Goal: Task Accomplishment & Management: Use online tool/utility

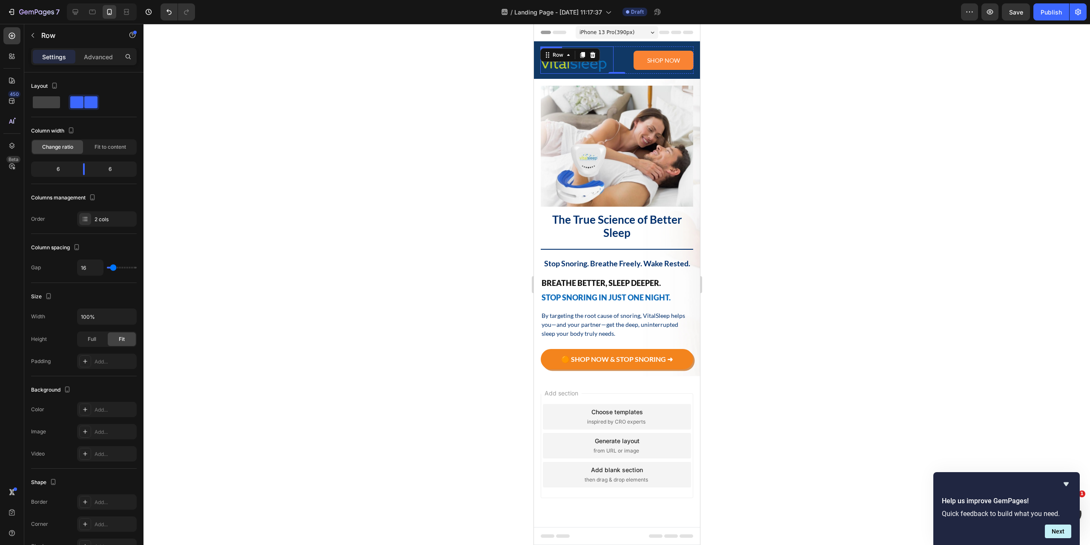
click at [597, 66] on img at bounding box center [574, 59] width 68 height 27
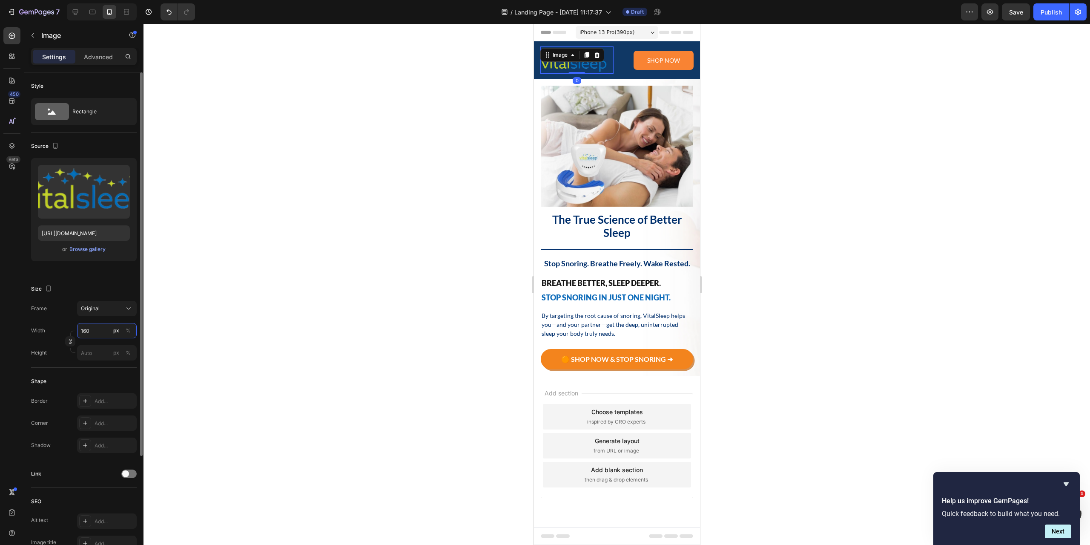
click at [100, 330] on input "160" at bounding box center [107, 330] width 60 height 15
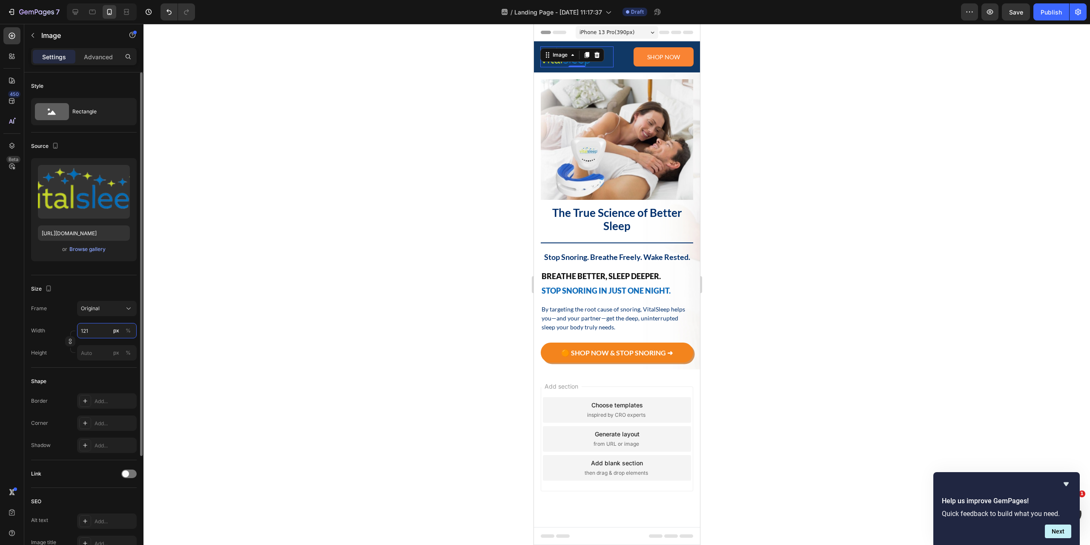
type input "120"
click at [667, 55] on p "Shop now" at bounding box center [663, 56] width 33 height 9
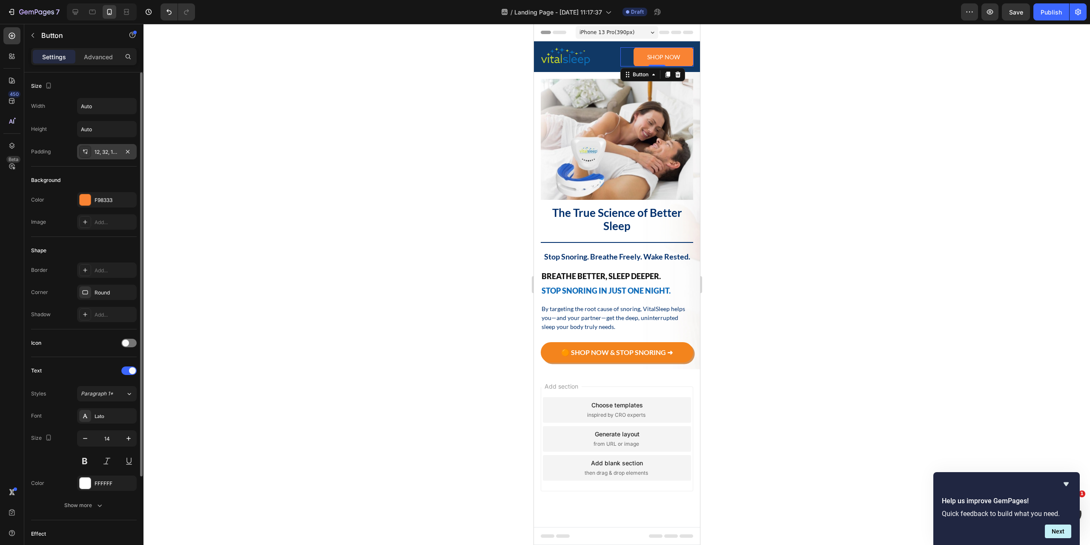
click at [105, 155] on div "12, 32, 12, 32" at bounding box center [107, 152] width 25 height 8
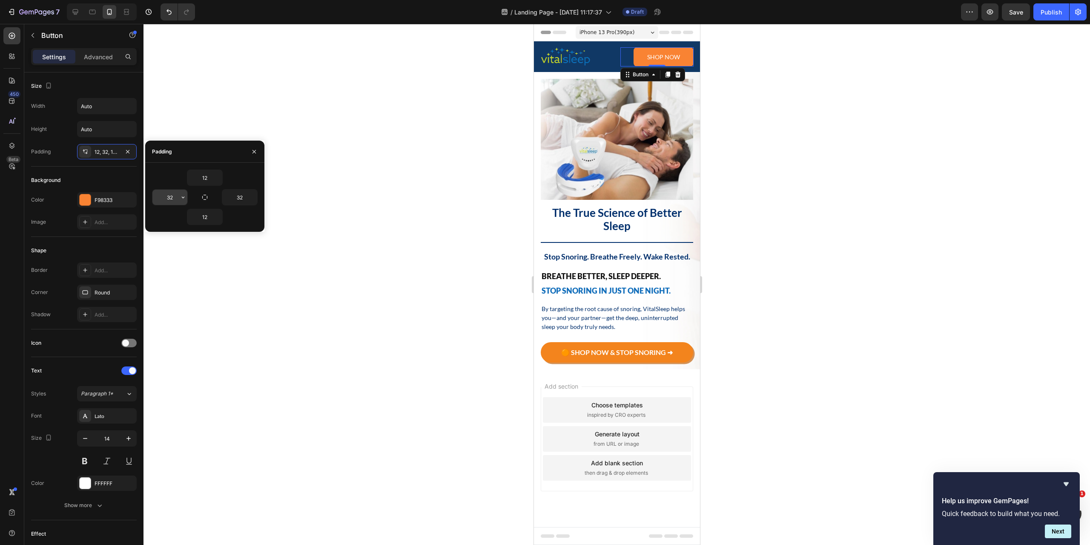
click at [174, 201] on input "32" at bounding box center [169, 197] width 35 height 15
type input "24"
click at [238, 197] on input "32" at bounding box center [239, 197] width 35 height 15
type input "24"
click at [213, 175] on input "12" at bounding box center [204, 177] width 35 height 15
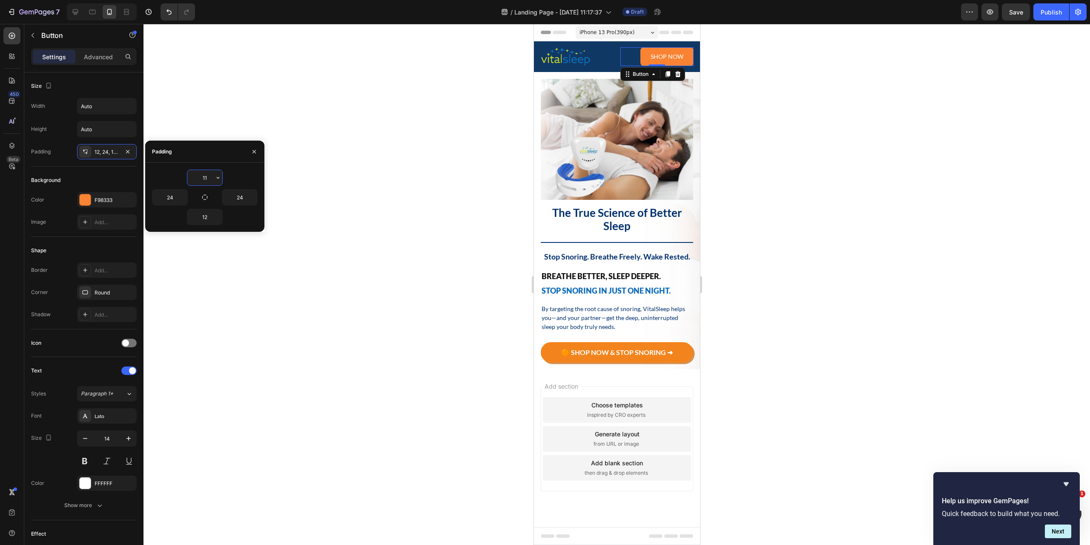
type input "10"
click at [206, 217] on input "12" at bounding box center [204, 216] width 35 height 15
type input "10"
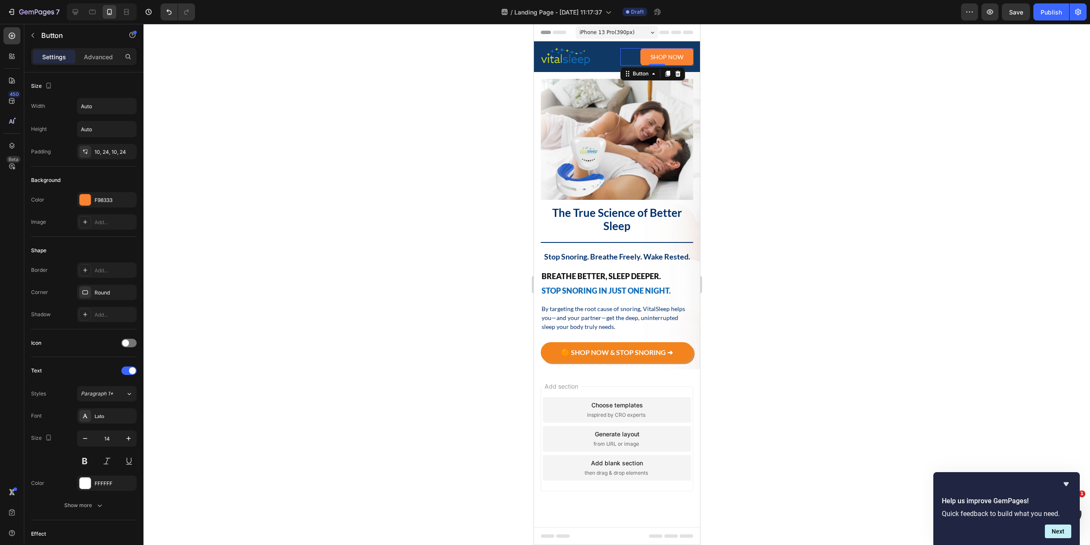
click at [330, 200] on div at bounding box center [617, 284] width 947 height 521
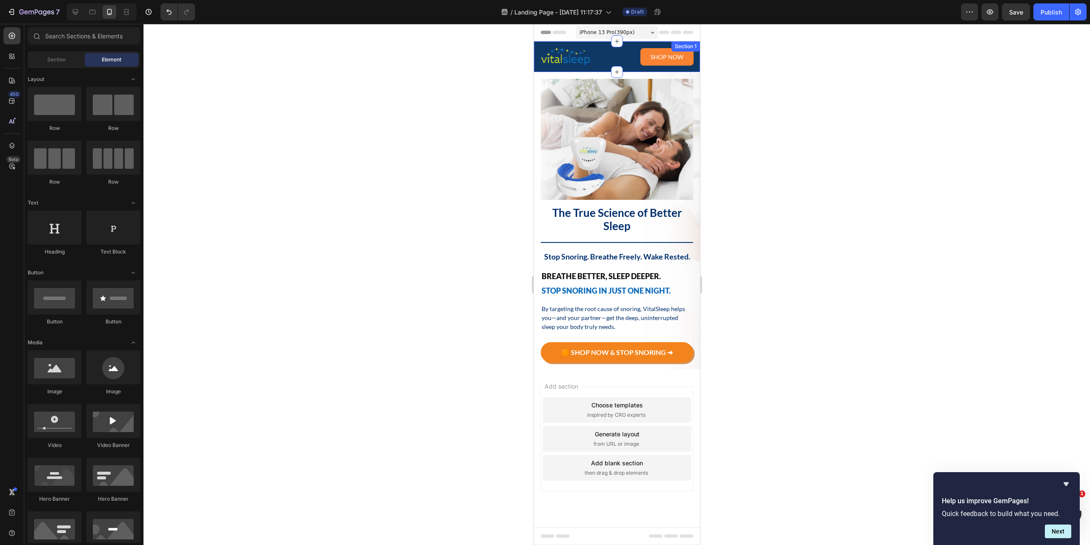
click at [799, 79] on div at bounding box center [617, 284] width 947 height 521
click at [775, 193] on div at bounding box center [617, 284] width 947 height 521
click at [695, 232] on div "Image The True Science of Better Sleep Heading Title Line Stop Snoring. Breathe…" at bounding box center [617, 220] width 166 height 297
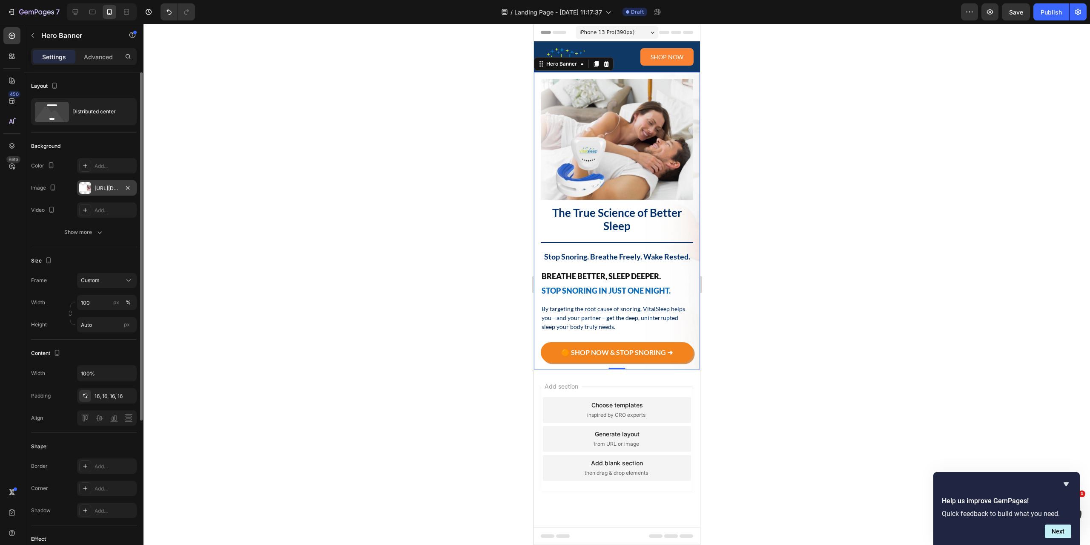
click at [100, 189] on div "[URL][DOMAIN_NAME]" at bounding box center [107, 188] width 25 height 8
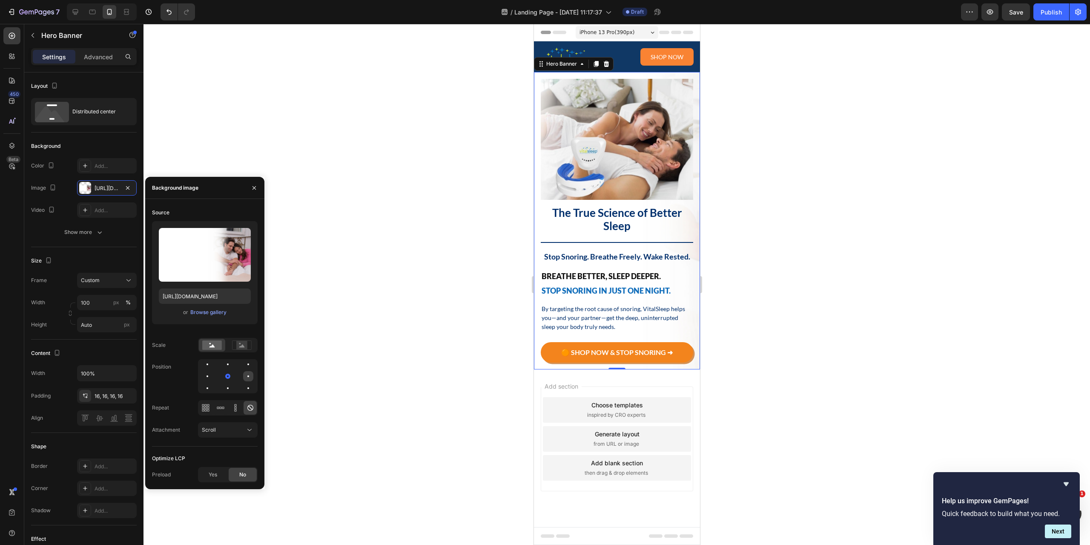
click at [248, 376] on div at bounding box center [248, 376] width 2 height 2
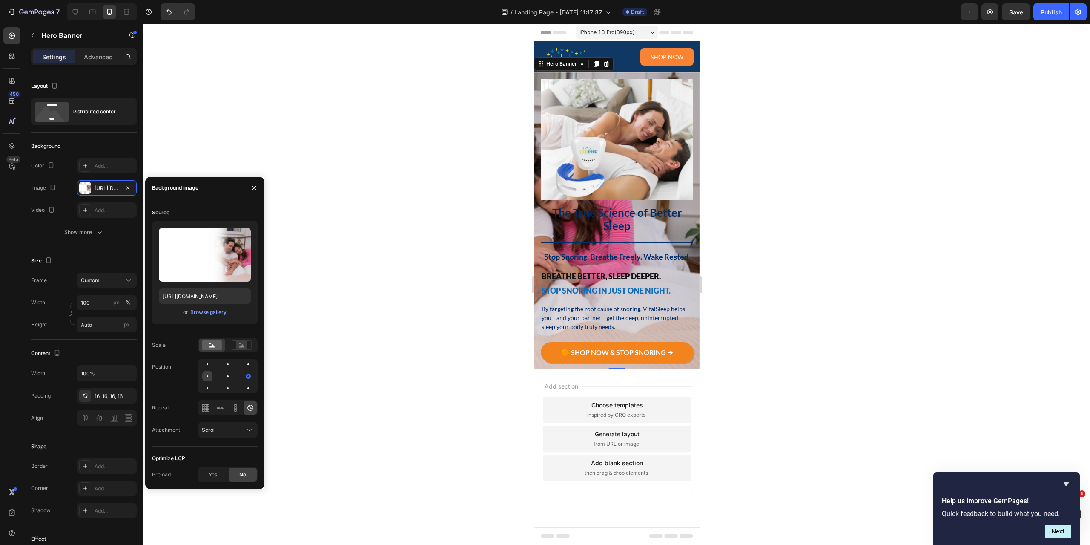
click at [207, 376] on div at bounding box center [208, 376] width 2 height 2
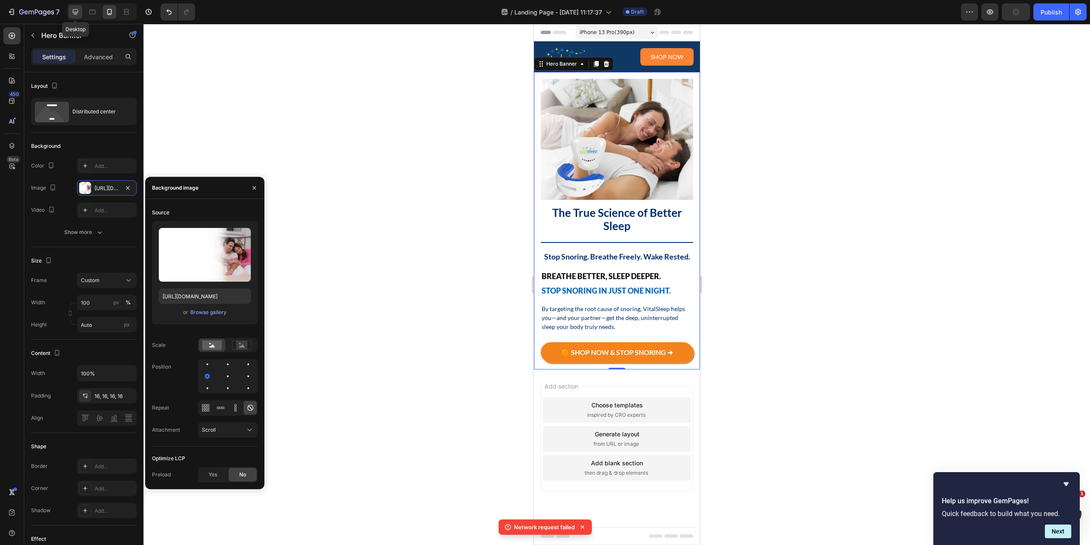
click at [70, 14] on div at bounding box center [76, 12] width 14 height 14
type input "1200"
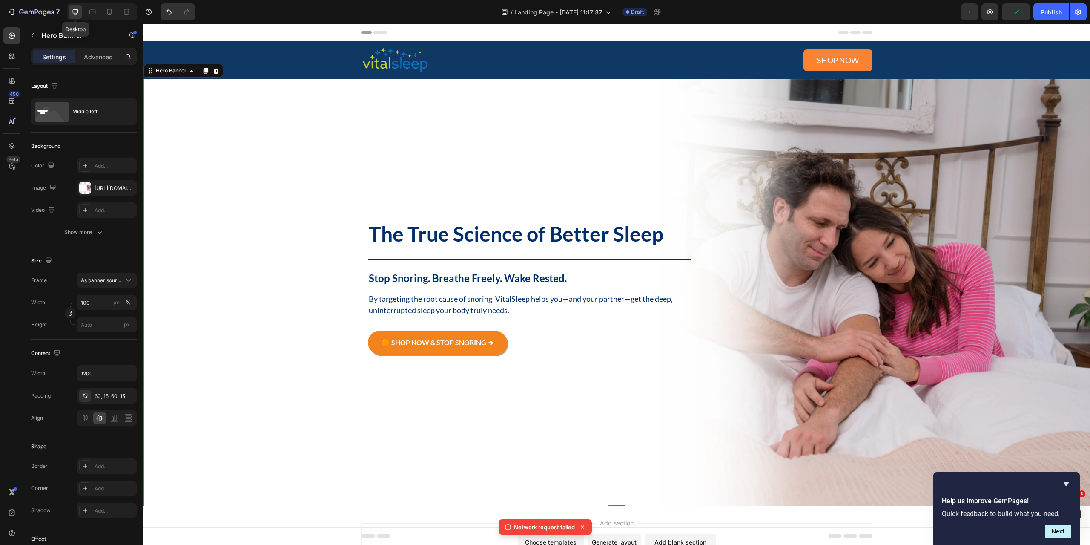
scroll to position [25, 0]
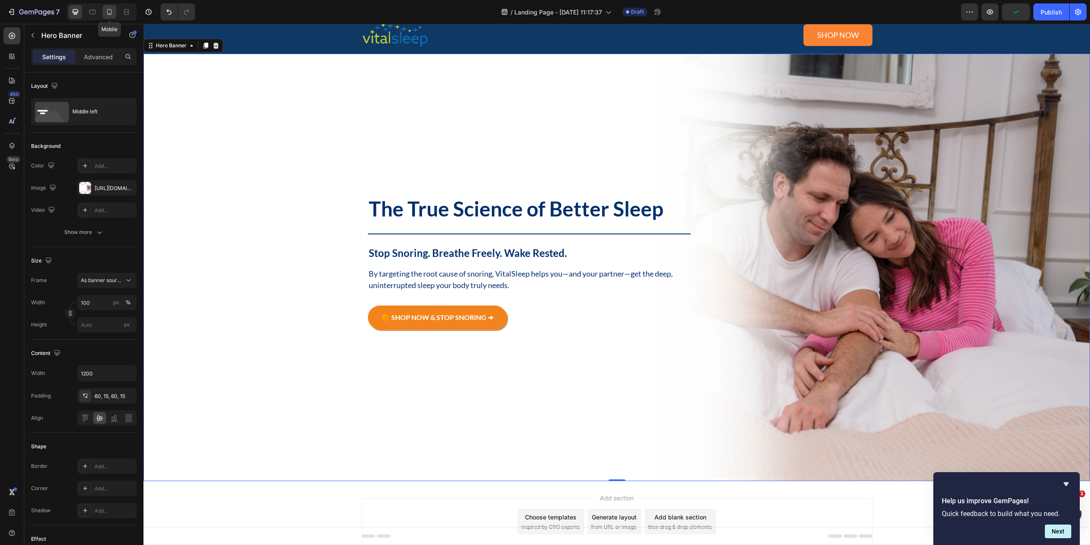
click at [110, 11] on icon at bounding box center [109, 12] width 9 height 9
type input "Auto"
type input "100%"
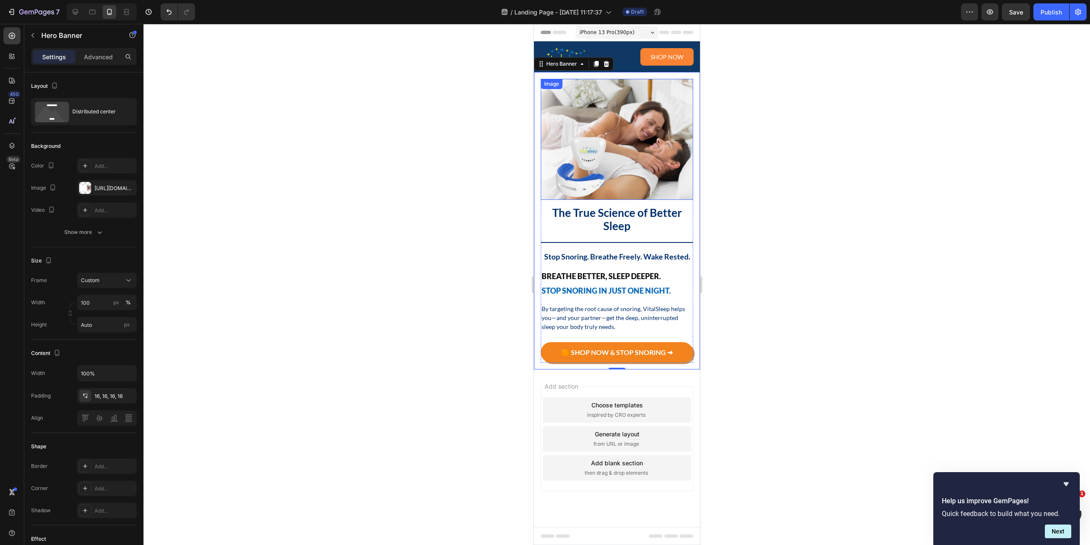
click at [644, 141] on img at bounding box center [616, 139] width 152 height 121
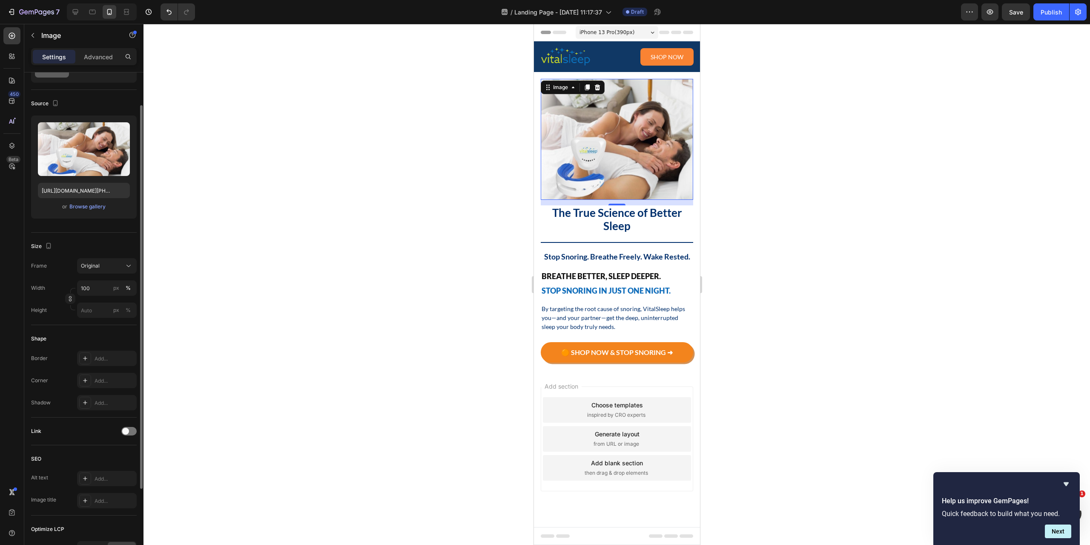
scroll to position [85, 0]
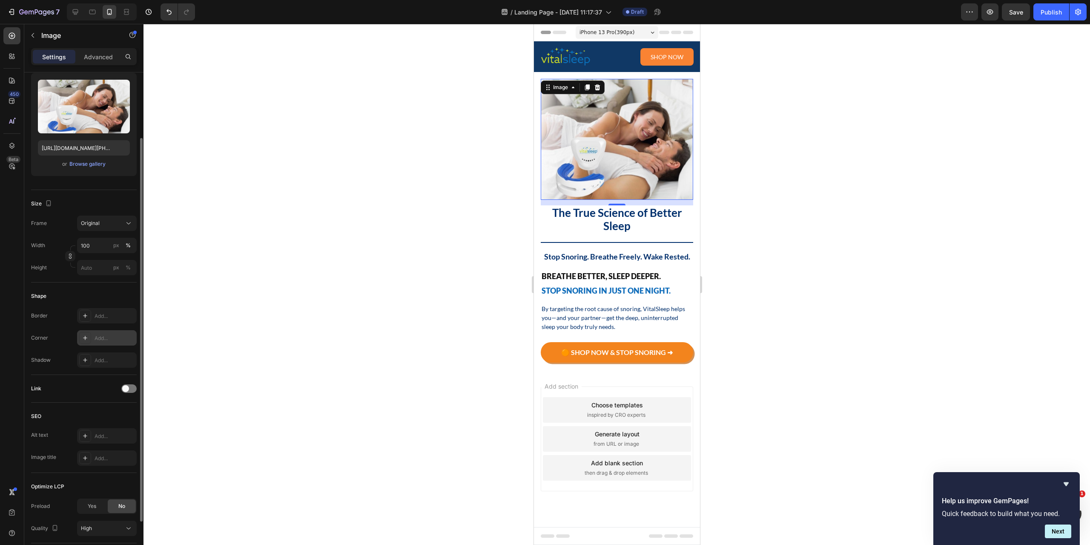
click at [95, 339] on div "Add..." at bounding box center [115, 338] width 40 height 8
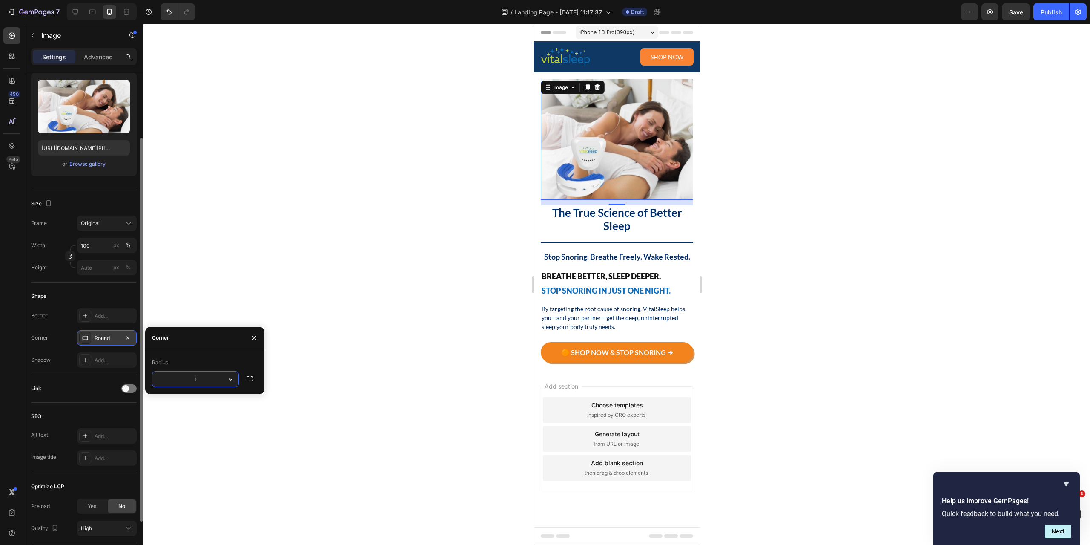
type input "12"
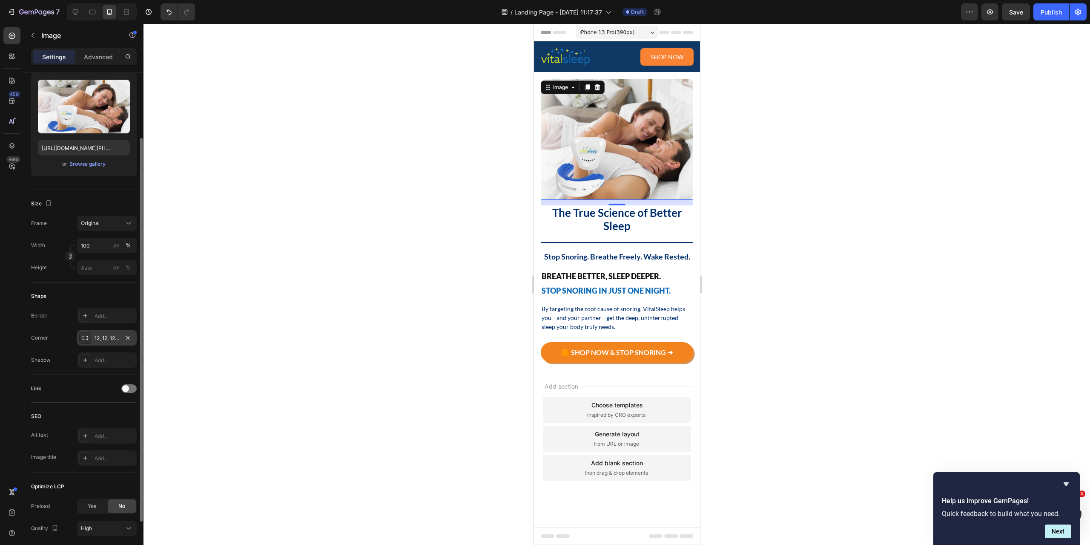
click at [450, 320] on div at bounding box center [617, 284] width 947 height 521
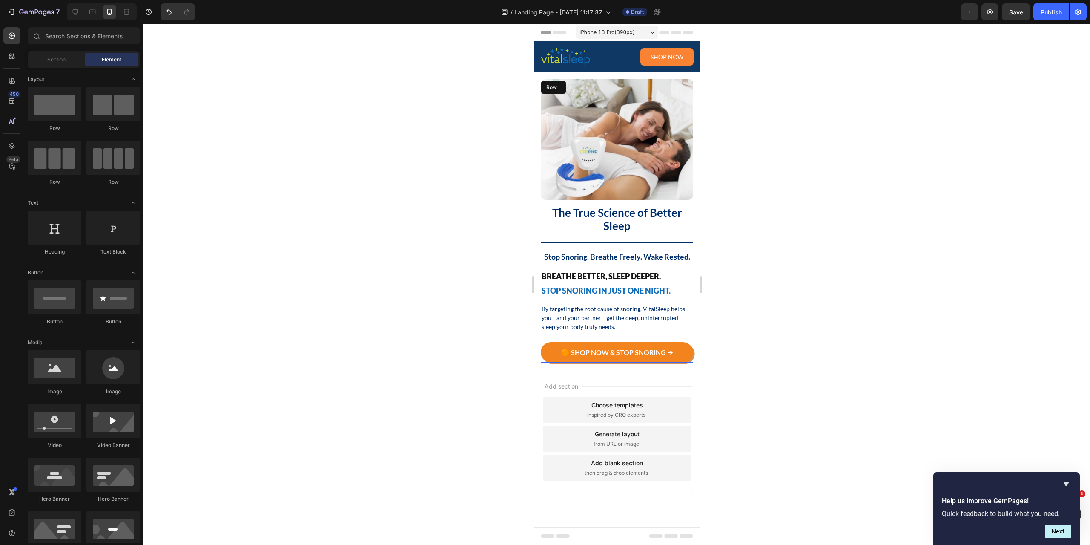
click at [635, 202] on div "Image The True Science of Better Sleep Heading Title Line Stop Snoring. Breathe…" at bounding box center [616, 220] width 152 height 283
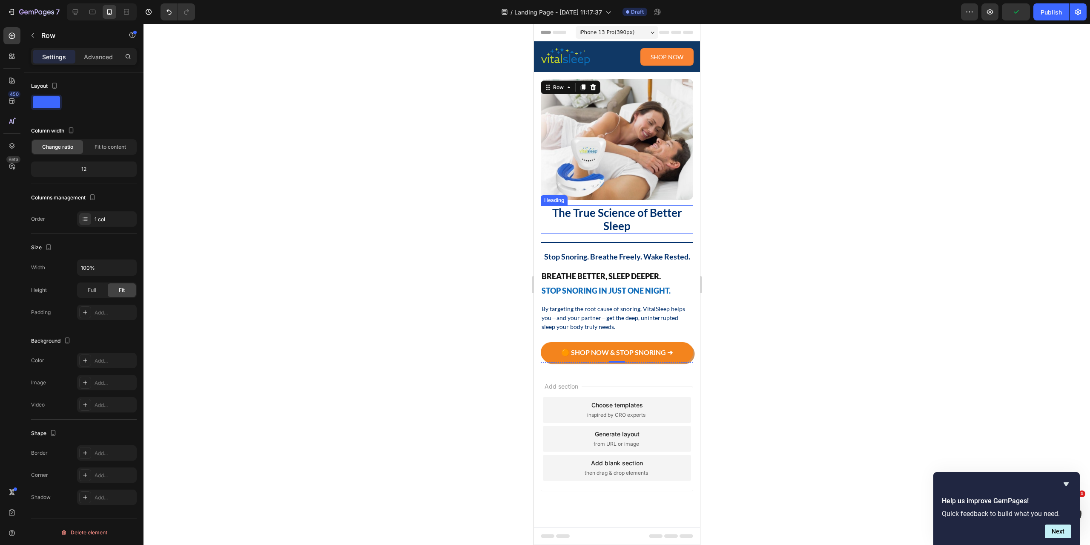
click at [611, 210] on p "The True Science of Better Sleep" at bounding box center [616, 219] width 151 height 26
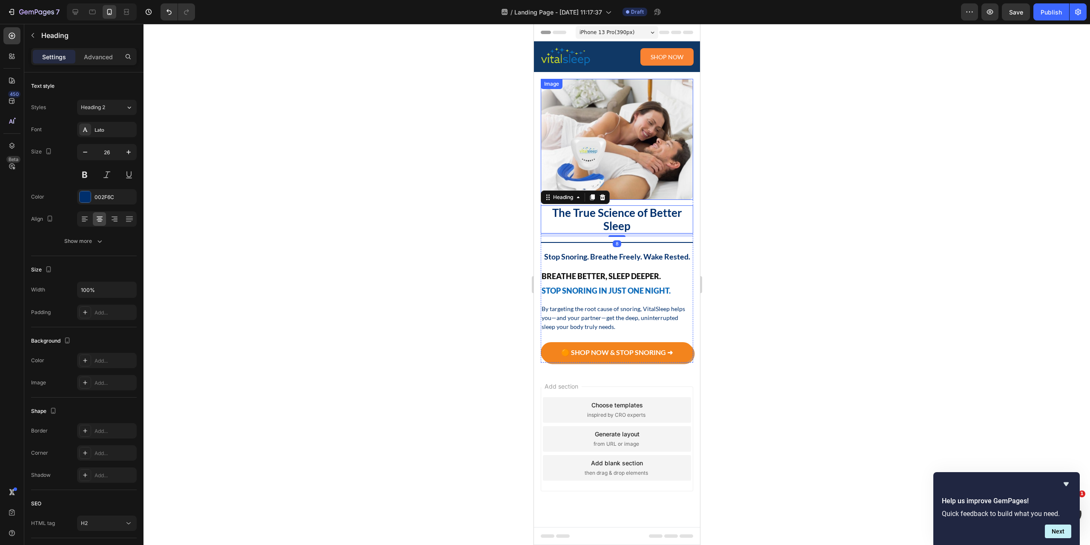
click at [624, 181] on img at bounding box center [616, 139] width 152 height 121
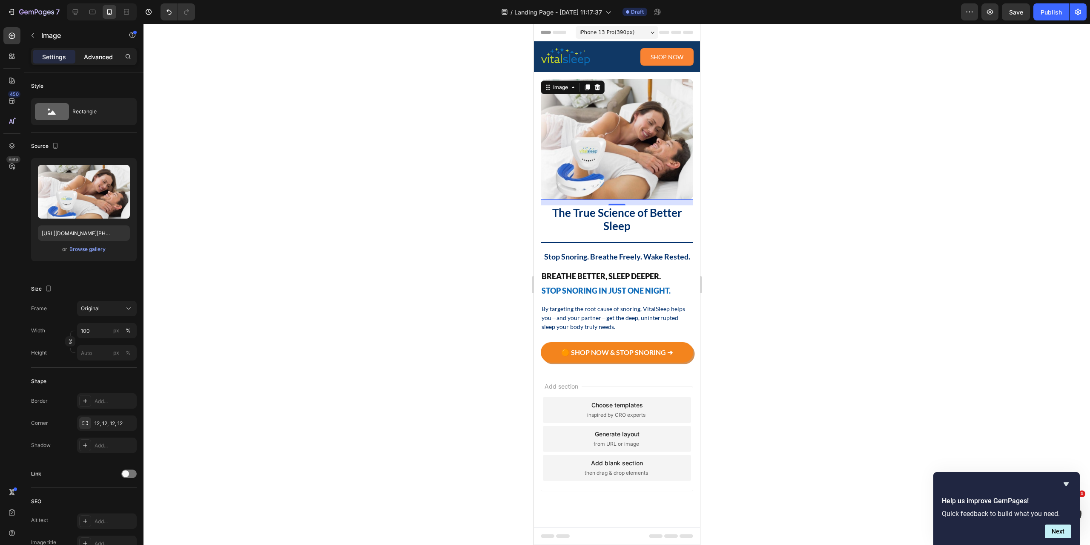
click at [105, 56] on p "Advanced" at bounding box center [98, 56] width 29 height 9
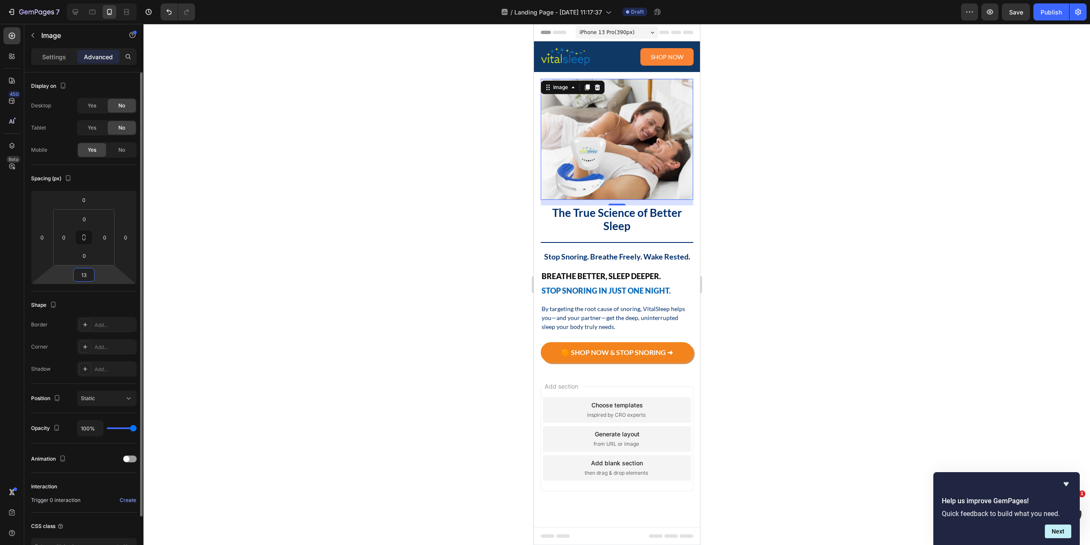
click at [89, 275] on input "13" at bounding box center [83, 274] width 17 height 13
type input "24"
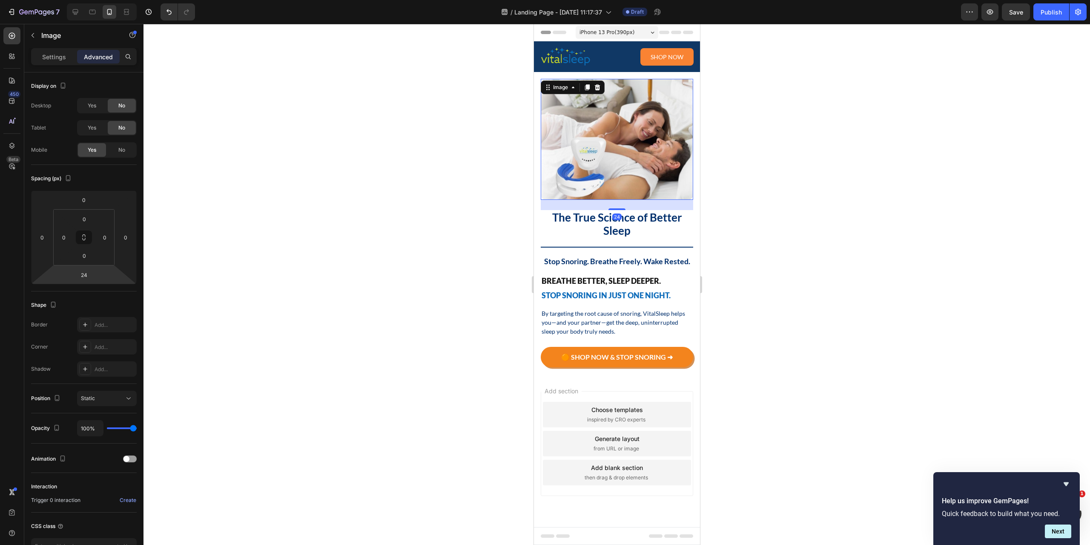
click at [741, 227] on div at bounding box center [617, 284] width 947 height 521
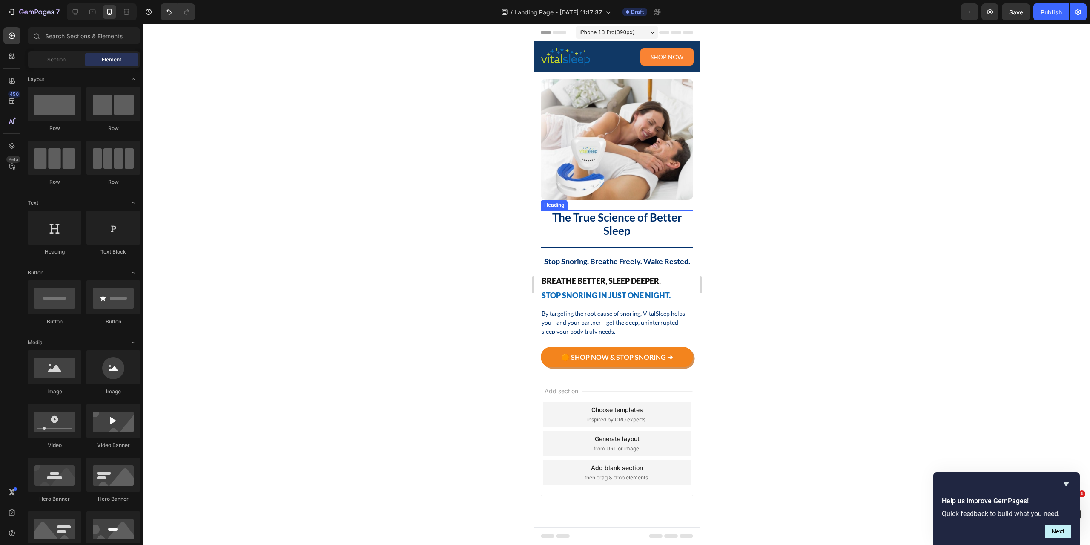
click at [659, 217] on p "The True Science of Better Sleep" at bounding box center [616, 224] width 151 height 26
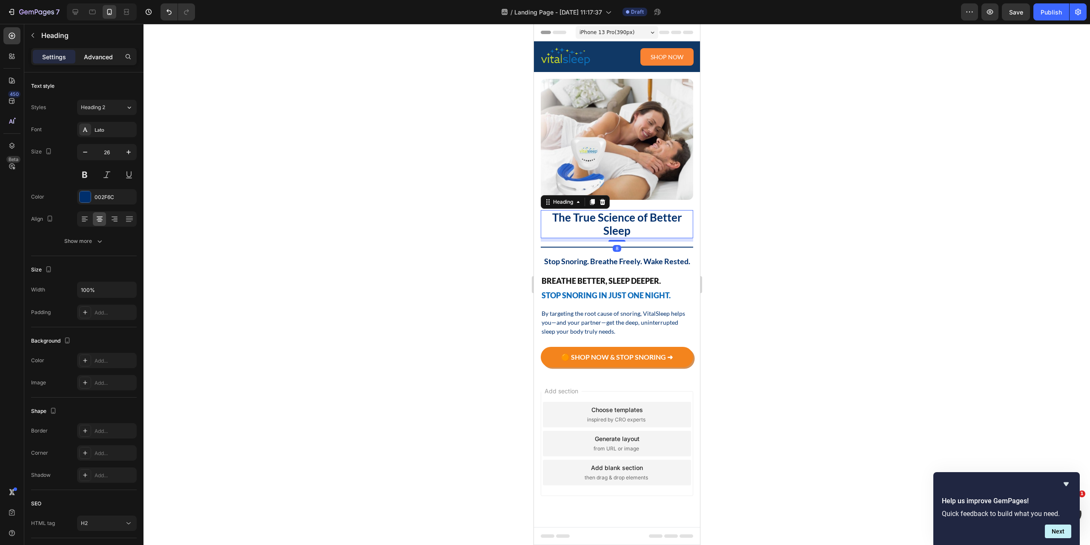
click at [92, 58] on p "Advanced" at bounding box center [98, 56] width 29 height 9
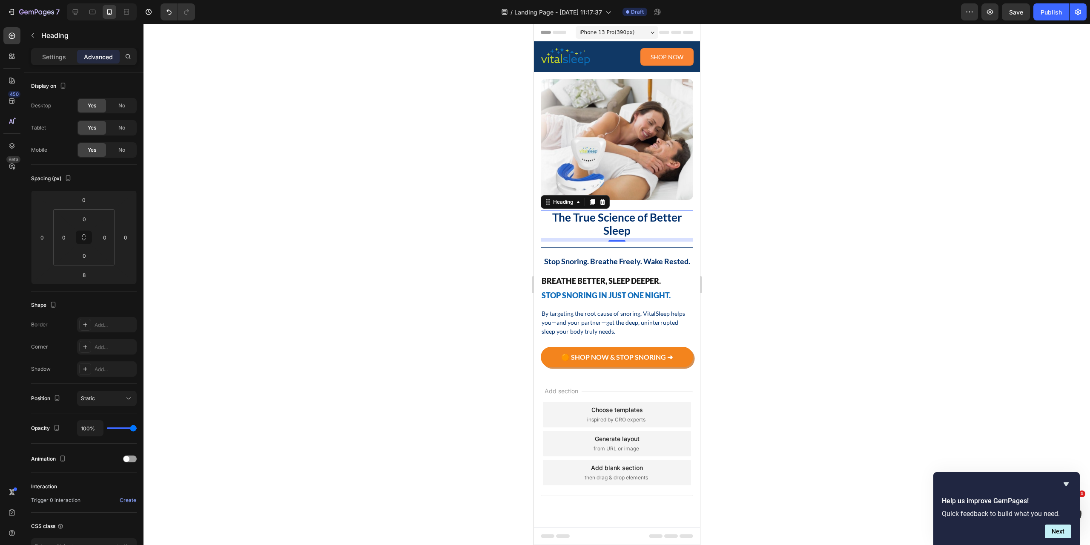
click at [865, 226] on div at bounding box center [617, 284] width 947 height 521
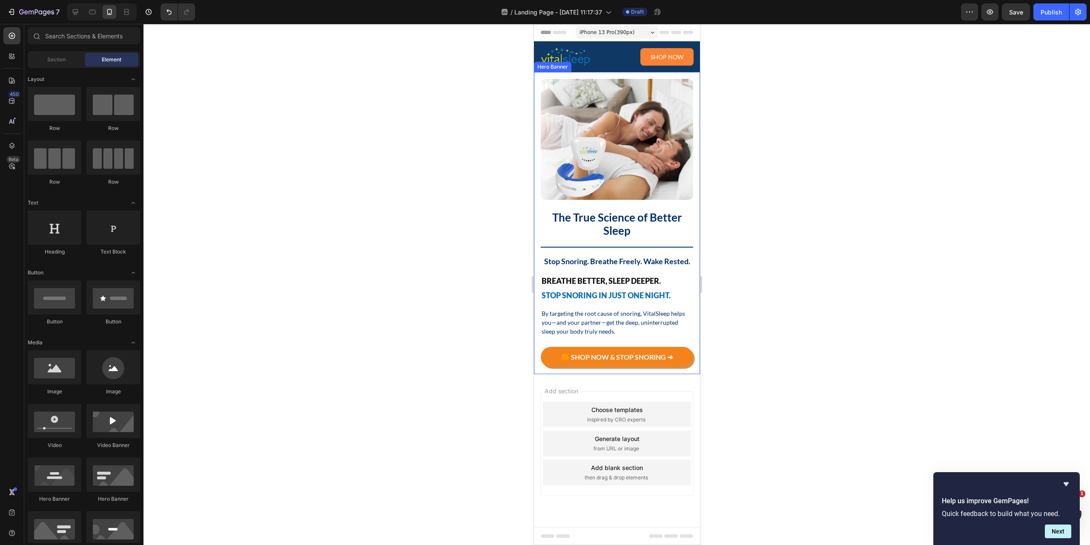
click at [691, 75] on div "Image The True Science of Better Sleep Heading Title Line Stop Snoring. Breathe…" at bounding box center [617, 223] width 166 height 302
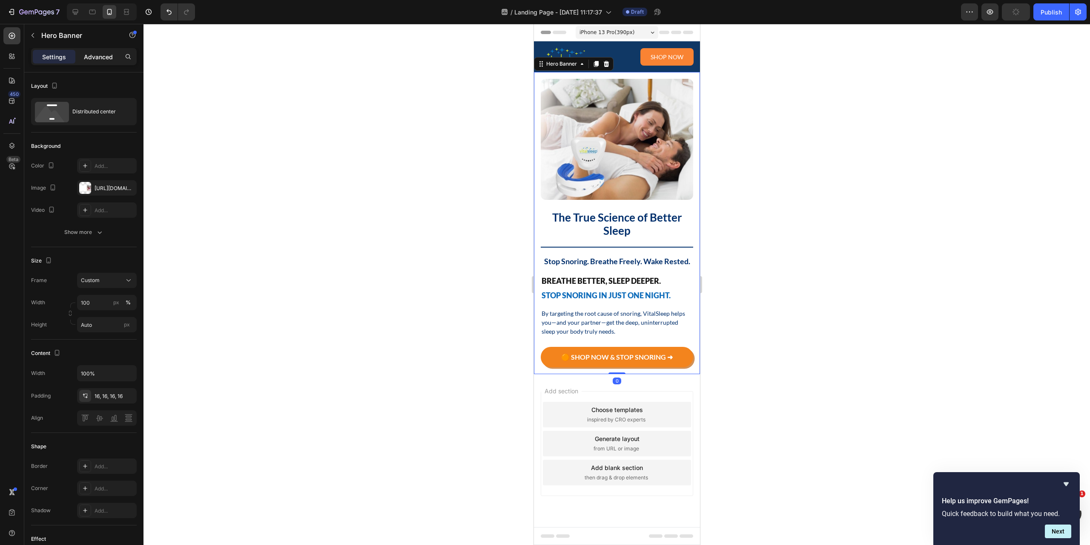
click at [101, 59] on p "Advanced" at bounding box center [98, 56] width 29 height 9
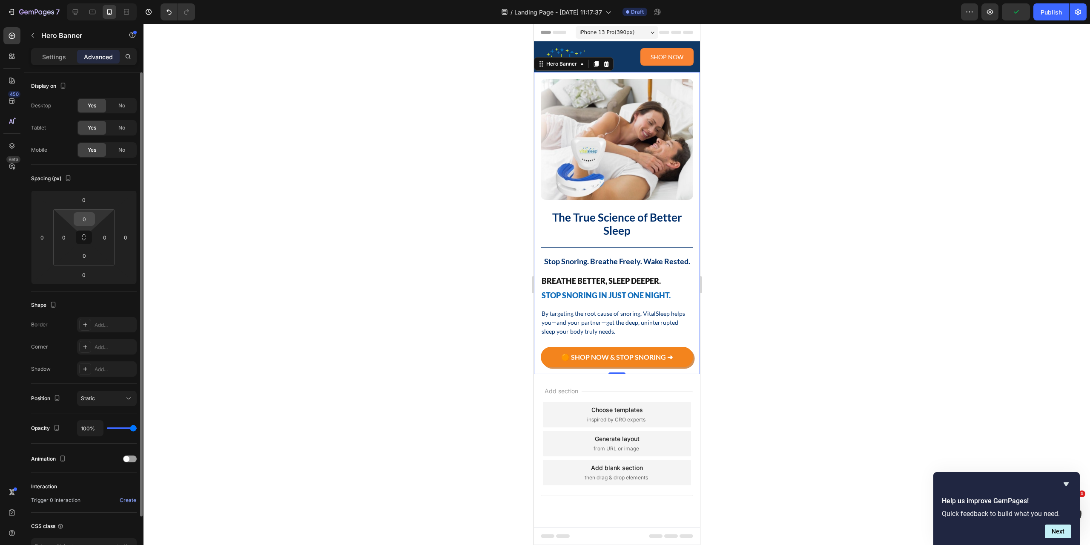
click at [86, 224] on input "0" at bounding box center [84, 219] width 17 height 13
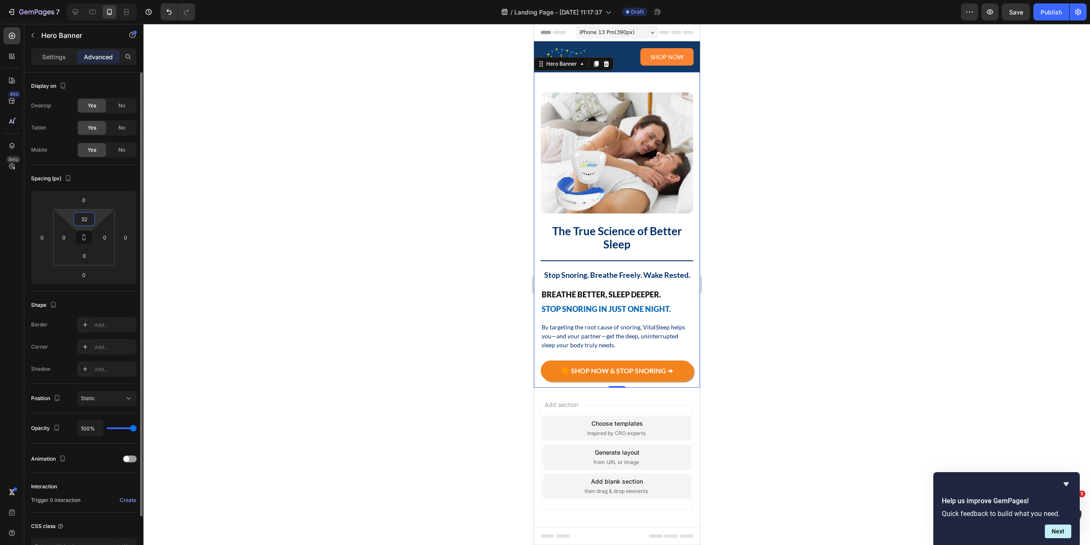
click at [88, 223] on input "32" at bounding box center [84, 219] width 17 height 13
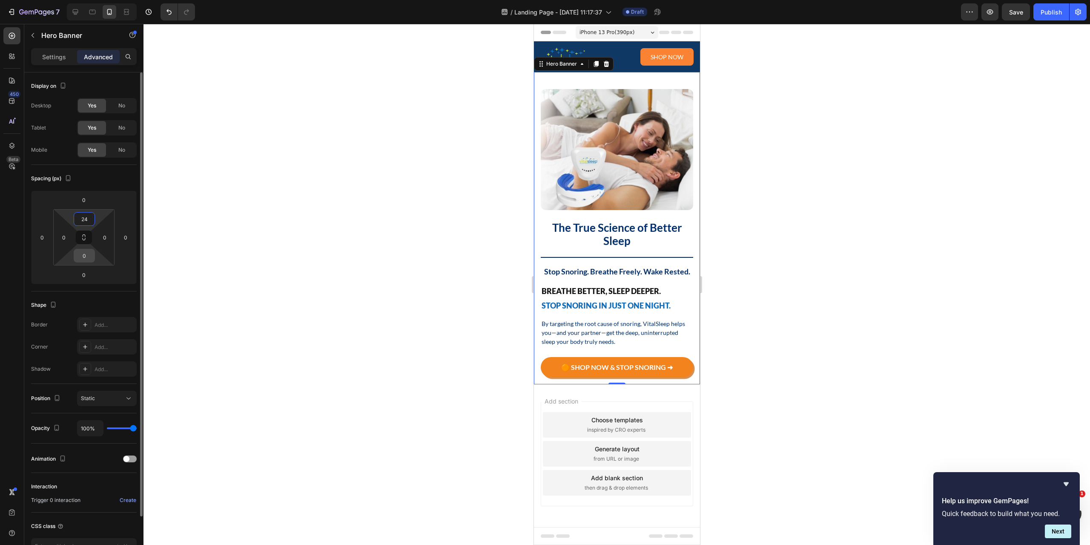
type input "24"
click at [89, 256] on input "0" at bounding box center [84, 255] width 17 height 13
click at [83, 261] on input "48" at bounding box center [84, 255] width 17 height 13
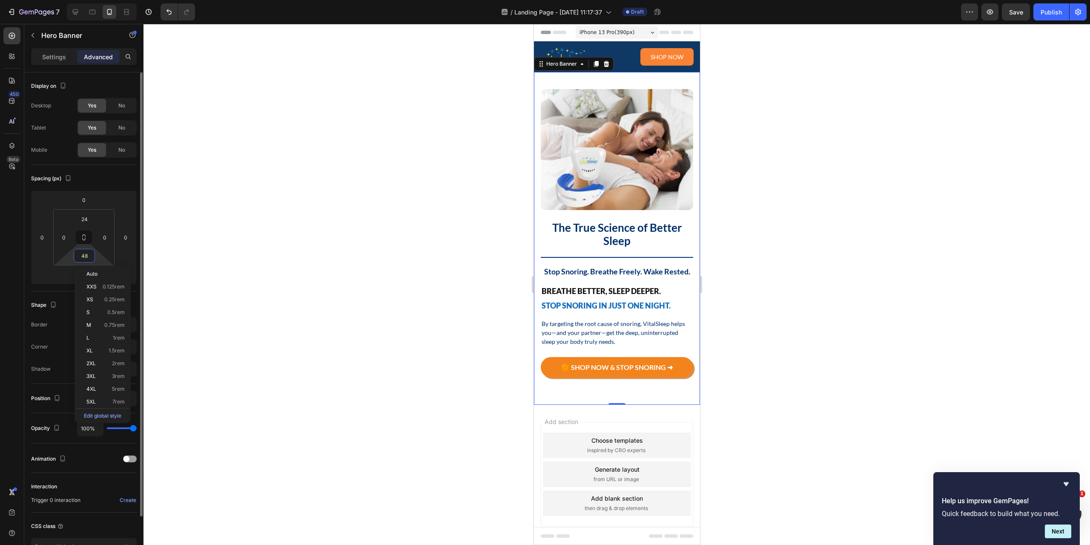
click at [83, 261] on input "48" at bounding box center [84, 255] width 17 height 13
type input "32"
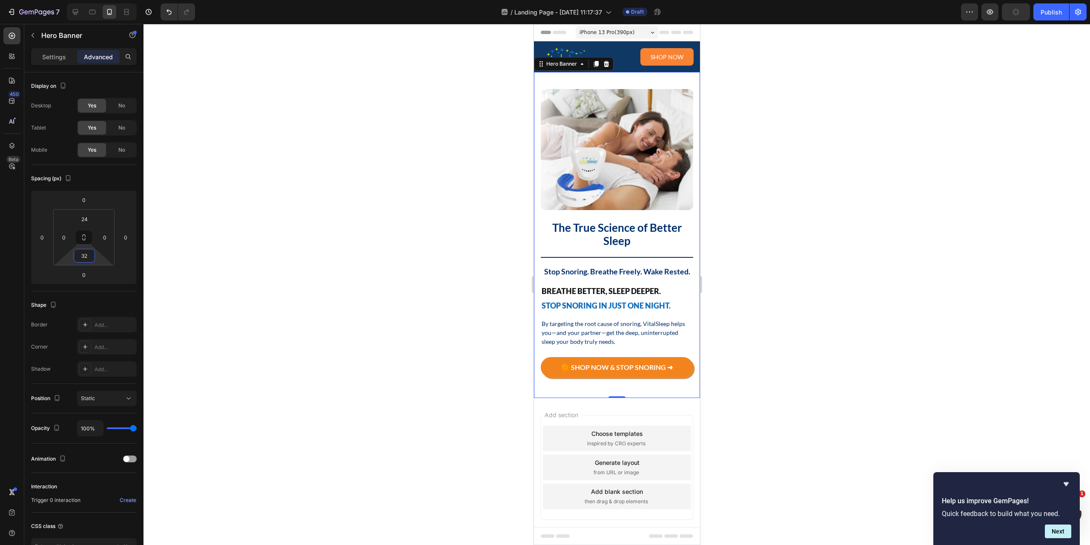
click at [770, 243] on div at bounding box center [617, 284] width 947 height 521
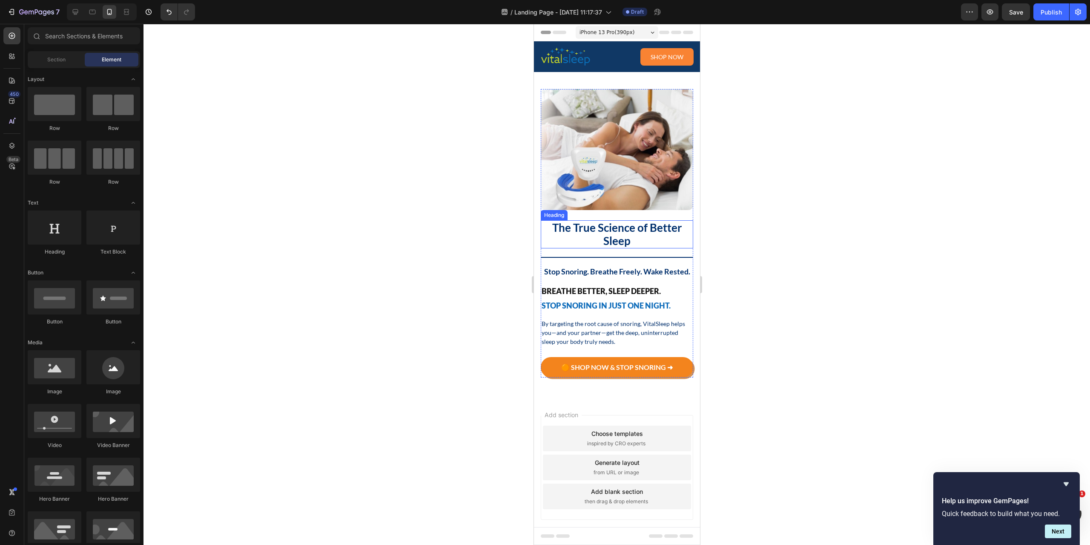
click at [615, 226] on p "The True Science of Better Sleep" at bounding box center [616, 234] width 151 height 26
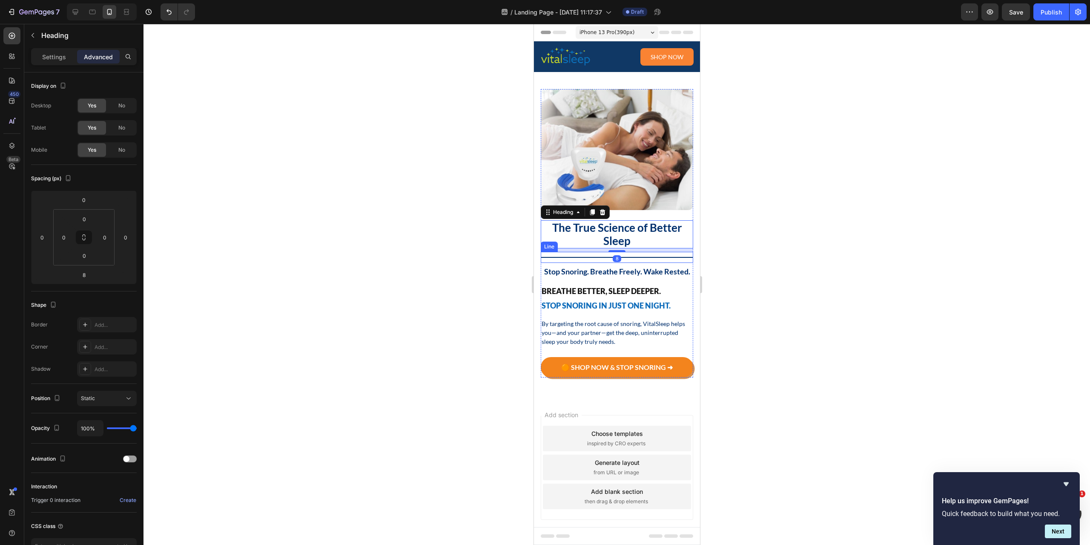
click at [638, 257] on div at bounding box center [616, 257] width 152 height 1
click at [640, 268] on p "Stop Snoring. Breathe Freely. Wake Rested." at bounding box center [616, 271] width 151 height 9
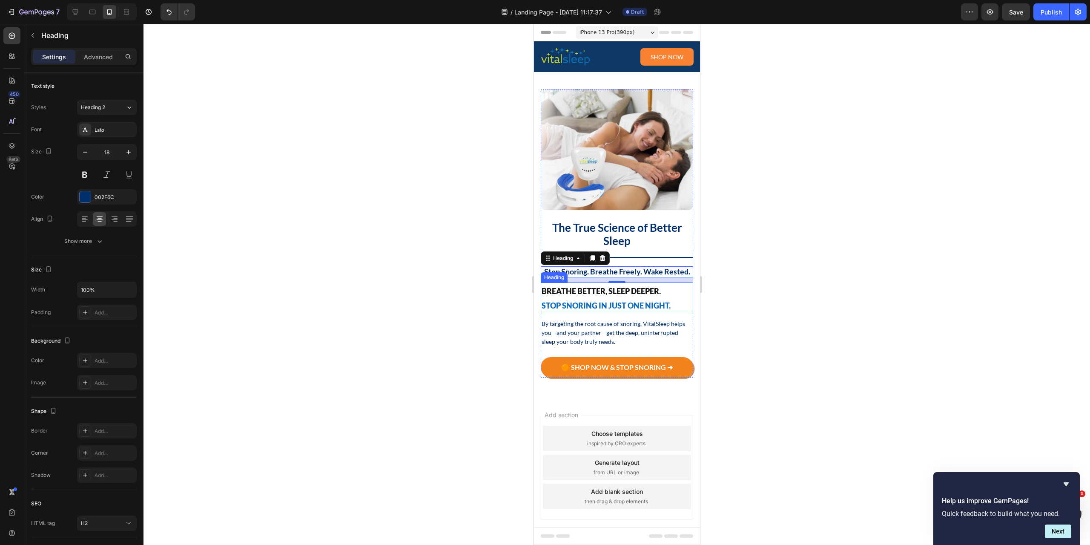
click at [644, 296] on span "Breathe Better, Sleep Deeper." at bounding box center [600, 290] width 119 height 9
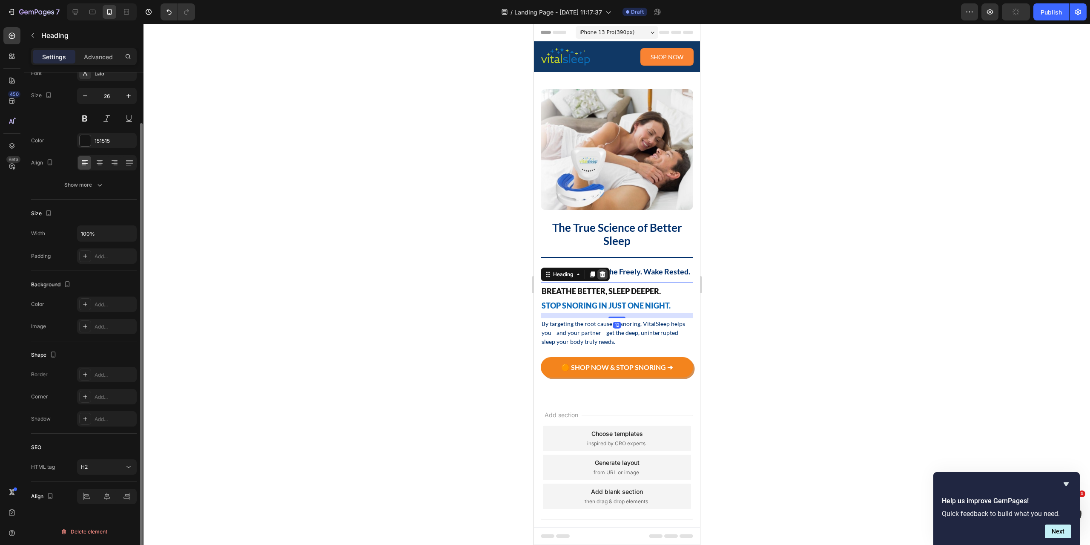
click at [605, 278] on icon at bounding box center [602, 274] width 7 height 7
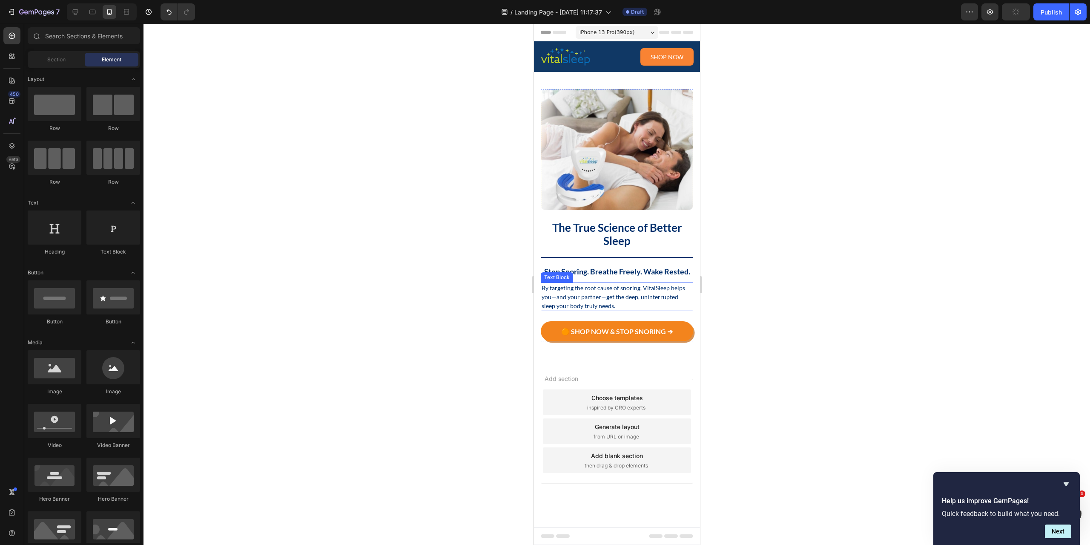
click at [620, 294] on p "By targeting the root cause of snoring, VitalSleep helps you—and your partner—g…" at bounding box center [616, 296] width 151 height 27
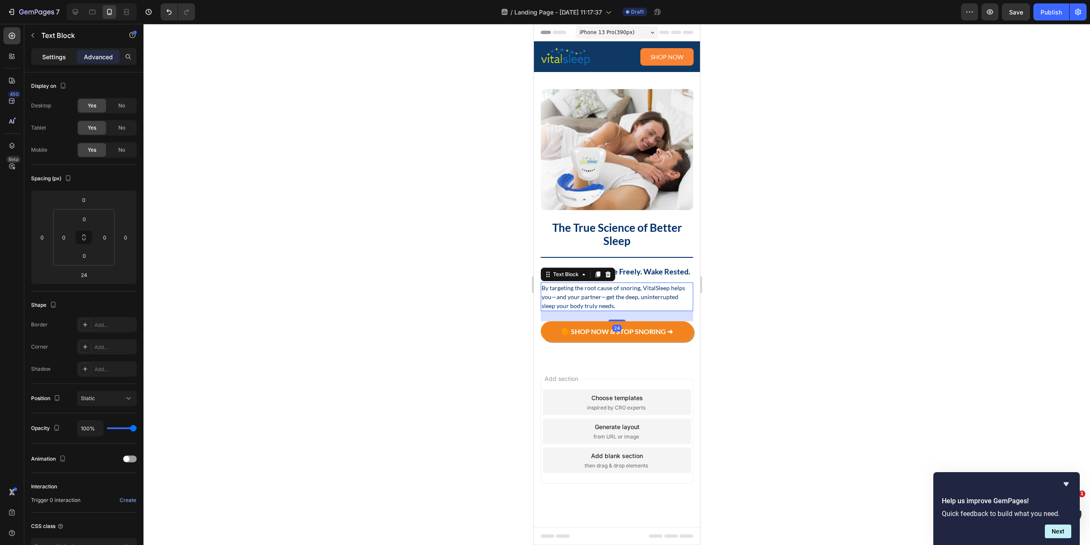
click at [59, 57] on p "Settings" at bounding box center [54, 56] width 24 height 9
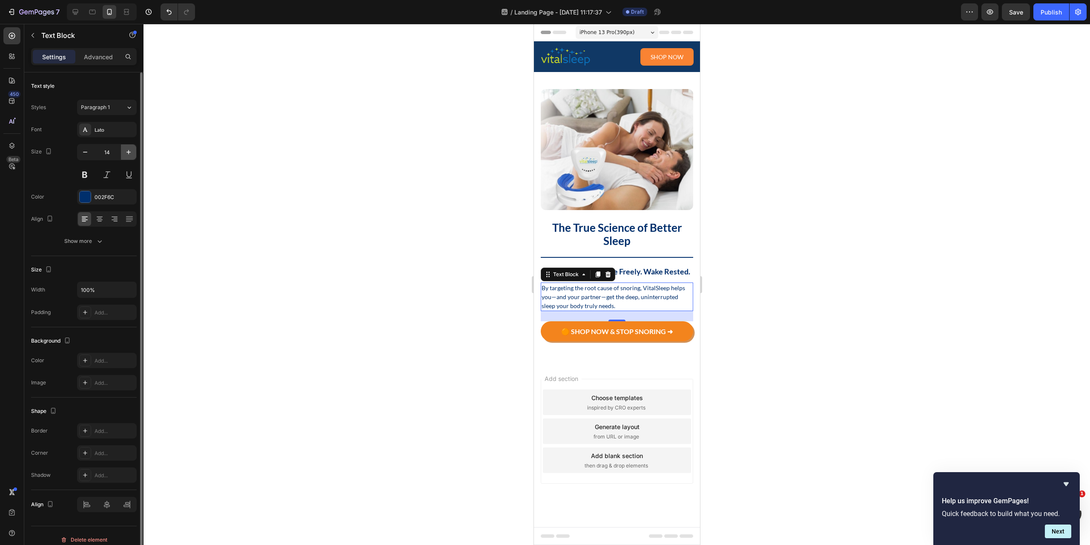
click at [135, 155] on button "button" at bounding box center [128, 151] width 15 height 15
click at [135, 153] on button "button" at bounding box center [128, 151] width 15 height 15
type input "16"
click at [102, 220] on icon at bounding box center [99, 219] width 9 height 9
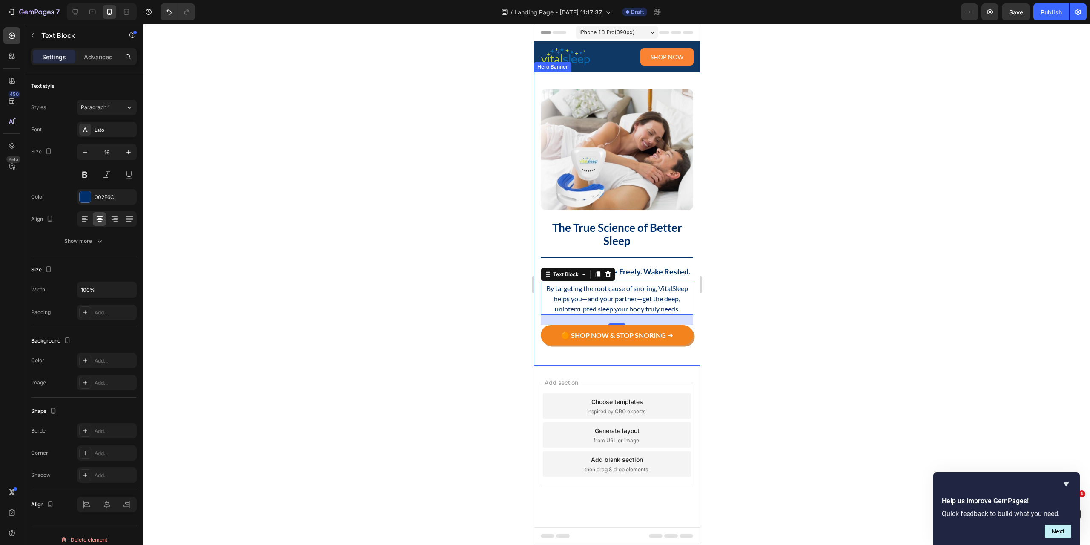
click at [762, 297] on div at bounding box center [617, 284] width 947 height 521
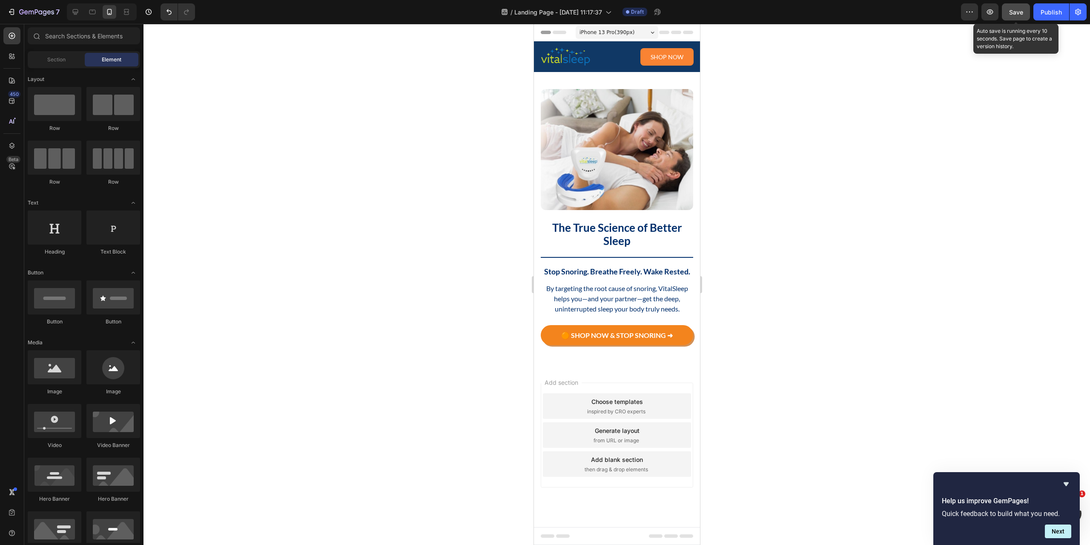
click at [1008, 12] on button "Save" at bounding box center [1016, 11] width 28 height 17
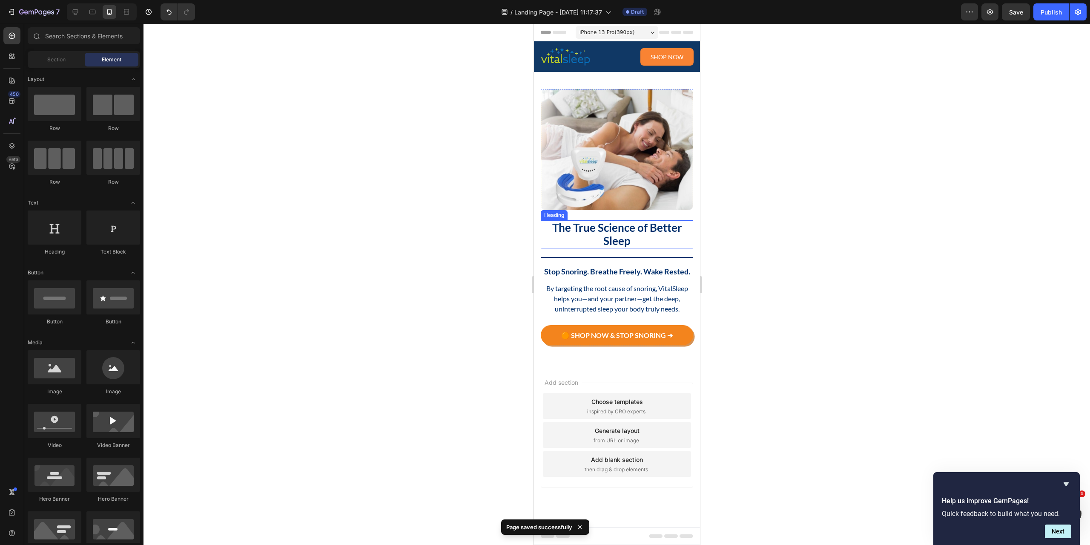
click at [633, 240] on p "The True Science of Better Sleep" at bounding box center [616, 234] width 151 height 26
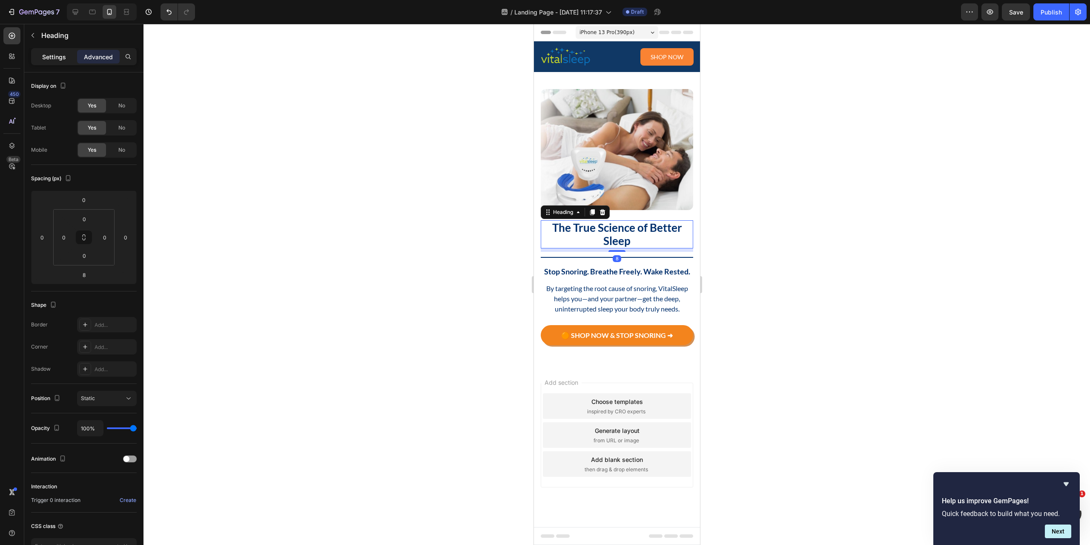
click at [55, 56] on p "Settings" at bounding box center [54, 56] width 24 height 9
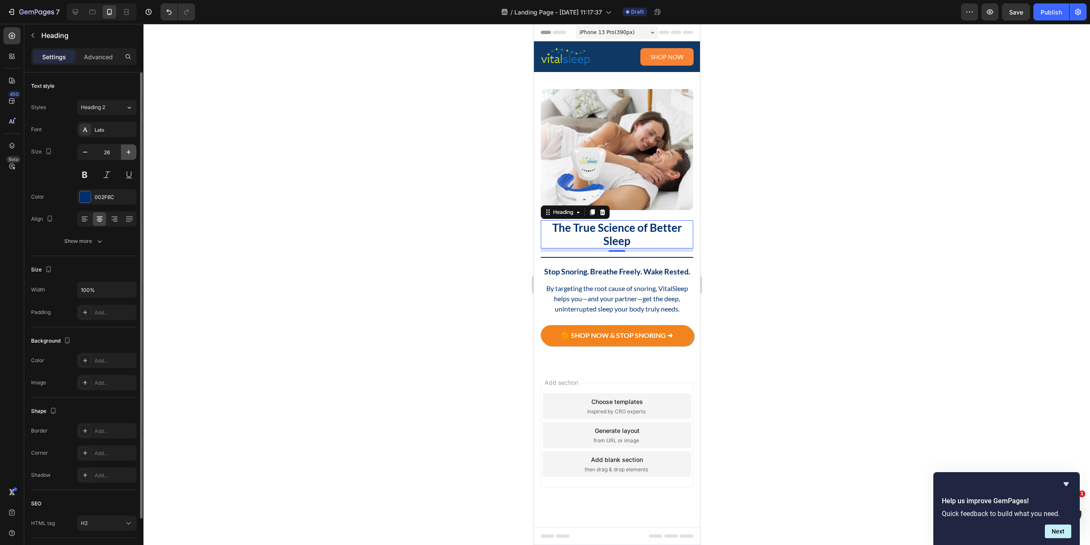
click at [129, 153] on icon "button" at bounding box center [128, 152] width 9 height 9
click at [131, 149] on icon "button" at bounding box center [128, 152] width 9 height 9
type input "28"
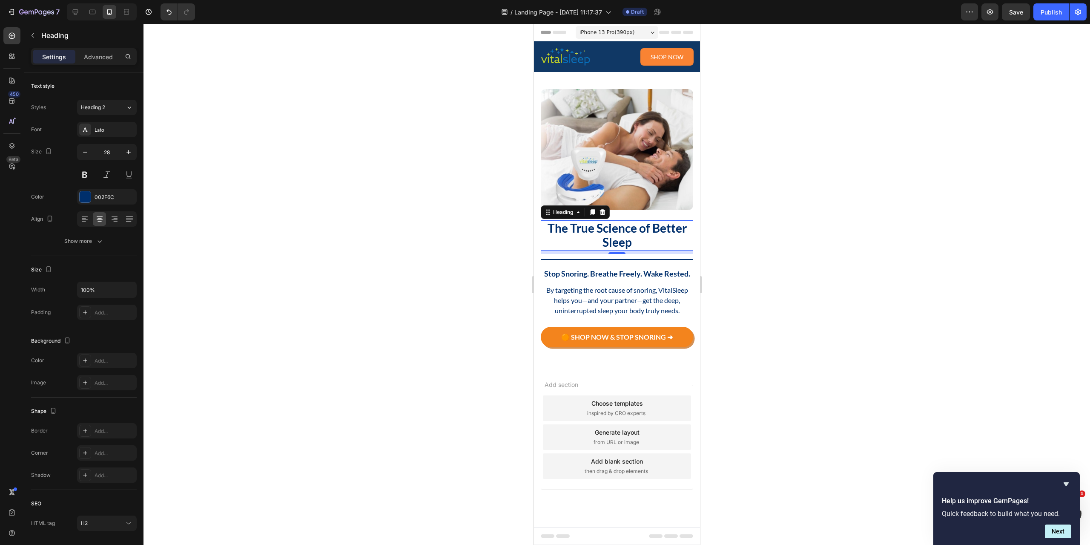
click at [774, 249] on div at bounding box center [617, 284] width 947 height 521
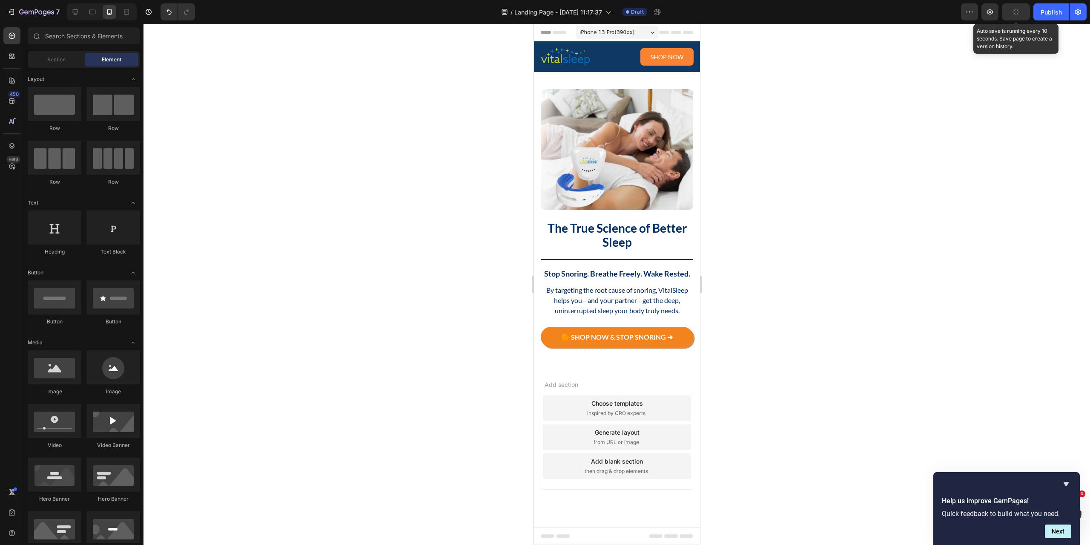
click at [1010, 14] on button "button" at bounding box center [1016, 11] width 28 height 17
click at [89, 14] on icon at bounding box center [92, 12] width 9 height 9
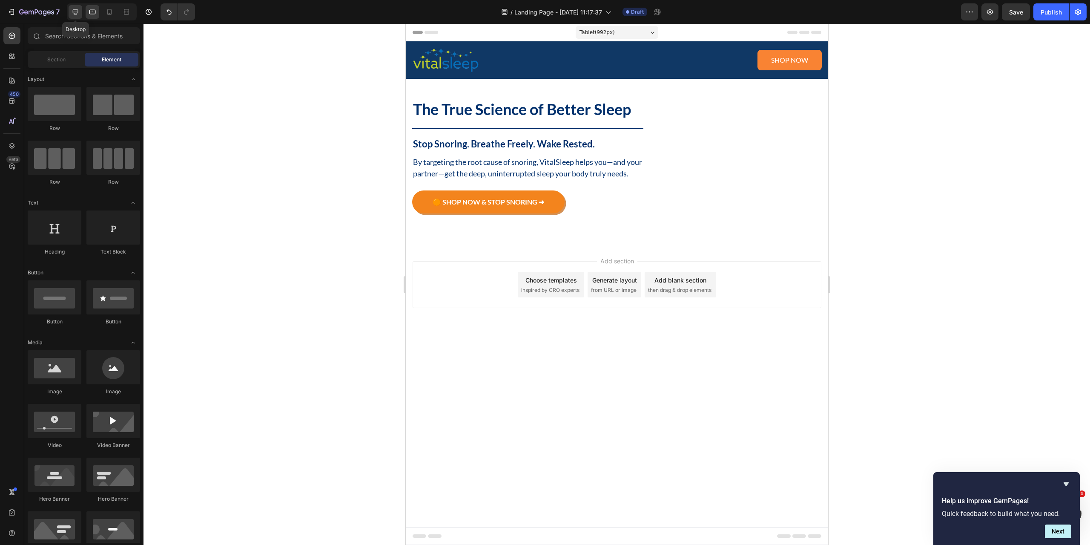
click at [74, 9] on icon at bounding box center [76, 12] width 6 height 6
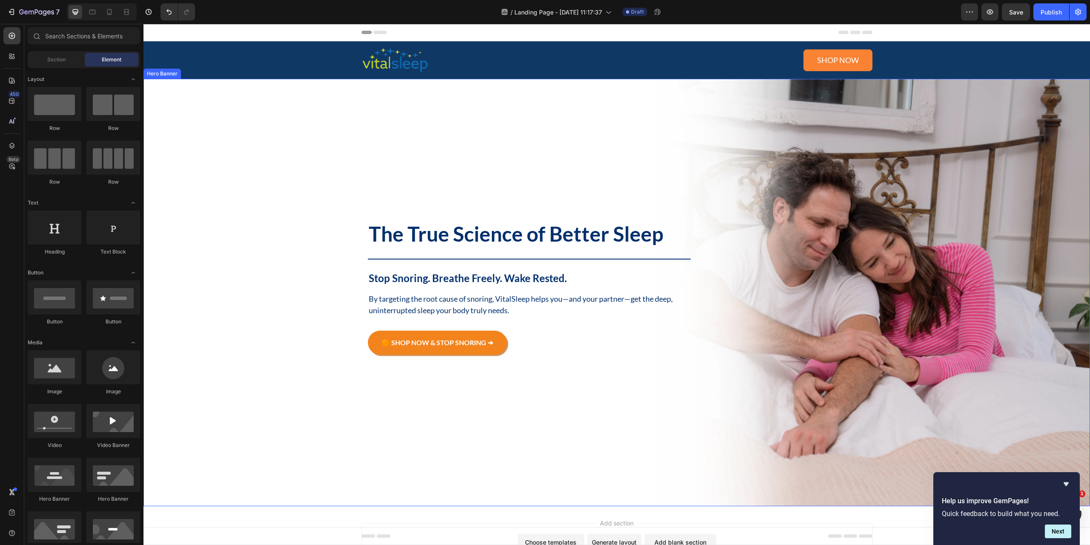
scroll to position [63, 0]
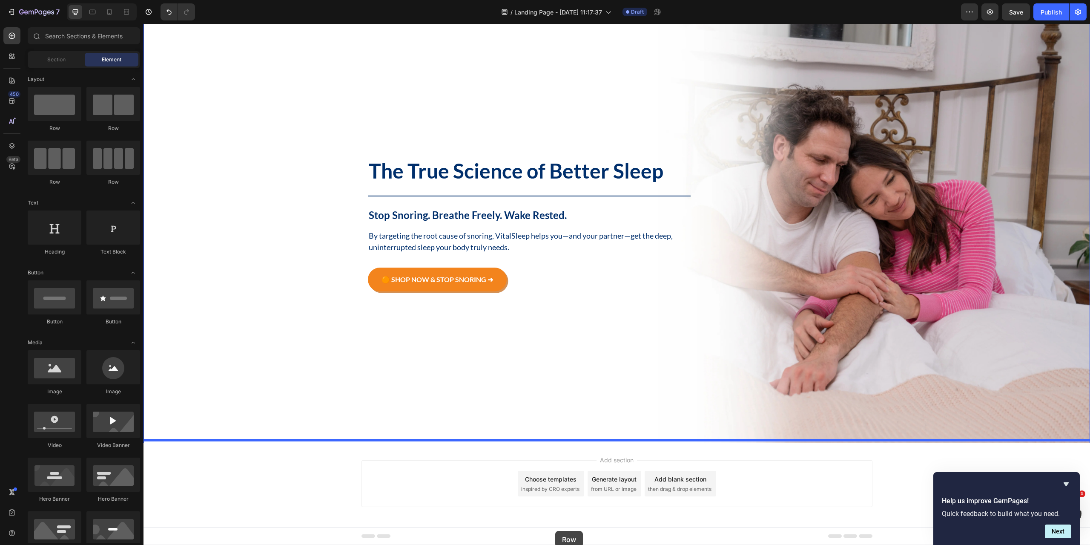
drag, startPoint x: 198, startPoint y: 125, endPoint x: 555, endPoint y: 531, distance: 540.4
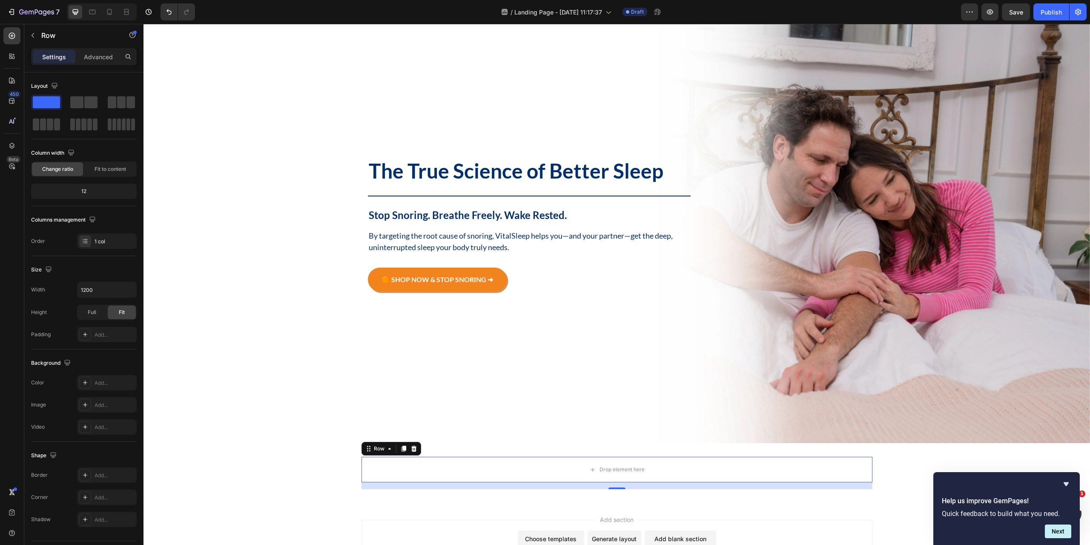
click at [614, 483] on div "16" at bounding box center [617, 485] width 511 height 7
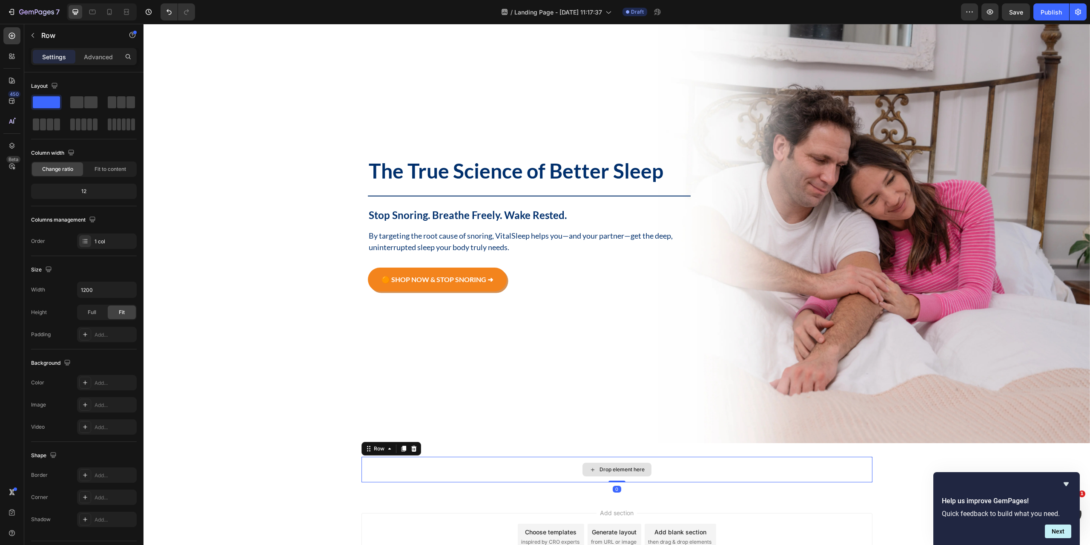
drag, startPoint x: 612, startPoint y: 486, endPoint x: 325, endPoint y: 463, distance: 288.0
click at [615, 463] on div "Drop element here Row 0" at bounding box center [617, 470] width 511 height 26
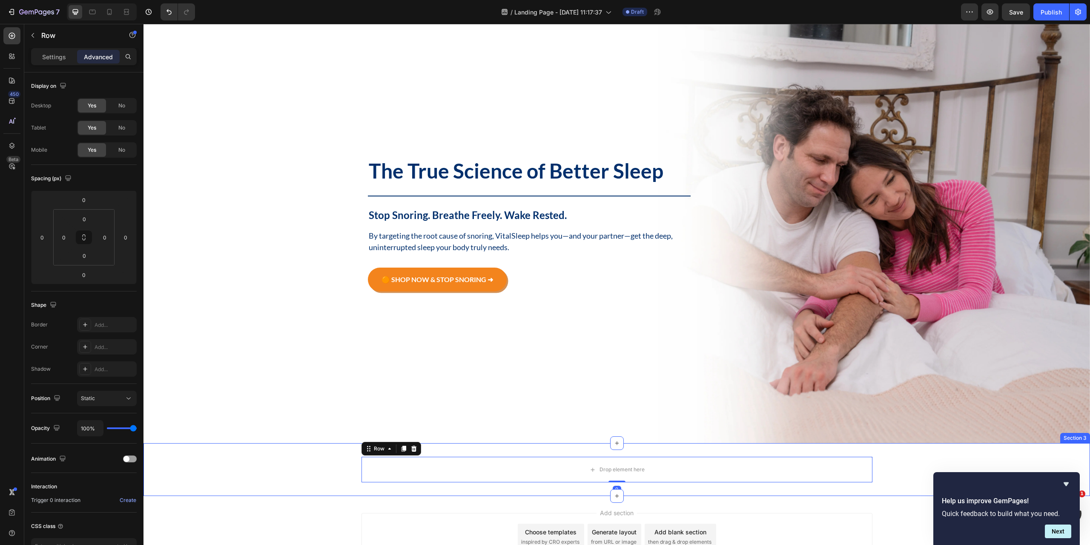
click at [282, 457] on div "Drop element here Row 0" at bounding box center [617, 470] width 947 height 26
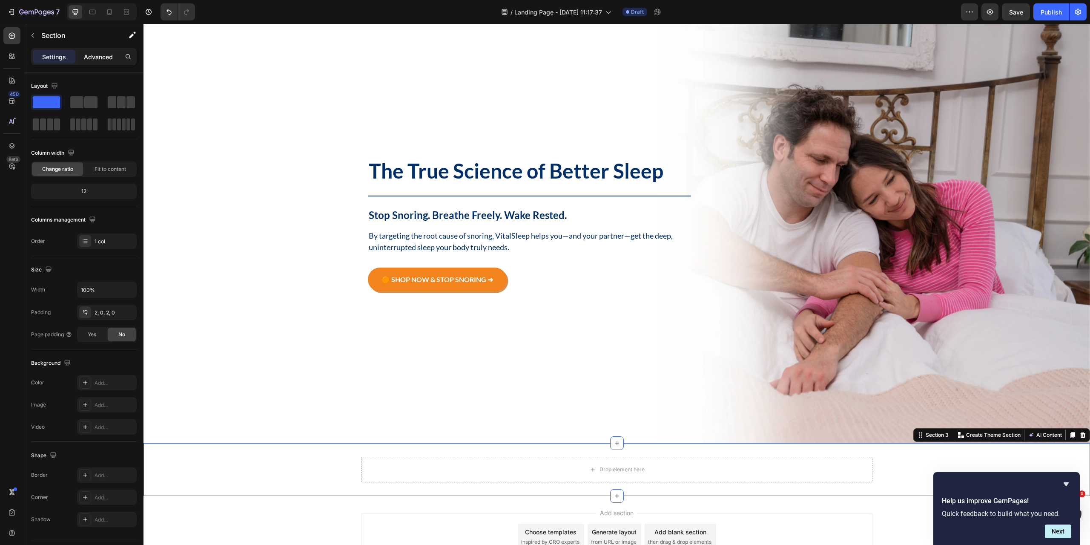
click at [103, 58] on p "Advanced" at bounding box center [98, 56] width 29 height 9
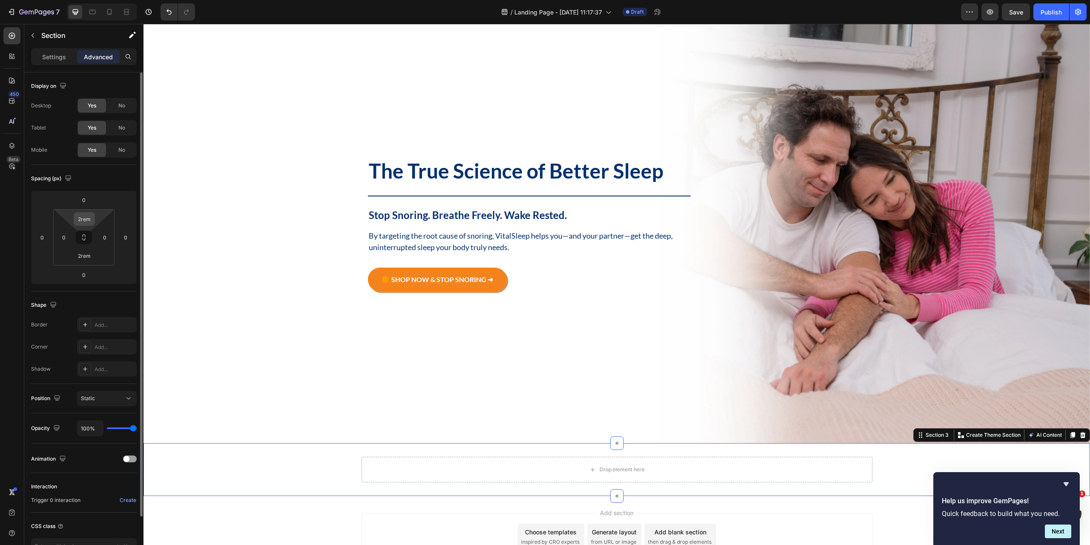
click at [93, 224] on div "2rem" at bounding box center [84, 219] width 21 height 14
click at [88, 216] on input "2rem" at bounding box center [84, 219] width 17 height 13
type input "60"
click at [82, 253] on input "2rem" at bounding box center [84, 255] width 17 height 13
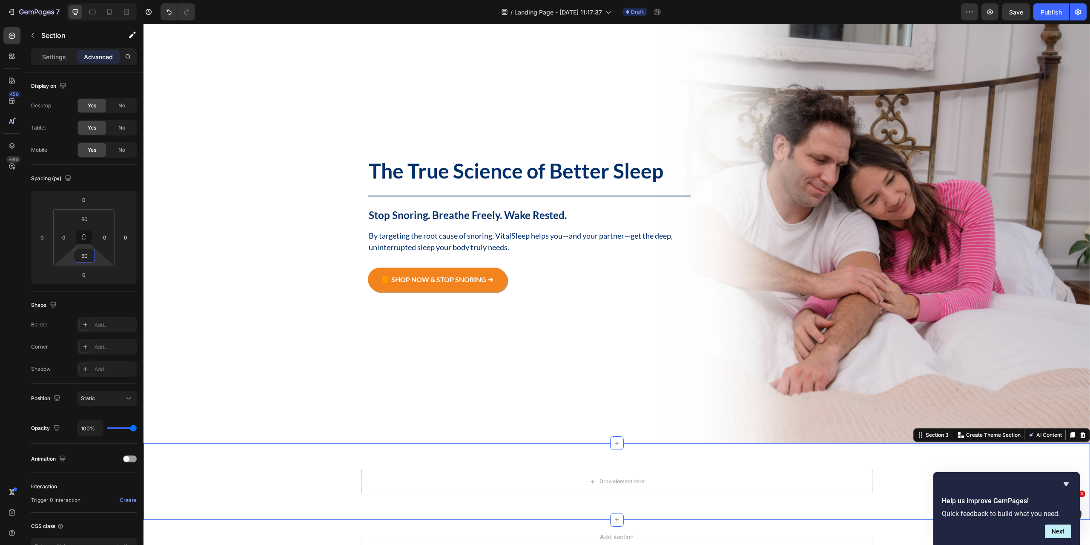
type input "60"
click at [321, 464] on div "Drop element here Row Section 3 Create Theme Section AI Content Write with GemA…" at bounding box center [617, 481] width 947 height 77
click at [511, 480] on div "Drop element here" at bounding box center [617, 481] width 511 height 26
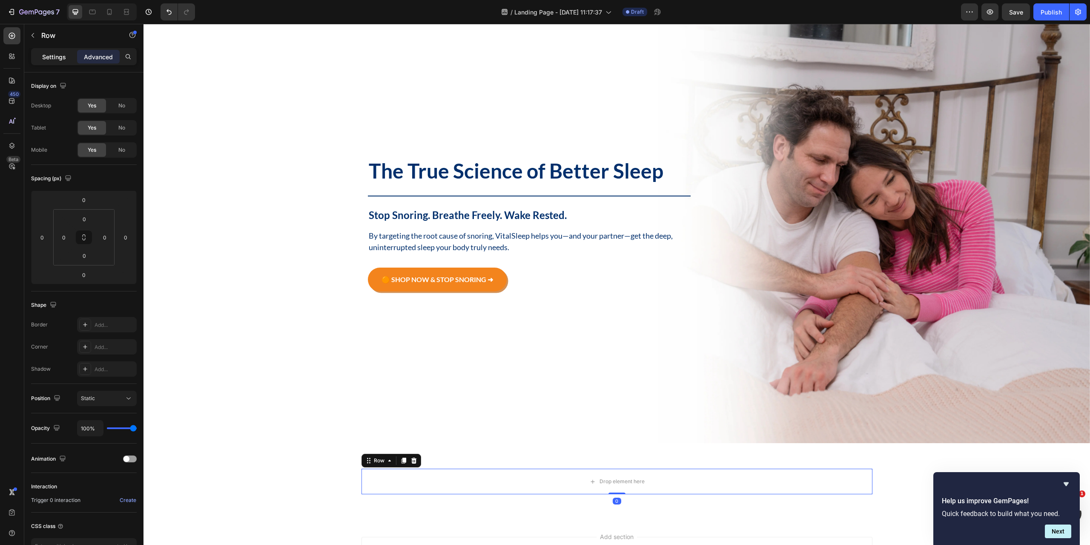
click at [56, 58] on p "Settings" at bounding box center [54, 56] width 24 height 9
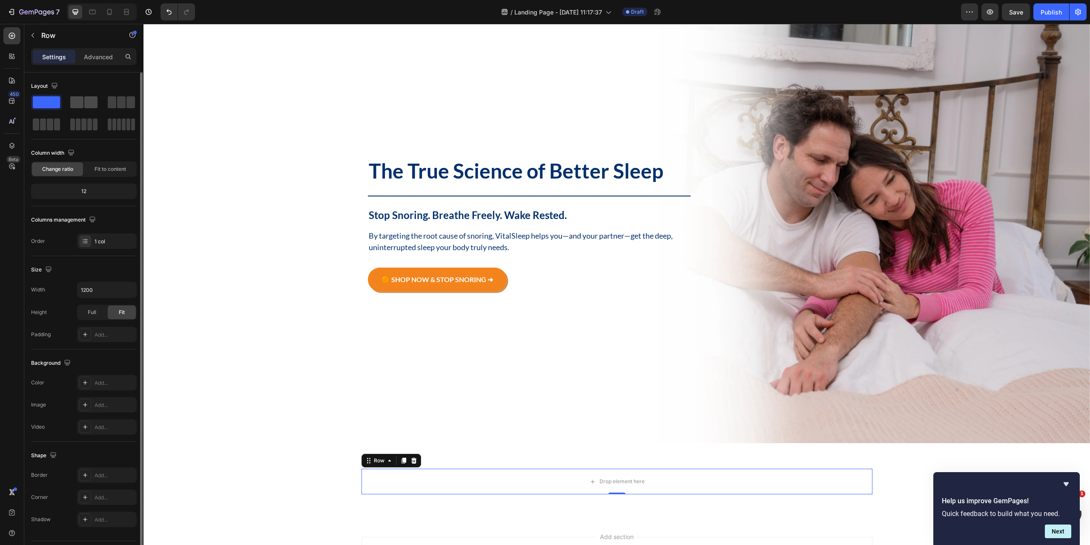
click at [85, 99] on span at bounding box center [90, 102] width 13 height 12
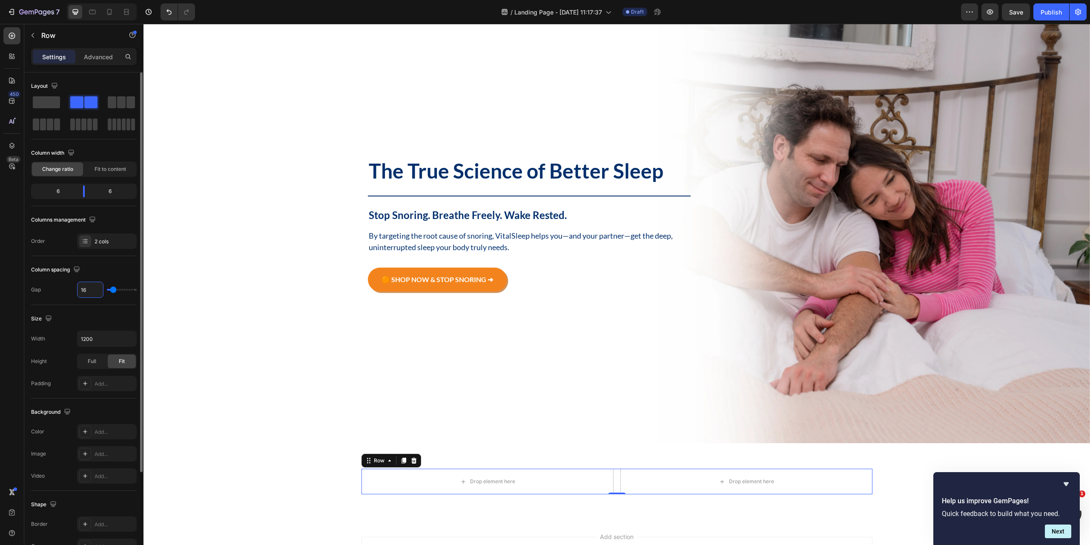
click at [92, 293] on input "16" at bounding box center [91, 289] width 26 height 15
type input "3"
type input "32"
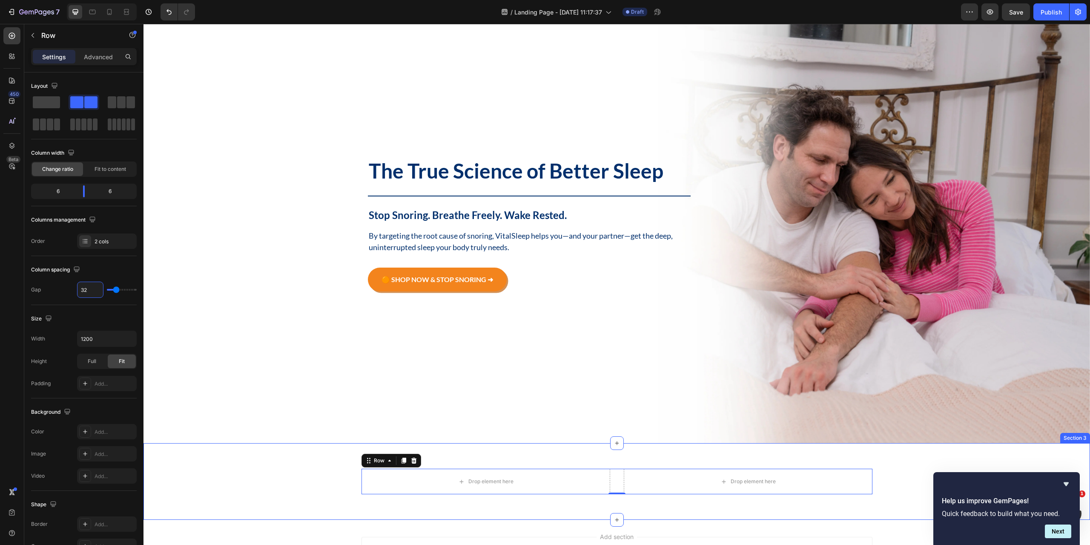
click at [265, 487] on div "Drop element here Drop element here Row 0" at bounding box center [617, 481] width 947 height 26
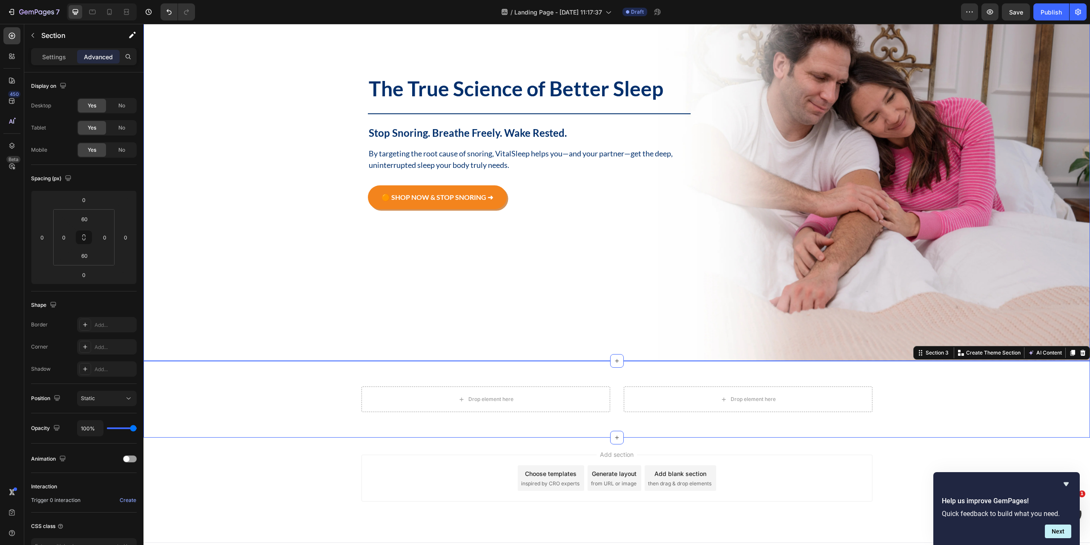
scroll to position [158, 0]
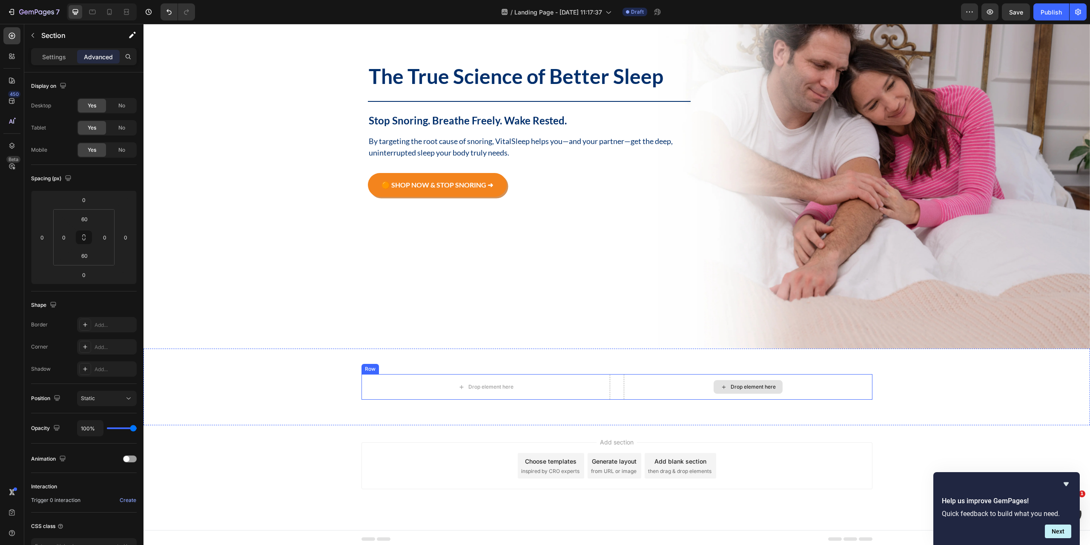
click at [735, 383] on div "Drop element here" at bounding box center [753, 386] width 45 height 7
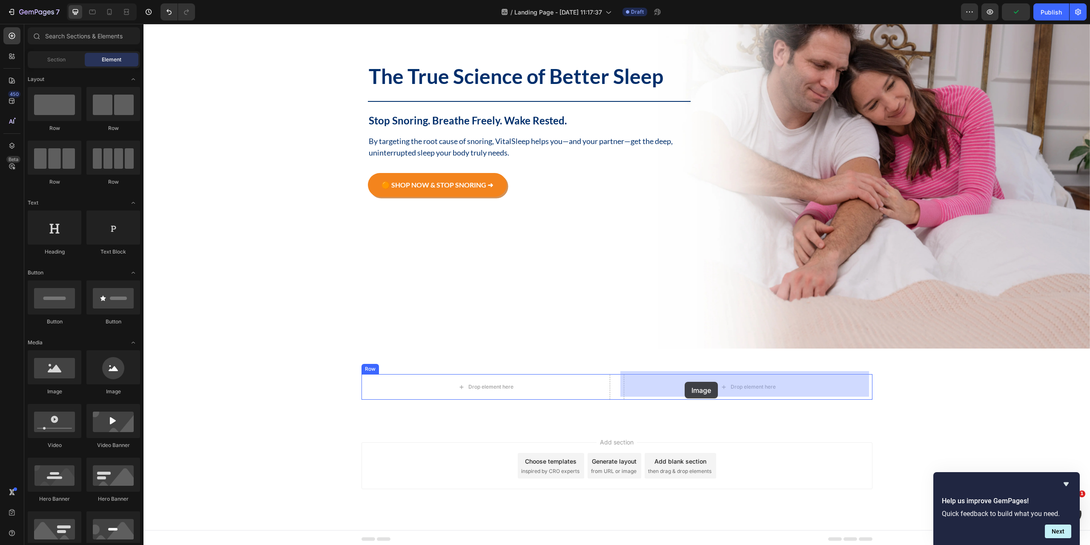
drag, startPoint x: 207, startPoint y: 403, endPoint x: 685, endPoint y: 382, distance: 478.7
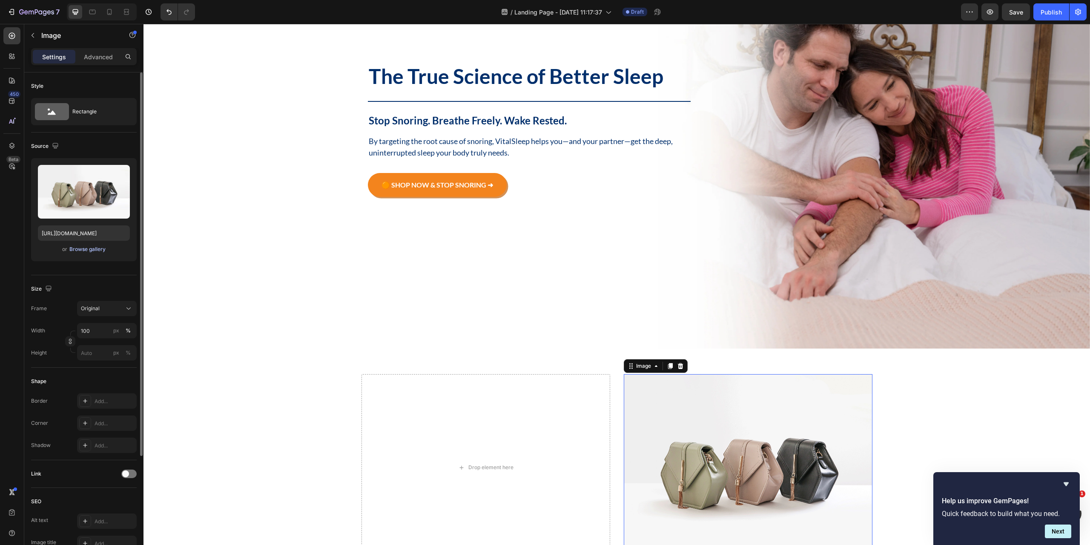
click at [93, 248] on div "Browse gallery" at bounding box center [87, 249] width 36 height 8
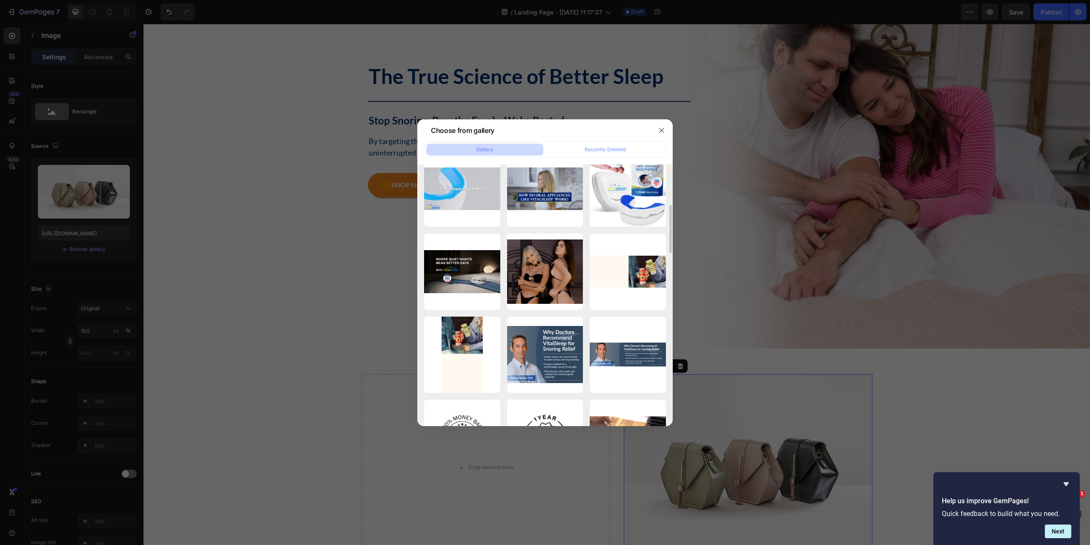
scroll to position [639, 0]
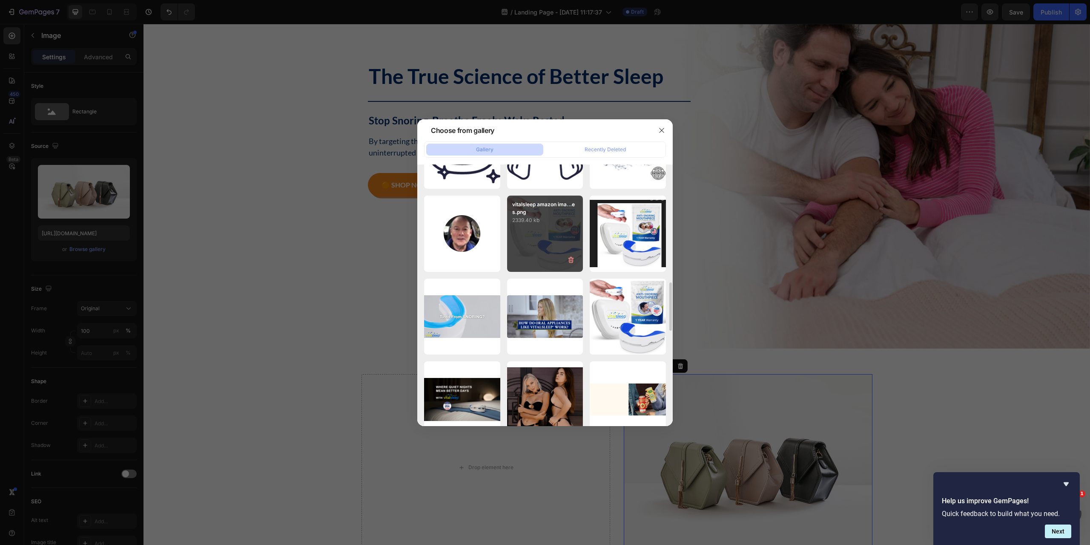
click at [538, 251] on div "vitalsleep amazon ima...es.png 2339.40 kb" at bounding box center [545, 233] width 76 height 76
type input "[URL][DOMAIN_NAME]"
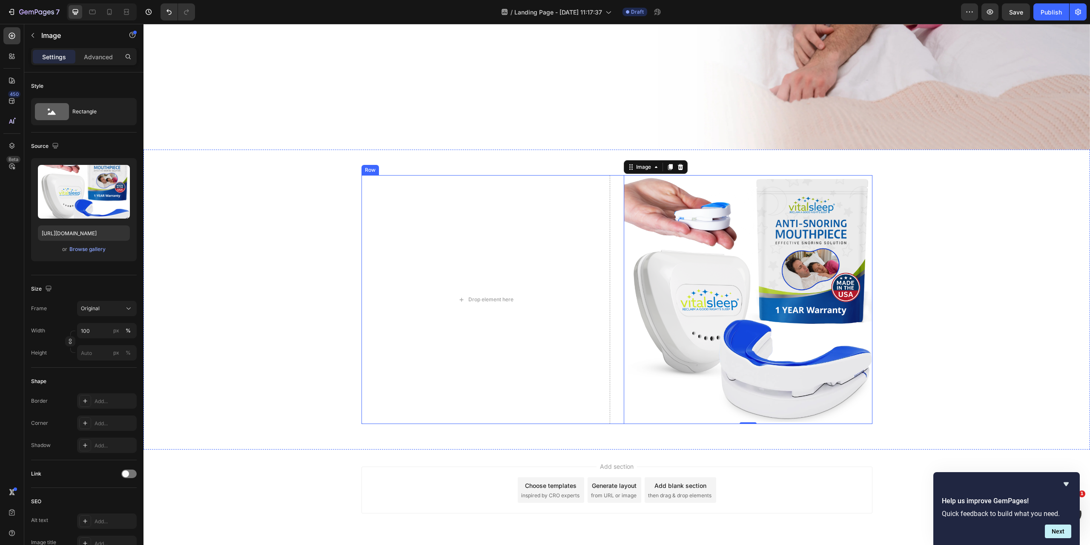
scroll to position [381, 0]
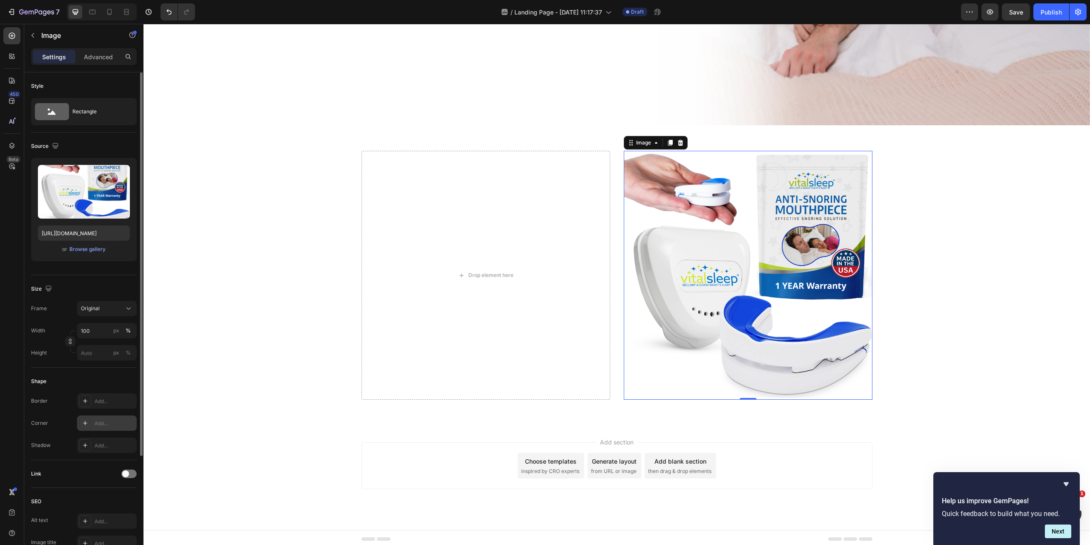
click at [104, 419] on div "Add..." at bounding box center [107, 422] width 60 height 15
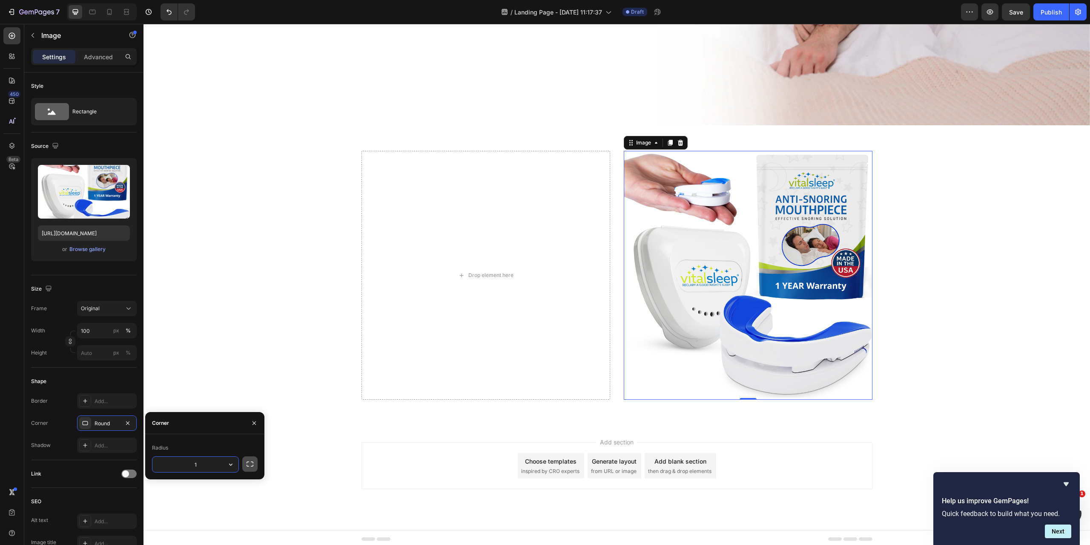
type input "12"
click at [281, 340] on div "Drop element here Image 0 Row" at bounding box center [617, 275] width 947 height 249
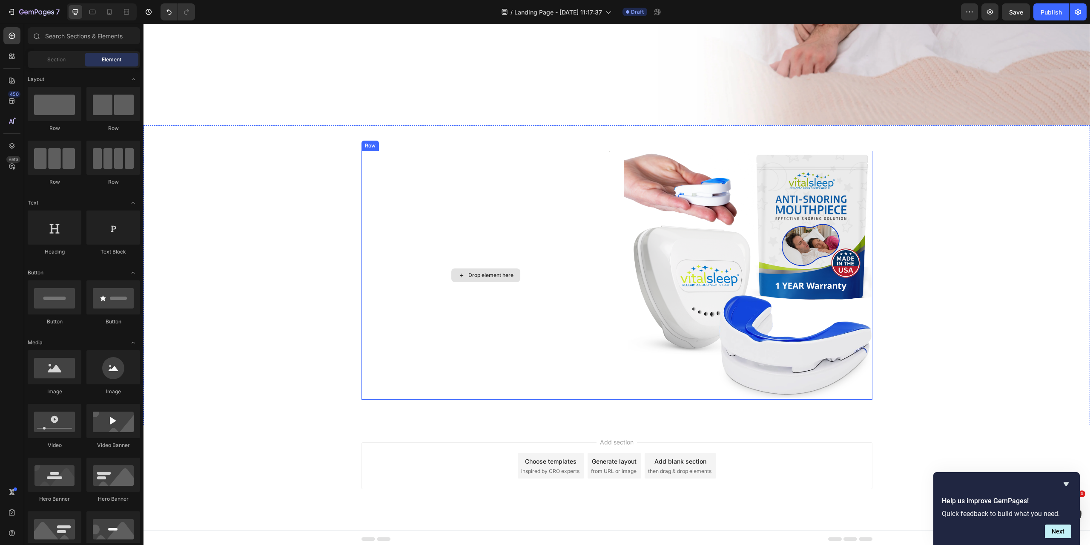
click at [472, 273] on div "Drop element here" at bounding box center [490, 275] width 45 height 7
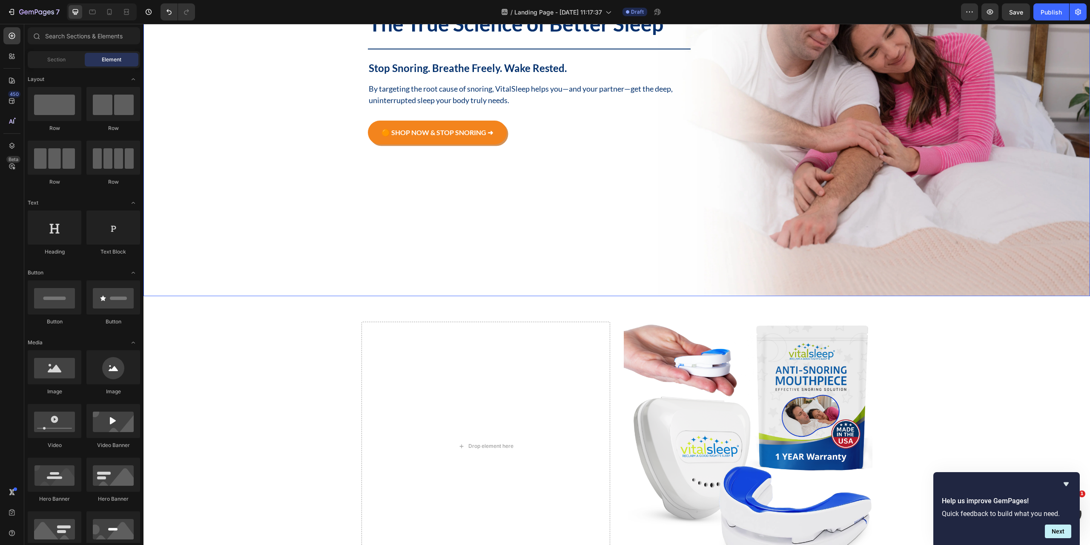
scroll to position [168, 0]
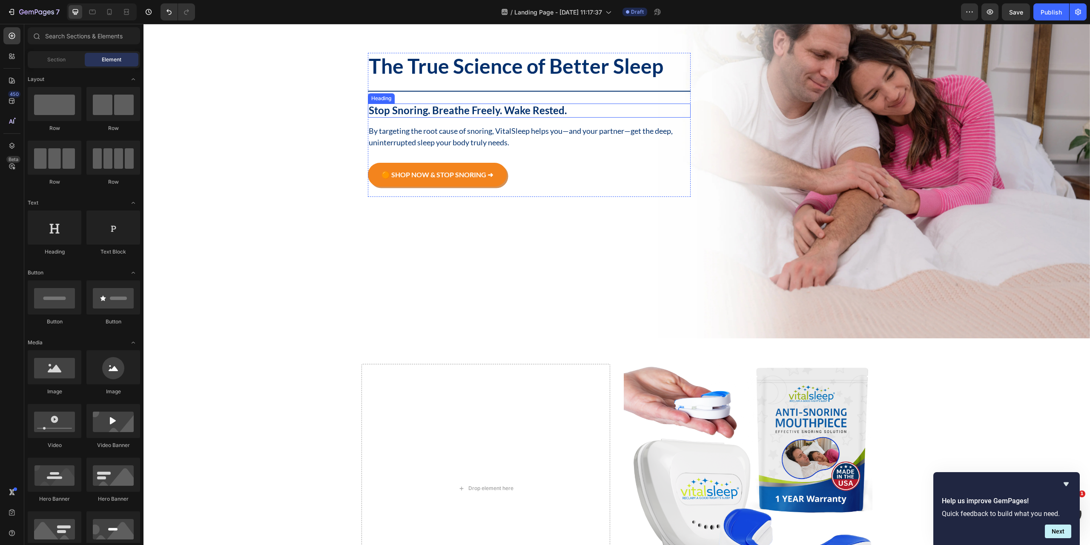
click at [526, 113] on p "Stop Snoring. Breathe Freely. Wake Rested." at bounding box center [530, 110] width 322 height 12
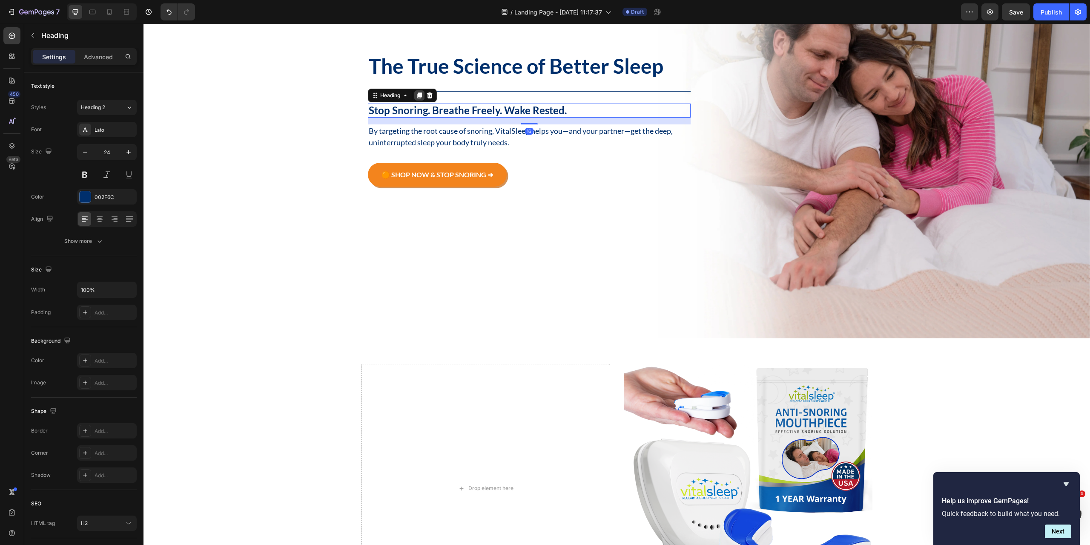
click at [418, 98] on div at bounding box center [419, 95] width 10 height 10
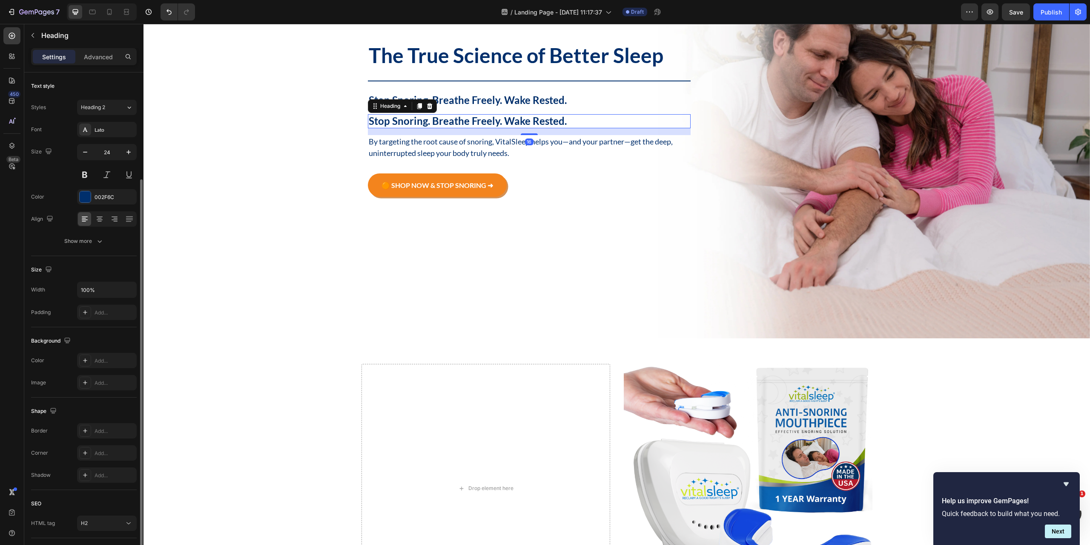
scroll to position [56, 0]
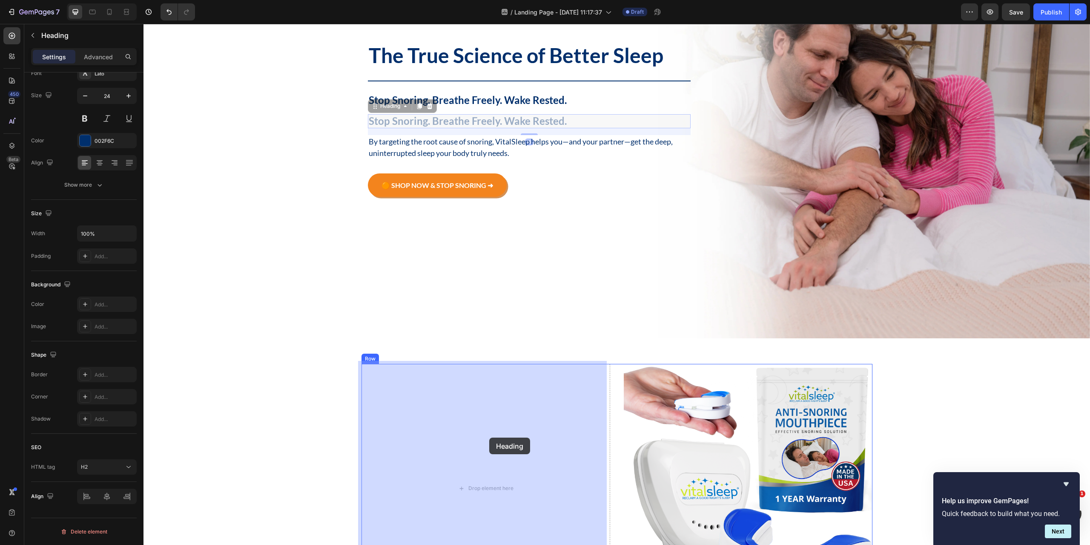
drag, startPoint x: 382, startPoint y: 106, endPoint x: 489, endPoint y: 437, distance: 348.6
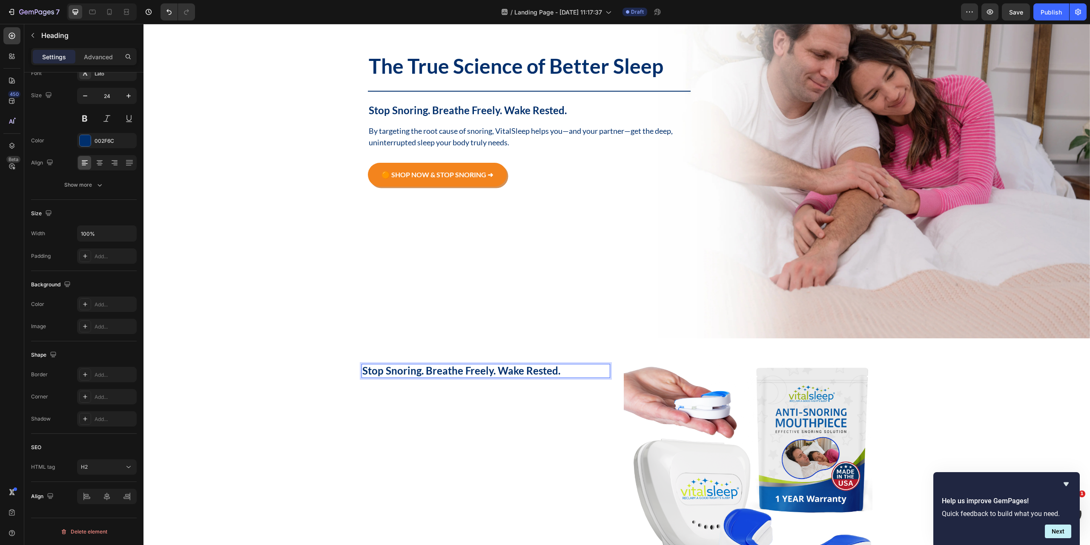
click at [443, 365] on h2 "Stop Snoring. Breathe Freely. Wake Rested." at bounding box center [486, 371] width 249 height 14
click at [443, 365] on p "Stop Snoring. Breathe Freely. Wake Rested." at bounding box center [485, 371] width 247 height 12
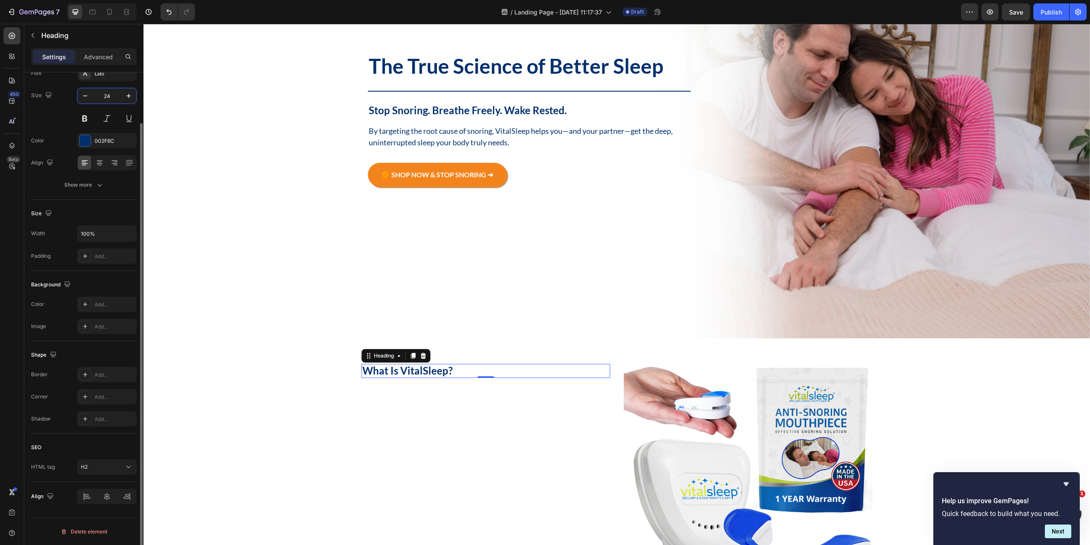
click at [108, 99] on input "24" at bounding box center [107, 95] width 28 height 15
type input "32"
click at [192, 396] on div "What Is VitalSleep? Heading 0 Image Row" at bounding box center [617, 488] width 947 height 249
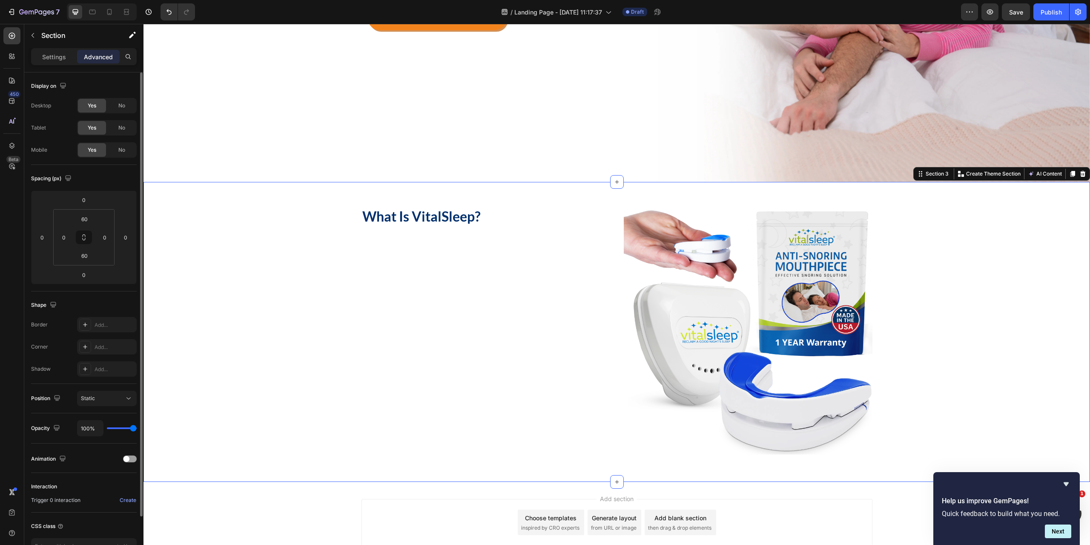
scroll to position [338, 0]
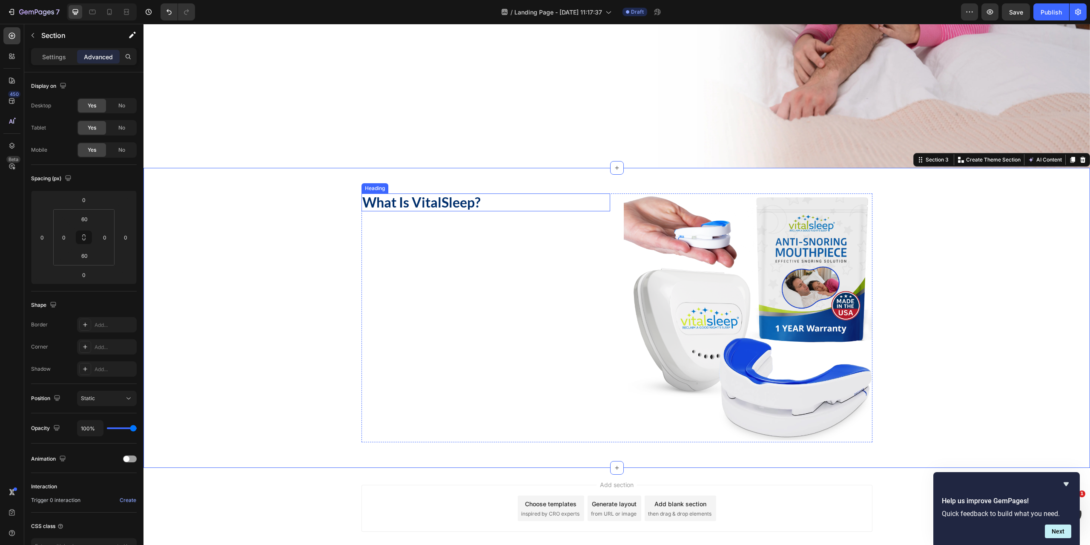
click at [438, 201] on p "What Is VitalSleep?" at bounding box center [485, 202] width 247 height 16
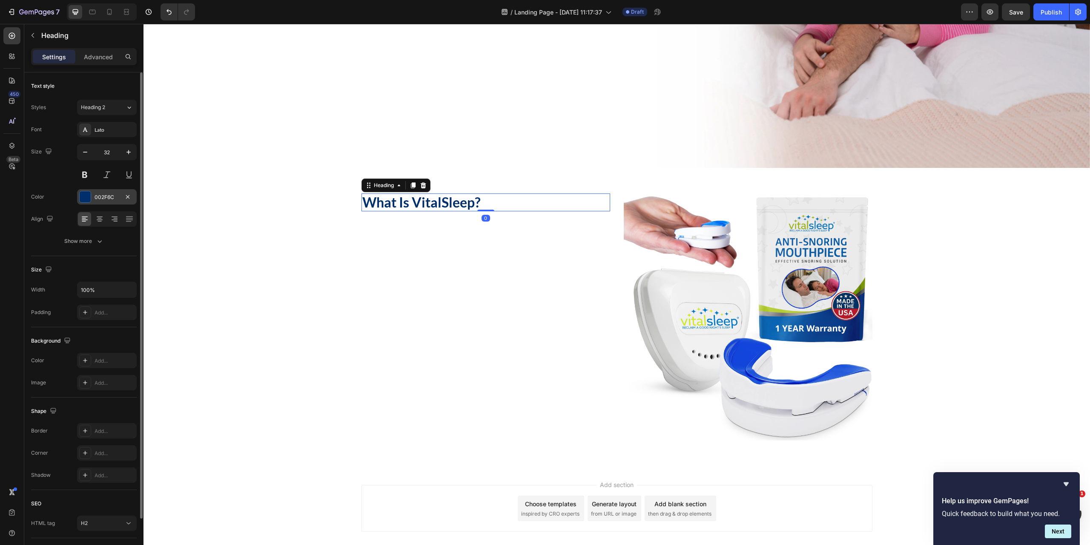
click at [98, 193] on div "002F6C" at bounding box center [107, 197] width 25 height 8
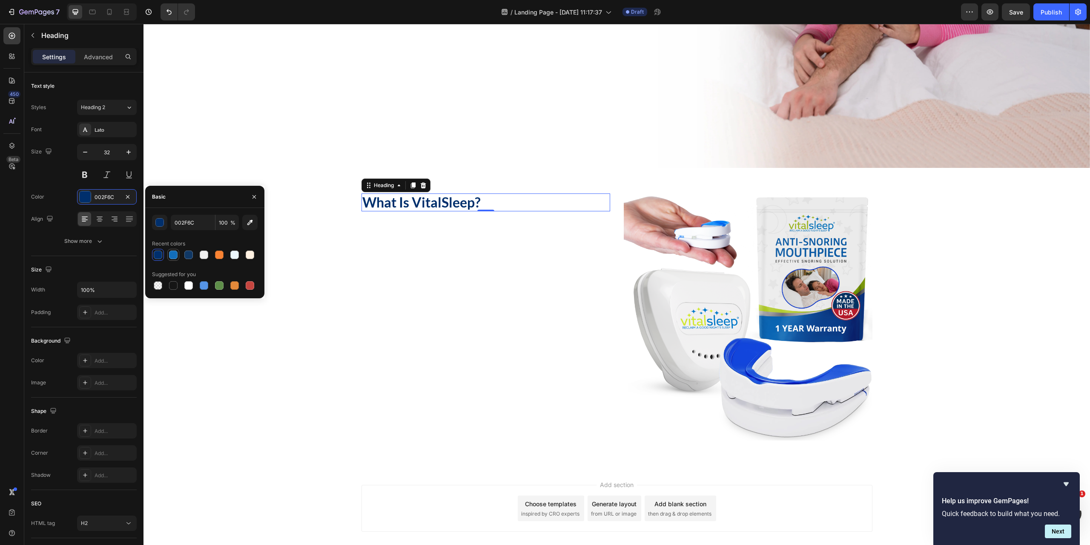
click at [175, 256] on div at bounding box center [173, 254] width 9 height 9
type input "126EBB"
click at [312, 312] on div "What Is VitalSleep? Heading 0 Image Row" at bounding box center [617, 317] width 947 height 249
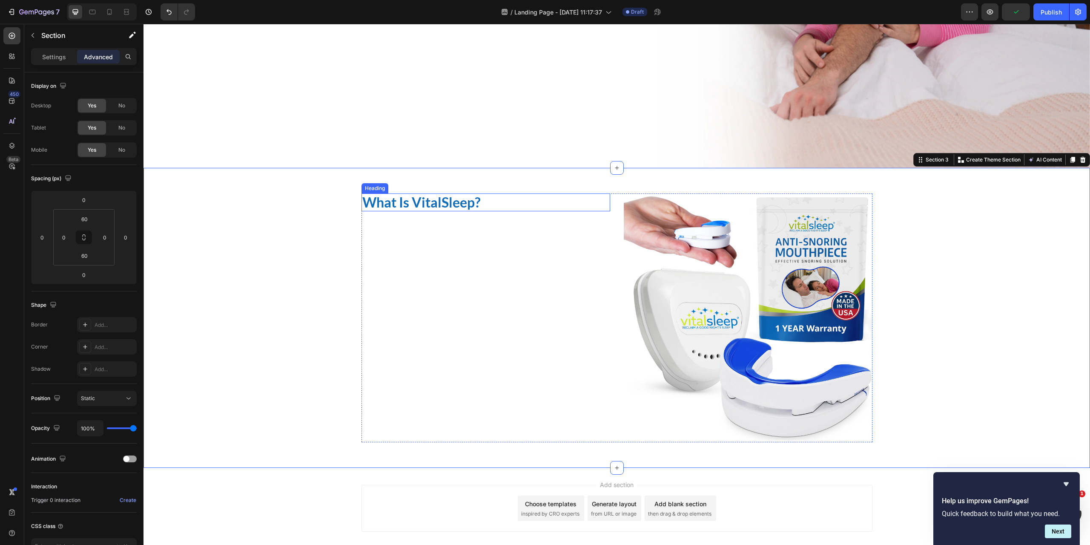
click at [412, 203] on p "What Is VitalSleep?" at bounding box center [485, 202] width 247 height 16
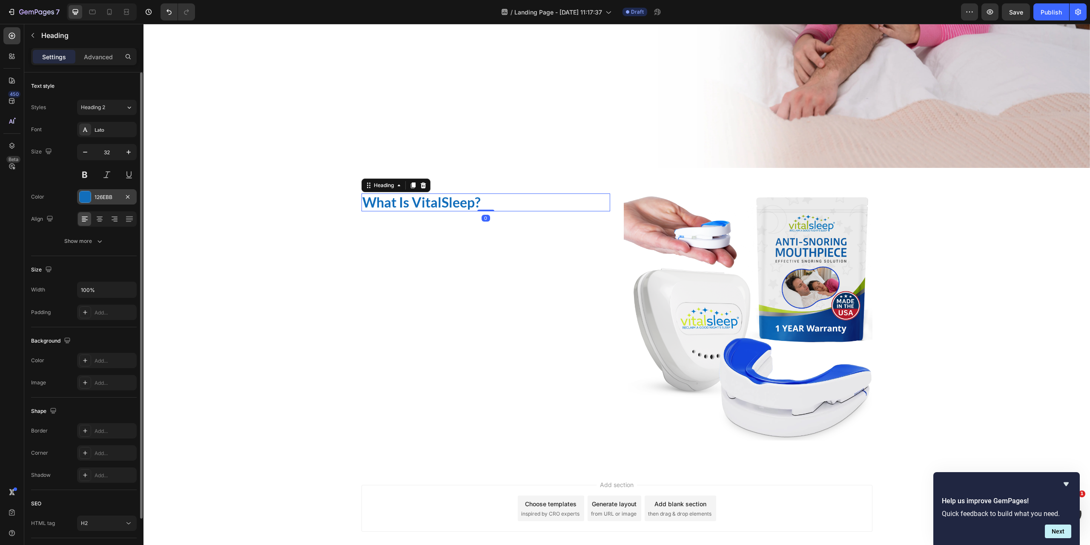
click at [100, 195] on div "126EBB" at bounding box center [107, 197] width 25 height 8
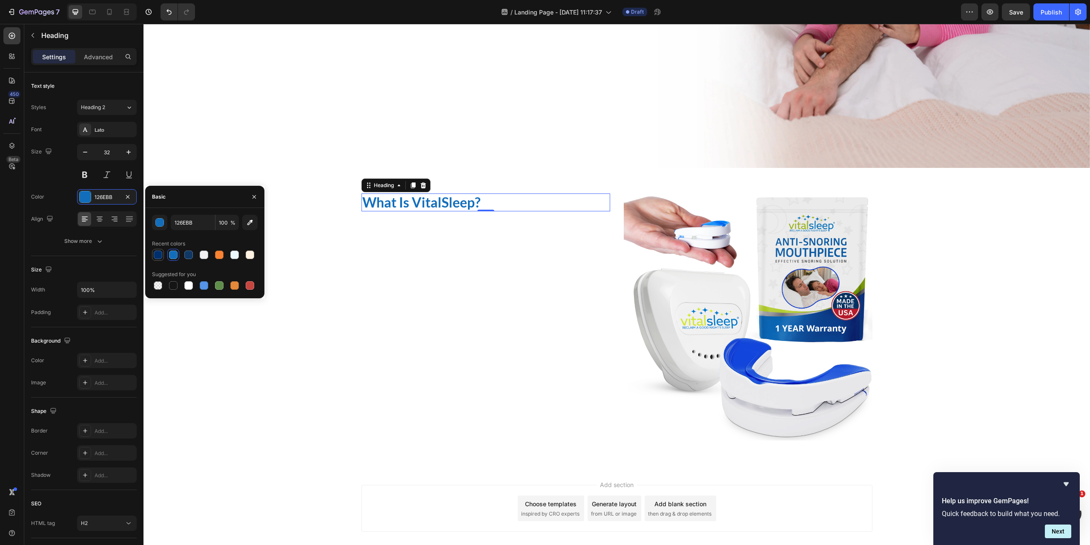
click at [157, 252] on div at bounding box center [158, 254] width 9 height 9
click at [185, 256] on div at bounding box center [188, 254] width 9 height 9
type input "103865"
click at [468, 294] on div "What Is VitalSleep? Heading 0" at bounding box center [486, 317] width 249 height 249
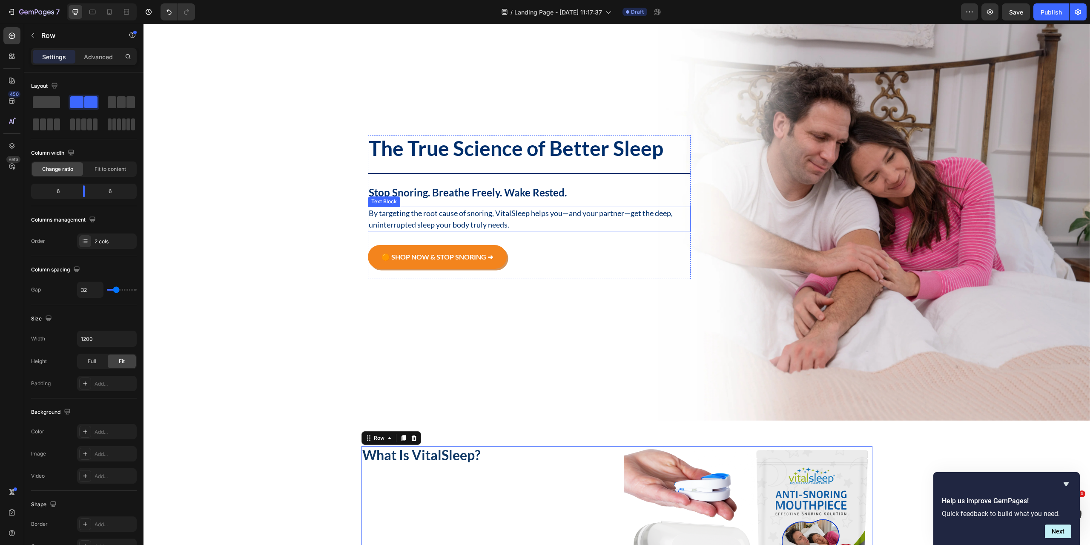
scroll to position [83, 0]
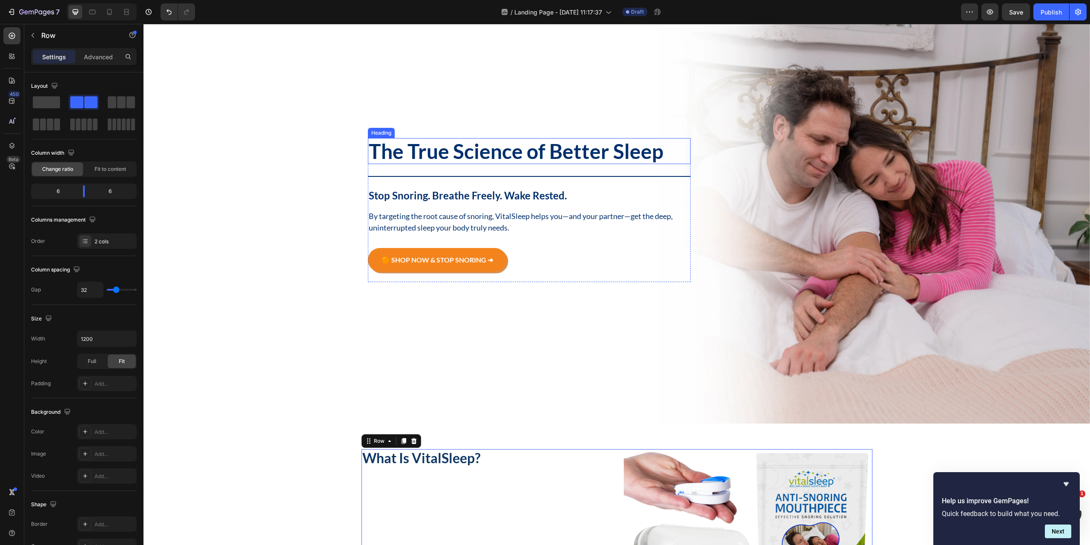
click at [552, 157] on p "The True Science of Better Sleep" at bounding box center [530, 151] width 322 height 25
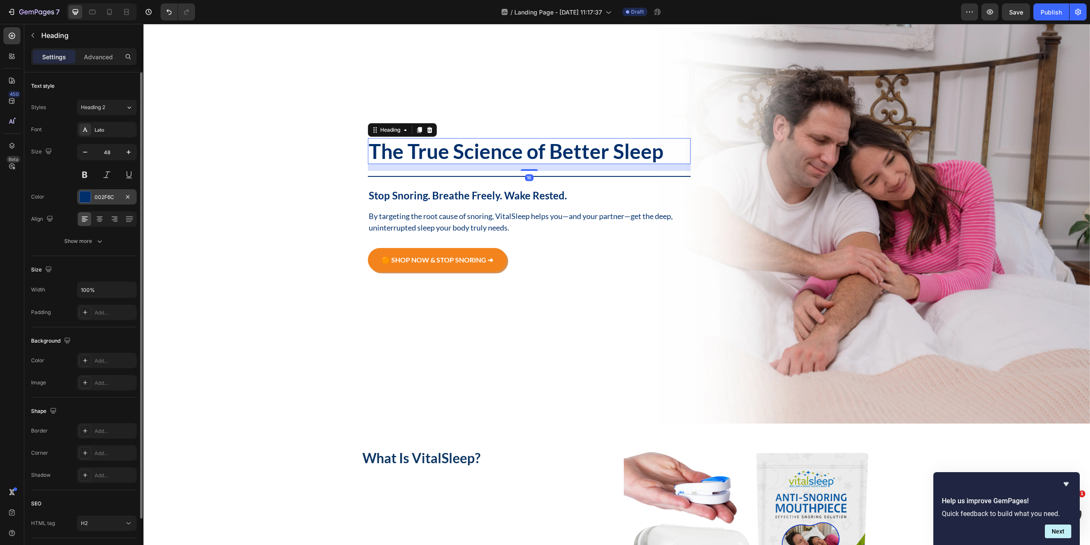
click at [104, 199] on div "002F6C" at bounding box center [107, 197] width 25 height 8
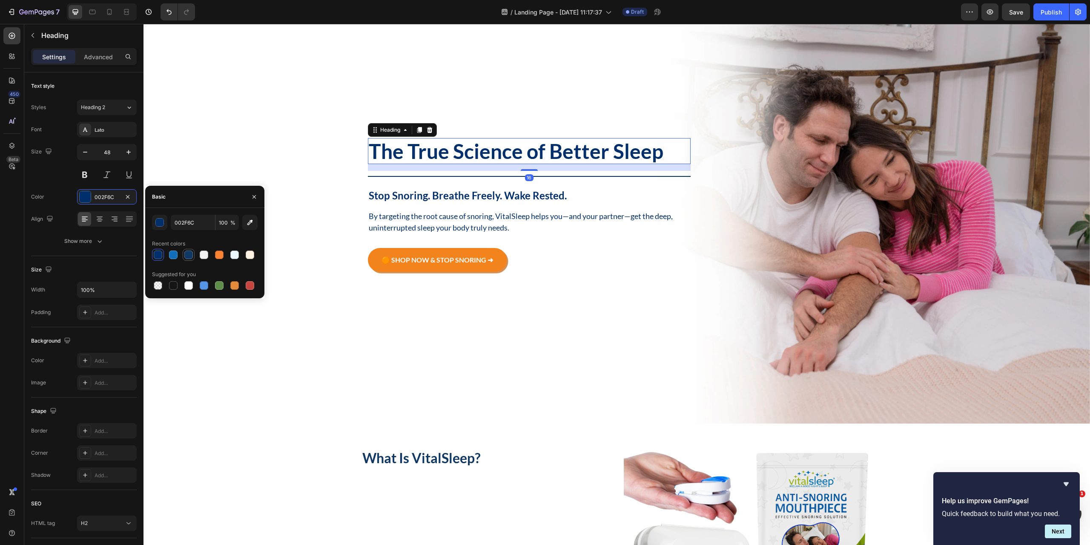
click at [188, 255] on div at bounding box center [188, 254] width 9 height 9
type input "103865"
click at [474, 174] on div "Title Line" at bounding box center [529, 176] width 323 height 11
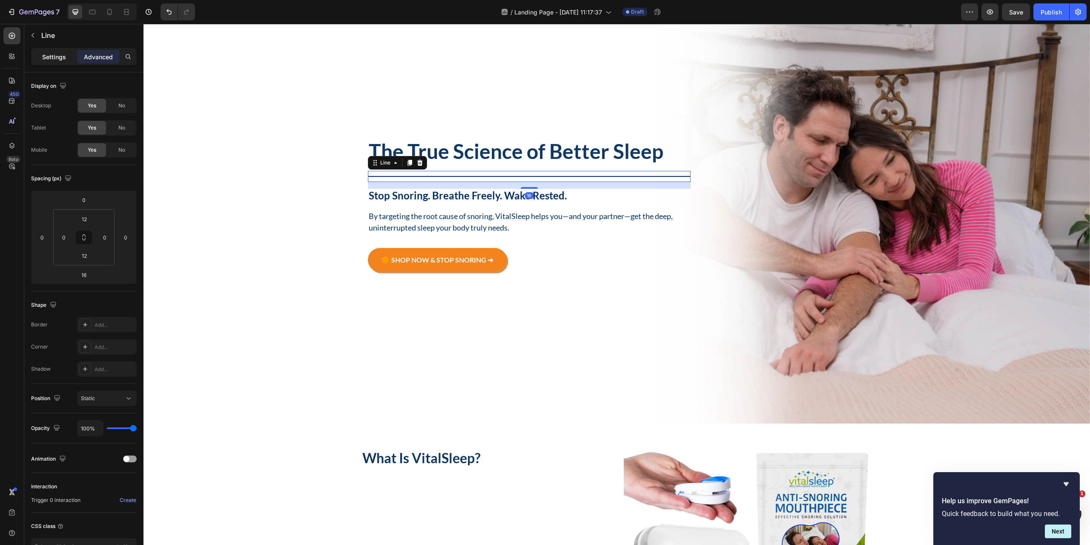
click at [57, 51] on div "Settings" at bounding box center [54, 57] width 43 height 14
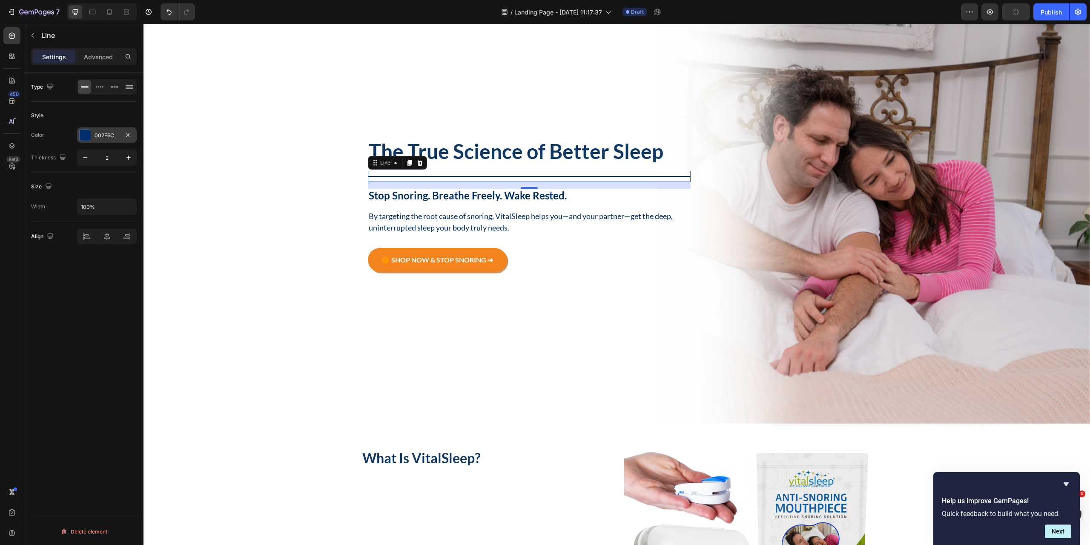
click at [106, 140] on div "002F6C" at bounding box center [107, 134] width 60 height 15
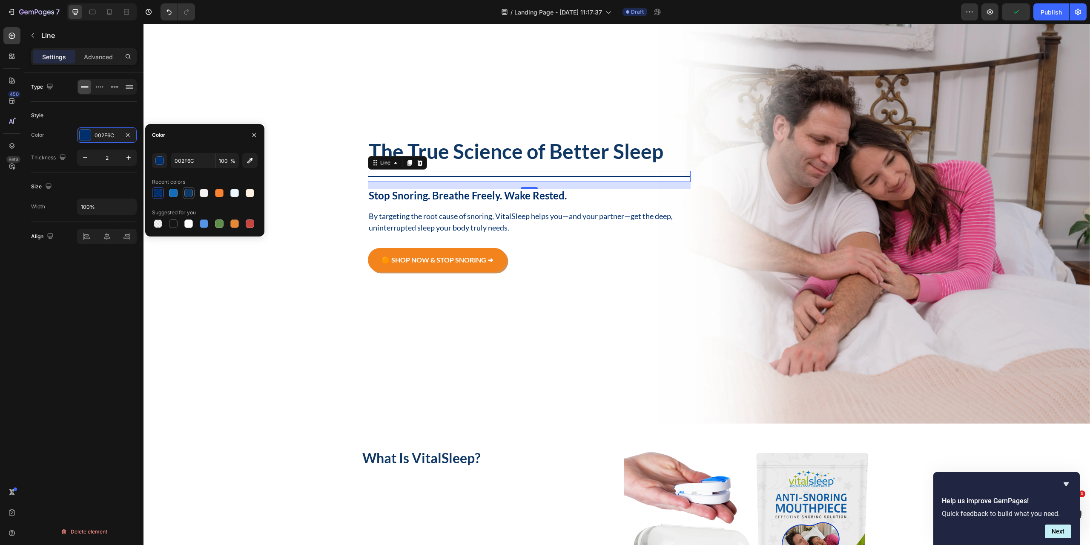
click at [191, 196] on div at bounding box center [188, 193] width 9 height 9
type input "103865"
drag, startPoint x: 497, startPoint y: 194, endPoint x: 489, endPoint y: 195, distance: 8.7
click at [495, 195] on p "Stop Snoring. Breathe Freely. Wake Rested." at bounding box center [530, 196] width 322 height 12
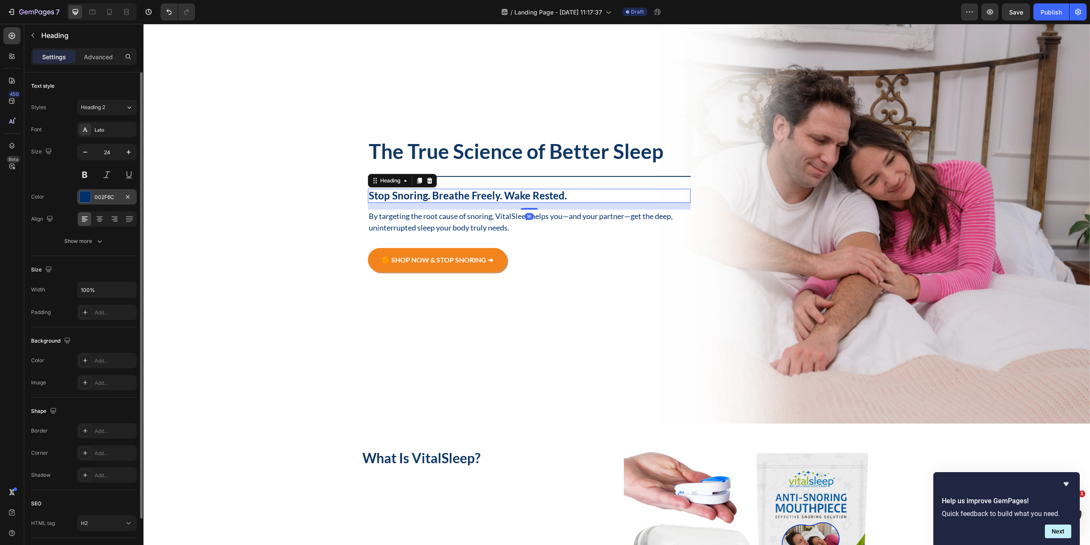
drag, startPoint x: 98, startPoint y: 203, endPoint x: 106, endPoint y: 210, distance: 10.3
click at [98, 204] on div "002F6C" at bounding box center [107, 196] width 60 height 15
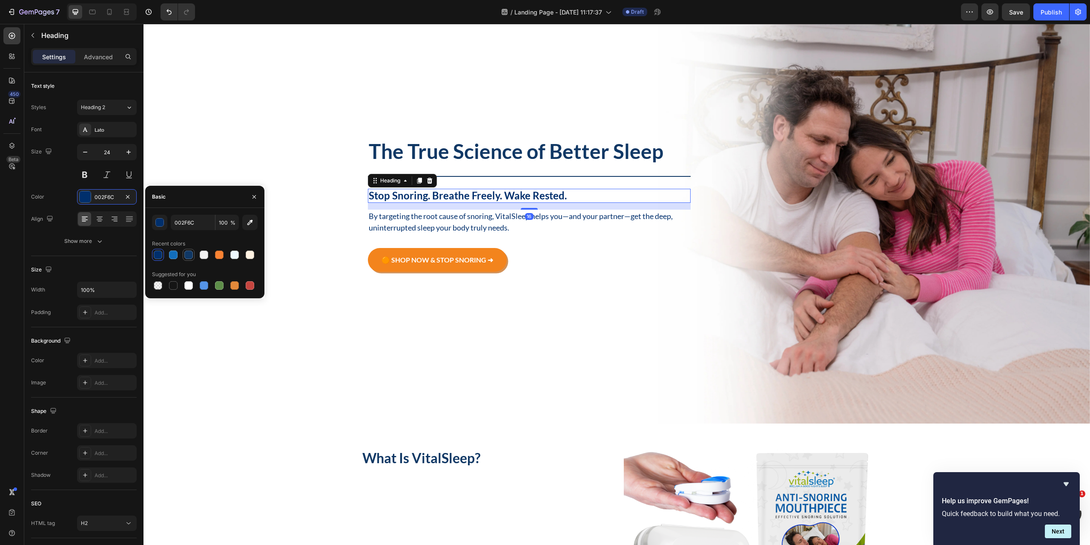
click at [187, 259] on div at bounding box center [189, 255] width 10 height 10
type input "103865"
click at [439, 222] on p "By targeting the root cause of snoring, VitalSleep helps you—and your partner—g…" at bounding box center [530, 221] width 322 height 23
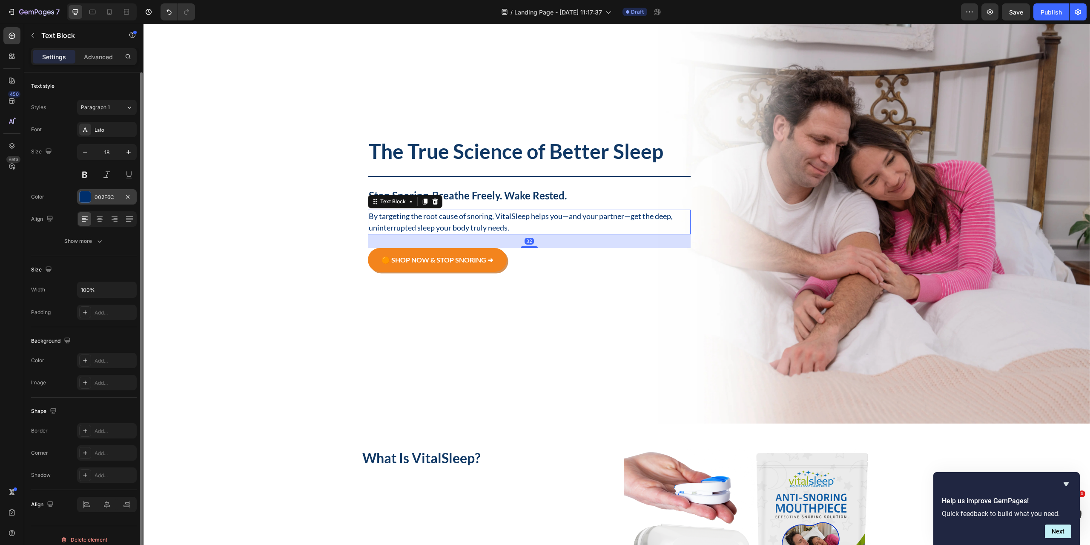
click at [114, 197] on div "002F6C" at bounding box center [107, 197] width 25 height 8
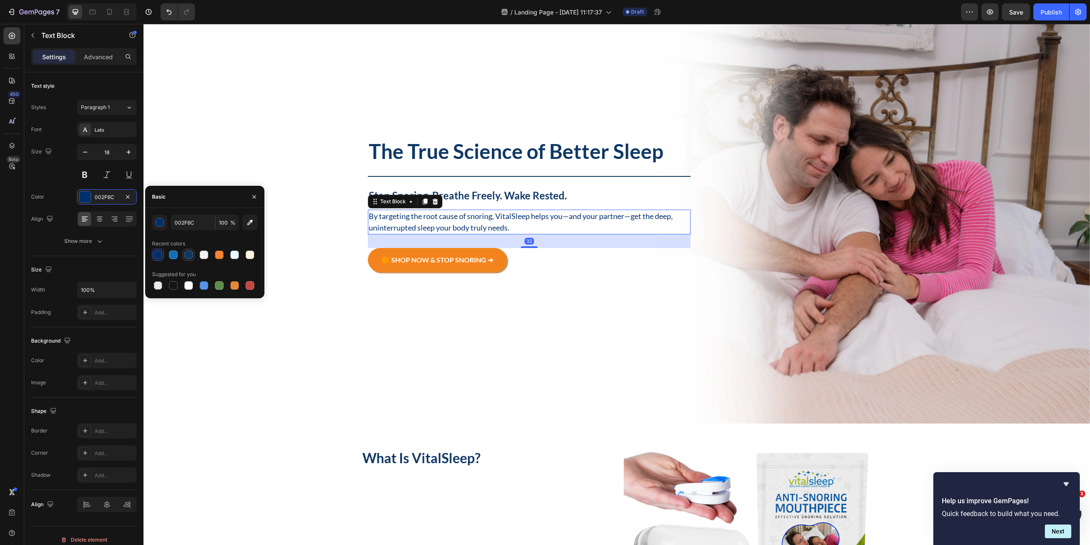
click at [191, 255] on div at bounding box center [188, 254] width 9 height 9
type input "103865"
click at [543, 321] on div "Background Image" at bounding box center [617, 209] width 947 height 427
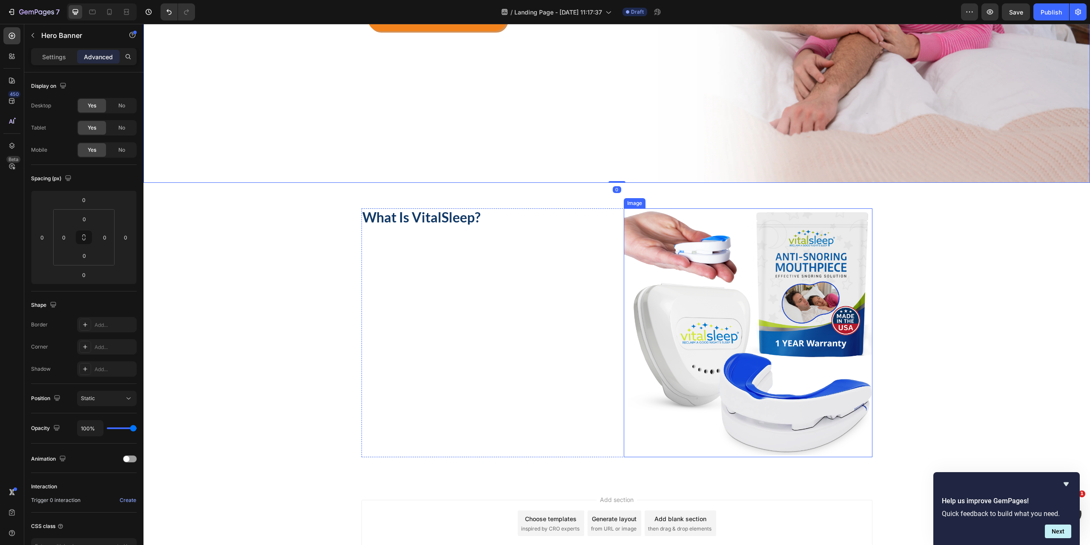
scroll to position [338, 0]
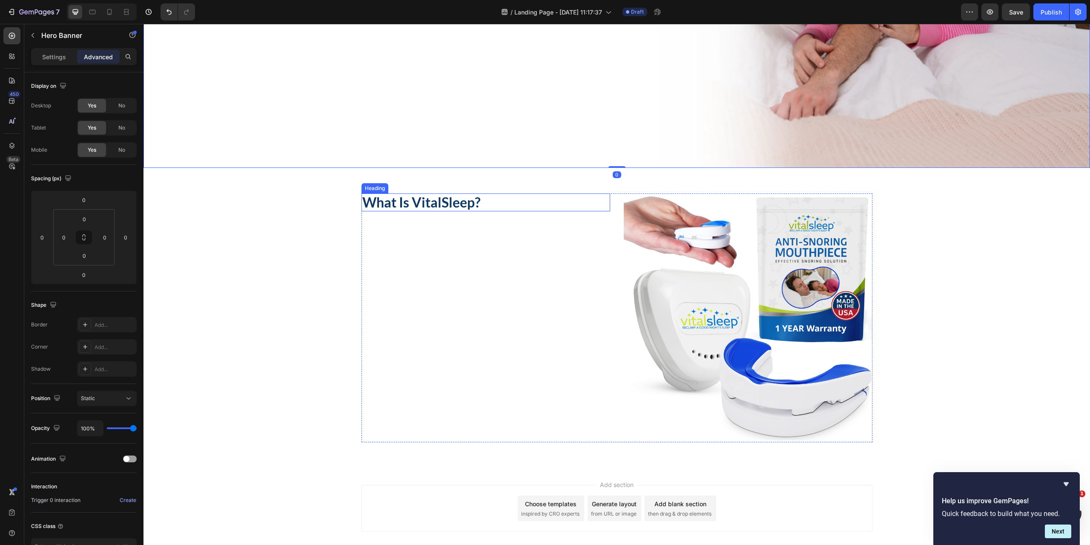
click at [427, 201] on p "What Is VitalSleep?" at bounding box center [485, 202] width 247 height 16
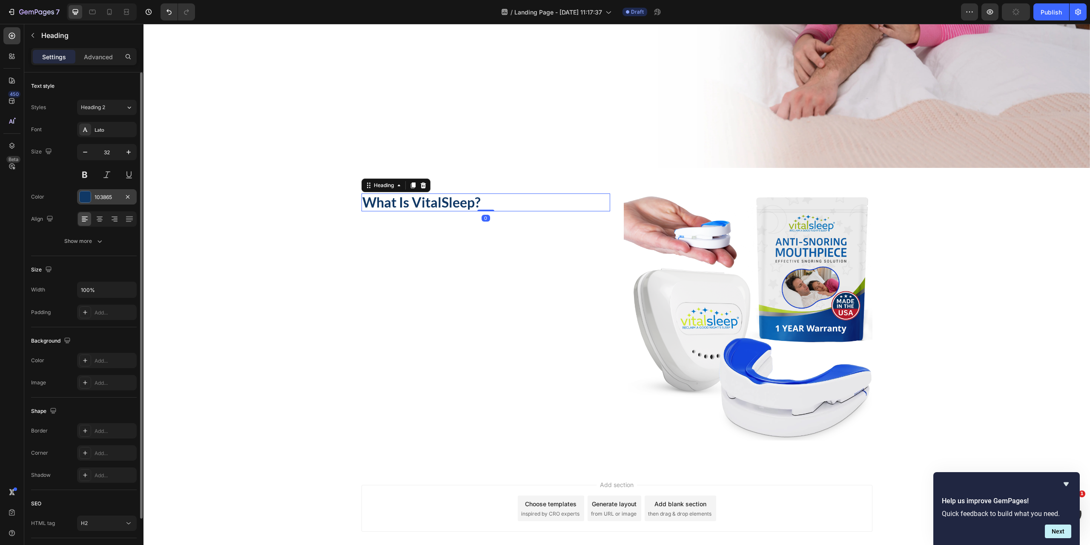
click at [99, 199] on div "103865" at bounding box center [107, 197] width 25 height 8
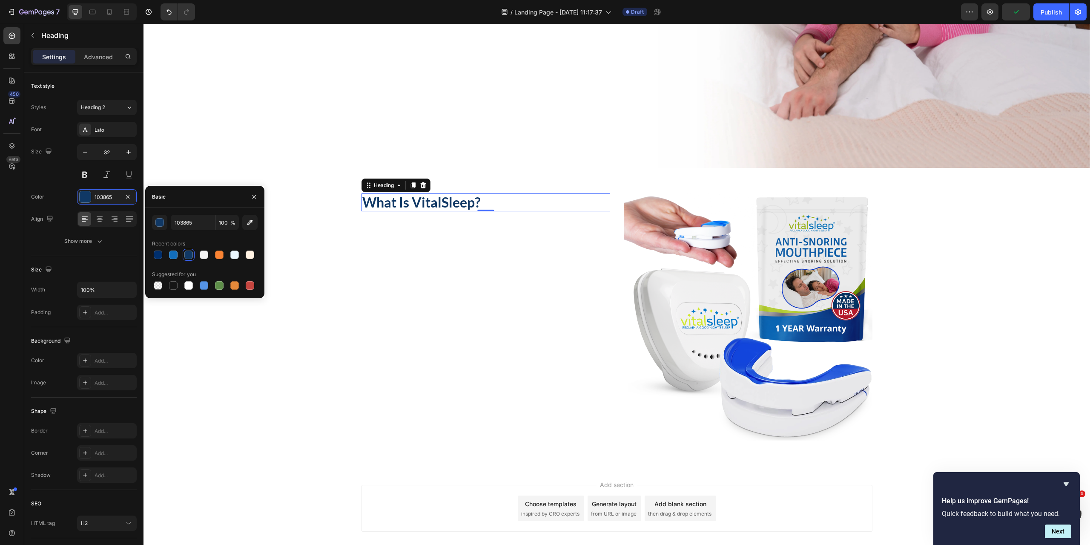
click at [188, 259] on div at bounding box center [189, 255] width 10 height 10
click at [460, 294] on div "What Is VitalSleep? Heading 0" at bounding box center [486, 317] width 249 height 249
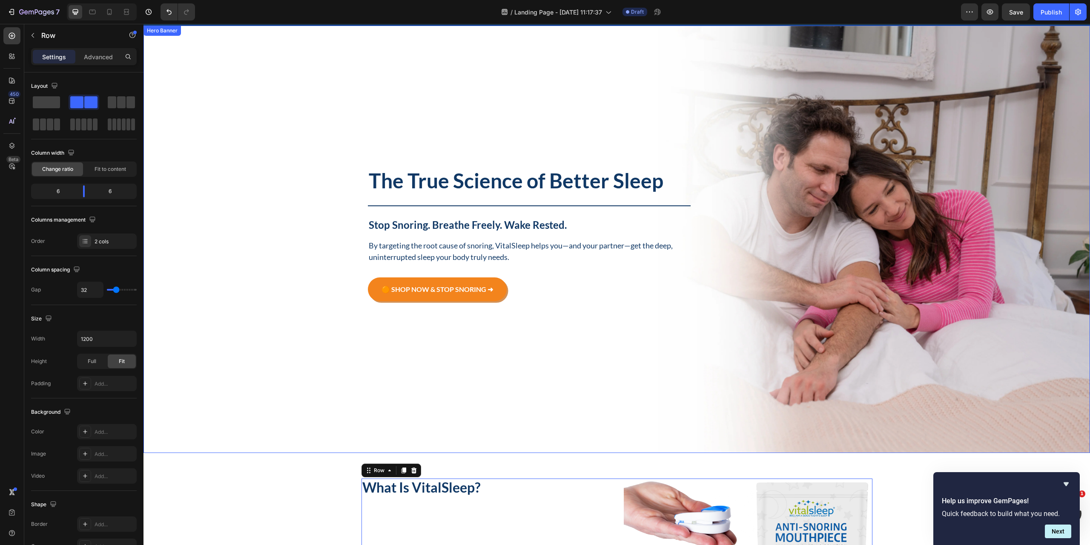
scroll to position [40, 0]
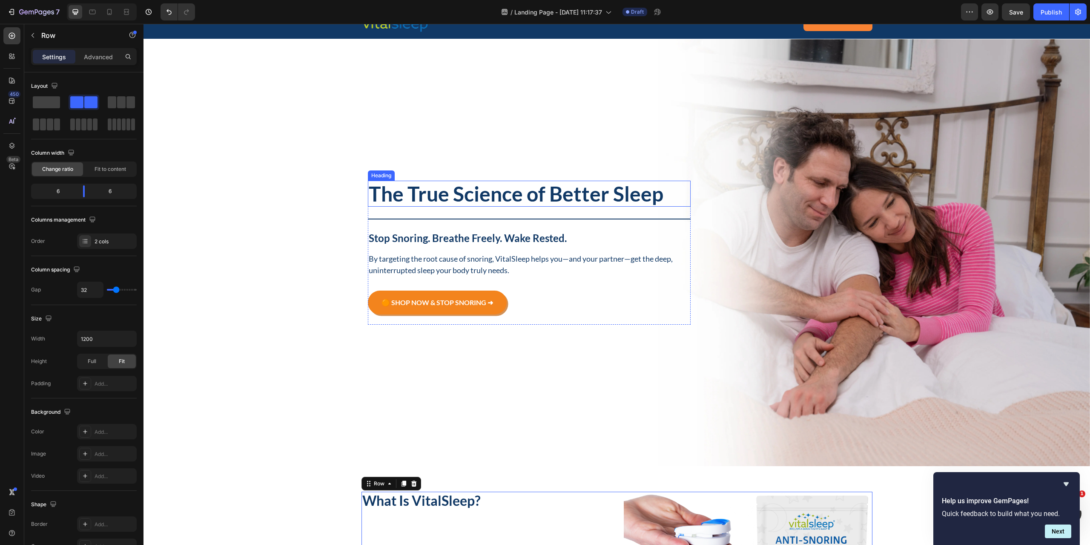
click at [538, 194] on p "The True Science of Better Sleep" at bounding box center [530, 193] width 322 height 25
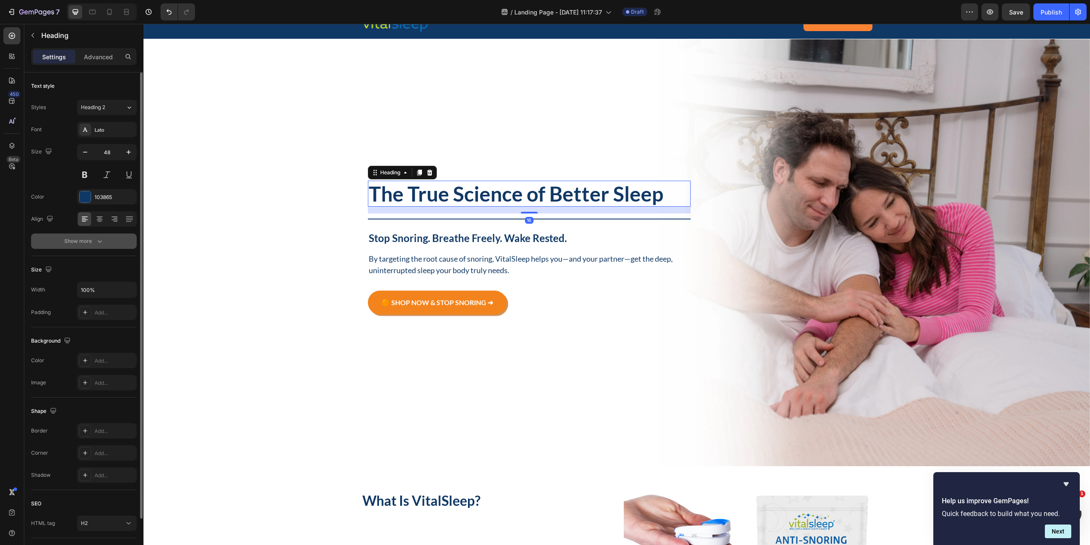
click at [93, 242] on div "Show more" at bounding box center [84, 241] width 40 height 9
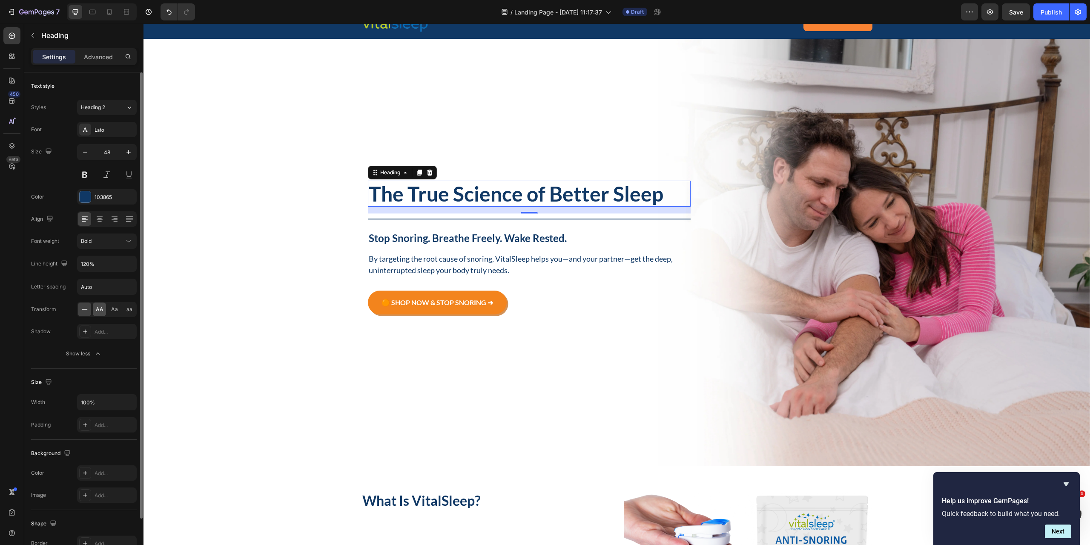
click at [100, 312] on span "AA" at bounding box center [100, 309] width 8 height 8
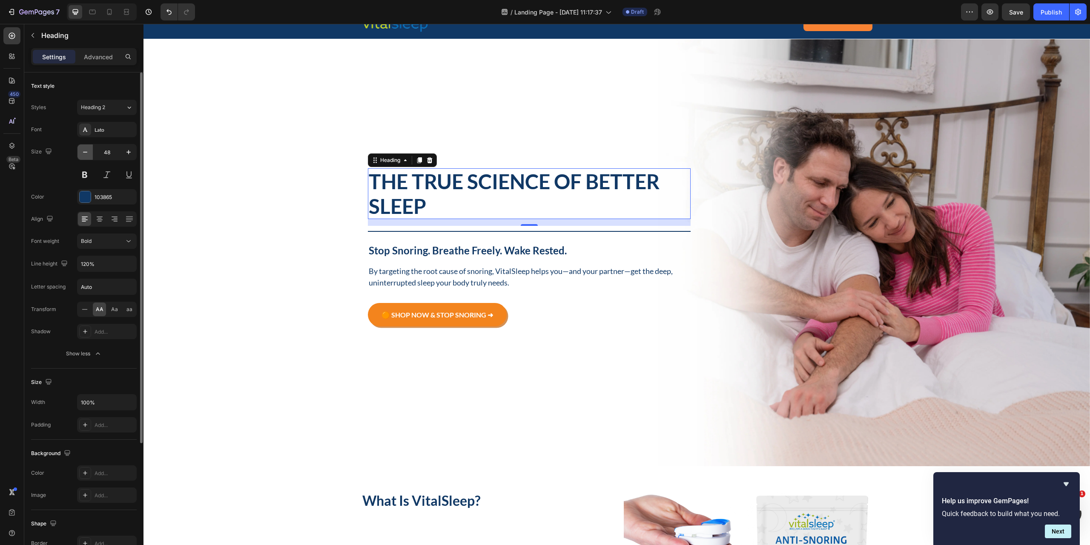
click at [87, 152] on icon "button" at bounding box center [85, 152] width 4 height 1
click at [84, 149] on icon "button" at bounding box center [85, 152] width 9 height 9
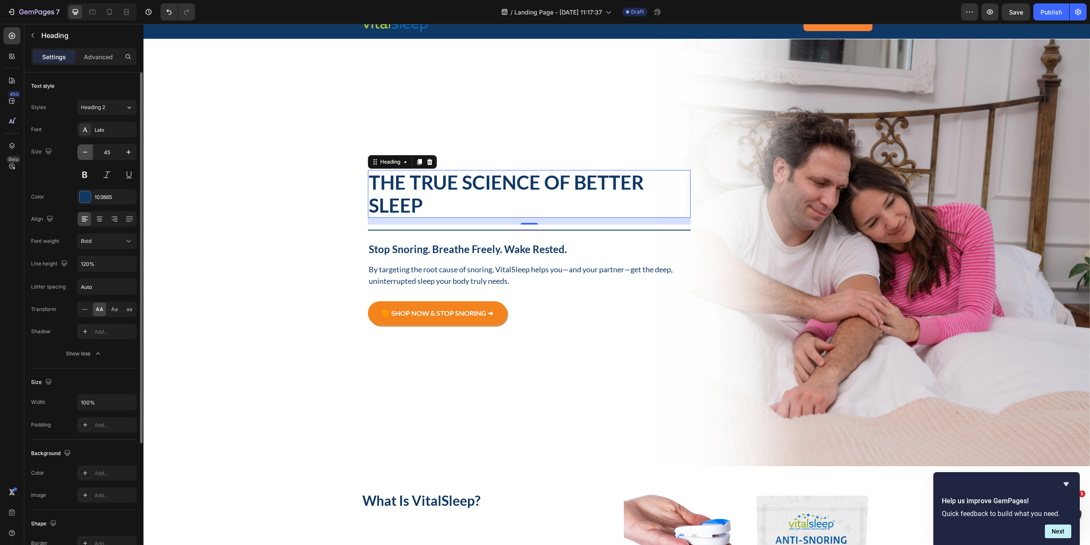
click at [84, 149] on icon "button" at bounding box center [85, 152] width 9 height 9
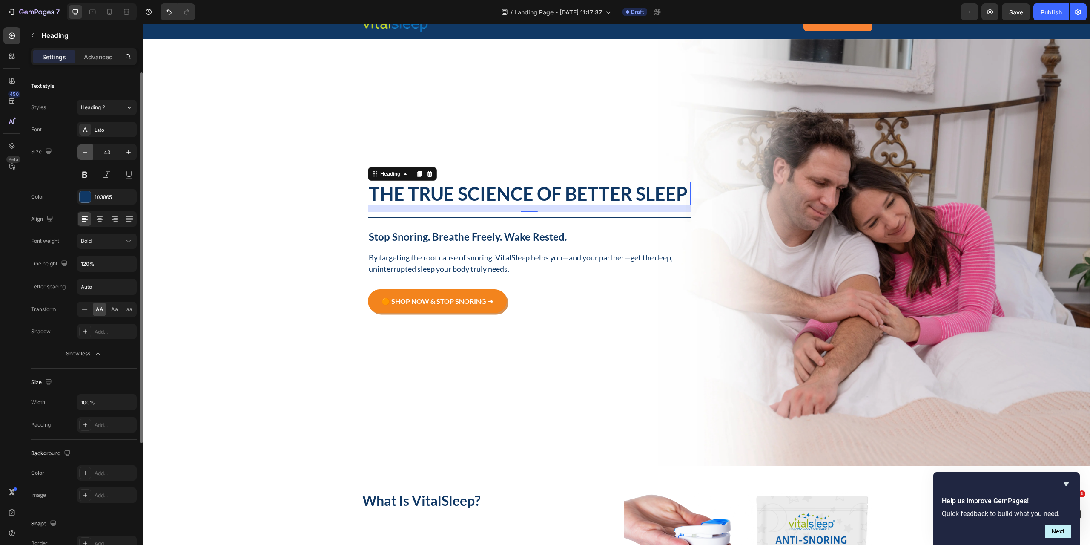
click at [84, 149] on icon "button" at bounding box center [85, 152] width 9 height 9
type input "42"
click at [287, 259] on div "Background Image" at bounding box center [617, 252] width 947 height 427
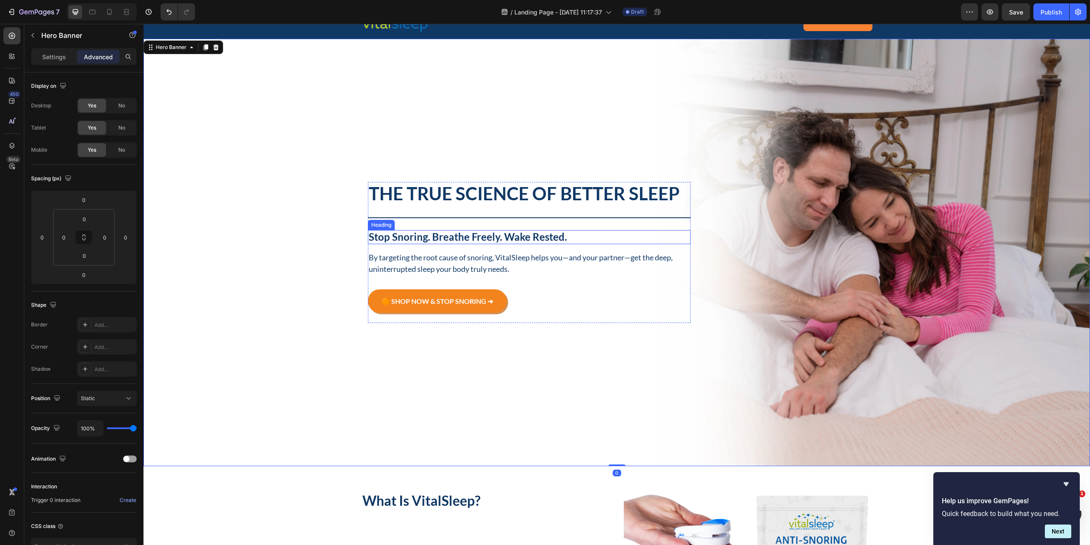
click at [439, 235] on p "Stop Snoring. Breathe Freely. Wake Rested." at bounding box center [530, 237] width 322 height 12
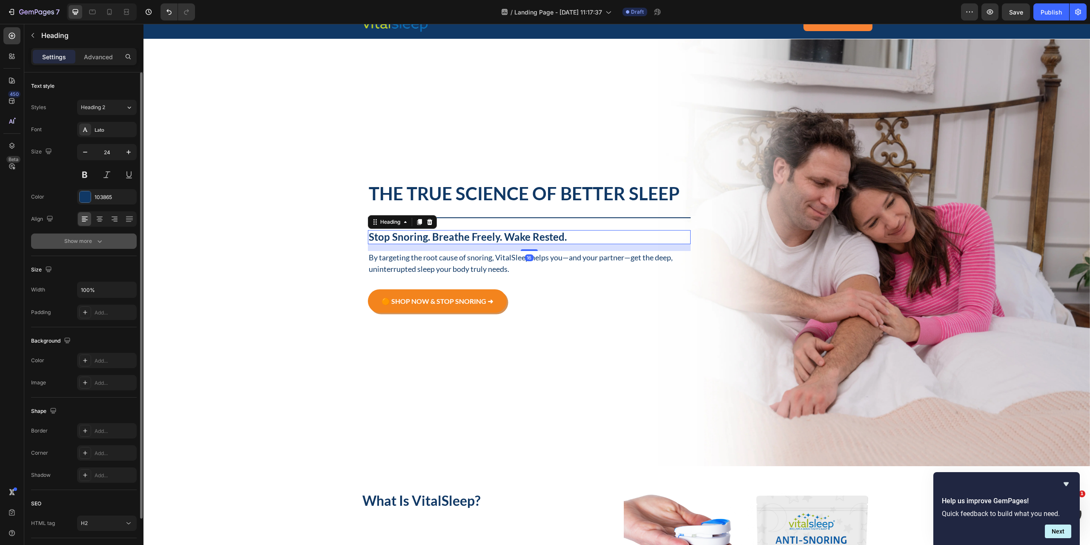
click at [95, 241] on div "Show more" at bounding box center [84, 241] width 40 height 9
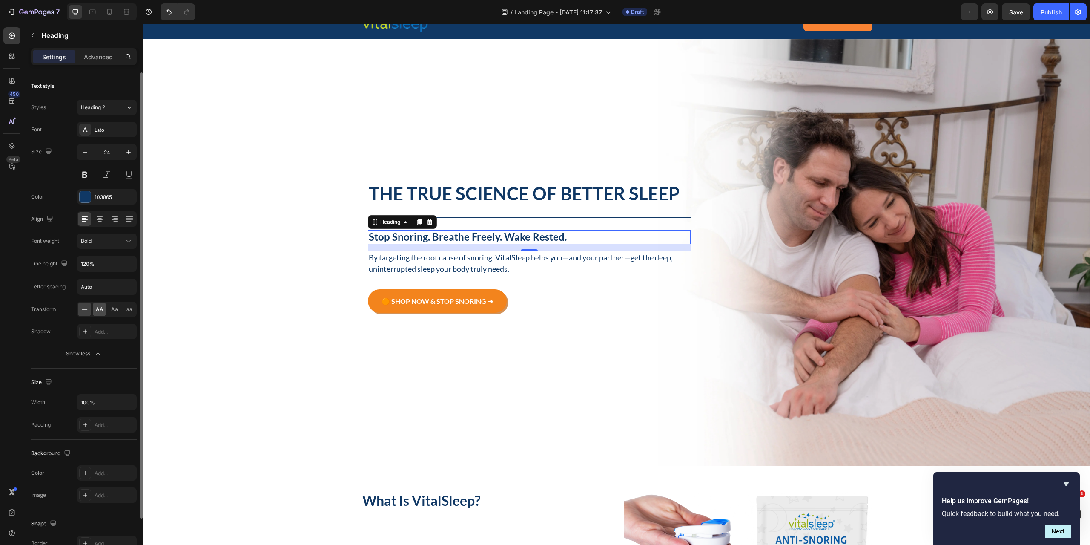
click at [99, 314] on div "AA" at bounding box center [99, 309] width 13 height 14
click at [196, 284] on div "Background Image" at bounding box center [617, 252] width 947 height 427
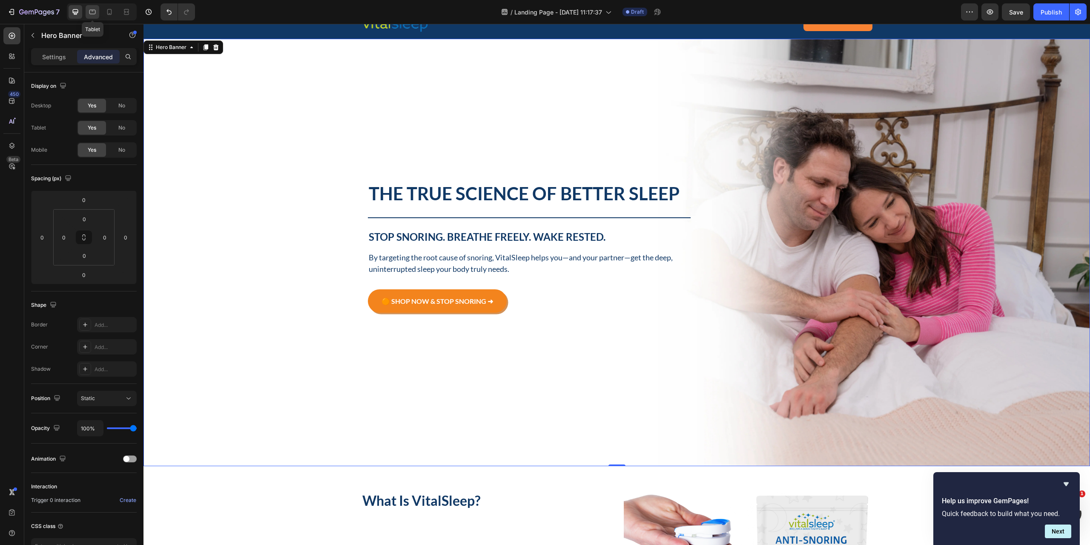
click at [94, 9] on icon at bounding box center [92, 12] width 9 height 9
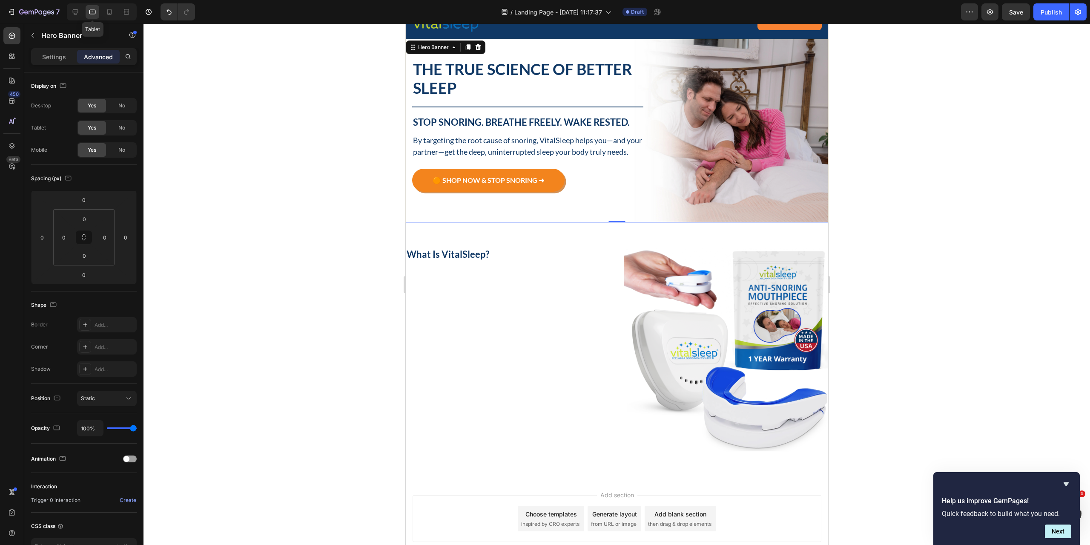
scroll to position [25, 0]
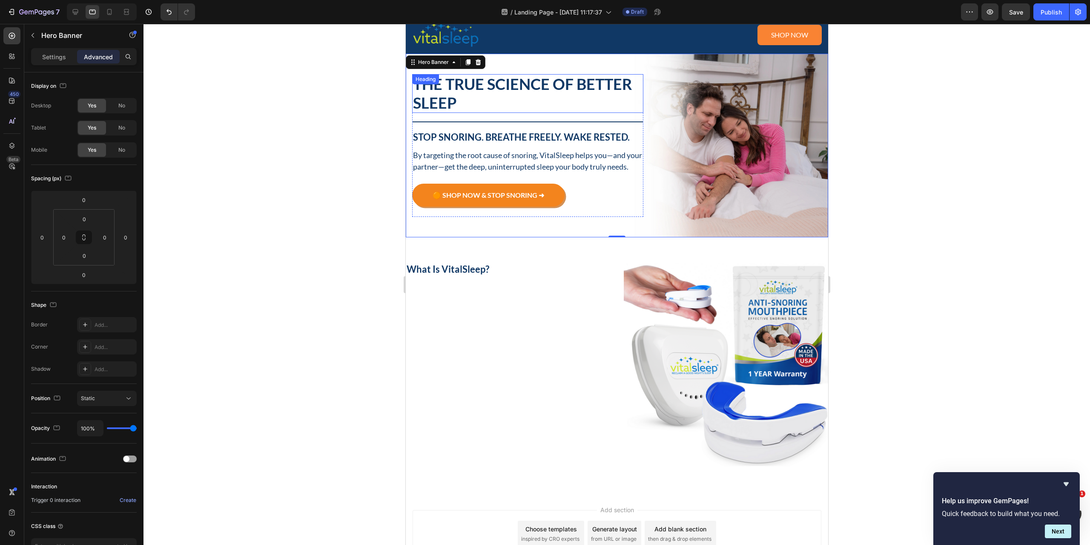
click at [497, 97] on p "The True Science of Better Sleep" at bounding box center [528, 93] width 230 height 37
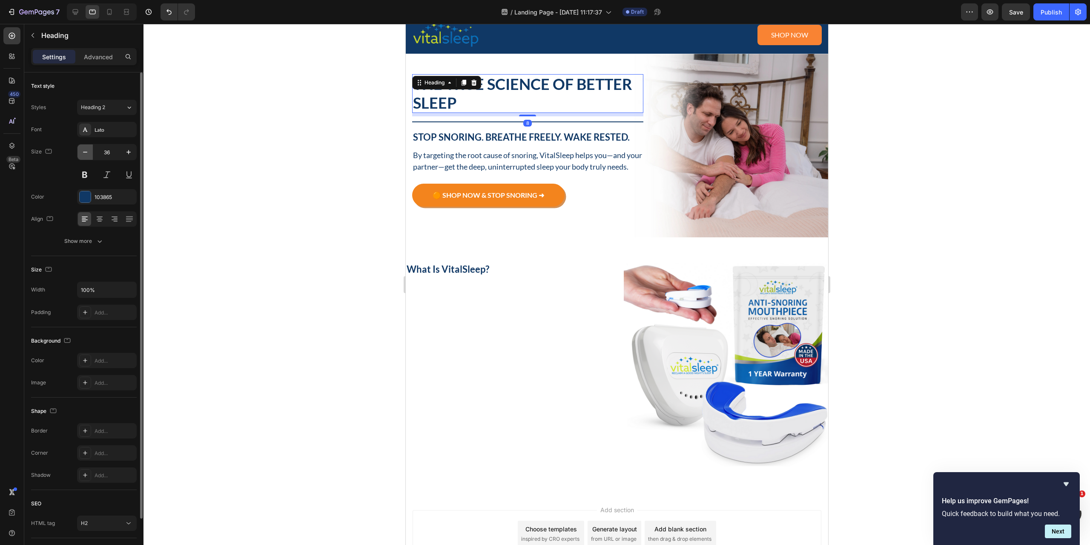
click at [85, 153] on icon "button" at bounding box center [85, 152] width 9 height 9
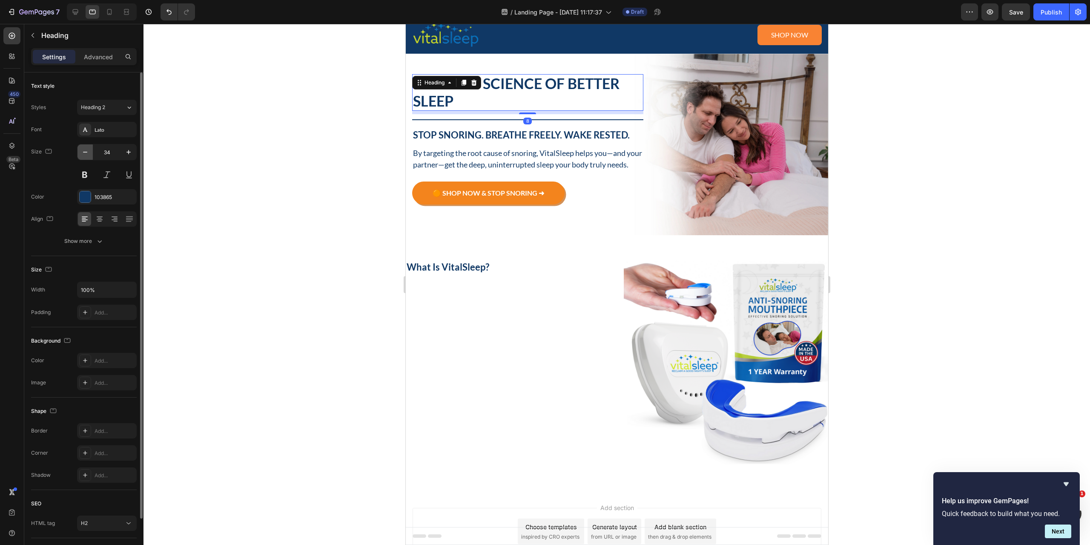
click at [85, 153] on icon "button" at bounding box center [85, 152] width 9 height 9
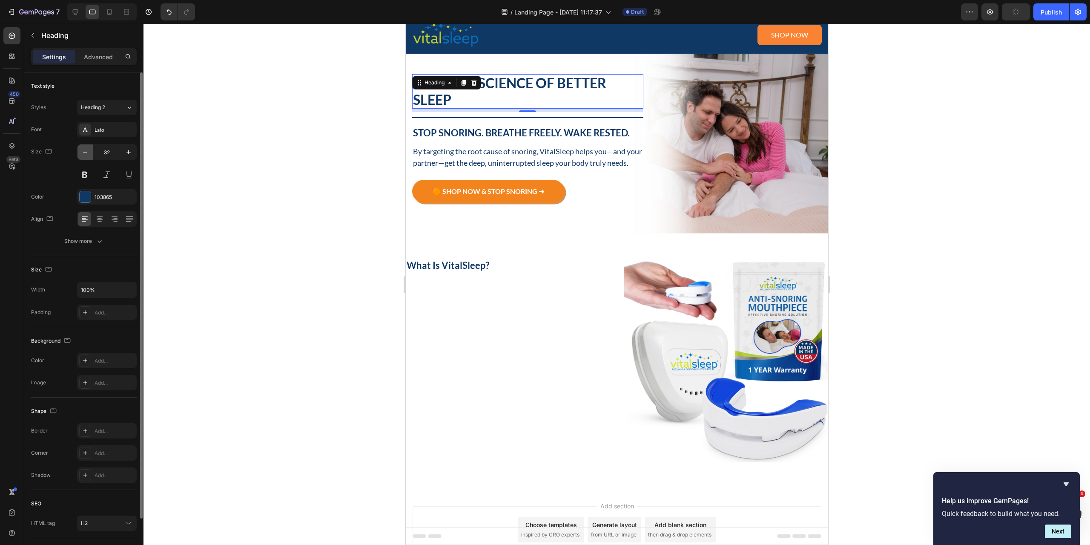
click at [85, 153] on icon "button" at bounding box center [85, 152] width 9 height 9
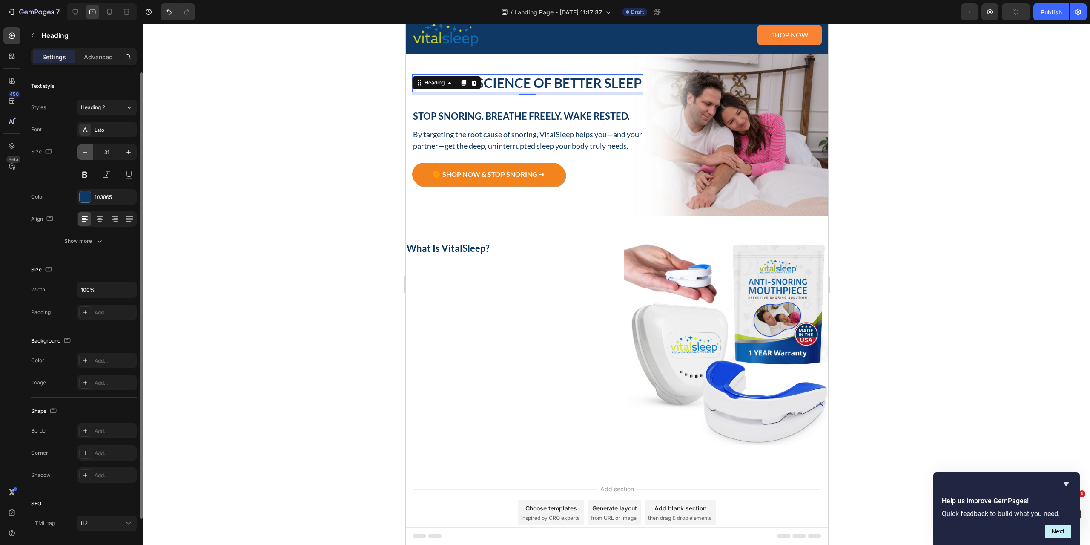
click at [85, 153] on icon "button" at bounding box center [85, 152] width 9 height 9
type input "30"
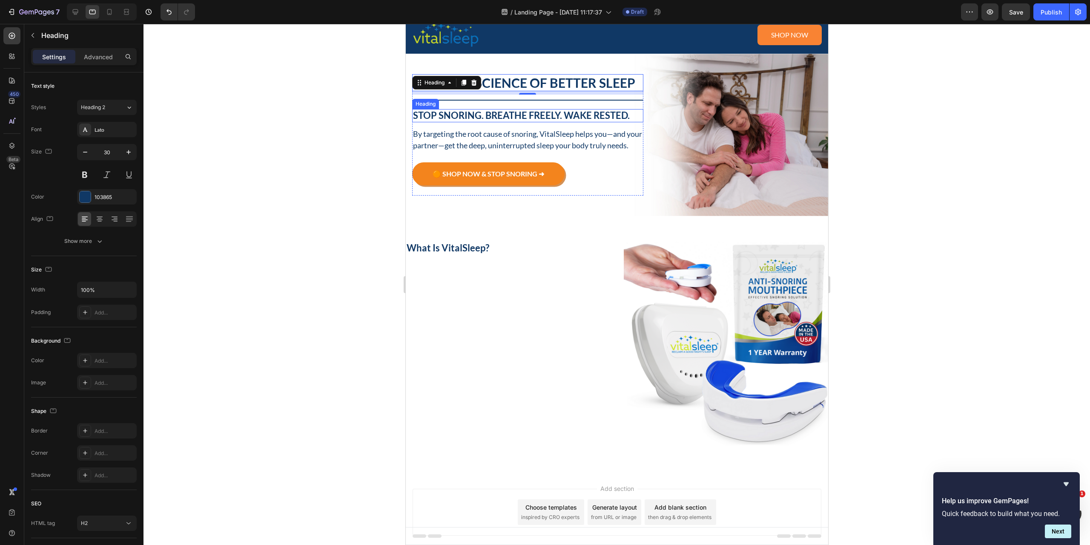
click at [517, 117] on p "Stop Snoring. Breathe Freely. Wake Rested." at bounding box center [528, 115] width 230 height 11
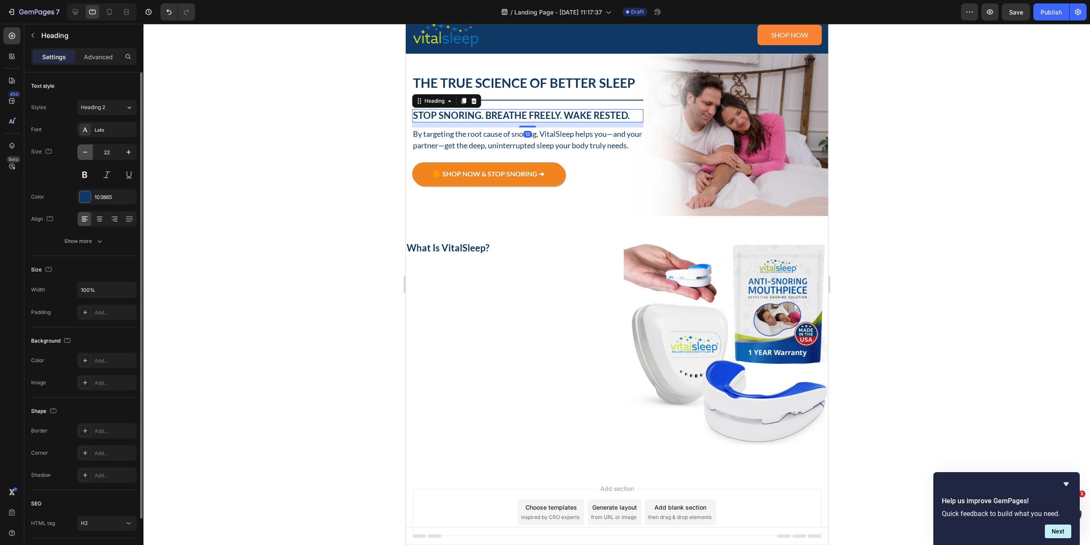
click at [84, 154] on icon "button" at bounding box center [85, 152] width 9 height 9
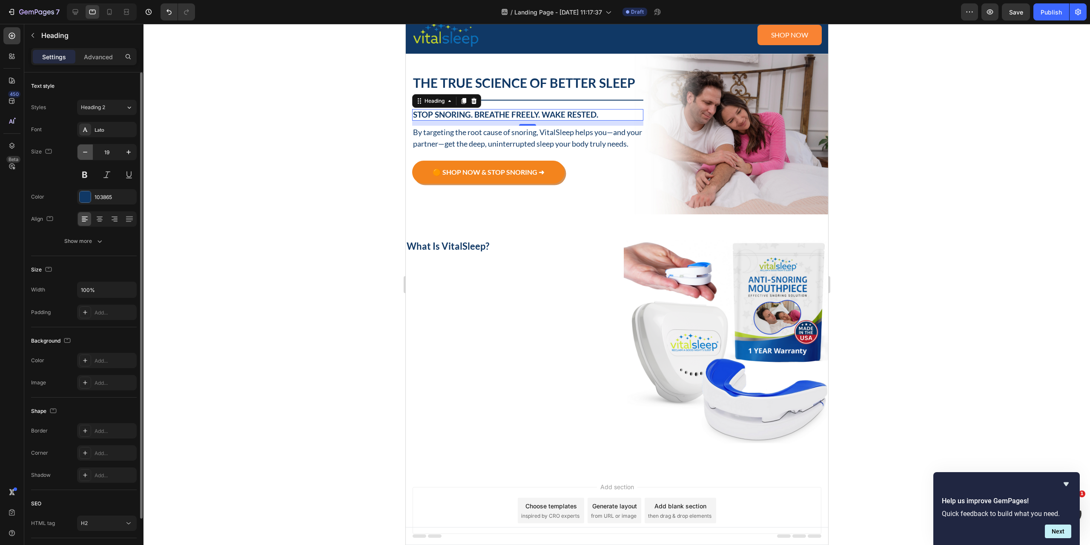
click at [84, 154] on icon "button" at bounding box center [85, 152] width 9 height 9
type input "18"
click at [463, 147] on p "By targeting the root cause of snoring, VitalSleep helps you—and your partner—g…" at bounding box center [528, 137] width 230 height 23
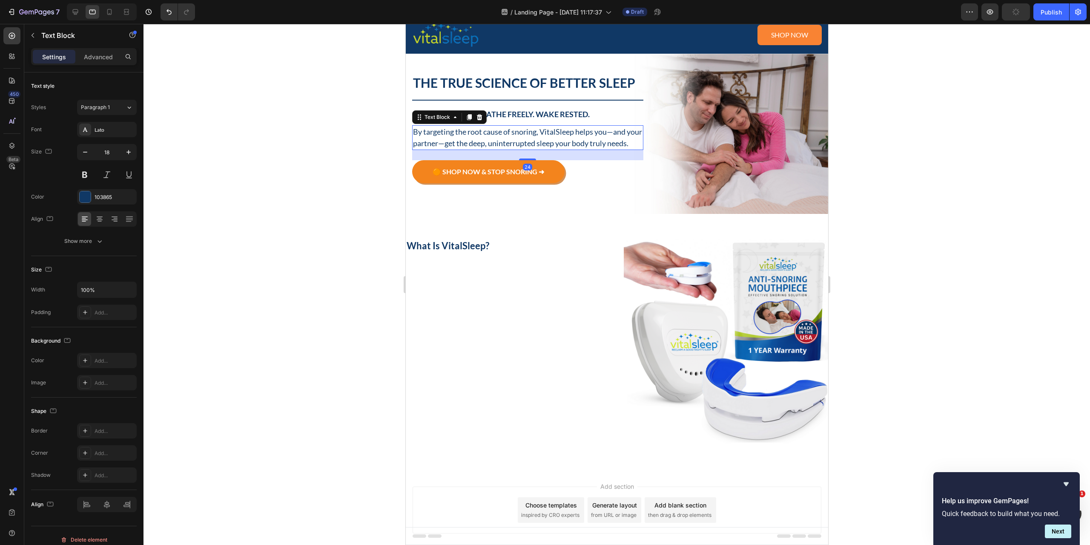
click at [275, 179] on div at bounding box center [617, 284] width 947 height 521
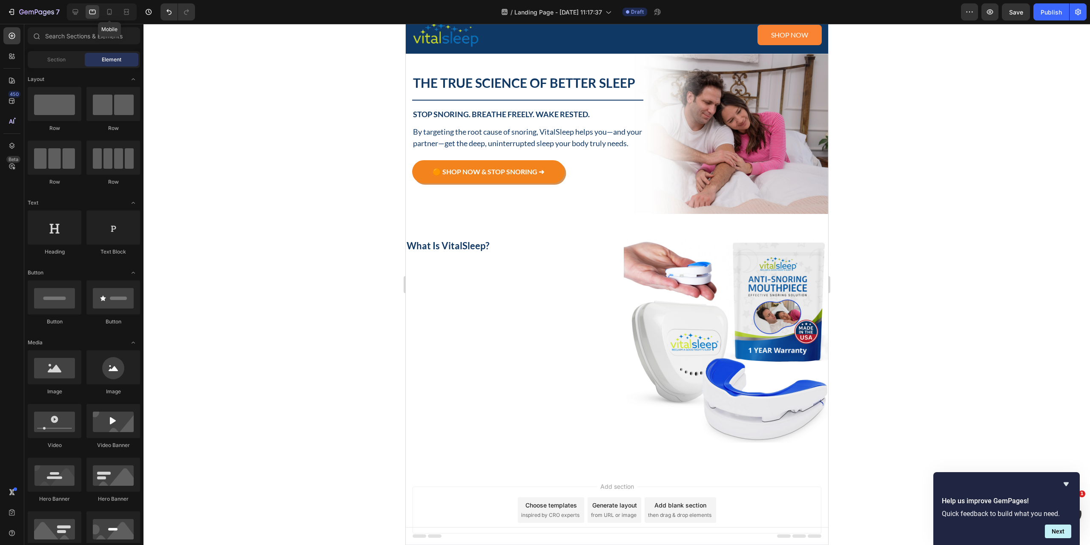
click at [102, 10] on div "Mobile" at bounding box center [102, 11] width 70 height 17
click at [114, 12] on icon at bounding box center [109, 12] width 9 height 9
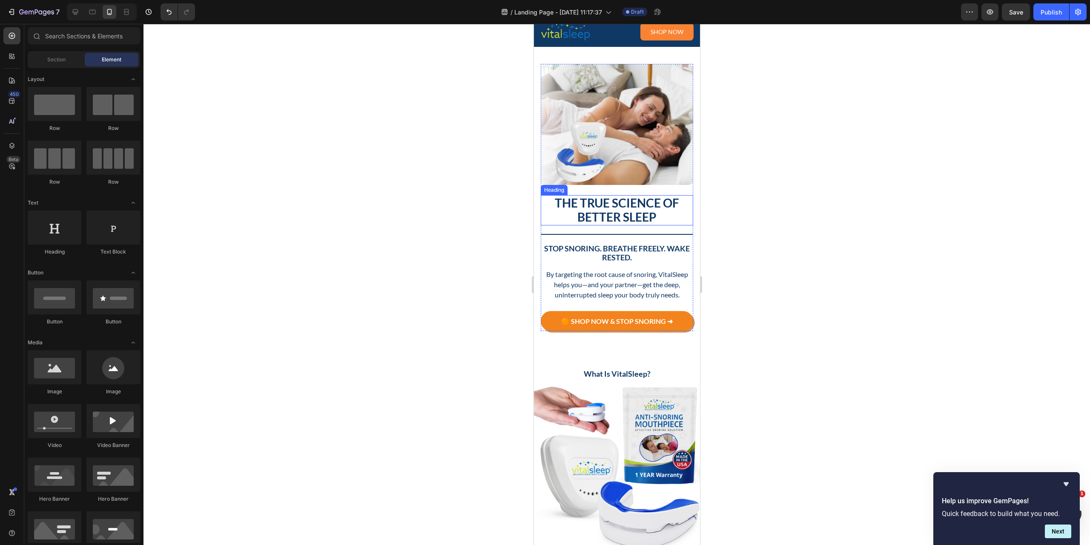
click at [610, 208] on p "The True Science of Better Sleep" at bounding box center [616, 210] width 151 height 29
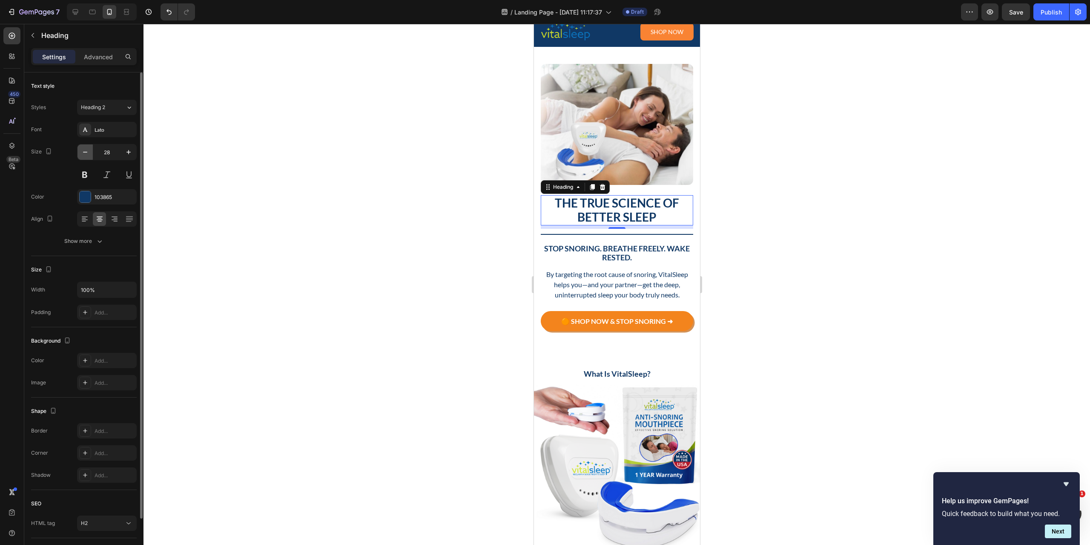
click at [83, 149] on icon "button" at bounding box center [85, 152] width 9 height 9
type input "26"
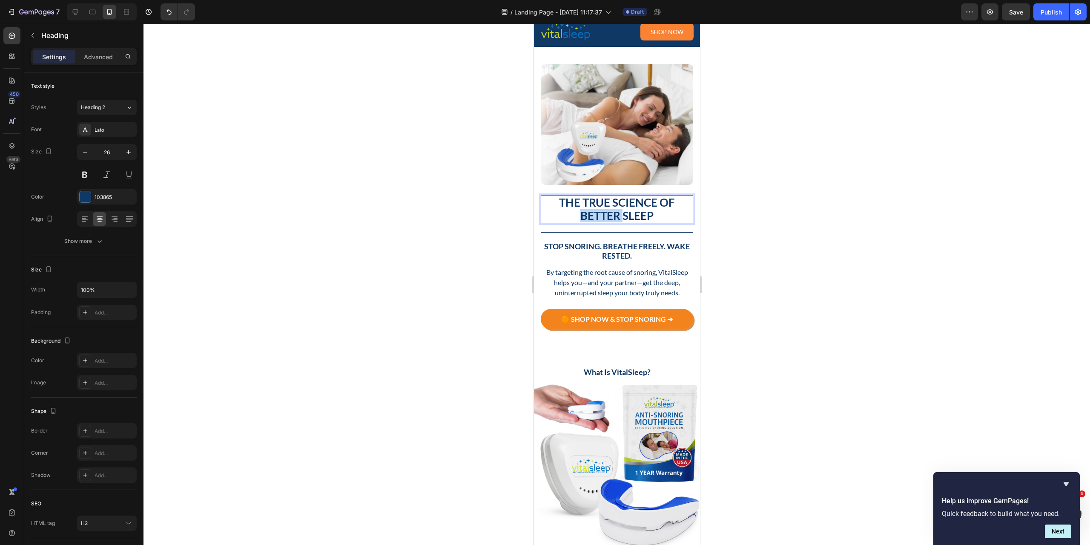
click at [610, 205] on p "The True Science of Better Sleep" at bounding box center [616, 209] width 151 height 26
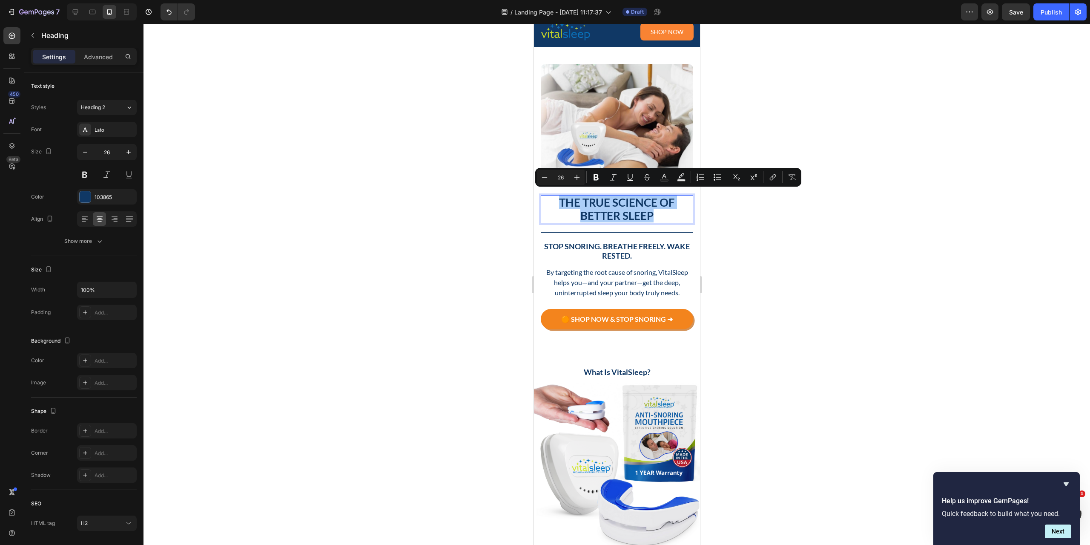
click at [467, 273] on div at bounding box center [617, 284] width 947 height 521
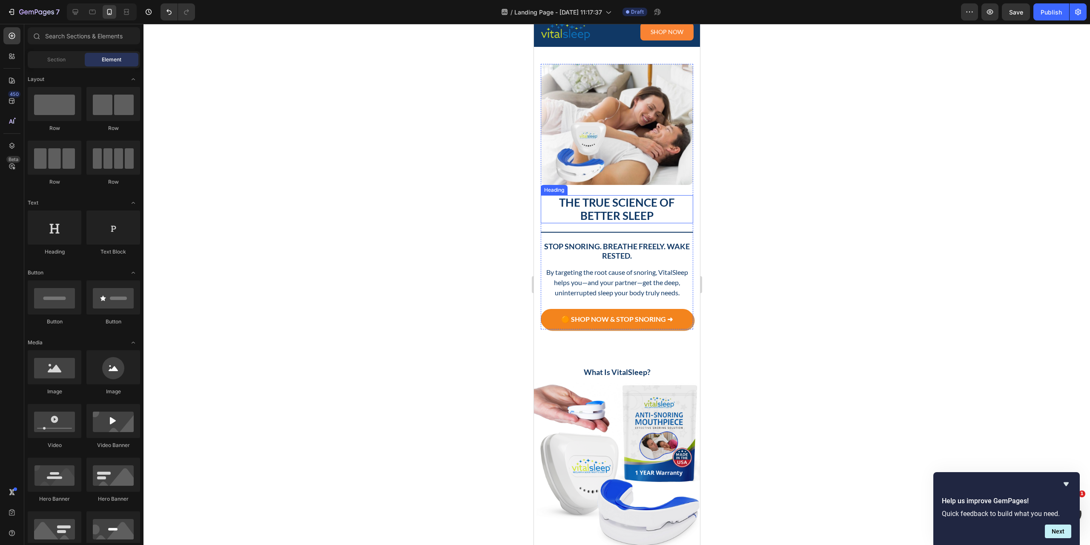
click at [629, 199] on p "The True Science of Better Sleep" at bounding box center [616, 209] width 151 height 26
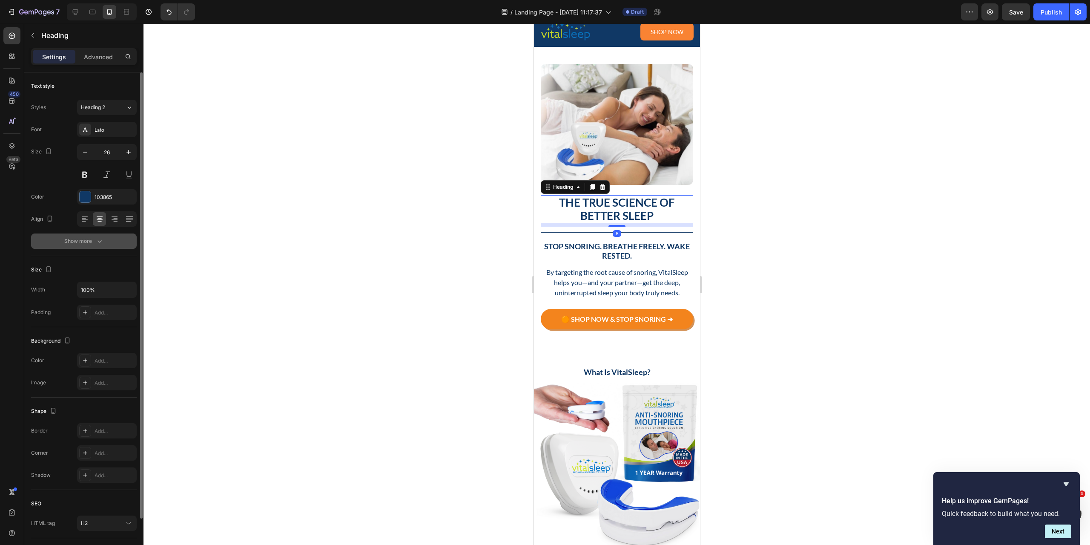
click at [90, 238] on div "Show more" at bounding box center [84, 241] width 40 height 9
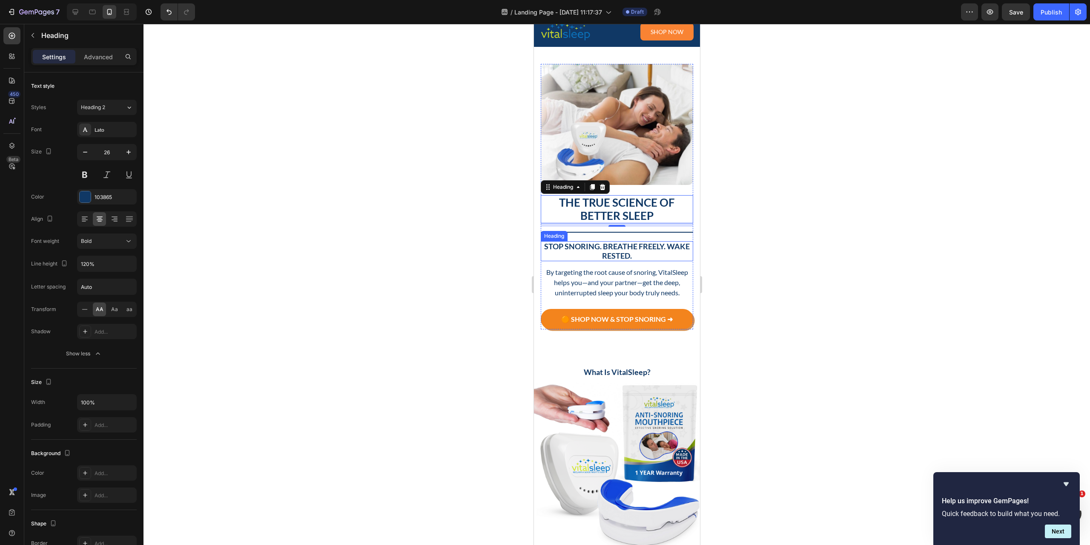
click at [637, 247] on p "Stop Snoring. Breathe Freely. Wake Rested." at bounding box center [616, 251] width 151 height 18
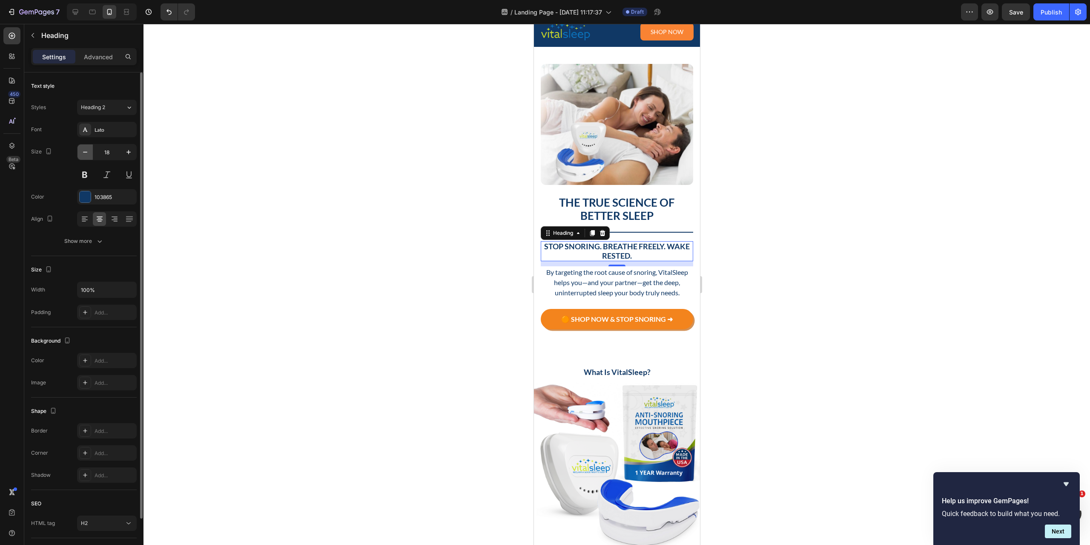
click at [84, 152] on icon "button" at bounding box center [85, 152] width 9 height 9
type input "16"
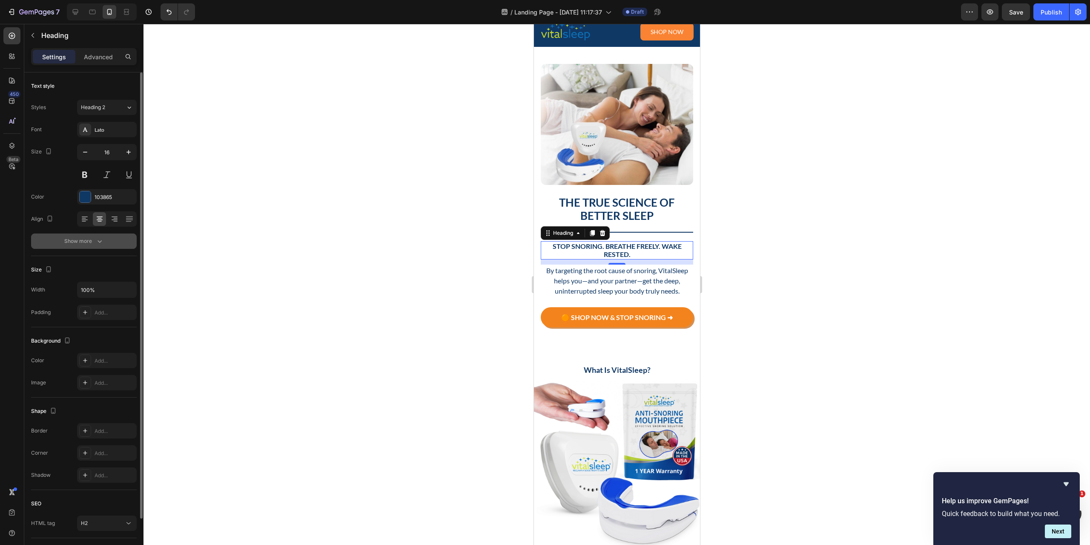
click at [86, 242] on div "Show more" at bounding box center [84, 241] width 40 height 9
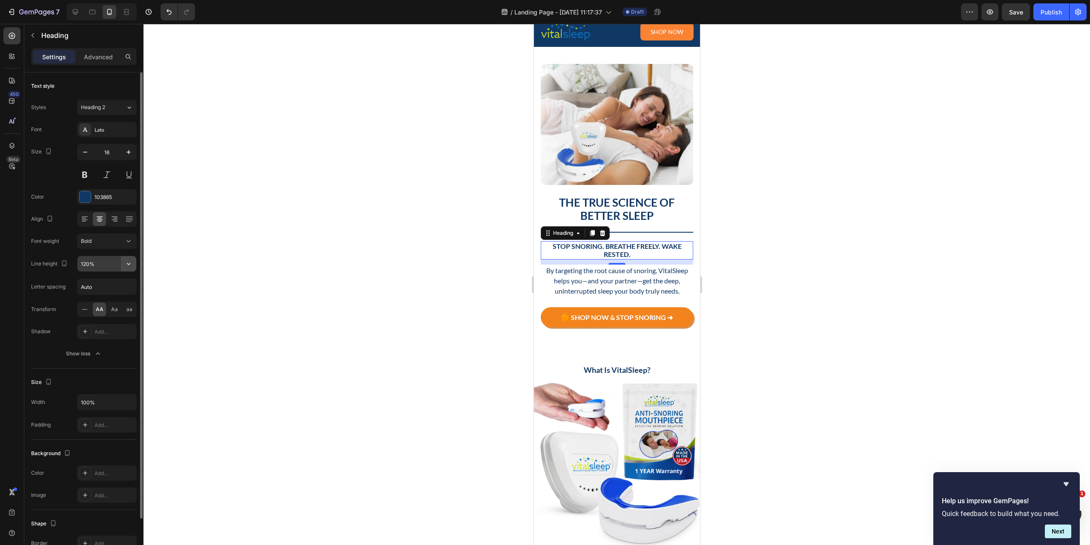
click at [124, 267] on button "button" at bounding box center [128, 263] width 15 height 15
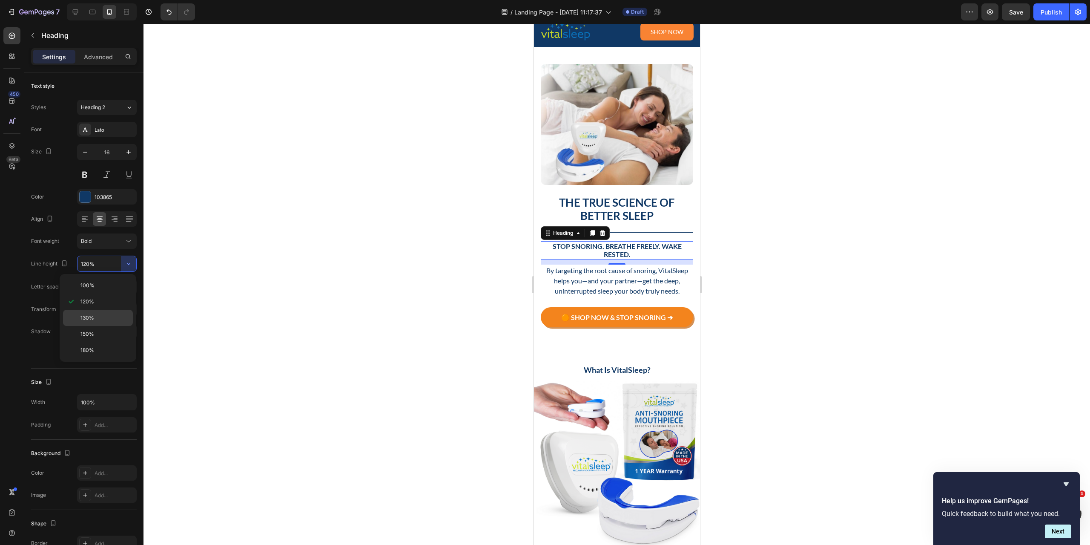
click at [103, 318] on p "130%" at bounding box center [104, 318] width 49 height 8
type input "130%"
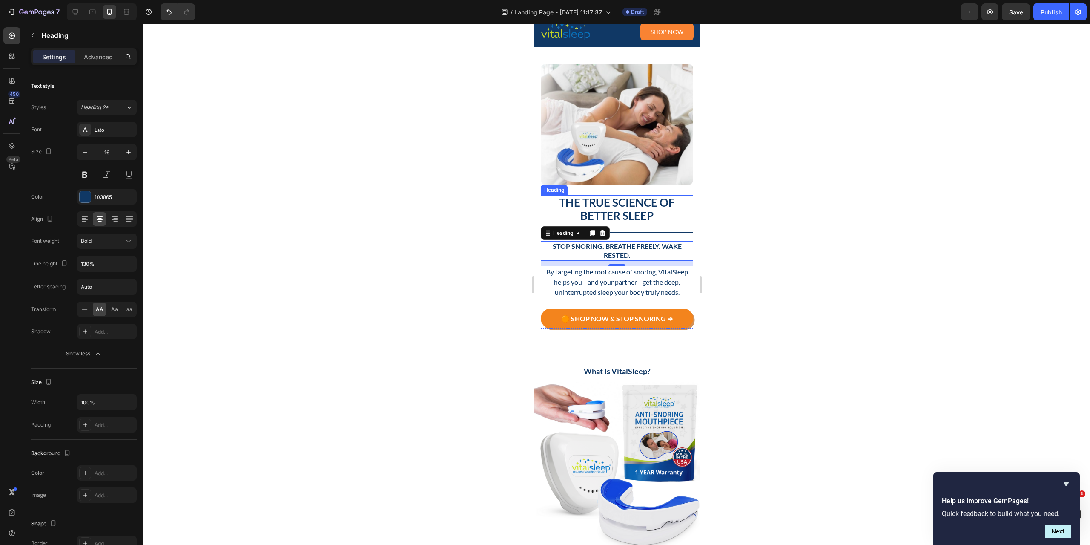
click at [601, 210] on p "The True Science of Better Sleep" at bounding box center [616, 209] width 151 height 26
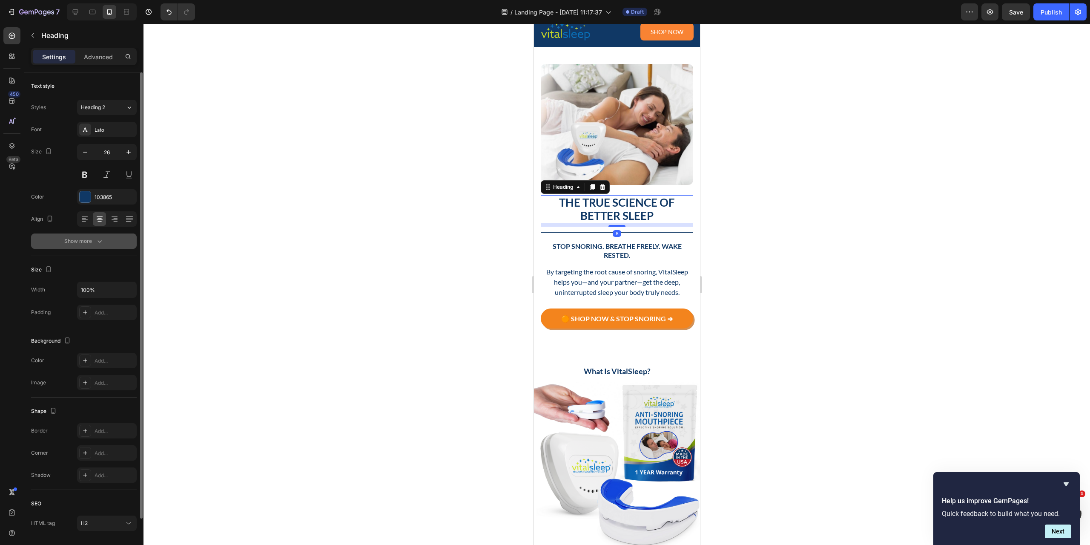
click at [72, 242] on div "Show more" at bounding box center [84, 241] width 40 height 9
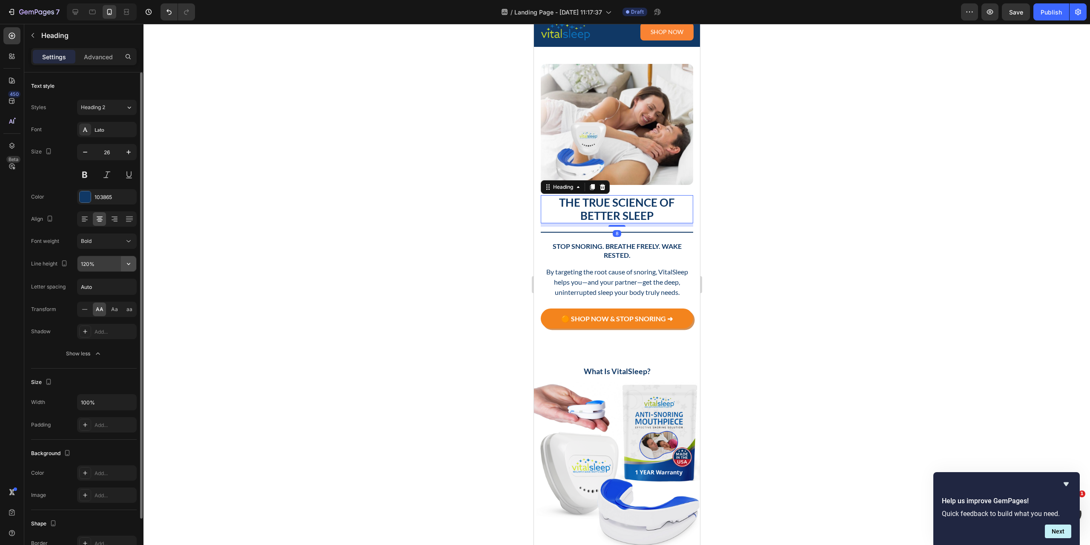
click at [125, 264] on icon "button" at bounding box center [128, 263] width 9 height 9
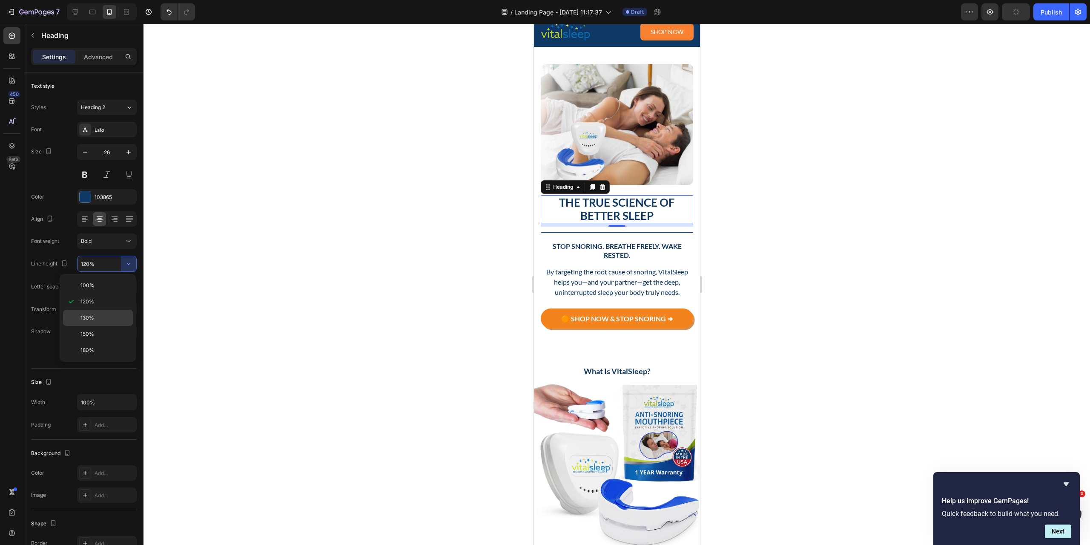
click at [103, 315] on p "130%" at bounding box center [104, 318] width 49 height 8
type input "130%"
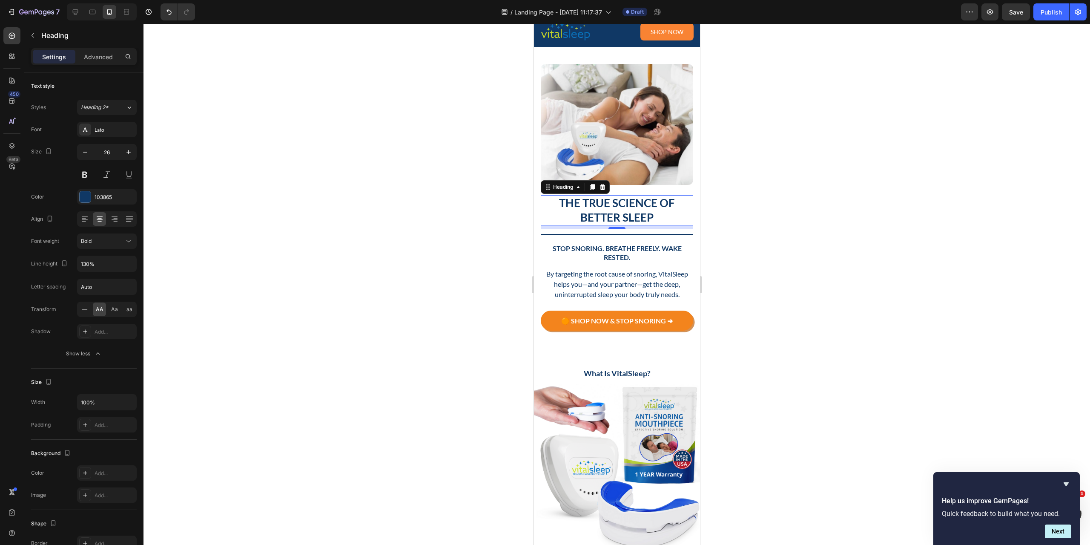
click at [386, 264] on div at bounding box center [617, 284] width 947 height 521
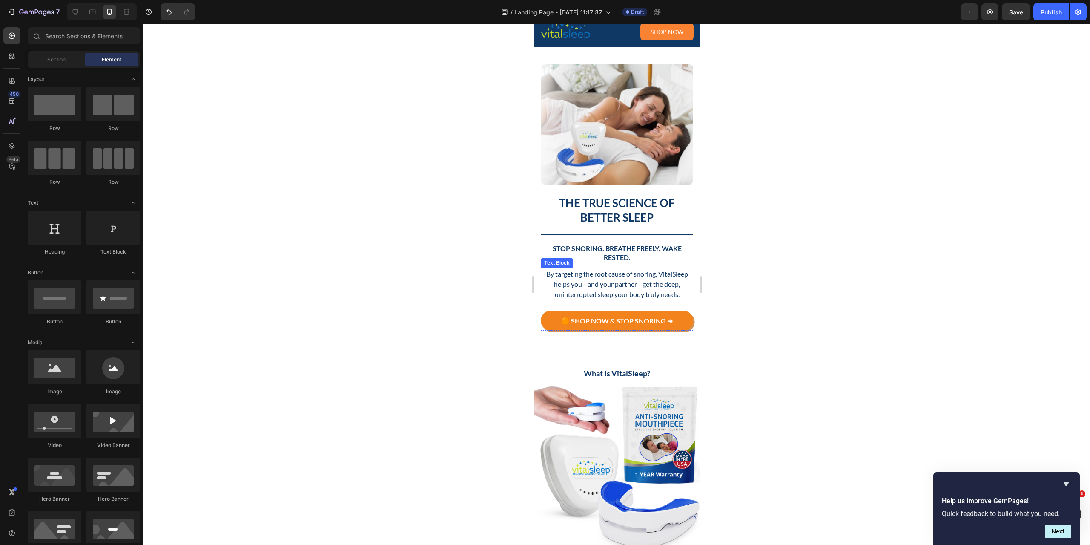
click at [640, 276] on p "By targeting the root cause of snoring, VitalSleep helps you—and your partner—g…" at bounding box center [616, 284] width 151 height 31
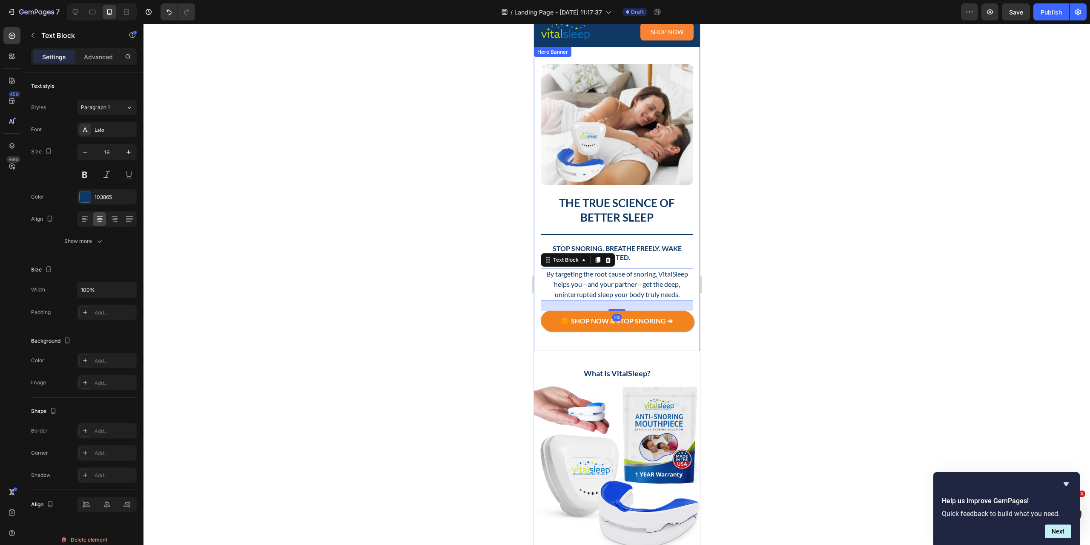
click at [810, 276] on div at bounding box center [617, 284] width 947 height 521
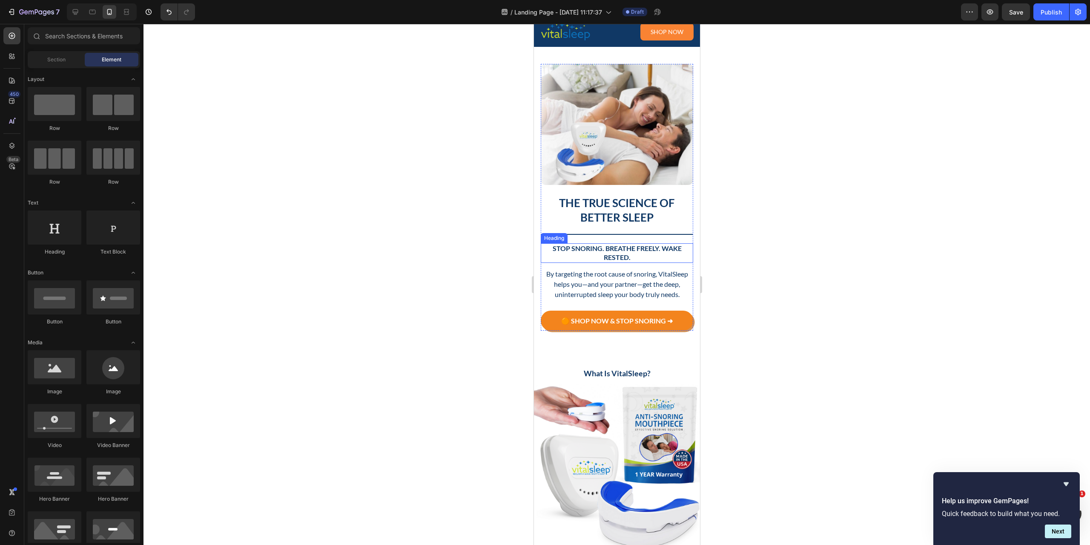
click at [628, 248] on p "Stop Snoring. Breathe Freely. Wake Rested." at bounding box center [616, 253] width 151 height 18
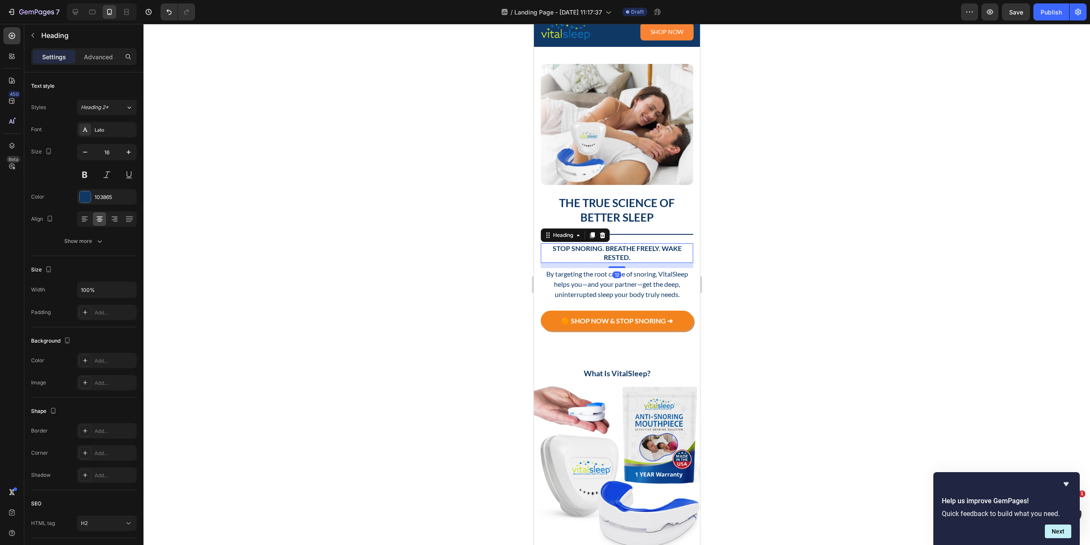
click at [802, 275] on div at bounding box center [617, 284] width 947 height 521
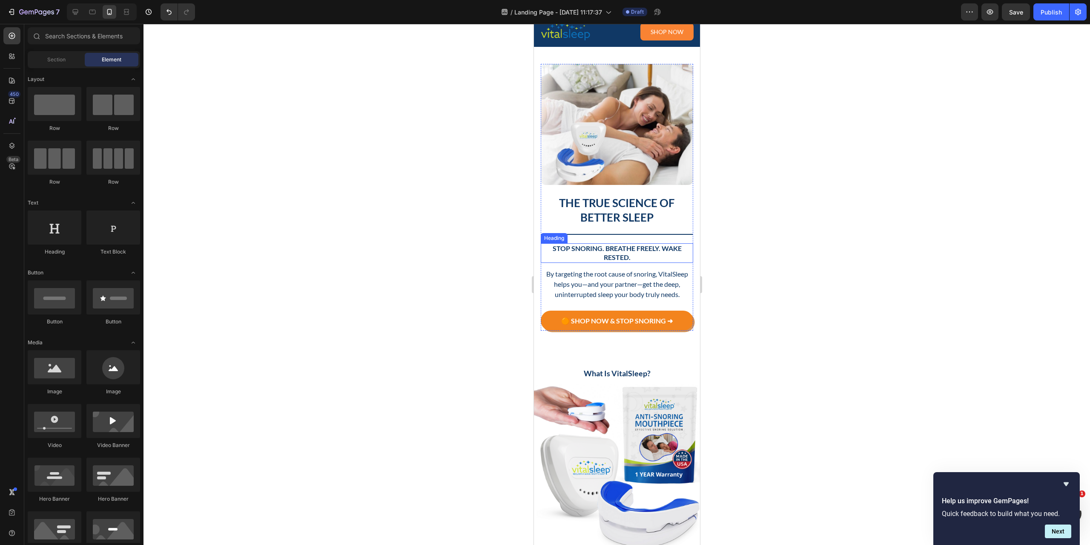
click at [652, 250] on p "Stop Snoring. Breathe Freely. Wake Rested." at bounding box center [616, 253] width 151 height 18
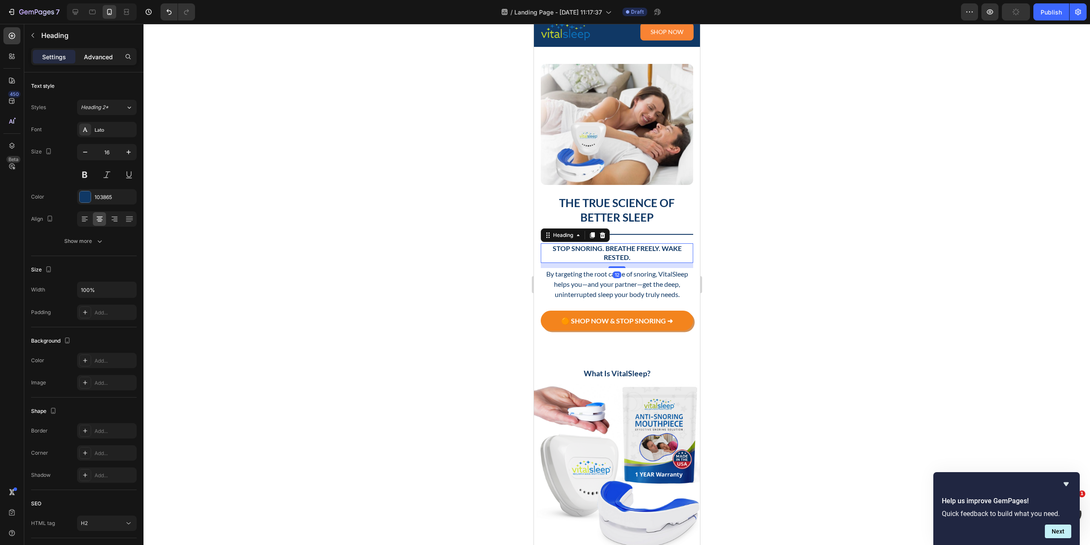
click at [93, 59] on p "Advanced" at bounding box center [98, 56] width 29 height 9
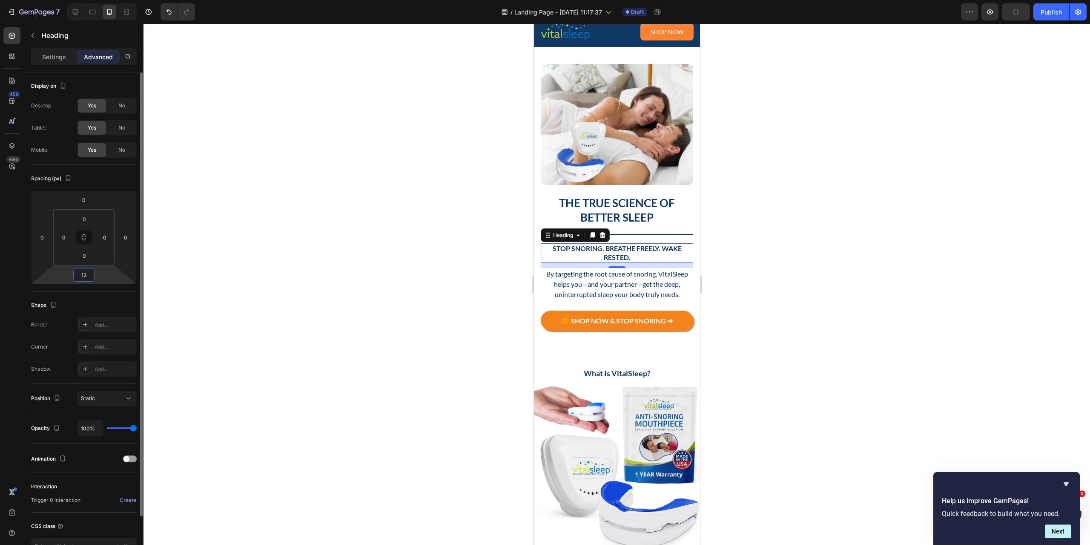
click at [89, 277] on input "12" at bounding box center [83, 274] width 17 height 13
type input "8"
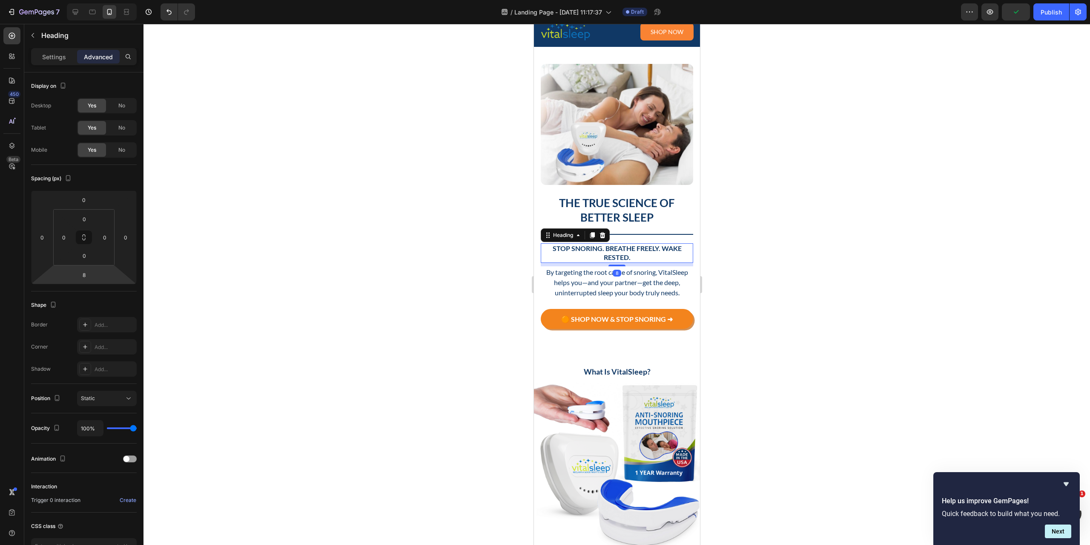
click at [829, 256] on div at bounding box center [617, 284] width 947 height 521
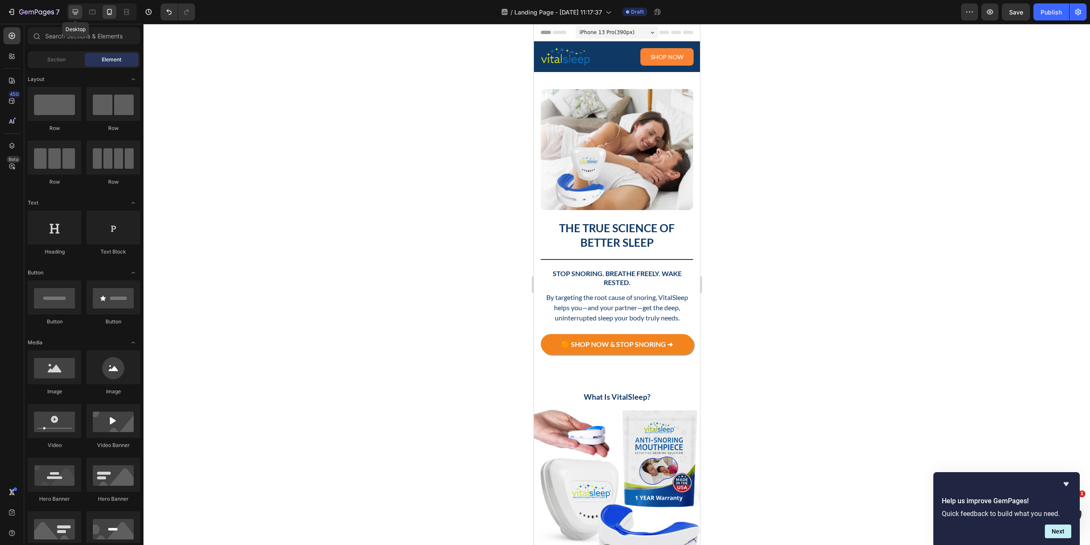
click at [75, 10] on icon at bounding box center [75, 12] width 9 height 9
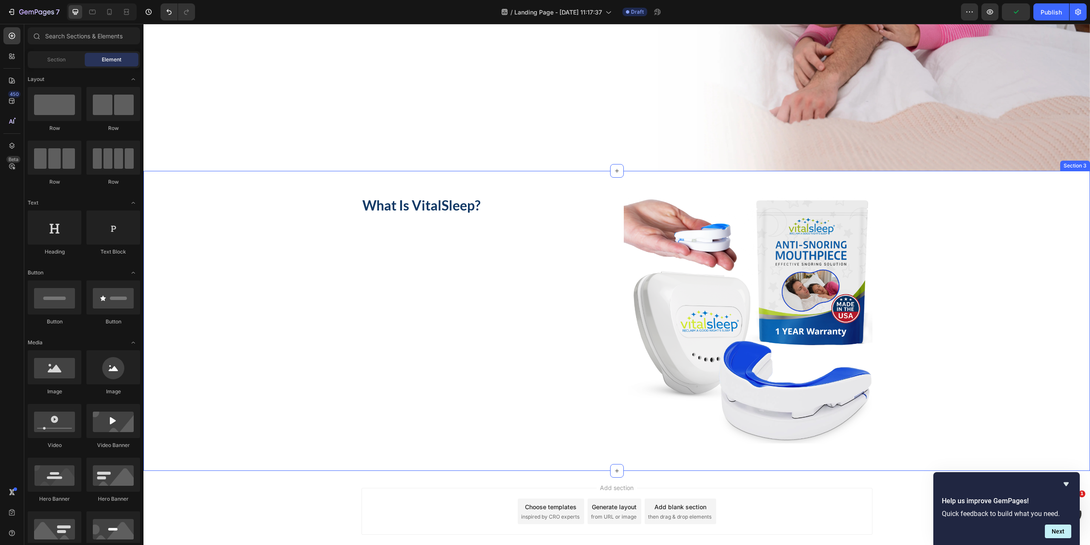
scroll to position [381, 0]
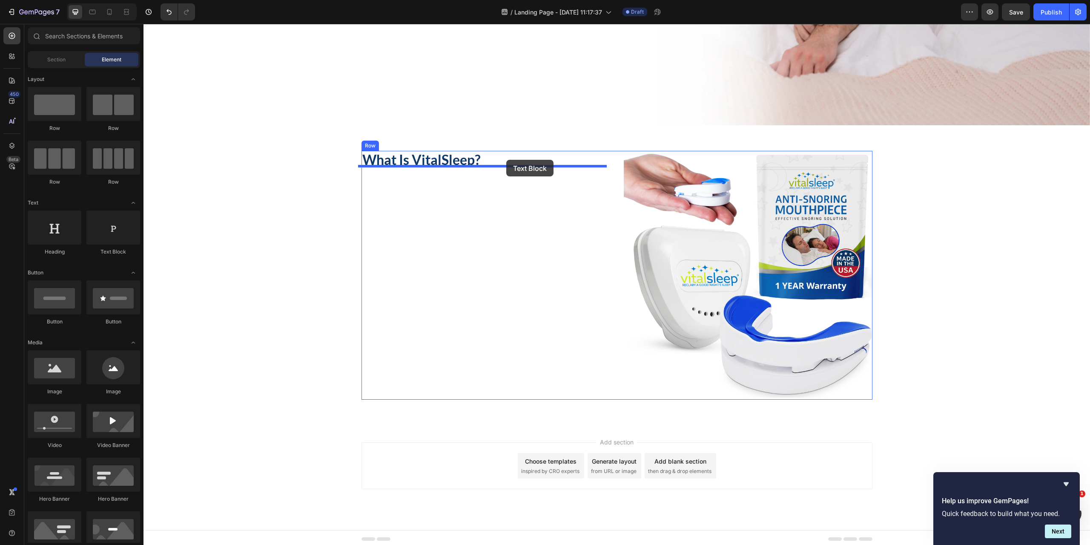
drag, startPoint x: 261, startPoint y: 259, endPoint x: 506, endPoint y: 160, distance: 265.0
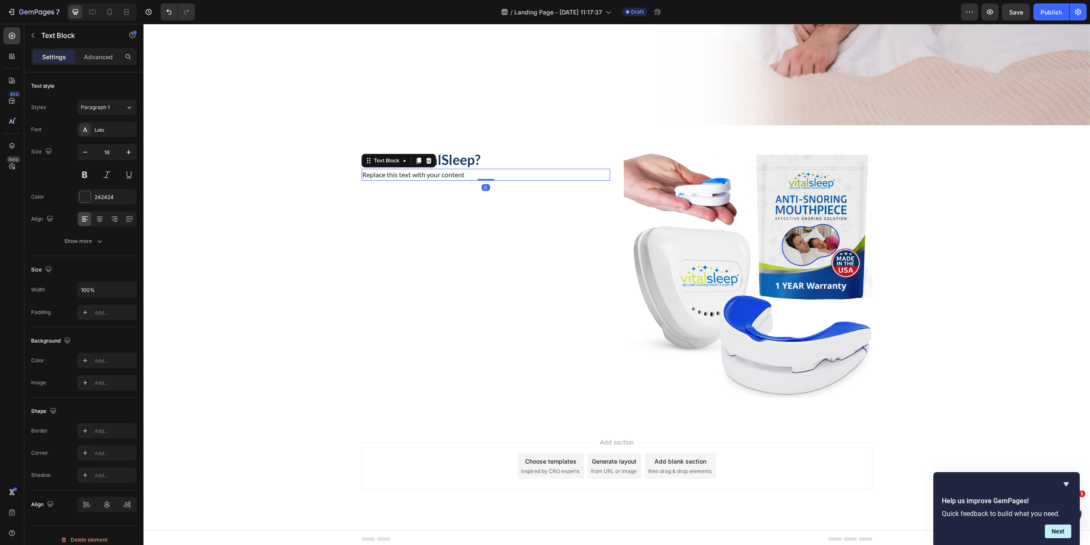
click at [440, 169] on div "Replace this text with your content" at bounding box center [486, 175] width 249 height 12
click at [440, 169] on p "Replace this text with your content" at bounding box center [485, 174] width 247 height 10
click at [97, 196] on div "242424" at bounding box center [107, 197] width 25 height 8
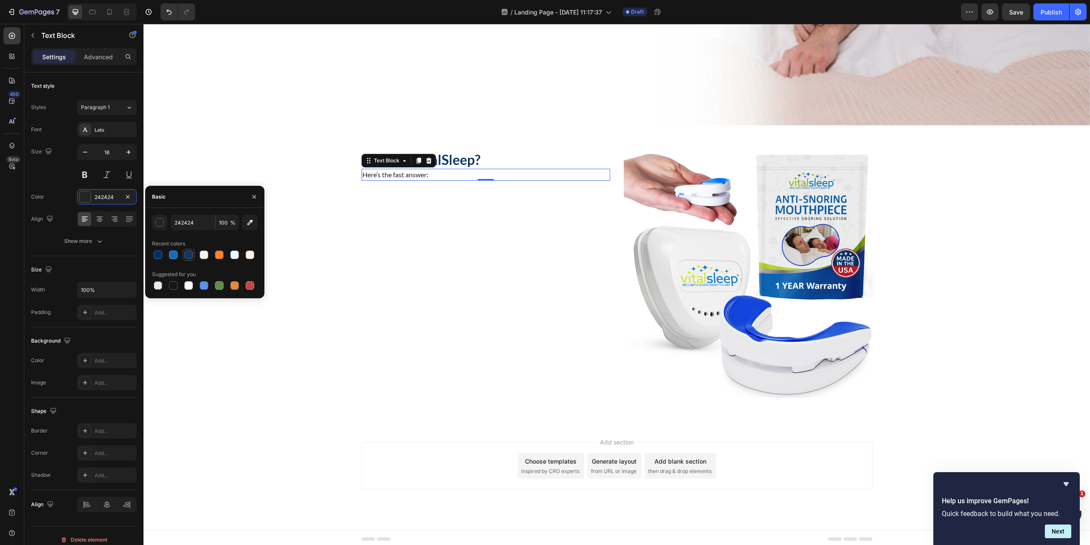
click at [187, 259] on div at bounding box center [189, 255] width 10 height 10
type input "103865"
click at [131, 152] on icon "button" at bounding box center [128, 152] width 4 height 4
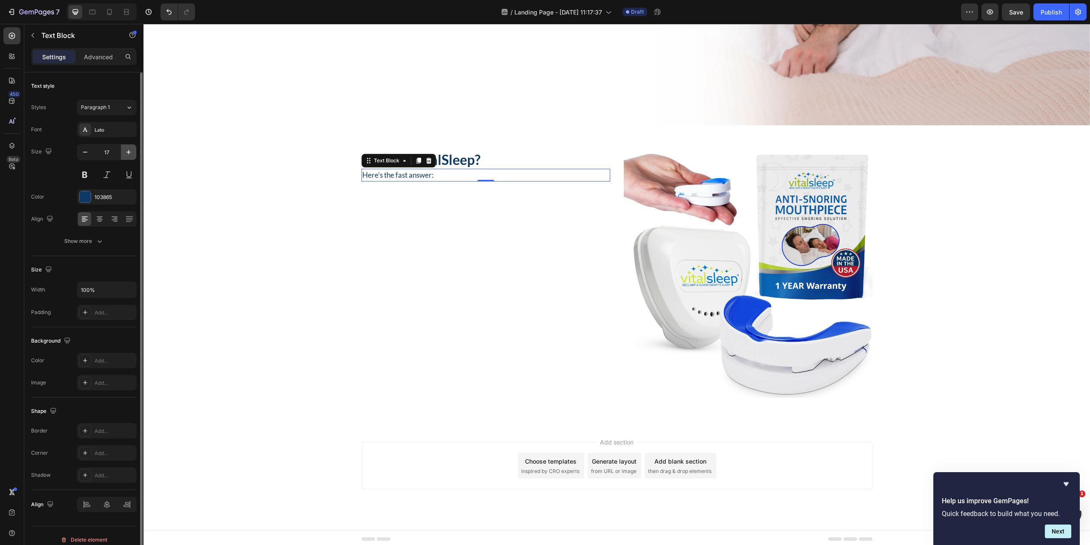
click at [131, 152] on icon "button" at bounding box center [128, 152] width 4 height 4
type input "18"
click at [102, 237] on icon "button" at bounding box center [99, 241] width 9 height 9
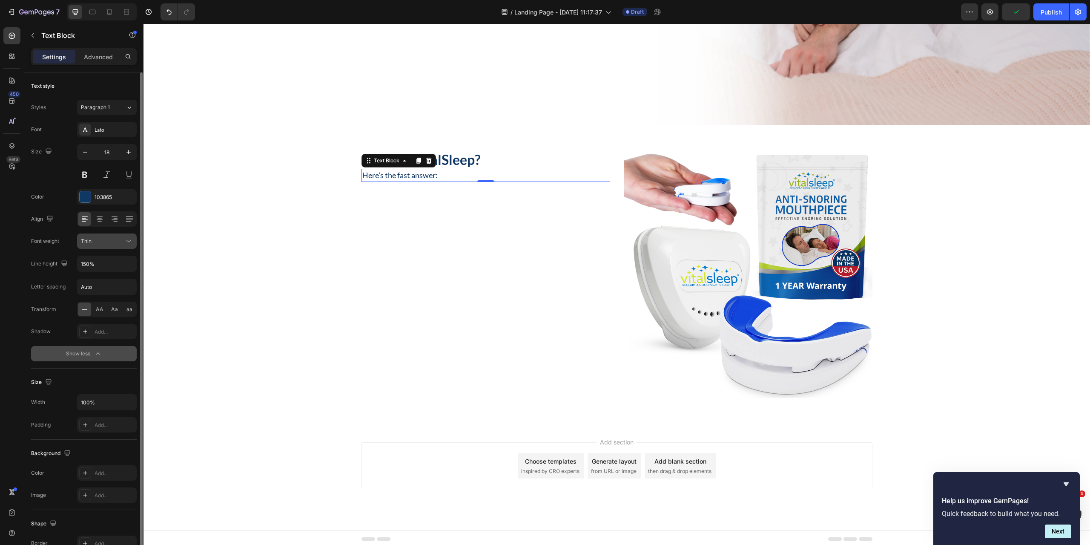
click at [115, 246] on button "Thin" at bounding box center [107, 240] width 60 height 15
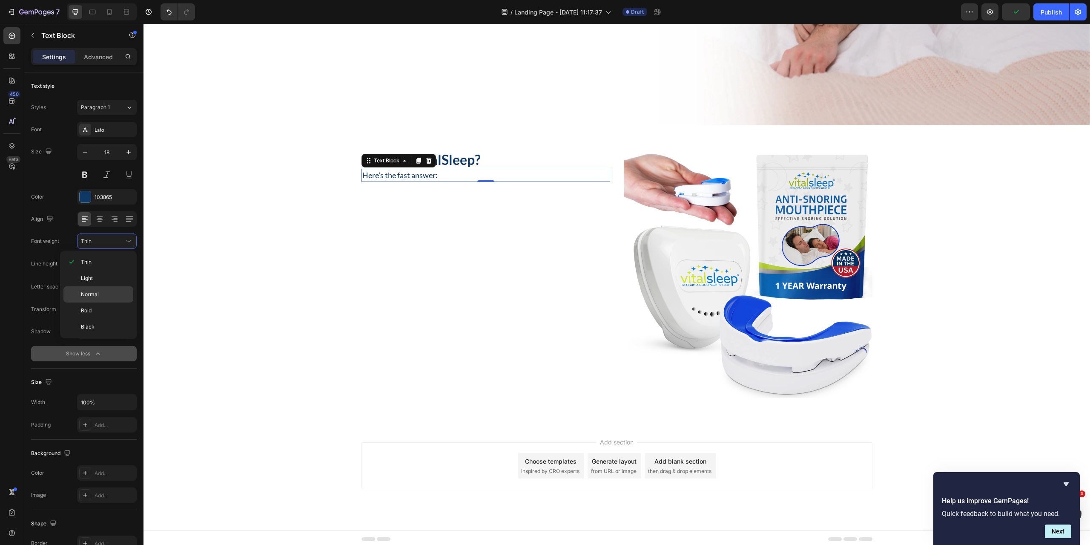
click at [102, 294] on p "Normal" at bounding box center [105, 294] width 49 height 8
click at [97, 314] on div "AA" at bounding box center [99, 309] width 13 height 14
click at [336, 256] on div "What Is VitalSleep? Heading Here’s the fast answer: Text Block 0 Image Row" at bounding box center [617, 275] width 947 height 249
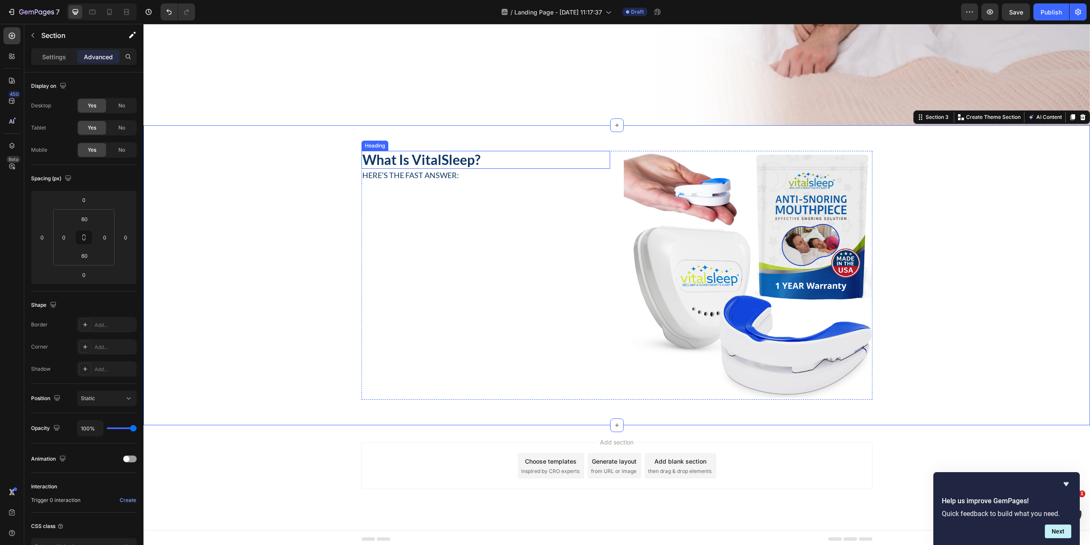
click at [458, 158] on p "What Is VitalSleep?" at bounding box center [485, 160] width 247 height 16
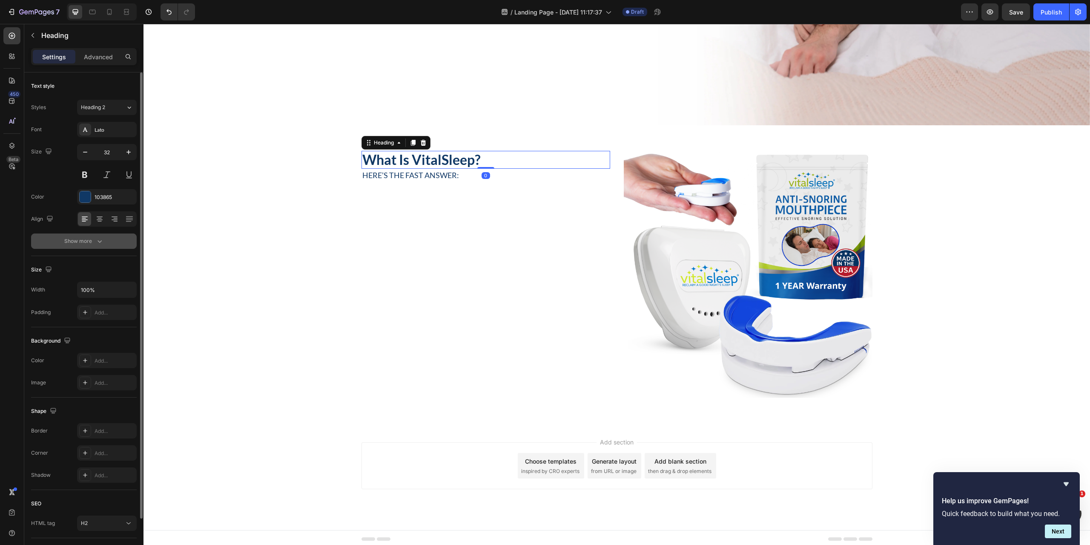
click at [98, 246] on button "Show more" at bounding box center [84, 240] width 106 height 15
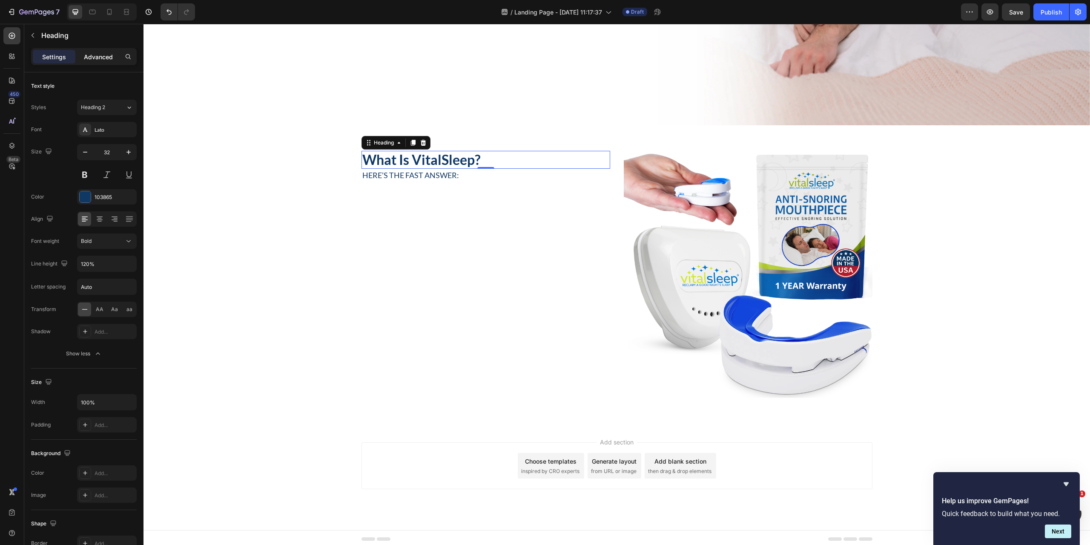
click at [91, 55] on p "Advanced" at bounding box center [98, 56] width 29 height 9
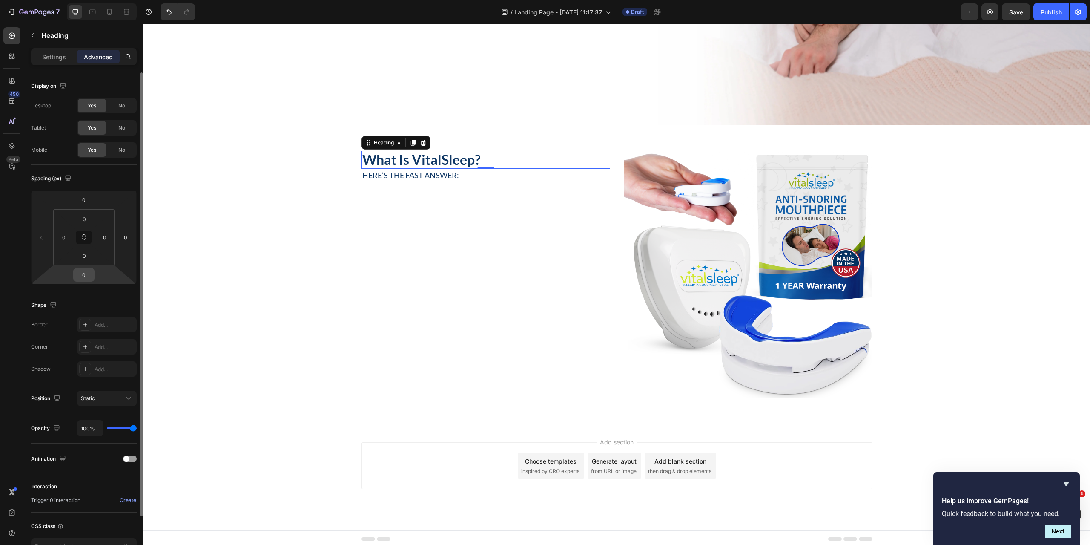
click at [87, 275] on input "0" at bounding box center [83, 274] width 17 height 13
type input "8"
click at [411, 295] on div "What Is VitalSleep? Heading 8 Here’s the fast answer: Text Block" at bounding box center [486, 275] width 249 height 249
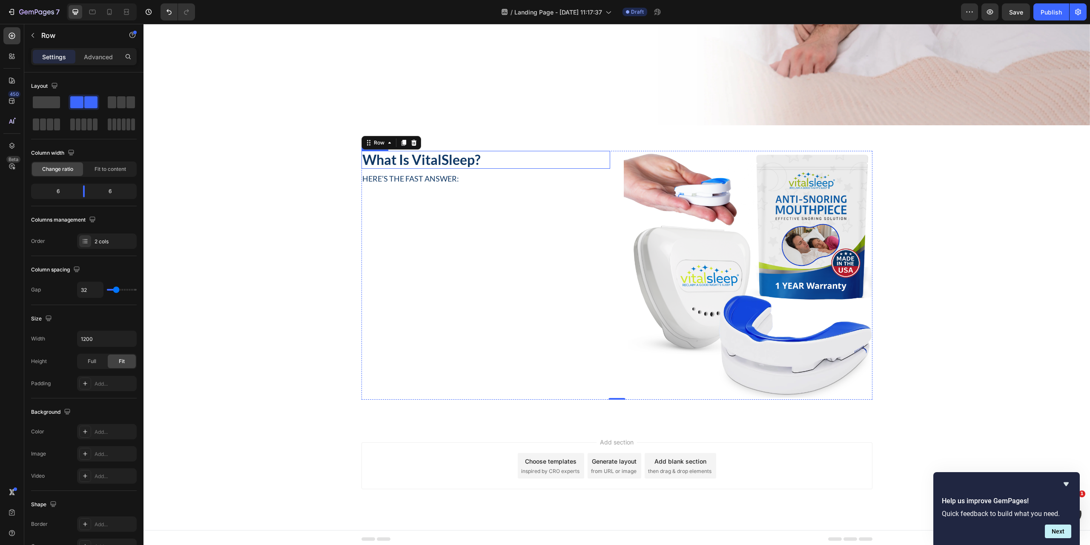
click at [404, 158] on p "What Is VitalSleep?" at bounding box center [485, 160] width 247 height 16
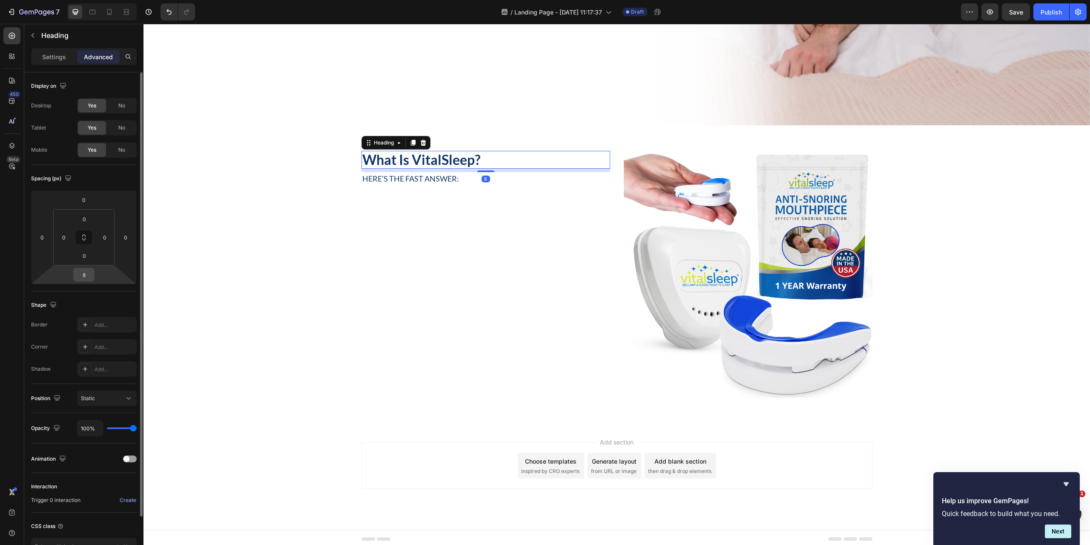
click at [90, 270] on input "8" at bounding box center [83, 274] width 17 height 13
type input "2"
click at [390, 261] on div "What Is VitalSleep? Heading 2 Here’s the fast answer: Text Block" at bounding box center [486, 275] width 249 height 249
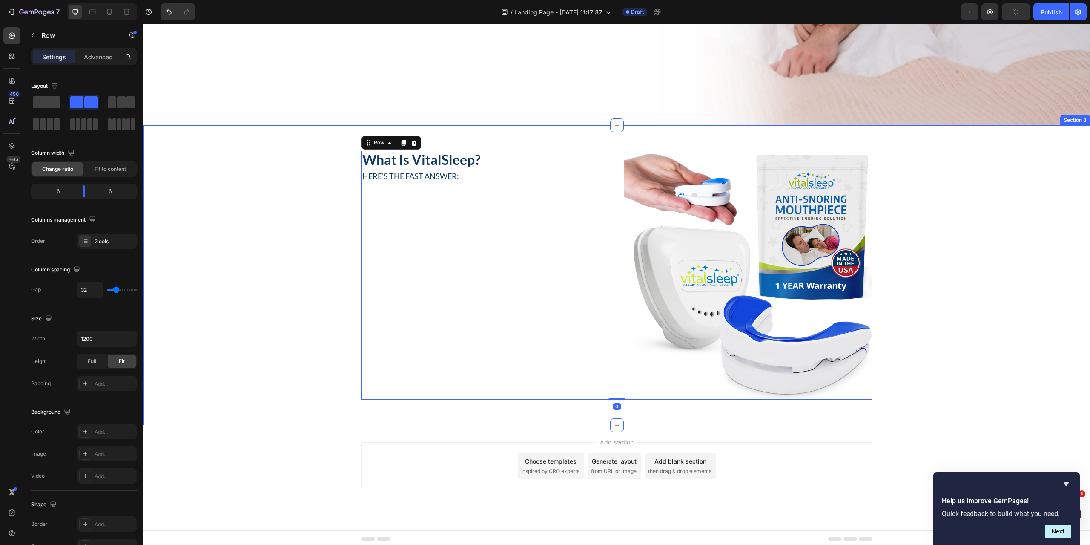
click at [240, 220] on div "What Is VitalSleep? Heading Here’s the fast answer: Text Block Image Row 0" at bounding box center [617, 275] width 947 height 249
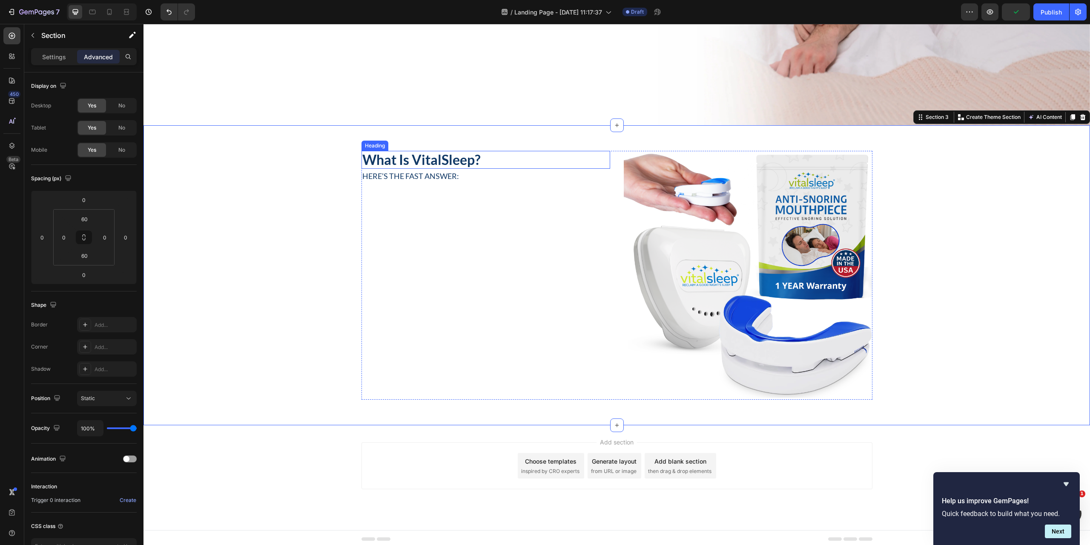
click at [435, 152] on p "What Is VitalSleep?" at bounding box center [485, 160] width 247 height 16
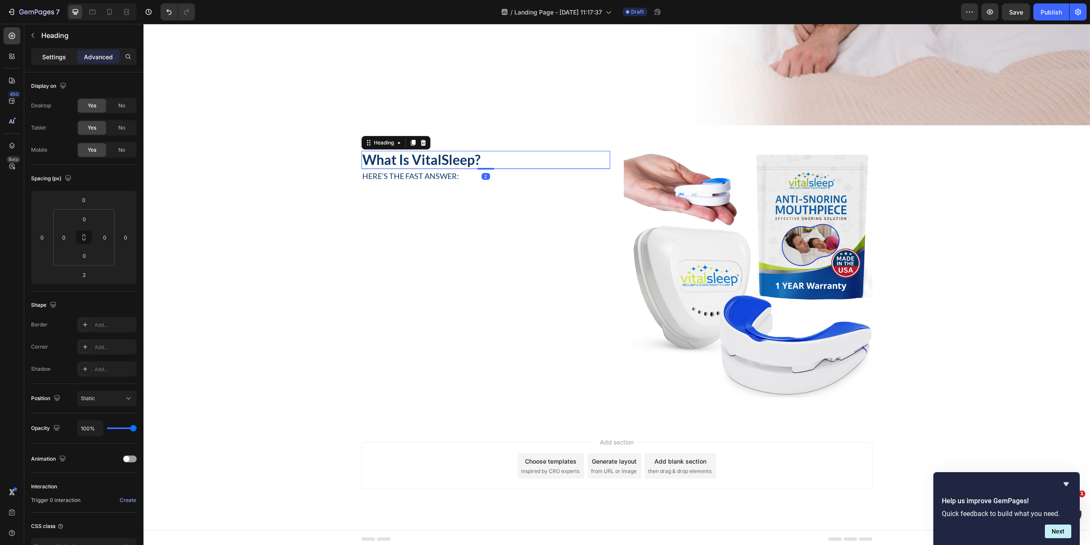
click at [49, 51] on div "Settings" at bounding box center [54, 57] width 43 height 14
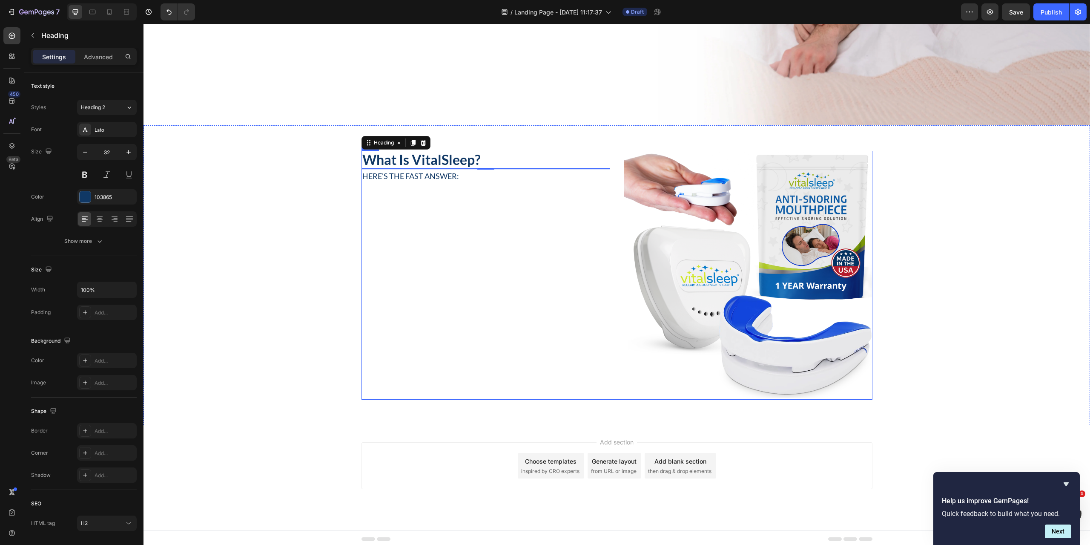
click at [410, 178] on p "Here’s the fast answer:" at bounding box center [485, 175] width 247 height 11
click at [470, 155] on p "What Is VitalSleep?" at bounding box center [485, 160] width 247 height 16
click at [84, 235] on button "Show more" at bounding box center [84, 240] width 106 height 15
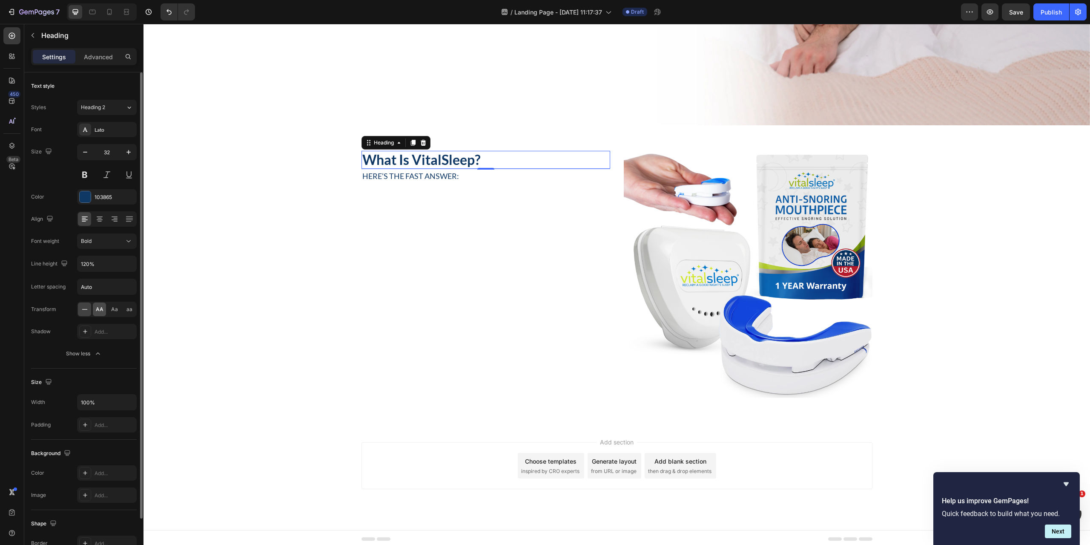
click at [98, 312] on span "AA" at bounding box center [100, 309] width 8 height 8
click at [242, 233] on div "What Is VitalSleep? Heading 2 Here’s the fast answer: Text Block Image Row" at bounding box center [617, 275] width 947 height 249
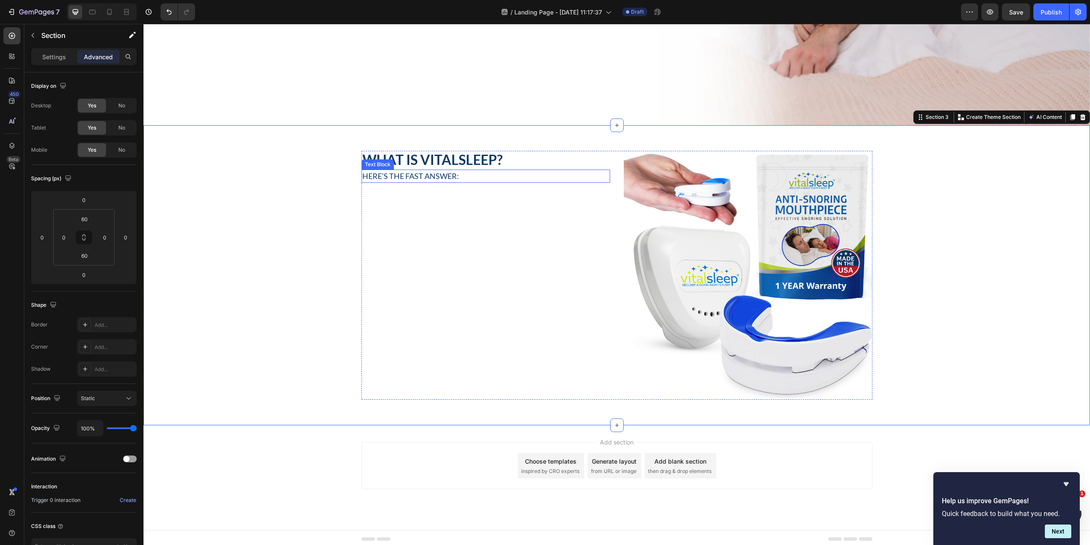
click at [407, 171] on p "Here’s the fast answer:" at bounding box center [485, 175] width 247 height 11
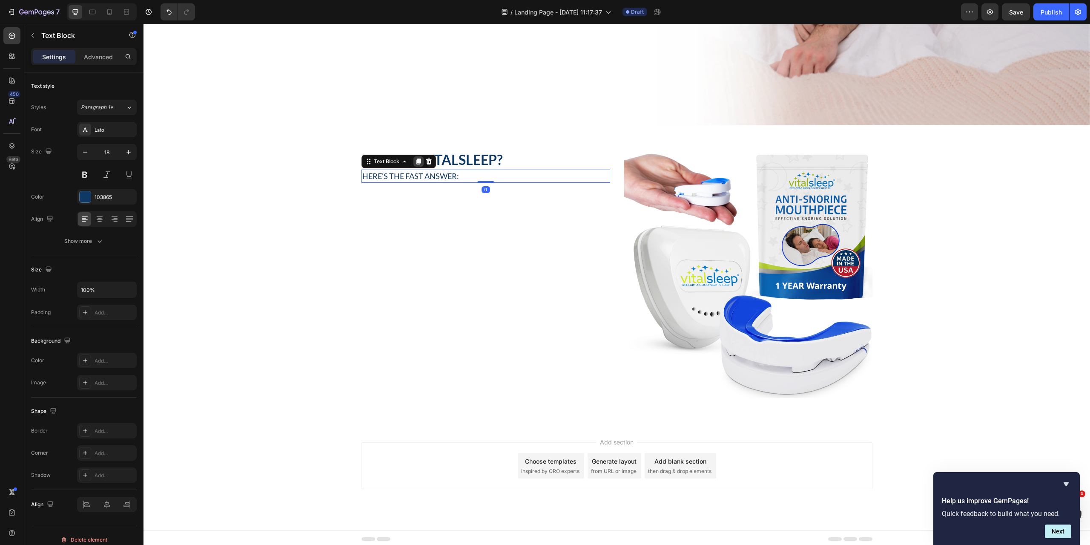
click at [415, 158] on icon at bounding box center [418, 161] width 7 height 7
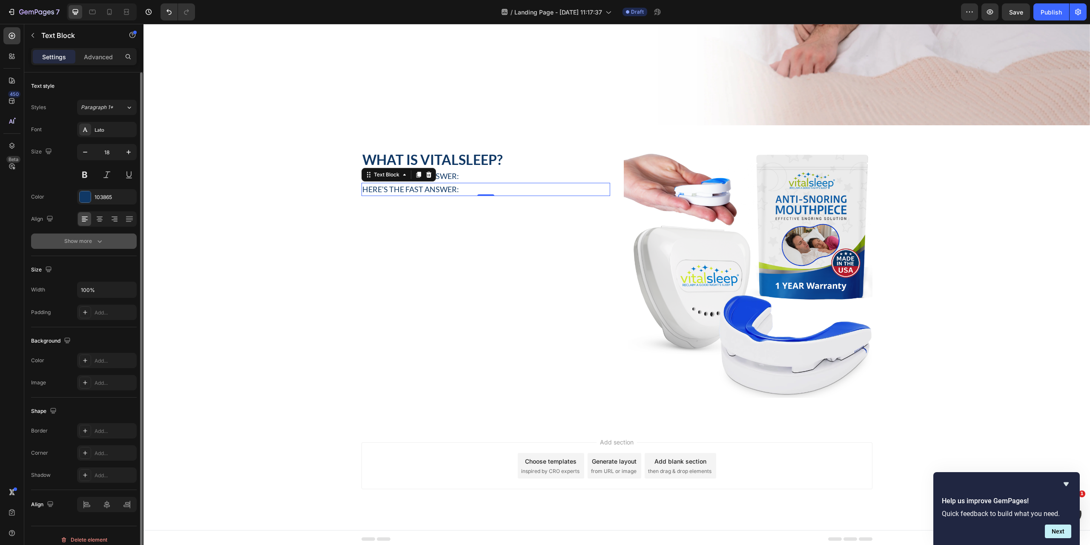
click at [89, 241] on div "Show more" at bounding box center [84, 241] width 40 height 9
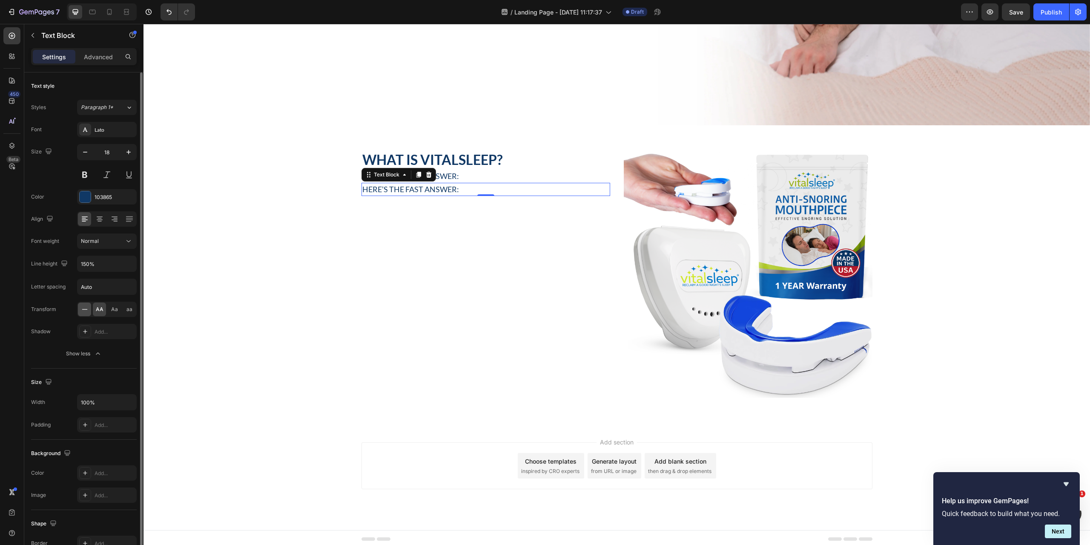
click at [87, 313] on icon at bounding box center [84, 309] width 9 height 9
click at [421, 187] on p "Here’s the fast answer:" at bounding box center [485, 189] width 247 height 11
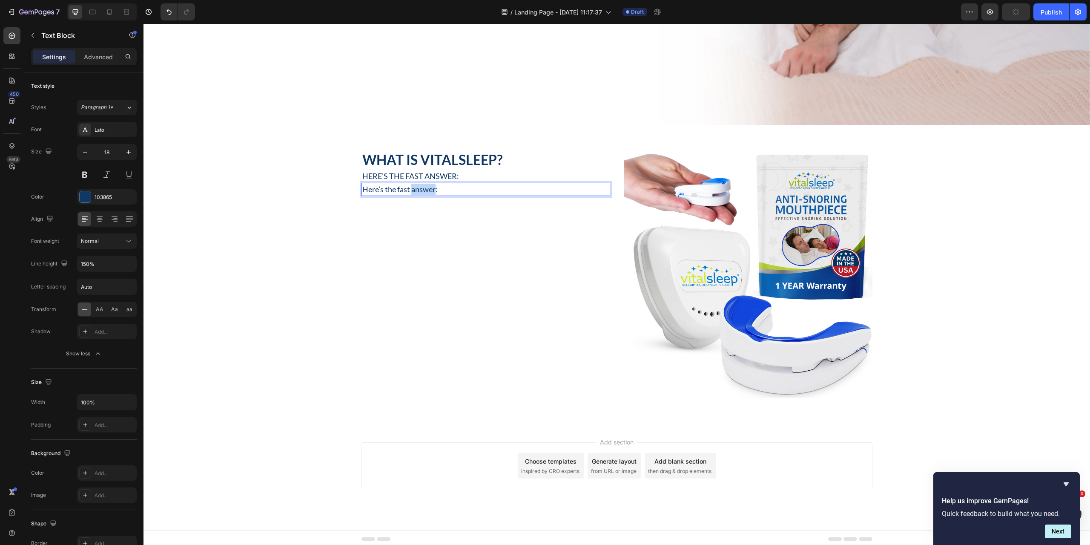
click at [421, 187] on p "Here’s the fast answer:" at bounding box center [485, 189] width 247 height 11
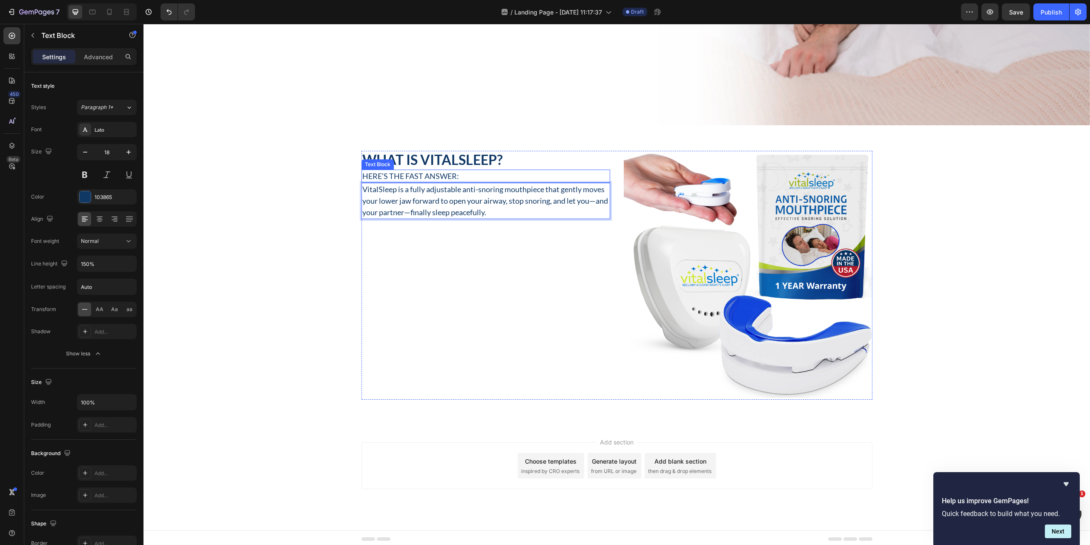
click at [476, 172] on p "Here’s the fast answer:" at bounding box center [485, 175] width 247 height 11
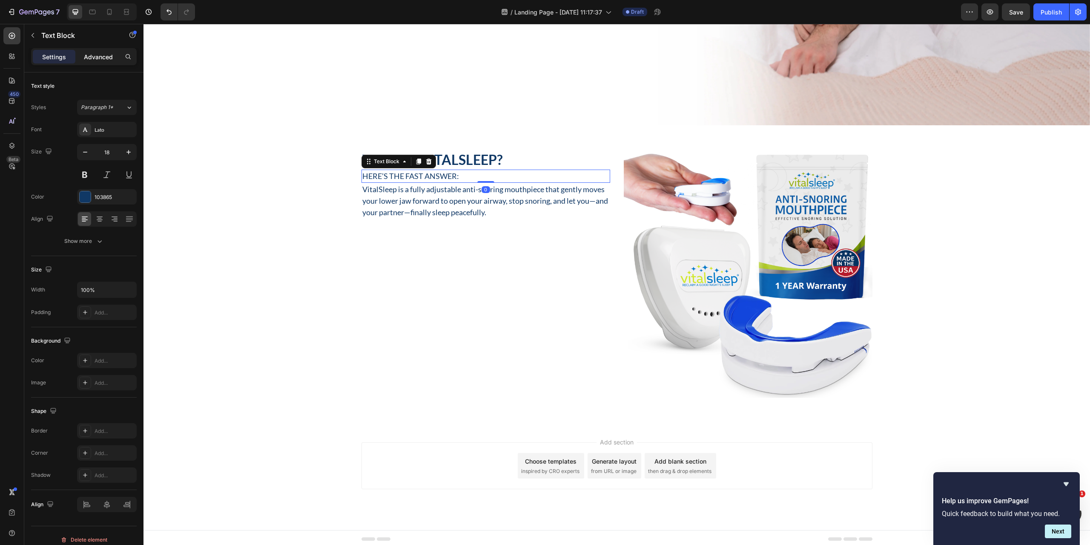
click at [108, 59] on p "Advanced" at bounding box center [98, 56] width 29 height 9
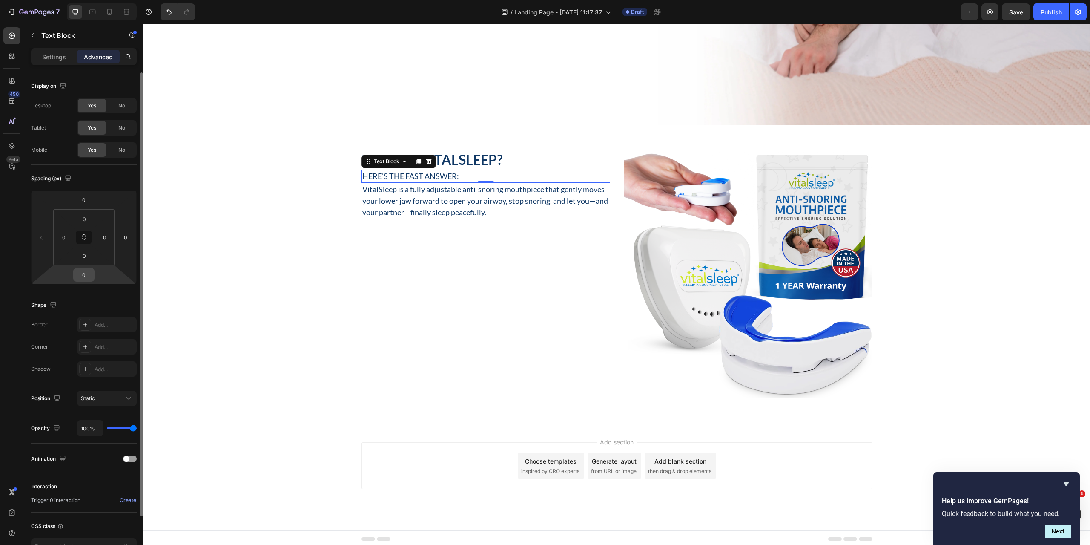
click at [87, 276] on input "0" at bounding box center [83, 274] width 17 height 13
type input "24"
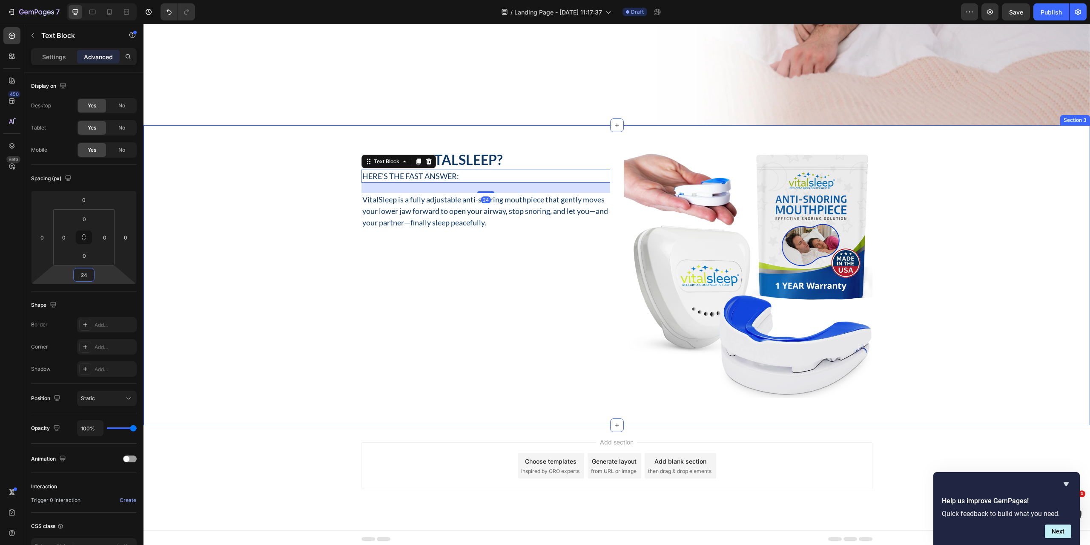
click at [287, 347] on div "What Is VitalSleep? Heading Here’s the fast answer: Text Block 24 VitalSleep is…" at bounding box center [617, 275] width 947 height 249
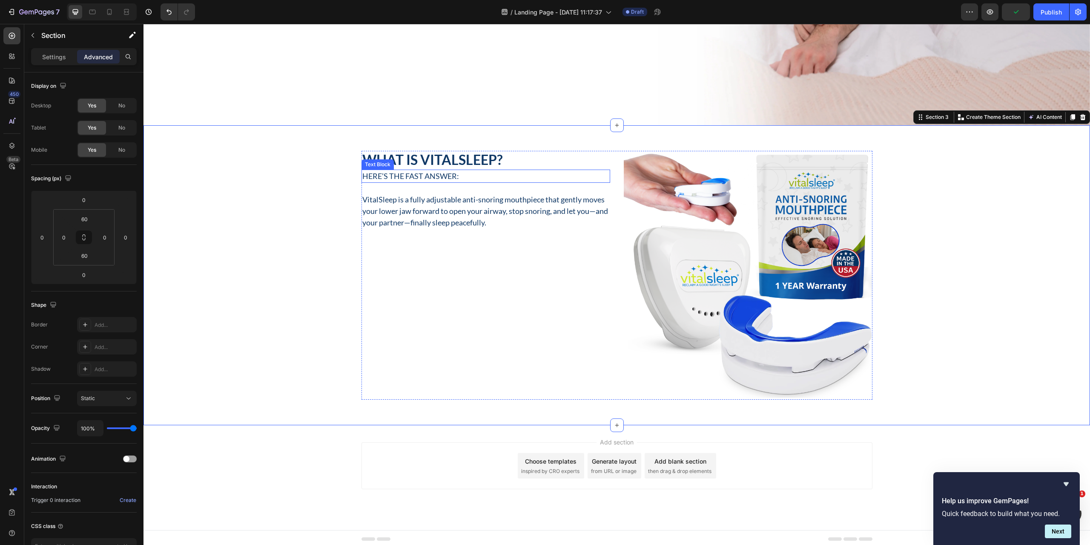
click at [411, 173] on p "Here’s the fast answer:" at bounding box center [485, 175] width 247 height 11
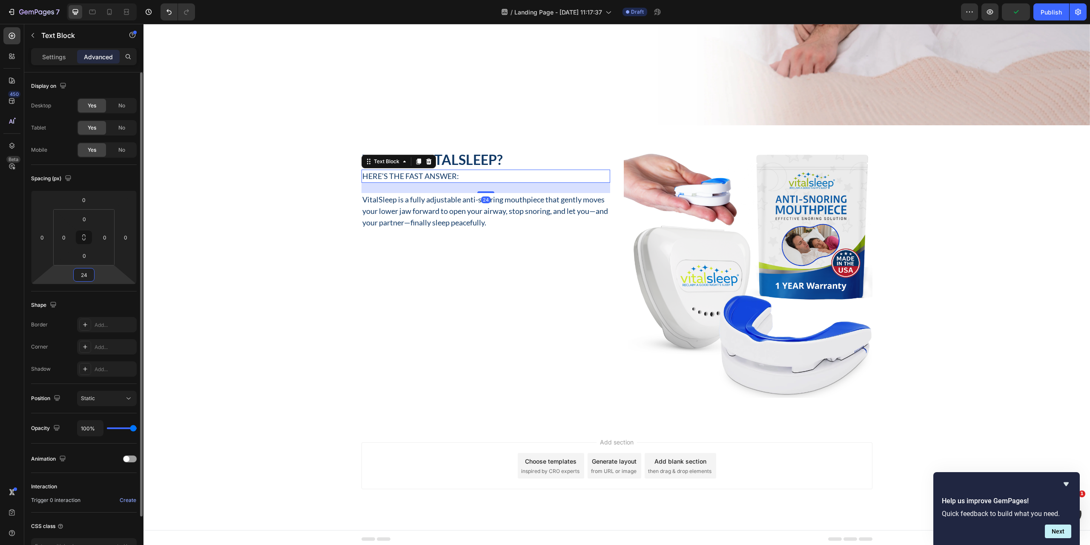
click at [85, 271] on input "24" at bounding box center [83, 274] width 17 height 13
type input "16"
click at [348, 301] on div "What Is VitalSleep? Heading Here’s the fast answer: Text Block 16 VitalSleep is…" at bounding box center [617, 275] width 947 height 249
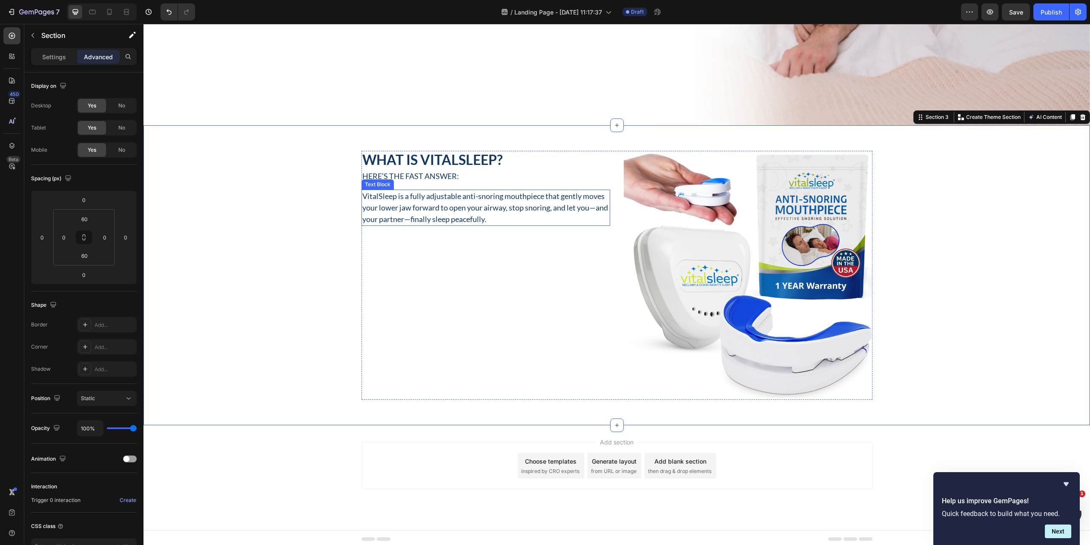
click at [448, 210] on p "VitalSleep is a fully adjustable anti-snoring mouthpiece that gently moves your…" at bounding box center [485, 207] width 247 height 34
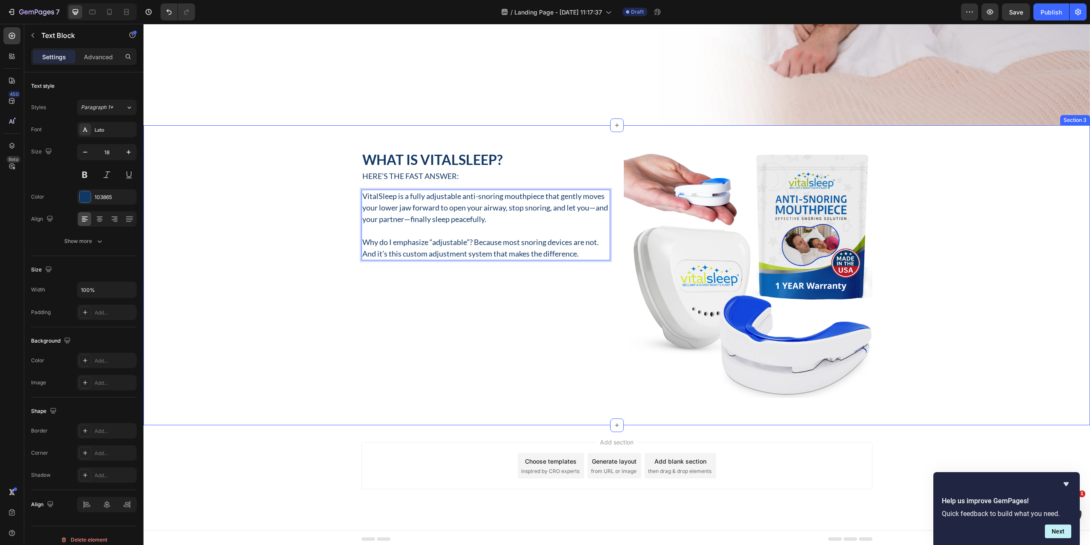
click at [251, 259] on div "What Is VitalSleep? Heading Here’s the fast answer: Text Block VitalSleep is a …" at bounding box center [617, 275] width 947 height 249
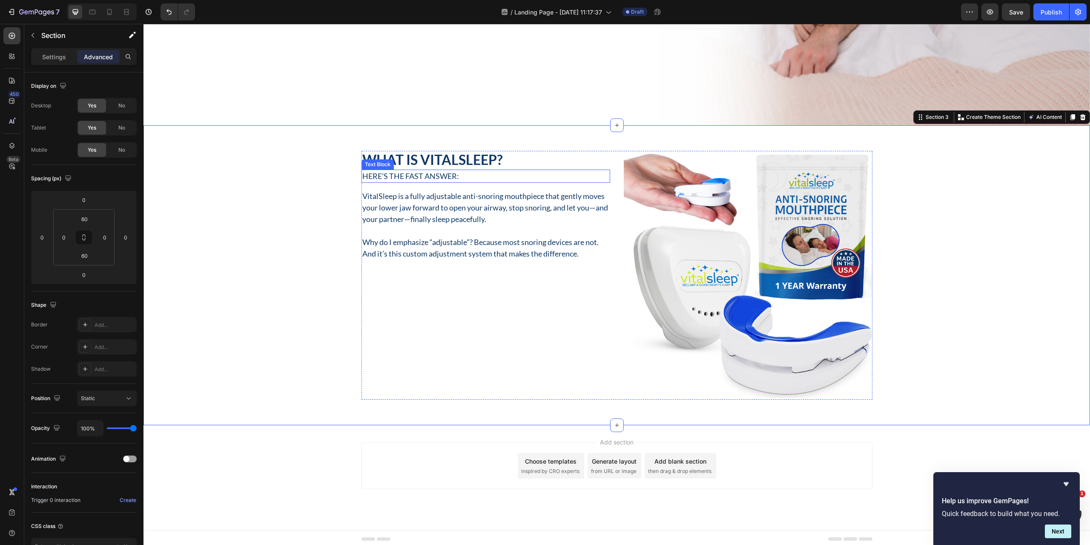
click at [458, 170] on p "Here’s the fast answer:" at bounding box center [485, 175] width 247 height 11
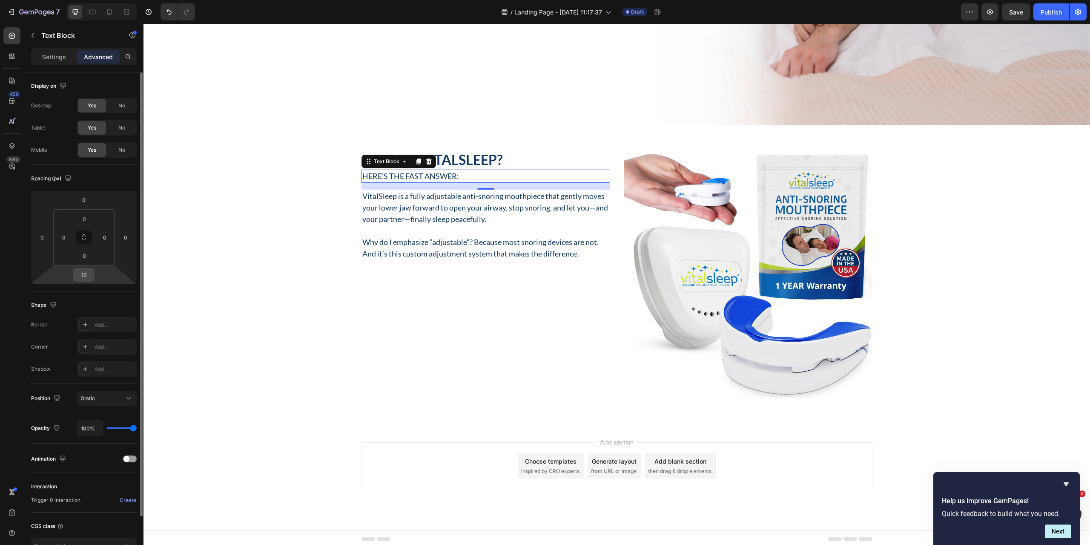
click at [94, 275] on div "16" at bounding box center [83, 275] width 21 height 14
click at [91, 276] on input "16" at bounding box center [83, 274] width 17 height 13
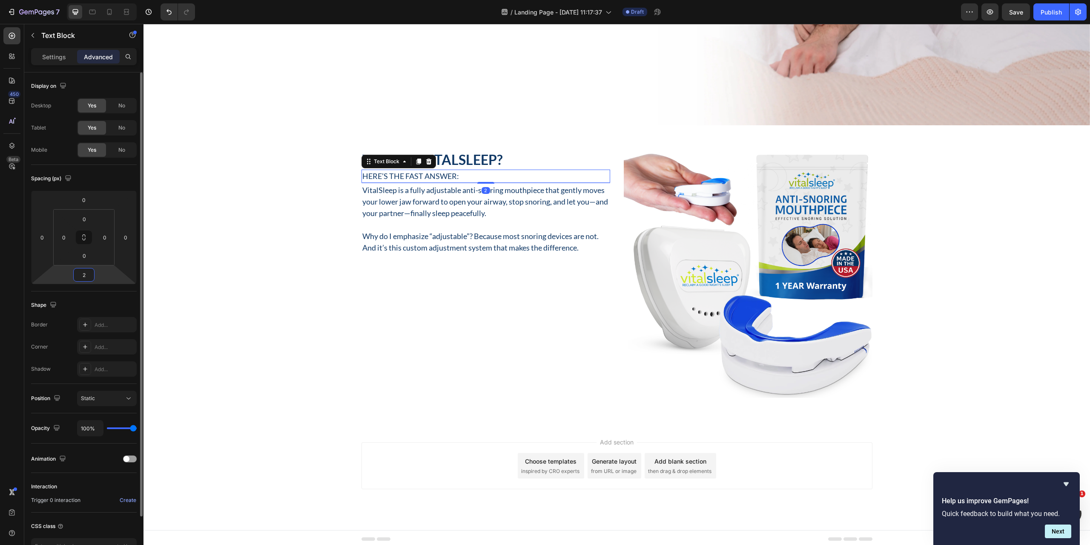
type input "24"
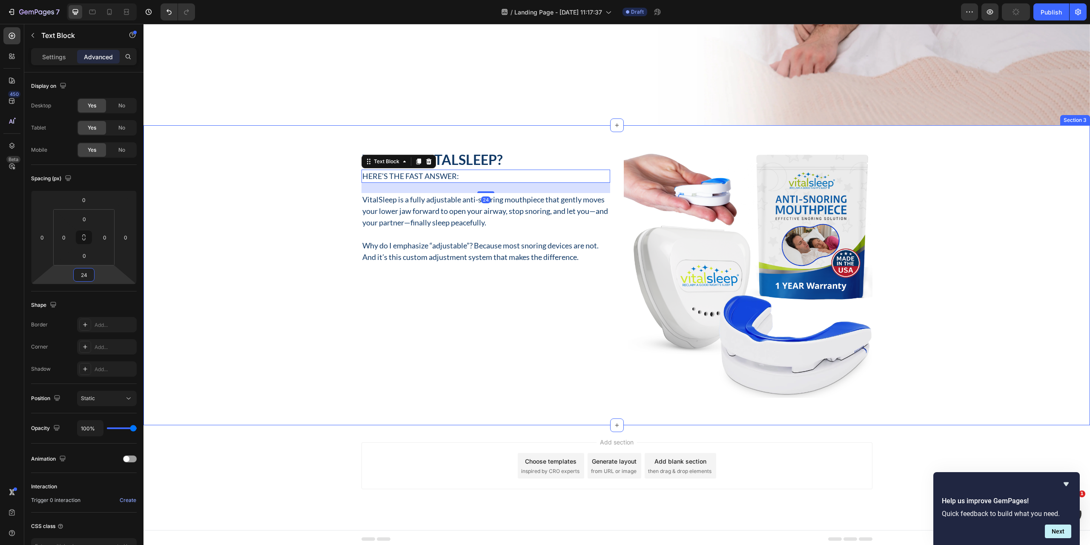
click at [287, 312] on div "What Is VitalSleep? Heading Here’s the fast answer: Text Block 24 VitalSleep is…" at bounding box center [617, 275] width 947 height 249
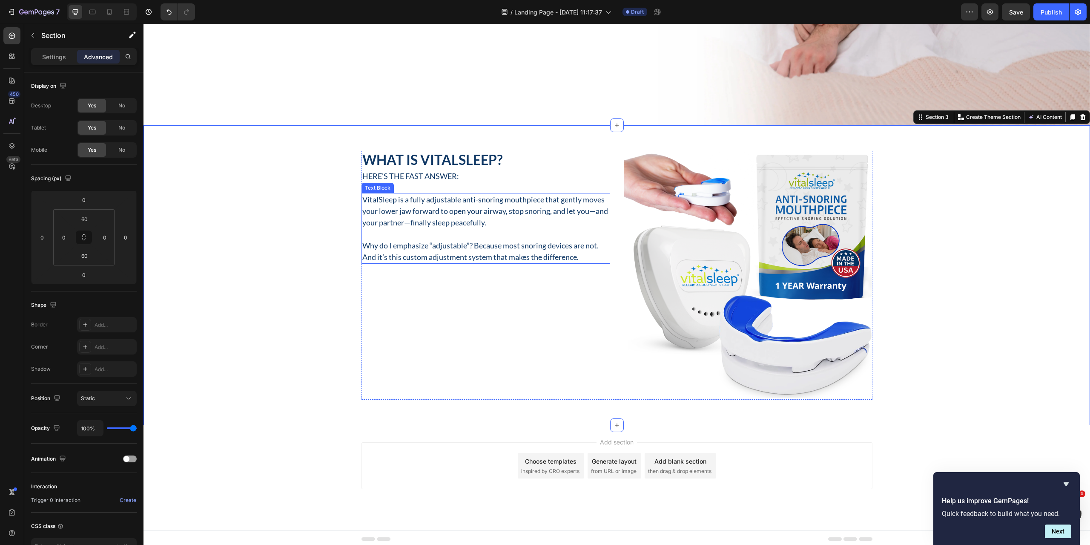
click at [580, 254] on p "Why do I emphasize “adjustable”? Because most snoring devices are not. And it’s…" at bounding box center [485, 251] width 247 height 23
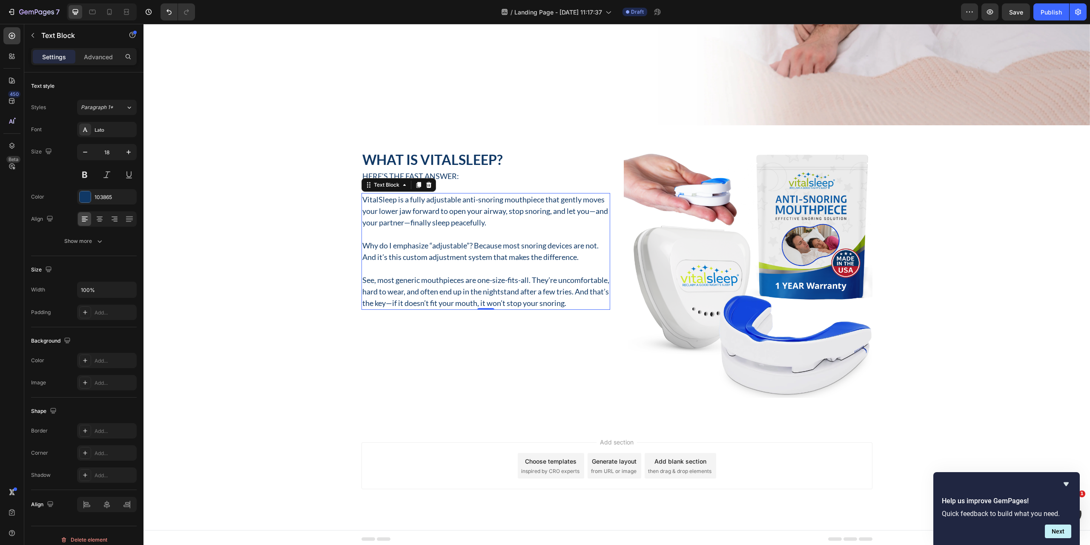
click at [394, 308] on p "See, most generic mouthpieces are one-size-fits-all. They’re uncomfortable, har…" at bounding box center [485, 291] width 247 height 34
click at [536, 332] on p "I’ll say that again. If it doesn’t fit, it doesn’t work." at bounding box center [485, 325] width 247 height 11
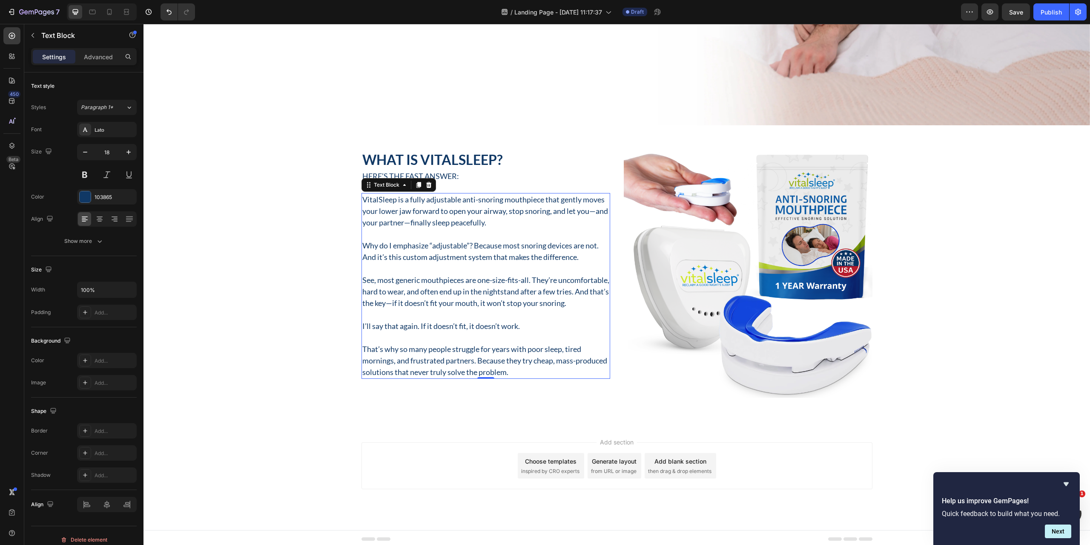
click at [546, 378] on p "That’s why so many people struggle for years with poor sleep, tired mornings, a…" at bounding box center [485, 360] width 247 height 34
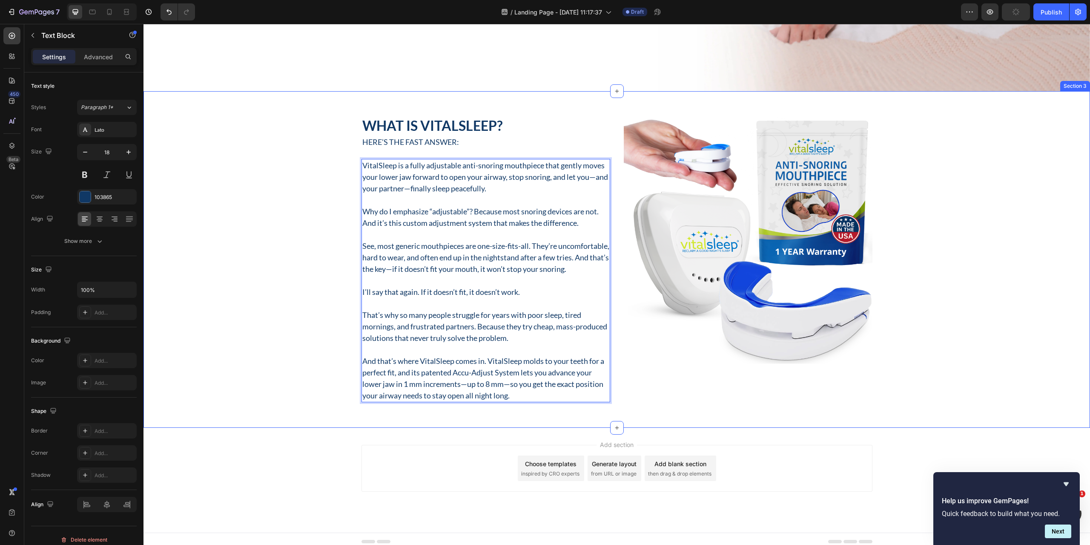
scroll to position [429, 0]
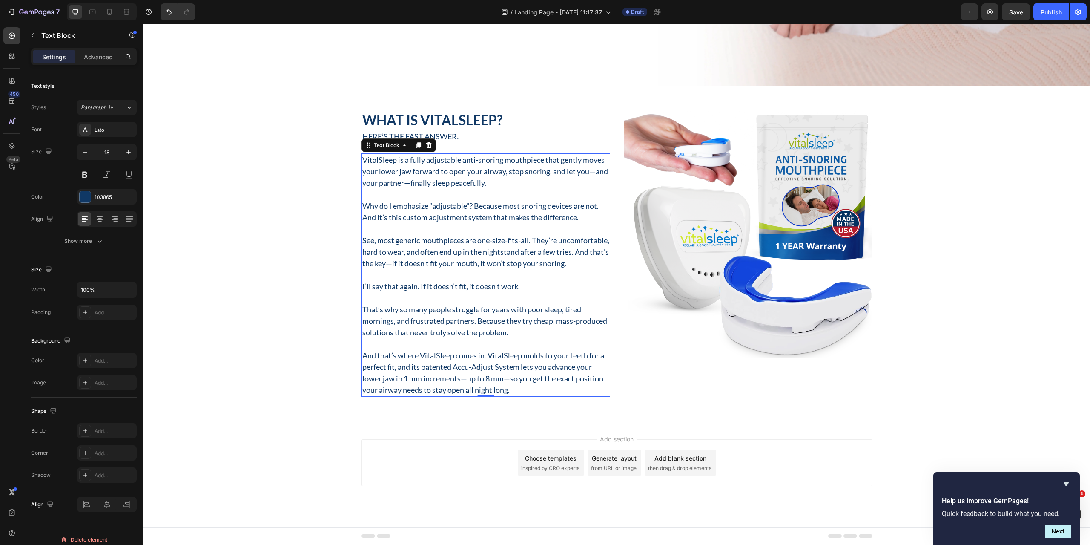
click at [519, 390] on p "And that’s where VitalSleep comes in. VitalSleep molds to your teeth for a perf…" at bounding box center [485, 373] width 247 height 46
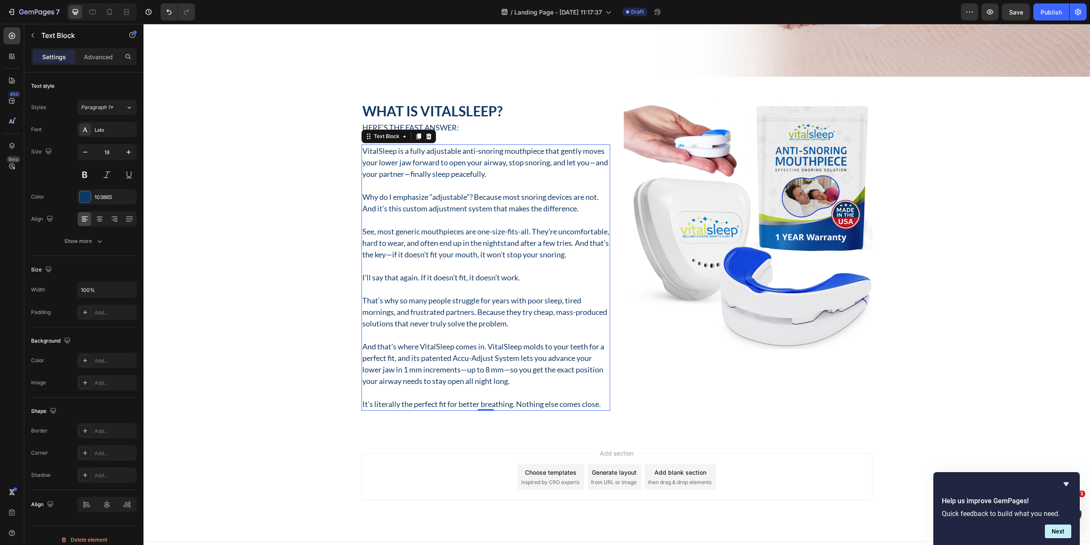
click at [601, 410] on p "It’s literally the perfect fit for better breathing. Nothing else comes close." at bounding box center [485, 403] width 247 height 11
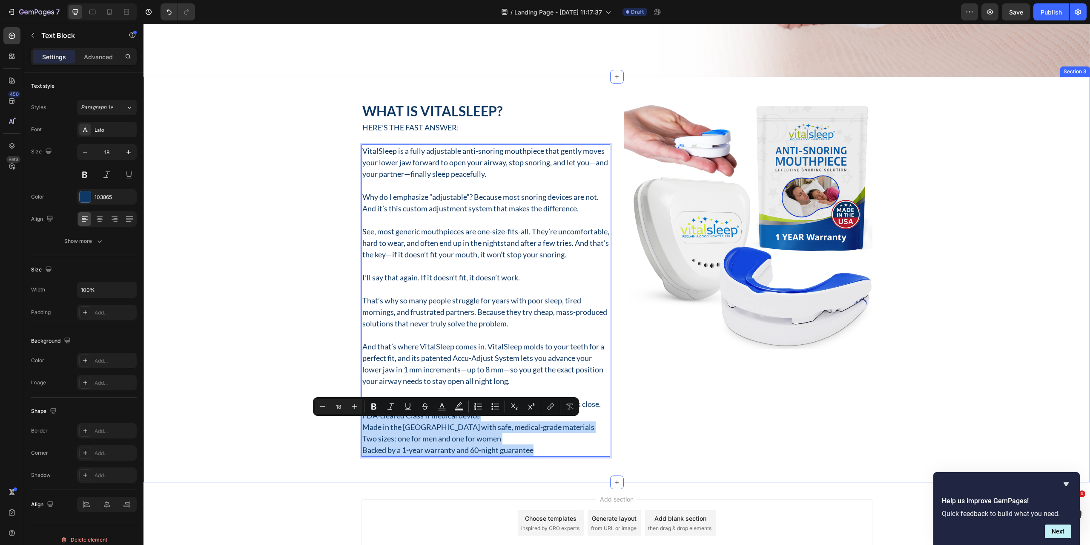
drag, startPoint x: 543, startPoint y: 460, endPoint x: 357, endPoint y: 424, distance: 189.0
click at [357, 424] on div "What Is VitalSleep? Heading Here’s the fast answer: Text Block VitalSleep is a …" at bounding box center [617, 279] width 947 height 354
click at [497, 405] on icon "Editor contextual toolbar" at bounding box center [495, 406] width 9 height 9
type input "18"
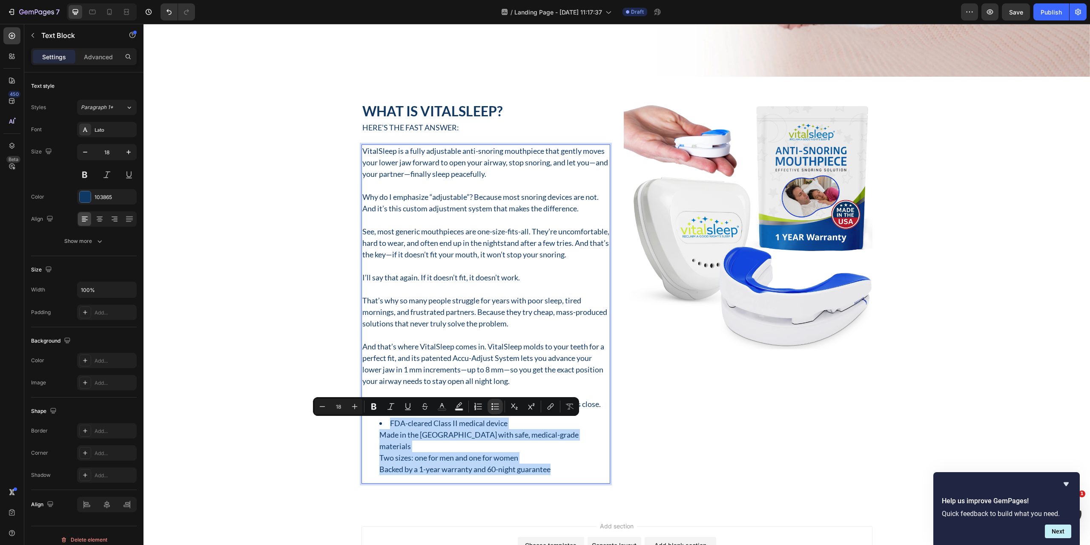
click at [516, 431] on li "FDA-cleared Class II medical device Made in the [GEOGRAPHIC_DATA] with safe, me…" at bounding box center [494, 445] width 230 height 57
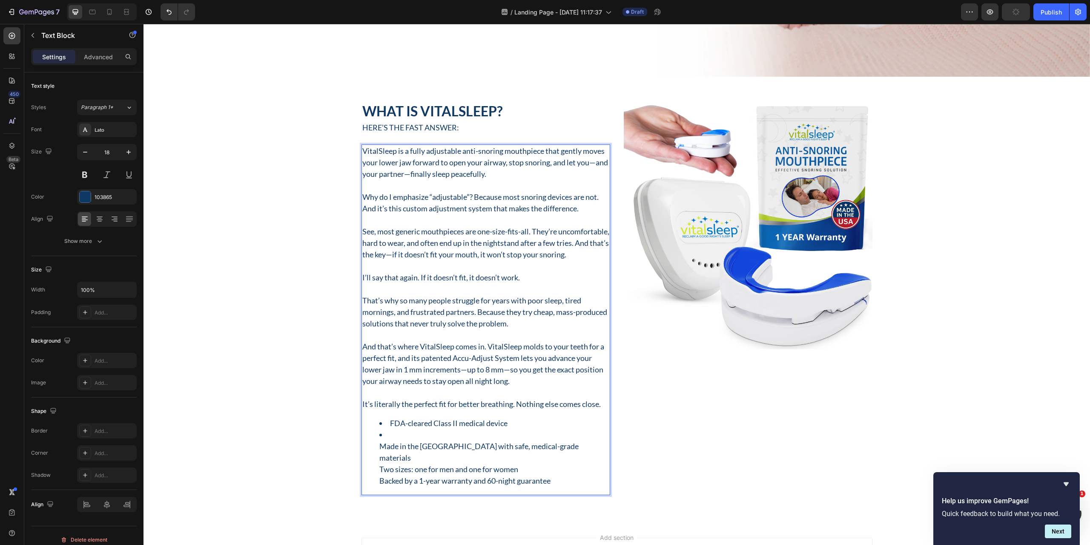
click at [374, 455] on ul "FDA-cleared Class II medical device ⁠⁠⁠⁠⁠⁠⁠ Made in the [GEOGRAPHIC_DATA] with …" at bounding box center [485, 451] width 247 height 69
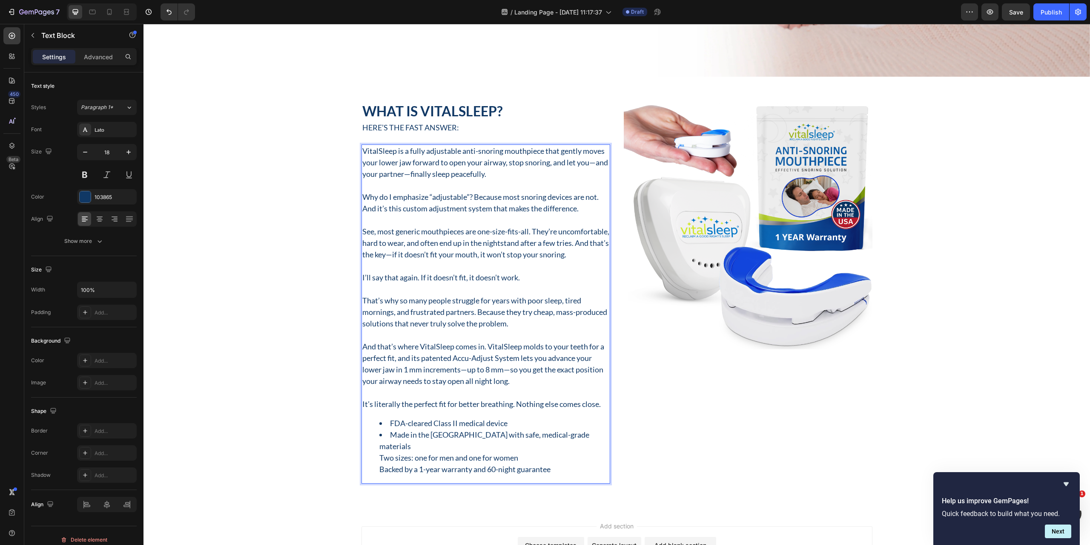
click at [563, 446] on li "Made in the [GEOGRAPHIC_DATA] with safe, medical-grade materials Two sizes: one…" at bounding box center [494, 452] width 230 height 46
click at [379, 466] on li "⁠⁠⁠⁠⁠⁠⁠ Two sizes: one for men and one for women Backed by a 1-year warranty an…" at bounding box center [494, 469] width 230 height 34
click at [543, 456] on li "Two sizes: one for men and one for women Backed by a 1-year warranty and 60-nig…" at bounding box center [494, 463] width 230 height 23
click at [302, 460] on div "What Is VitalSleep? Heading Here’s the fast answer: Text Block VitalSleep is a …" at bounding box center [617, 292] width 947 height 381
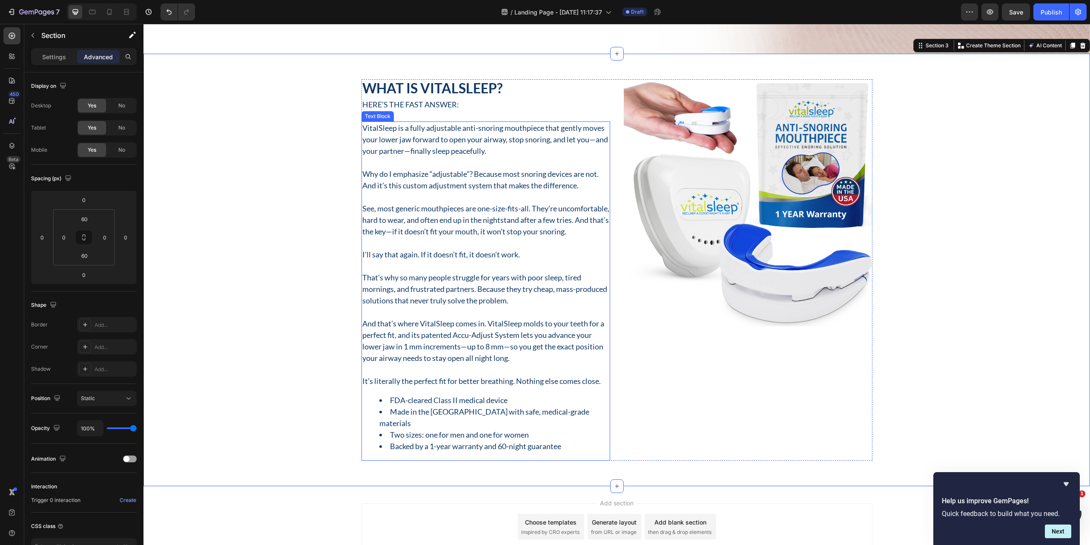
scroll to position [472, 0]
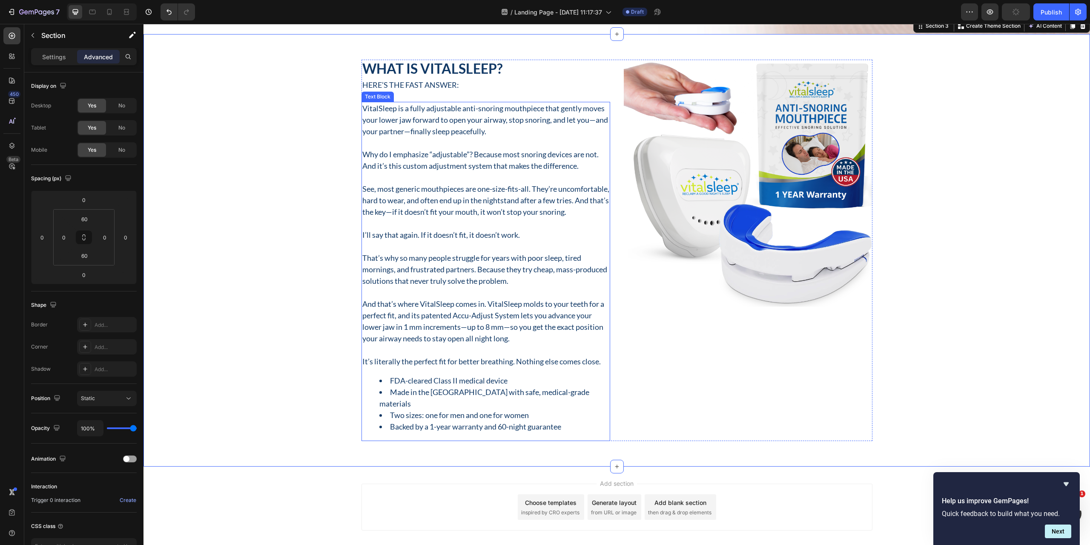
click at [579, 421] on li "Backed by a 1-year warranty and 60-night guarantee" at bounding box center [494, 426] width 230 height 11
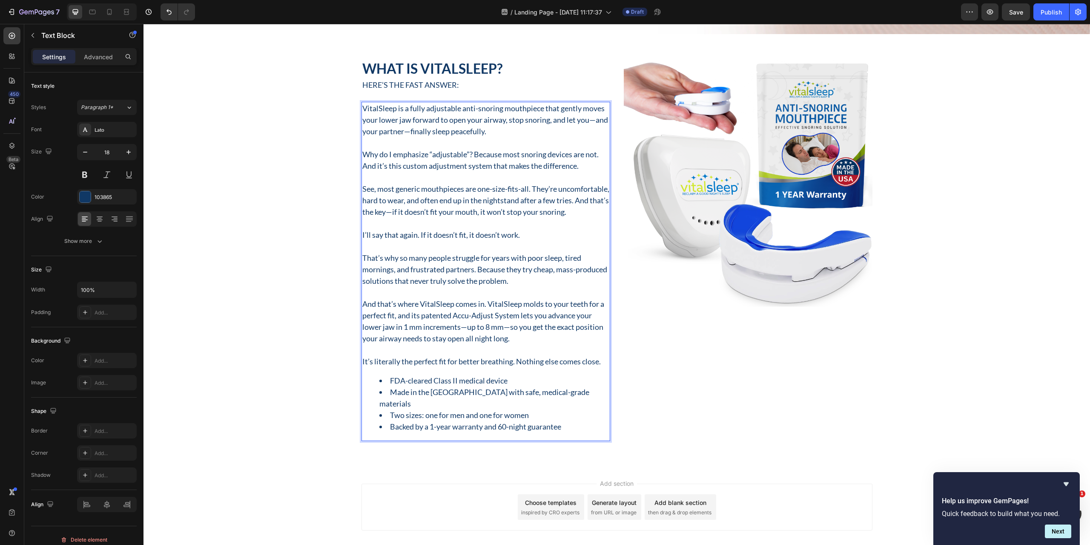
click at [569, 428] on li "Backed by a 1-year warranty and 60-night guarantee" at bounding box center [494, 426] width 230 height 11
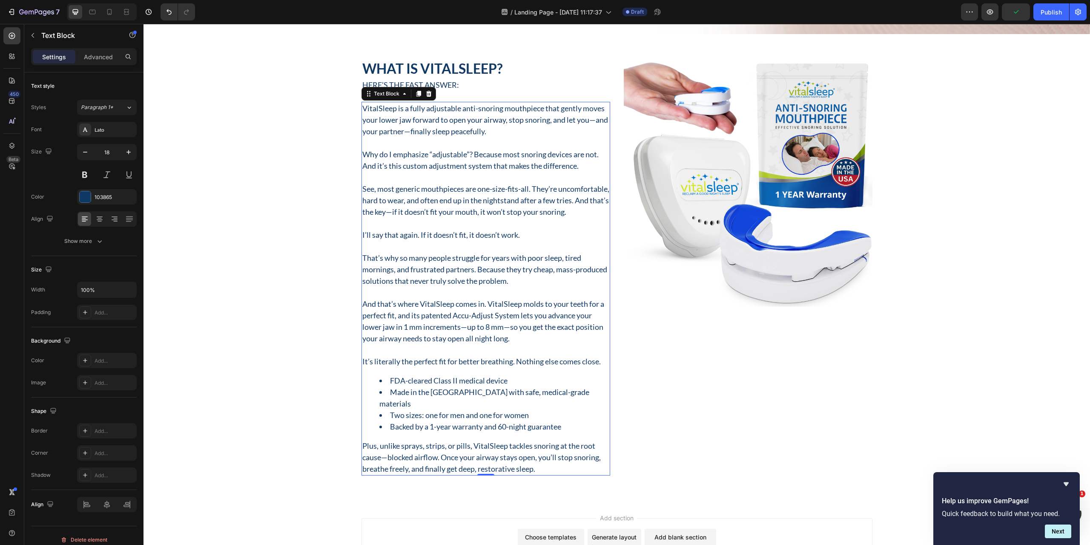
click at [541, 464] on p "Plus, unlike sprays, strips, or pills, VitalSleep tackles snoring at the root c…" at bounding box center [485, 457] width 247 height 34
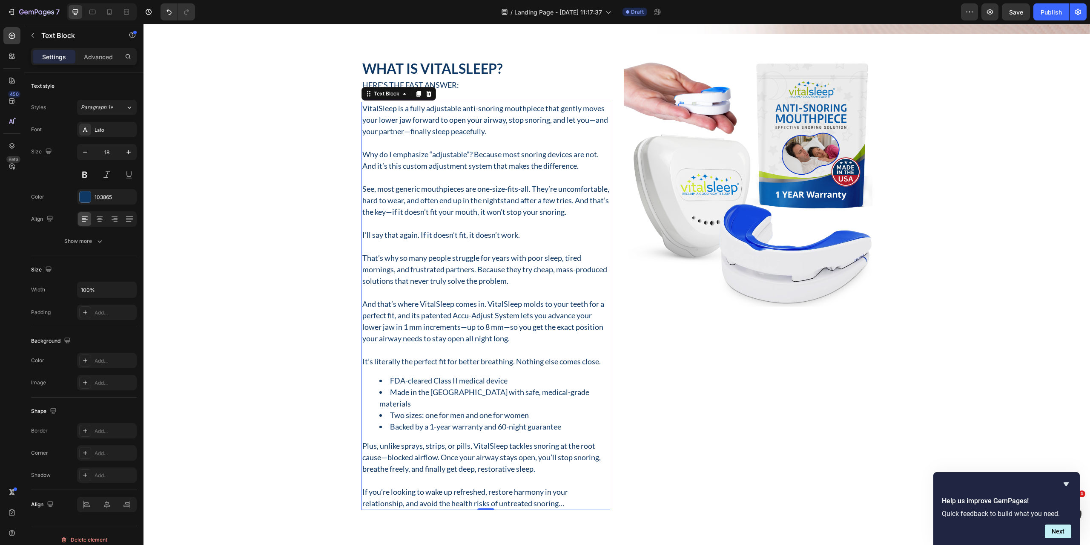
click at [566, 500] on p "If you’re looking to wake up refreshed, restore harmony in your relationship, a…" at bounding box center [485, 497] width 247 height 23
click at [748, 235] on img at bounding box center [748, 184] width 249 height 249
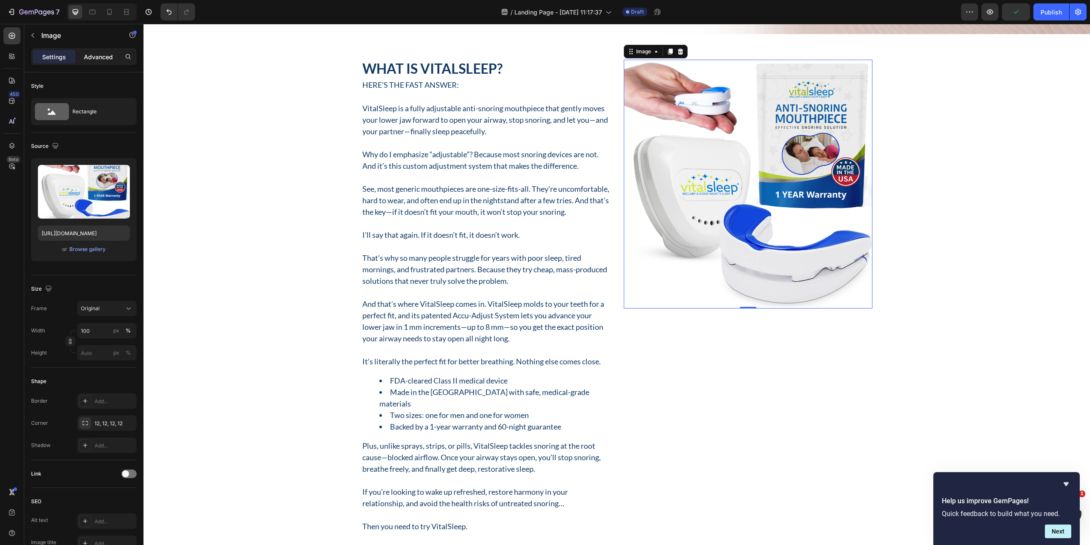
click at [98, 57] on p "Advanced" at bounding box center [98, 56] width 29 height 9
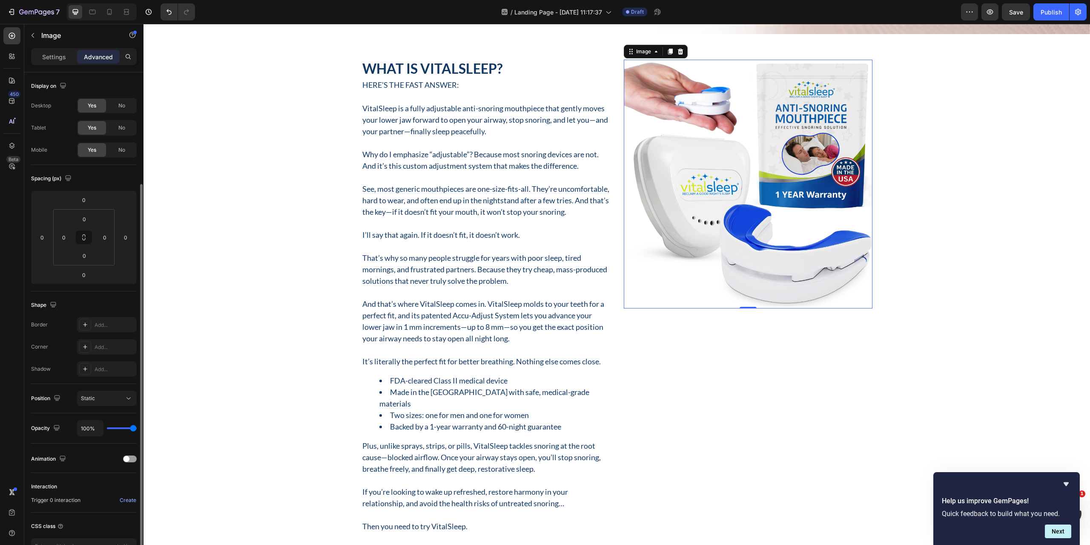
scroll to position [59, 0]
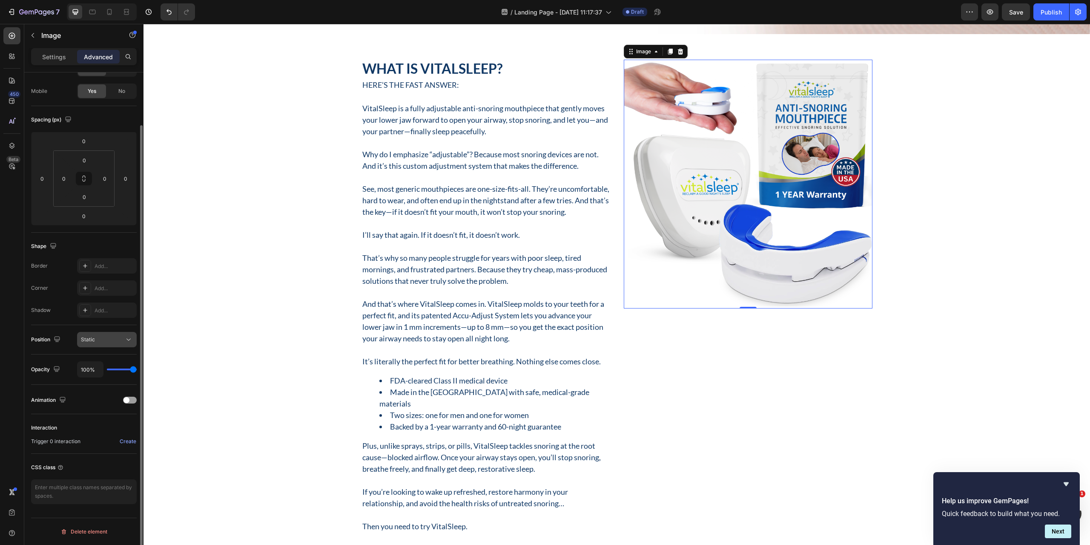
click at [113, 342] on div "Static" at bounding box center [102, 340] width 43 height 8
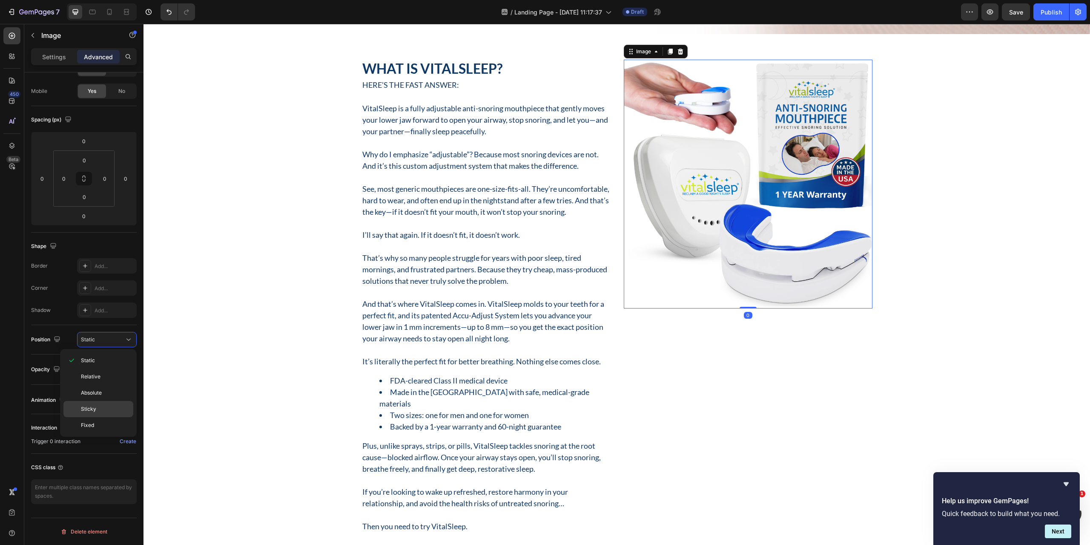
click at [101, 410] on p "Sticky" at bounding box center [105, 409] width 49 height 8
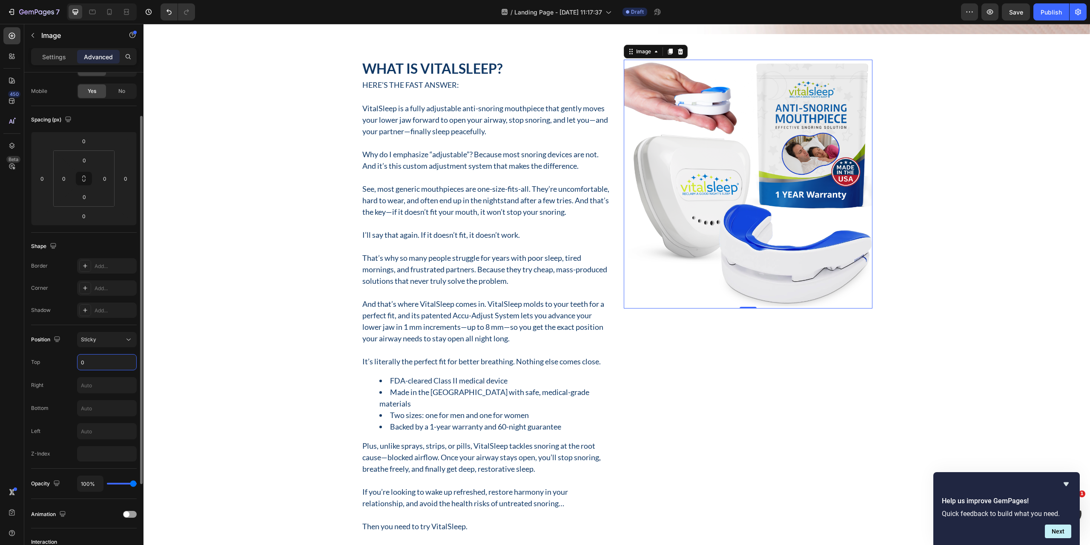
click at [100, 359] on input "0" at bounding box center [107, 361] width 59 height 15
type input "12"
click at [98, 448] on input "number" at bounding box center [107, 453] width 60 height 15
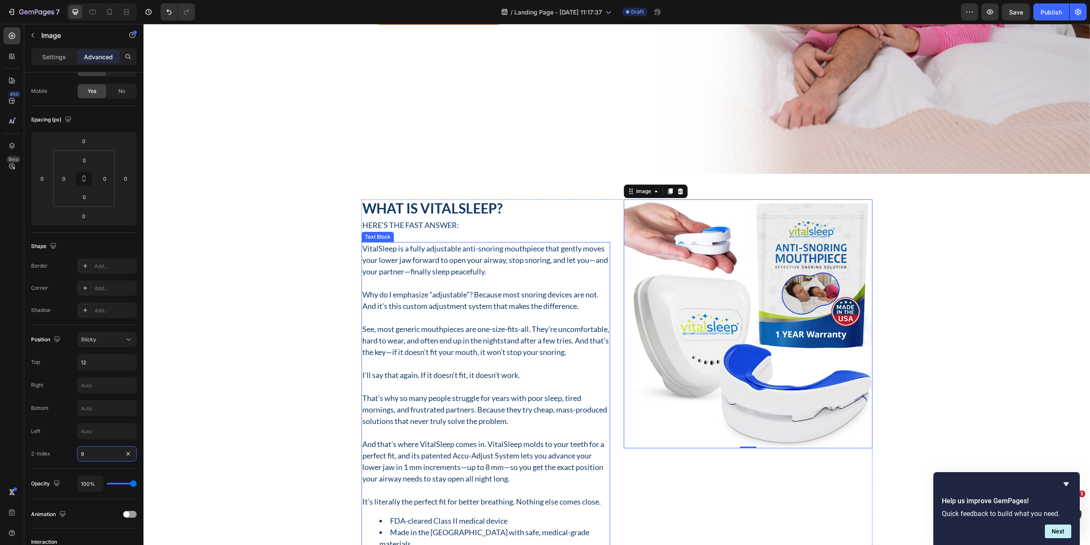
scroll to position [307, 0]
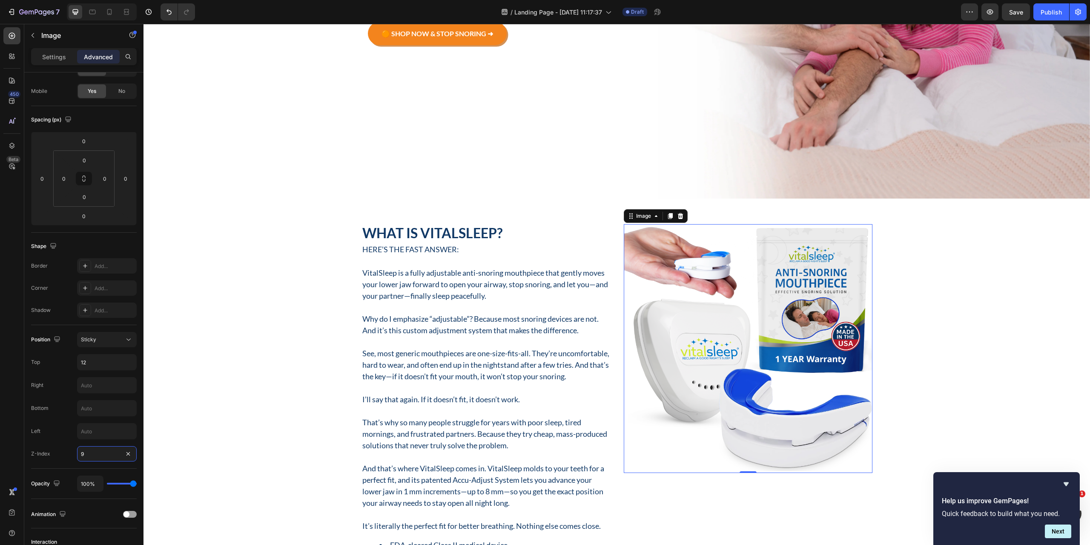
type input "9"
click at [654, 246] on img at bounding box center [748, 348] width 249 height 249
click at [218, 282] on div "What Is VitalSleep? Heading Here’s the fast answer: Text Block VitalSleep is a …" at bounding box center [617, 460] width 947 height 473
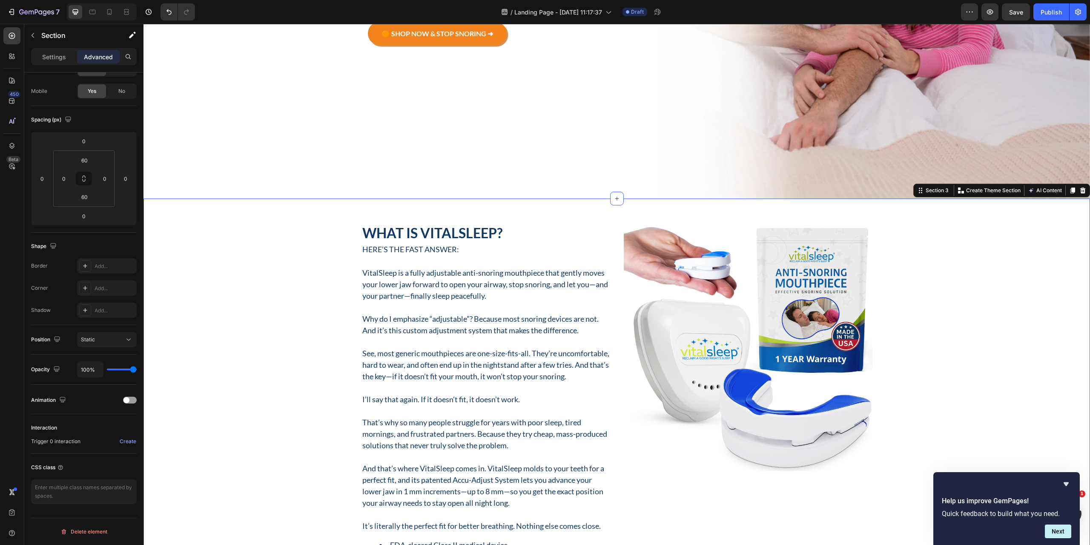
scroll to position [0, 0]
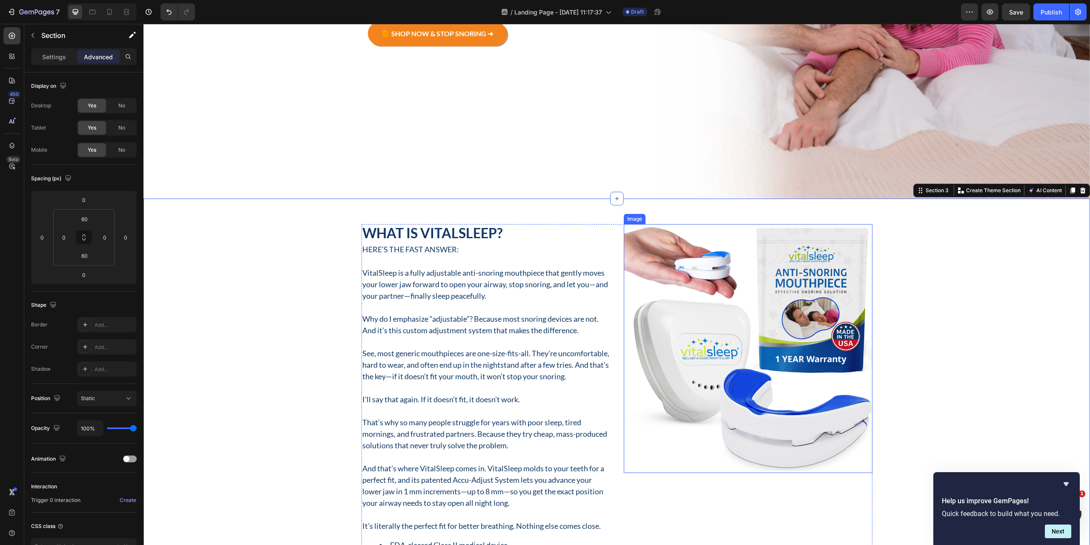
click at [678, 384] on img at bounding box center [748, 348] width 249 height 249
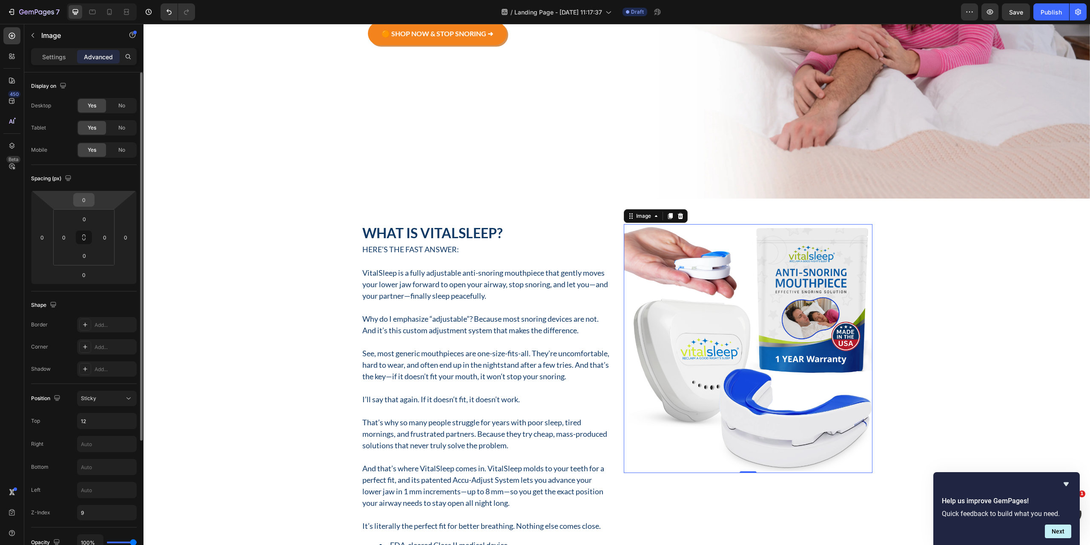
click at [88, 204] on input "0" at bounding box center [83, 199] width 17 height 13
type input "8"
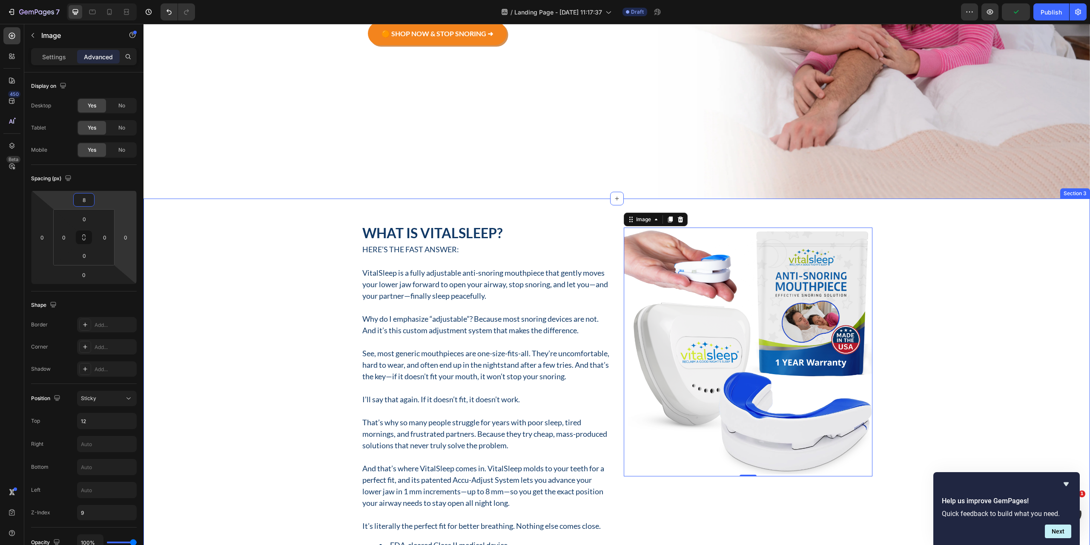
click at [233, 279] on div "What Is VitalSleep? Heading Here’s the fast answer: Text Block VitalSleep is a …" at bounding box center [617, 460] width 947 height 473
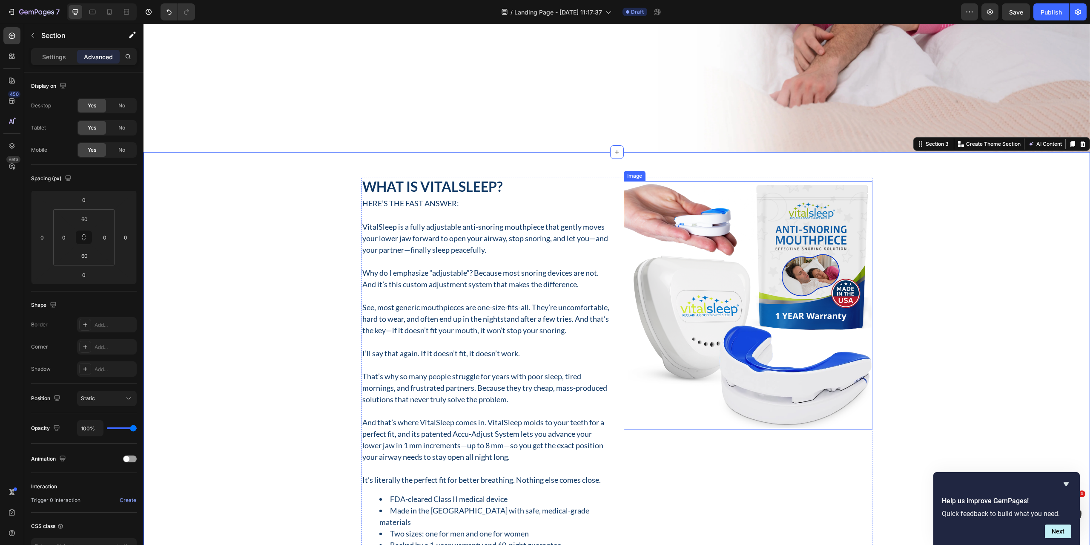
scroll to position [350, 0]
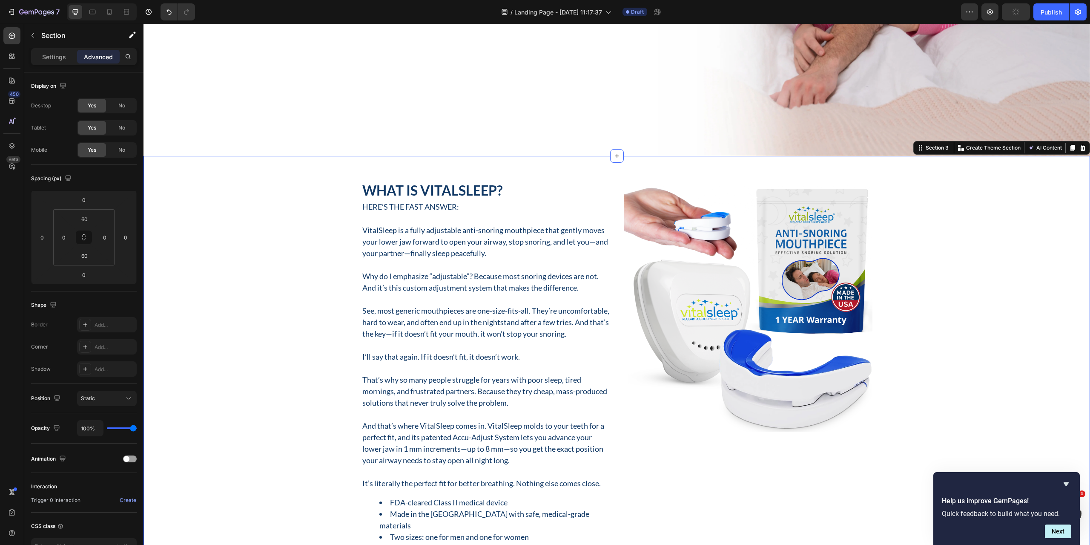
click at [236, 311] on div "What Is VitalSleep? Heading Here’s the fast answer: Text Block VitalSleep is a …" at bounding box center [617, 417] width 947 height 473
click at [60, 238] on input "0" at bounding box center [63, 237] width 13 height 13
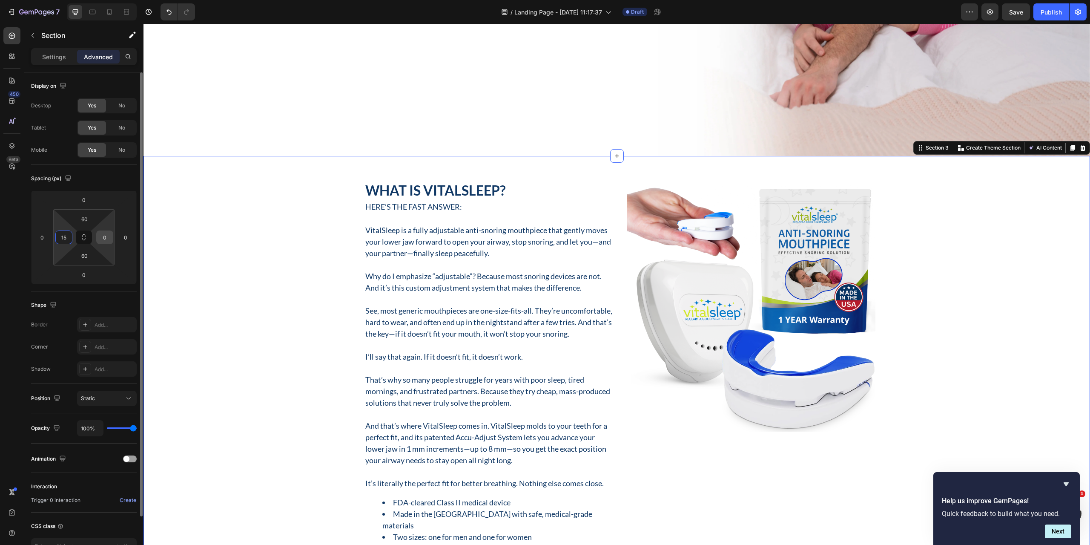
type input "15"
click at [100, 238] on input "0" at bounding box center [104, 237] width 13 height 13
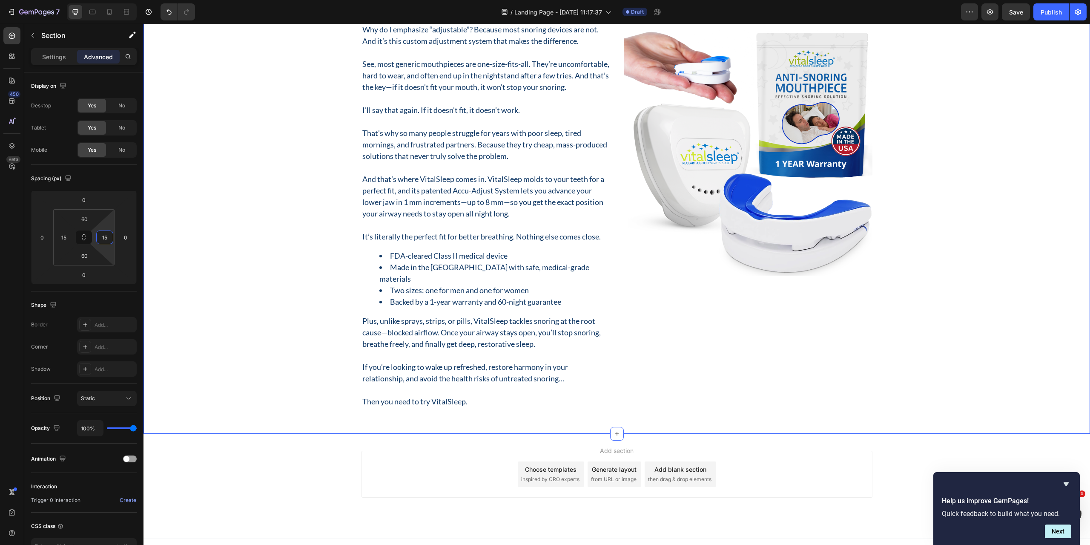
scroll to position [606, 0]
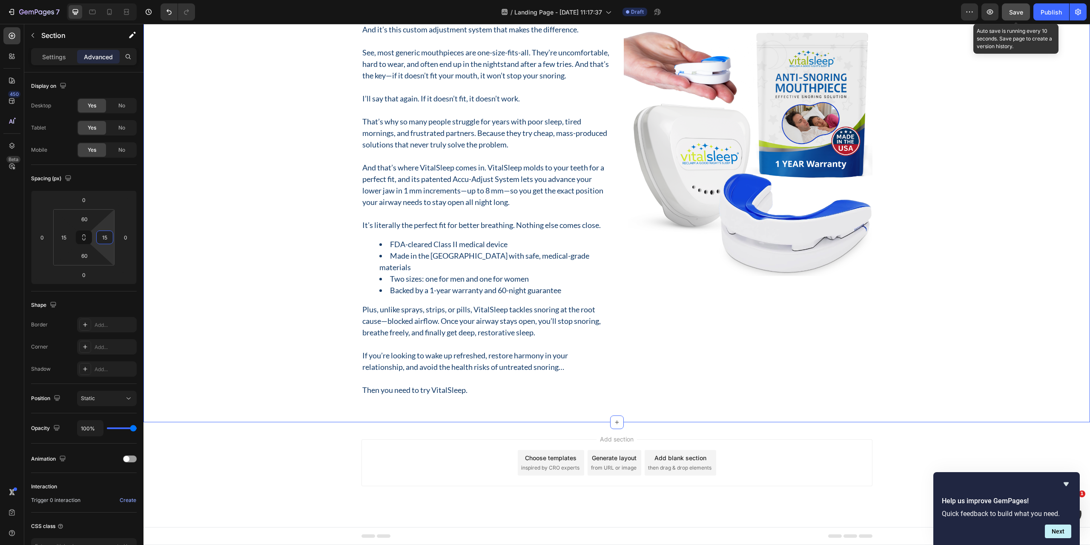
type input "15"
click at [1020, 17] on button "Save" at bounding box center [1016, 11] width 28 height 17
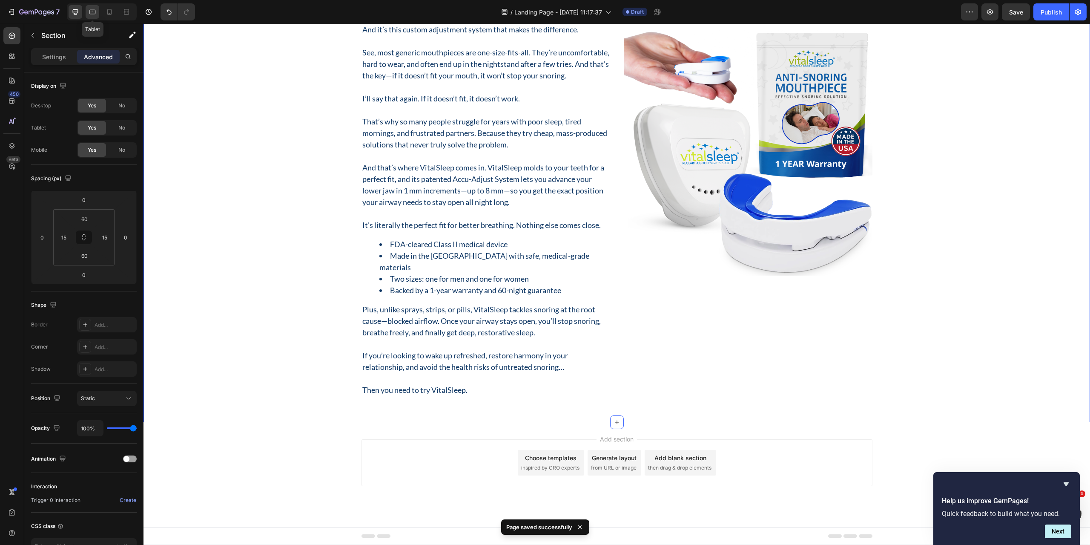
click at [95, 15] on icon at bounding box center [92, 12] width 9 height 9
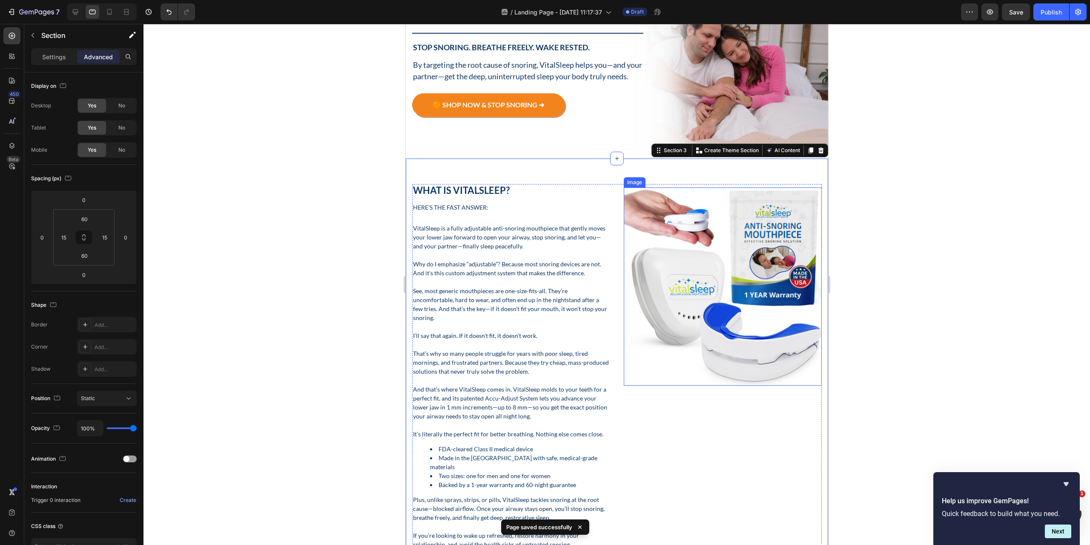
scroll to position [83, 0]
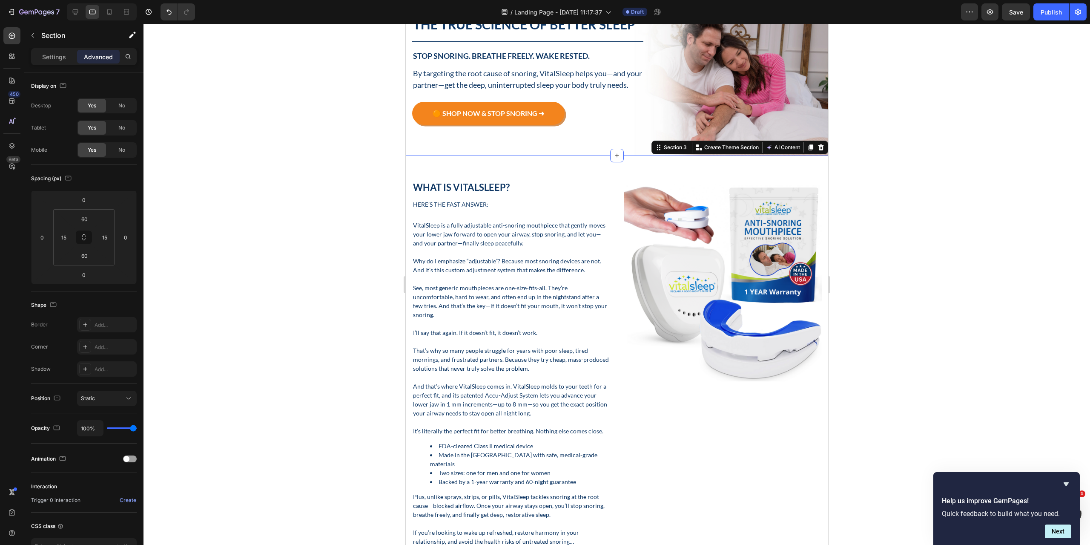
click at [560, 180] on div "What Is VitalSleep? Heading Here’s the fast answer: Text Block VitalSleep is a …" at bounding box center [616, 372] width 422 height 434
click at [88, 222] on input "60" at bounding box center [84, 219] width 17 height 13
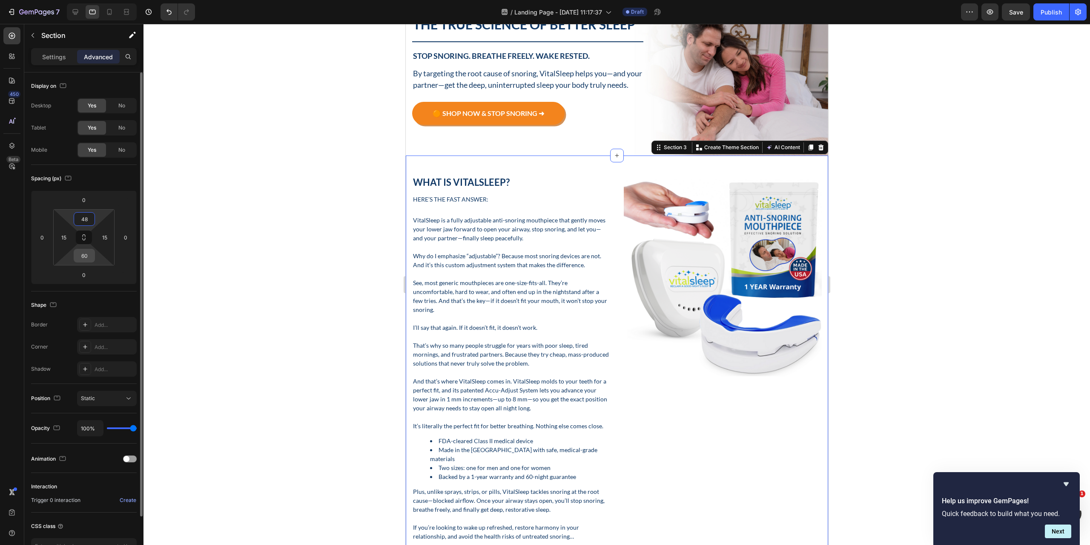
type input "48"
click at [87, 257] on input "60" at bounding box center [84, 255] width 17 height 13
type input "48"
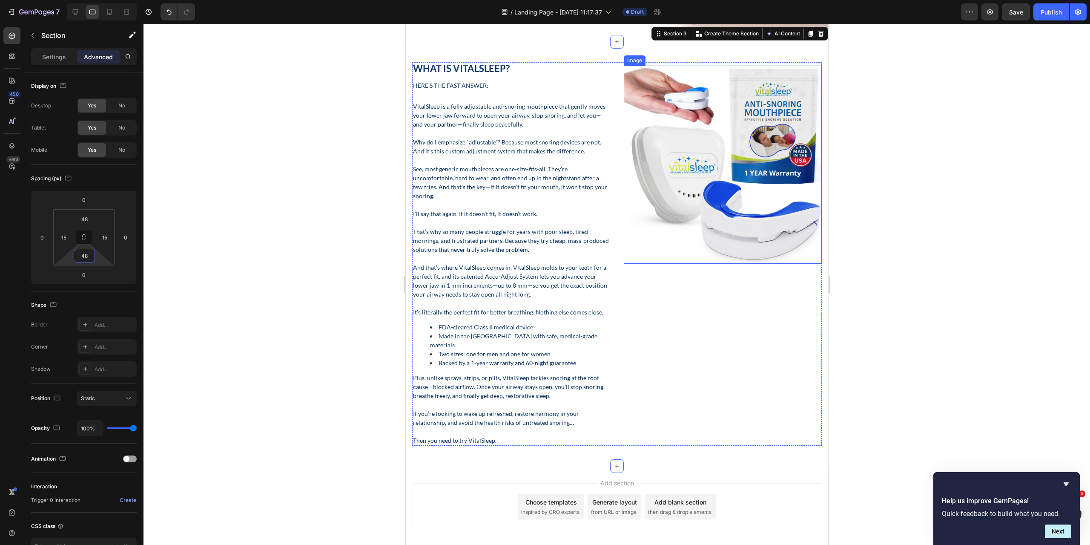
scroll to position [0, 0]
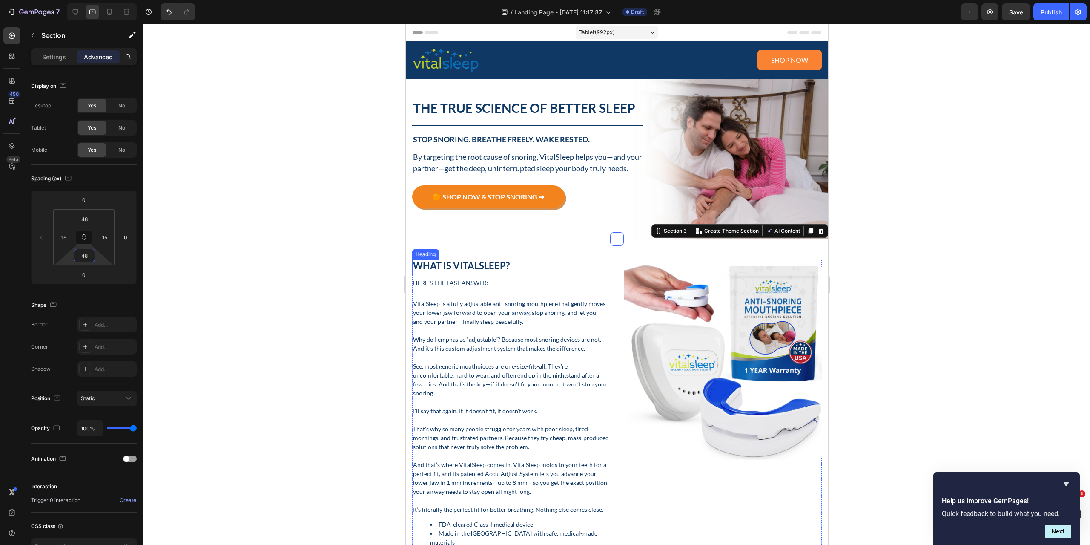
click at [492, 271] on p "What Is VitalSleep?" at bounding box center [511, 265] width 196 height 11
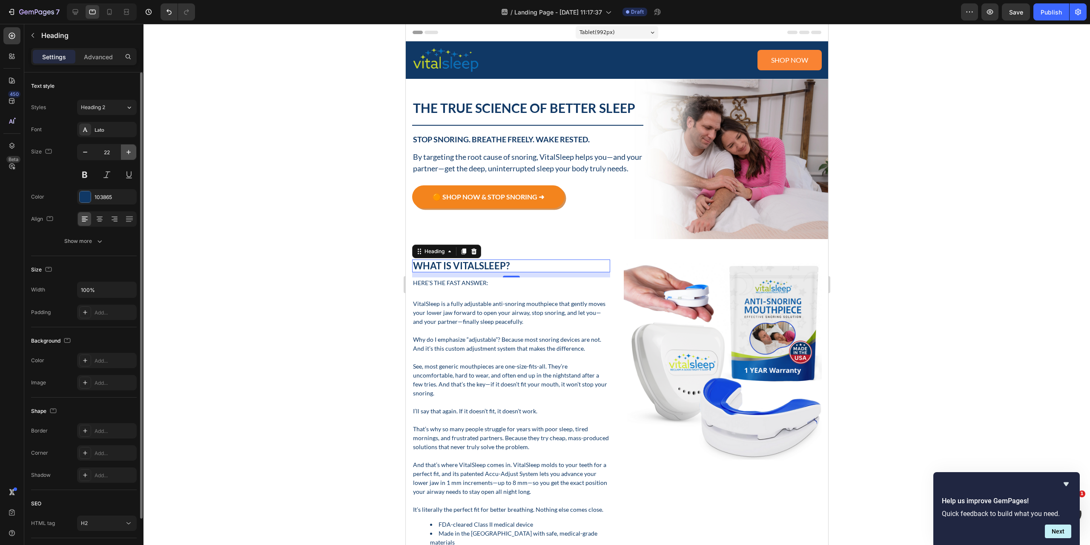
click at [129, 152] on icon "button" at bounding box center [128, 152] width 4 height 4
click at [115, 156] on input "23" at bounding box center [107, 151] width 28 height 15
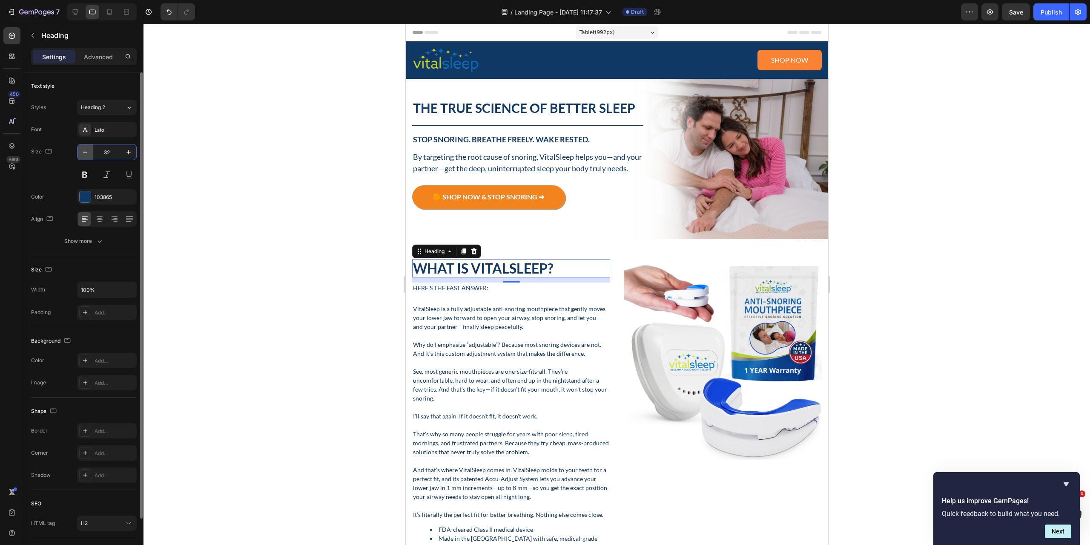
click at [86, 150] on icon "button" at bounding box center [85, 152] width 9 height 9
type input "28"
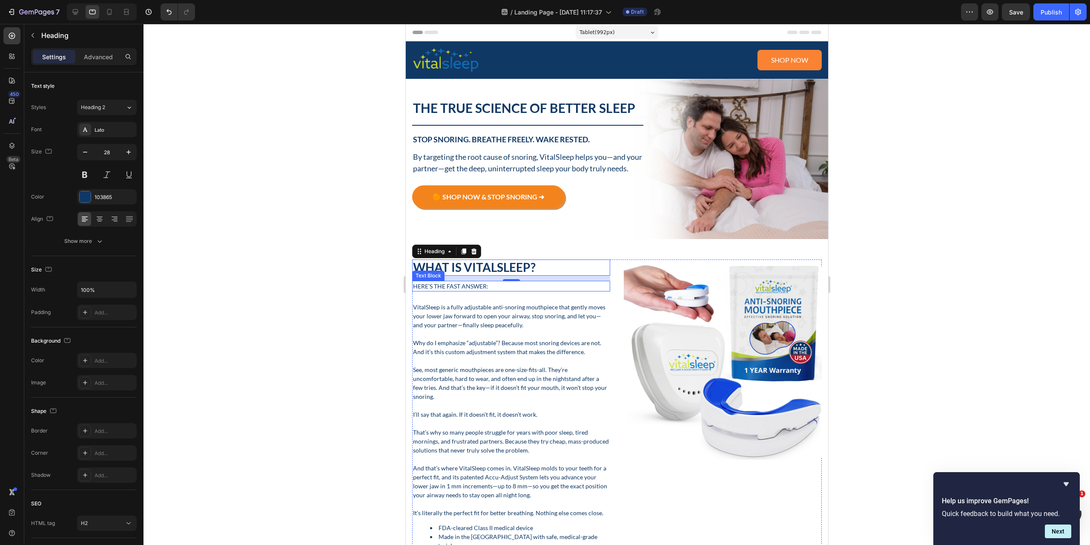
click at [467, 290] on p "Here’s the fast answer:" at bounding box center [511, 286] width 196 height 9
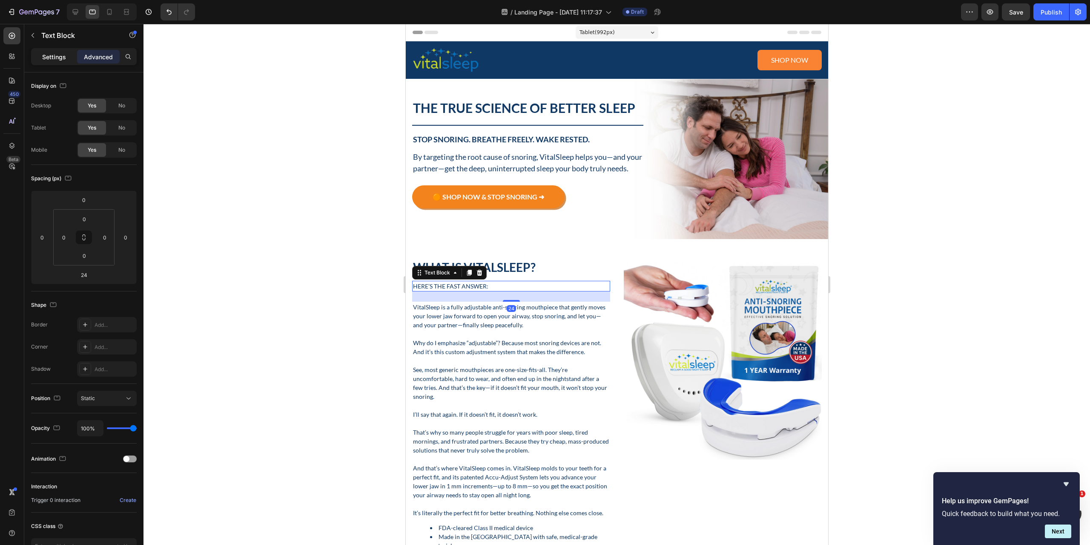
click at [49, 52] on p "Settings" at bounding box center [54, 56] width 24 height 9
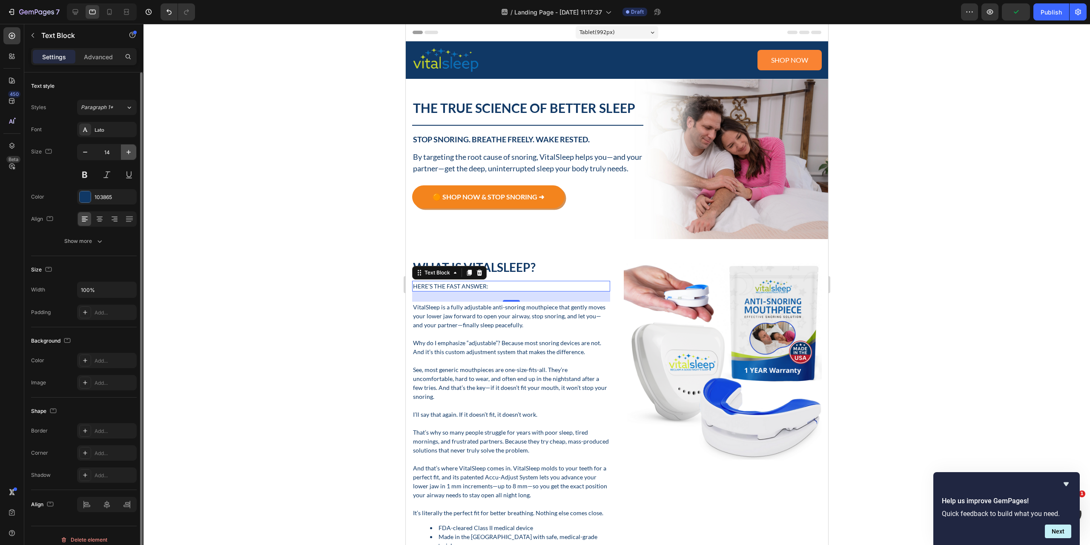
click at [132, 148] on icon "button" at bounding box center [128, 152] width 9 height 9
type input "16"
click at [534, 273] on p "What Is VitalSleep?" at bounding box center [511, 267] width 196 height 14
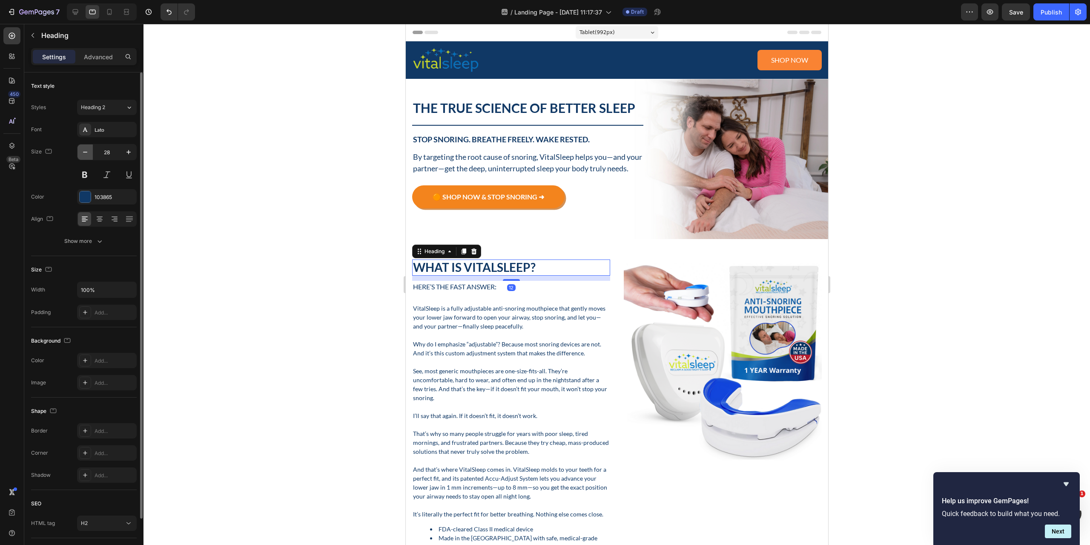
click at [86, 152] on icon "button" at bounding box center [85, 152] width 4 height 1
type input "26"
click at [478, 323] on p "VitalSleep is a fully adjustable anti-snoring mouthpiece that gently moves your…" at bounding box center [511, 315] width 196 height 27
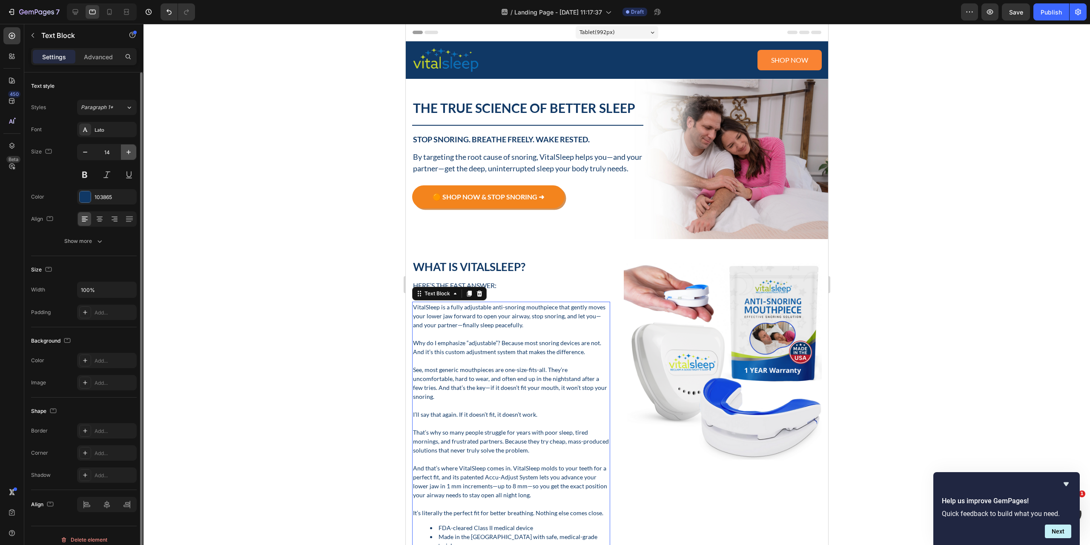
click at [130, 155] on icon "button" at bounding box center [128, 152] width 9 height 9
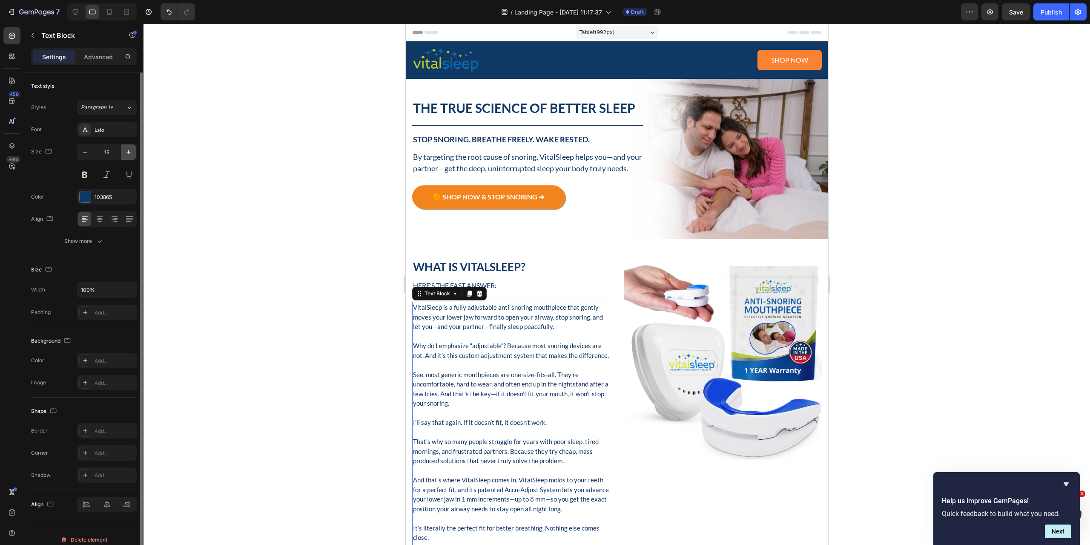
click at [130, 155] on icon "button" at bounding box center [128, 152] width 9 height 9
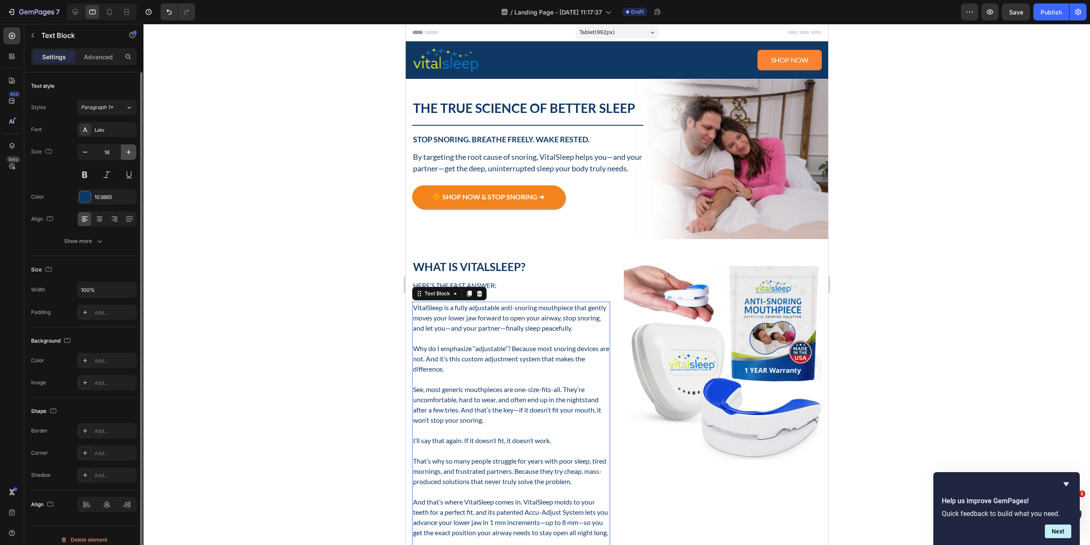
click at [130, 155] on icon "button" at bounding box center [128, 152] width 9 height 9
type input "17"
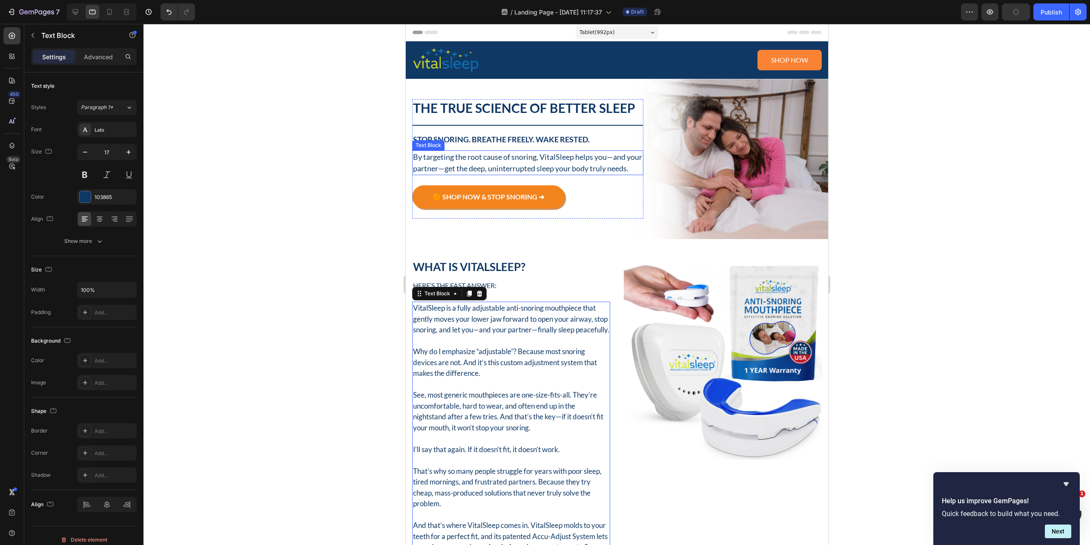
click at [481, 164] on p "By targeting the root cause of snoring, VitalSleep helps you—and your partner—g…" at bounding box center [528, 162] width 230 height 23
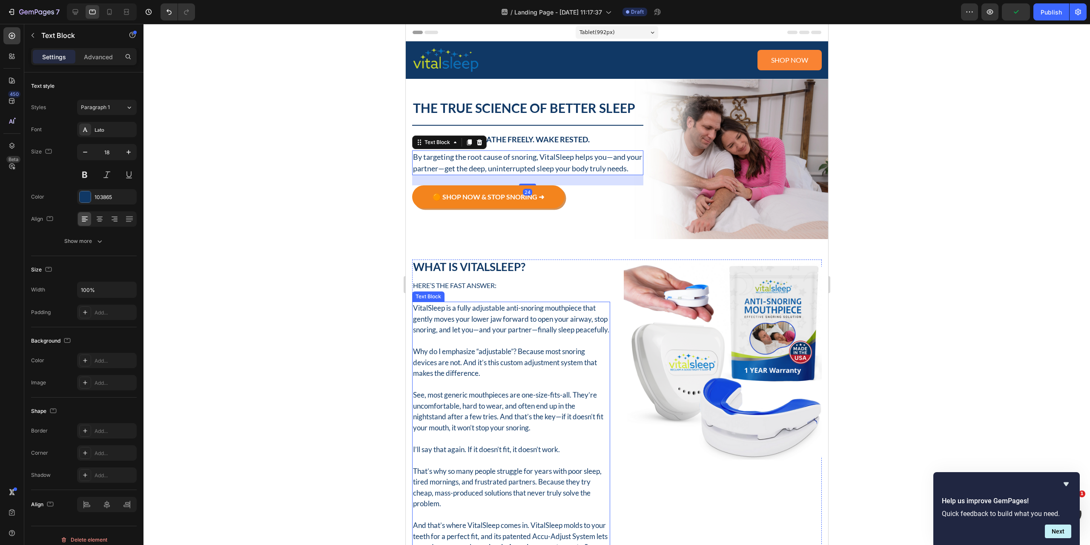
drag, startPoint x: 513, startPoint y: 353, endPoint x: 455, endPoint y: 335, distance: 60.3
click at [511, 335] on p "VitalSleep is a fully adjustable anti-snoring mouthpiece that gently moves your…" at bounding box center [511, 318] width 196 height 33
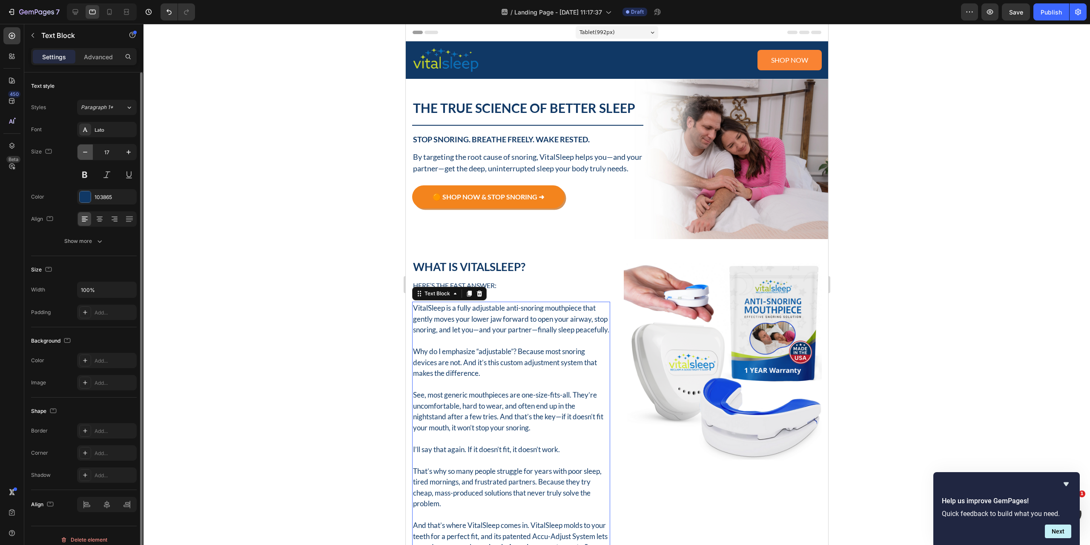
click at [87, 151] on icon "button" at bounding box center [85, 152] width 9 height 9
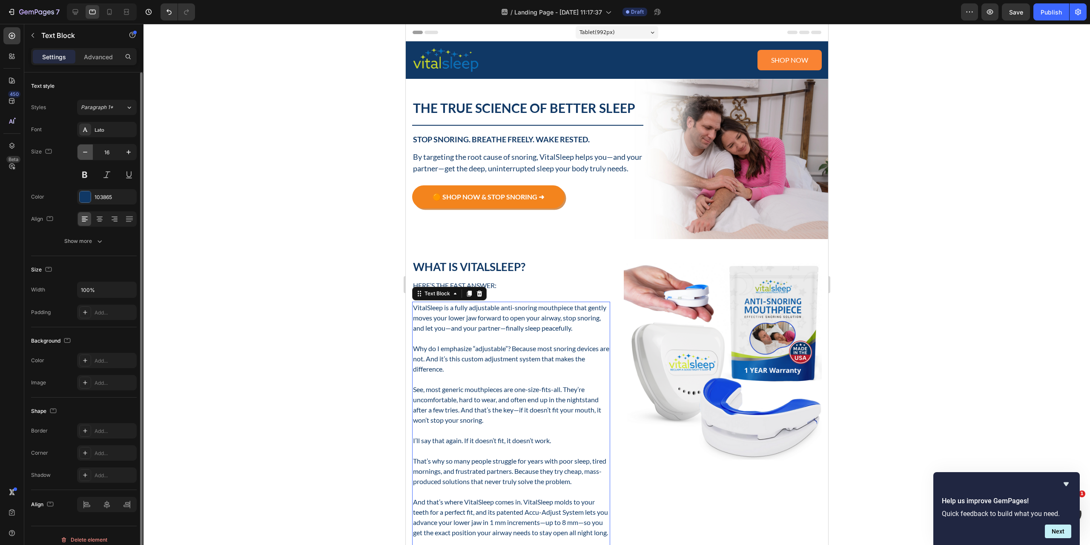
click at [87, 151] on icon "button" at bounding box center [85, 152] width 9 height 9
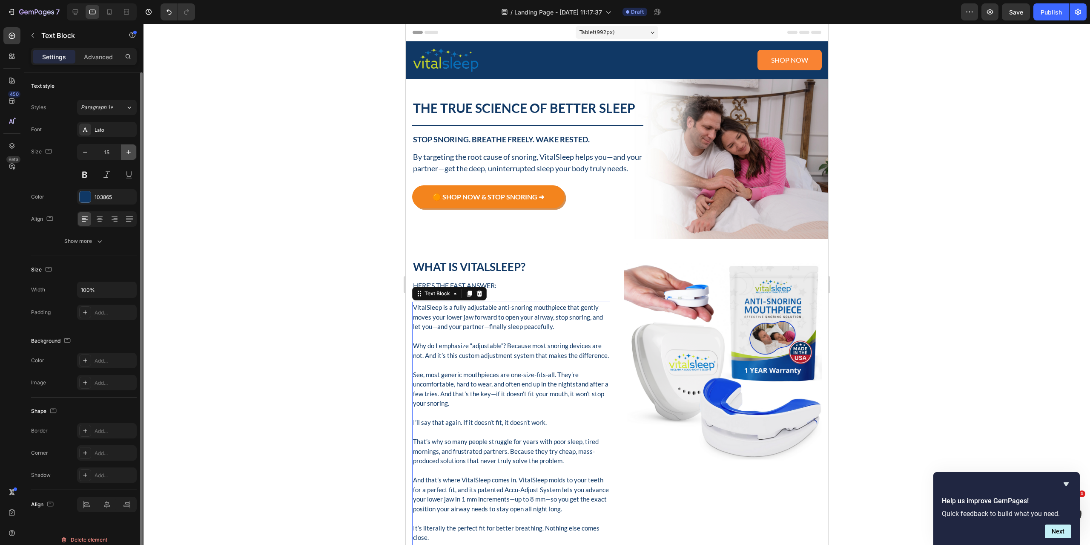
click at [126, 154] on icon "button" at bounding box center [128, 152] width 9 height 9
type input "16"
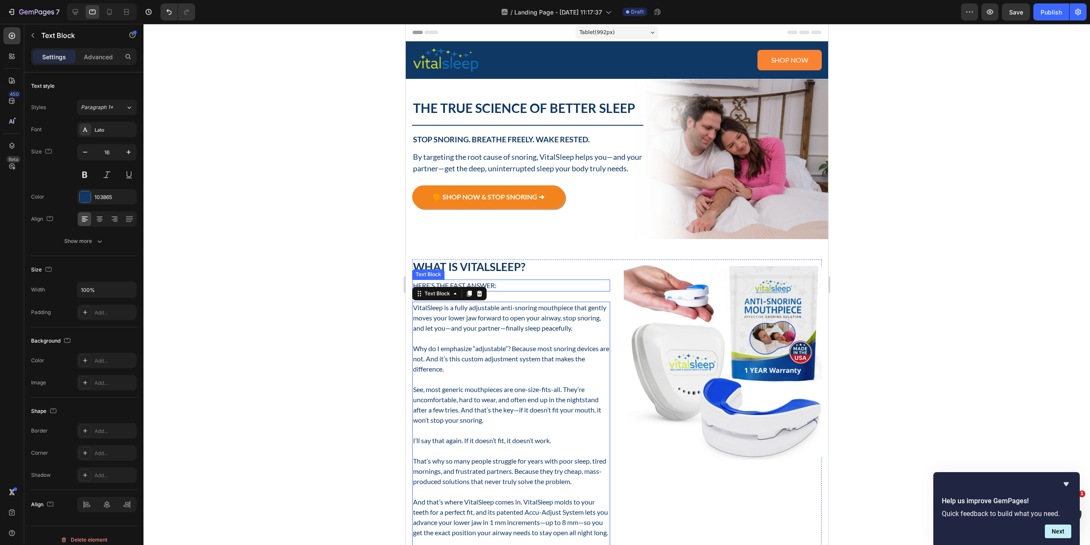
click at [531, 290] on p "Here’s the fast answer:" at bounding box center [511, 285] width 196 height 10
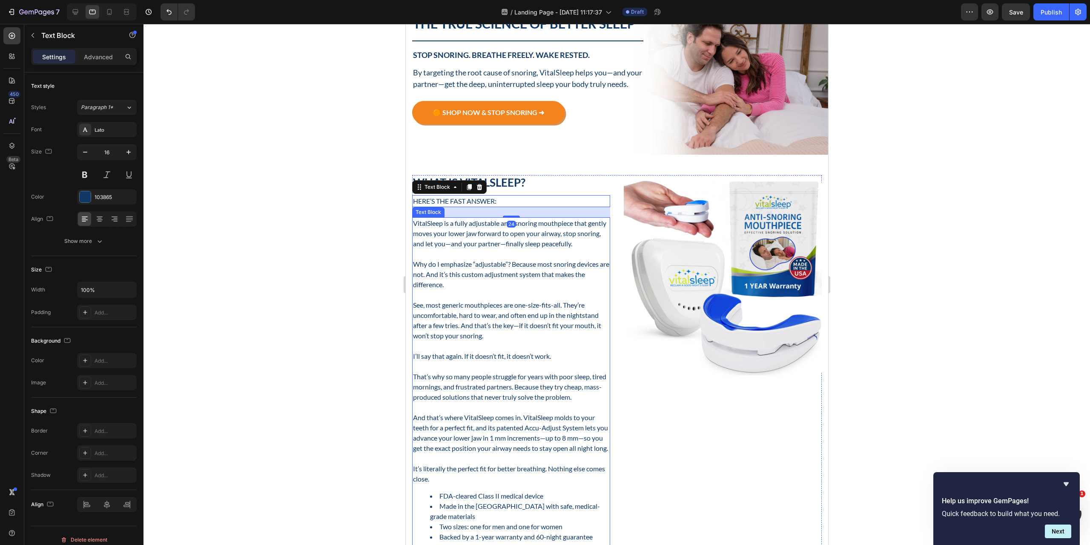
scroll to position [85, 0]
click at [674, 371] on img at bounding box center [722, 277] width 198 height 198
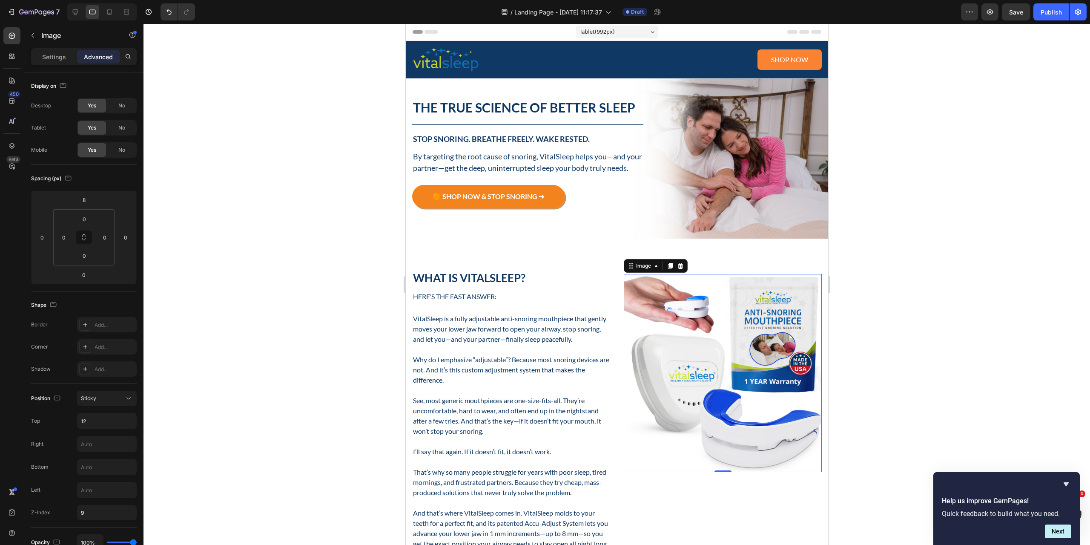
scroll to position [0, 0]
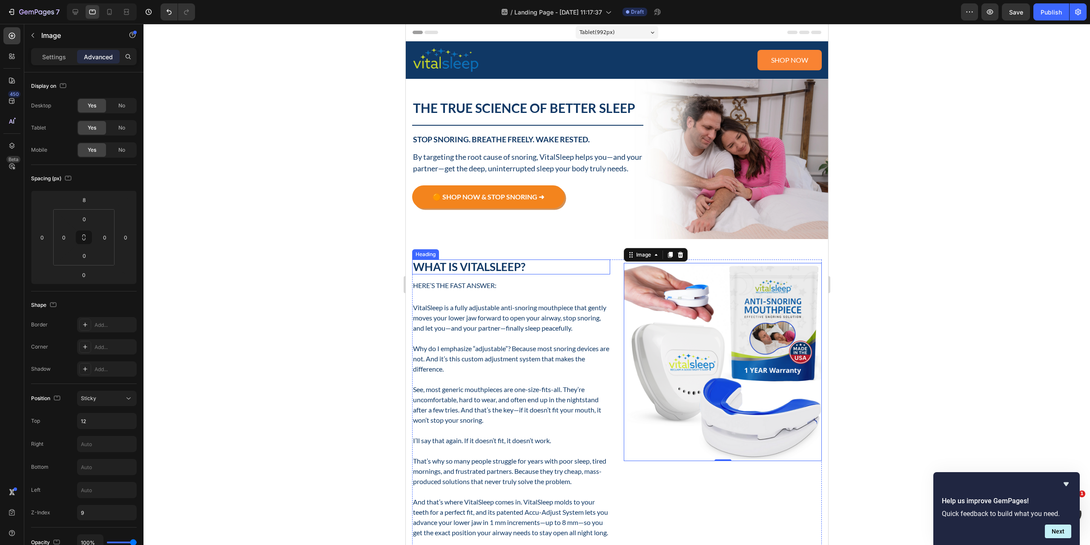
click at [473, 273] on p "What Is VitalSleep?" at bounding box center [511, 266] width 196 height 13
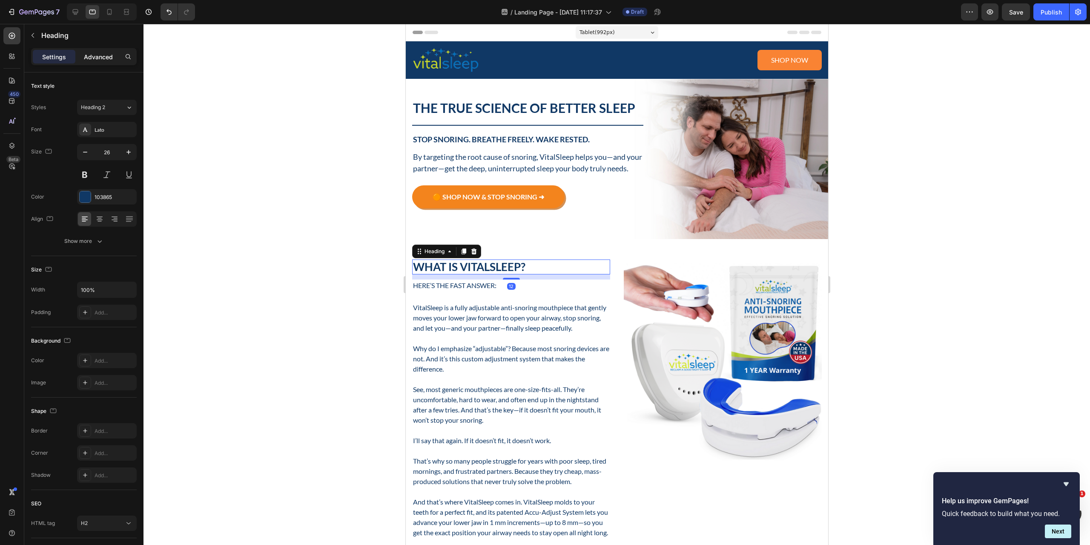
click at [102, 60] on p "Advanced" at bounding box center [98, 56] width 29 height 9
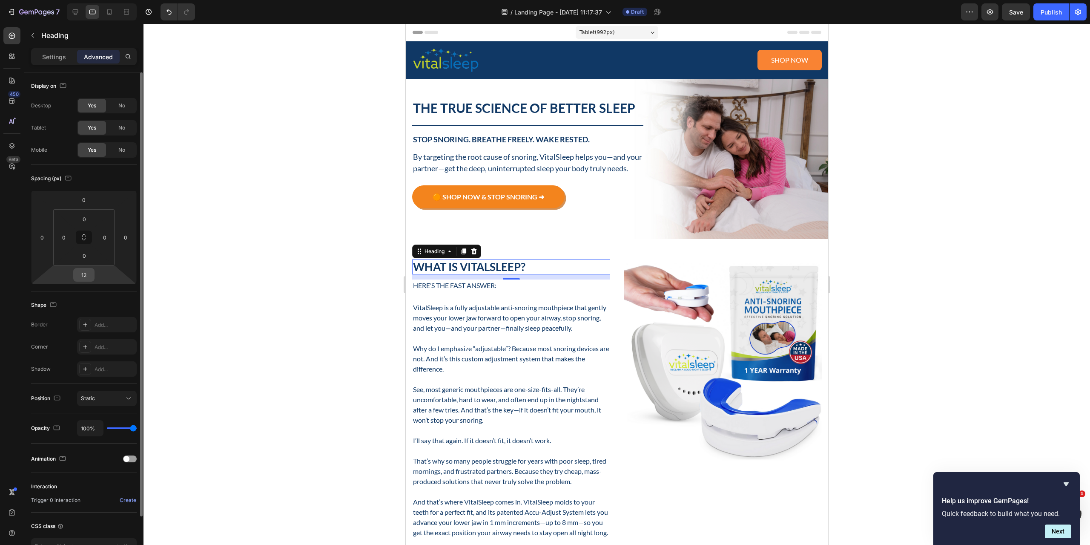
click at [84, 278] on input "12" at bounding box center [83, 274] width 17 height 13
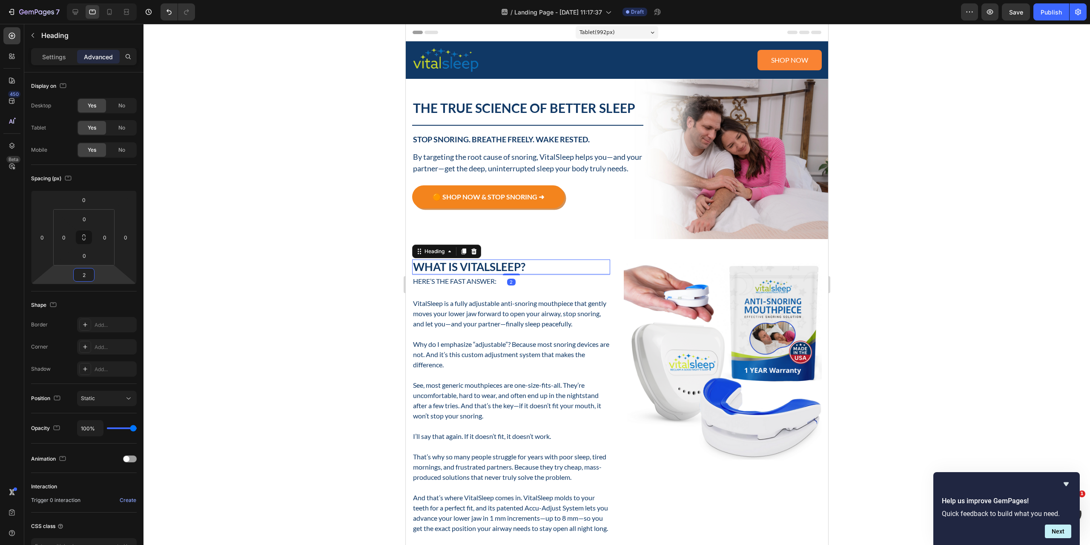
type input "2"
click at [314, 338] on div at bounding box center [617, 284] width 947 height 521
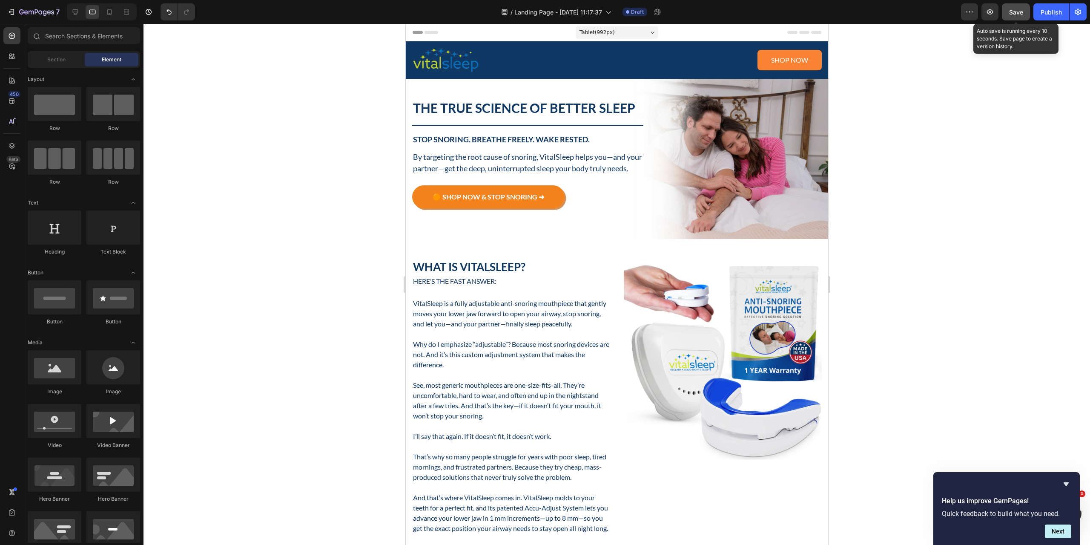
click at [1016, 10] on span "Save" at bounding box center [1016, 12] width 14 height 7
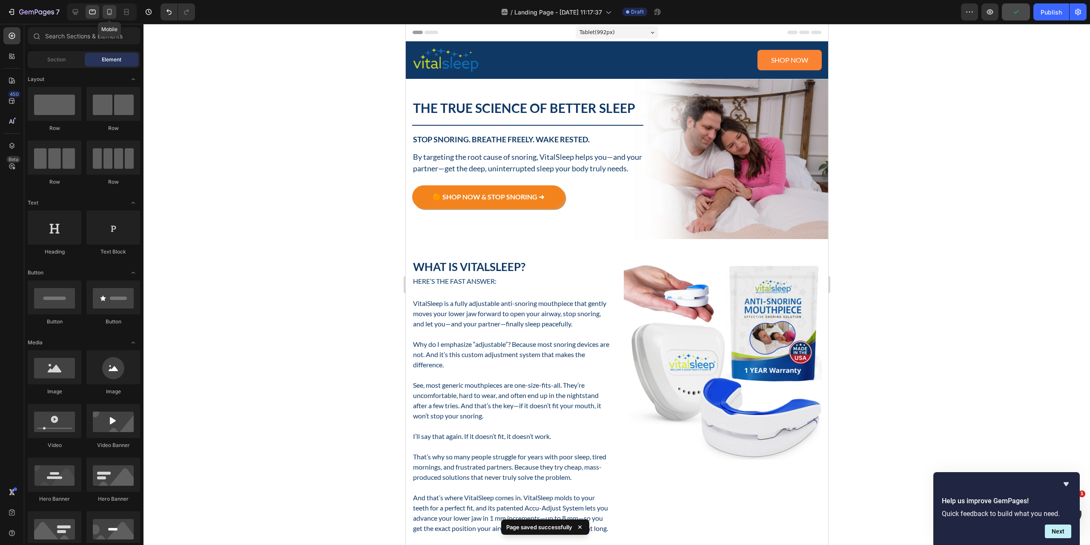
click at [112, 15] on icon at bounding box center [109, 12] width 9 height 9
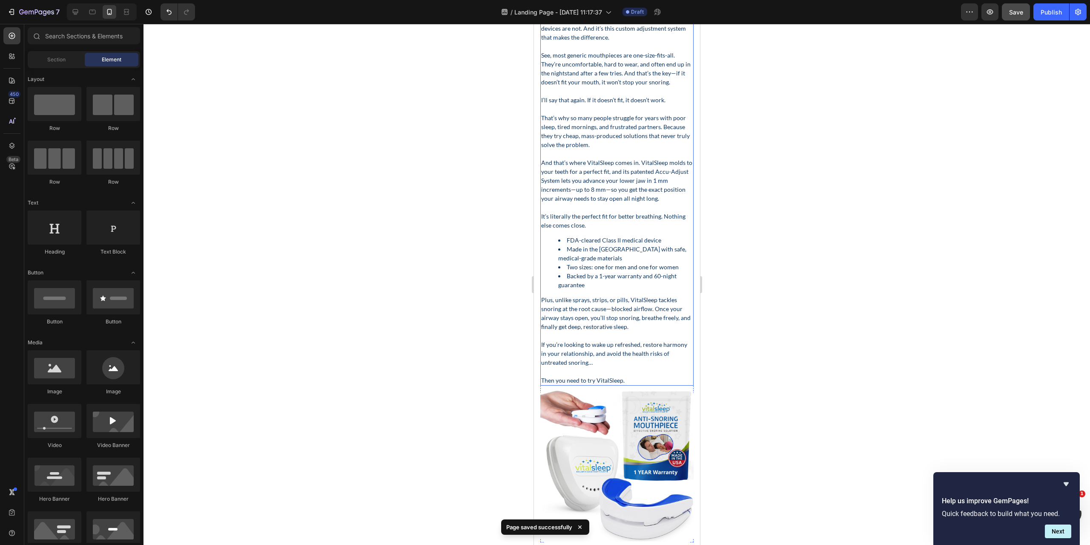
scroll to position [511, 0]
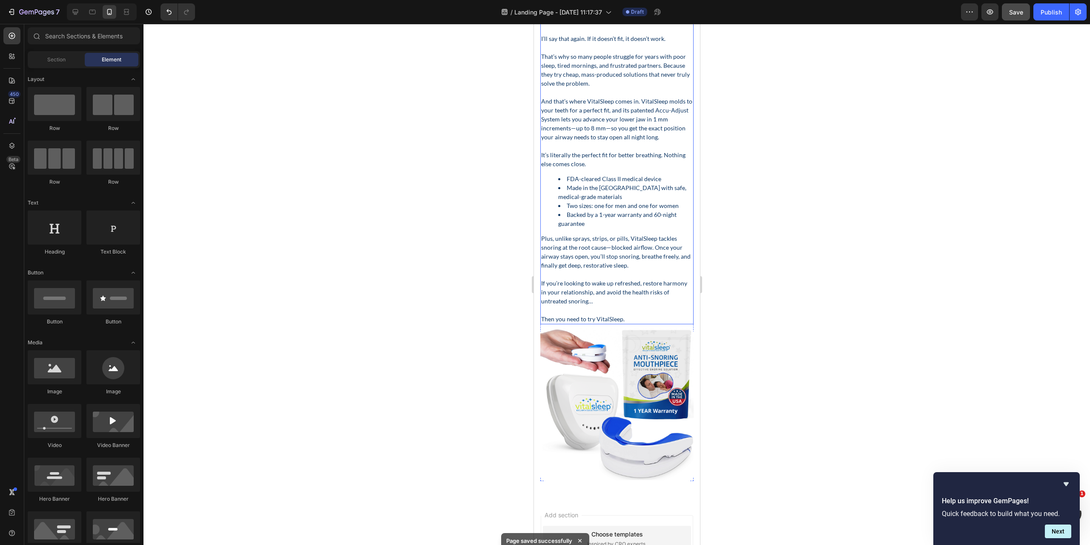
click at [632, 301] on p "If you’re looking to wake up refreshed, restore harmony in your relationship, a…" at bounding box center [617, 292] width 152 height 27
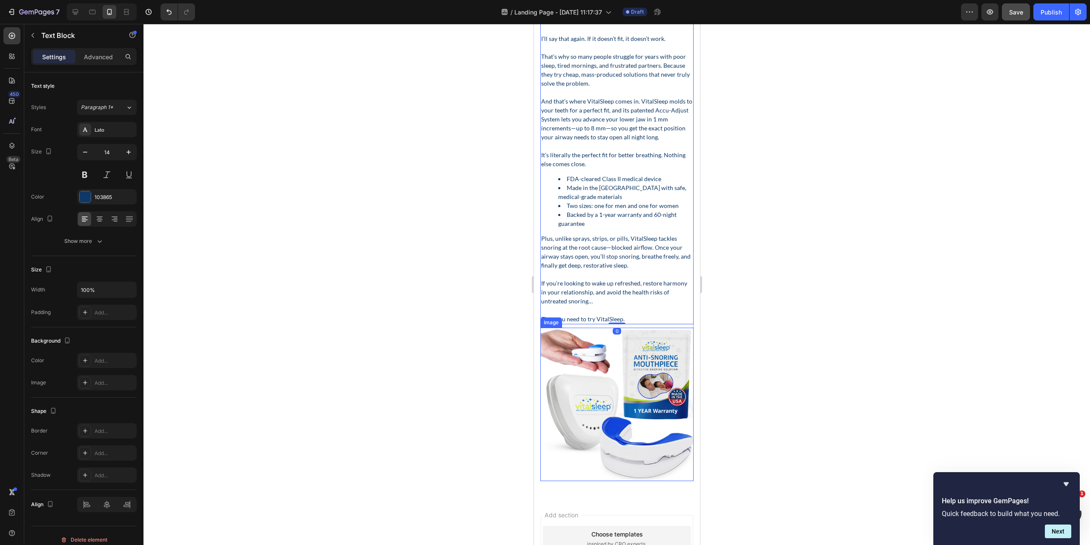
click at [623, 336] on img at bounding box center [616, 403] width 153 height 153
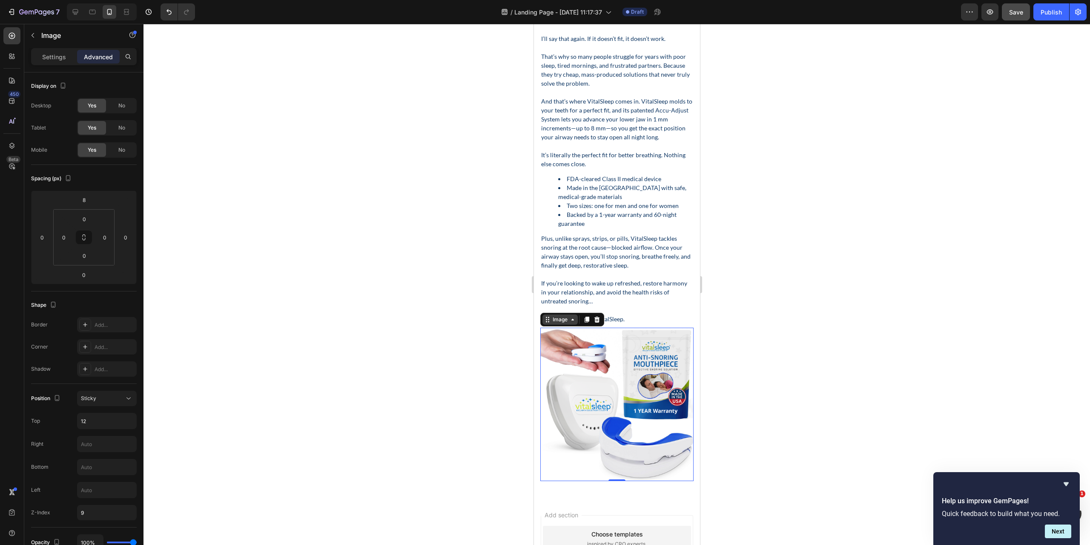
click at [566, 319] on div "Image" at bounding box center [560, 320] width 18 height 8
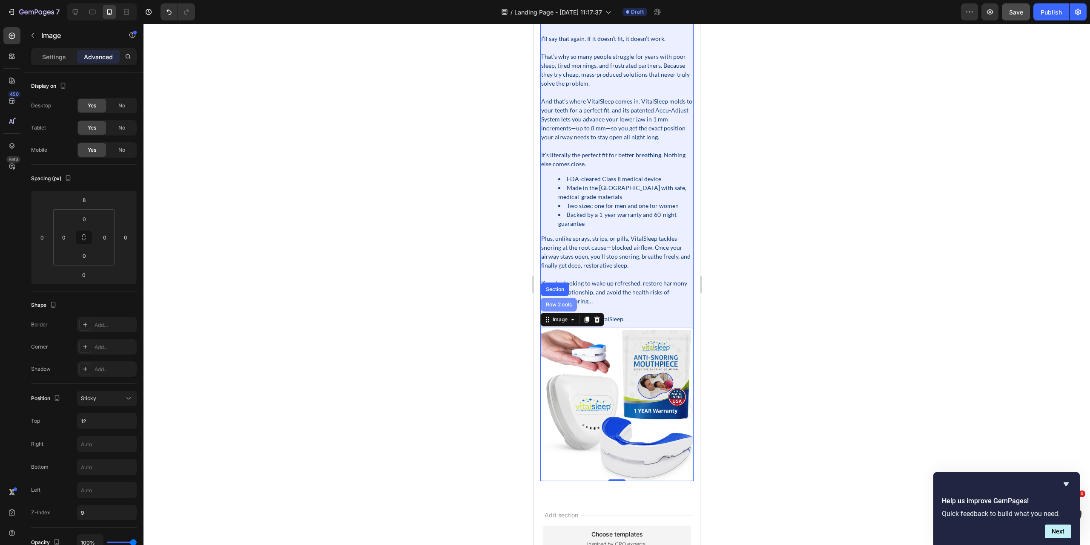
click at [565, 303] on div "Row 2 cols" at bounding box center [558, 304] width 29 height 5
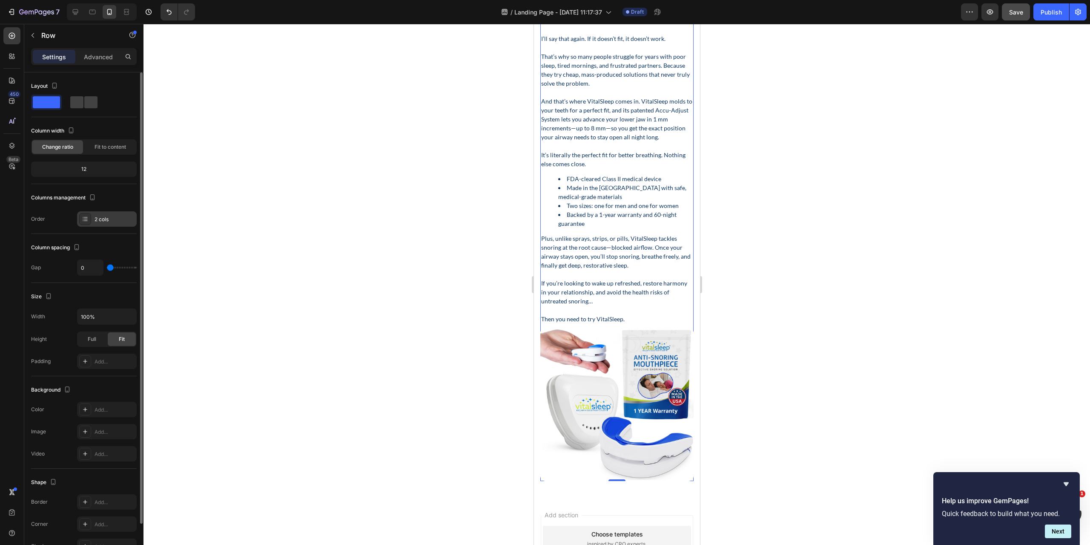
click at [102, 221] on div "2 cols" at bounding box center [115, 219] width 40 height 8
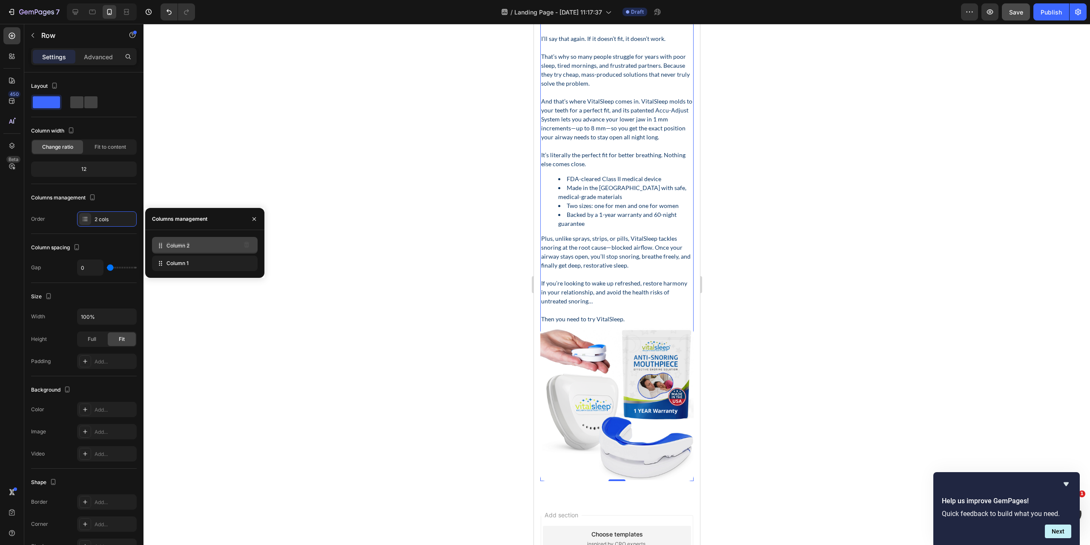
drag, startPoint x: 172, startPoint y: 263, endPoint x: 172, endPoint y: 245, distance: 17.5
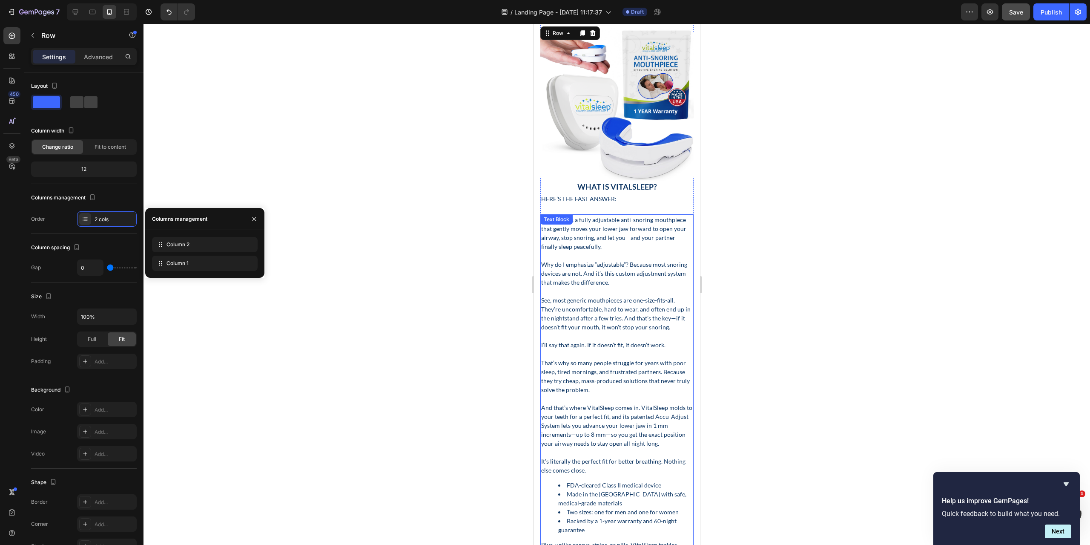
scroll to position [213, 0]
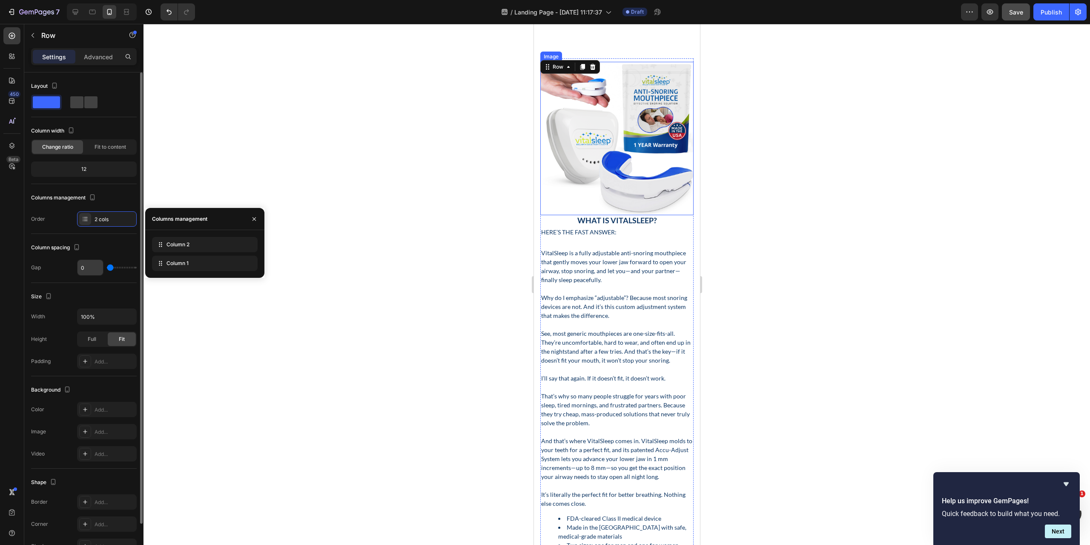
click at [88, 267] on input "0" at bounding box center [91, 267] width 26 height 15
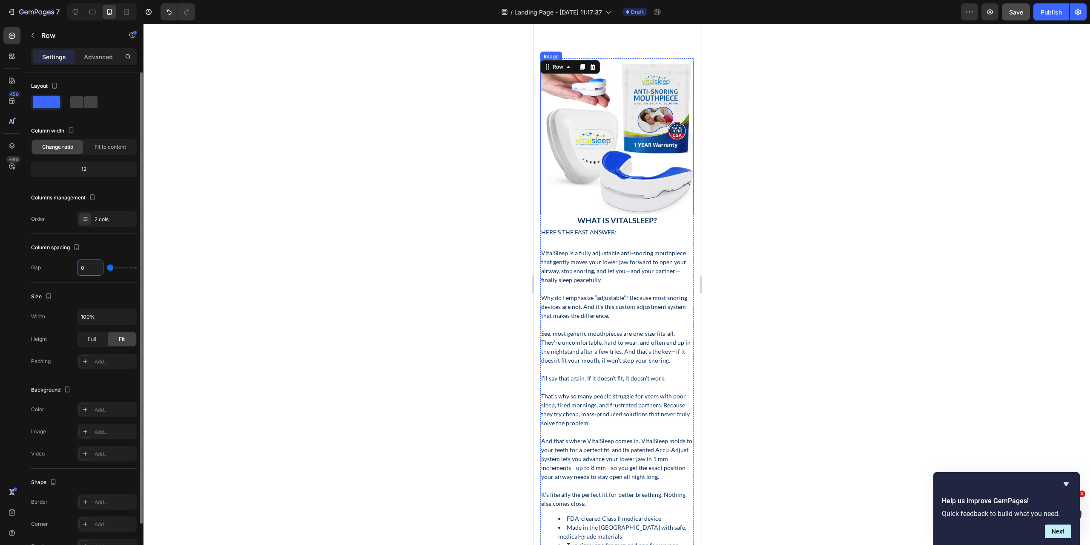
type input "2"
type input "24"
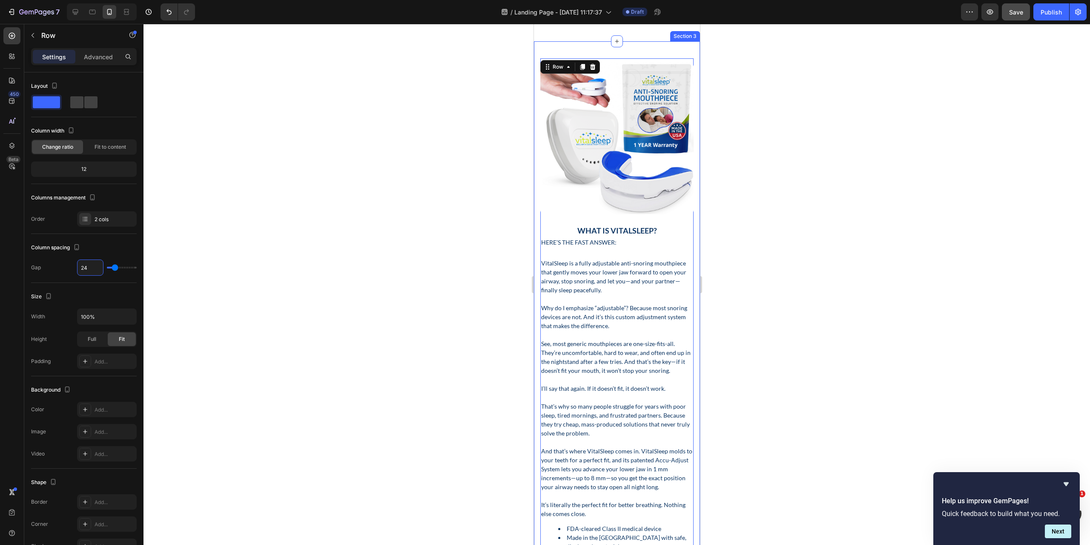
click at [632, 162] on div "What Is VitalSleep? Heading Here’s the fast answer: Text Block VitalSleep is a …" at bounding box center [617, 366] width 166 height 650
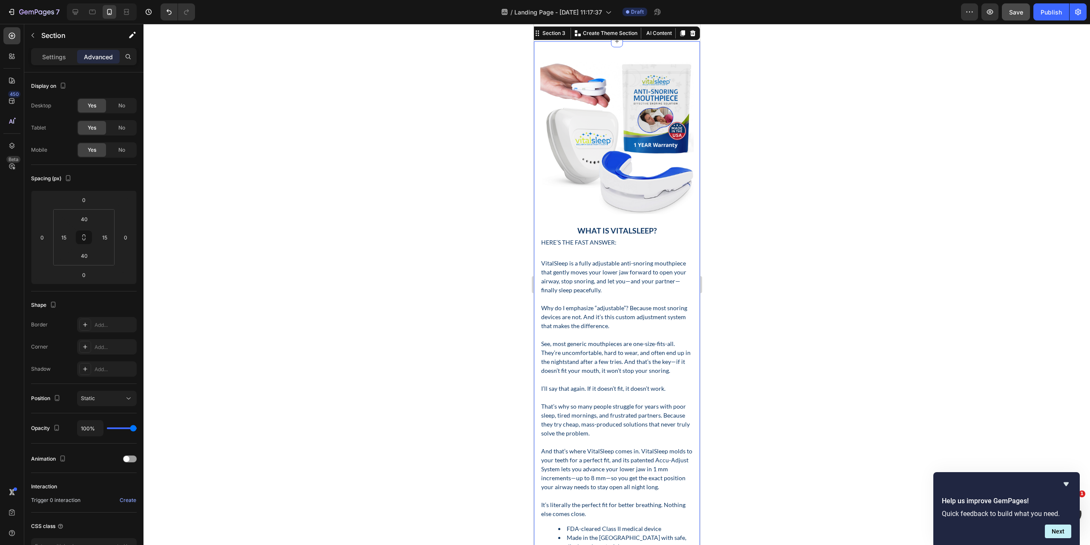
click at [800, 169] on div at bounding box center [617, 284] width 947 height 521
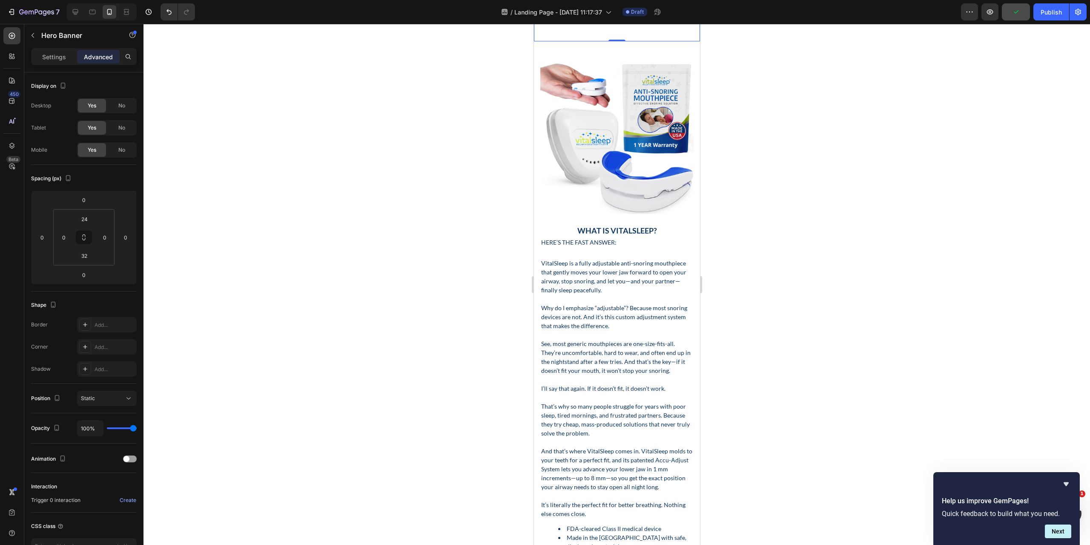
click at [833, 207] on div at bounding box center [617, 284] width 947 height 521
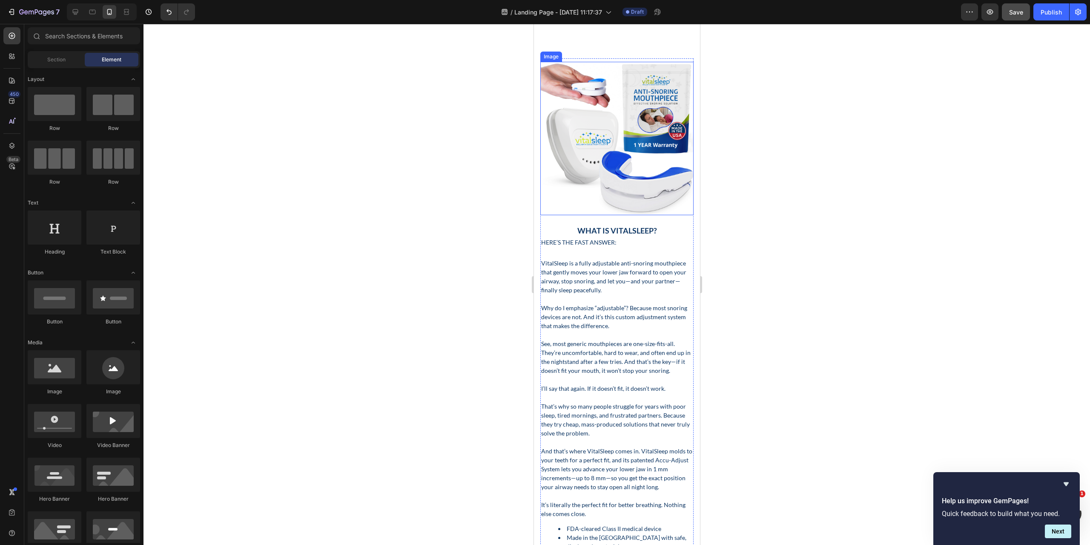
click at [649, 190] on img at bounding box center [616, 138] width 153 height 153
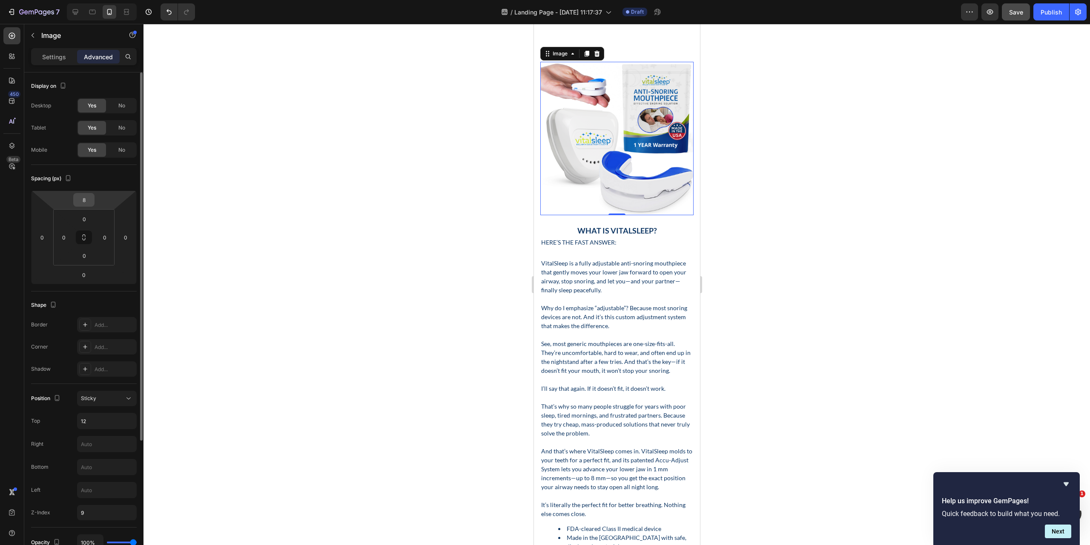
click at [79, 204] on input "8" at bounding box center [83, 199] width 17 height 13
type input "0"
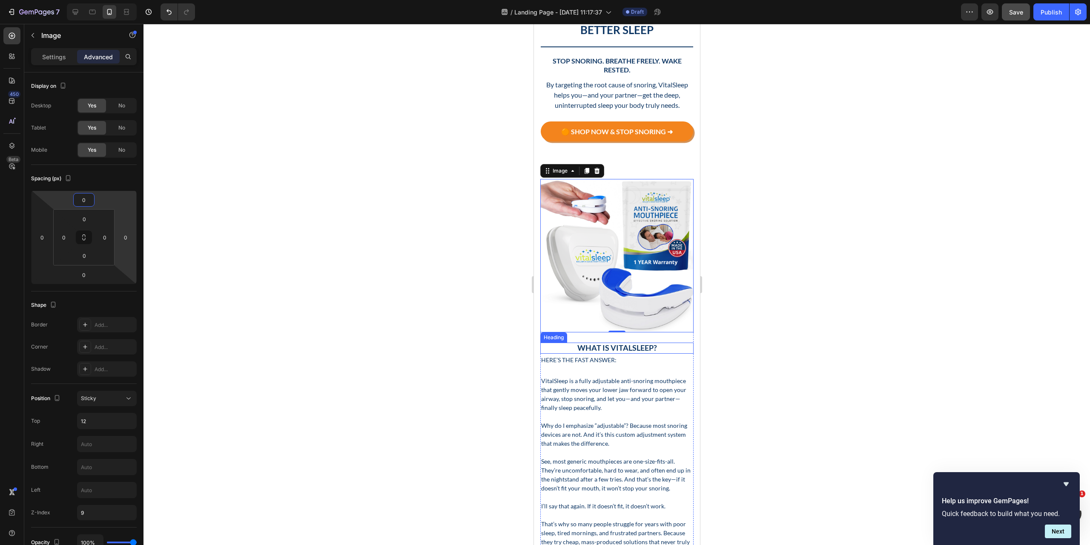
click at [612, 343] on p "What Is VitalSleep?" at bounding box center [617, 347] width 152 height 9
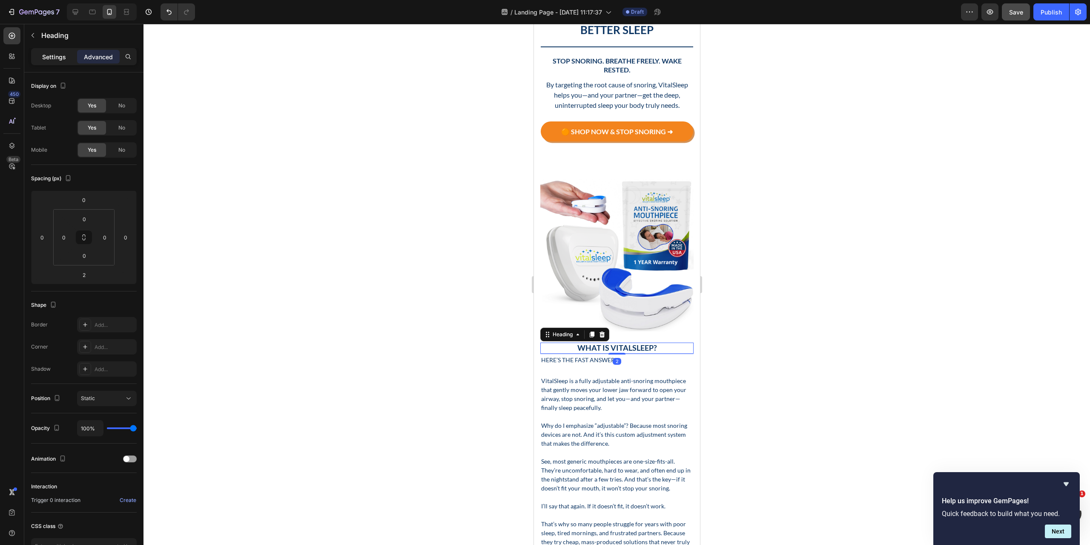
click at [58, 60] on p "Settings" at bounding box center [54, 56] width 24 height 9
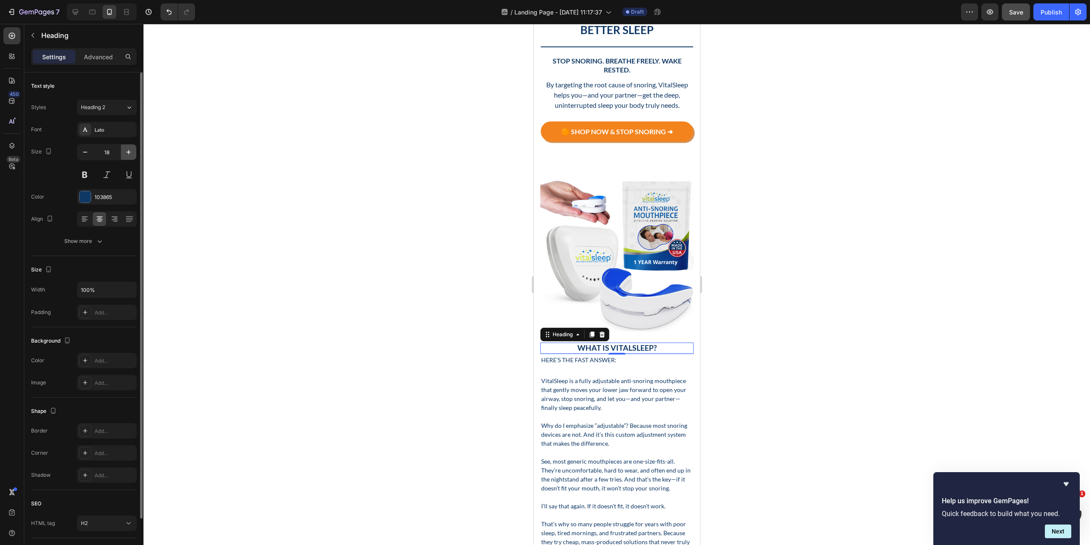
click at [130, 150] on icon "button" at bounding box center [128, 152] width 9 height 9
click at [130, 149] on icon "button" at bounding box center [128, 152] width 9 height 9
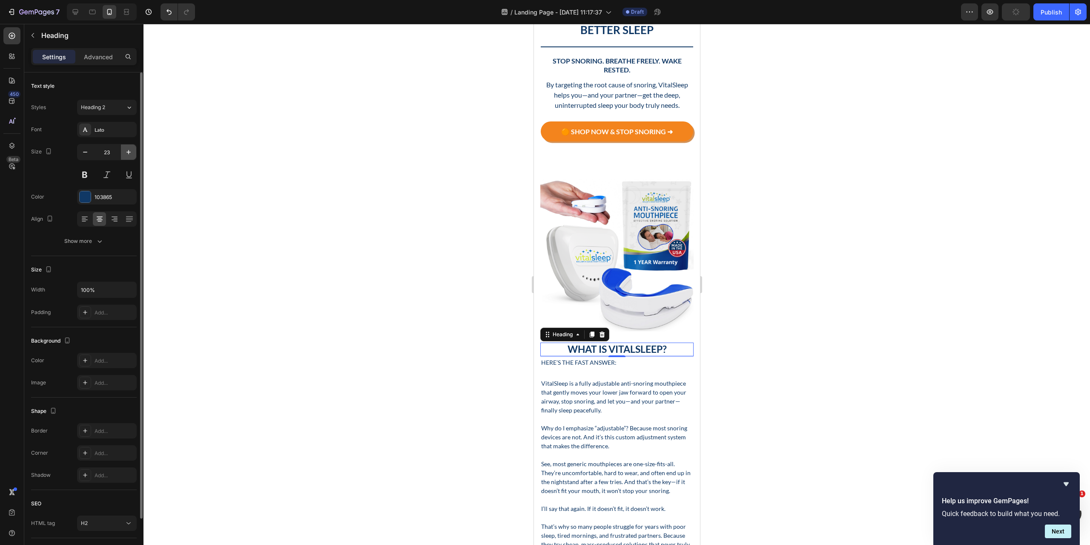
click at [130, 149] on icon "button" at bounding box center [128, 152] width 9 height 9
type input "24"
click at [630, 358] on p "Here’s the fast answer:" at bounding box center [617, 362] width 152 height 9
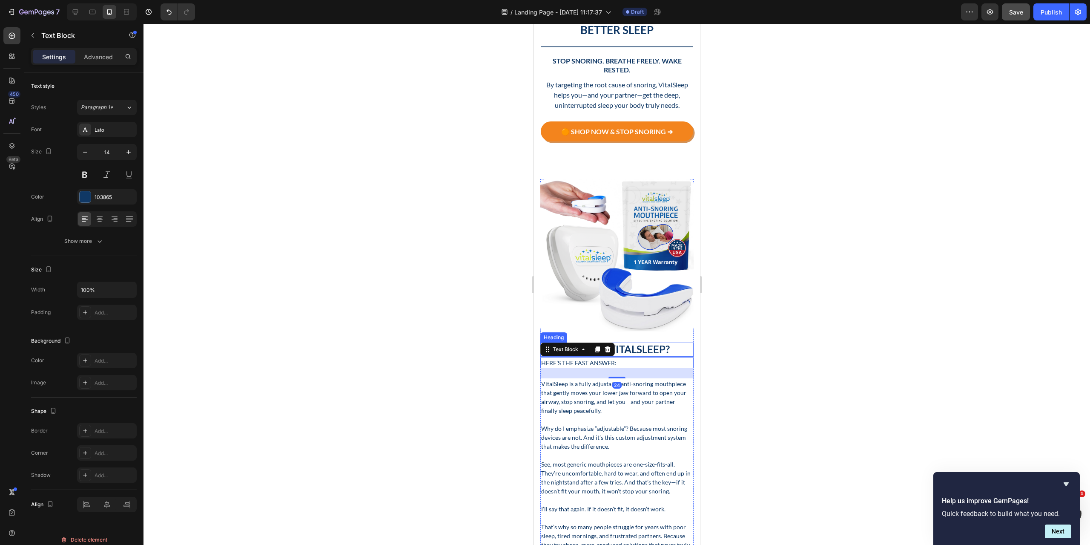
click at [643, 343] on p "What Is VitalSleep?" at bounding box center [617, 349] width 152 height 12
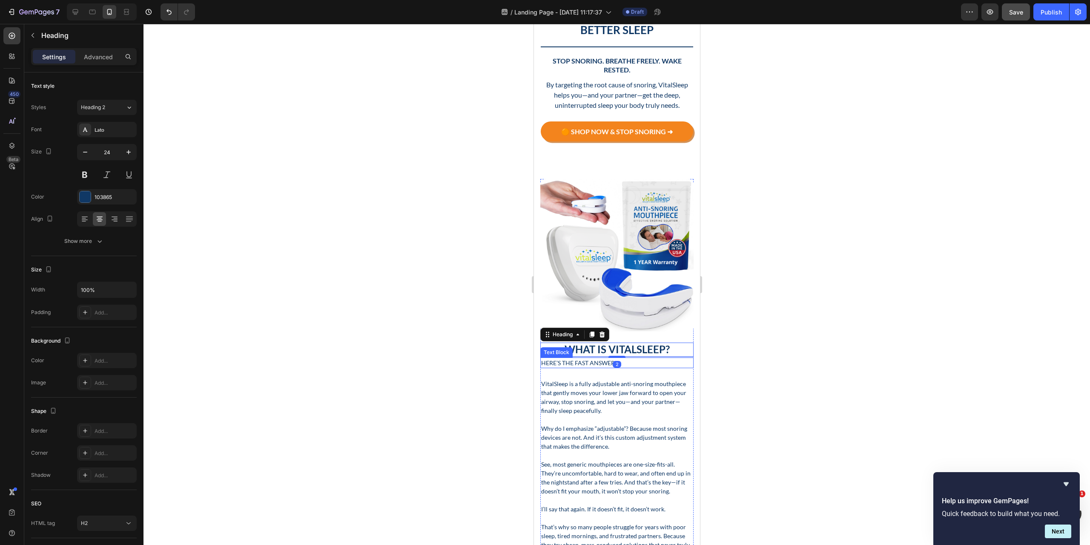
click at [643, 358] on p "Here’s the fast answer:" at bounding box center [617, 362] width 152 height 9
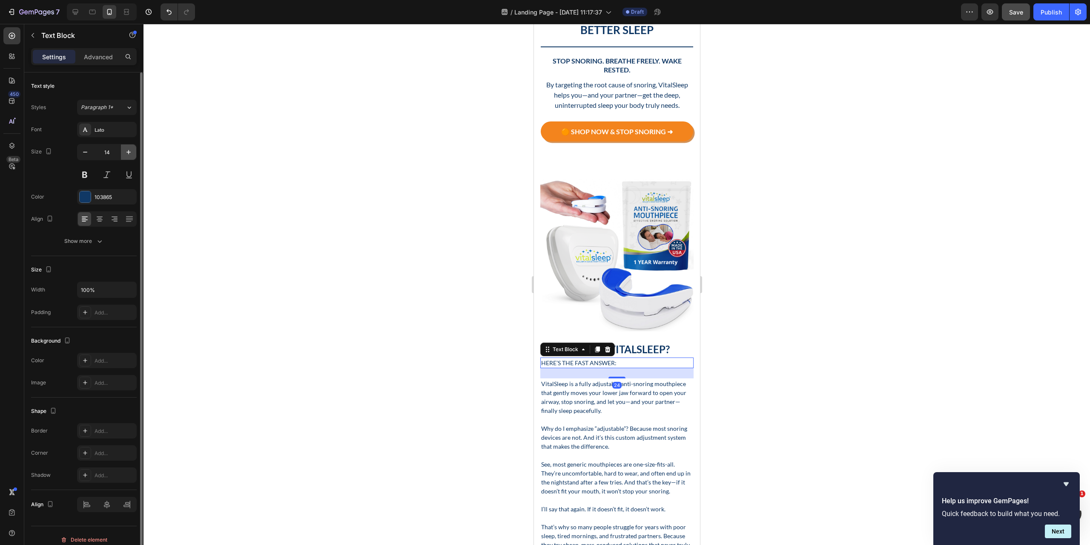
click at [133, 152] on button "button" at bounding box center [128, 151] width 15 height 15
type input "16"
click at [102, 220] on icon at bounding box center [99, 219] width 9 height 9
click at [100, 56] on p "Advanced" at bounding box center [98, 56] width 29 height 9
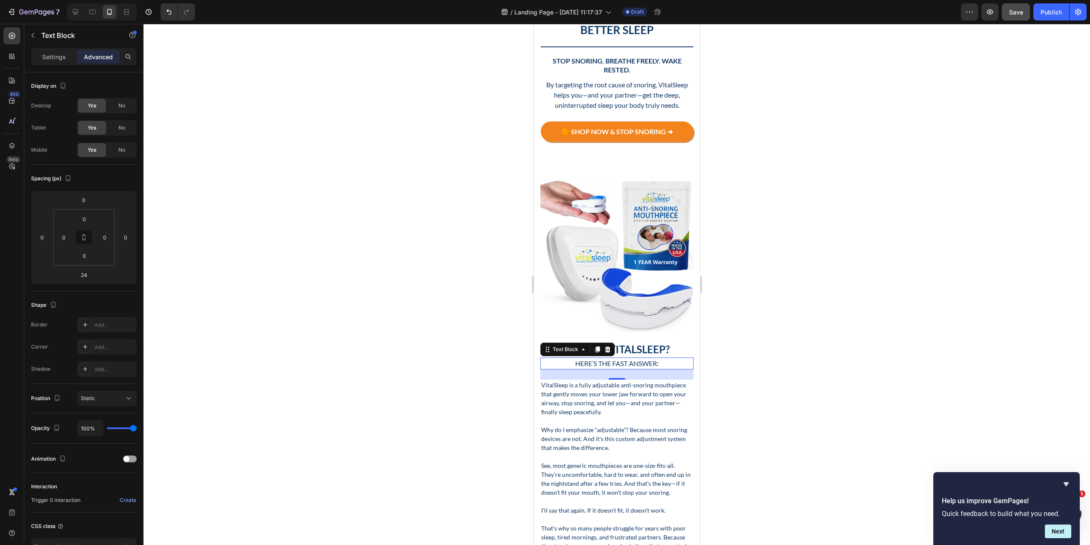
click at [784, 319] on div at bounding box center [617, 284] width 947 height 521
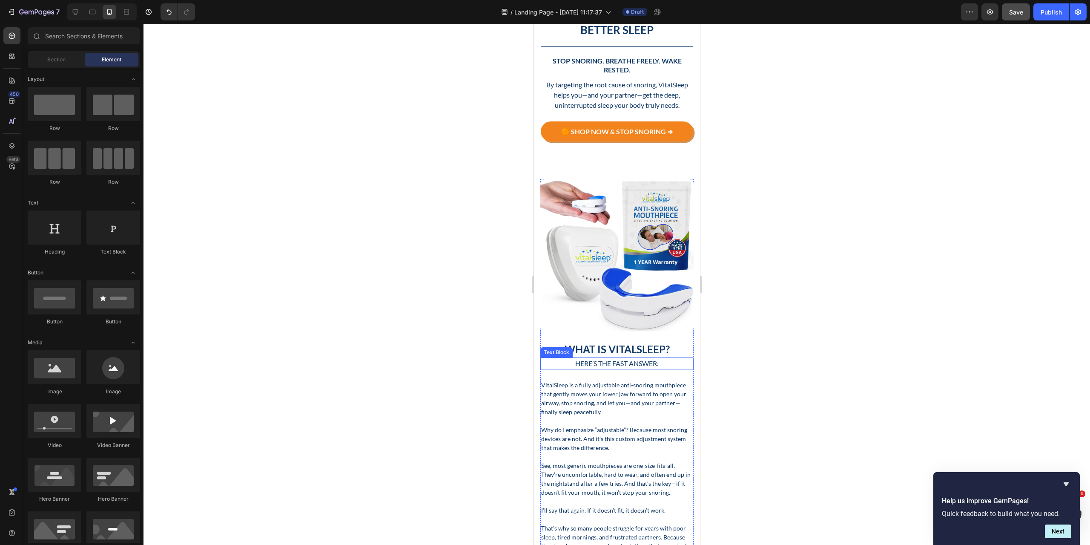
click at [642, 358] on p "Here’s the fast answer:" at bounding box center [617, 363] width 152 height 10
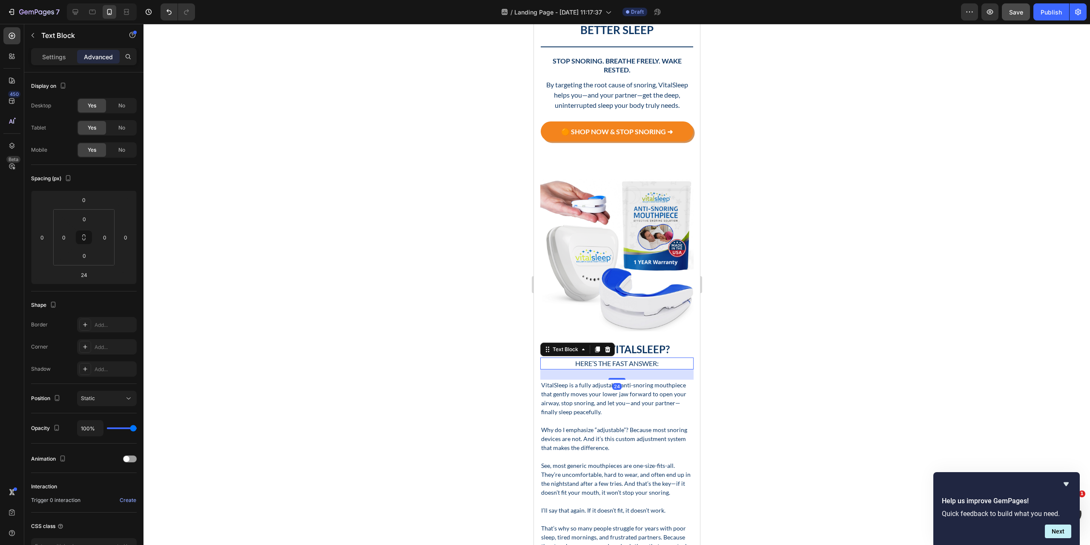
click at [746, 366] on div at bounding box center [617, 284] width 947 height 521
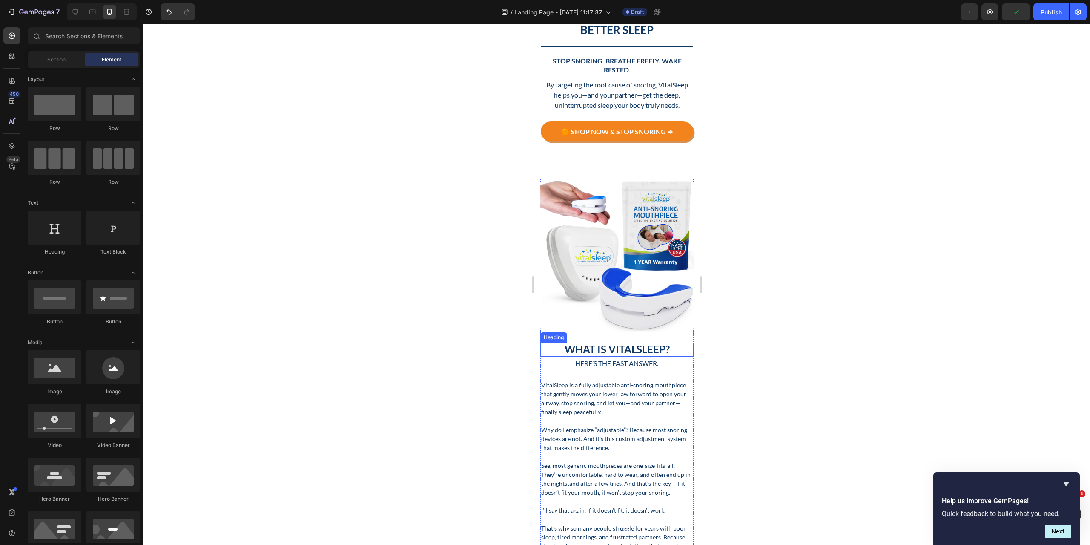
click at [609, 343] on p "What Is VitalSleep?" at bounding box center [617, 349] width 152 height 12
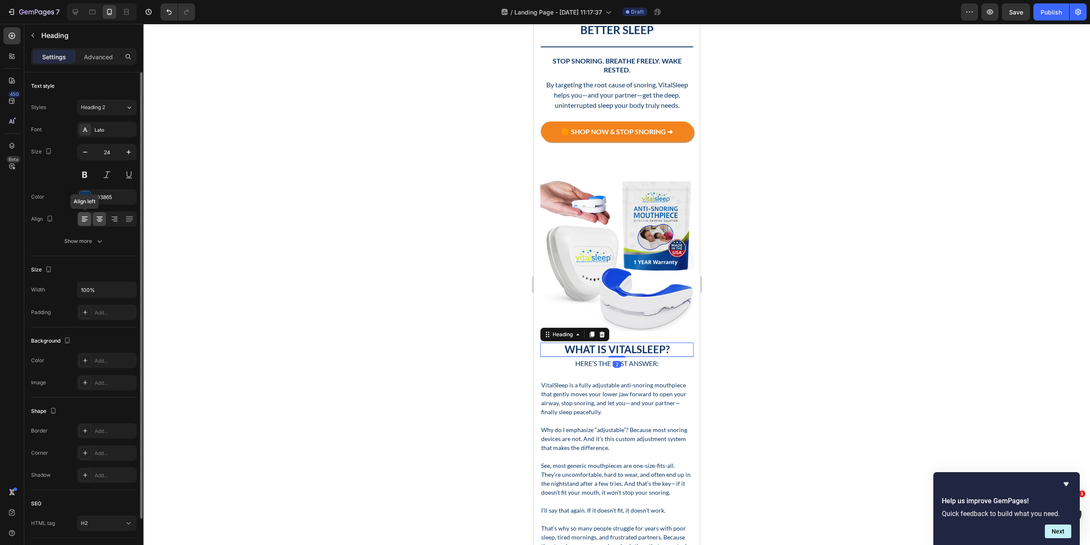
click at [82, 214] on div at bounding box center [84, 219] width 13 height 14
click at [577, 358] on p "Here’s the fast answer:" at bounding box center [617, 363] width 152 height 10
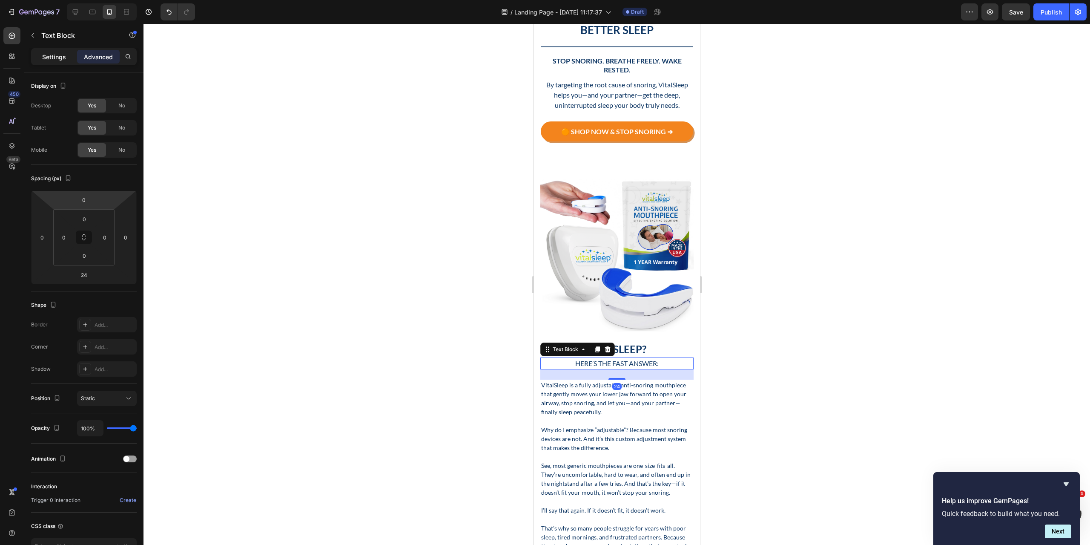
click at [52, 63] on div "Settings" at bounding box center [54, 57] width 43 height 14
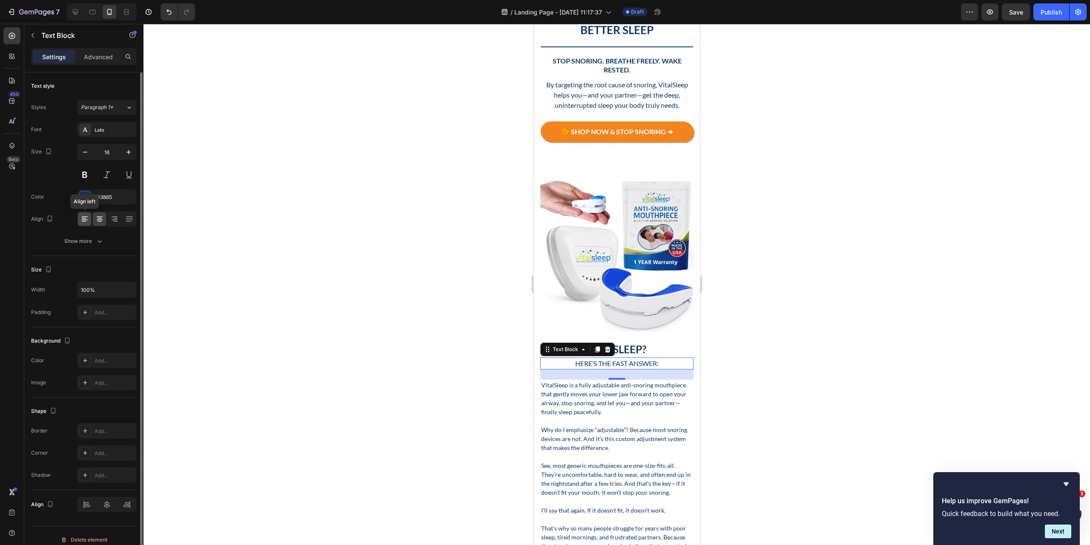
click at [81, 215] on icon at bounding box center [84, 219] width 9 height 9
click at [769, 327] on div at bounding box center [617, 284] width 947 height 521
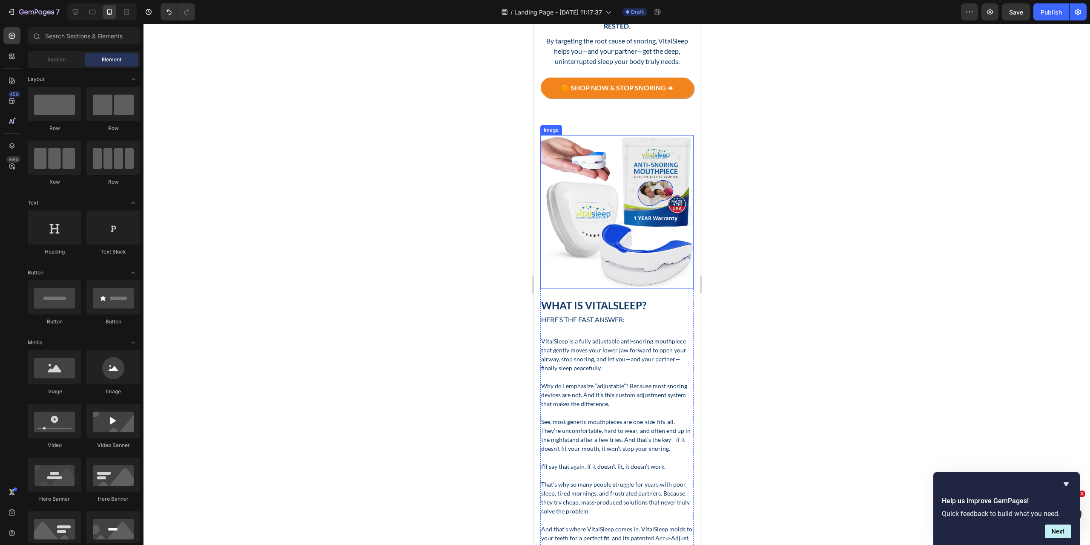
scroll to position [298, 0]
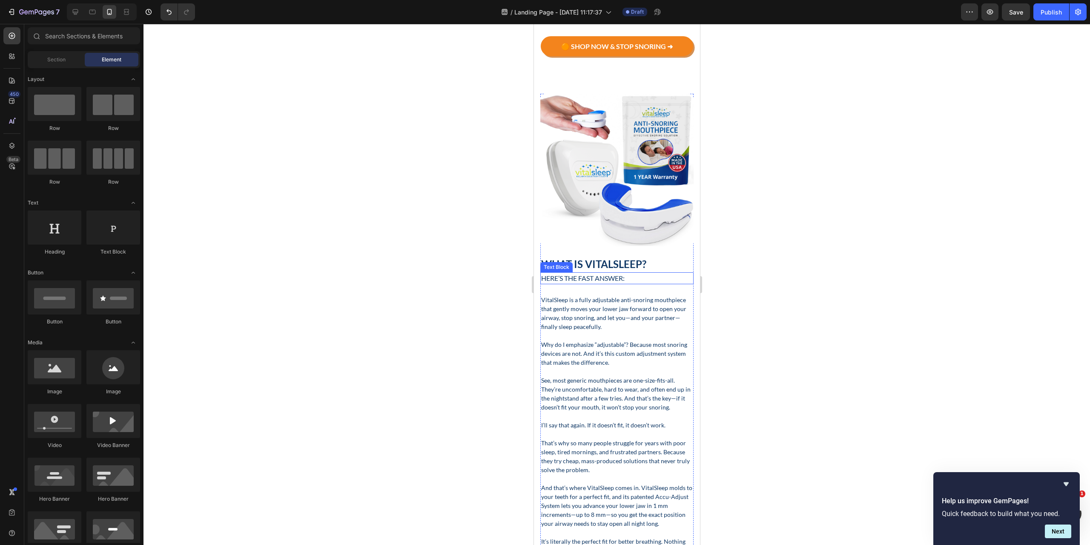
click at [641, 273] on p "Here’s the fast answer:" at bounding box center [617, 278] width 152 height 10
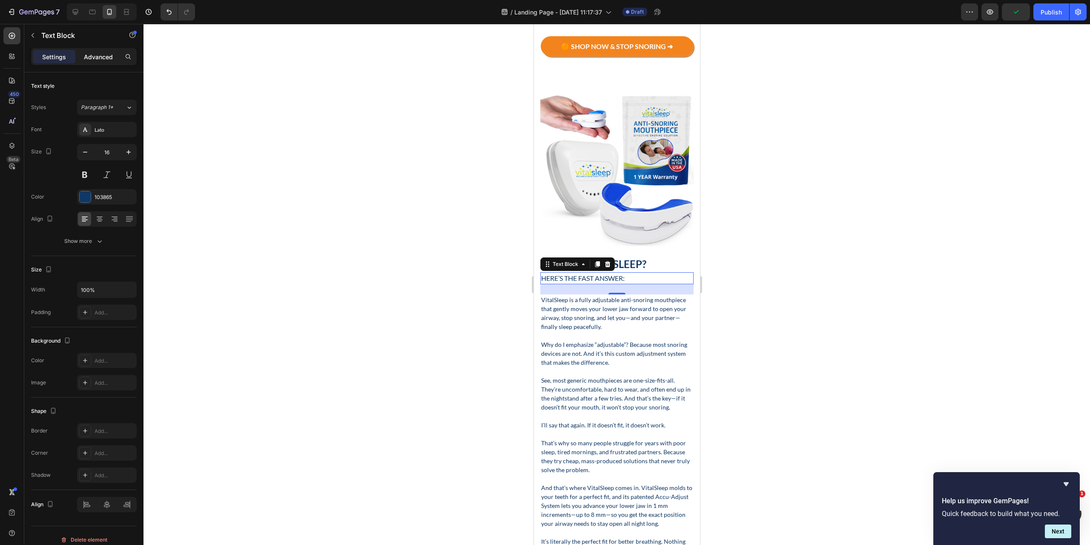
click at [119, 58] on div "Advanced" at bounding box center [98, 57] width 43 height 14
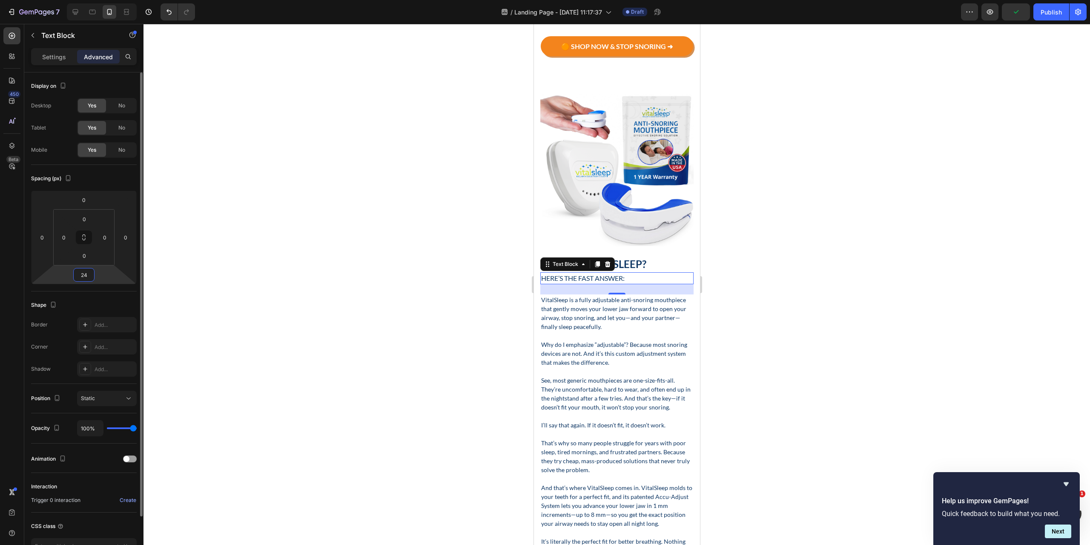
click at [90, 280] on input "24" at bounding box center [83, 274] width 17 height 13
type input "20"
click at [766, 318] on div at bounding box center [617, 284] width 947 height 521
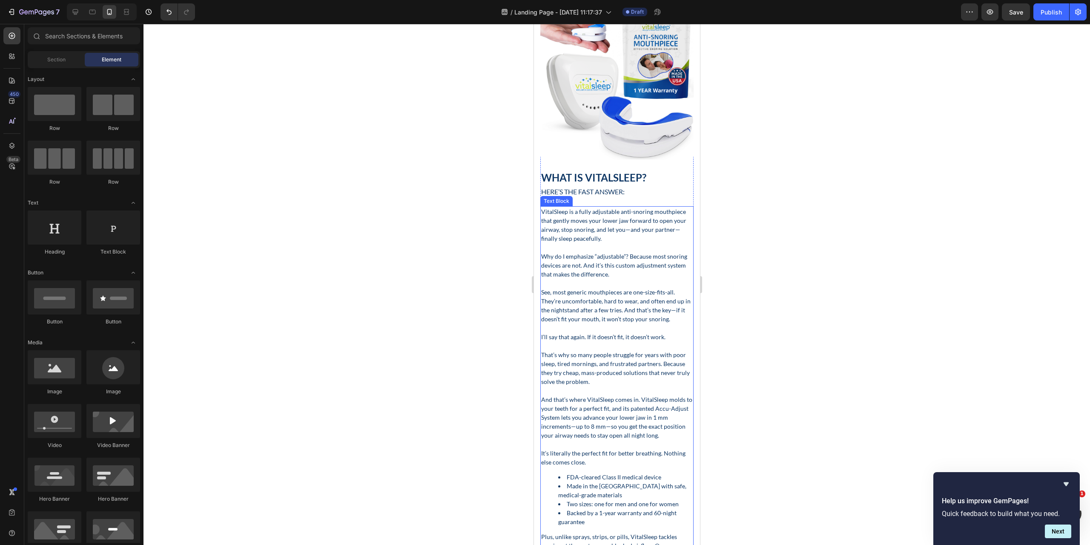
scroll to position [383, 0]
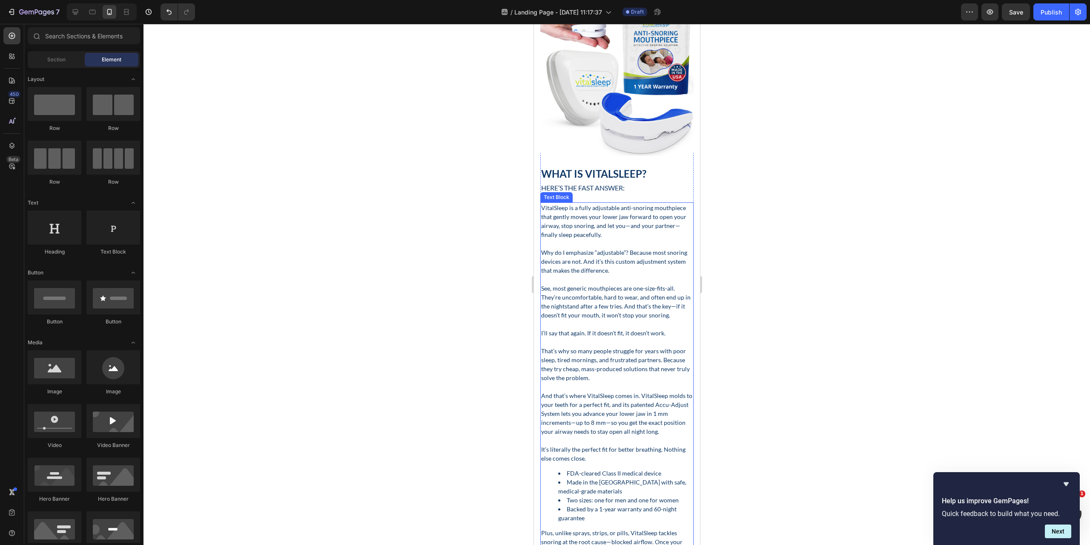
click at [615, 304] on p "See, most generic mouthpieces are one-size-fits-all. They’re uncomfortable, har…" at bounding box center [617, 302] width 152 height 36
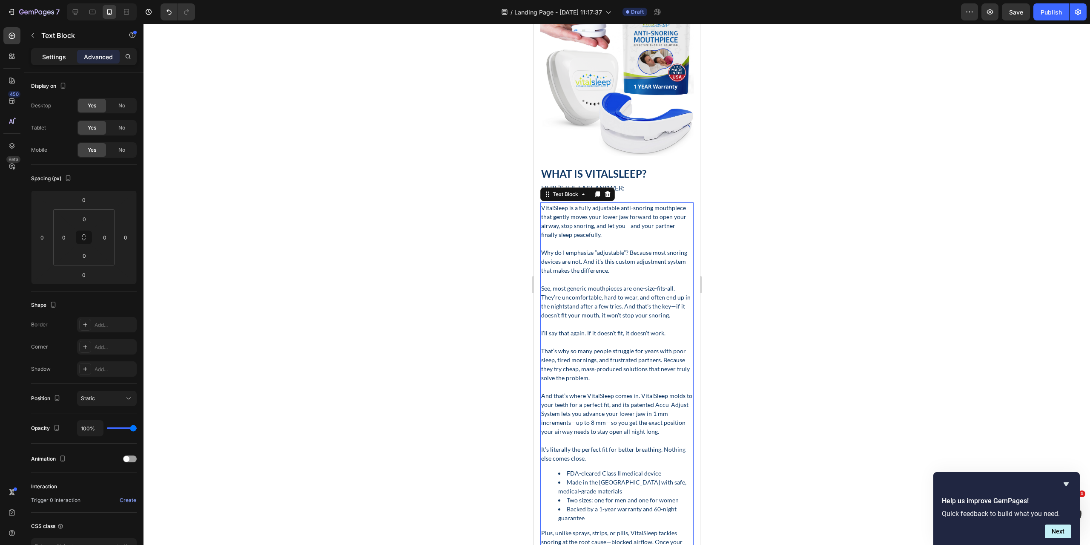
click at [62, 58] on p "Settings" at bounding box center [54, 56] width 24 height 9
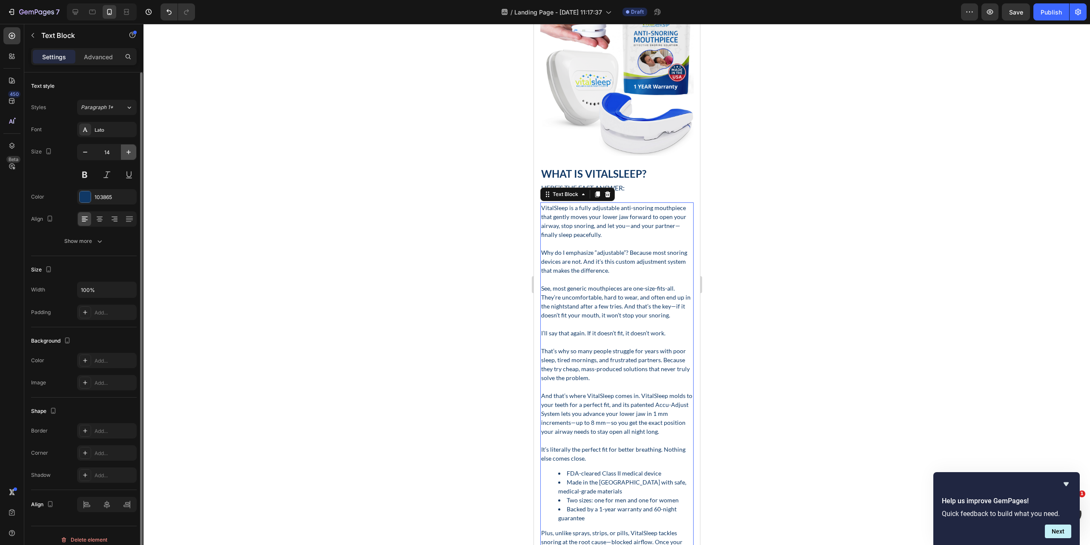
click at [128, 150] on icon "button" at bounding box center [128, 152] width 9 height 9
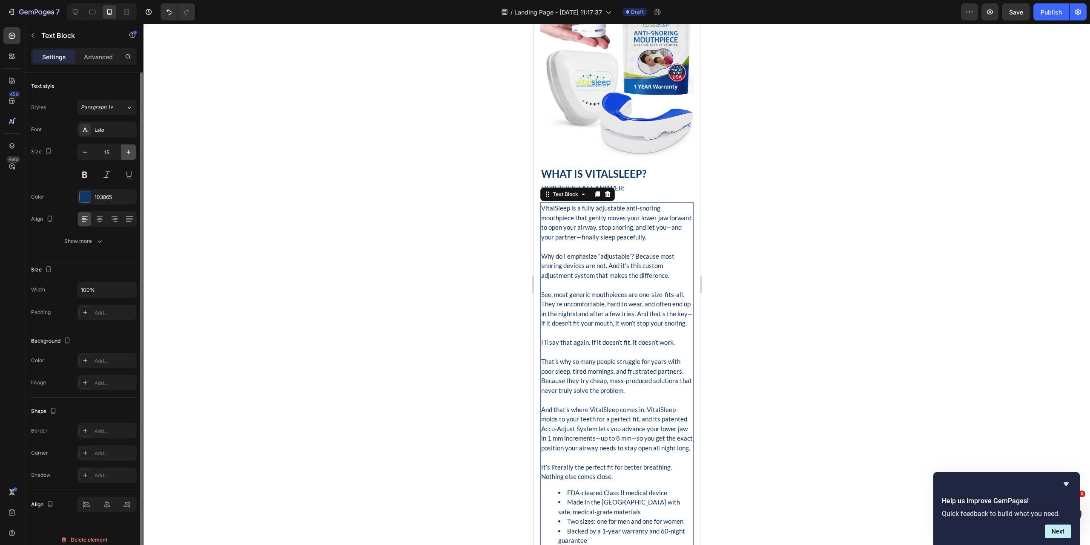
click at [128, 150] on icon "button" at bounding box center [128, 152] width 9 height 9
type input "16"
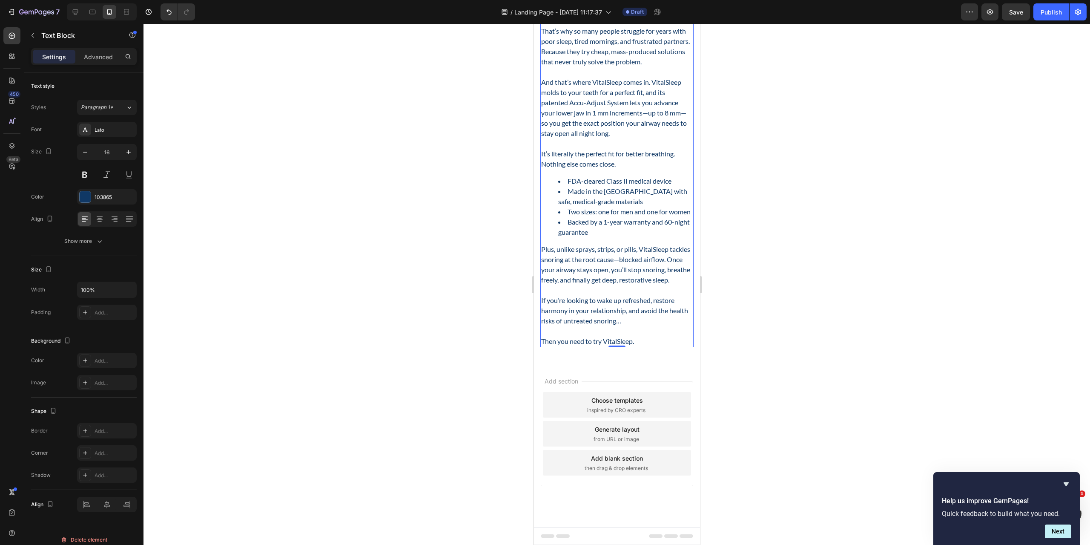
scroll to position [768, 0]
click at [647, 357] on div "What Is VitalSleep? Heading Here’s the fast answer: Text Block VitalSleep is a …" at bounding box center [617, -1] width 166 height 729
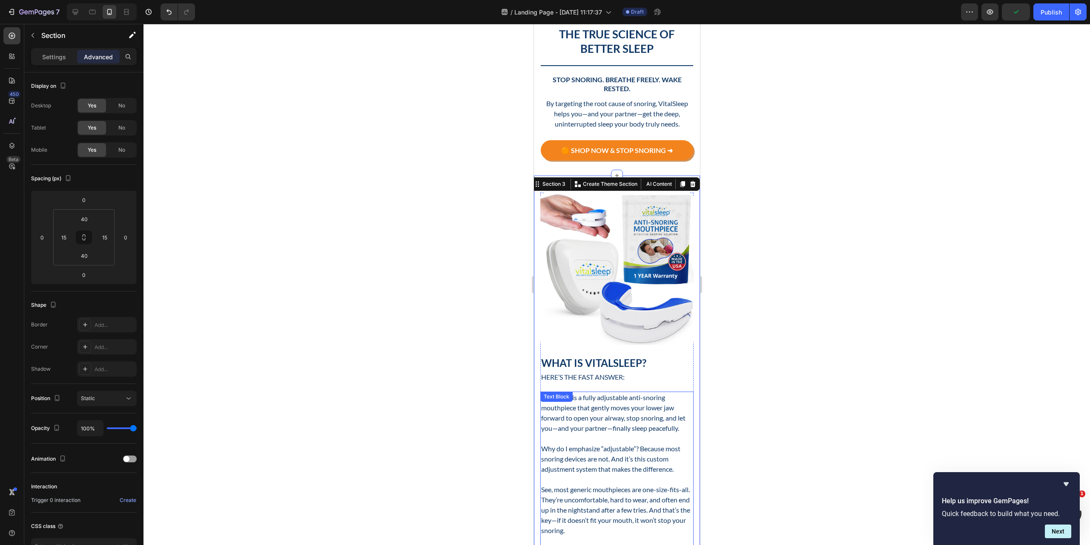
scroll to position [172, 0]
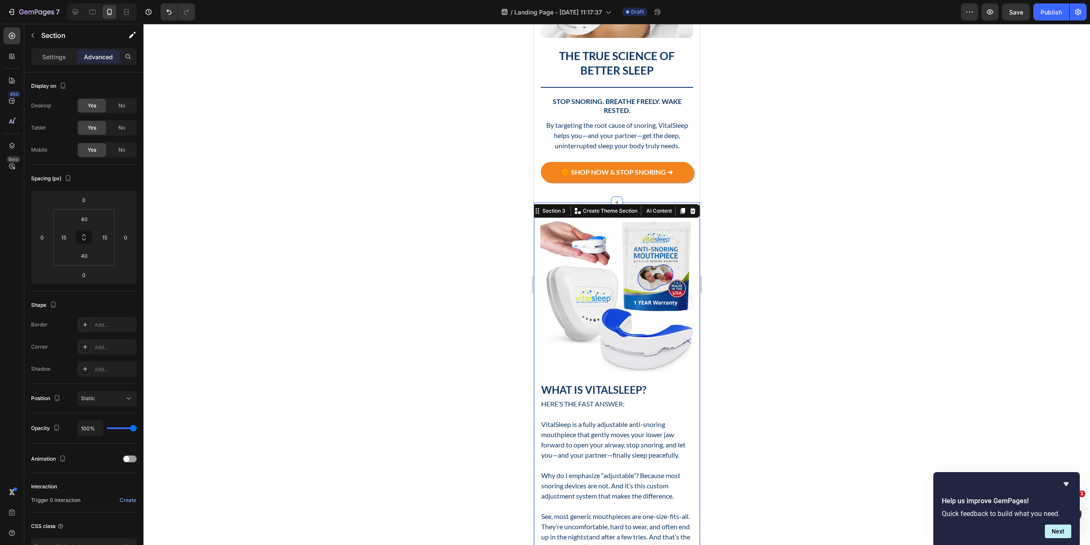
click at [845, 166] on div at bounding box center [617, 284] width 947 height 521
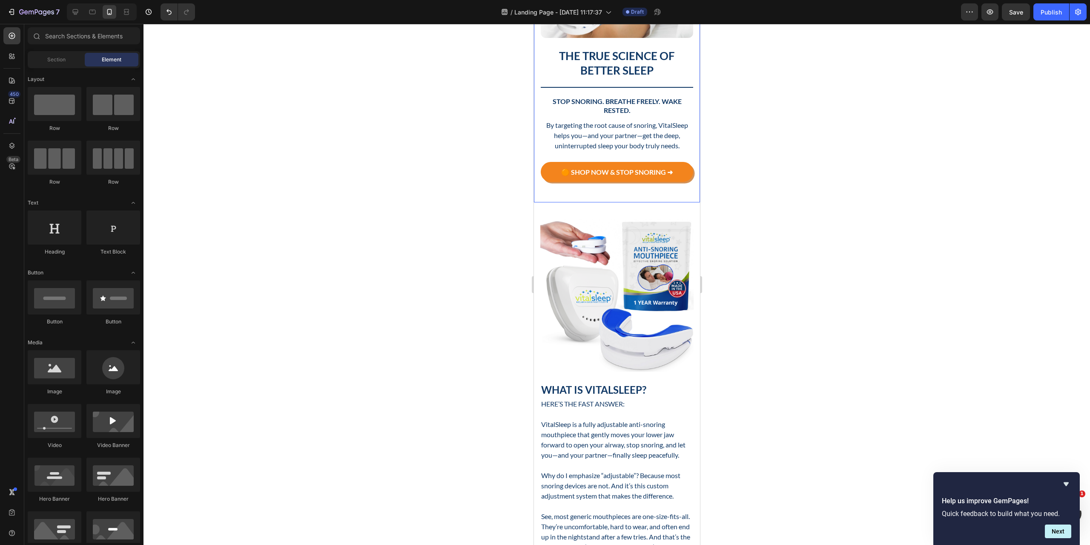
click at [647, 184] on div "Image The True Science of Better Sleep Heading Title Line Stop Snoring. Breathe…" at bounding box center [617, 49] width 166 height 279
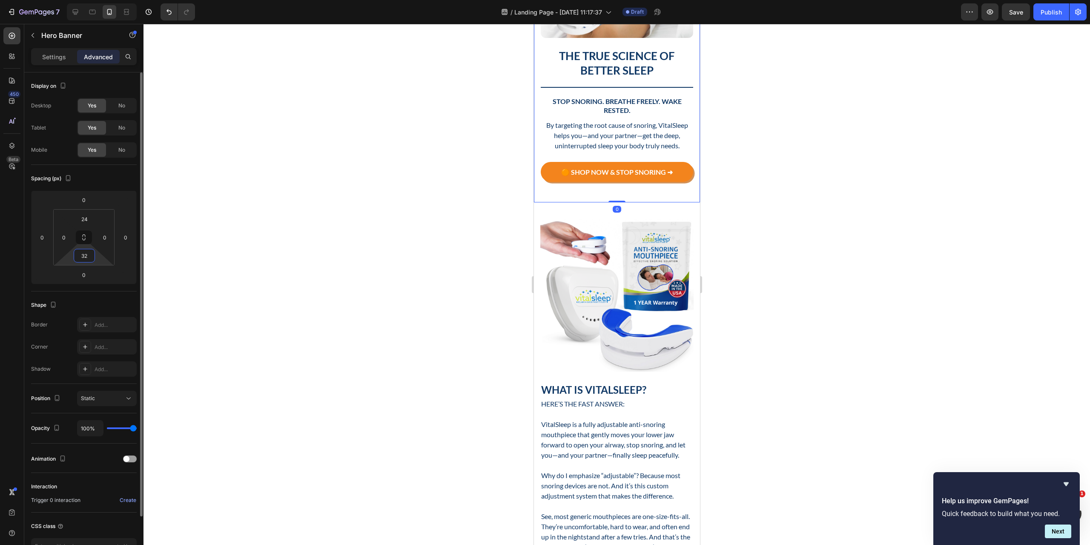
click at [86, 257] on input "32" at bounding box center [84, 255] width 17 height 13
type input "24"
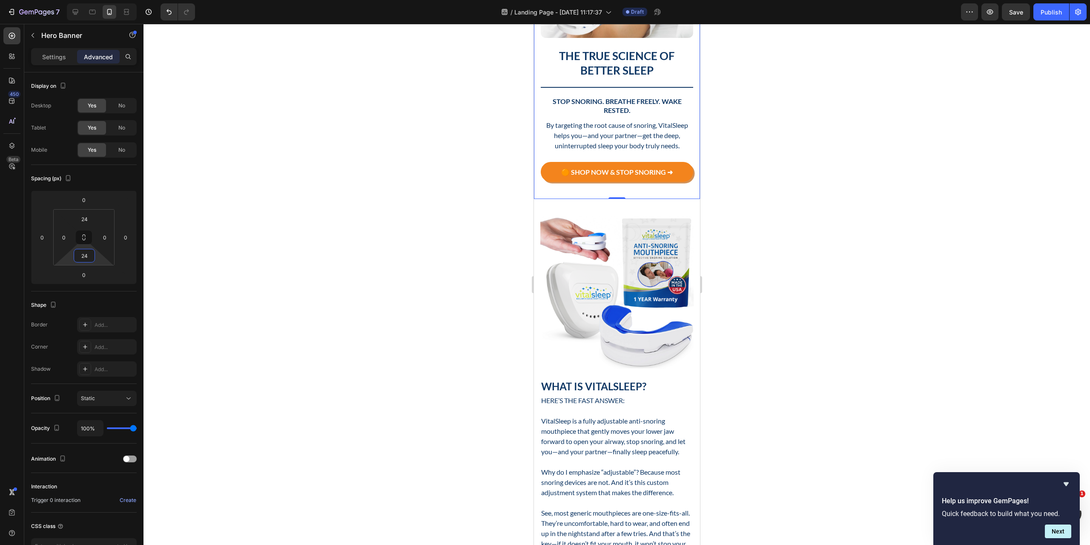
click at [804, 274] on div at bounding box center [617, 284] width 947 height 521
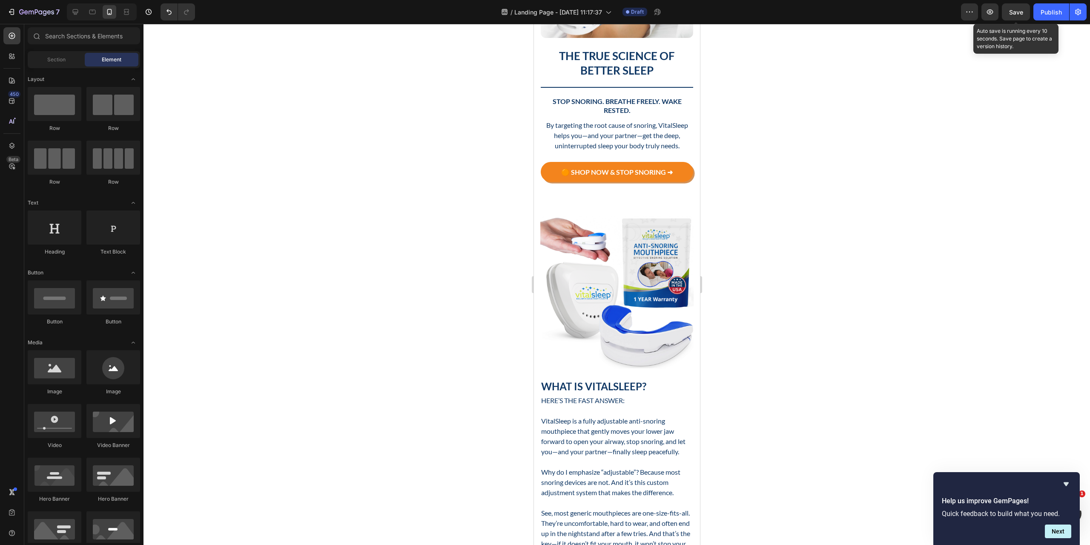
drag, startPoint x: 1017, startPoint y: 17, endPoint x: 959, endPoint y: 100, distance: 100.7
click at [1015, 18] on button "Save" at bounding box center [1016, 11] width 28 height 17
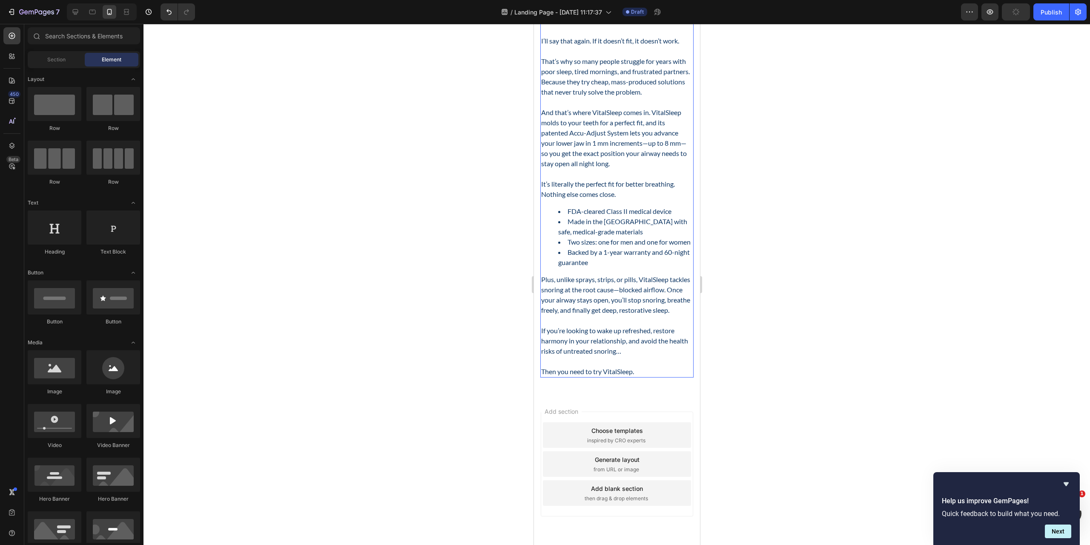
scroll to position [765, 0]
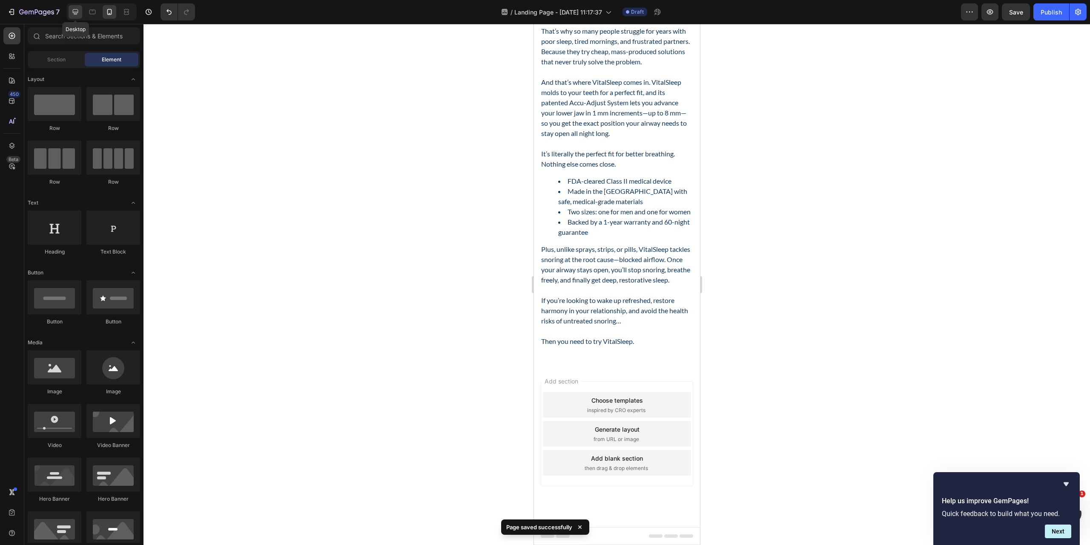
click at [73, 15] on icon at bounding box center [75, 12] width 9 height 9
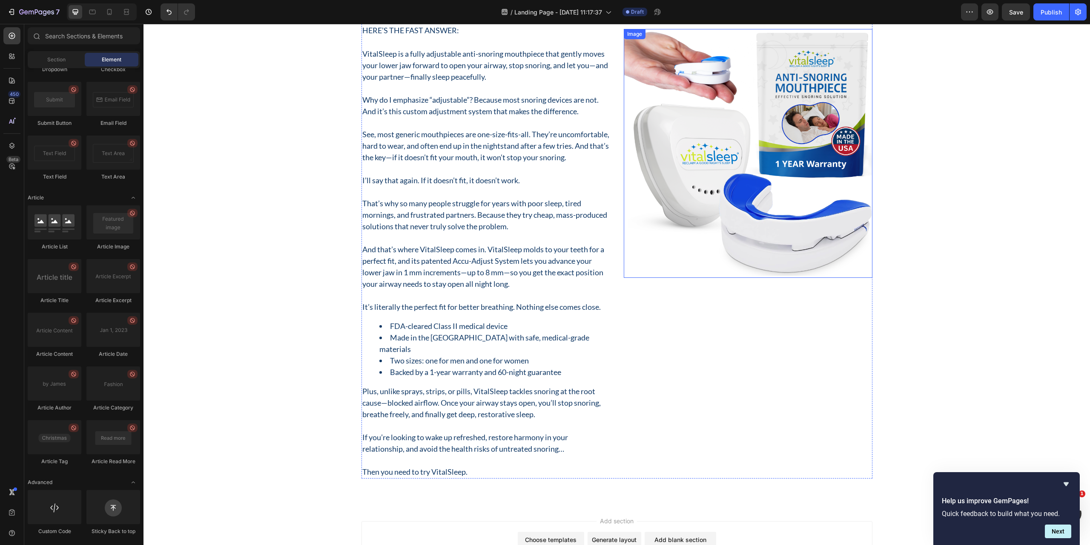
scroll to position [343, 0]
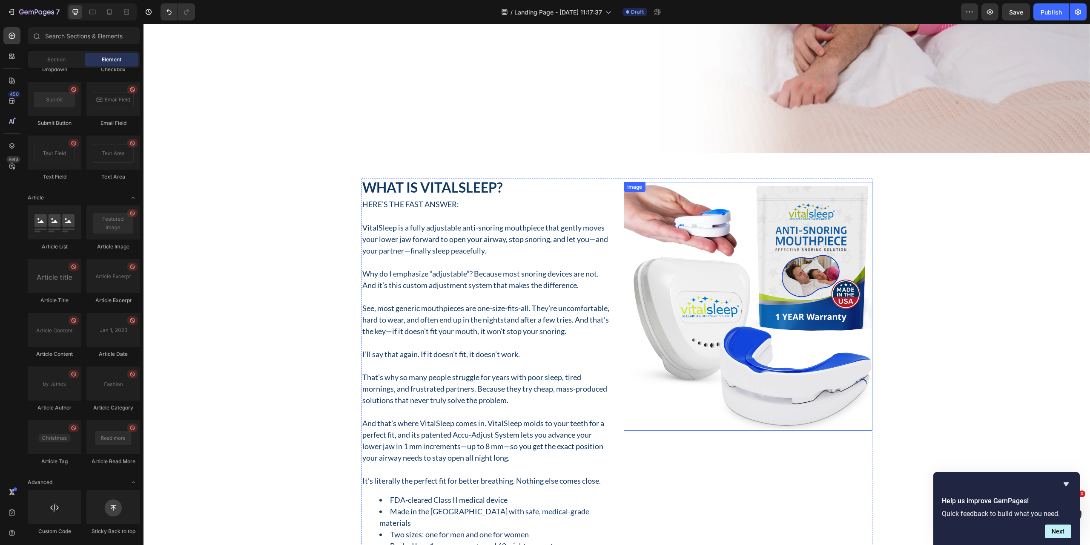
drag, startPoint x: 664, startPoint y: 224, endPoint x: 359, endPoint y: 206, distance: 305.4
click at [663, 224] on img at bounding box center [748, 306] width 249 height 249
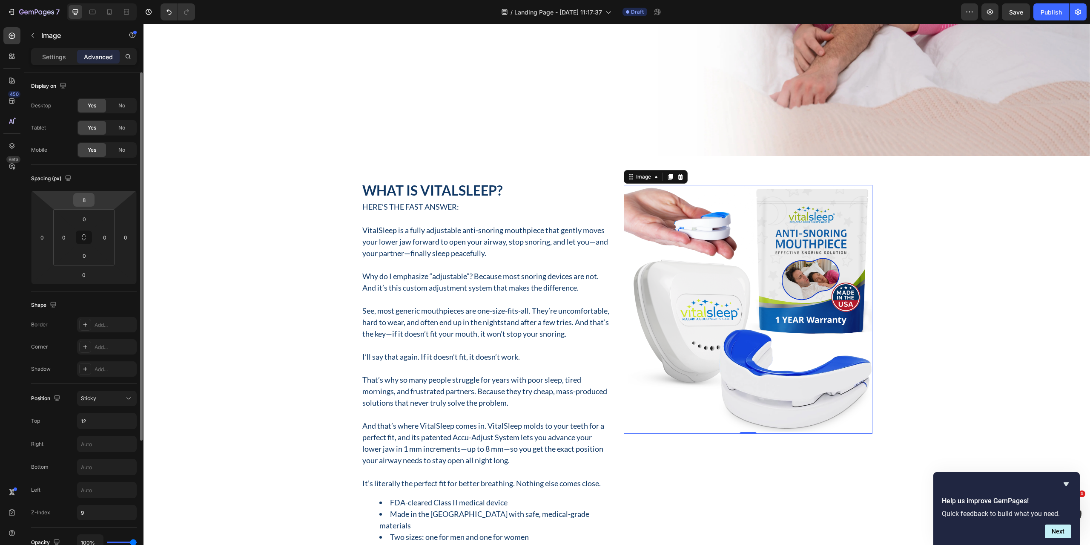
click at [84, 203] on input "8" at bounding box center [83, 199] width 17 height 13
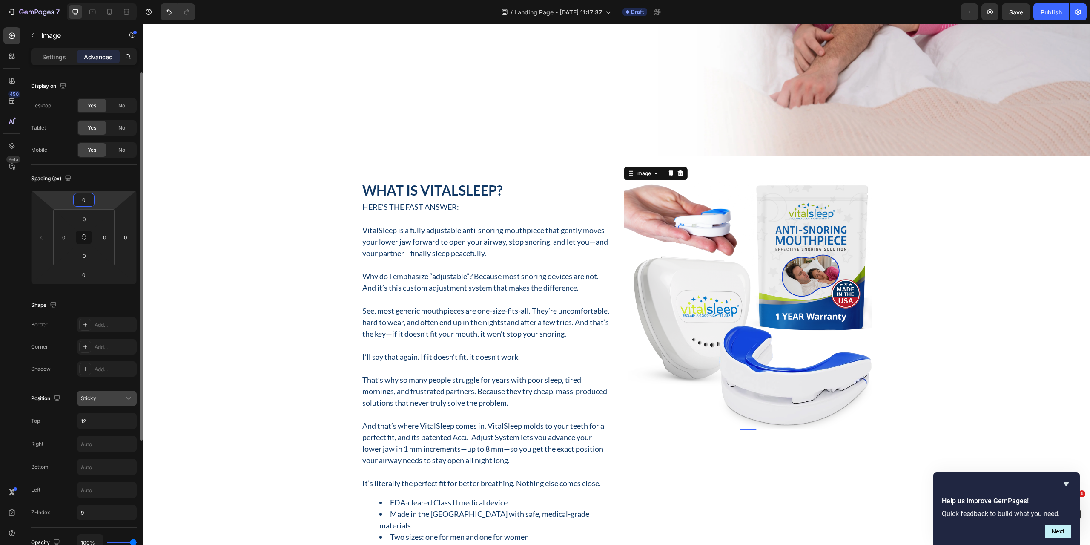
type input "0"
click at [109, 398] on div "Sticky" at bounding box center [102, 398] width 43 height 8
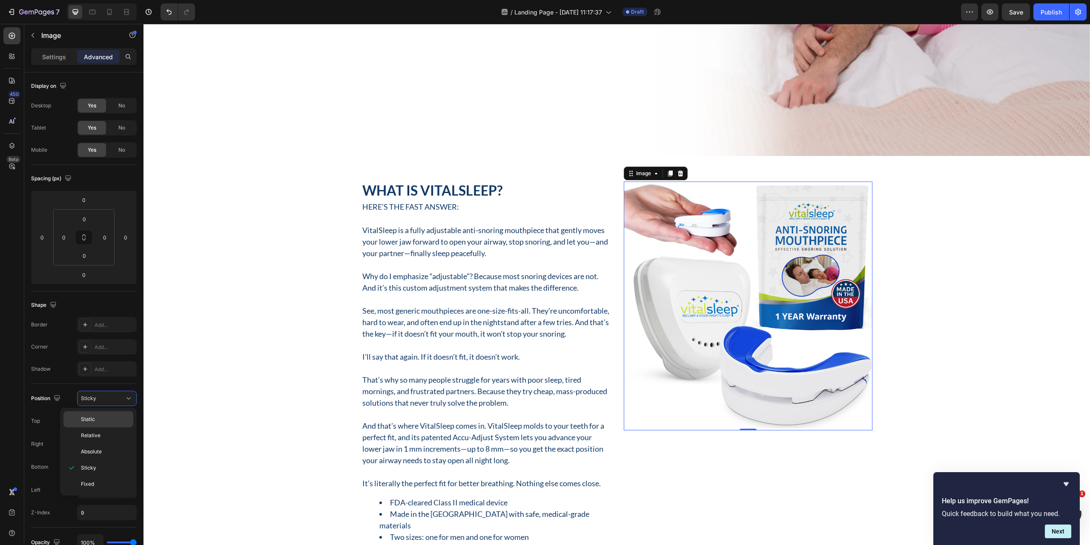
click at [92, 418] on span "Static" at bounding box center [88, 419] width 14 height 8
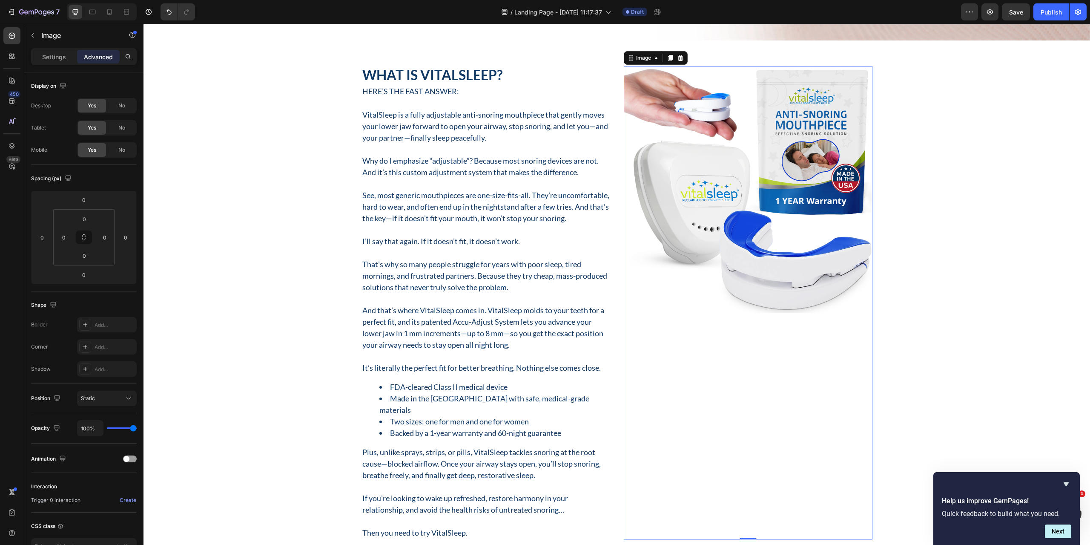
scroll to position [471, 0]
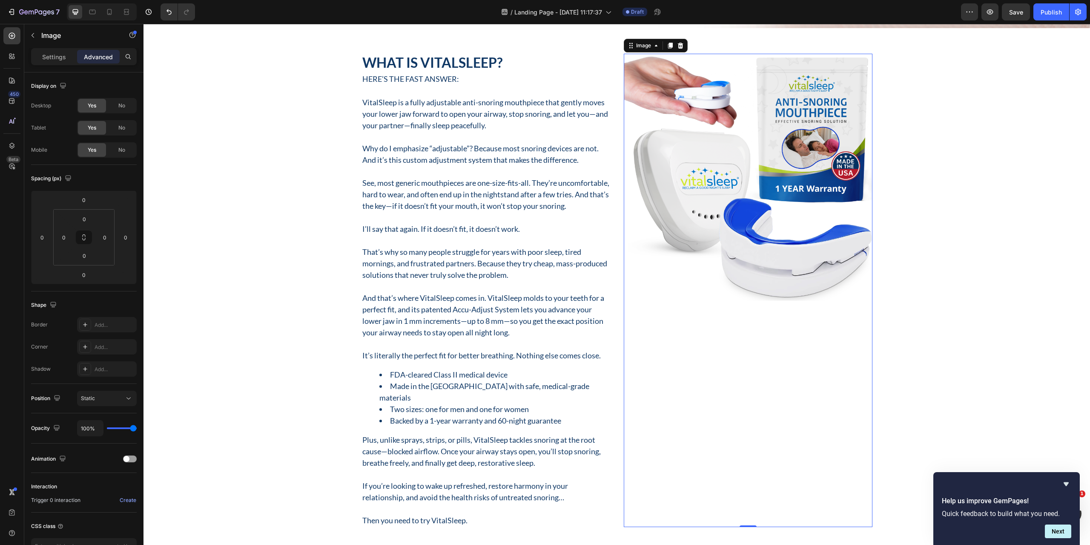
click at [730, 230] on img at bounding box center [748, 178] width 249 height 249
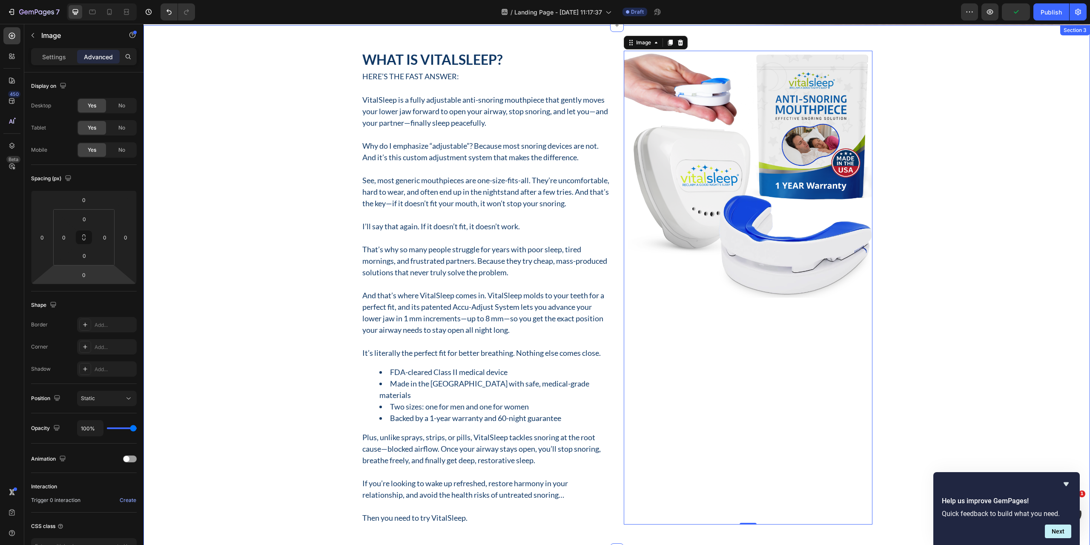
click at [312, 116] on div "What Is VitalSleep? Heading Here’s the fast answer: Text Block VitalSleep is a …" at bounding box center [617, 287] width 934 height 473
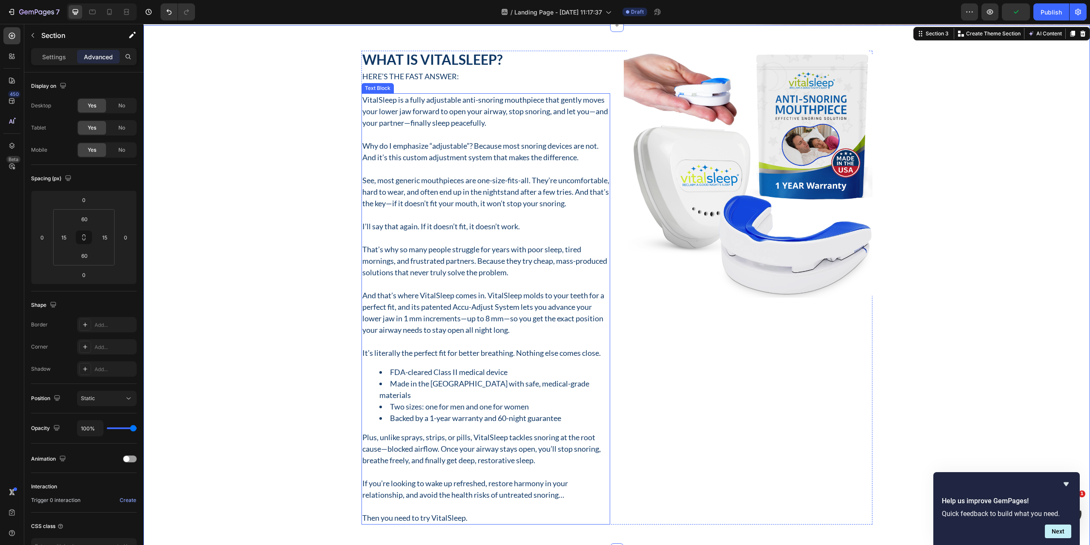
click at [428, 124] on p "VitalSleep is a fully adjustable anti-snoring mouthpiece that gently moves your…" at bounding box center [485, 111] width 247 height 34
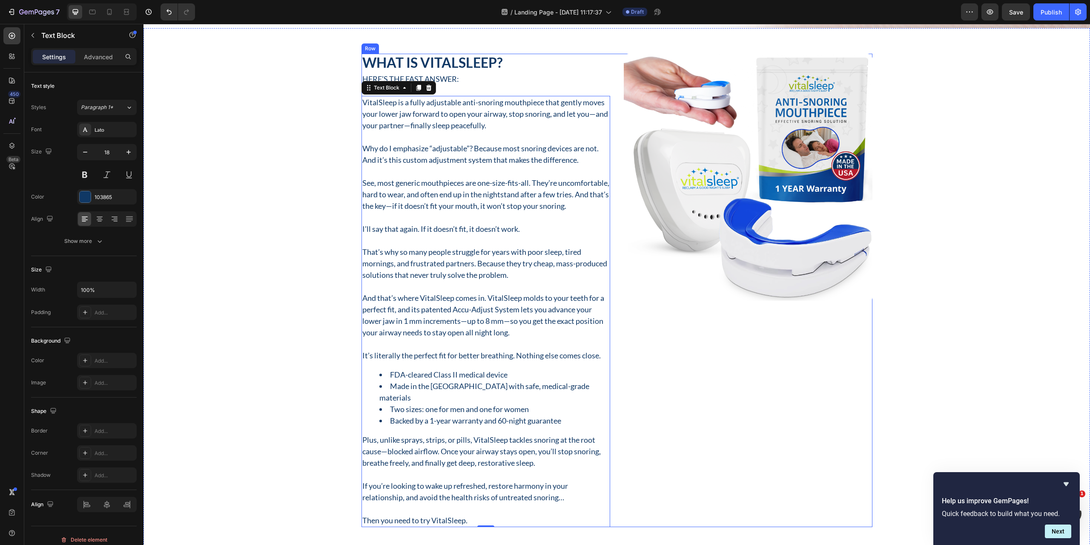
click at [609, 175] on div "What Is VitalSleep? Heading Here’s the fast answer: Text Block VitalSleep is a …" at bounding box center [617, 290] width 511 height 473
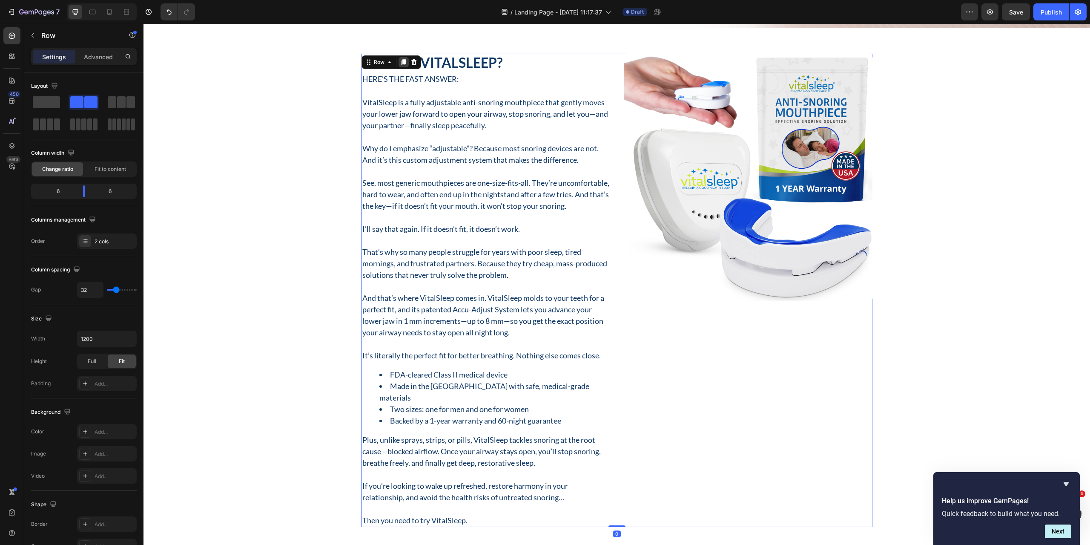
click at [402, 60] on icon at bounding box center [403, 62] width 5 height 6
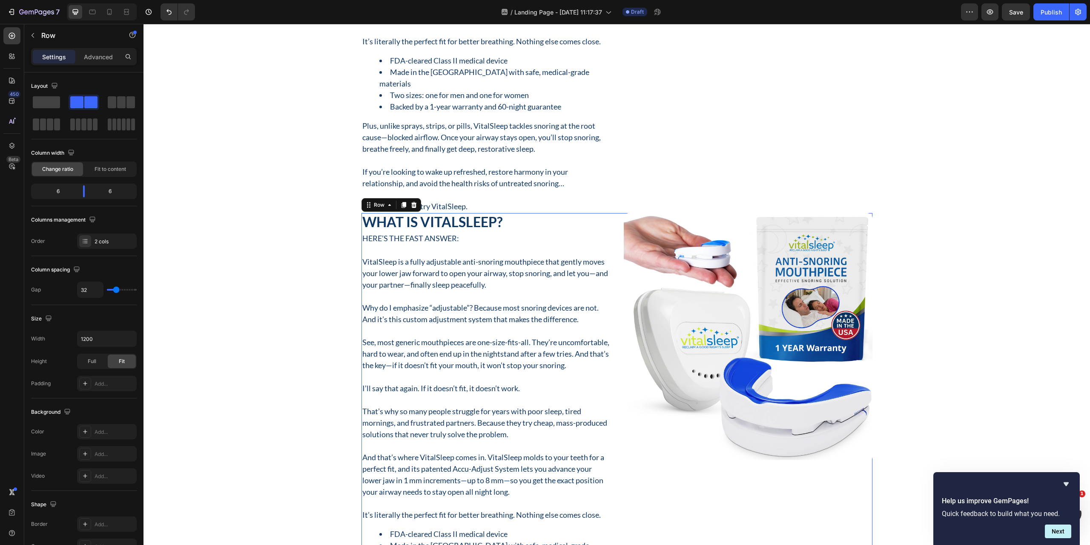
scroll to position [771, 0]
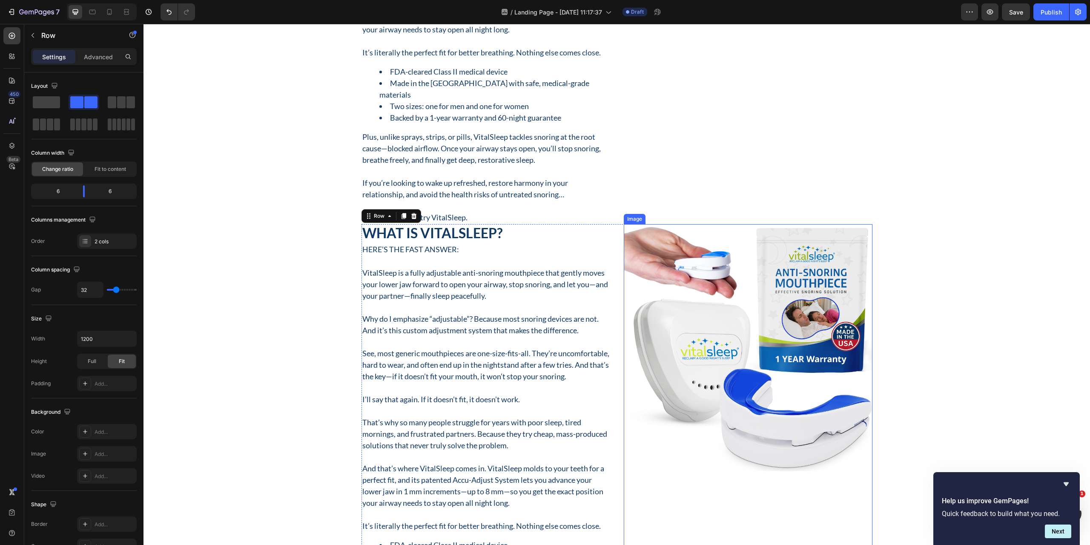
click at [723, 308] on img at bounding box center [748, 348] width 249 height 249
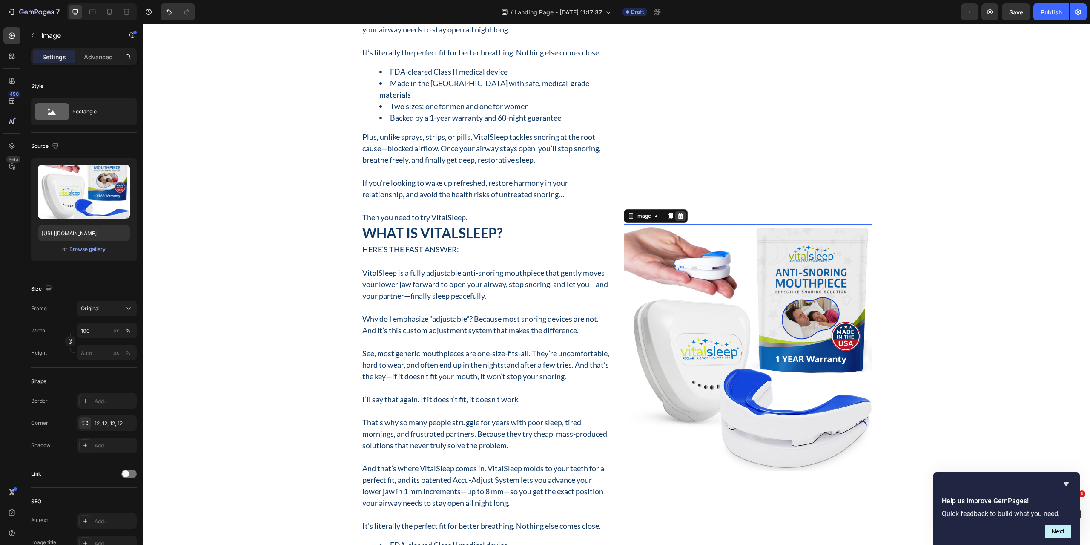
click at [677, 213] on icon at bounding box center [680, 216] width 7 height 7
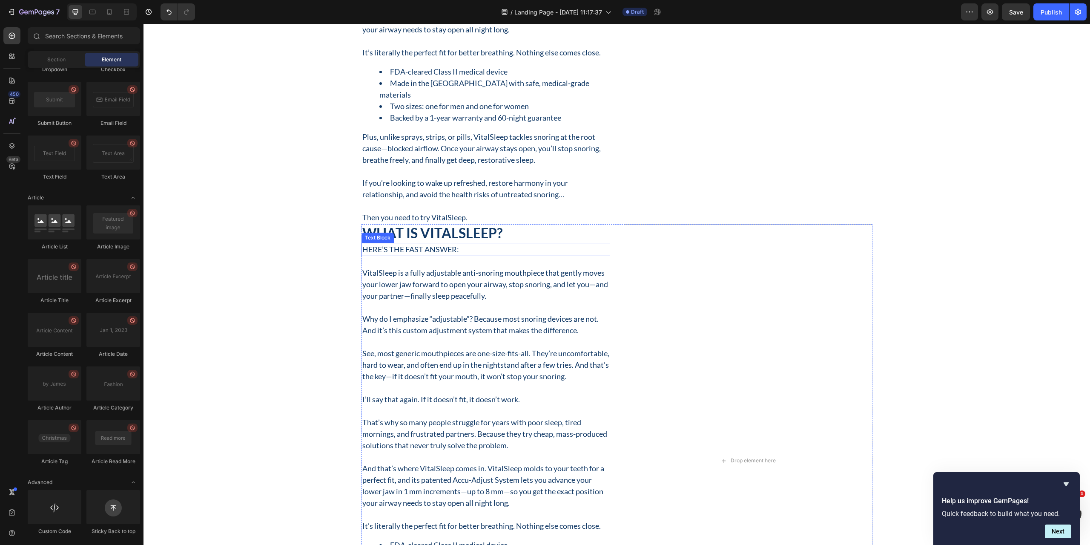
click at [502, 237] on h2 "What Is VitalSleep?" at bounding box center [486, 233] width 249 height 18
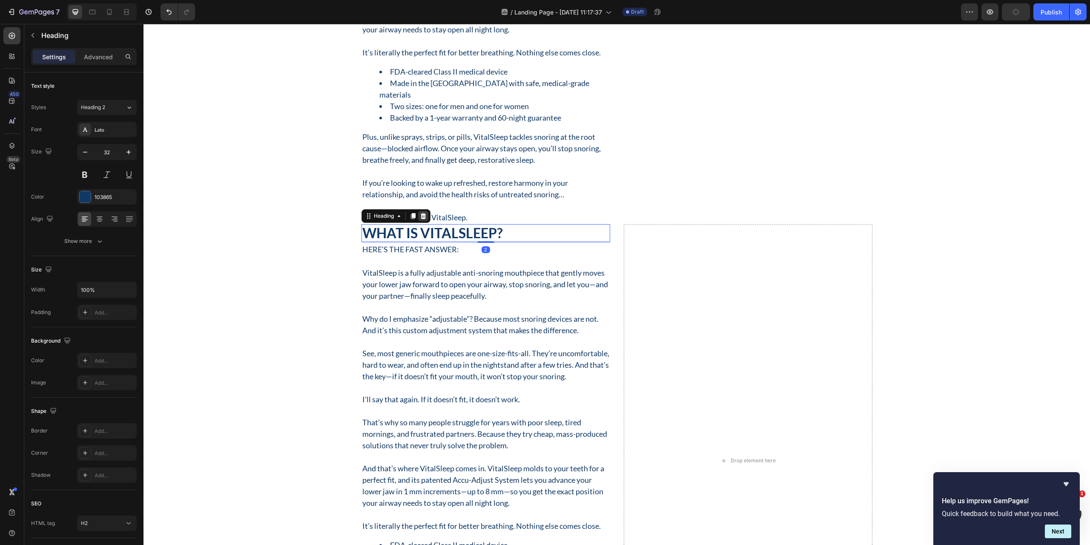
click at [420, 215] on icon at bounding box center [423, 216] width 6 height 6
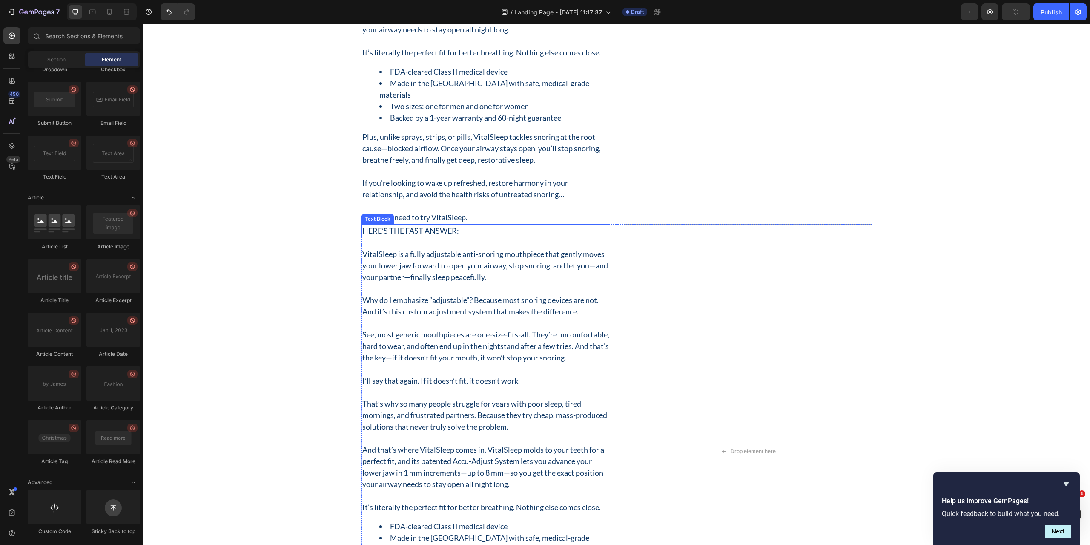
click at [467, 233] on p "Here’s the fast answer:" at bounding box center [485, 230] width 247 height 11
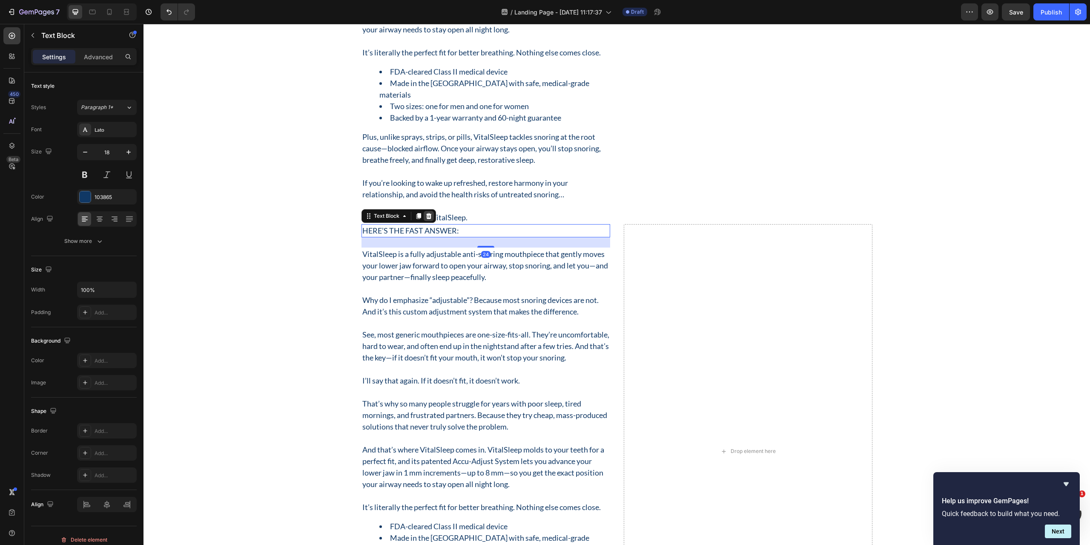
click at [428, 217] on icon at bounding box center [428, 216] width 7 height 7
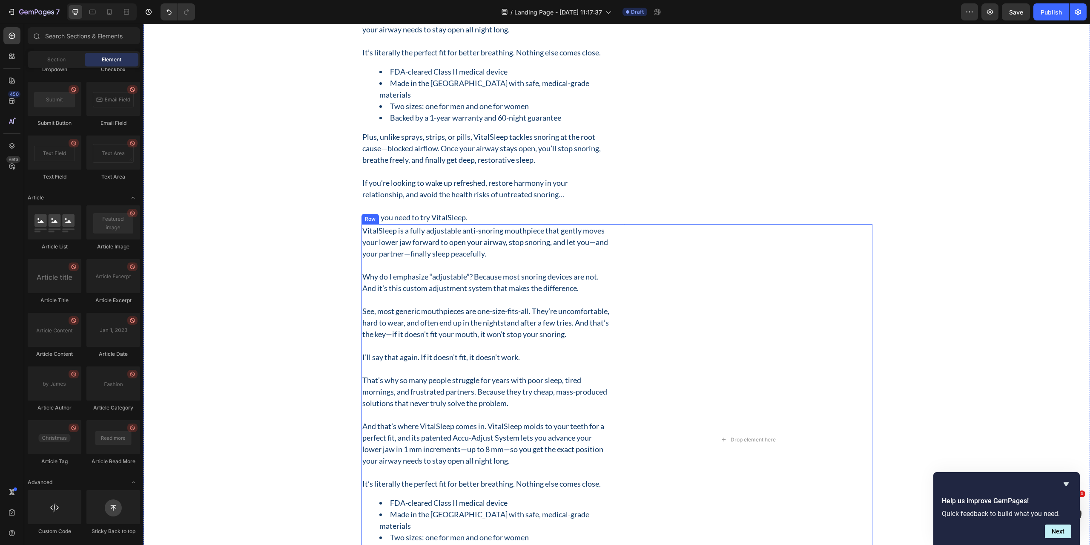
click at [611, 256] on div "VitalSleep is a fully adjustable anti-snoring mouthpiece that gently moves your…" at bounding box center [617, 439] width 511 height 431
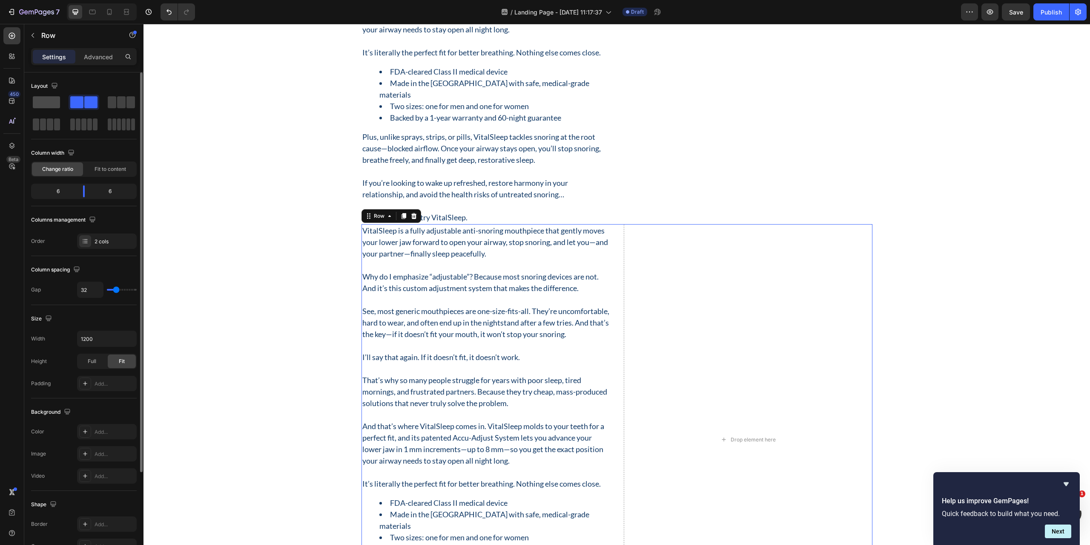
click at [46, 105] on span at bounding box center [46, 102] width 27 height 12
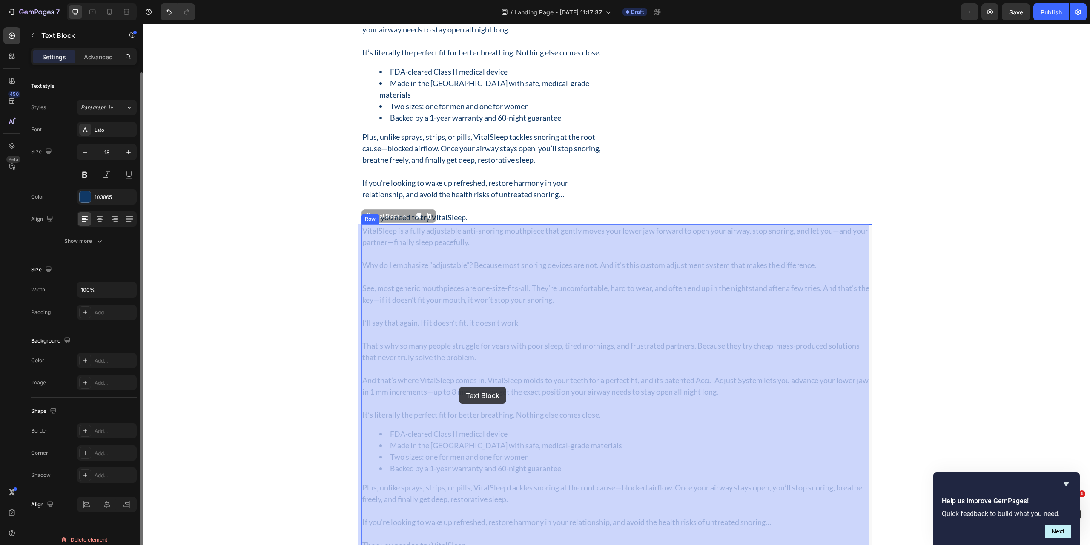
drag, startPoint x: 575, startPoint y: 468, endPoint x: 481, endPoint y: 419, distance: 106.1
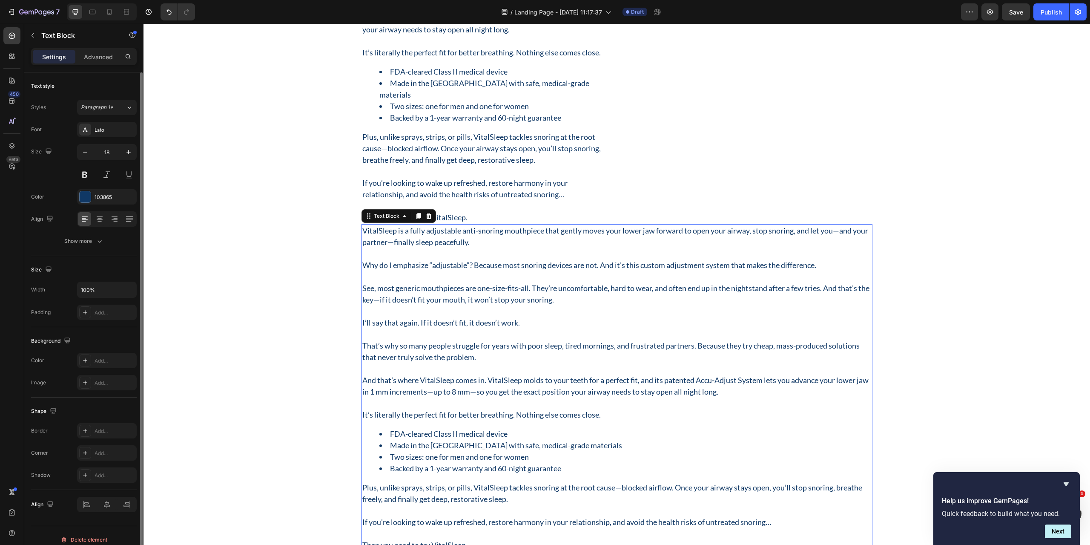
click at [566, 474] on div "VitalSleep is a fully adjustable anti-snoring mouthpiece that gently moves your…" at bounding box center [617, 387] width 511 height 327
click at [564, 470] on li "Backed by a 1-year warranty and 60-night guarantee" at bounding box center [625, 468] width 492 height 11
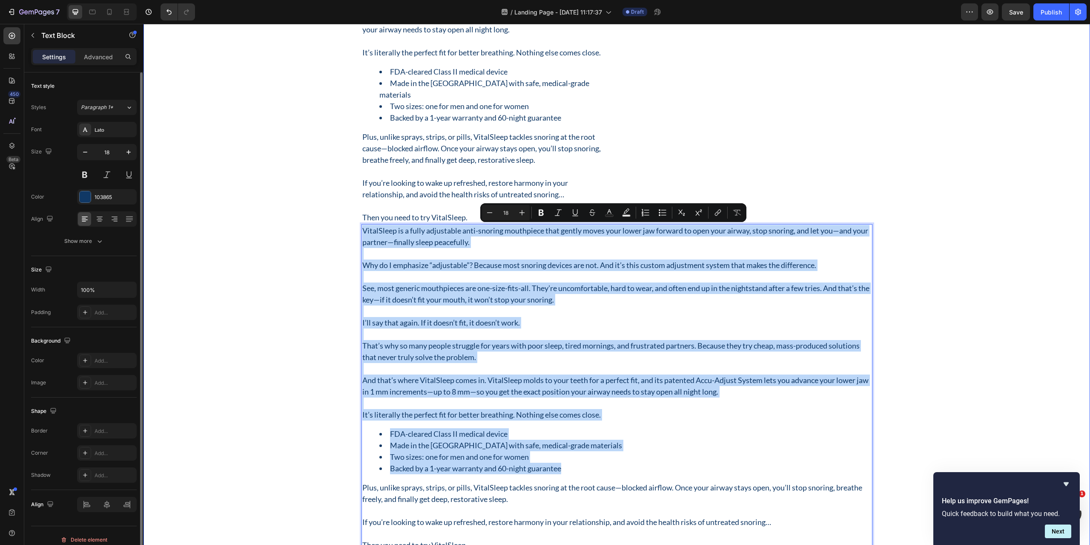
drag, startPoint x: 566, startPoint y: 468, endPoint x: 351, endPoint y: 232, distance: 319.0
click at [351, 232] on div "What Is VitalSleep? Heading Here’s the fast answer: Text Block VitalSleep is a …" at bounding box center [617, 150] width 934 height 801
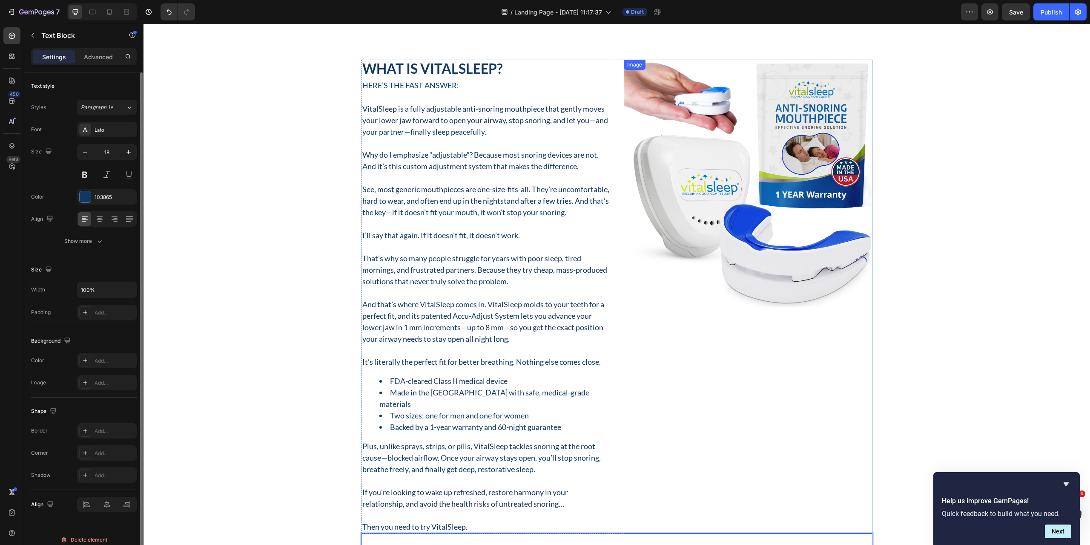
scroll to position [681, 0]
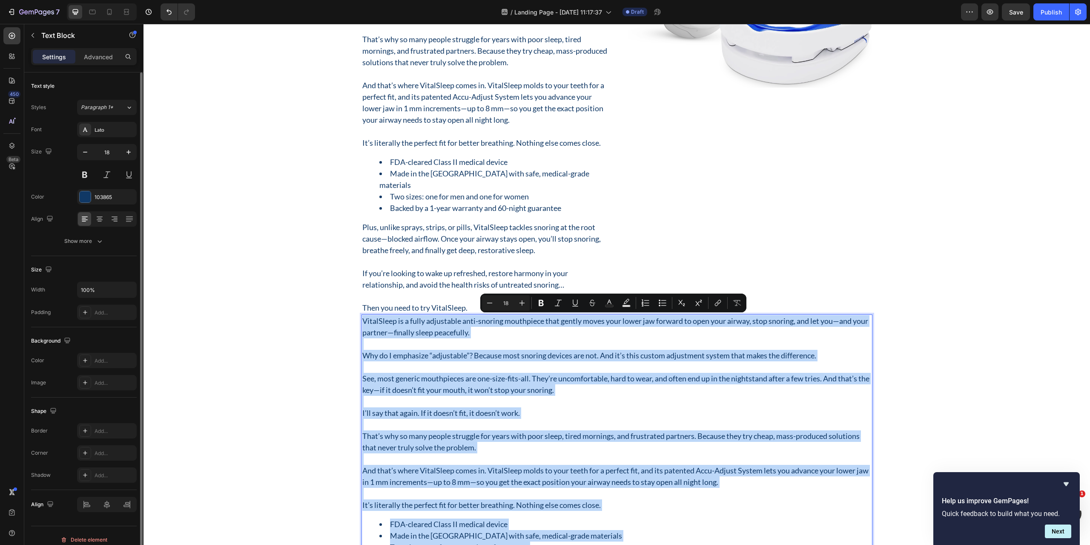
click at [492, 394] on p "See, most generic mouthpieces are one-size-fits-all. They’re uncomfortable, har…" at bounding box center [616, 384] width 509 height 23
click at [243, 348] on div "What Is VitalSleep? Heading Here’s the fast answer: Text Block VitalSleep is a …" at bounding box center [617, 241] width 934 height 801
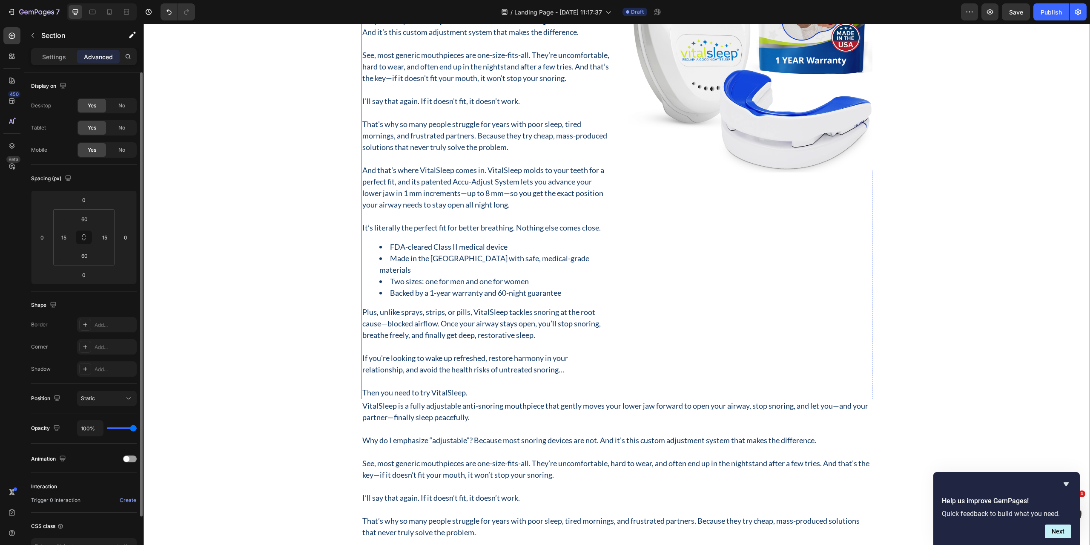
scroll to position [596, 0]
click at [468, 394] on p "Then you need to try VitalSleep." at bounding box center [485, 392] width 247 height 11
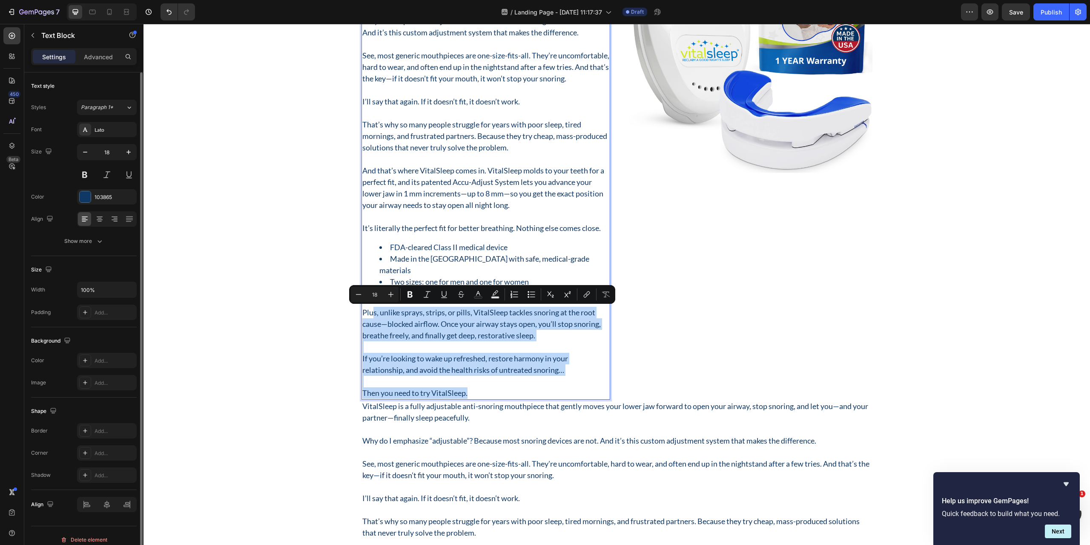
drag, startPoint x: 468, startPoint y: 393, endPoint x: 572, endPoint y: 319, distance: 127.6
click at [371, 311] on div "VitalSleep is a fully adjustable anti-snoring mouthpiece that gently moves your…" at bounding box center [486, 183] width 249 height 431
click at [720, 147] on img at bounding box center [748, 50] width 249 height 249
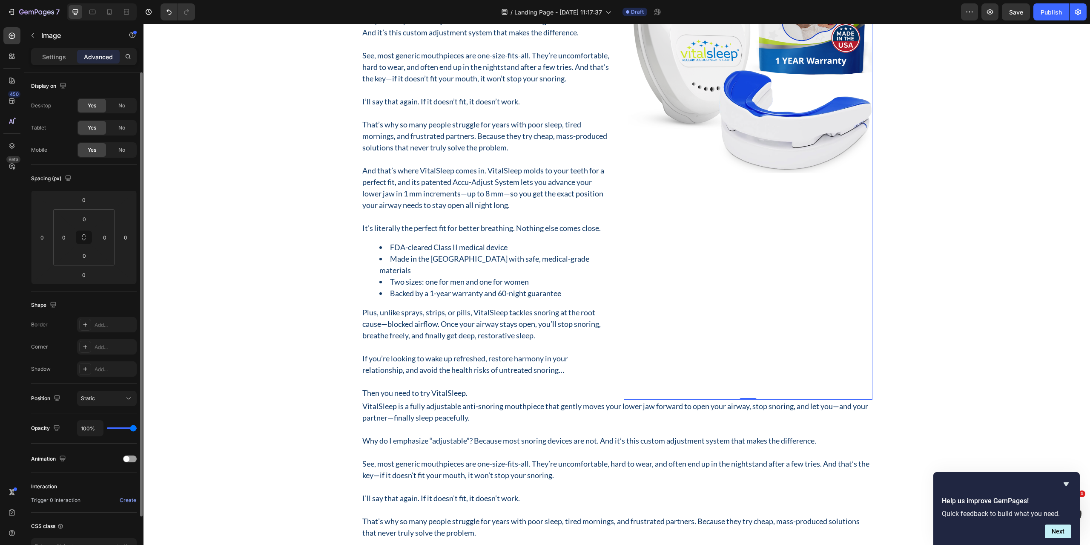
click at [726, 128] on img at bounding box center [748, 50] width 249 height 249
click at [47, 63] on div "Settings" at bounding box center [54, 57] width 43 height 14
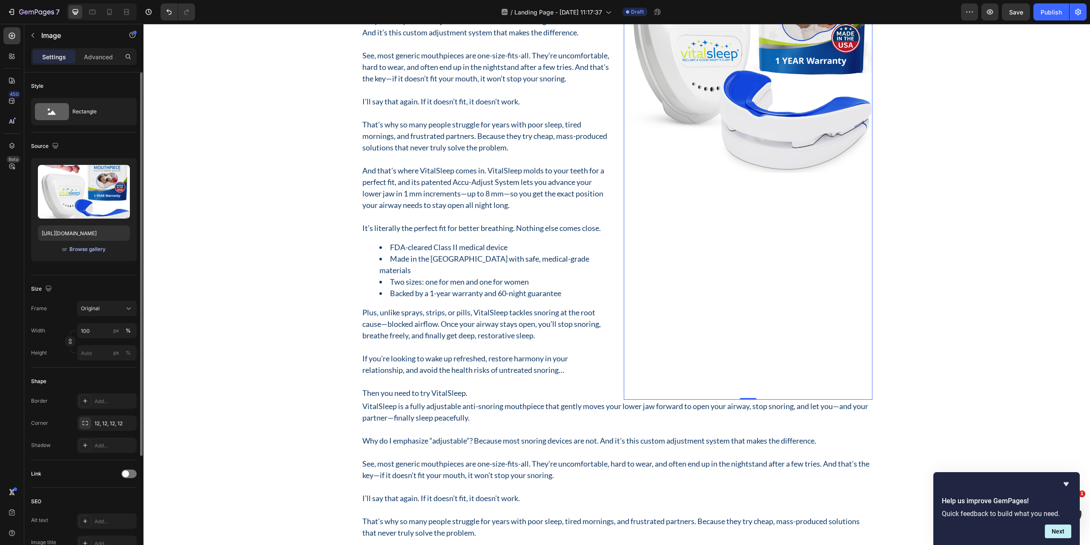
click at [82, 252] on div "Browse gallery" at bounding box center [87, 249] width 36 height 8
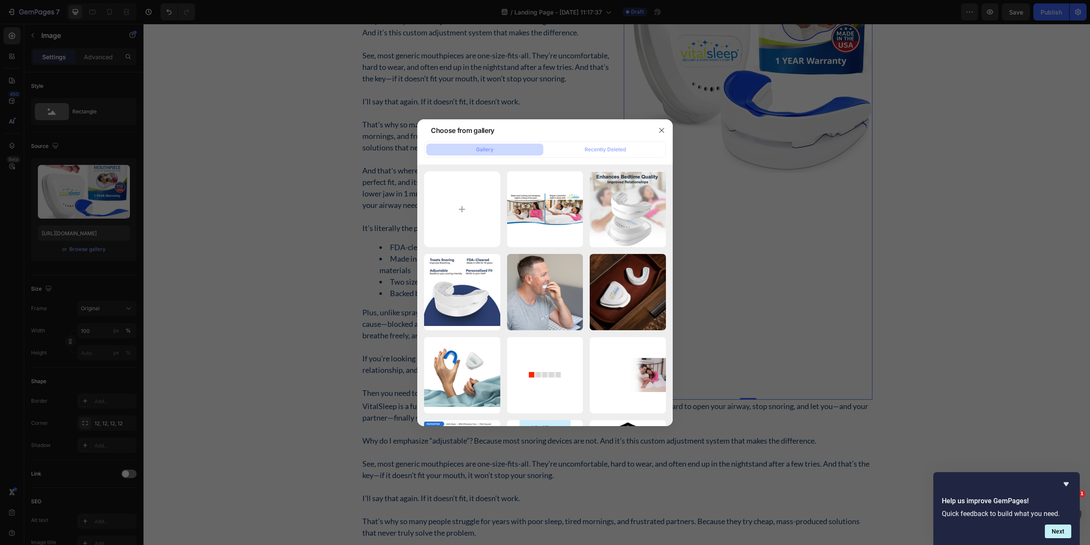
click at [76, 276] on div at bounding box center [545, 272] width 1090 height 545
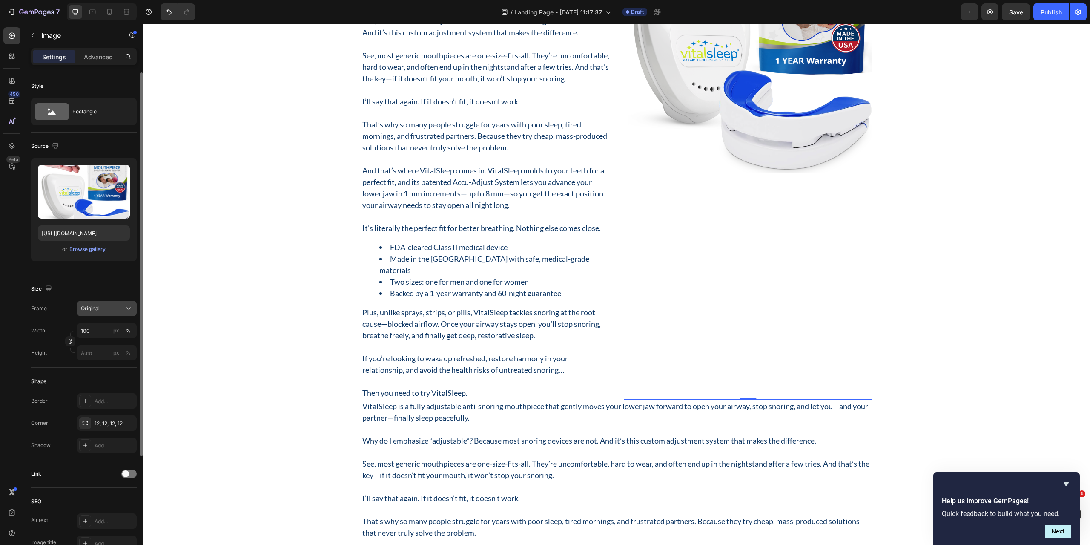
click at [114, 309] on div "Original" at bounding box center [102, 309] width 42 height 8
click at [108, 343] on div "Vertical" at bounding box center [104, 345] width 49 height 9
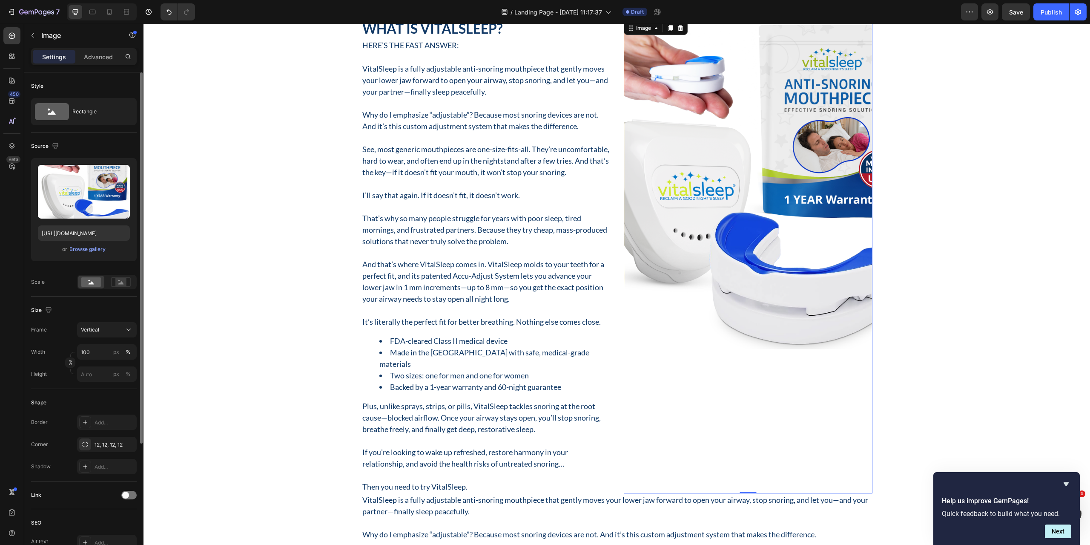
scroll to position [468, 0]
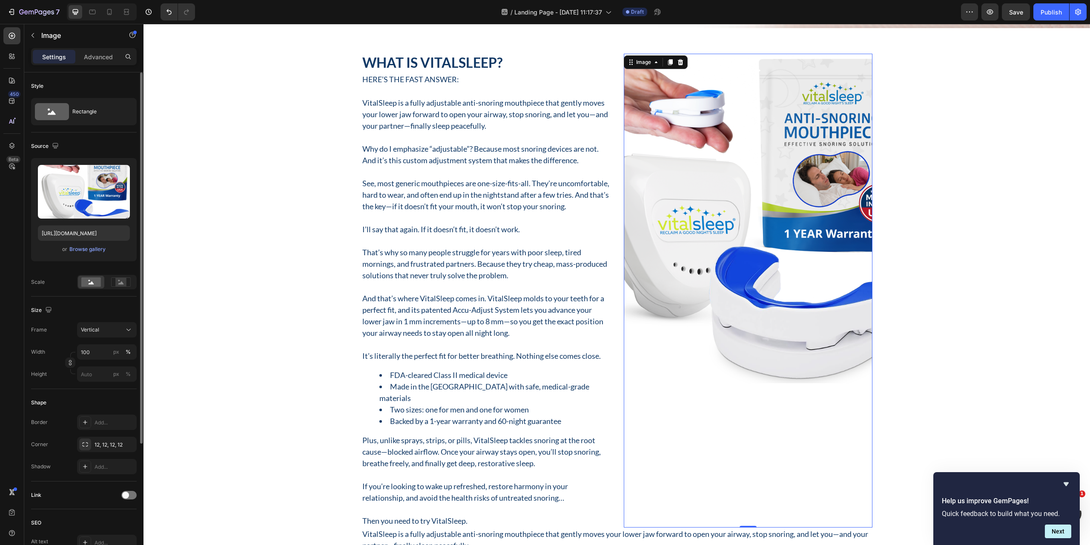
drag, startPoint x: 713, startPoint y: 199, endPoint x: 566, endPoint y: 200, distance: 147.8
click at [708, 201] on img at bounding box center [748, 220] width 249 height 332
click at [79, 233] on input "[URL][DOMAIN_NAME]" at bounding box center [84, 232] width 92 height 15
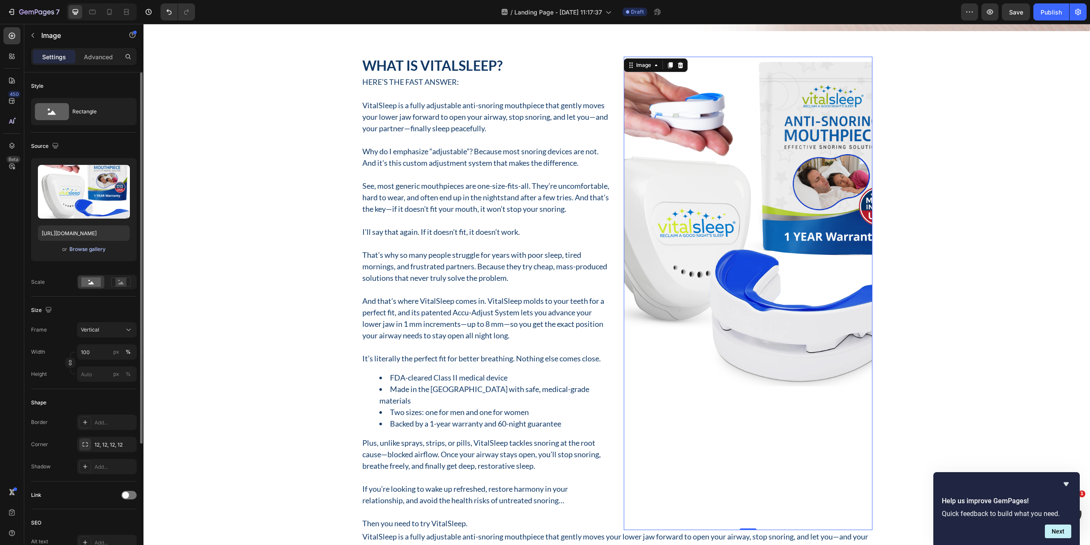
click at [87, 249] on div "Browse gallery" at bounding box center [87, 249] width 36 height 8
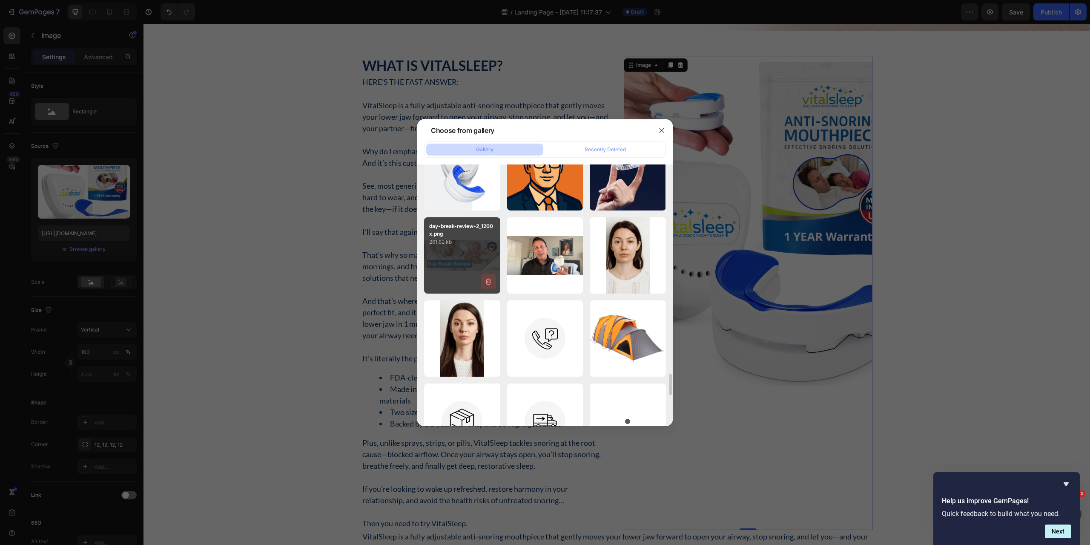
scroll to position [2566, 0]
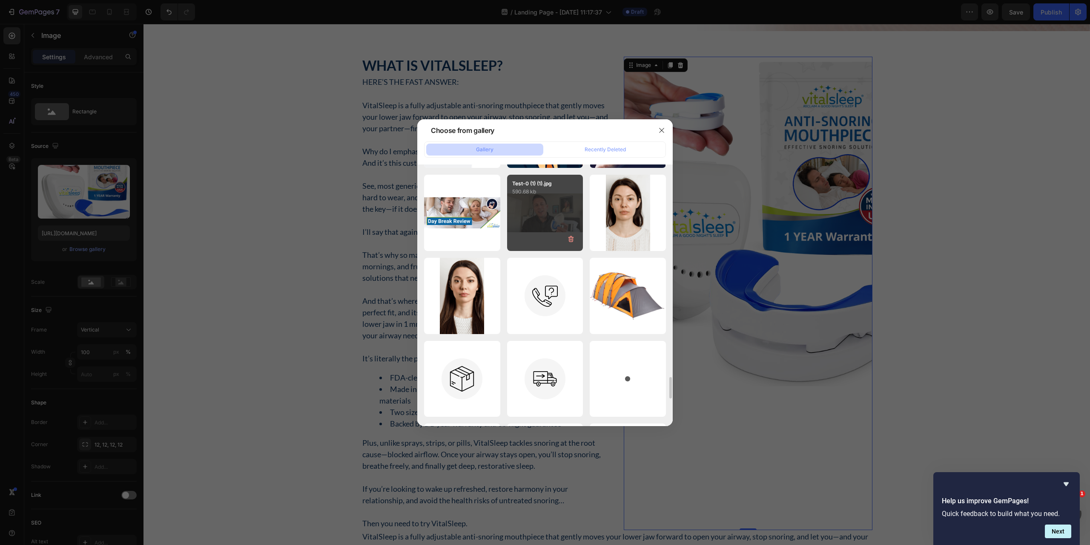
click at [549, 214] on div "Test-0 (1) (1).jpg 590.68 kb" at bounding box center [545, 213] width 76 height 76
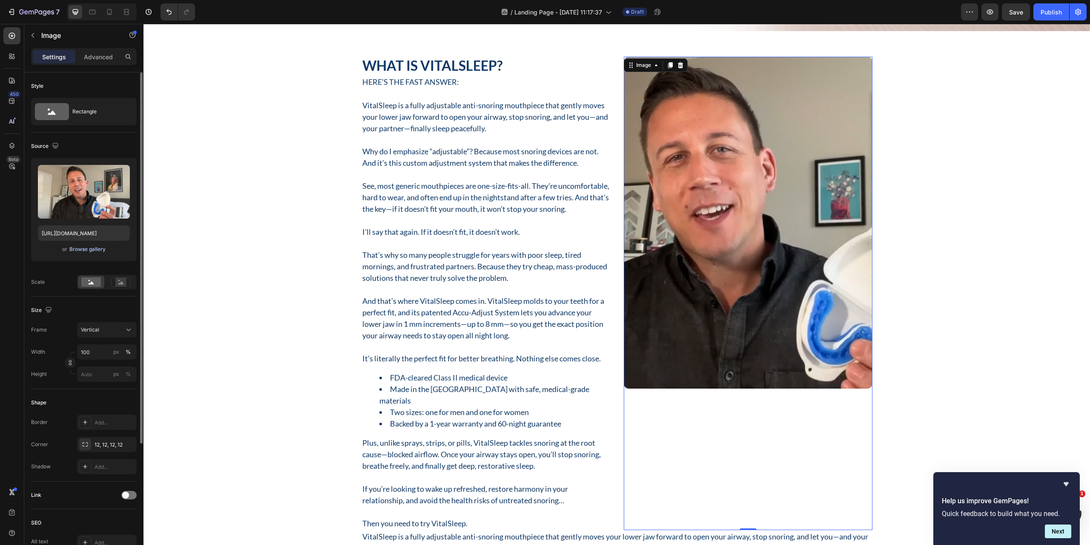
click at [83, 250] on div "Browse gallery" at bounding box center [87, 249] width 36 height 8
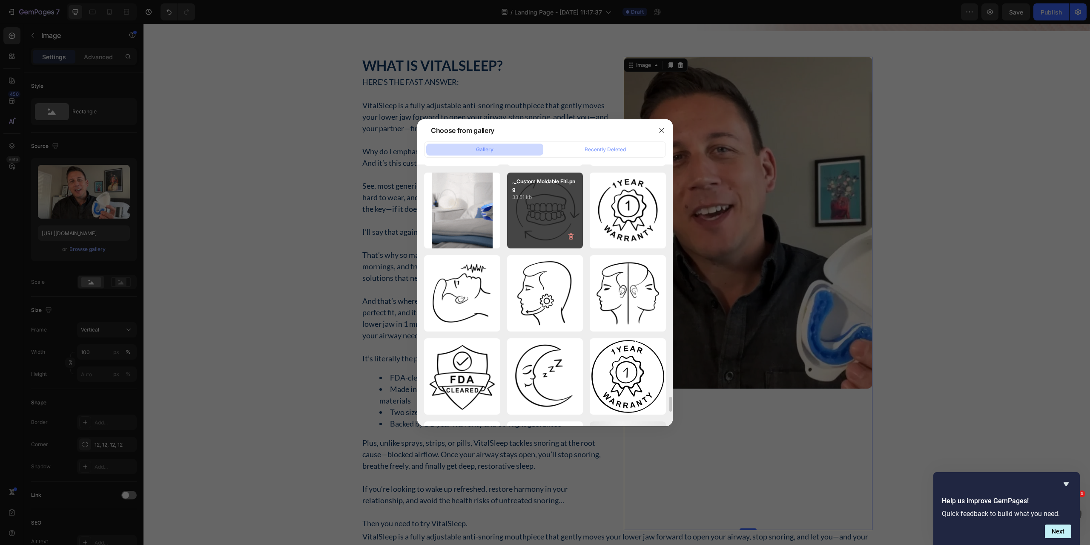
scroll to position [3936, 0]
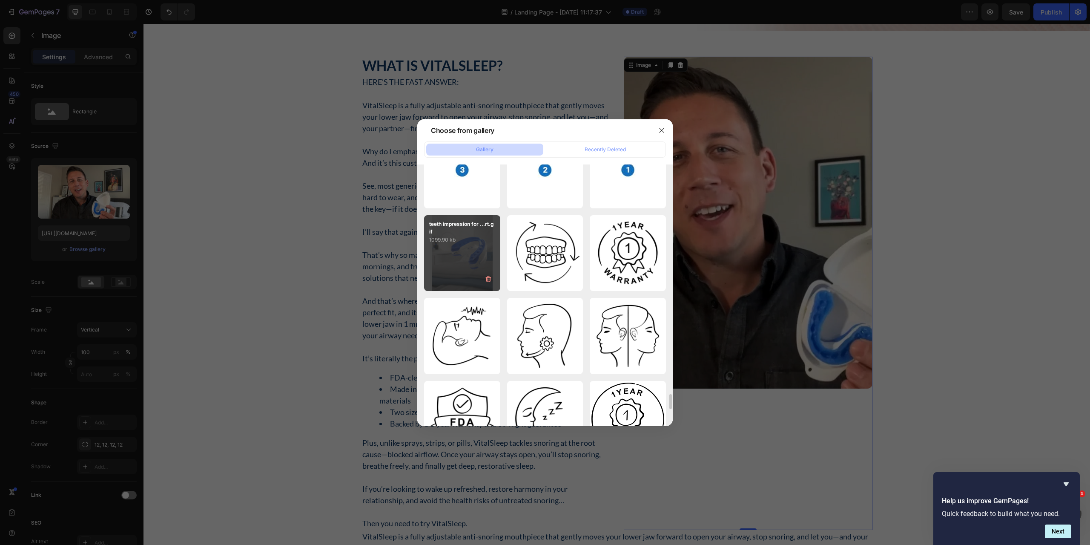
click at [455, 264] on div "teeth impression for ...rt.gif 1099.90 kb" at bounding box center [462, 253] width 76 height 76
type input "https://cdn.shopify.com/s/files/1/0024/6346/5541/files/gempages_451081390222476…"
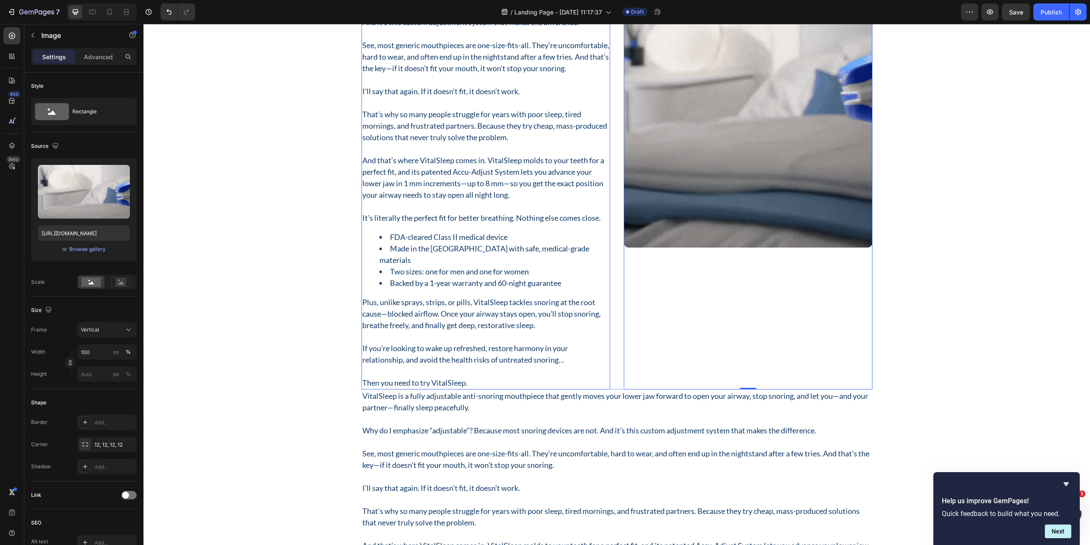
scroll to position [596, 0]
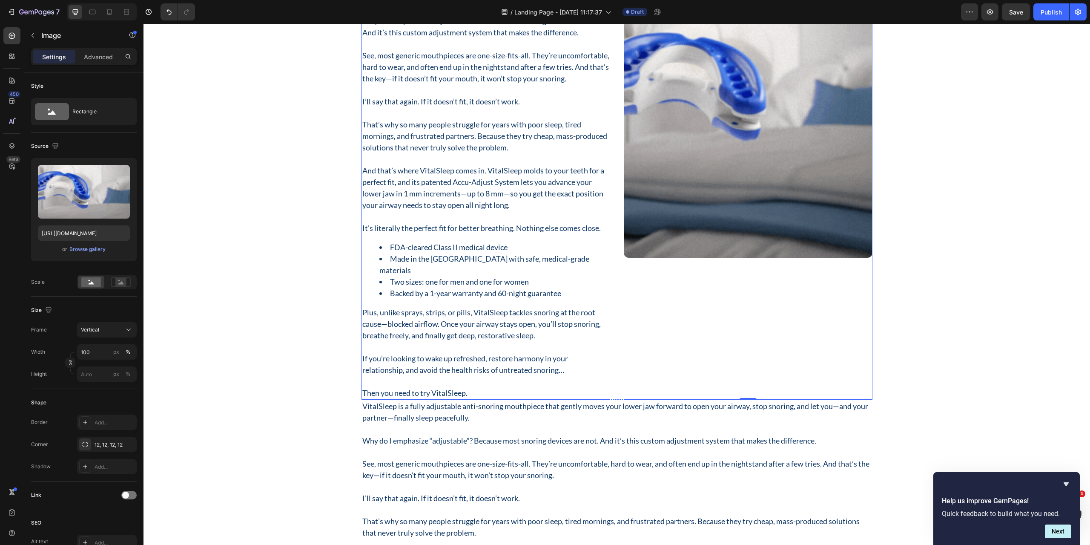
click at [468, 394] on p "Then you need to try VitalSleep." at bounding box center [485, 392] width 247 height 11
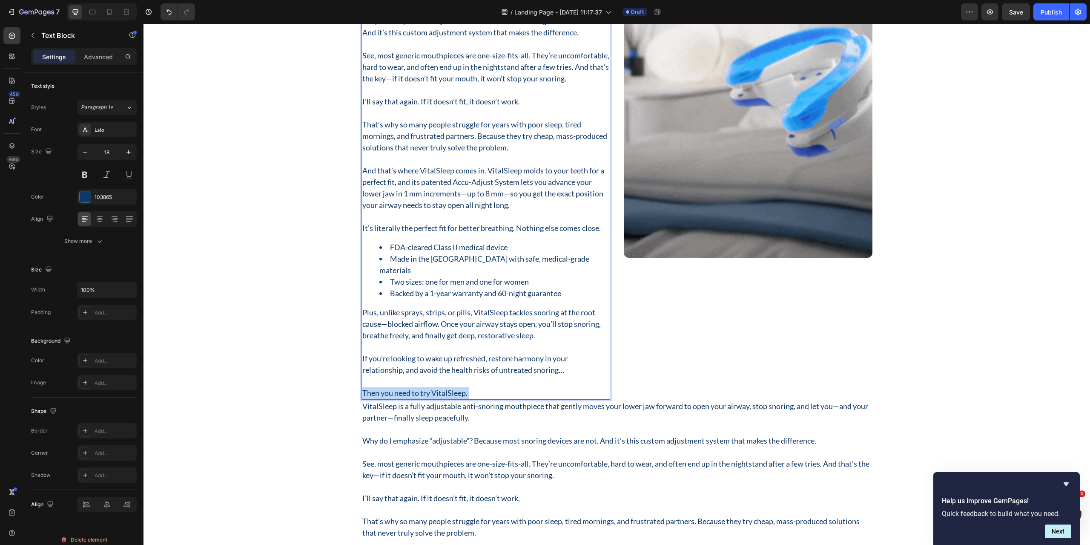
drag, startPoint x: 468, startPoint y: 393, endPoint x: 367, endPoint y: 336, distance: 116.9
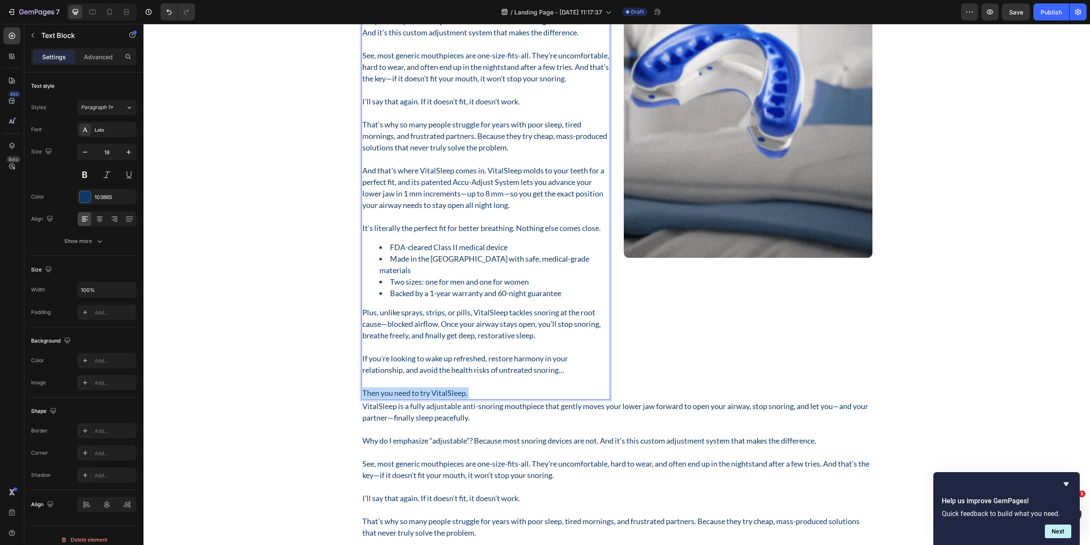
click at [367, 336] on div "VitalSleep is a fully adjustable anti-snoring mouthpiece that gently moves your…" at bounding box center [486, 183] width 249 height 431
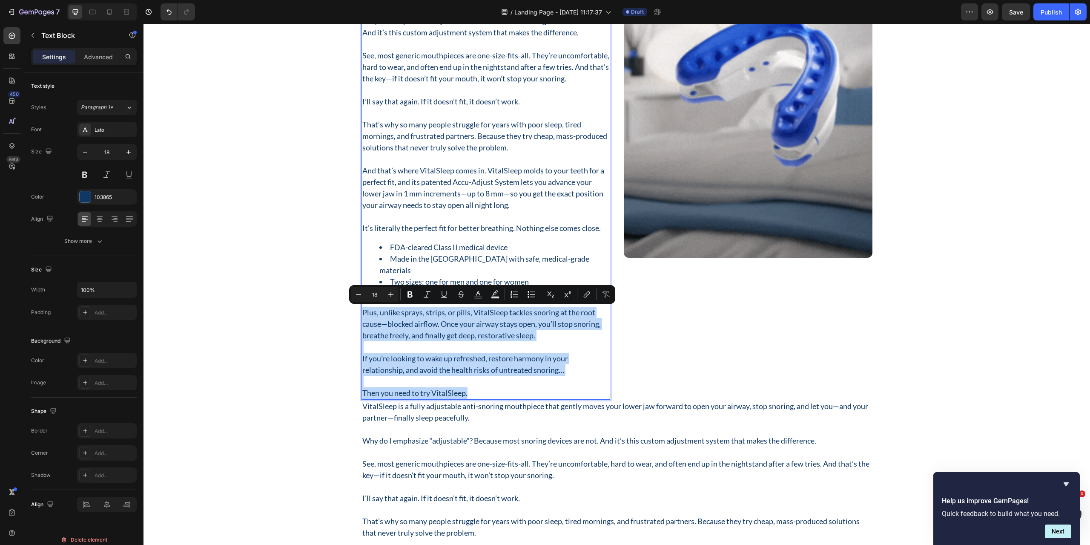
drag, startPoint x: 471, startPoint y: 391, endPoint x: 358, endPoint y: 309, distance: 139.0
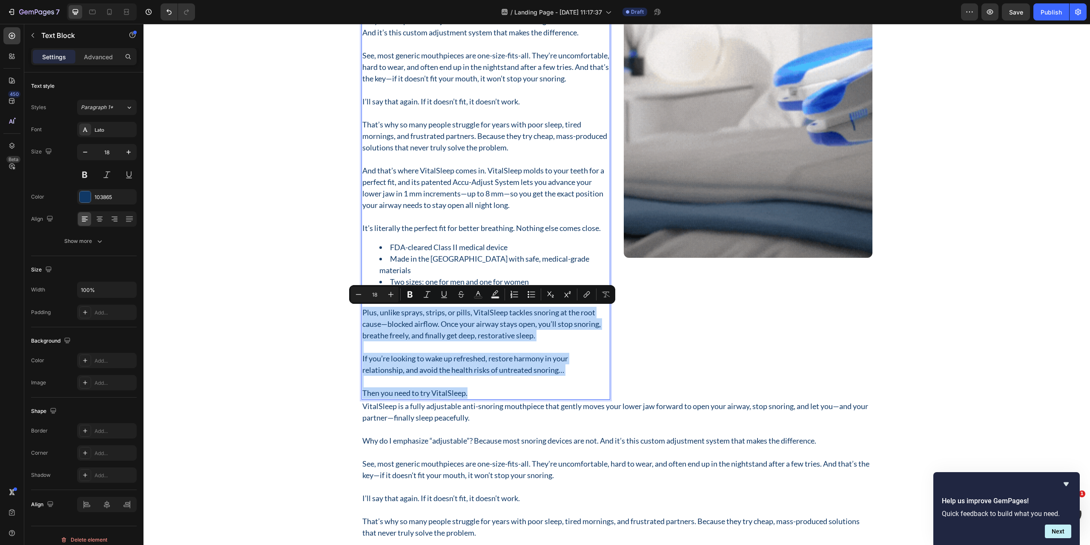
click at [362, 309] on div "VitalSleep is a fully adjustable anti-snoring mouthpiece that gently moves your…" at bounding box center [486, 183] width 249 height 431
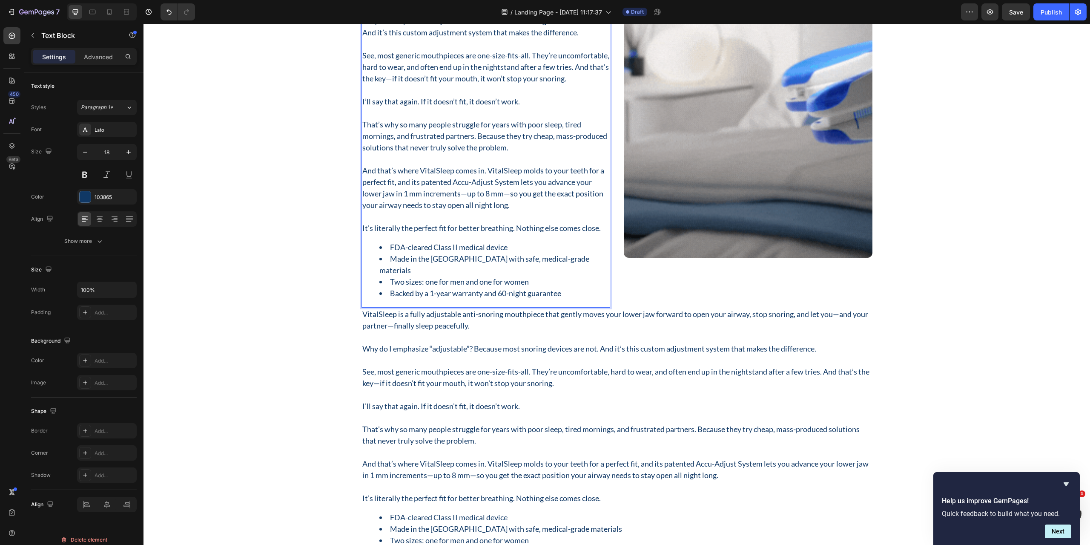
click at [368, 301] on div "VitalSleep is a fully adjustable anti-snoring mouthpiece that gently moves your…" at bounding box center [486, 137] width 249 height 339
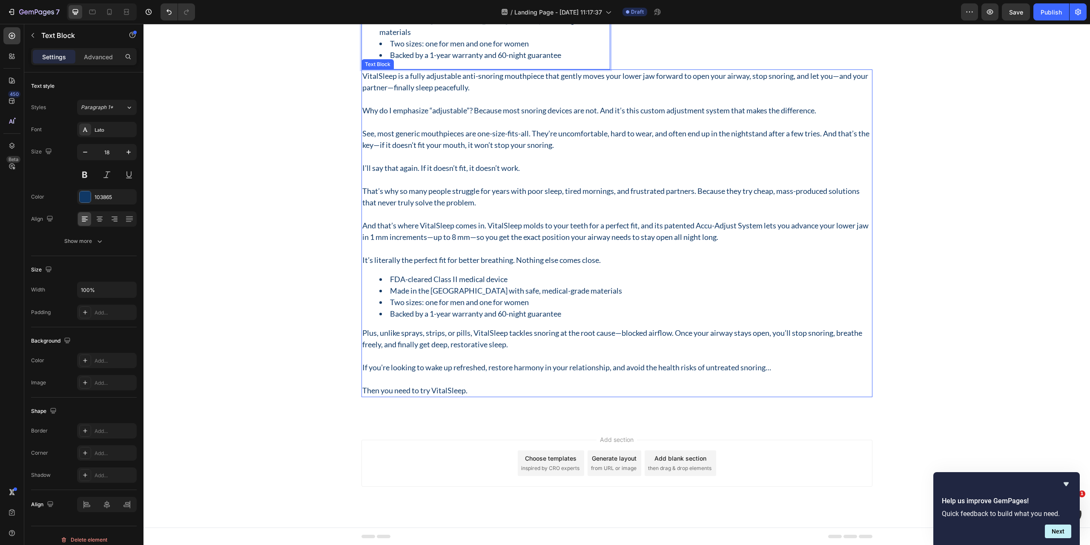
scroll to position [834, 0]
click at [576, 305] on li "Two sizes: one for men and one for women" at bounding box center [625, 301] width 492 height 11
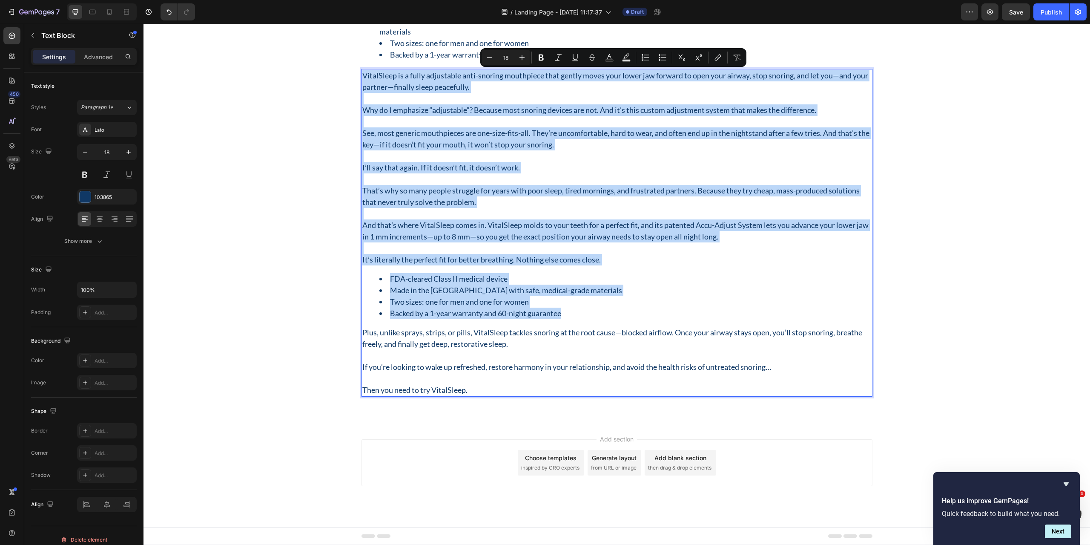
drag, startPoint x: 532, startPoint y: 290, endPoint x: 361, endPoint y: 72, distance: 277.5
click at [362, 72] on div "VitalSleep is a fully adjustable anti-snoring mouthpiece that gently moves your…" at bounding box center [617, 232] width 511 height 327
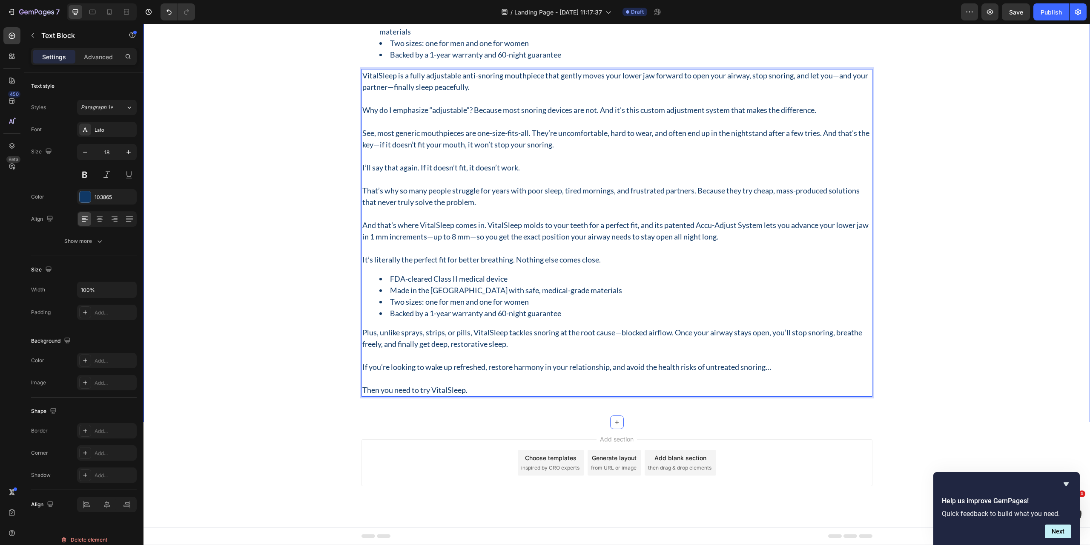
scroll to position [589, 0]
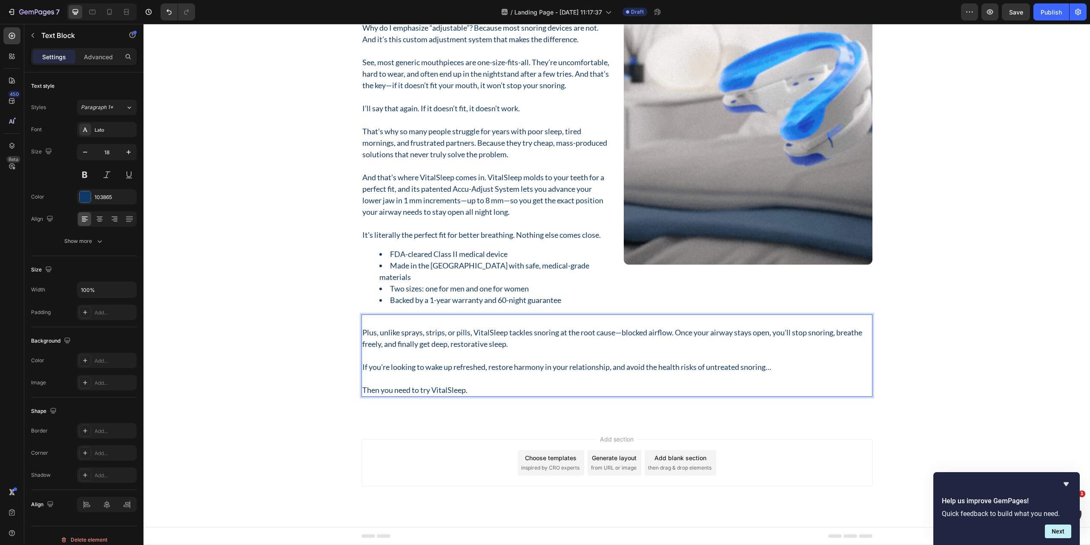
click at [362, 332] on div "Plus, unlike sprays, strips, or pills, VitalSleep tackles snoring at the root c…" at bounding box center [617, 355] width 511 height 82
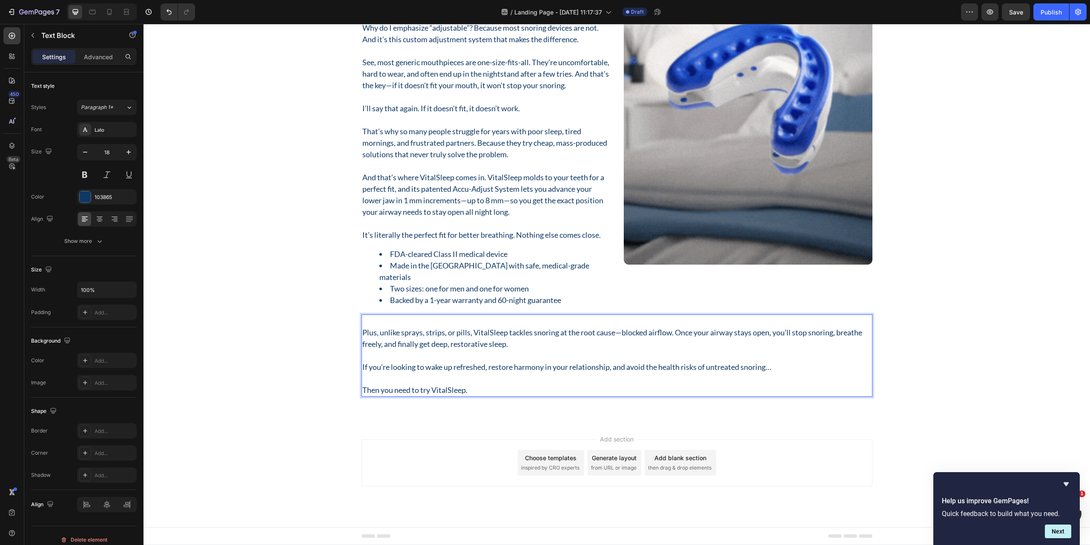
scroll to position [577, 0]
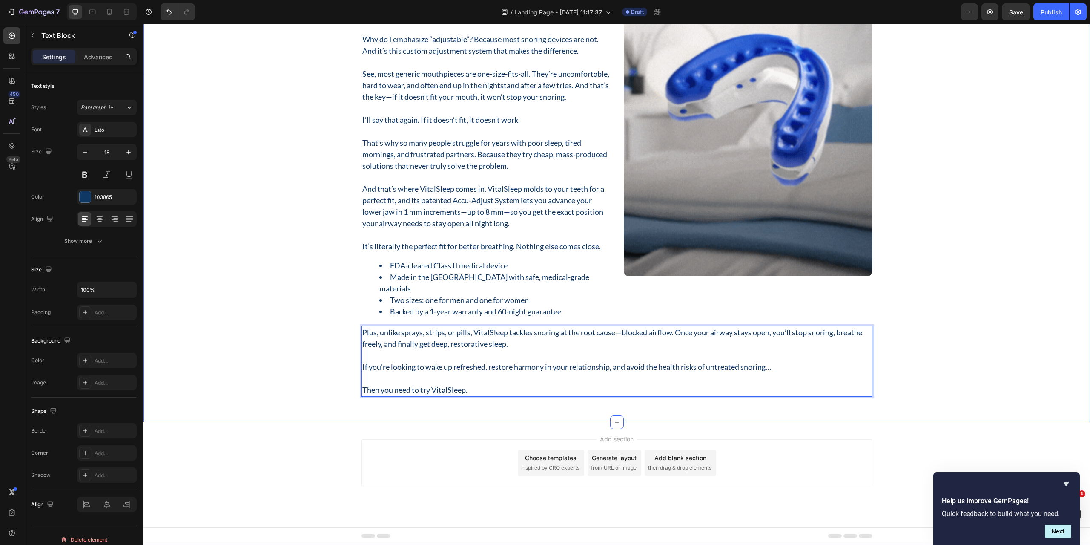
click at [318, 331] on div "What Is VitalSleep? Heading Here’s the fast answer: Text Block VitalSleep is a …" at bounding box center [617, 170] width 934 height 452
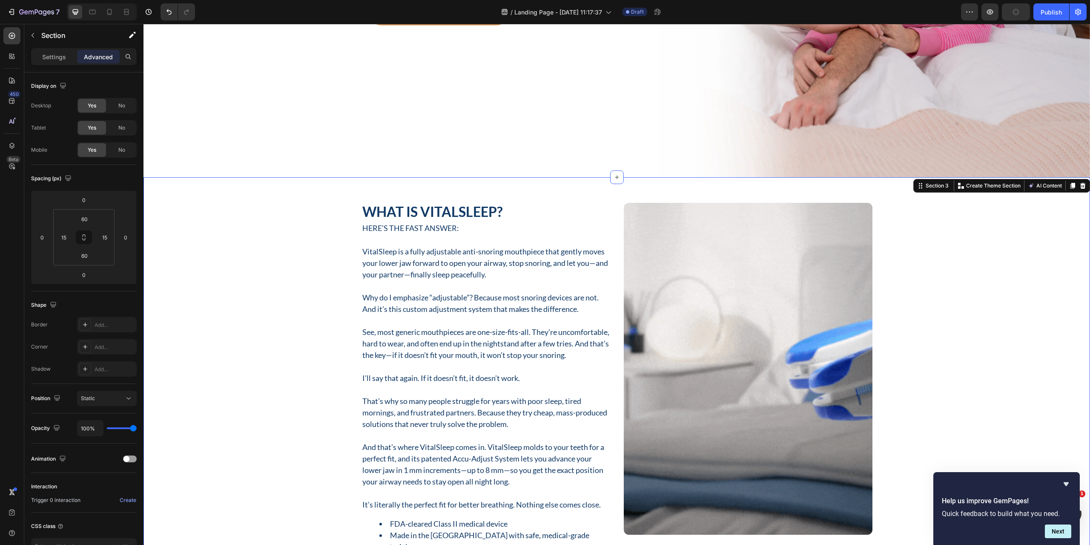
scroll to position [365, 0]
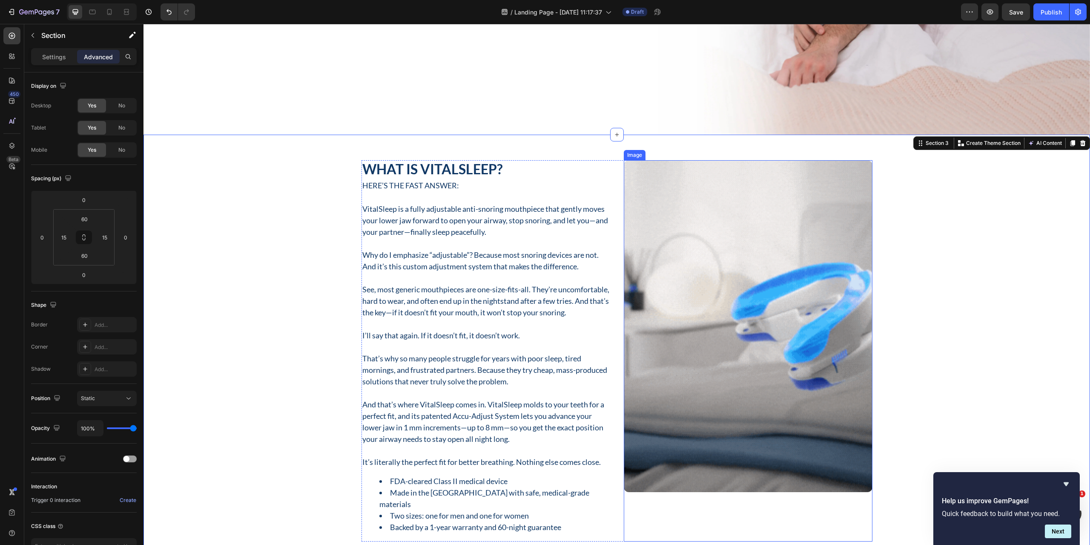
click at [676, 225] on img at bounding box center [748, 326] width 249 height 332
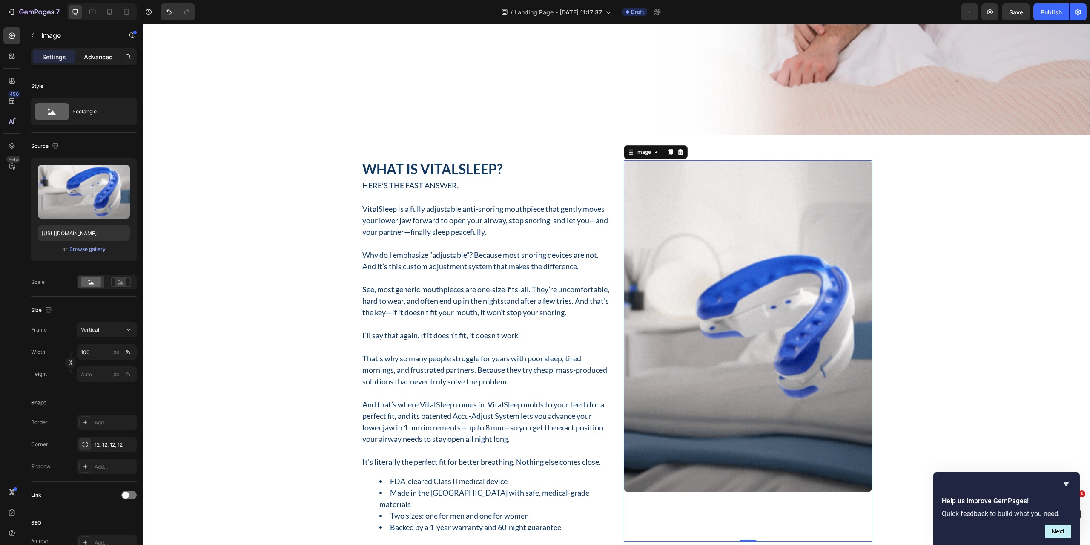
click at [105, 57] on p "Advanced" at bounding box center [98, 56] width 29 height 9
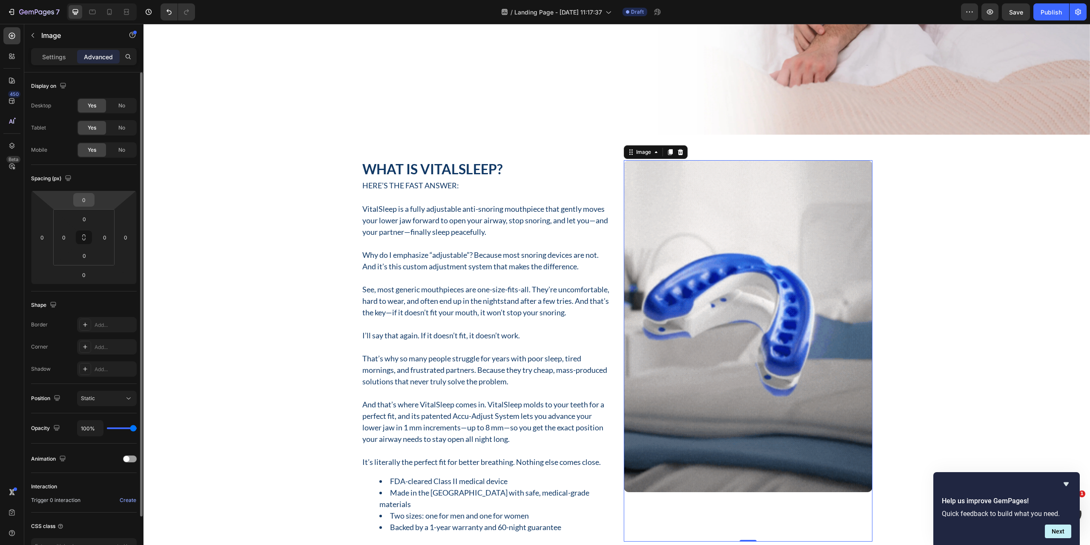
click at [90, 205] on input "0" at bounding box center [83, 199] width 17 height 13
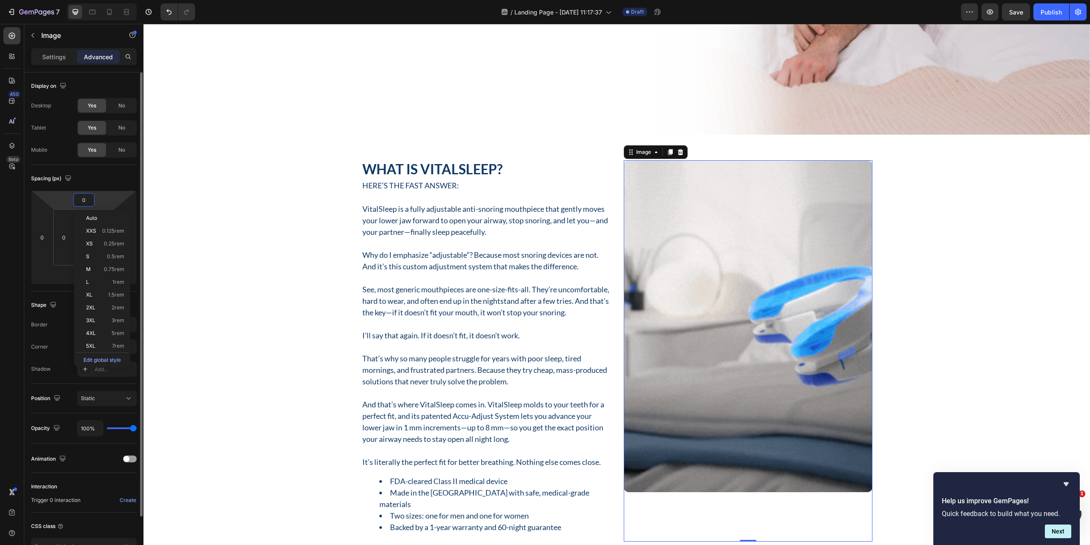
type input "8"
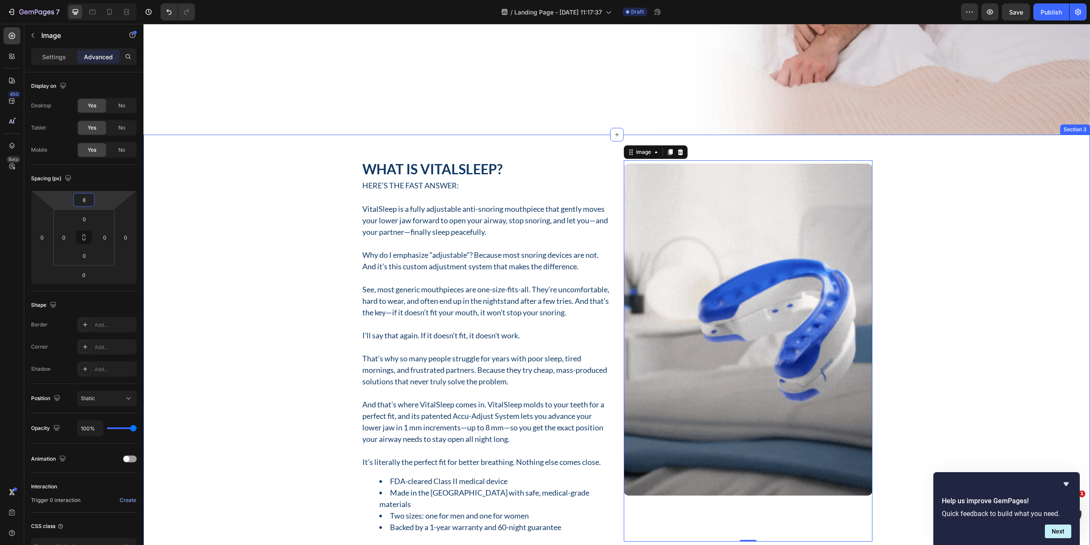
click at [177, 207] on div "What Is VitalSleep? Heading Here’s the fast answer: Text Block VitalSleep is a …" at bounding box center [617, 386] width 934 height 452
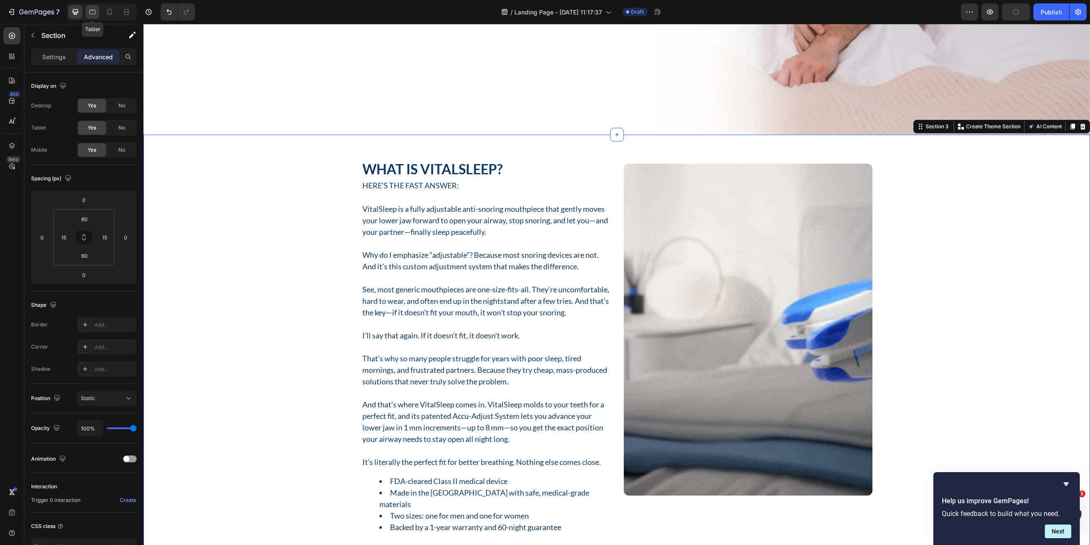
click at [96, 16] on div at bounding box center [93, 12] width 14 height 14
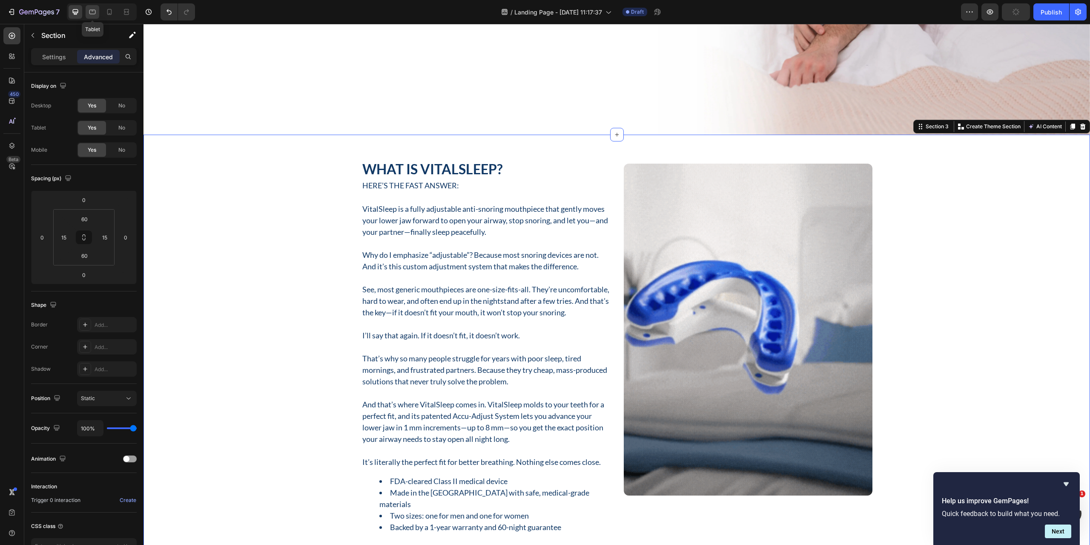
type input "48"
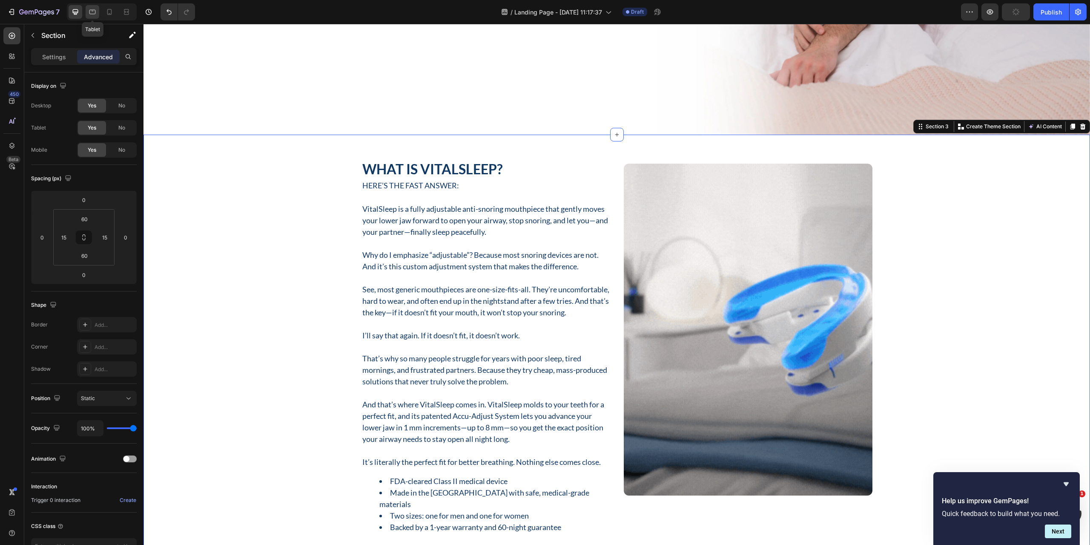
type input "48"
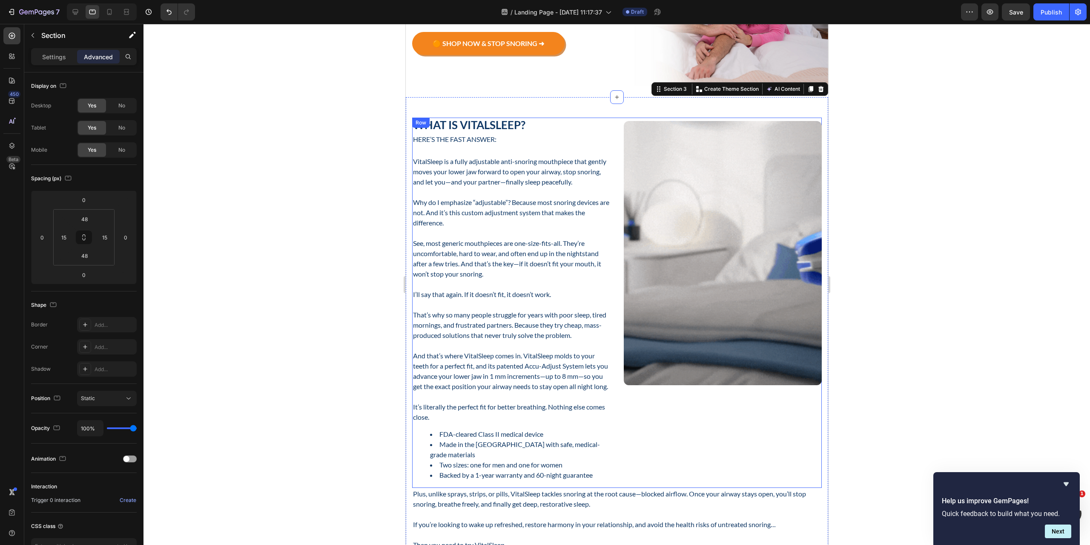
scroll to position [168, 0]
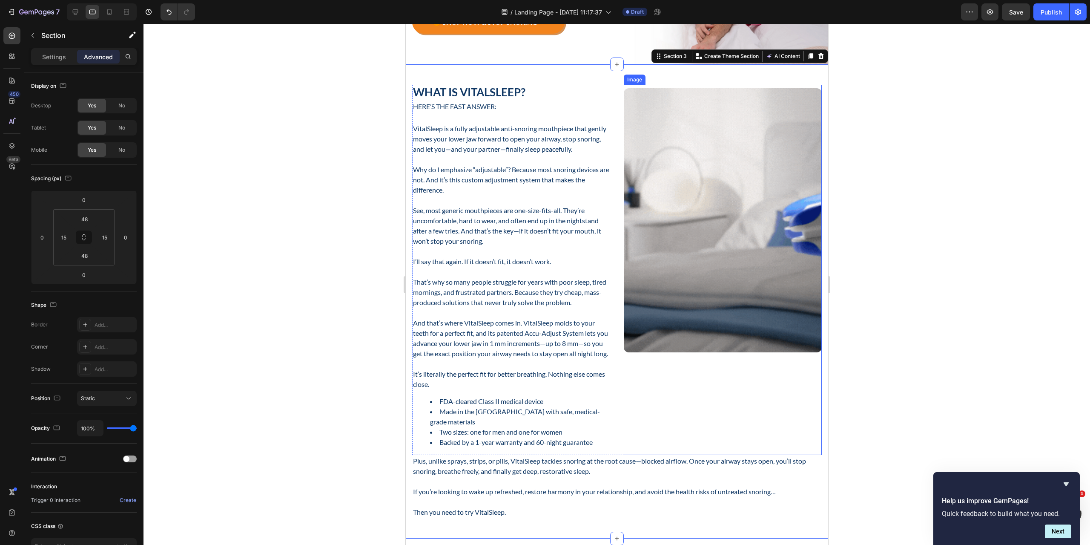
click at [718, 256] on img at bounding box center [722, 220] width 198 height 264
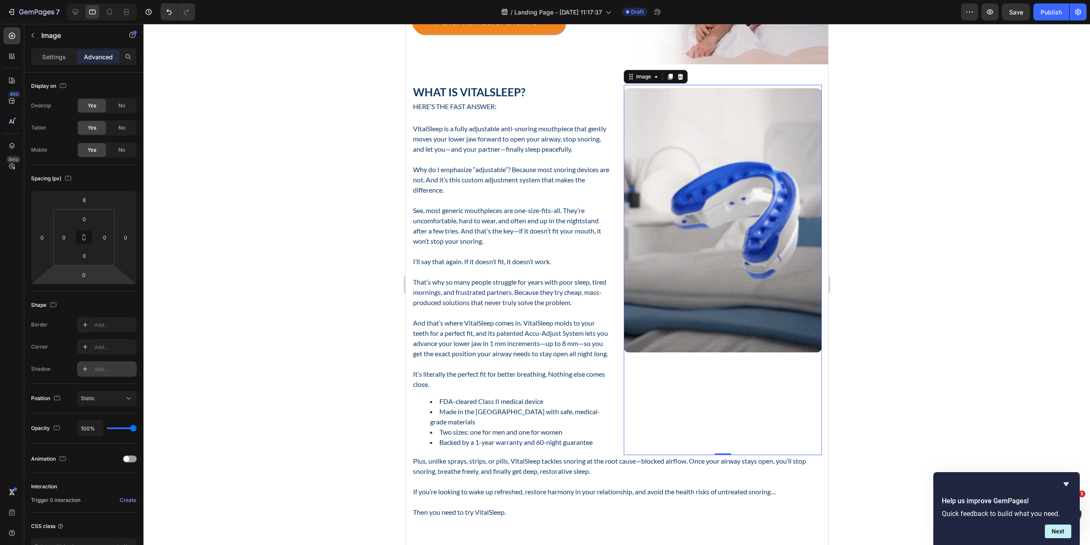
scroll to position [59, 0]
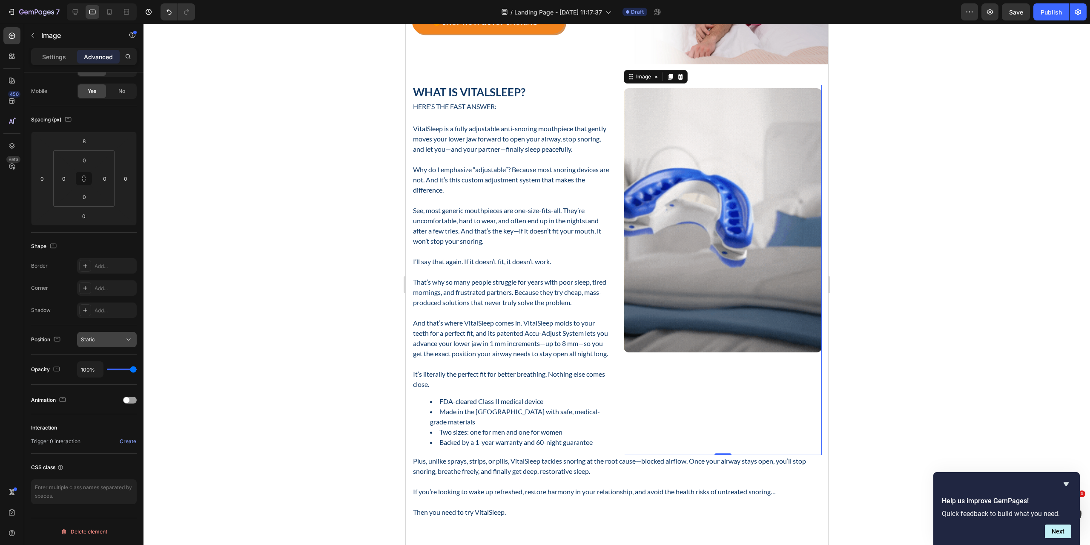
click at [106, 343] on div "Static" at bounding box center [102, 340] width 43 height 8
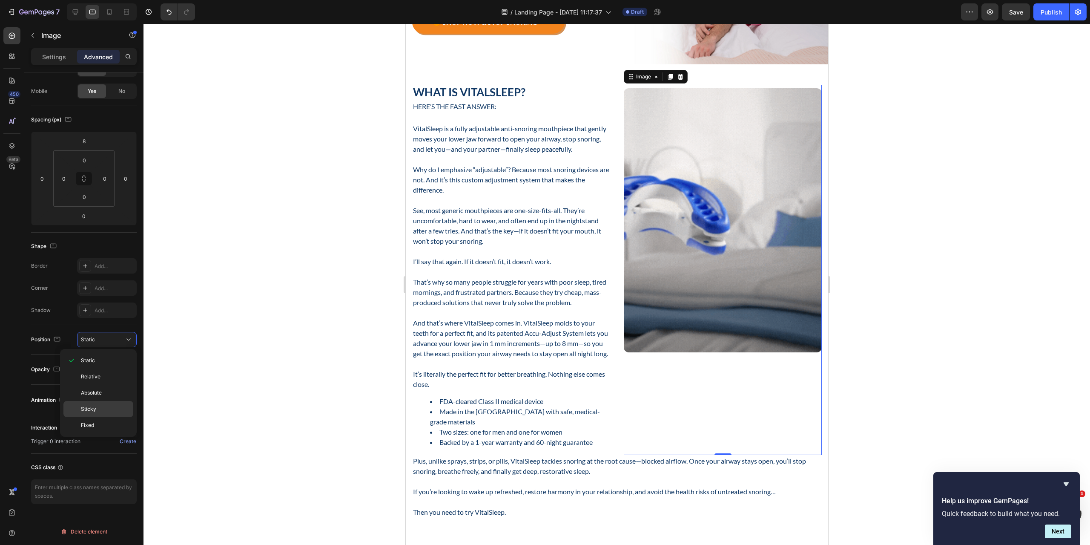
click at [96, 406] on p "Sticky" at bounding box center [105, 409] width 49 height 8
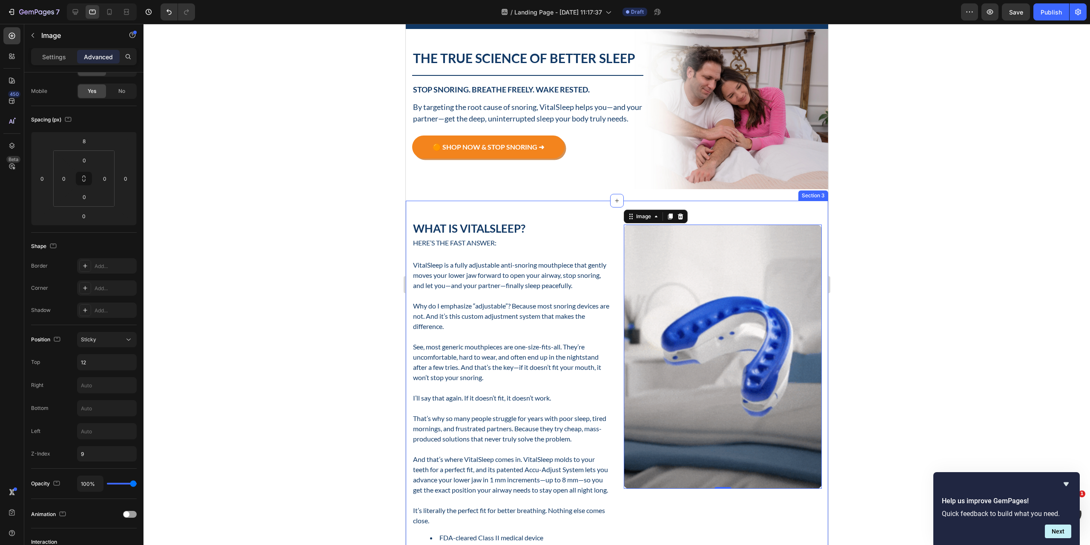
scroll to position [40, 0]
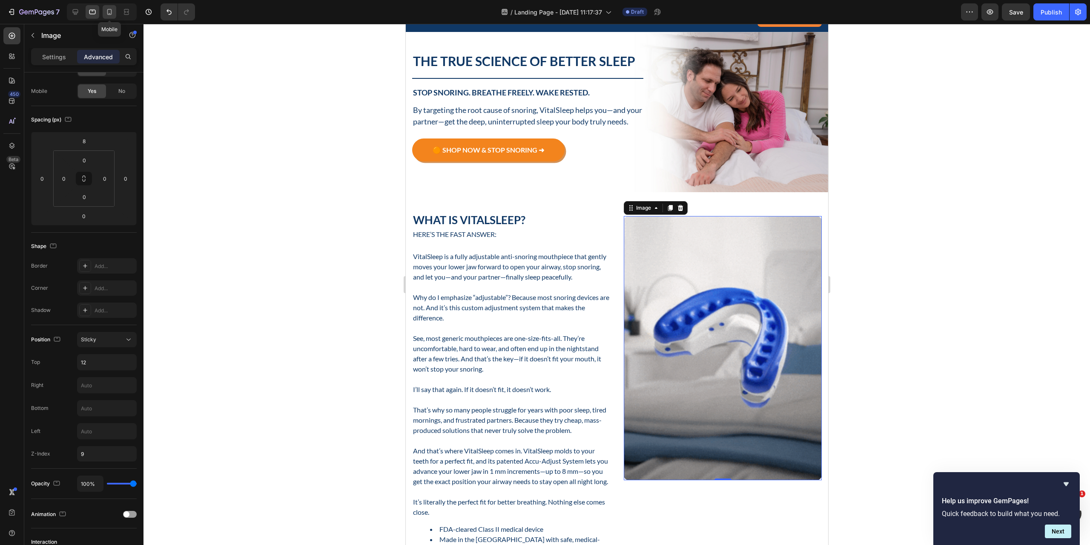
click at [106, 16] on div at bounding box center [110, 12] width 14 height 14
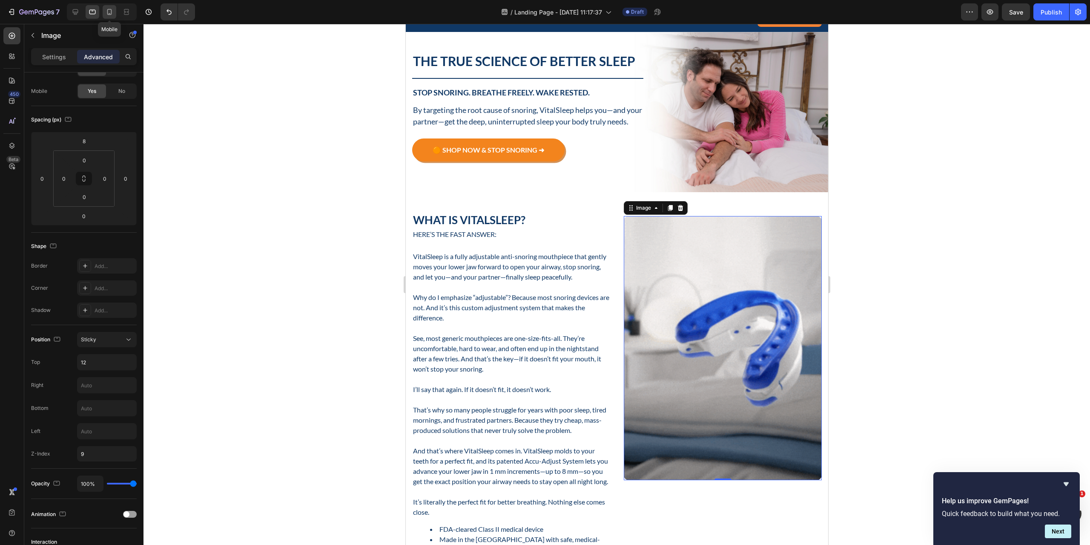
type input "0"
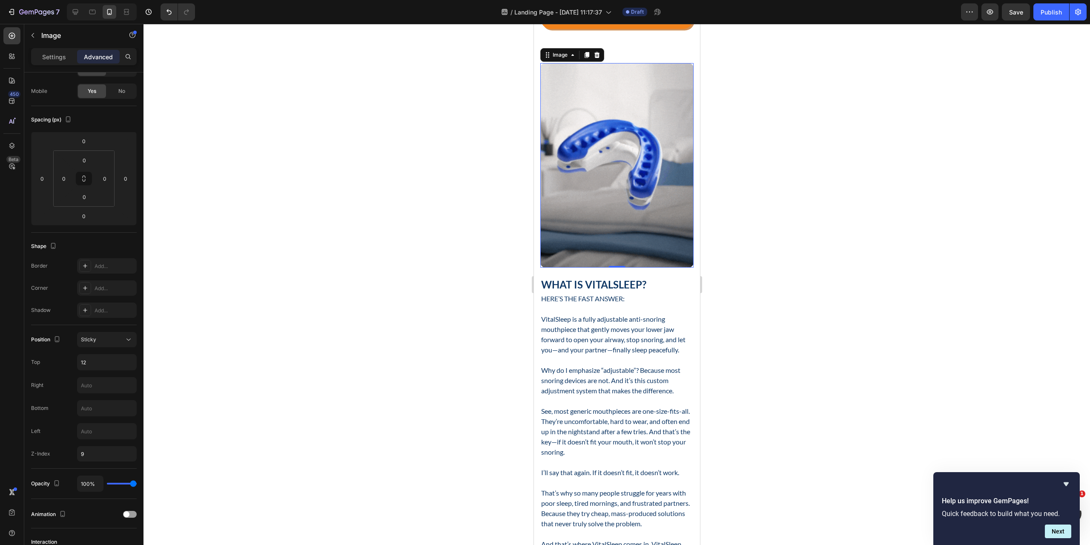
scroll to position [329, 0]
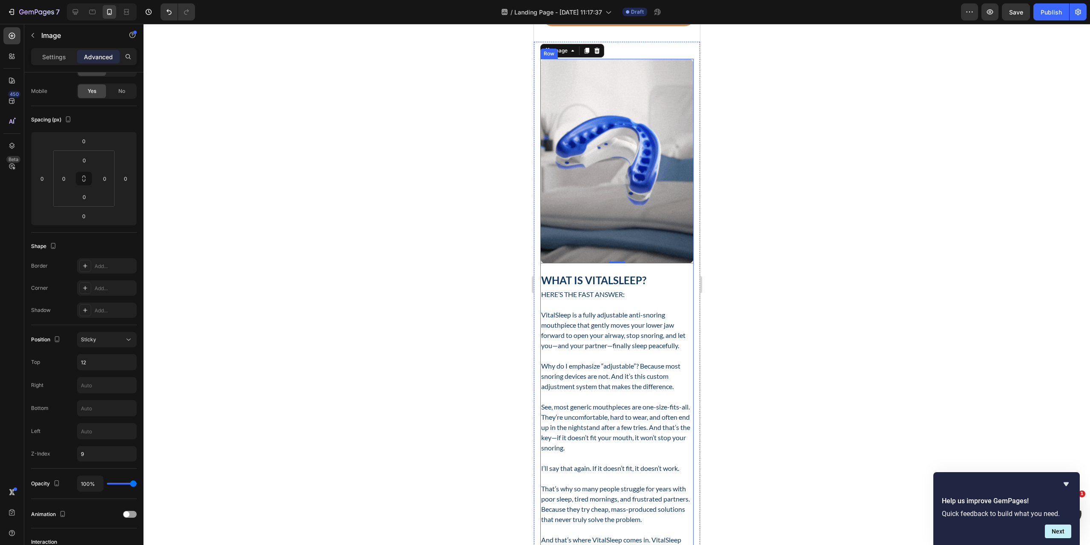
click at [591, 254] on div "What Is VitalSleep? Heading Here’s the fast answer: Text Block VitalSleep is a …" at bounding box center [616, 381] width 153 height 644
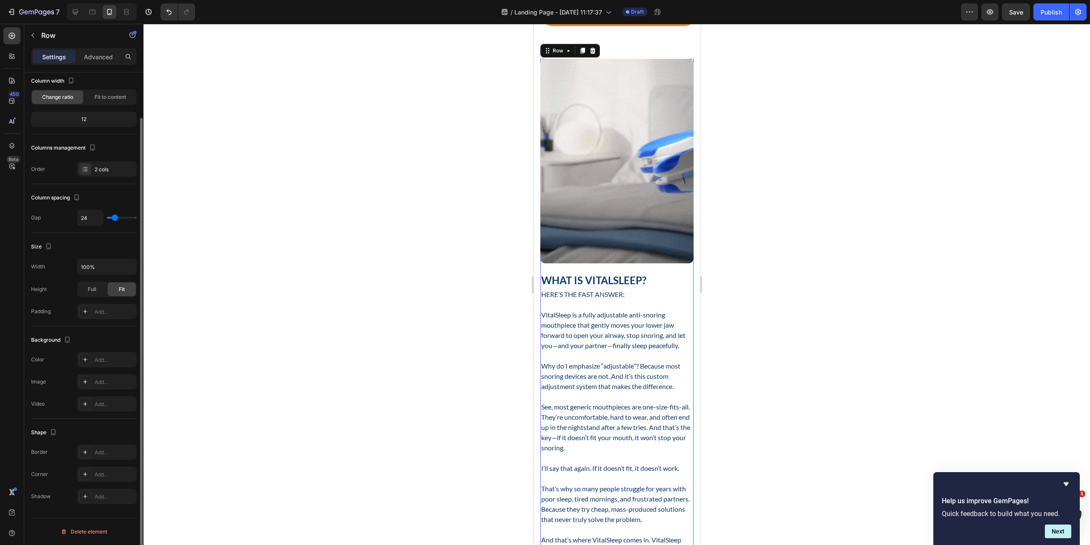
scroll to position [0, 0]
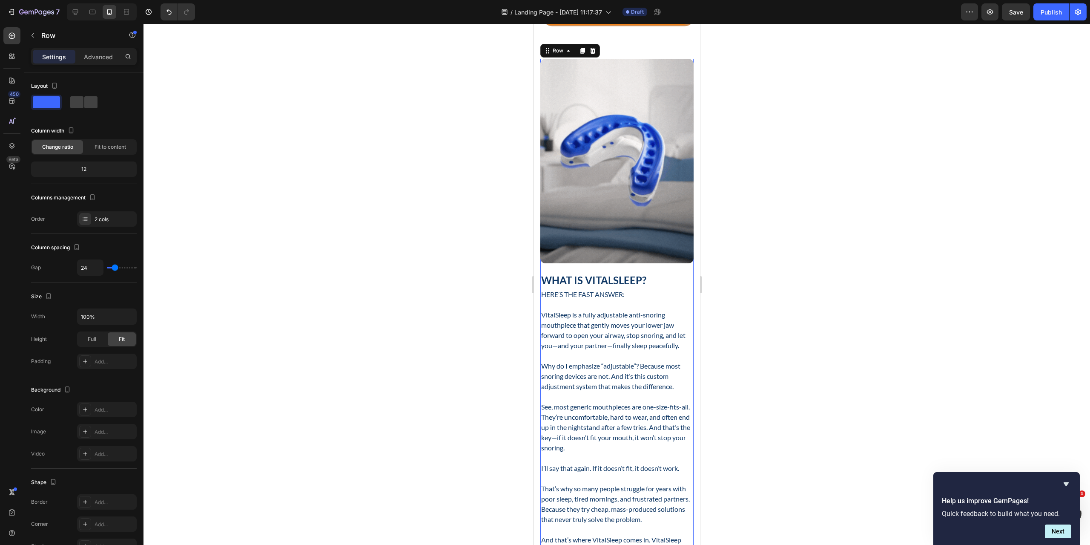
drag, startPoint x: 101, startPoint y: 218, endPoint x: 115, endPoint y: 238, distance: 23.9
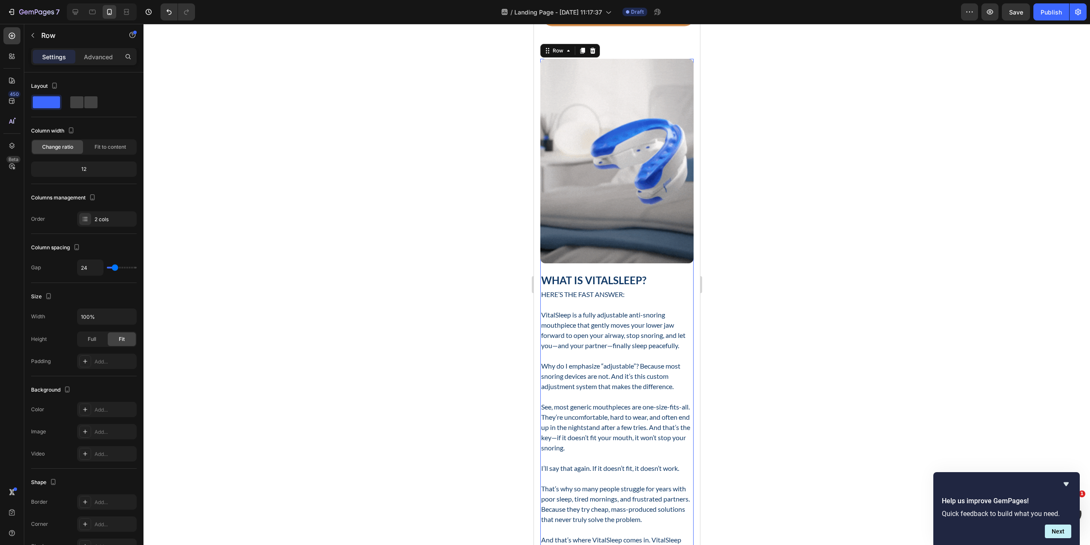
click at [101, 219] on div "2 cols" at bounding box center [115, 219] width 40 height 8
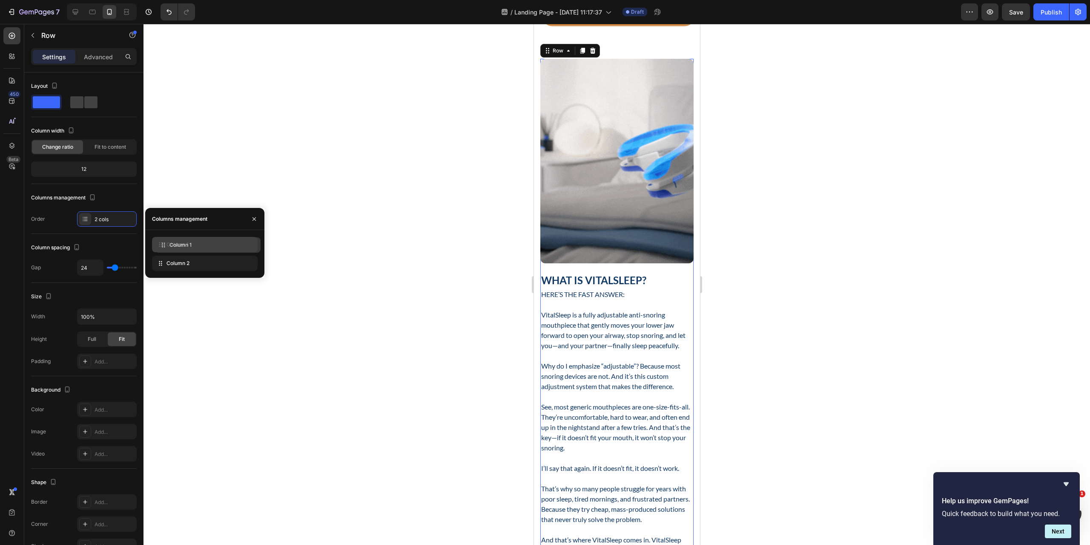
drag, startPoint x: 172, startPoint y: 259, endPoint x: 174, endPoint y: 245, distance: 13.8
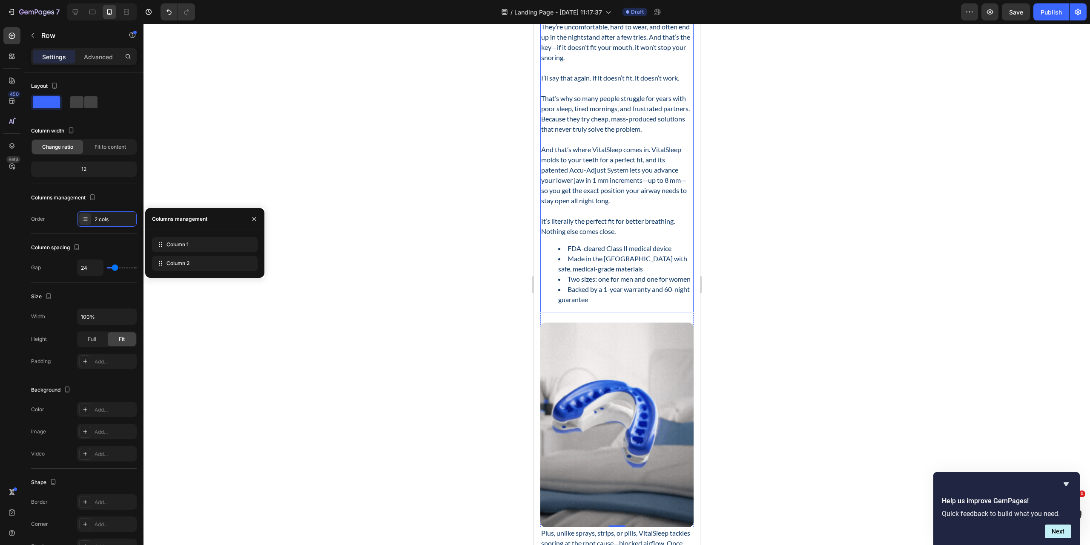
scroll to position [542, 0]
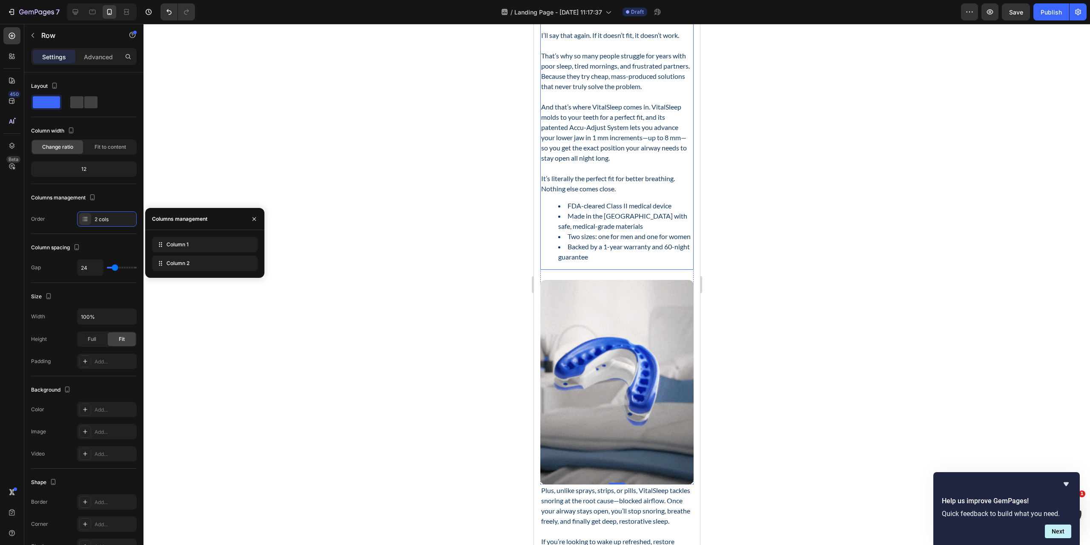
click at [545, 262] on ul "FDA-cleared Class II medical device Made in the [GEOGRAPHIC_DATA] with safe, me…" at bounding box center [617, 231] width 152 height 61
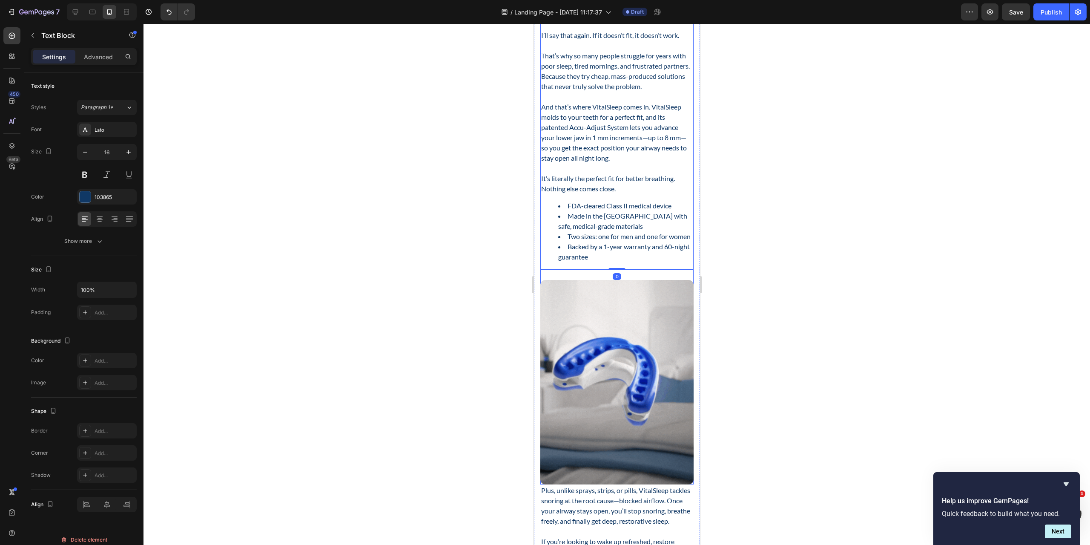
click at [580, 305] on div "What Is VitalSleep? Heading Here’s the fast answer: Text Block VitalSleep is a …" at bounding box center [616, 163] width 153 height 644
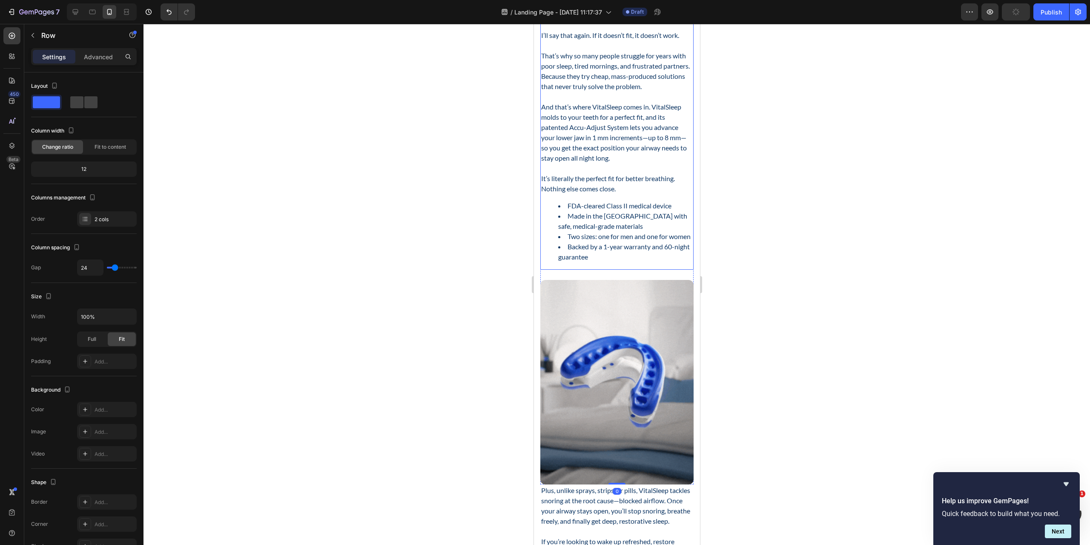
click at [623, 262] on li "Backed by a 1-year warranty and 60-night guarantee" at bounding box center [625, 251] width 135 height 20
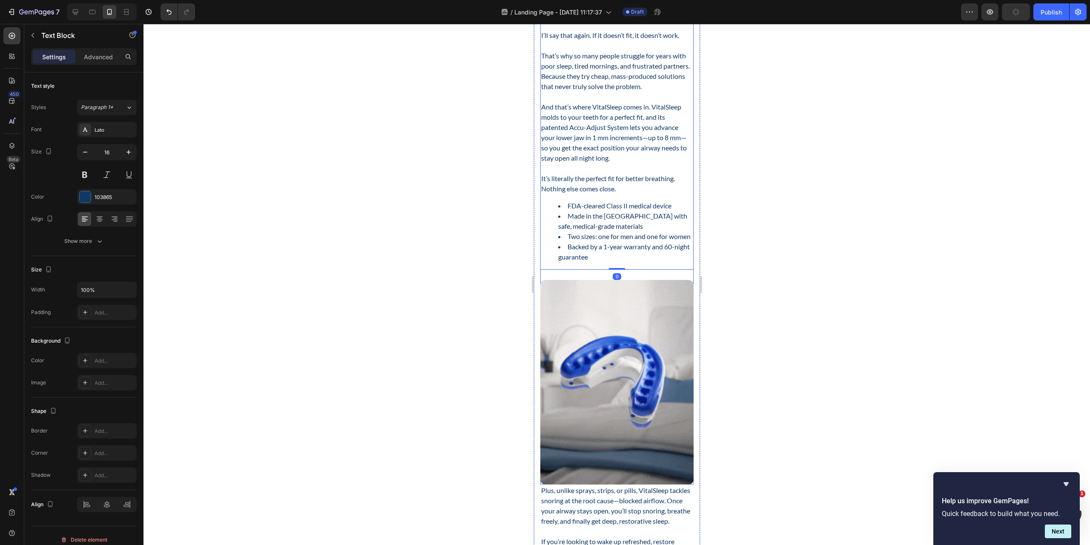
click at [576, 307] on div "What Is VitalSleep? Heading Here’s the fast answer: Text Block VitalSleep is a …" at bounding box center [616, 163] width 153 height 644
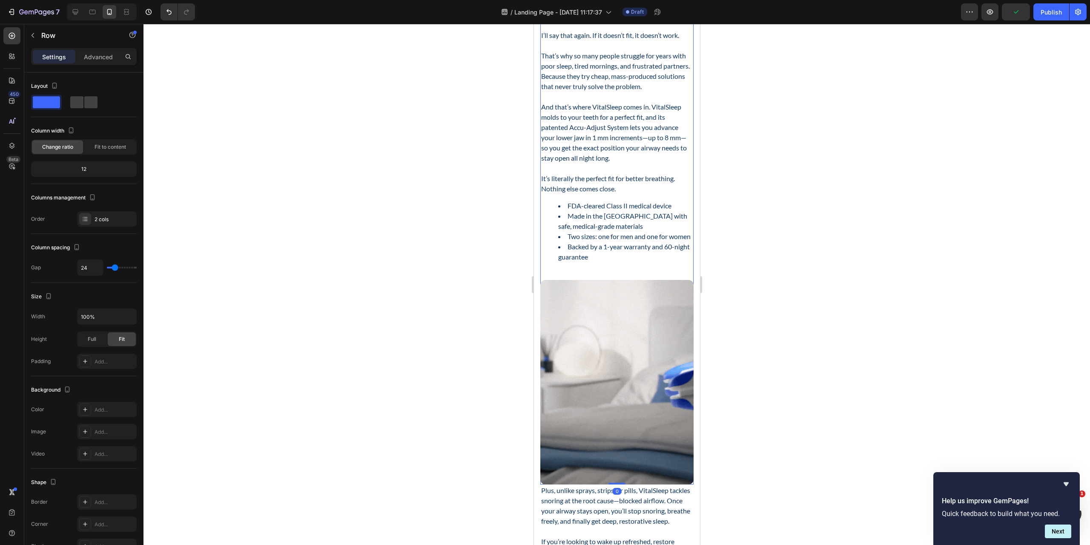
scroll to position [585, 0]
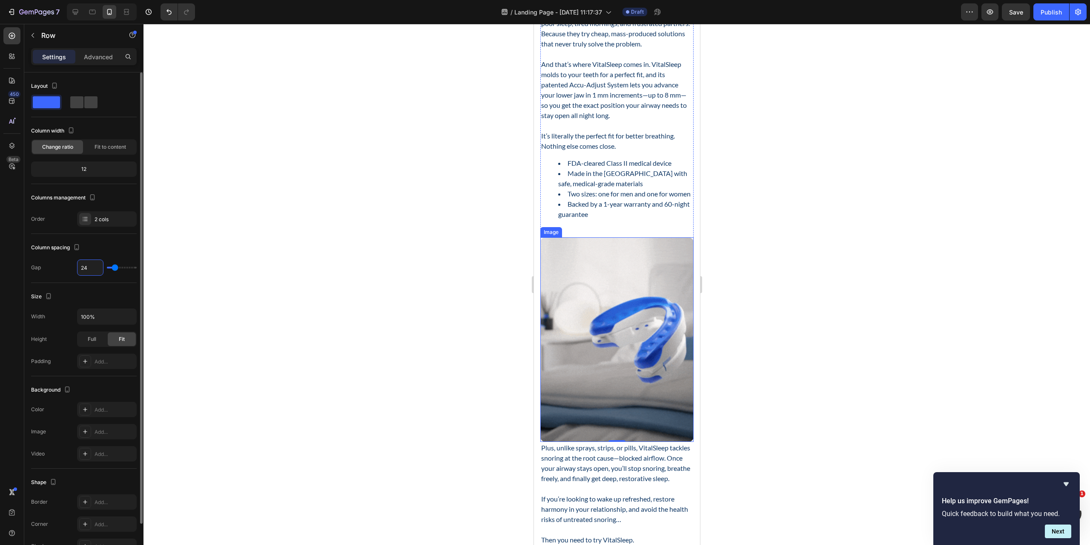
click at [94, 268] on input "24" at bounding box center [91, 267] width 26 height 15
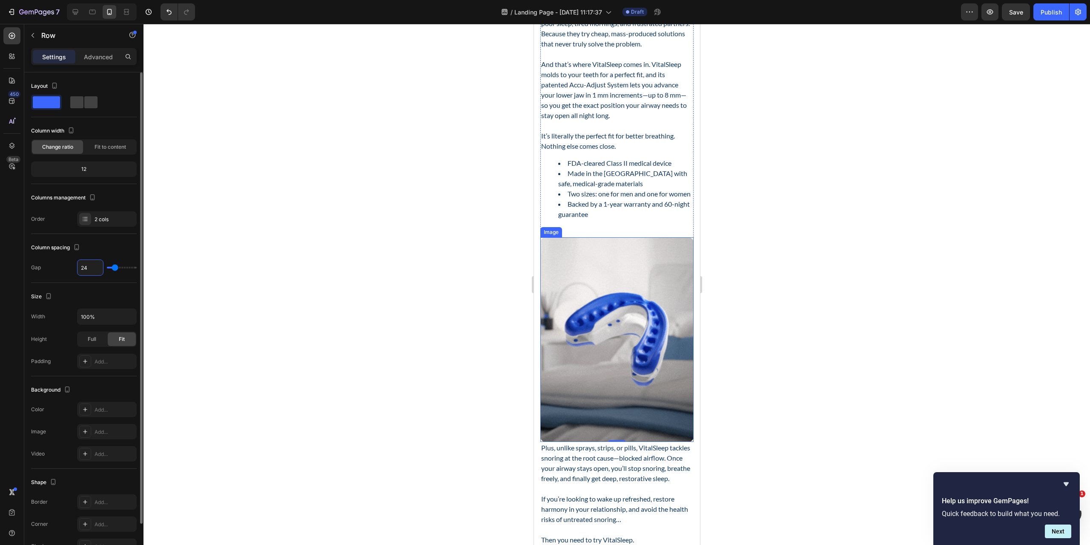
type input "23"
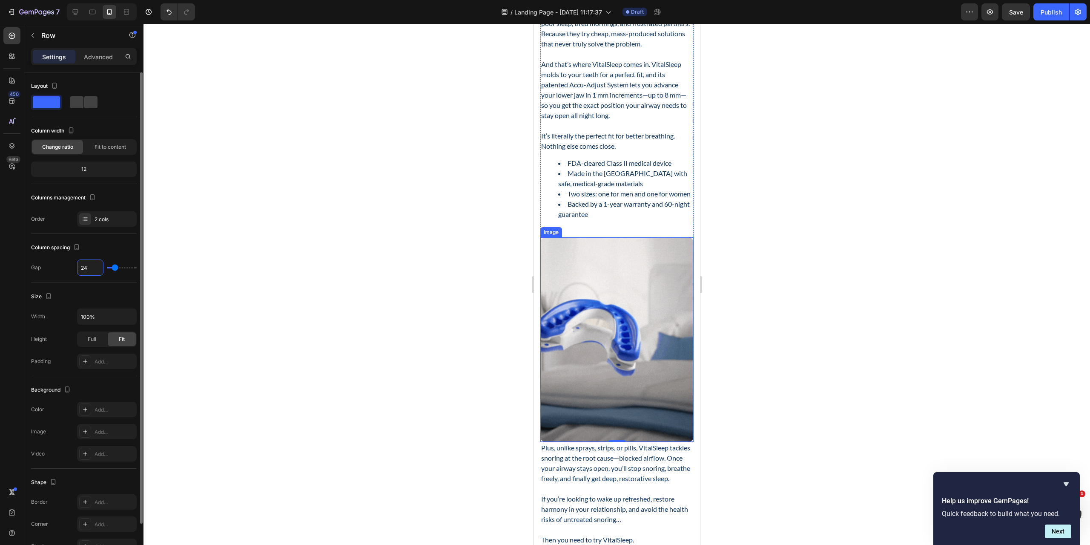
type input "23"
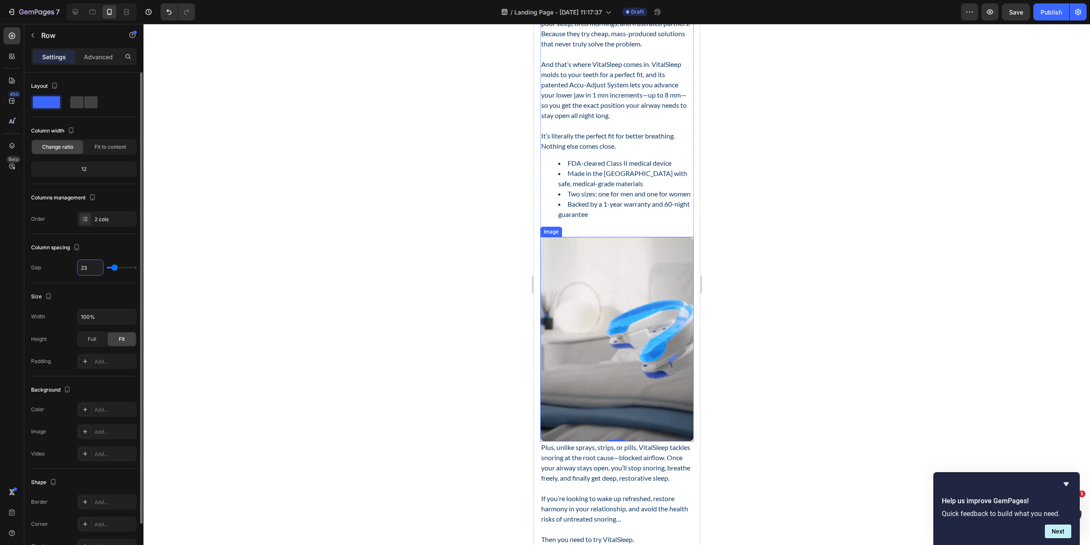
type input "22"
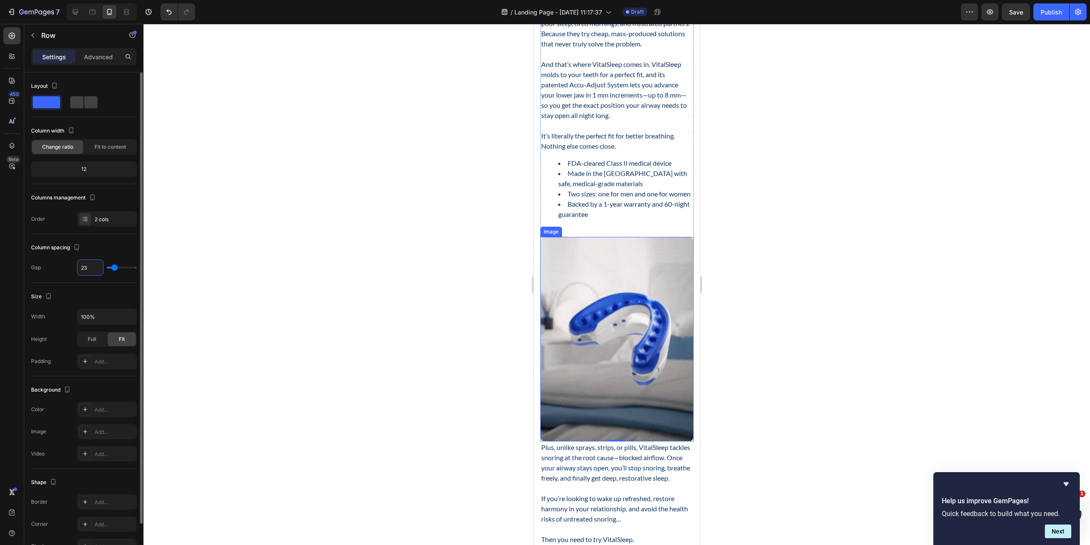
type input "22"
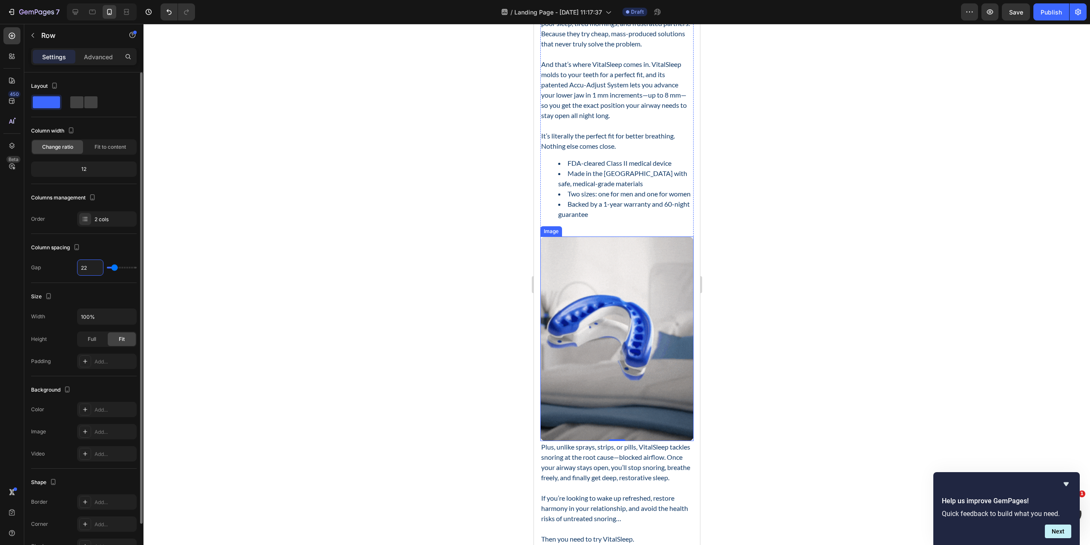
type input "21"
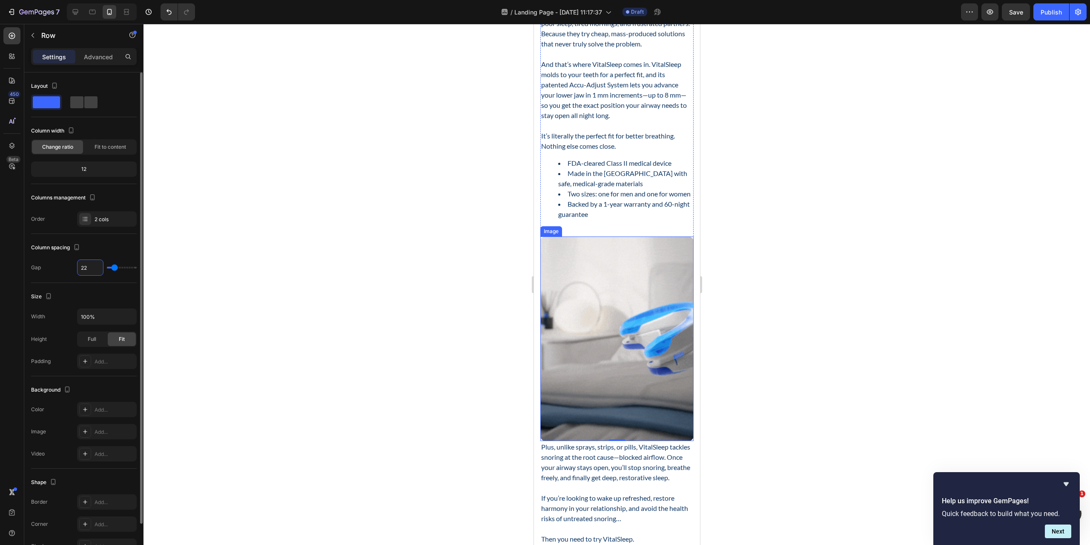
type input "21"
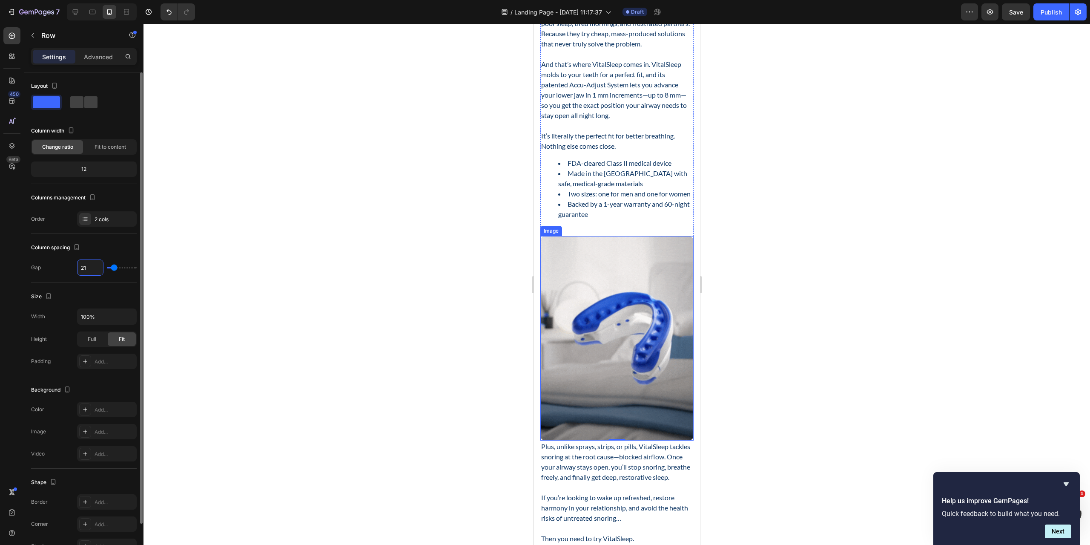
type input "20"
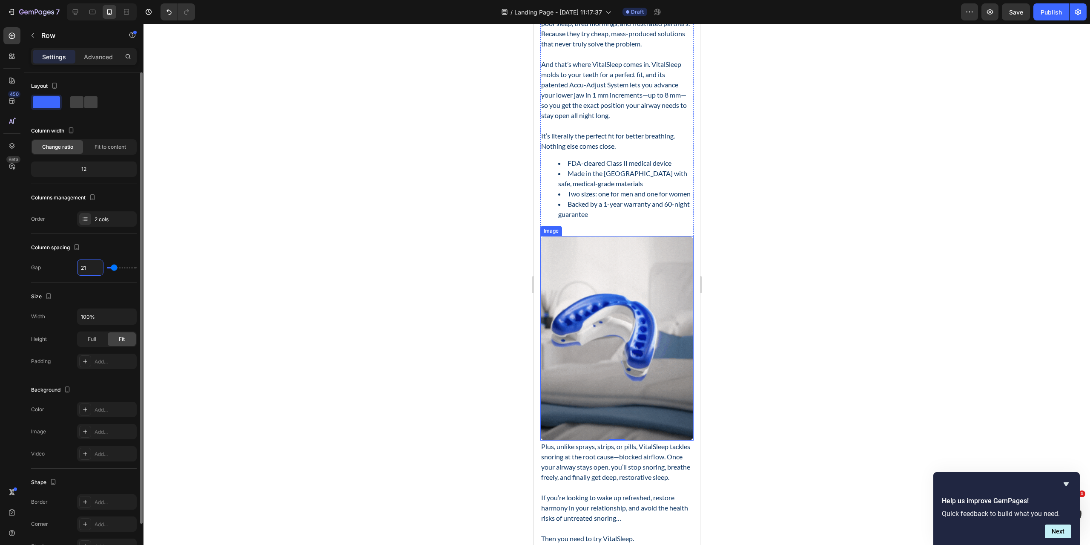
type input "20"
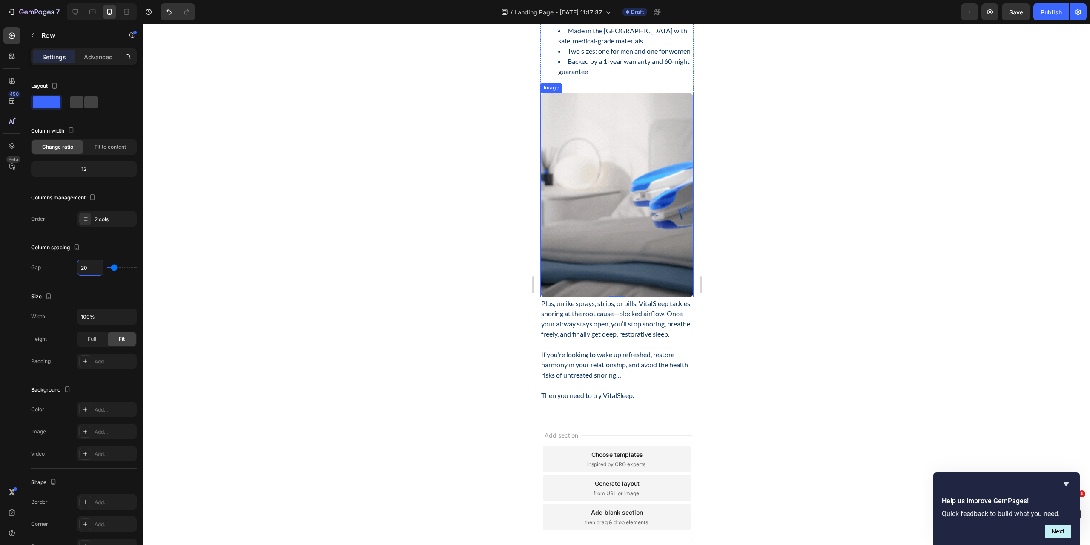
scroll to position [755, 0]
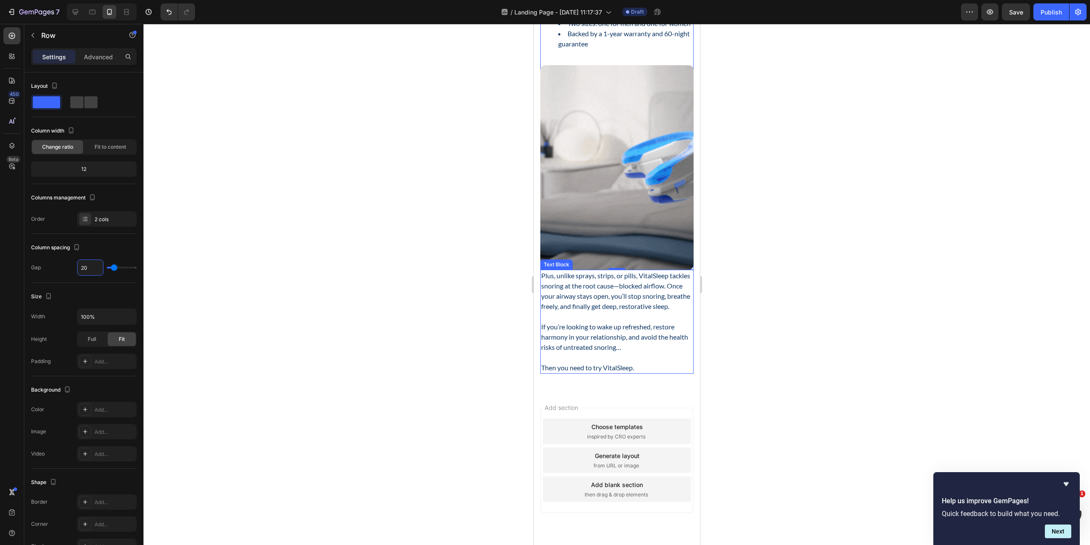
click at [595, 309] on p "Plus, unlike sprays, strips, or pills, VitalSleep tackles snoring at the root c…" at bounding box center [617, 290] width 152 height 41
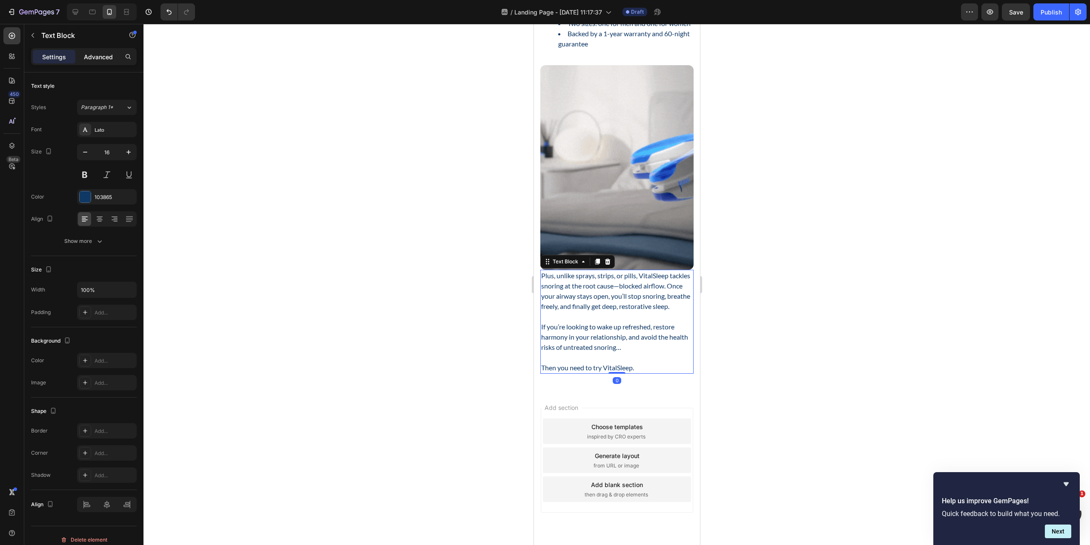
click at [97, 58] on p "Advanced" at bounding box center [98, 56] width 29 height 9
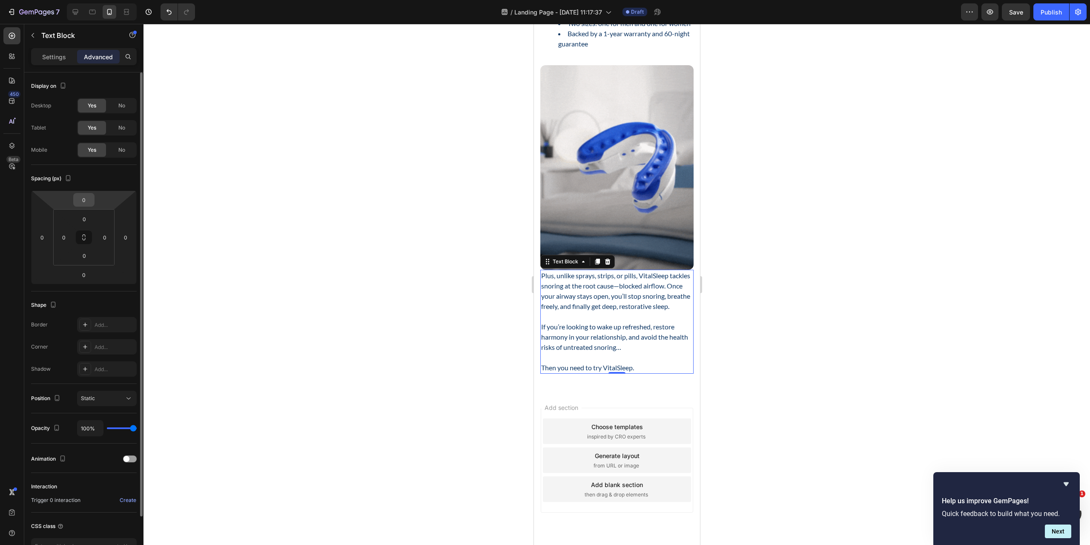
click at [84, 200] on input "0" at bounding box center [83, 199] width 17 height 13
type input "20"
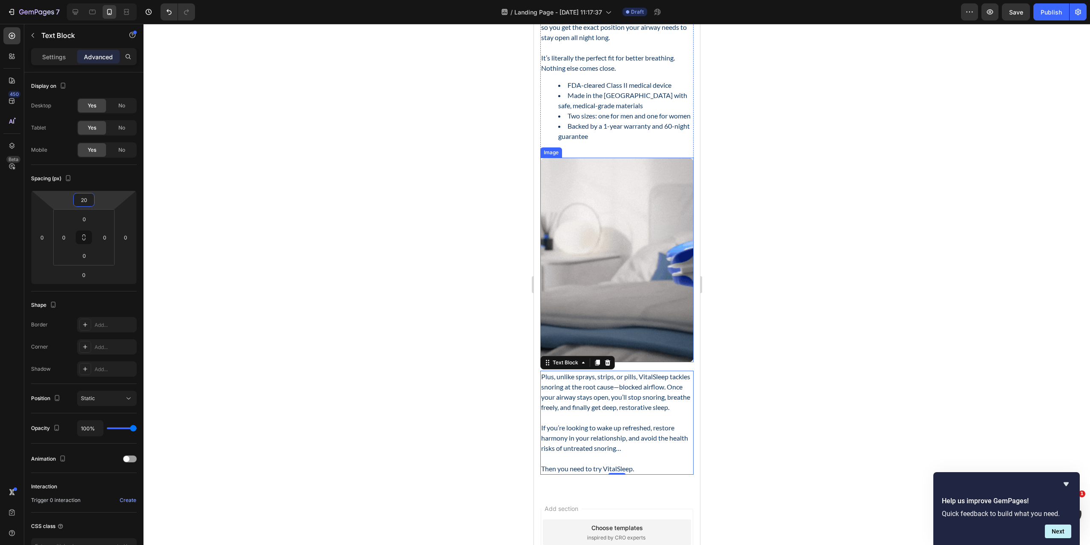
scroll to position [627, 0]
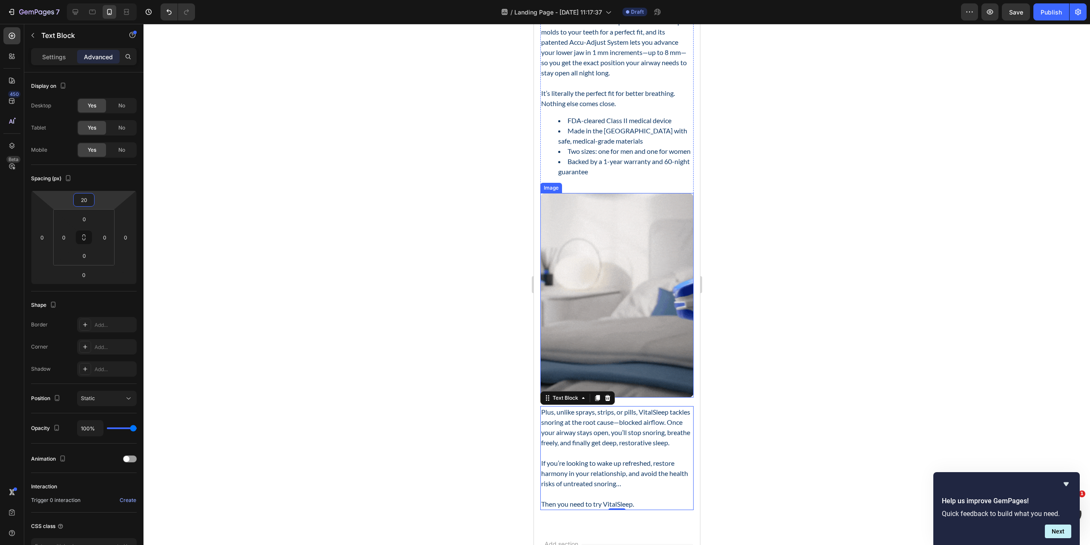
click at [604, 227] on img at bounding box center [616, 295] width 153 height 204
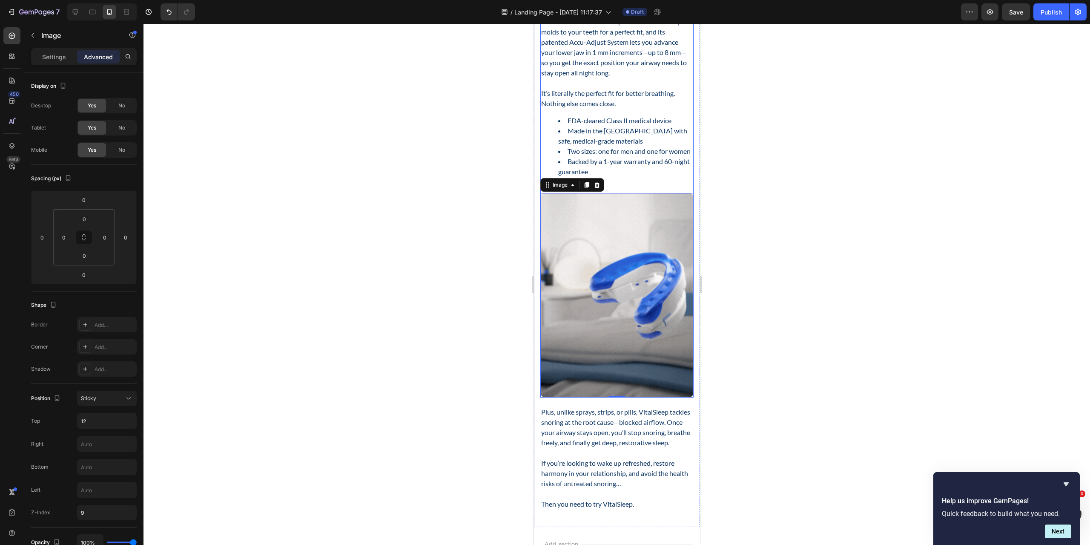
click at [617, 216] on div "What Is VitalSleep? Heading Here’s the fast answer: Text Block VitalSleep is a …" at bounding box center [616, 77] width 153 height 642
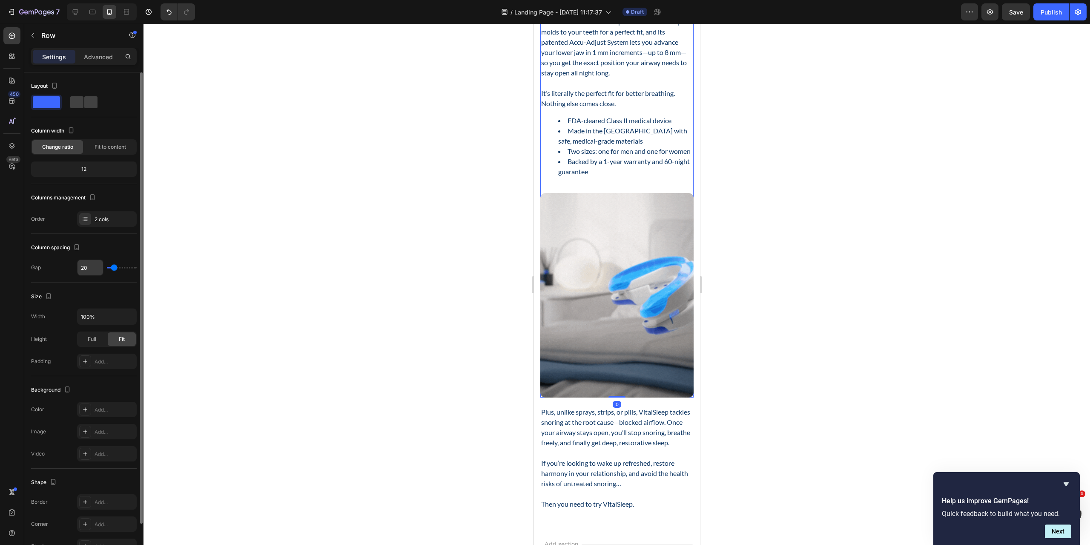
click at [86, 267] on input "20" at bounding box center [91, 267] width 26 height 15
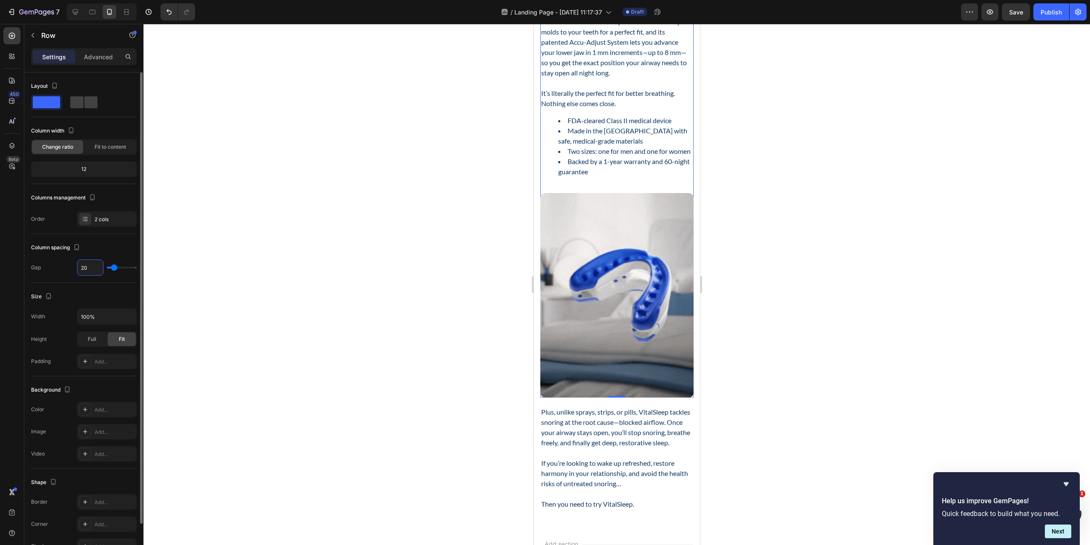
type input "1"
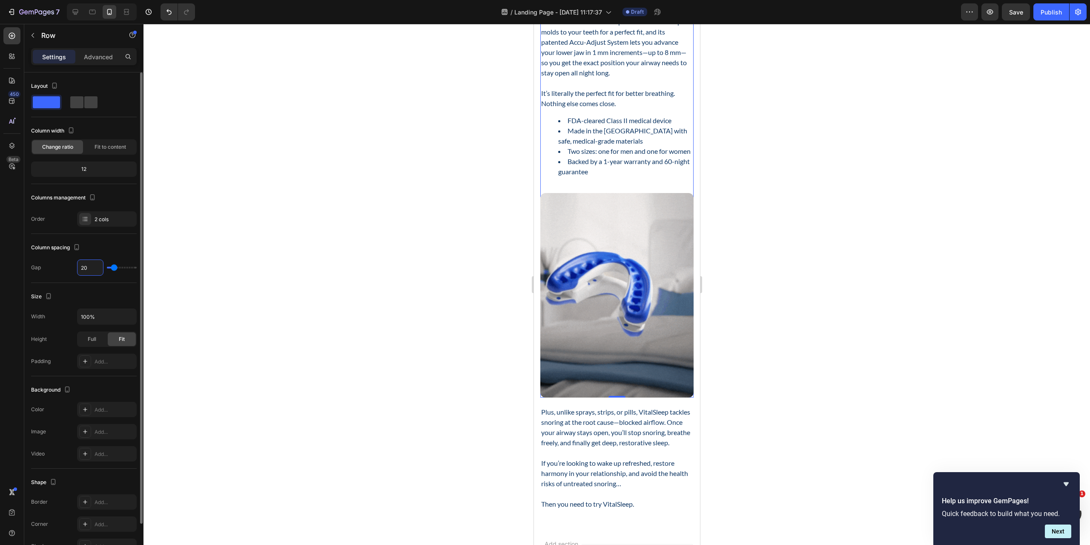
type input "1"
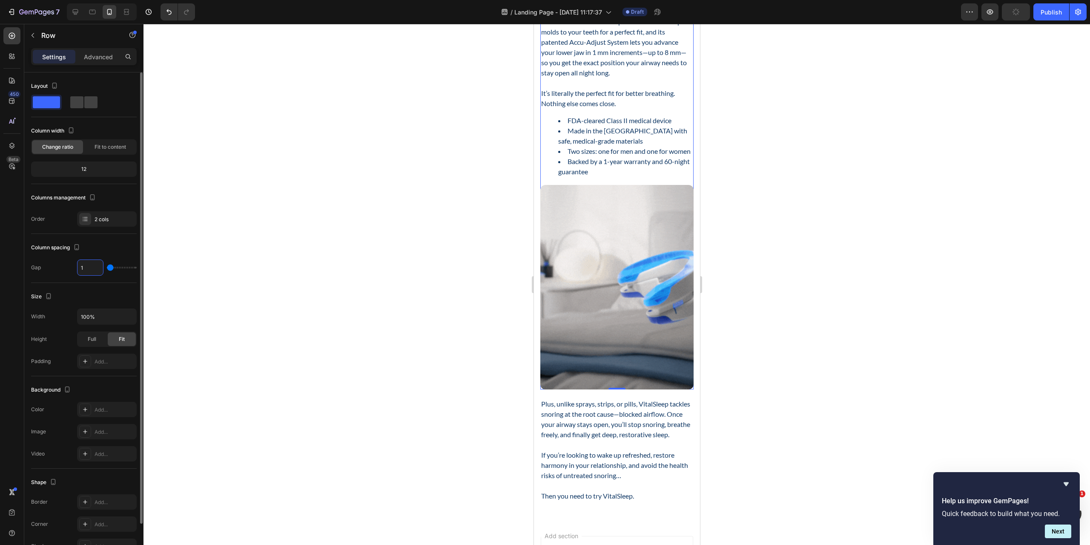
type input "16"
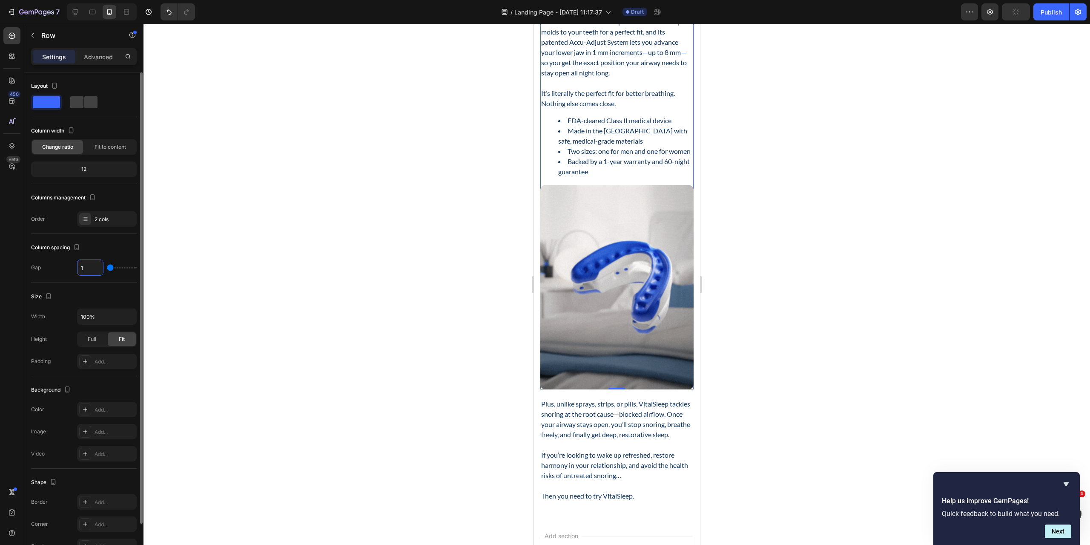
type input "16"
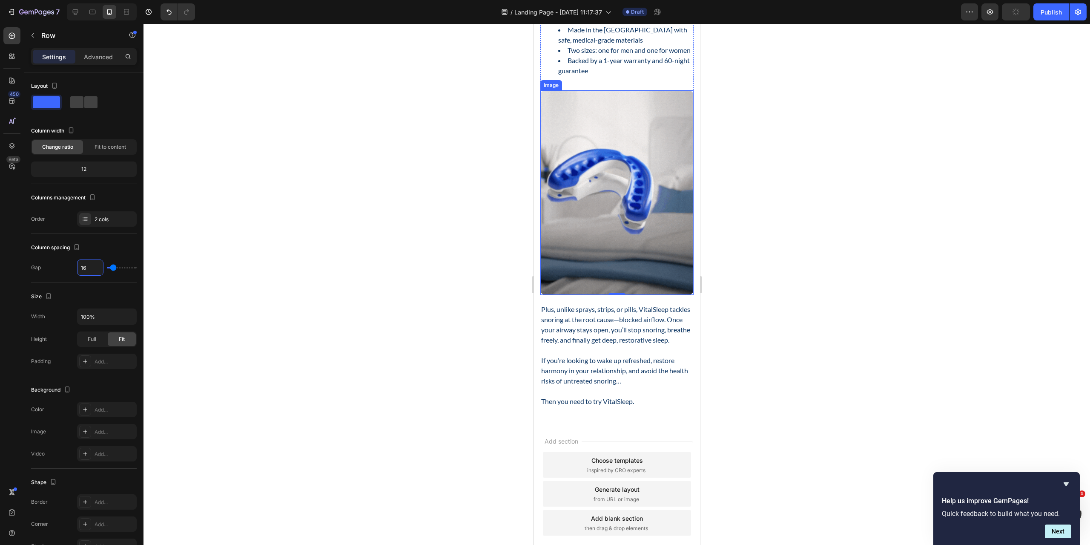
scroll to position [755, 0]
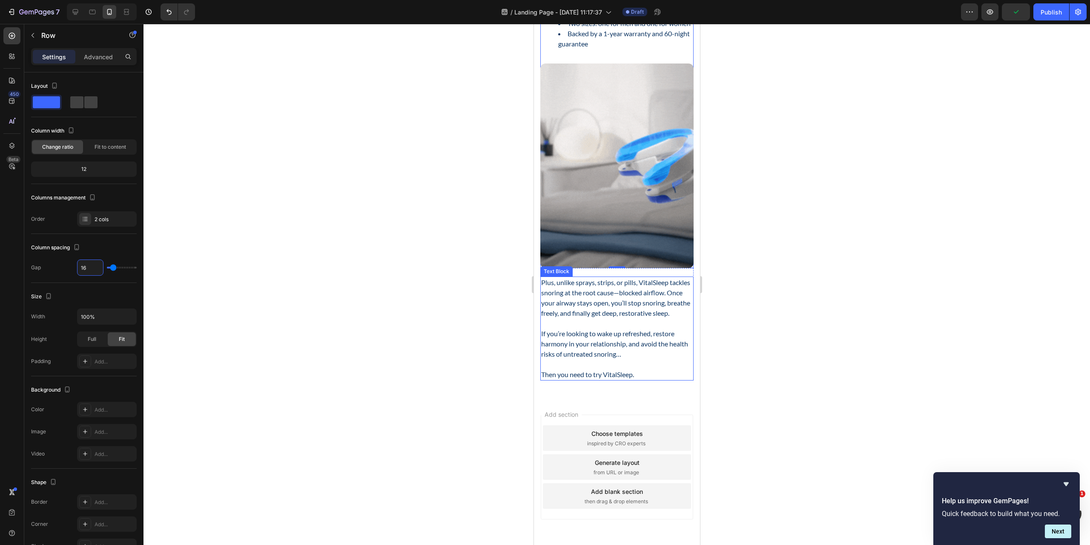
click at [578, 312] on p "Plus, unlike sprays, strips, or pills, VitalSleep tackles snoring at the root c…" at bounding box center [617, 297] width 152 height 41
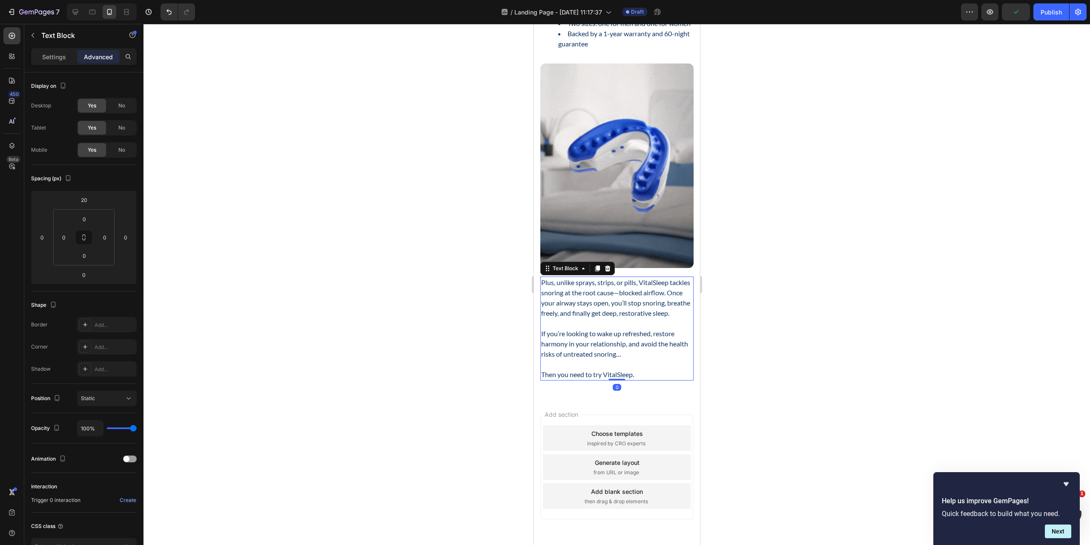
click at [815, 382] on div at bounding box center [617, 284] width 947 height 521
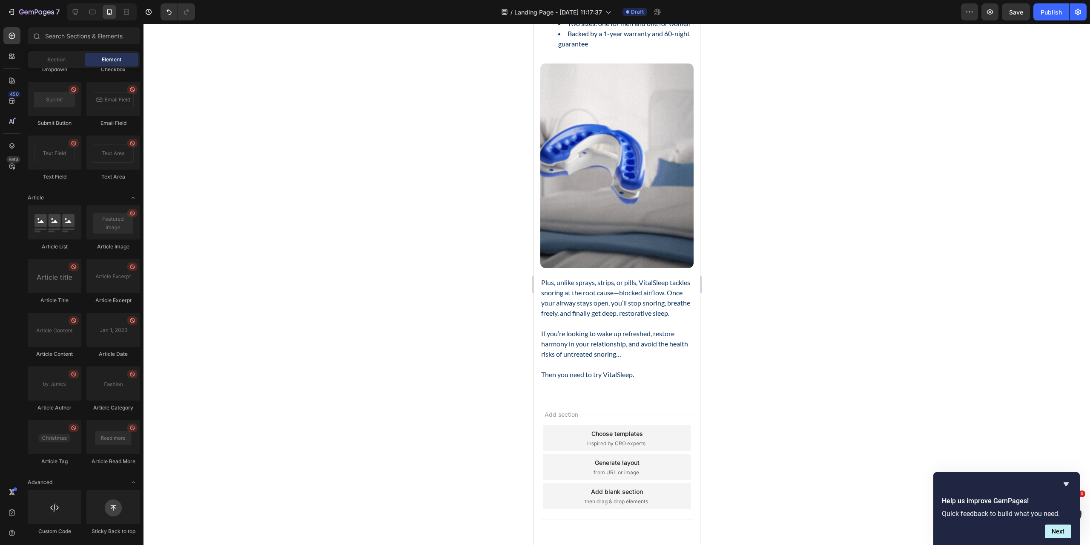
click at [812, 293] on div at bounding box center [617, 284] width 947 height 521
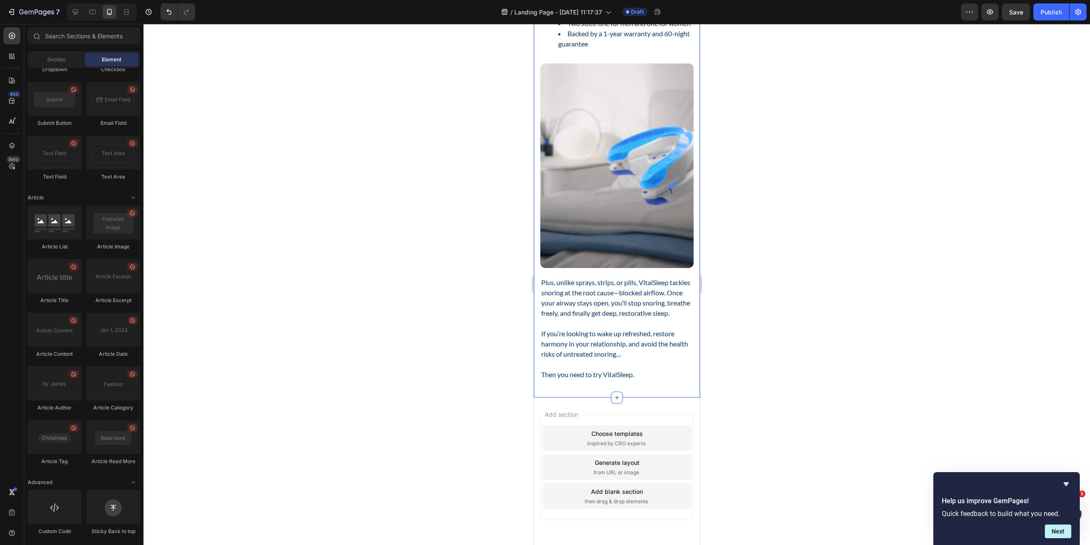
click at [597, 397] on div "What Is VitalSleep? Heading Here’s the fast answer: Text Block VitalSleep is a …" at bounding box center [617, 4] width 166 height 787
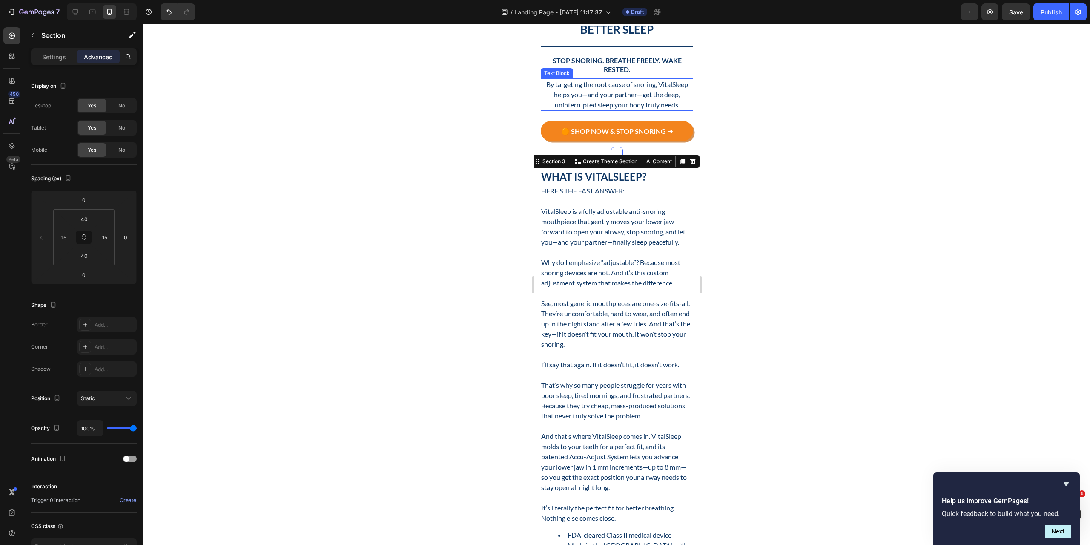
scroll to position [329, 0]
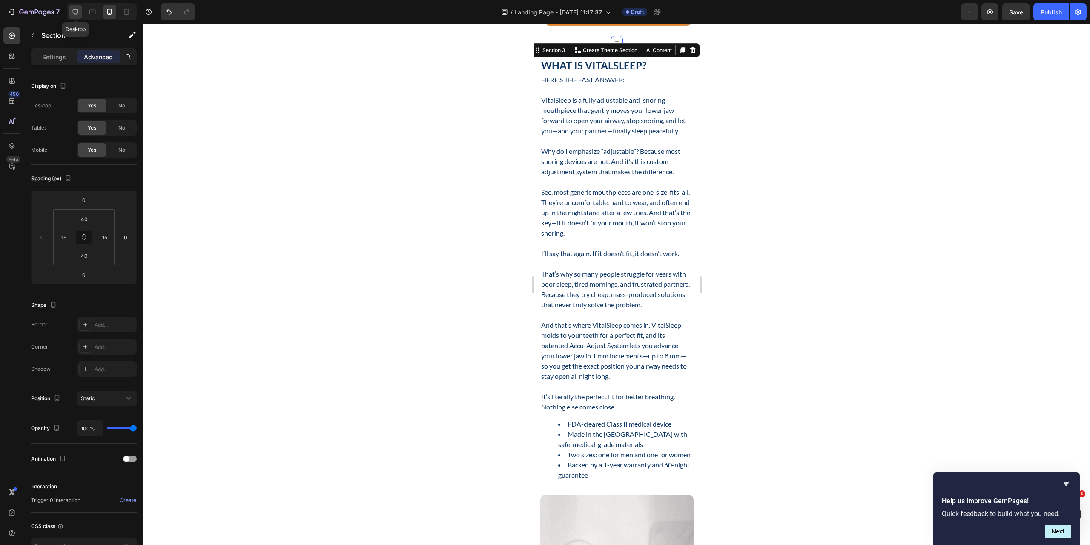
click at [80, 11] on icon at bounding box center [75, 12] width 9 height 9
type input "60"
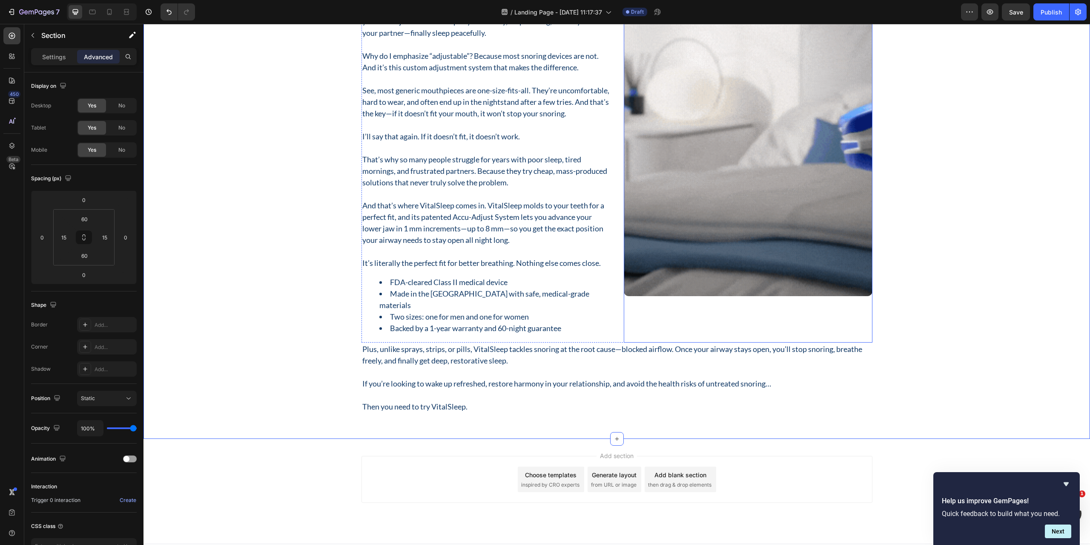
scroll to position [428, 0]
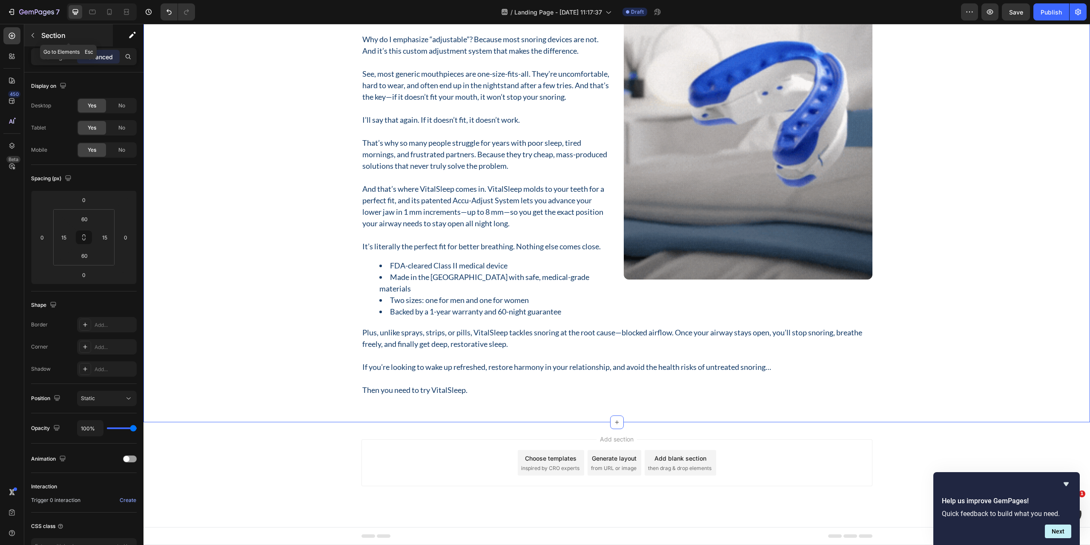
click at [38, 33] on button "button" at bounding box center [33, 36] width 14 height 14
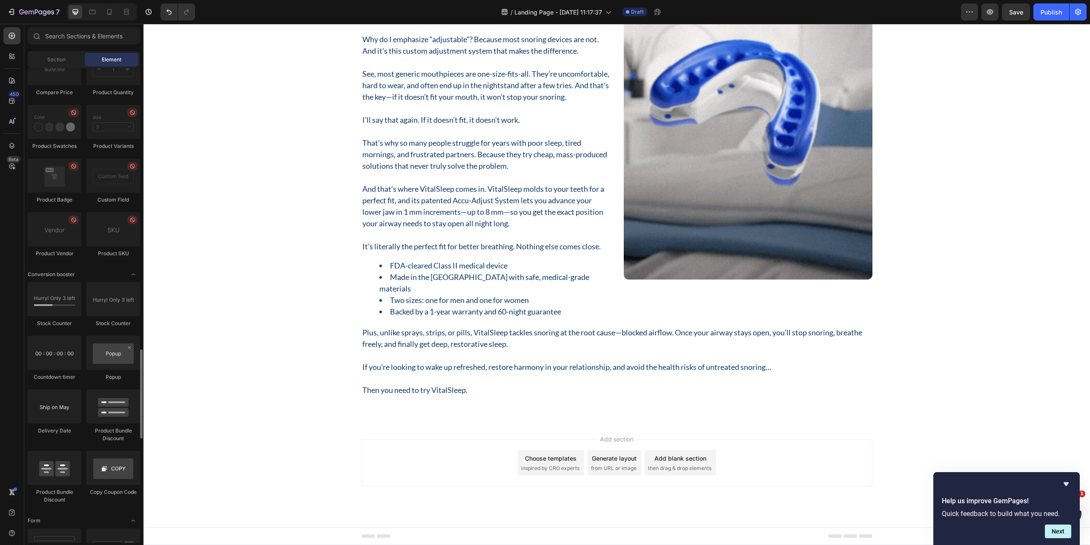
scroll to position [1198, 0]
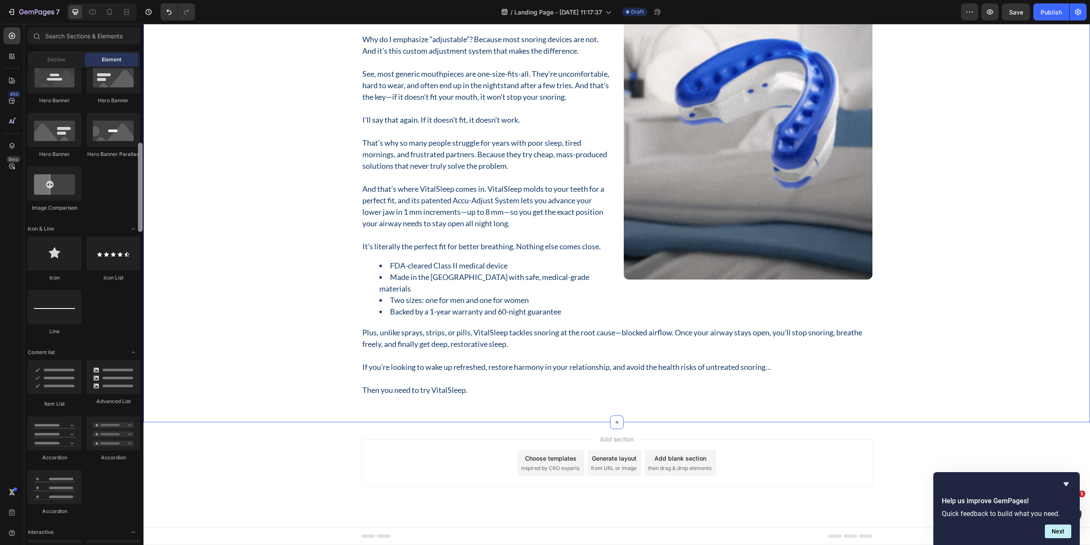
drag, startPoint x: 284, startPoint y: 294, endPoint x: 155, endPoint y: 86, distance: 245.2
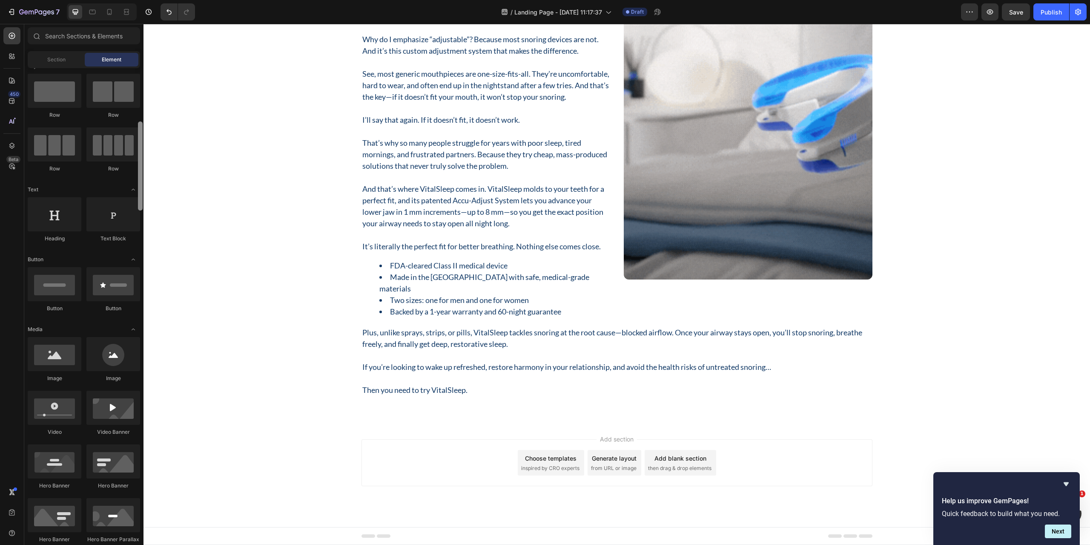
scroll to position [0, 0]
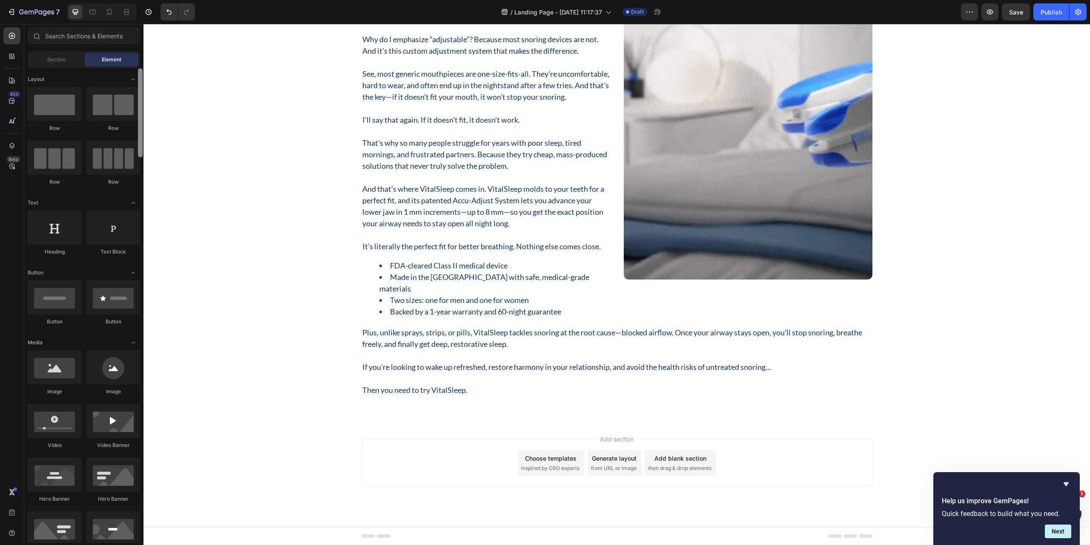
click at [139, 66] on div "Section Element" at bounding box center [84, 59] width 112 height 17
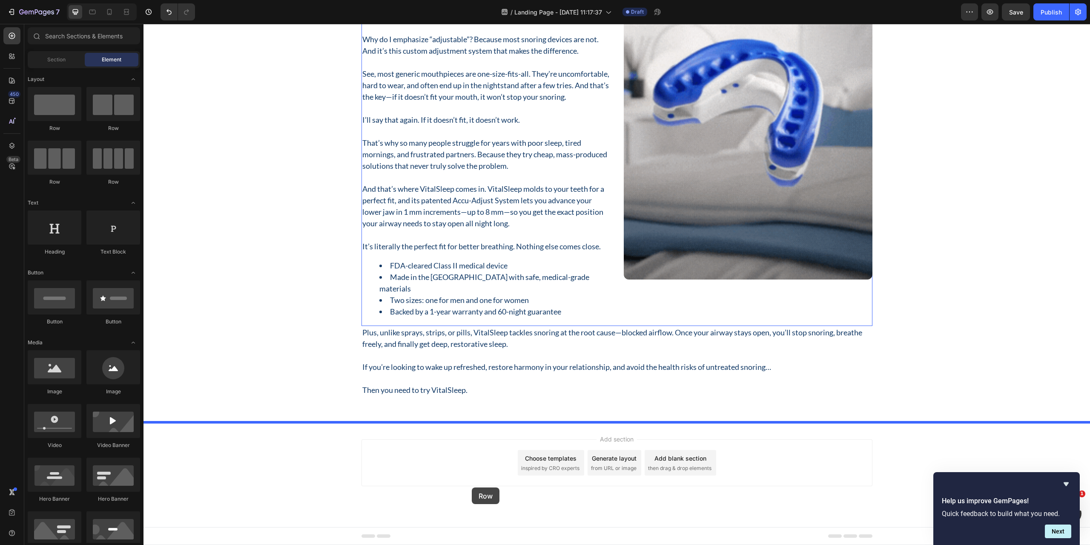
drag, startPoint x: 189, startPoint y: 129, endPoint x: 472, endPoint y: 487, distance: 456.3
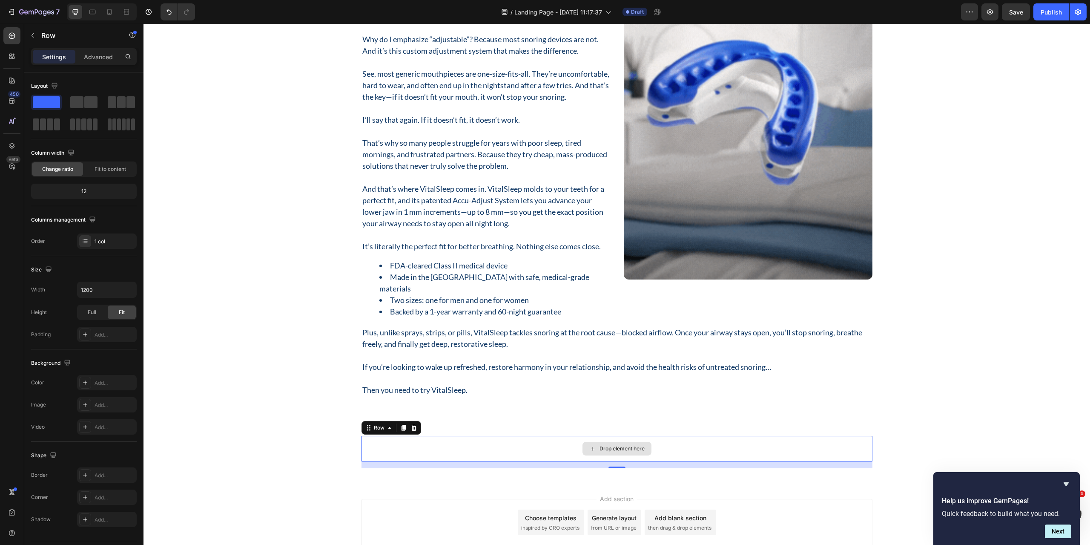
drag, startPoint x: 611, startPoint y: 468, endPoint x: 611, endPoint y: 454, distance: 14.5
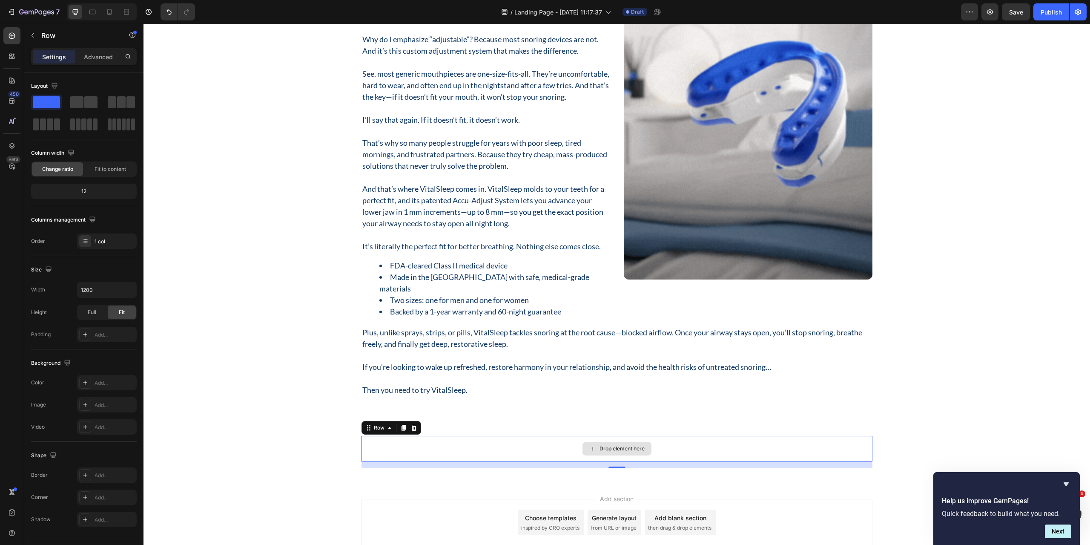
click at [611, 454] on div "Drop element here Row 16" at bounding box center [617, 449] width 511 height 26
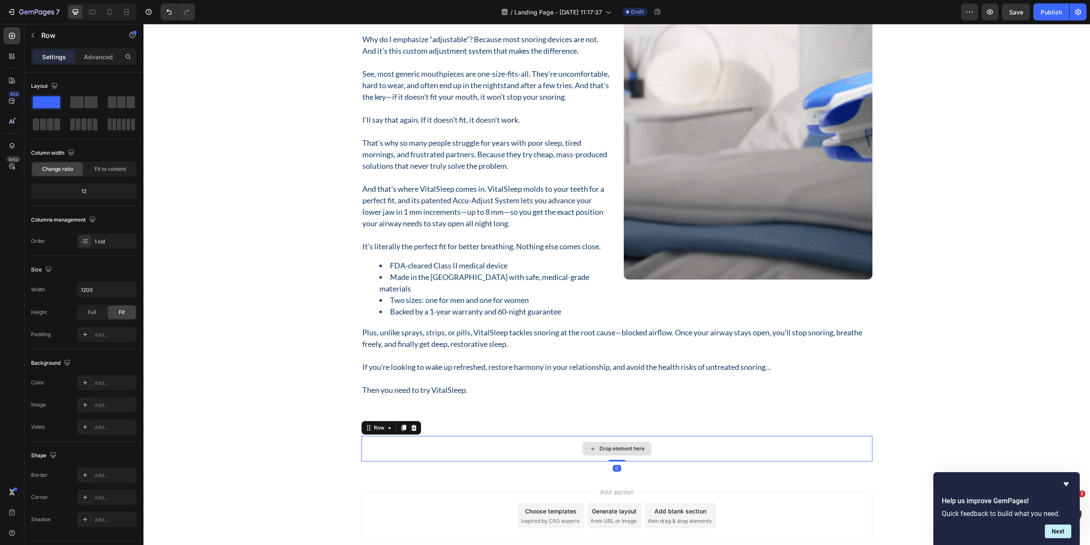
drag, startPoint x: 609, startPoint y: 466, endPoint x: 249, endPoint y: 424, distance: 363.2
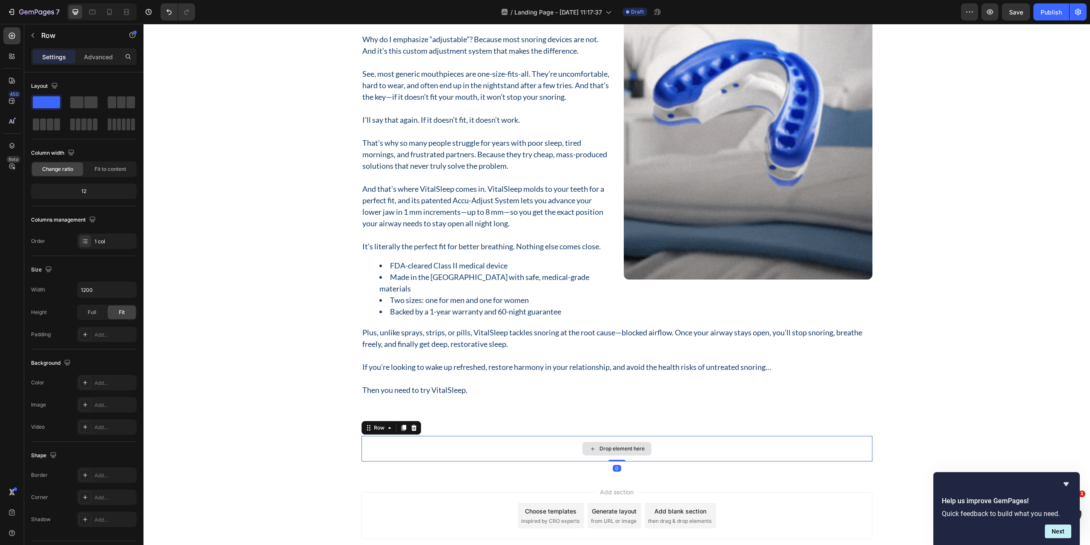
click at [609, 445] on div "Drop element here Row 0" at bounding box center [617, 449] width 511 height 26
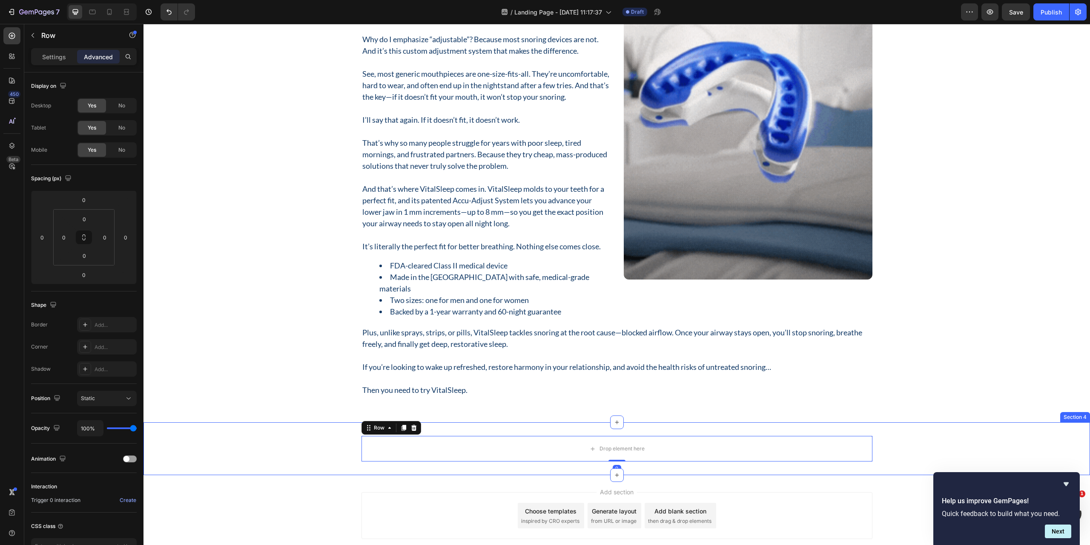
click at [263, 448] on div "Drop element here Row 0" at bounding box center [617, 449] width 947 height 26
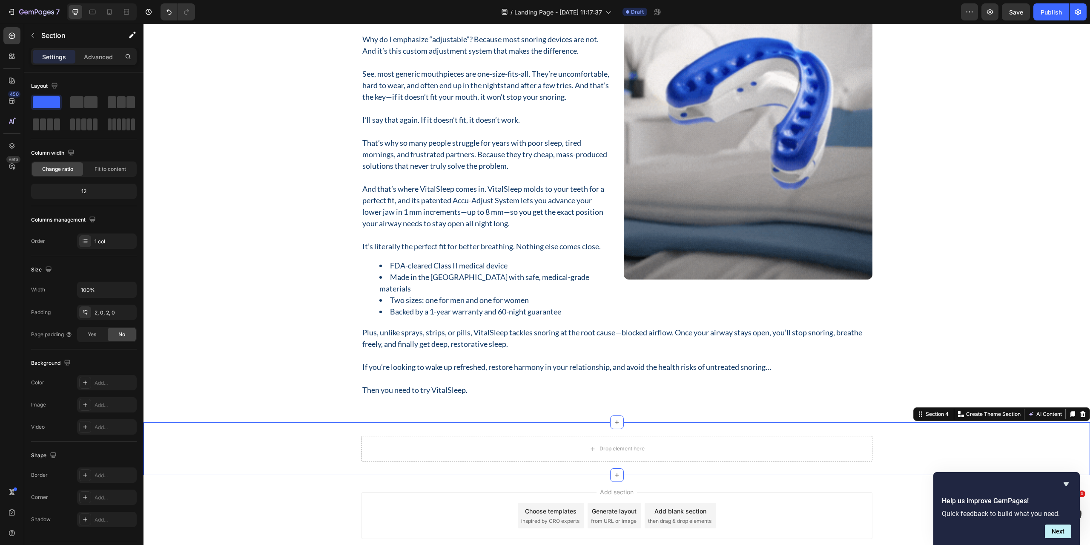
drag, startPoint x: 103, startPoint y: 57, endPoint x: 94, endPoint y: 69, distance: 14.5
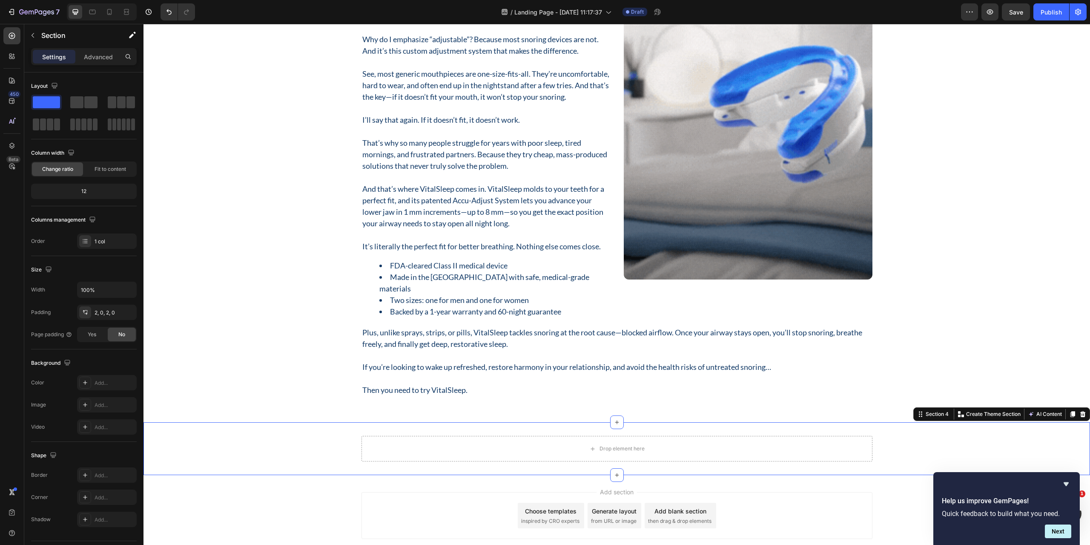
click at [102, 57] on p "Advanced" at bounding box center [98, 56] width 29 height 9
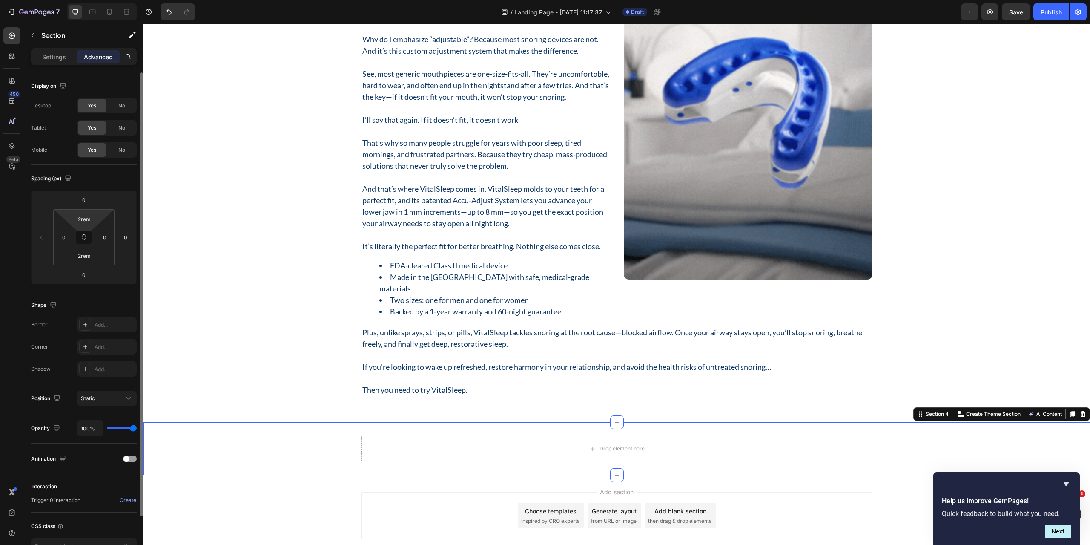
click at [96, 0] on html "7 Version history / Landing Page - Sep 26, 11:17:37 Draft Preview Save Publish …" at bounding box center [545, 0] width 1090 height 0
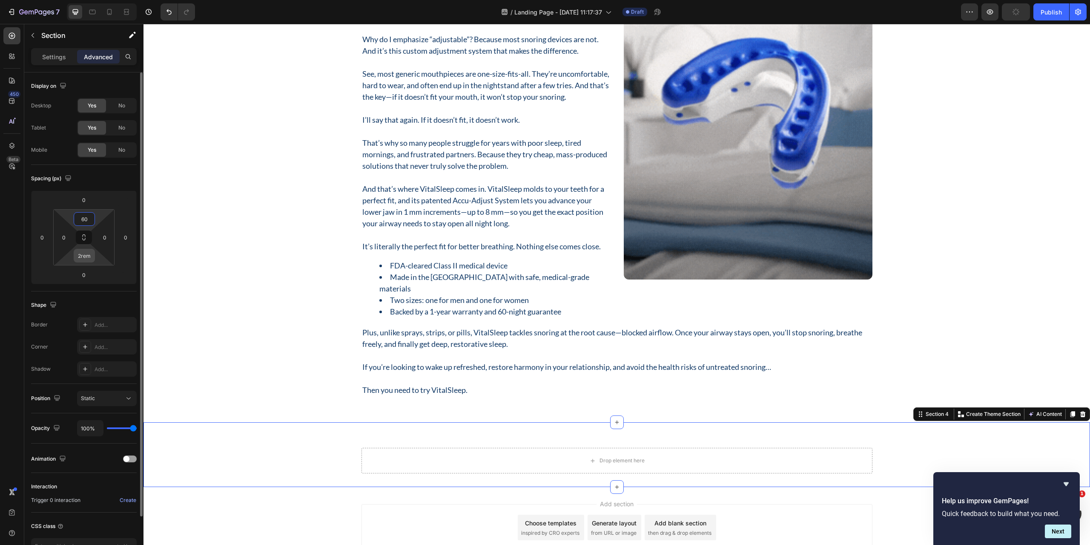
type input "60"
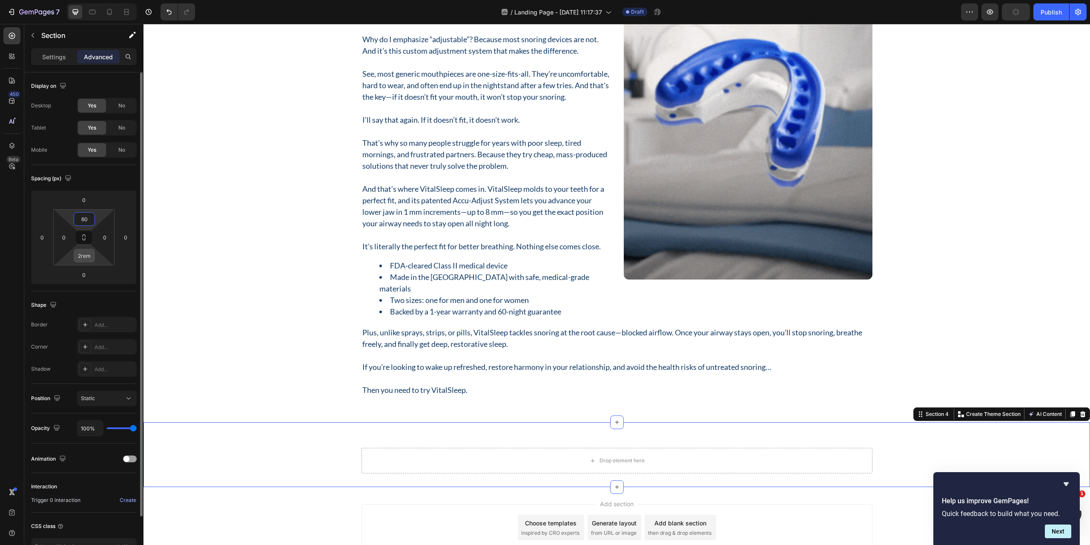
click at [89, 254] on input "2rem" at bounding box center [84, 255] width 17 height 13
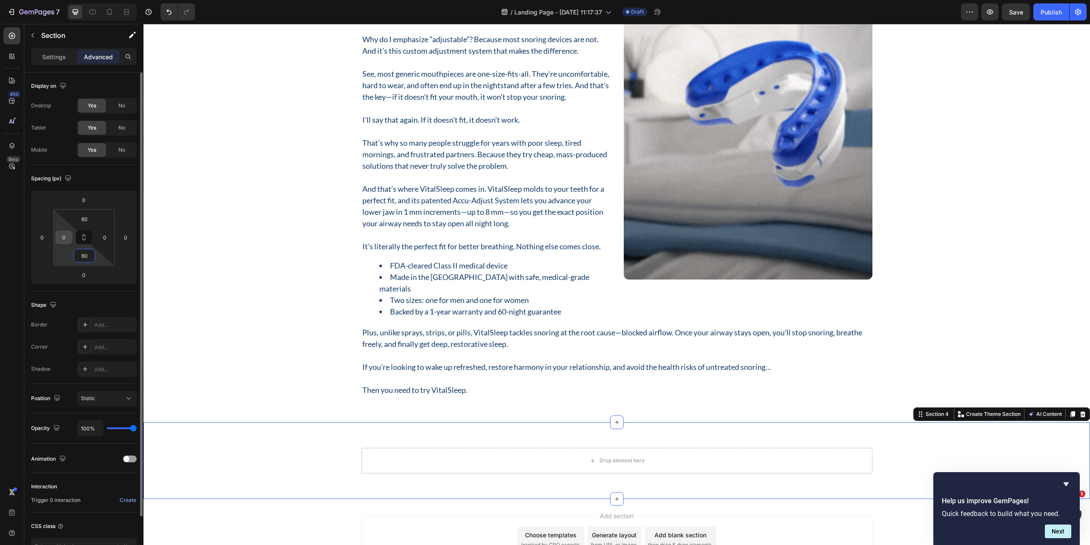
type input "60"
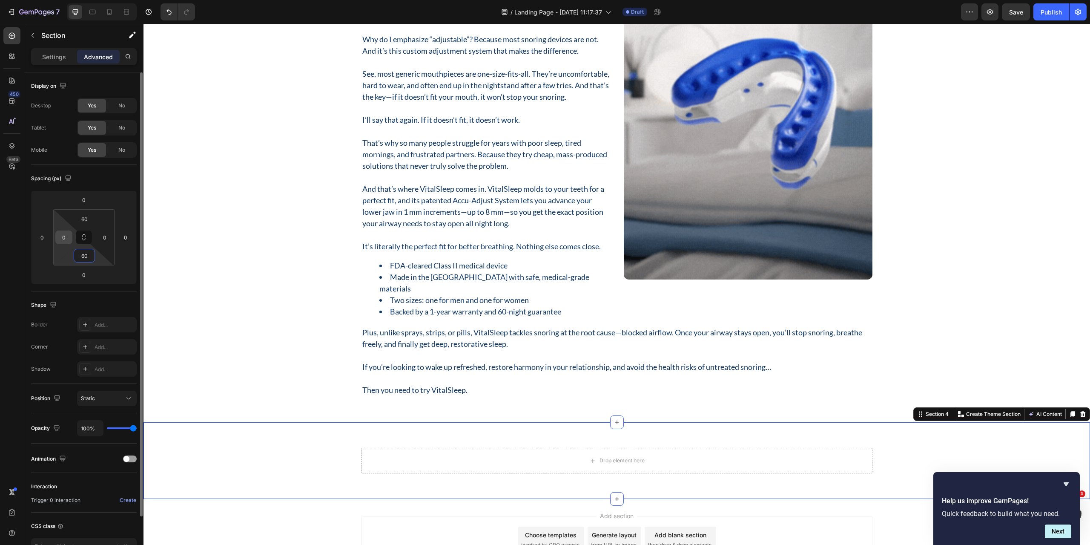
click at [63, 239] on input "0" at bounding box center [63, 237] width 13 height 13
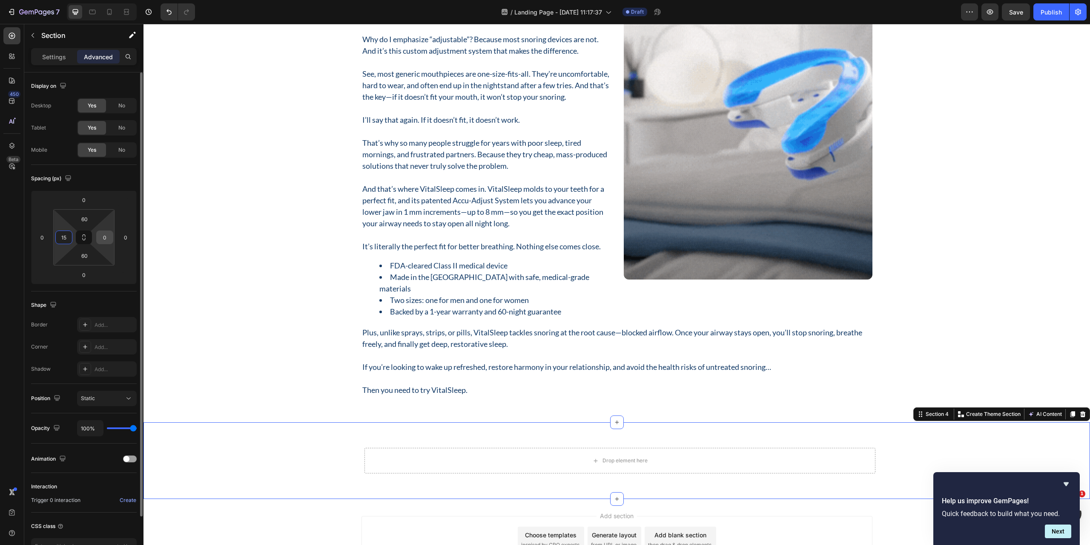
type input "15"
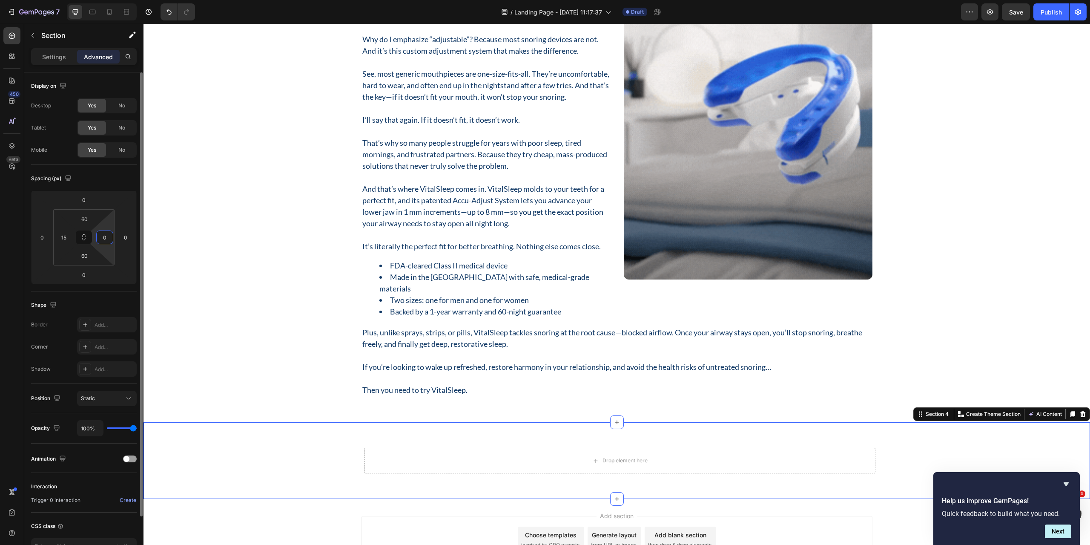
click at [103, 241] on input "0" at bounding box center [104, 237] width 13 height 13
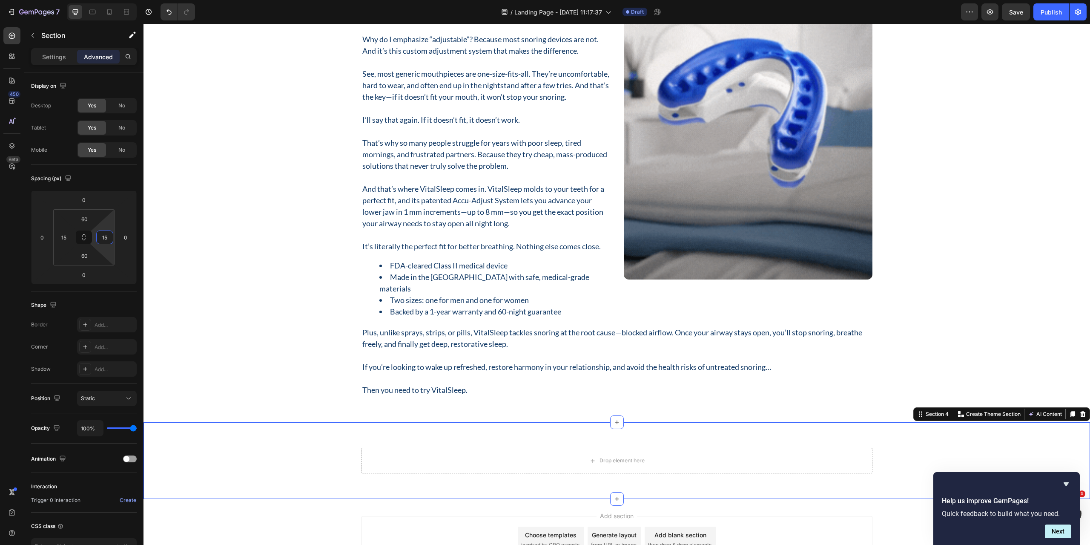
type input "15"
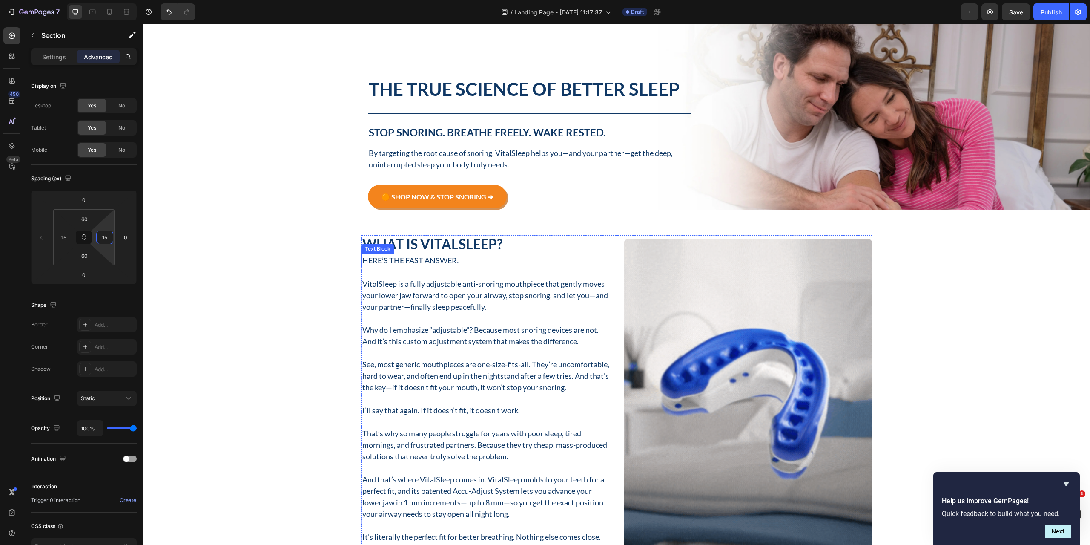
scroll to position [130, 0]
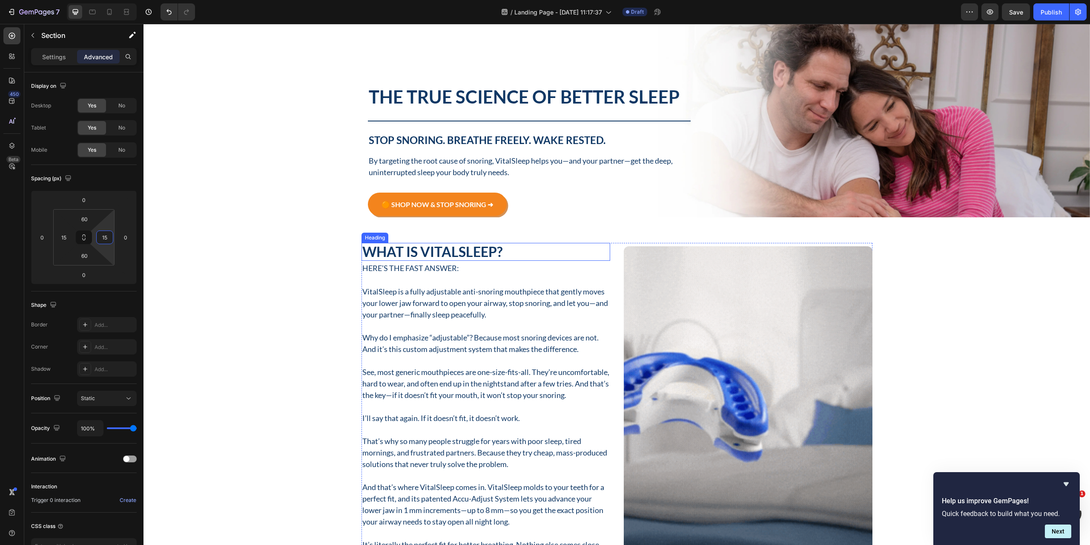
click at [495, 251] on p "What Is VitalSleep?" at bounding box center [485, 252] width 247 height 16
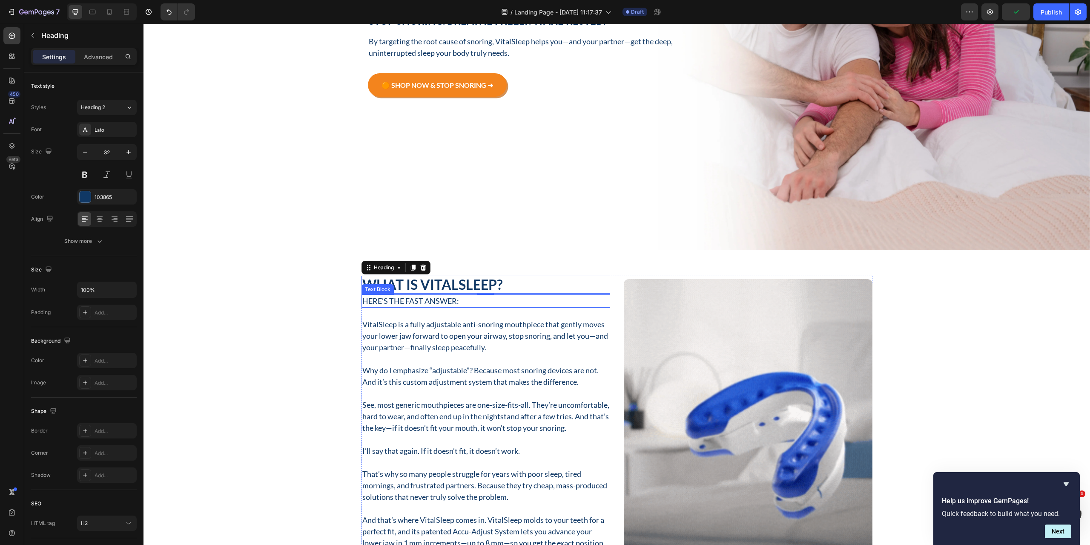
scroll to position [256, 0]
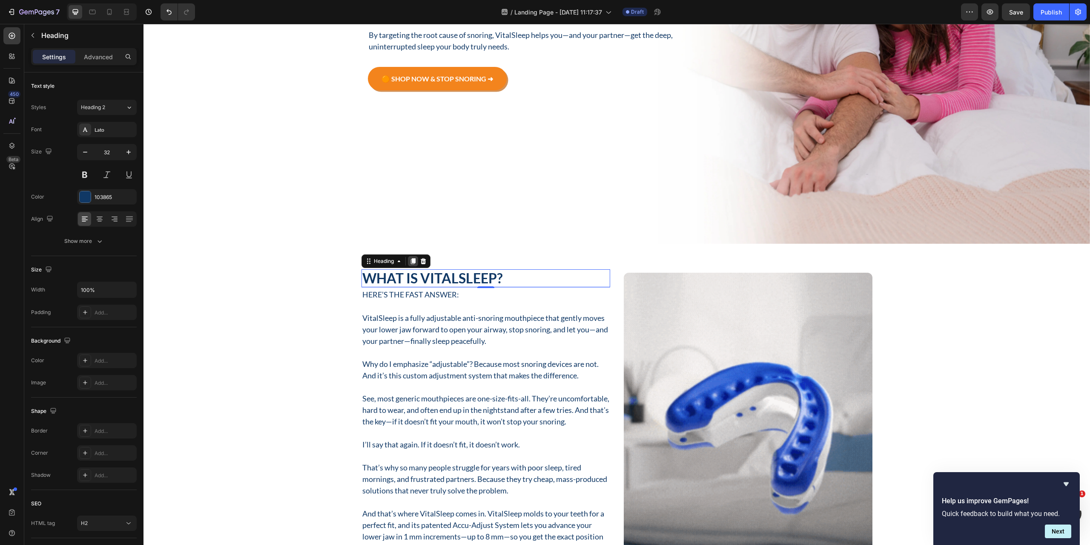
click at [410, 258] on icon at bounding box center [413, 261] width 7 height 7
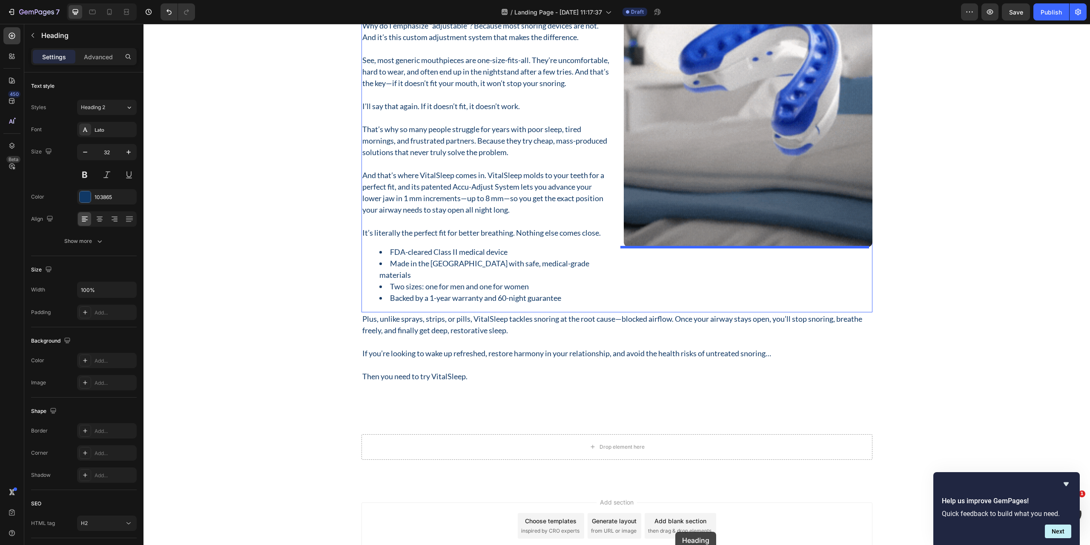
scroll to position [673, 0]
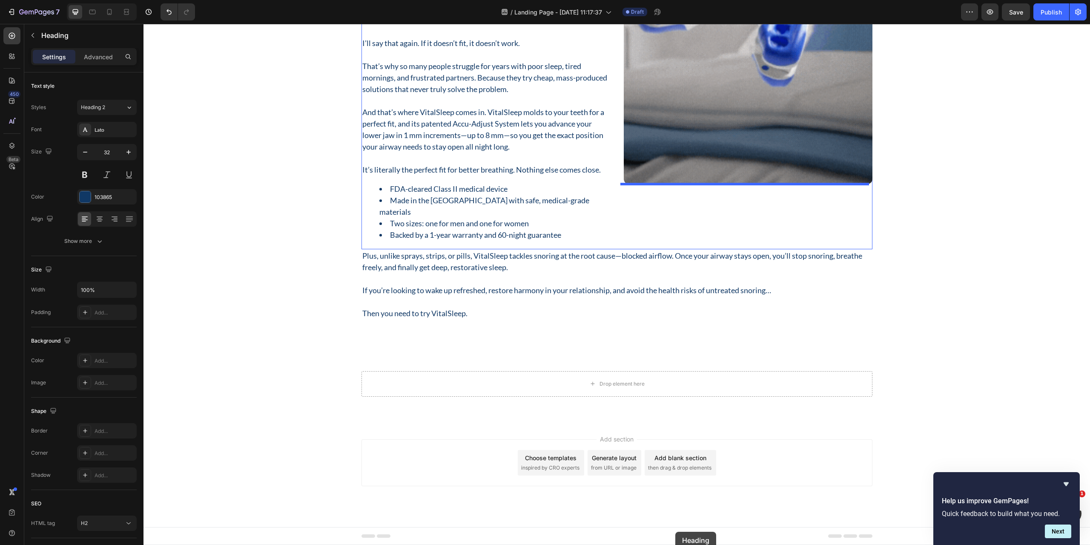
drag, startPoint x: 379, startPoint y: 278, endPoint x: 675, endPoint y: 531, distance: 389.9
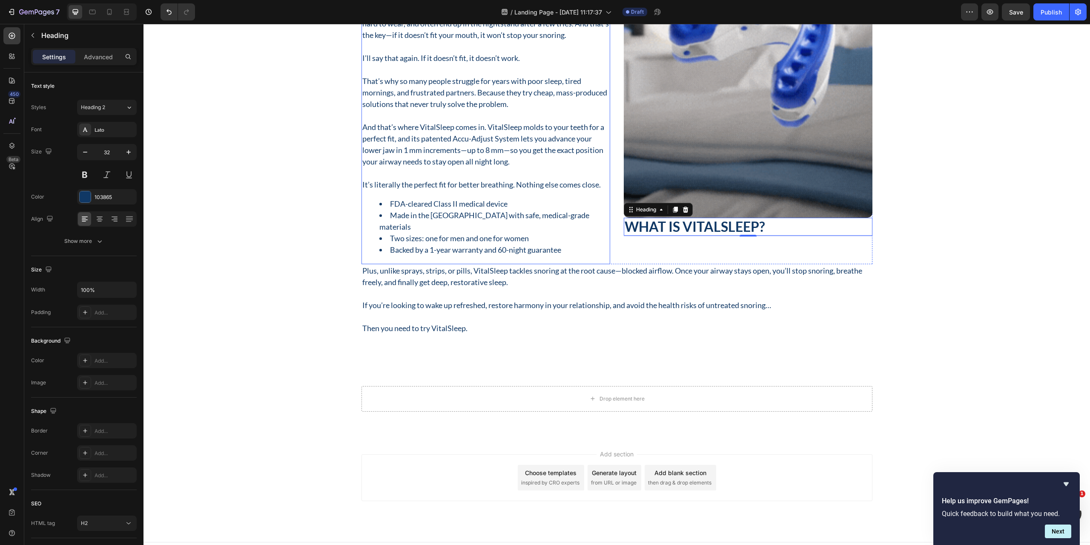
scroll to position [654, 0]
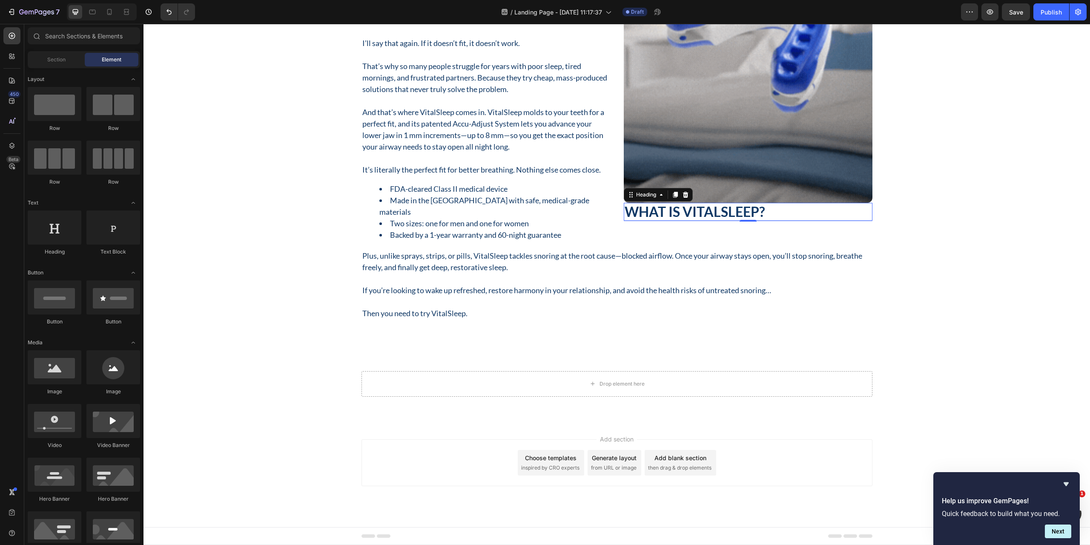
click at [768, 522] on div "Add section Choose templates inspired by CRO experts Generate layout from URL o…" at bounding box center [617, 474] width 947 height 105
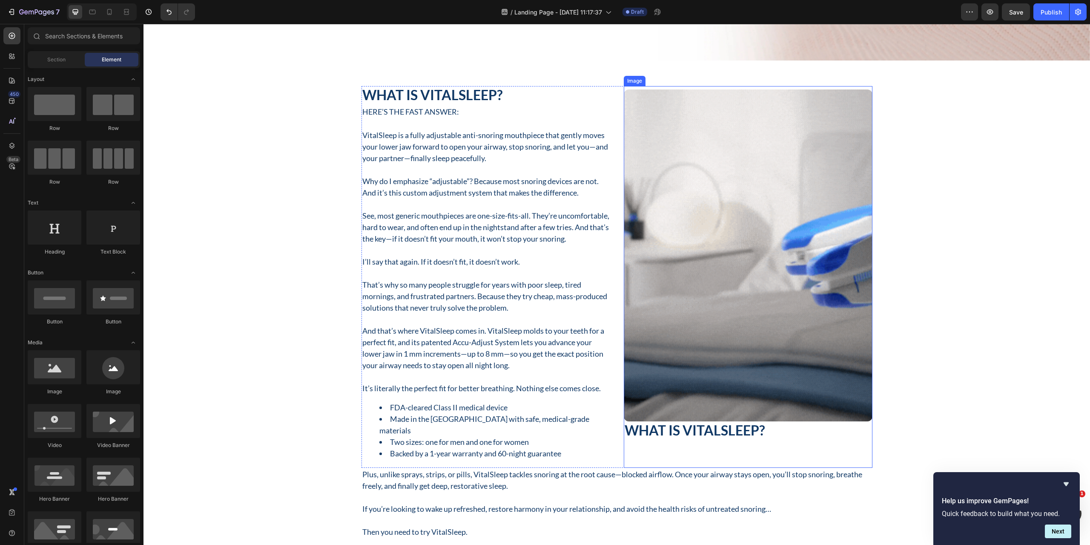
scroll to position [569, 0]
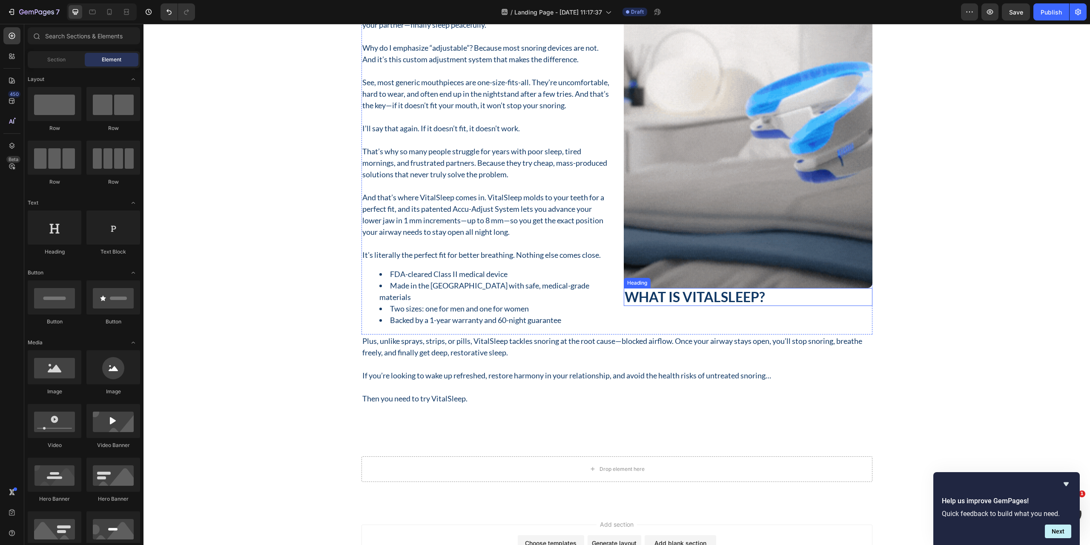
click at [698, 296] on h2 "What Is VitalSleep?" at bounding box center [748, 297] width 249 height 18
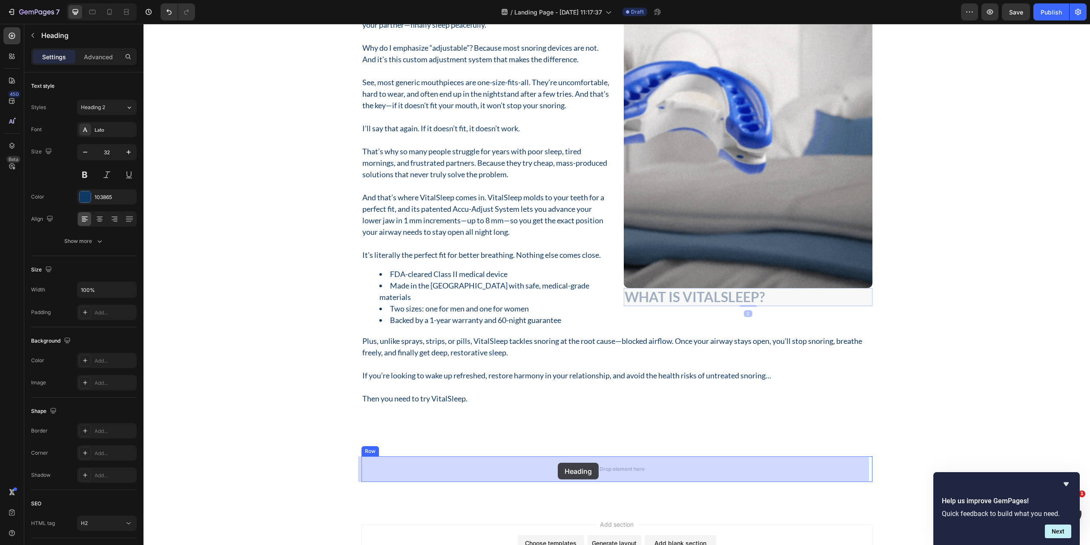
drag, startPoint x: 635, startPoint y: 281, endPoint x: 558, endPoint y: 463, distance: 197.3
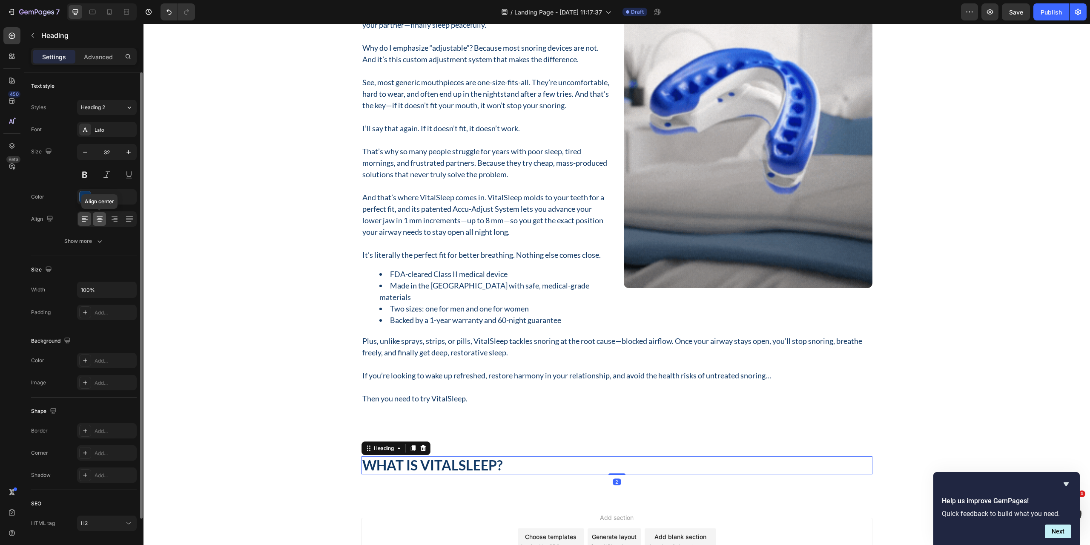
click at [98, 218] on icon at bounding box center [99, 219] width 9 height 9
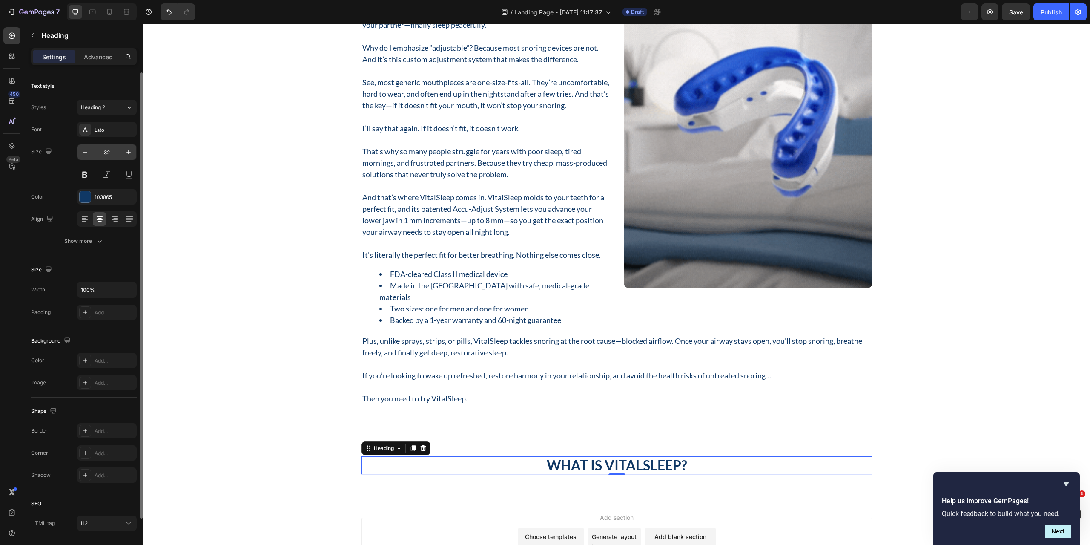
click at [109, 152] on input "32" at bounding box center [107, 151] width 28 height 15
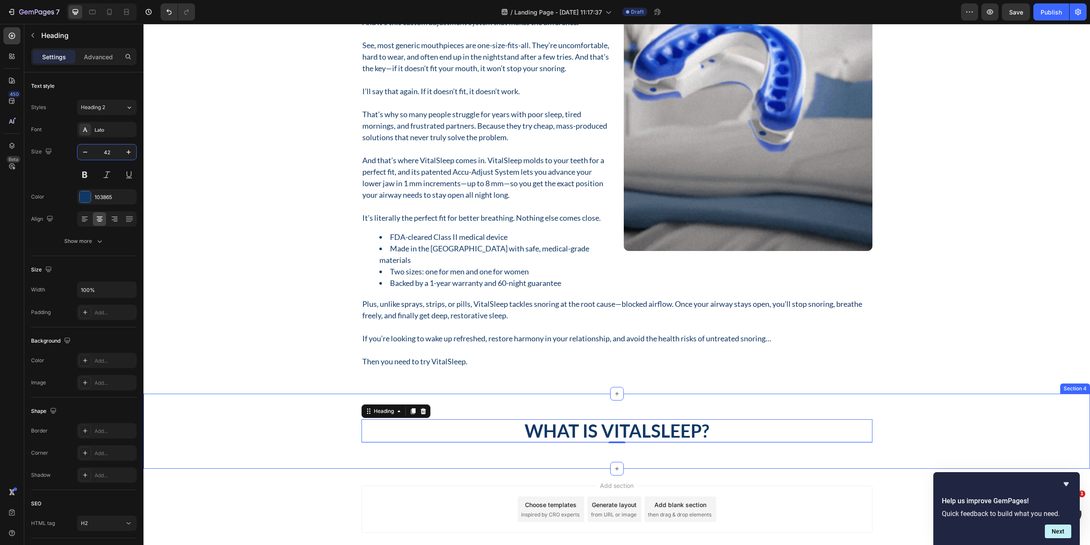
scroll to position [652, 0]
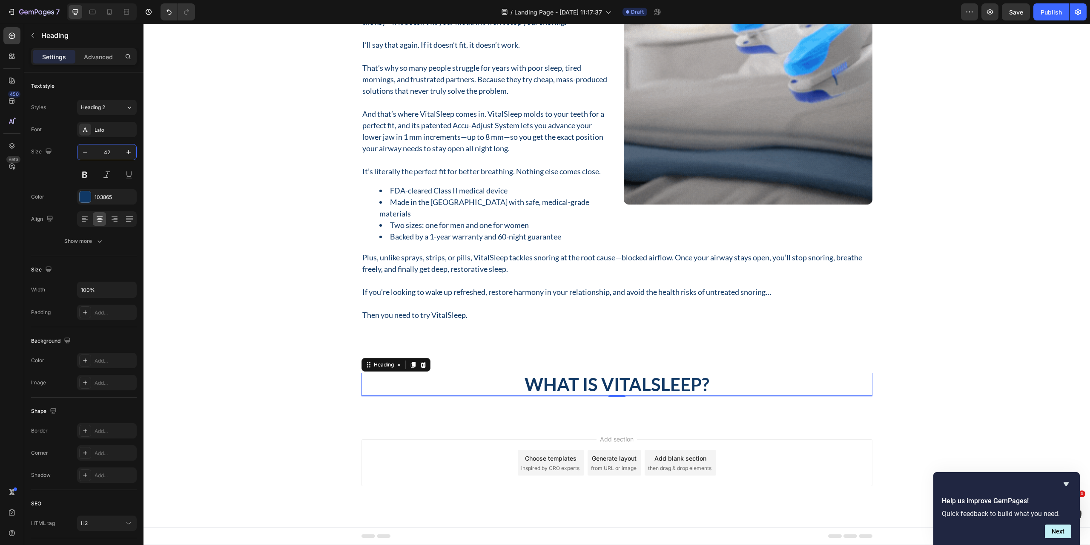
type input "42"
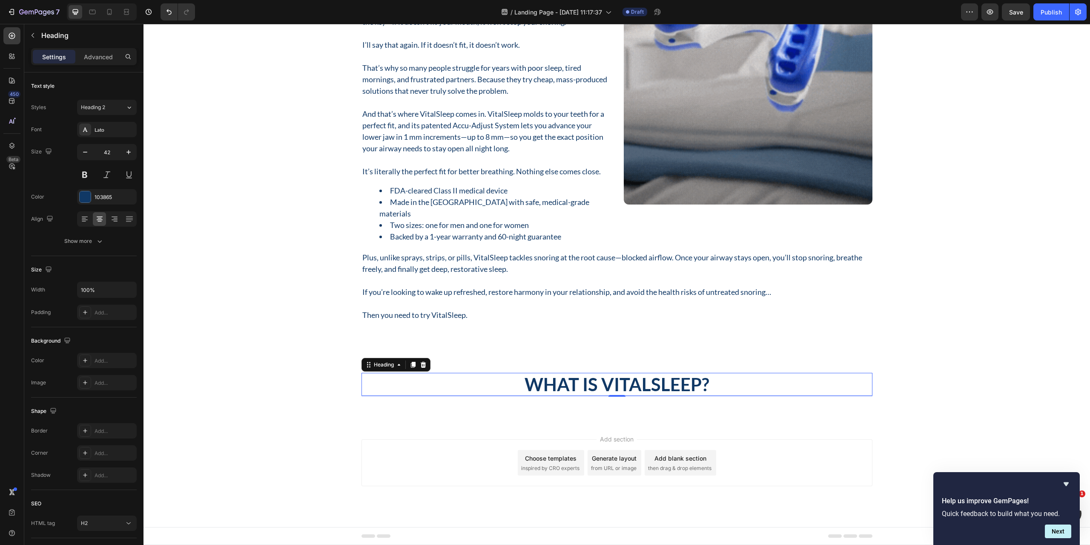
click at [571, 385] on h2 "What Is VitalSleep?" at bounding box center [617, 384] width 511 height 23
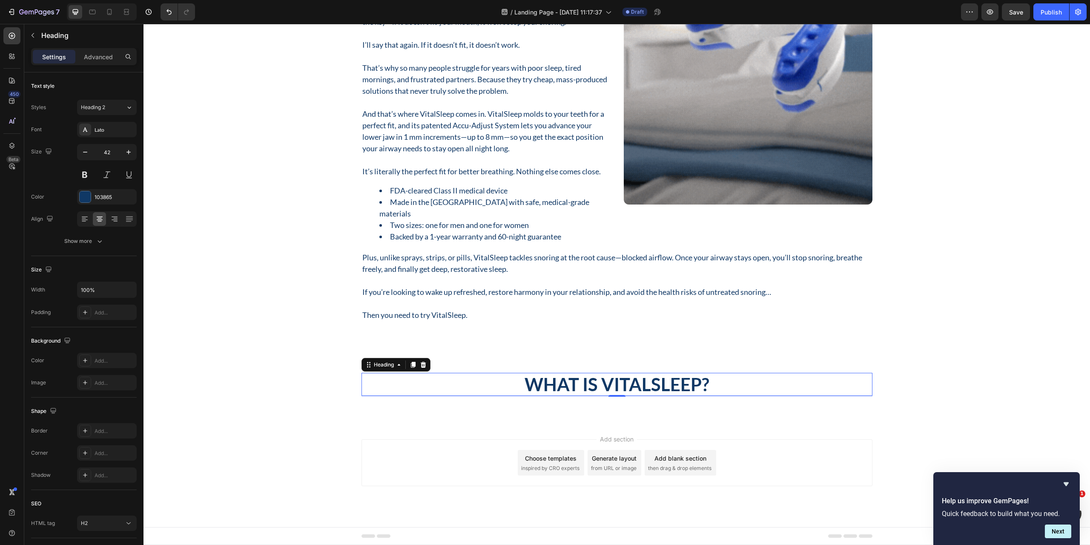
click at [571, 385] on p "What Is VitalSleep?" at bounding box center [616, 383] width 509 height 21
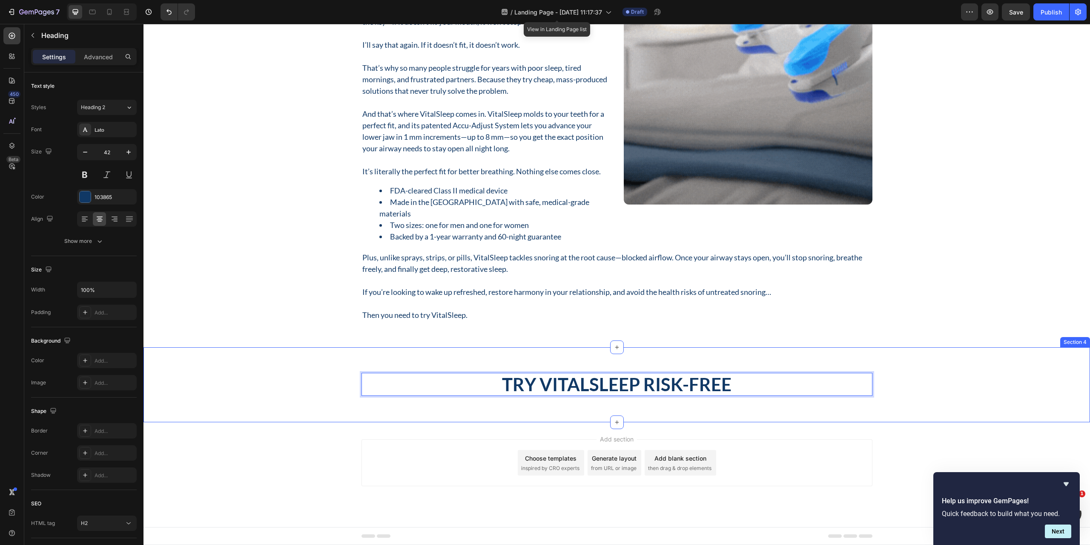
click at [331, 414] on div "Try VitalSleep Risk-Free Heading 2 Row Section 4" at bounding box center [617, 384] width 947 height 75
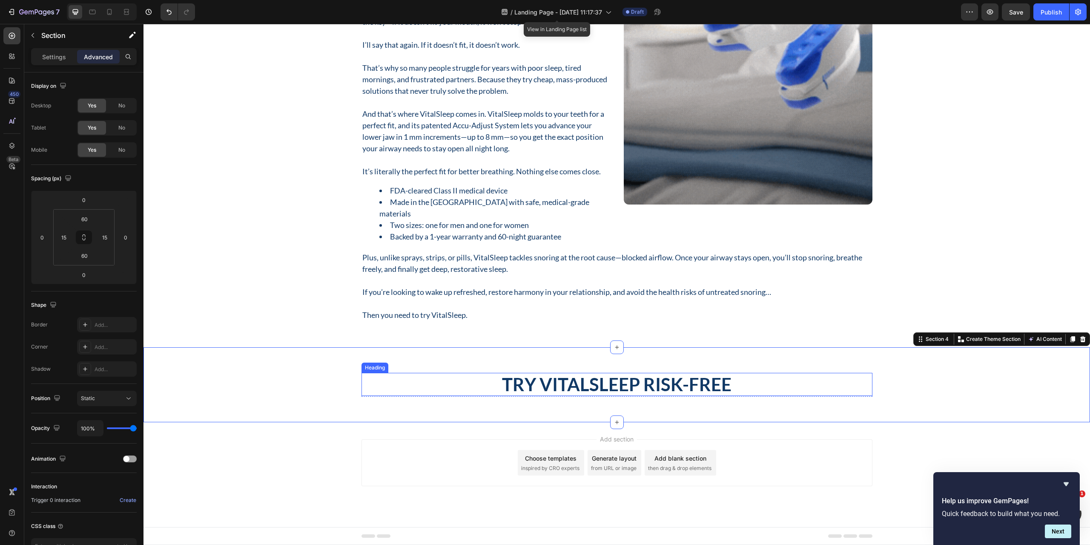
click at [515, 384] on p "Try VitalSleep Risk-Free" at bounding box center [616, 383] width 509 height 21
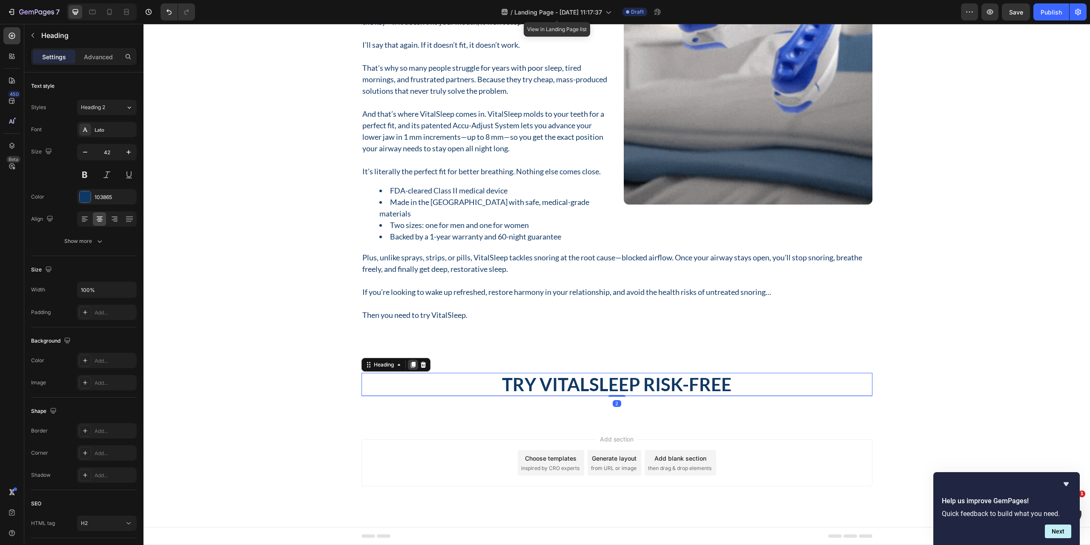
click at [410, 364] on icon at bounding box center [413, 364] width 7 height 7
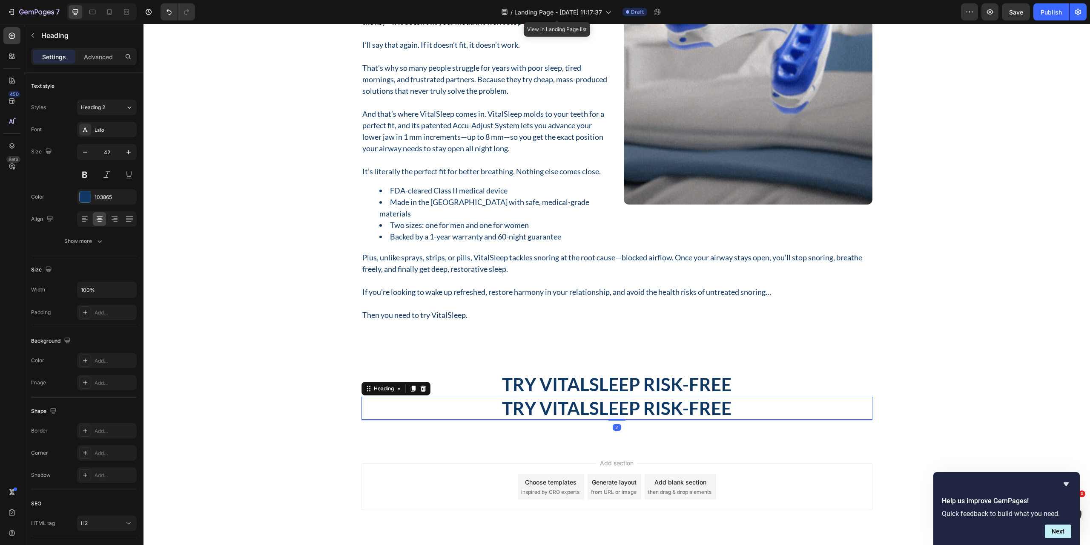
click at [539, 407] on h2 "Try VitalSleep Risk-Free" at bounding box center [617, 407] width 511 height 23
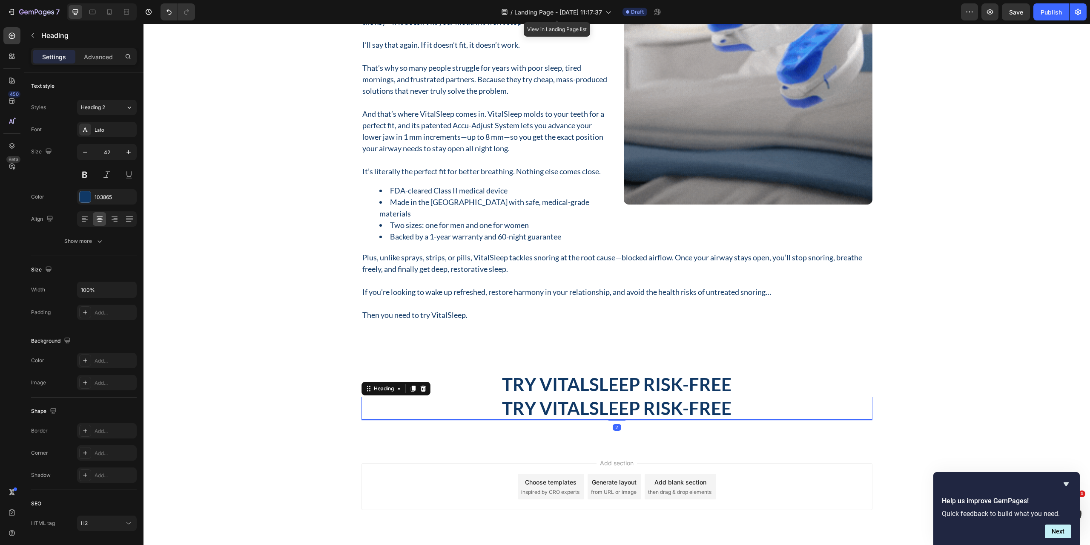
click at [540, 407] on p "Try VitalSleep Risk-Free" at bounding box center [616, 407] width 509 height 21
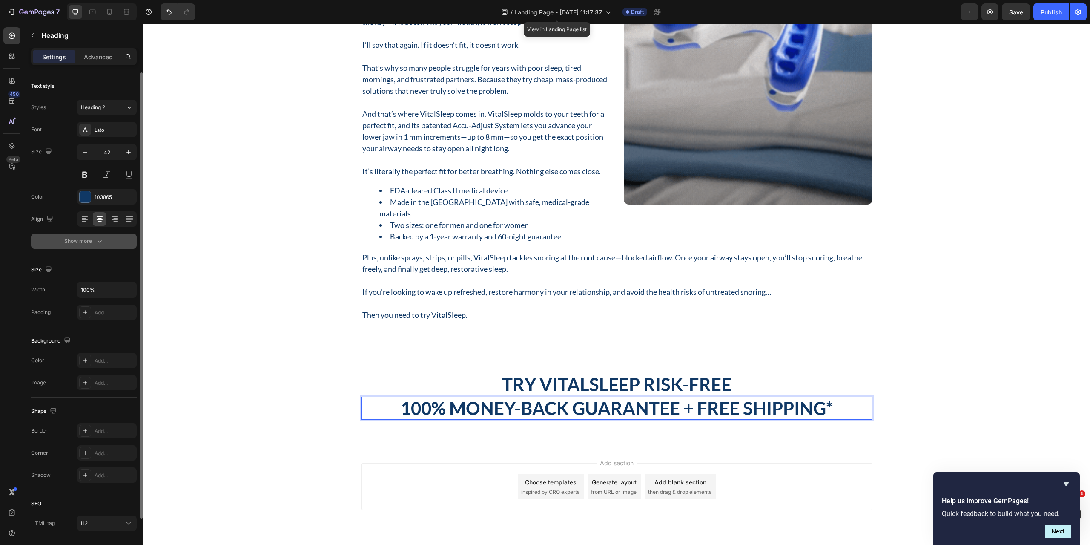
click at [86, 244] on div "Show more" at bounding box center [84, 241] width 40 height 9
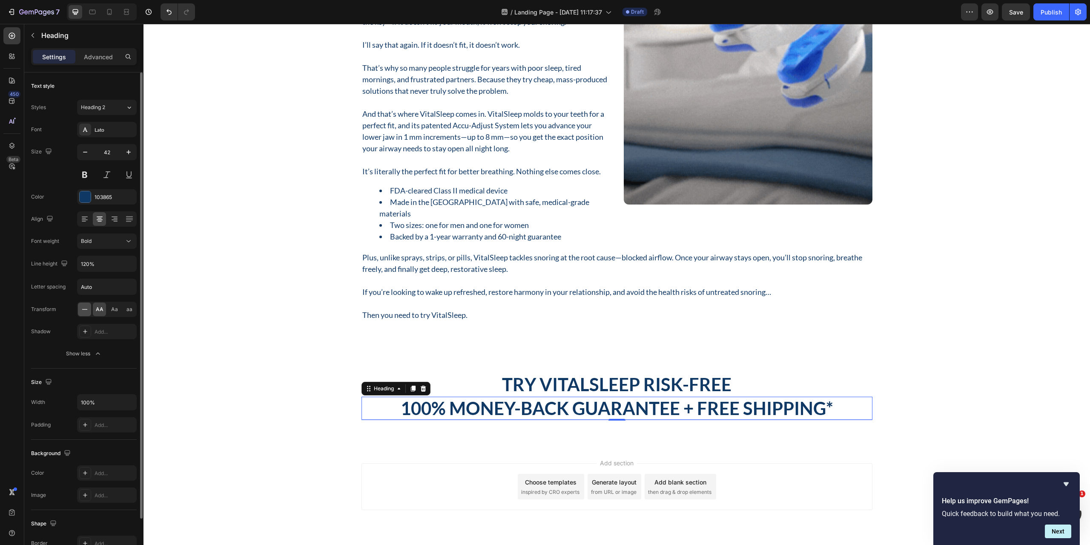
click at [82, 309] on icon at bounding box center [84, 309] width 9 height 9
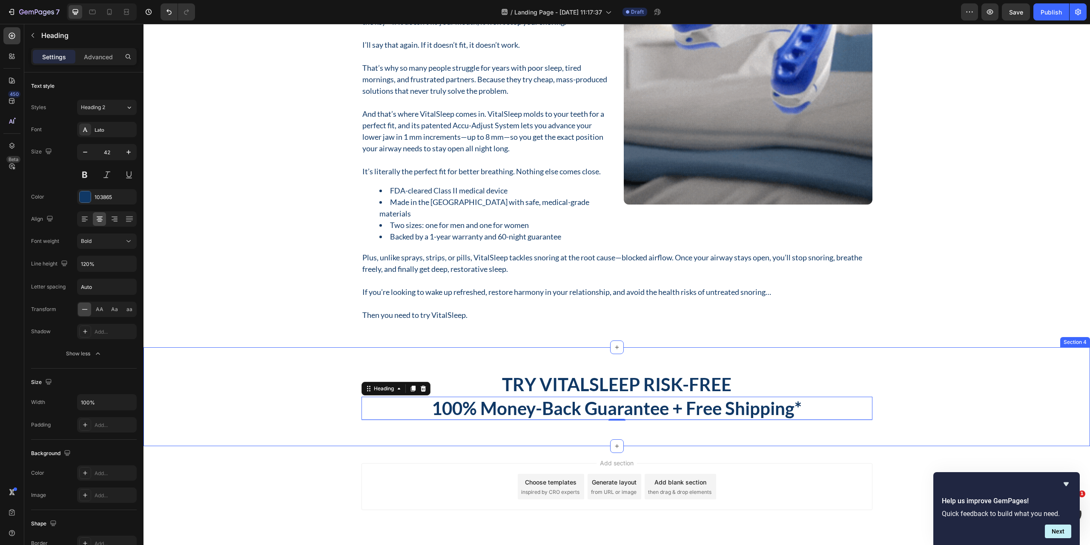
click at [285, 412] on div "Try VitalSleep Risk-Free Heading 100% Money-Back Guarantee + Free Shipping* Hea…" at bounding box center [617, 397] width 934 height 48
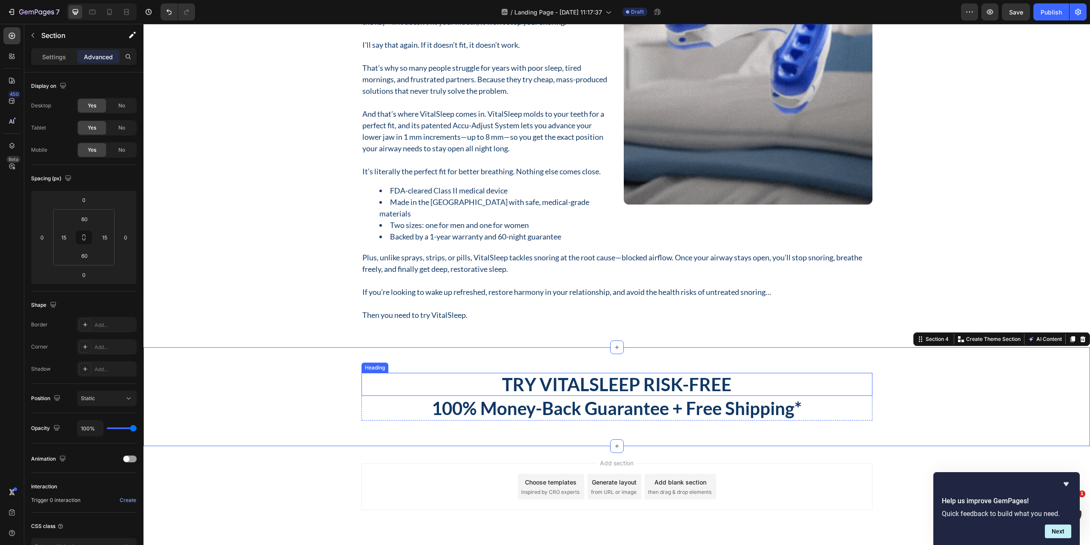
click at [615, 385] on p "Try VitalSleep Risk-Free" at bounding box center [616, 383] width 509 height 21
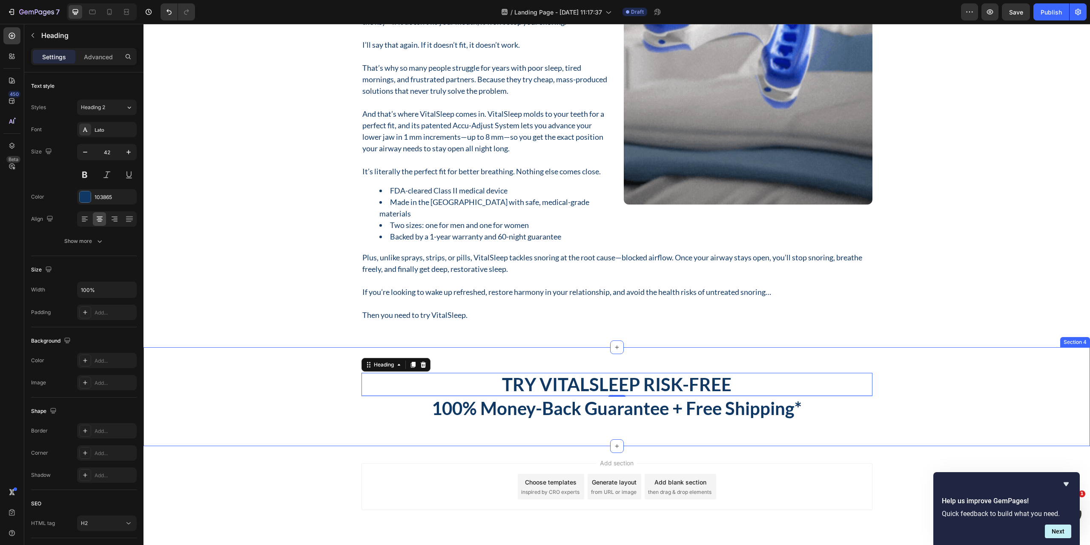
click at [338, 409] on div "Try VitalSleep Risk-Free Heading 2 100% Money-Back Guarantee + Free Shipping* H…" at bounding box center [617, 397] width 934 height 48
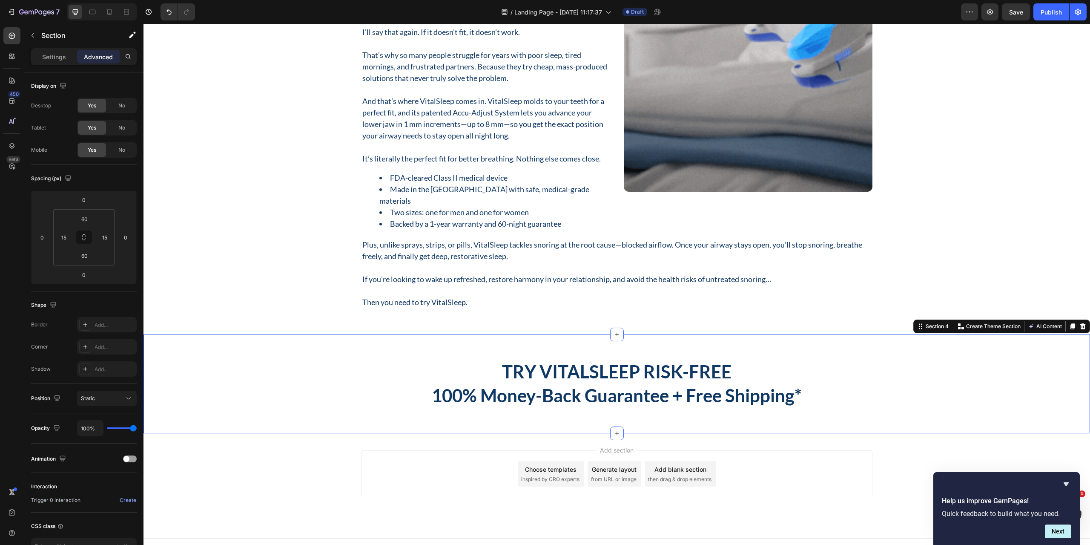
scroll to position [676, 0]
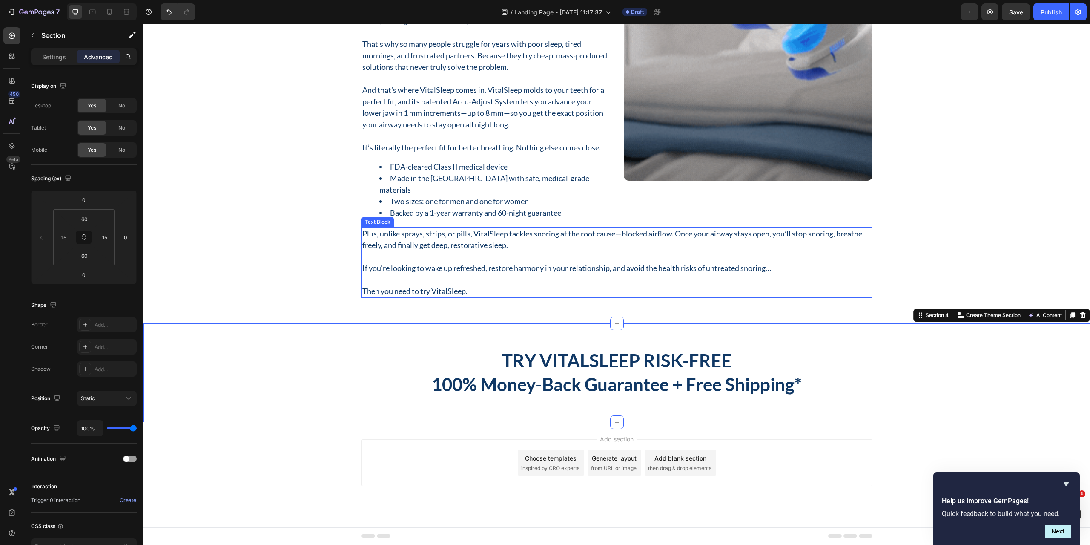
click at [438, 287] on p "Then you need to try VitalSleep." at bounding box center [616, 290] width 509 height 11
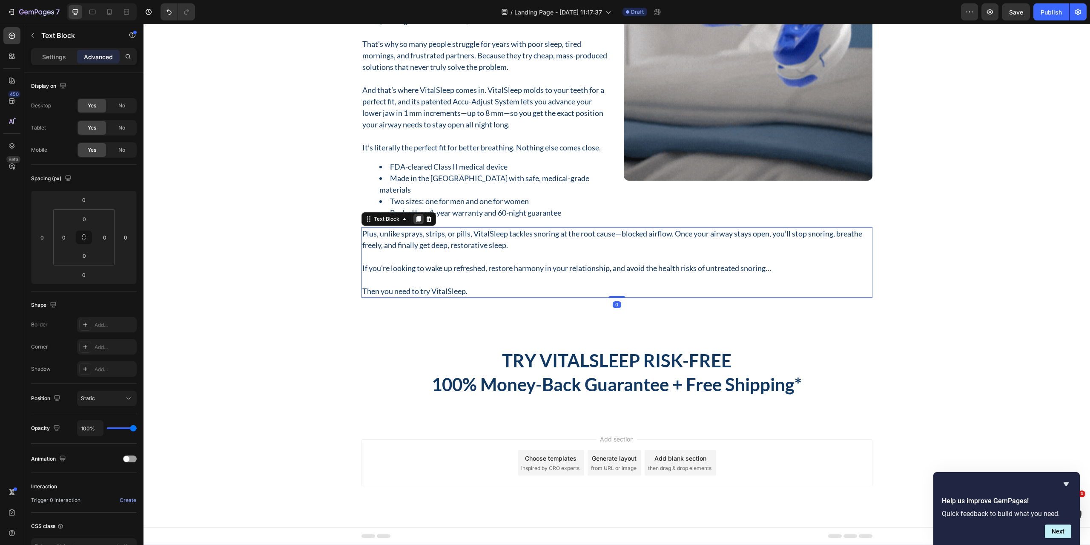
click at [414, 214] on div at bounding box center [419, 219] width 10 height 10
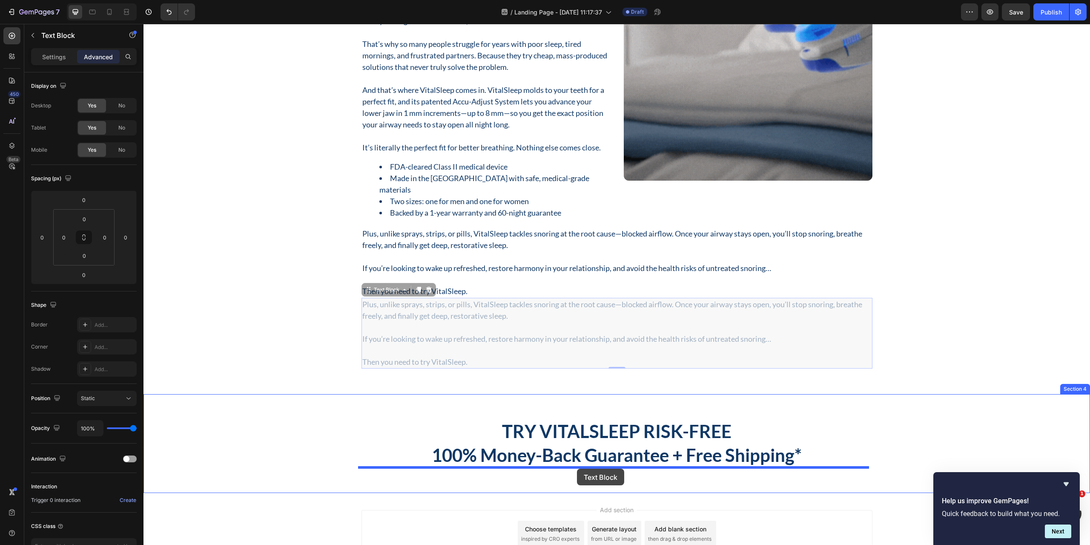
drag, startPoint x: 369, startPoint y: 289, endPoint x: 577, endPoint y: 468, distance: 274.8
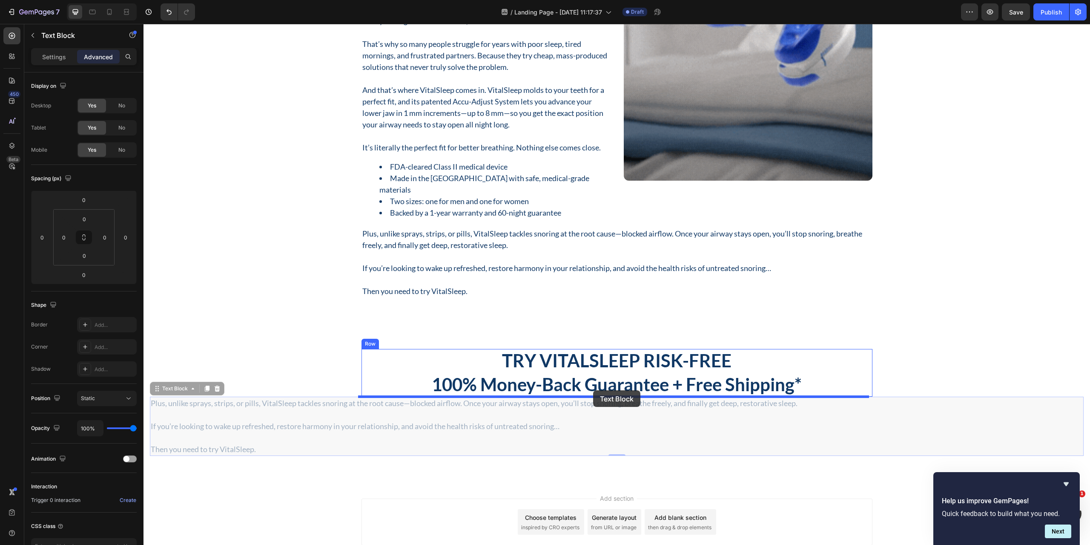
drag, startPoint x: 163, startPoint y: 388, endPoint x: 593, endPoint y: 390, distance: 430.6
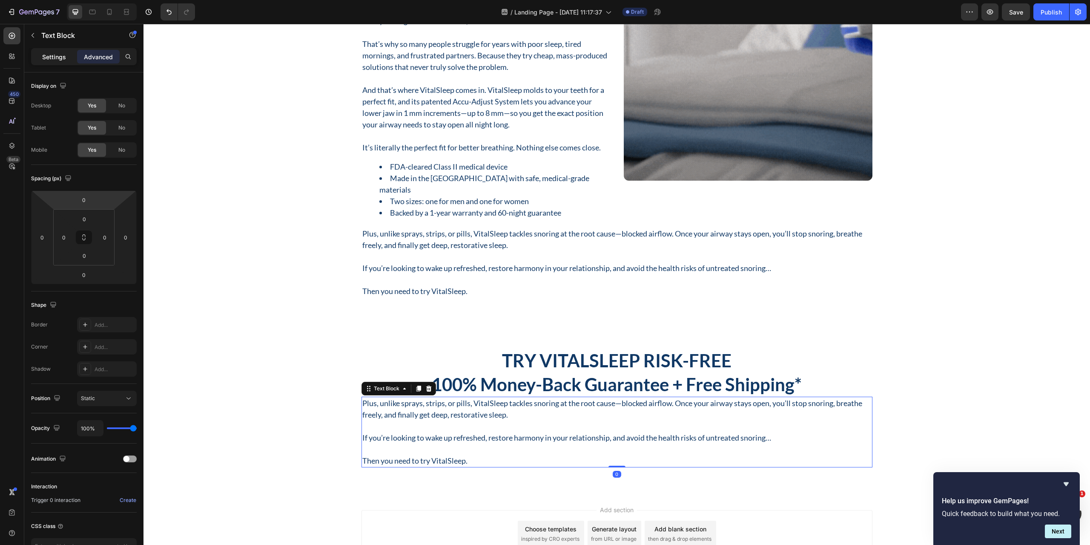
click at [44, 57] on p "Settings" at bounding box center [54, 56] width 24 height 9
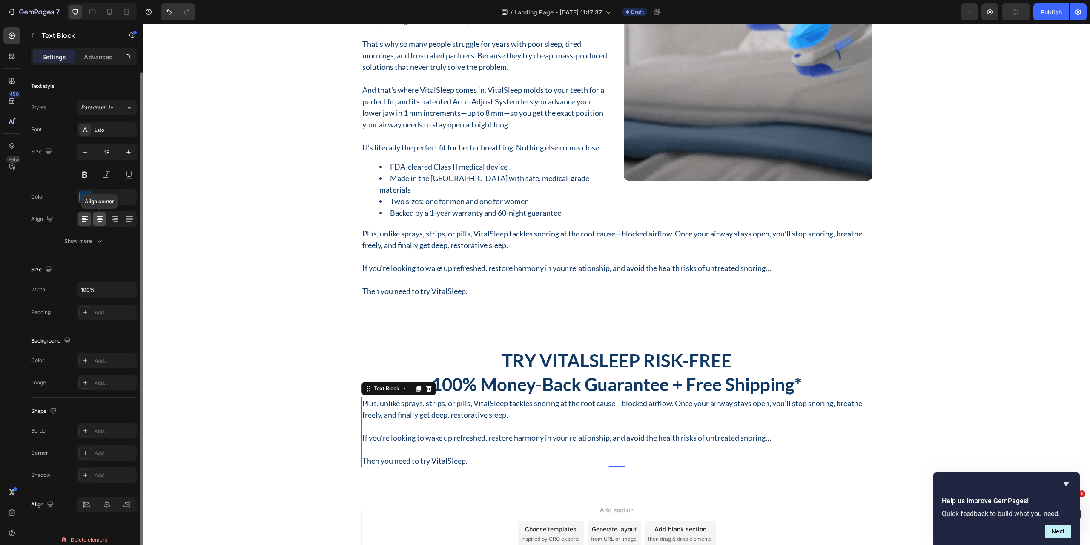
click at [100, 218] on icon at bounding box center [99, 219] width 9 height 9
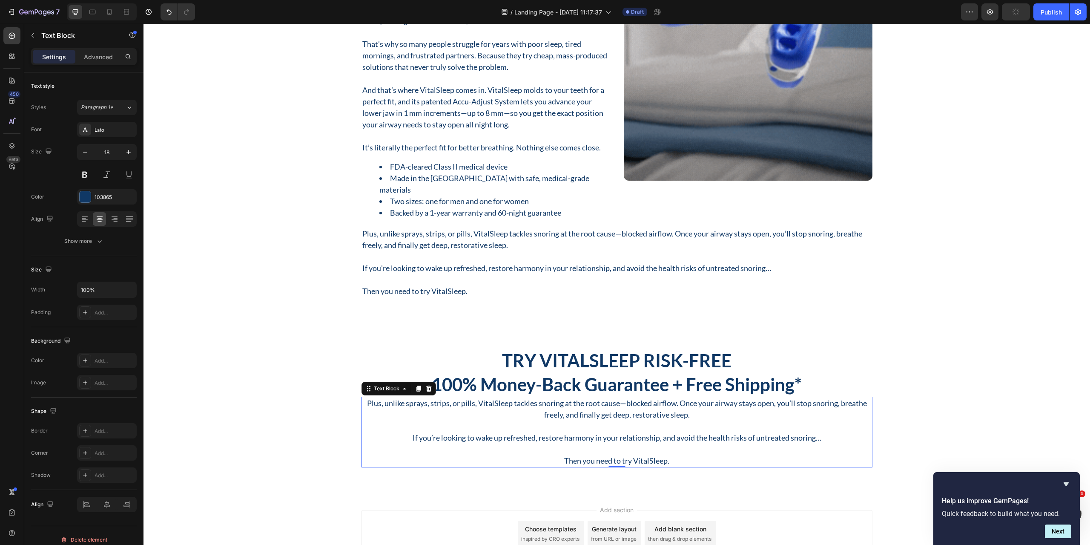
click at [667, 463] on p "Then you need to try VitalSleep." at bounding box center [616, 460] width 509 height 11
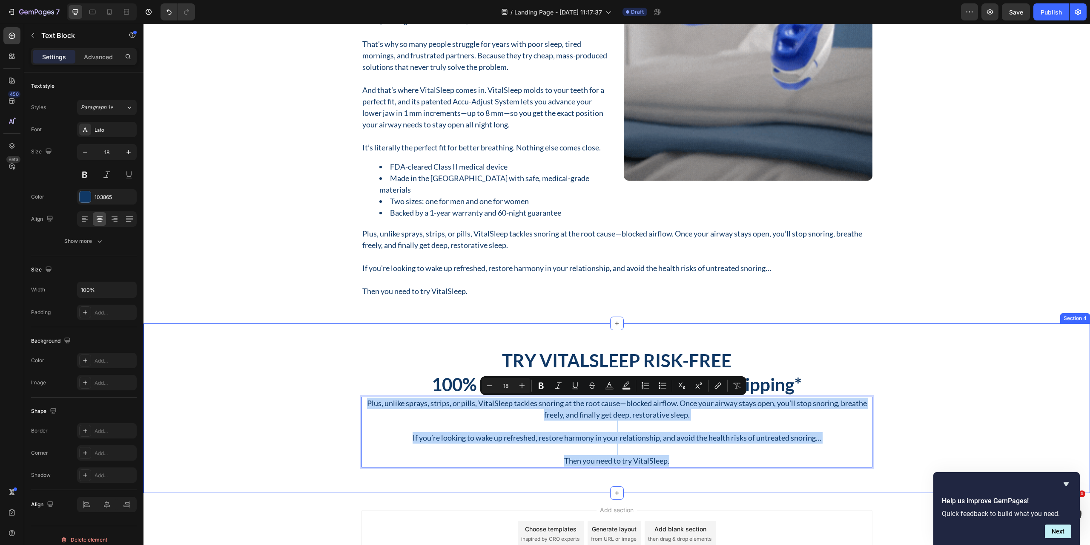
drag, startPoint x: 672, startPoint y: 459, endPoint x: 358, endPoint y: 398, distance: 320.6
click at [358, 398] on div "Try VitalSleep Risk-Free Heading 100% Money-Back Guarantee + Free Shipping* Hea…" at bounding box center [617, 408] width 934 height 119
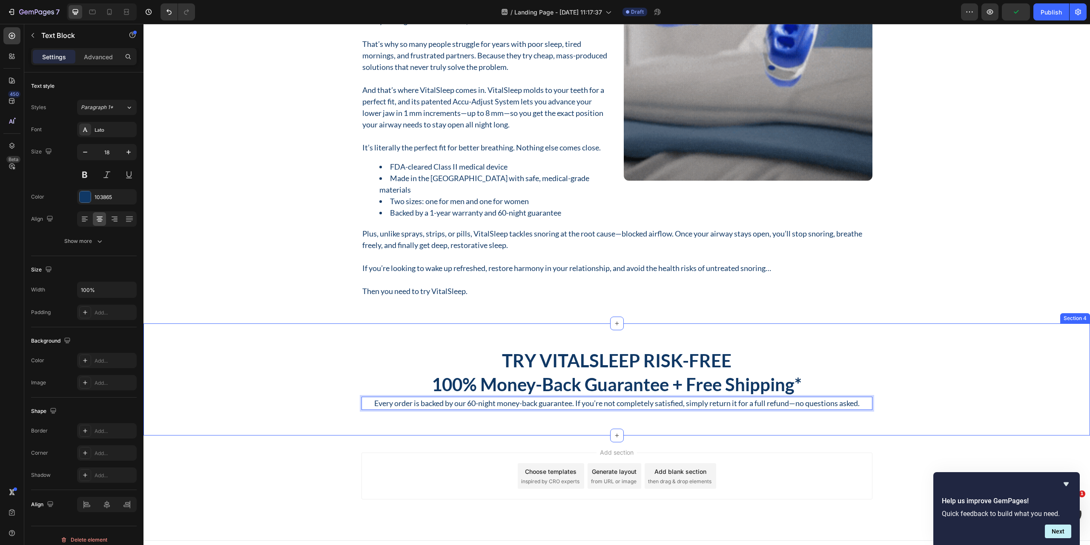
click at [273, 413] on div "Try VitalSleep Risk-Free Heading 100% Money-Back Guarantee + Free Shipping* Hea…" at bounding box center [617, 379] width 947 height 112
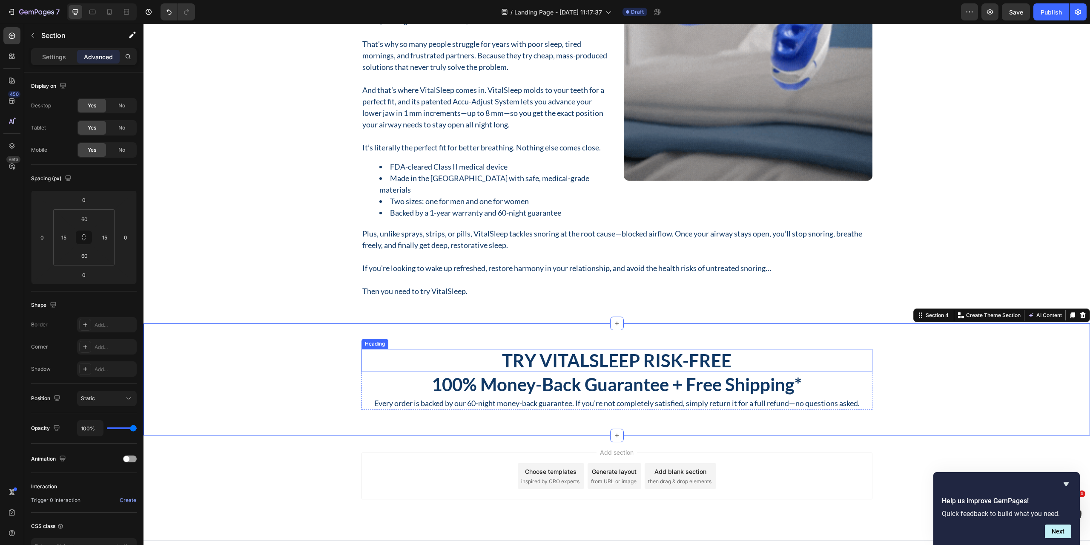
drag, startPoint x: 452, startPoint y: 361, endPoint x: 428, endPoint y: 355, distance: 25.5
click at [451, 361] on p "Try VitalSleep Risk-Free" at bounding box center [616, 360] width 509 height 21
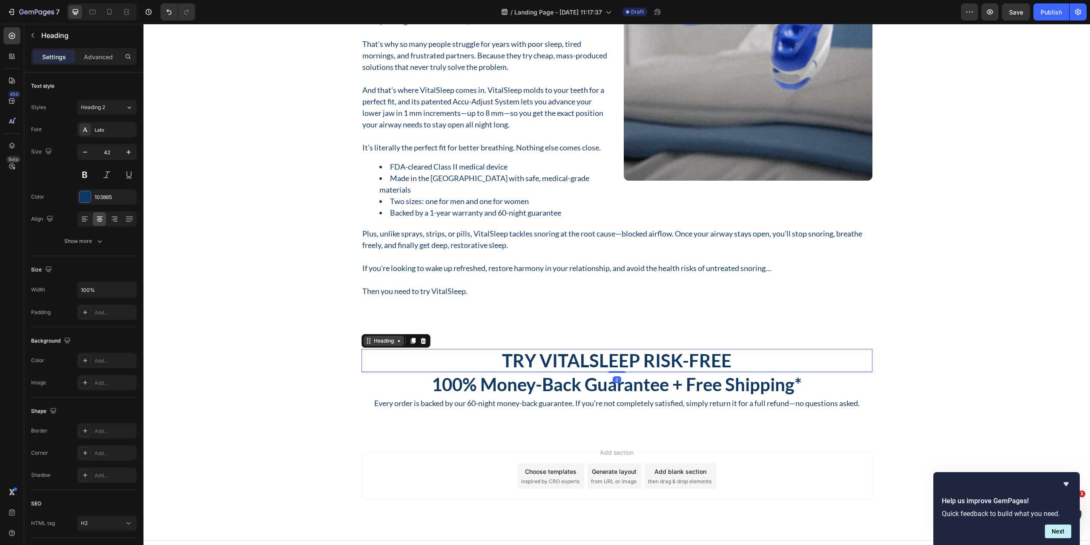
click at [396, 338] on icon at bounding box center [399, 340] width 7 height 7
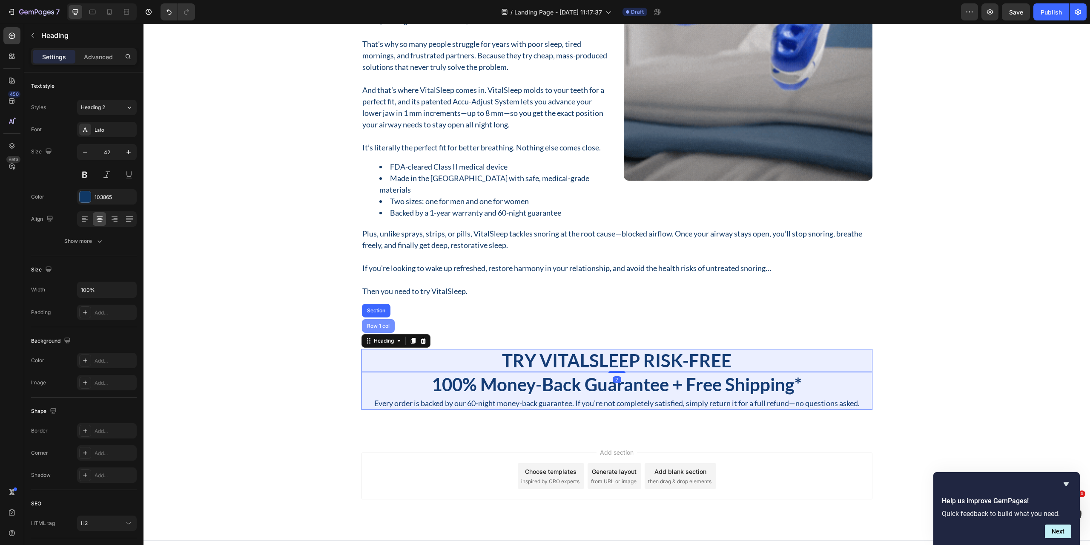
click at [372, 324] on div "Row 1 col" at bounding box center [378, 325] width 26 height 5
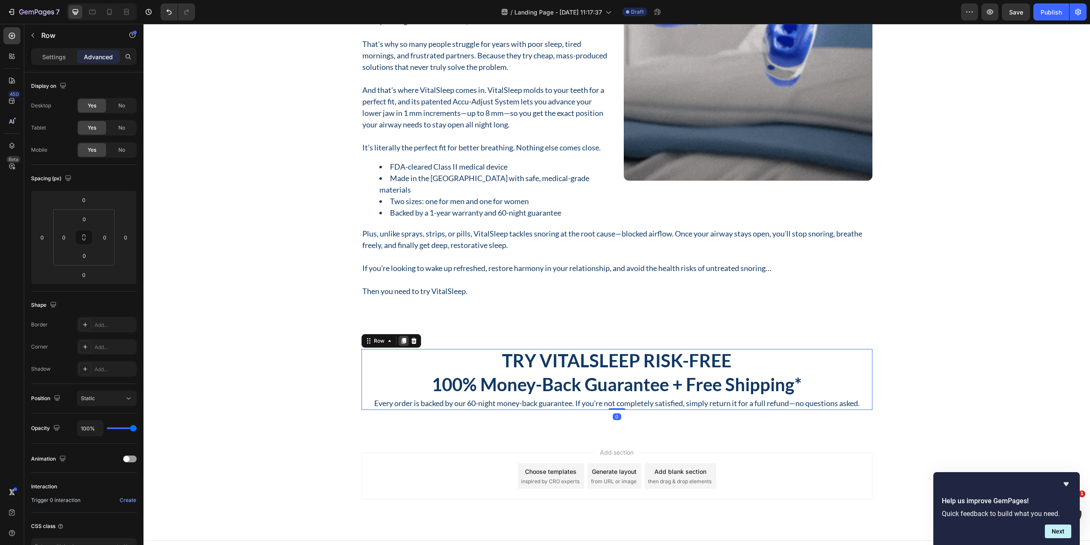
click at [402, 345] on div at bounding box center [404, 341] width 10 height 10
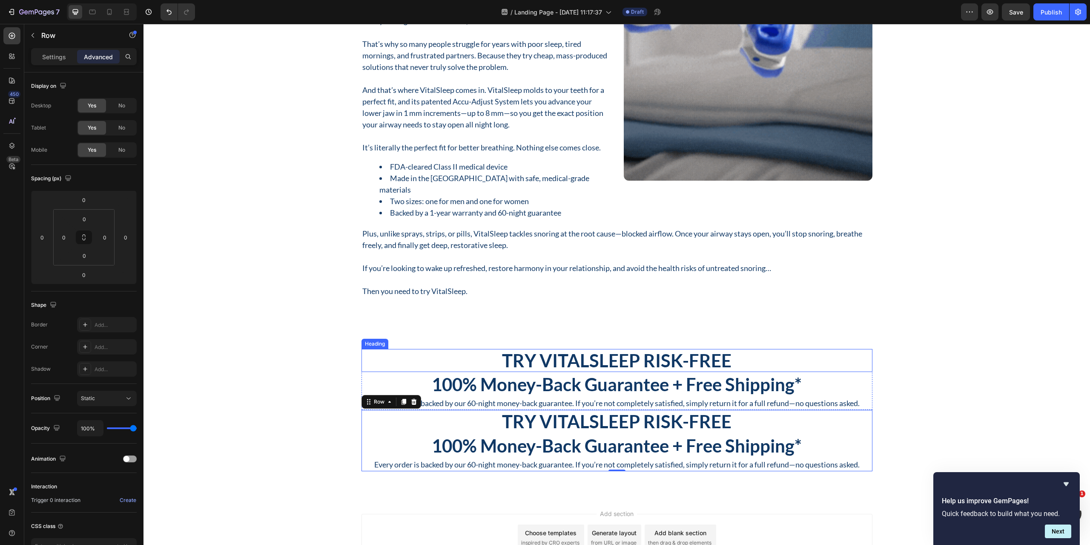
click at [431, 368] on p "Try VitalSleep Risk-Free" at bounding box center [616, 360] width 509 height 21
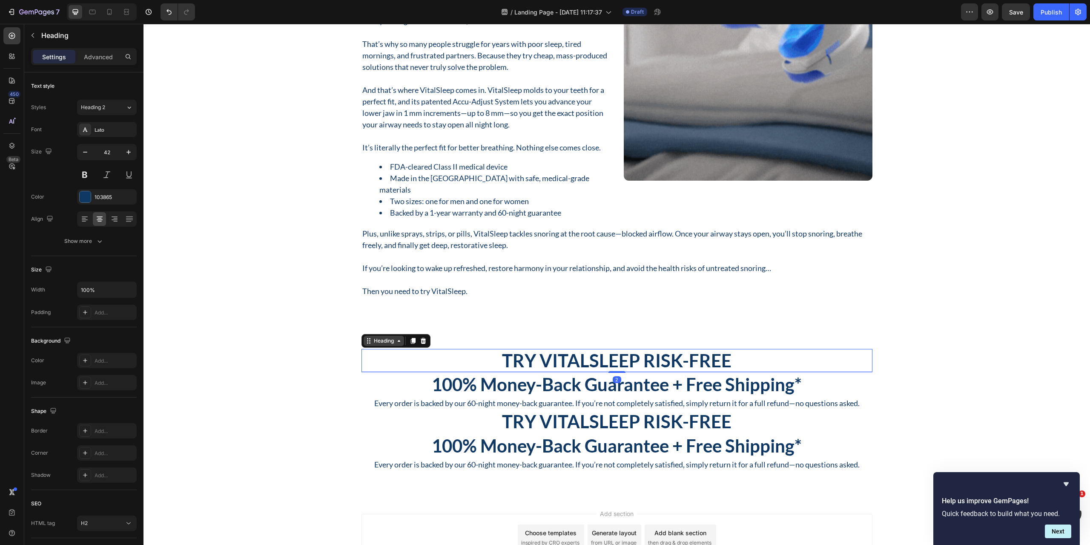
click at [396, 340] on icon at bounding box center [399, 340] width 7 height 7
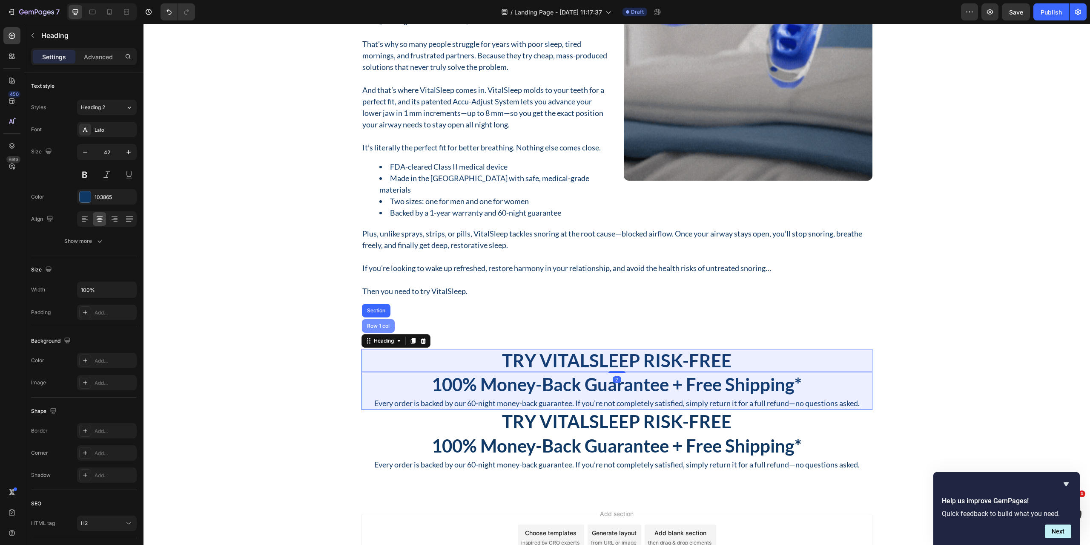
click at [379, 325] on div "Row 1 col" at bounding box center [378, 325] width 26 height 5
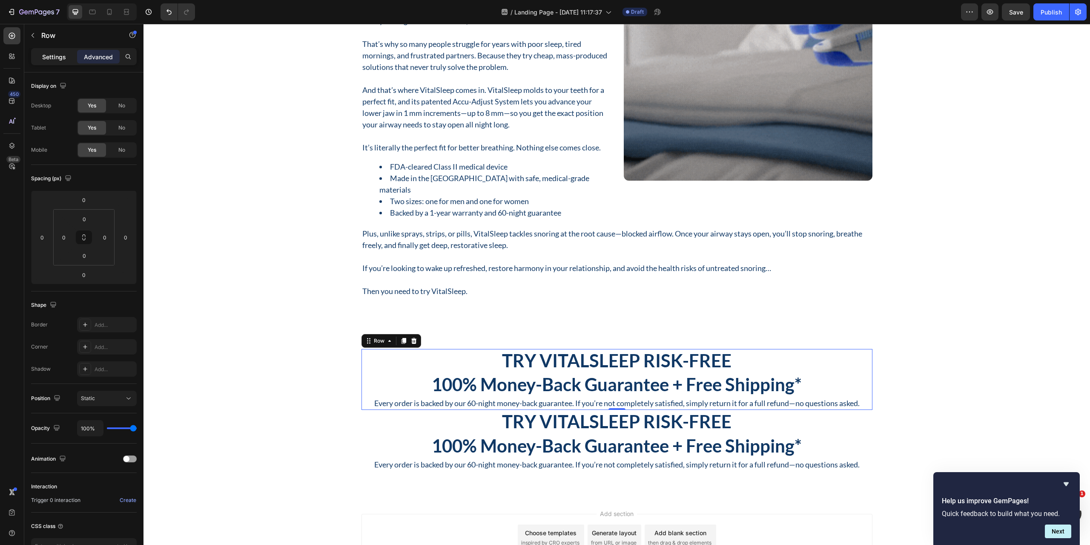
click at [50, 52] on p "Settings" at bounding box center [54, 56] width 24 height 9
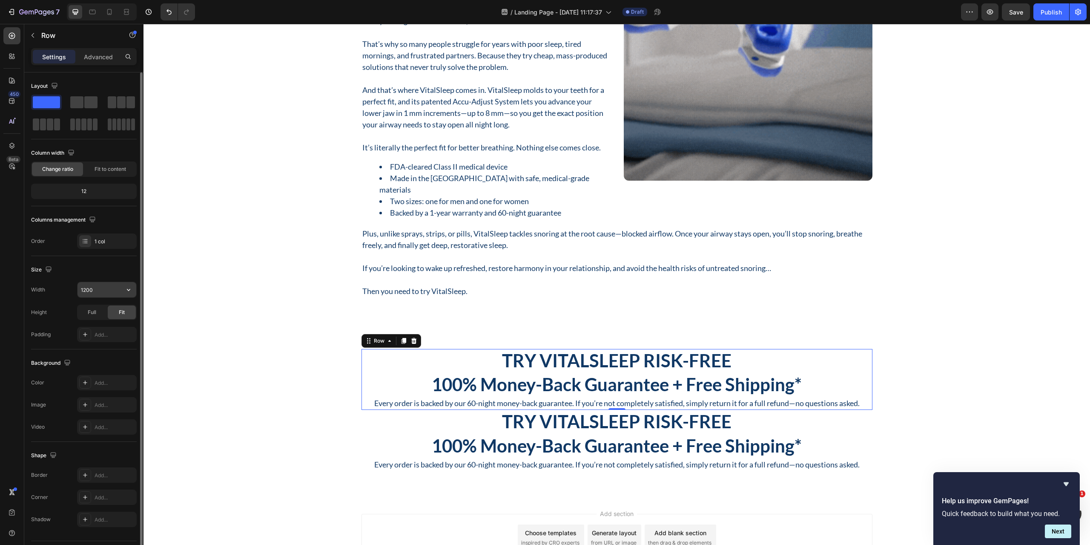
click at [95, 291] on input "1200" at bounding box center [107, 289] width 59 height 15
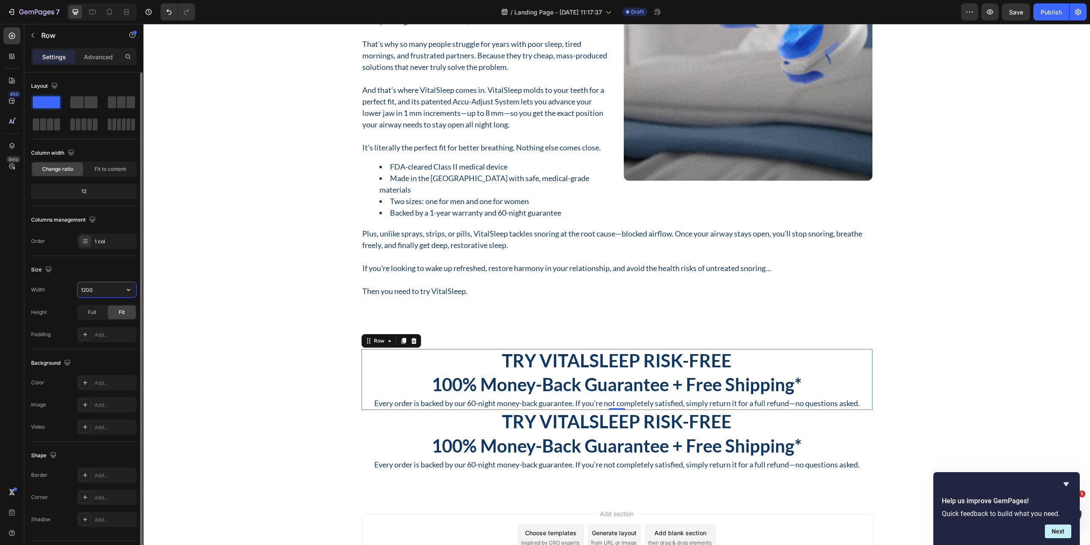
click at [95, 291] on input "1200" at bounding box center [107, 289] width 59 height 15
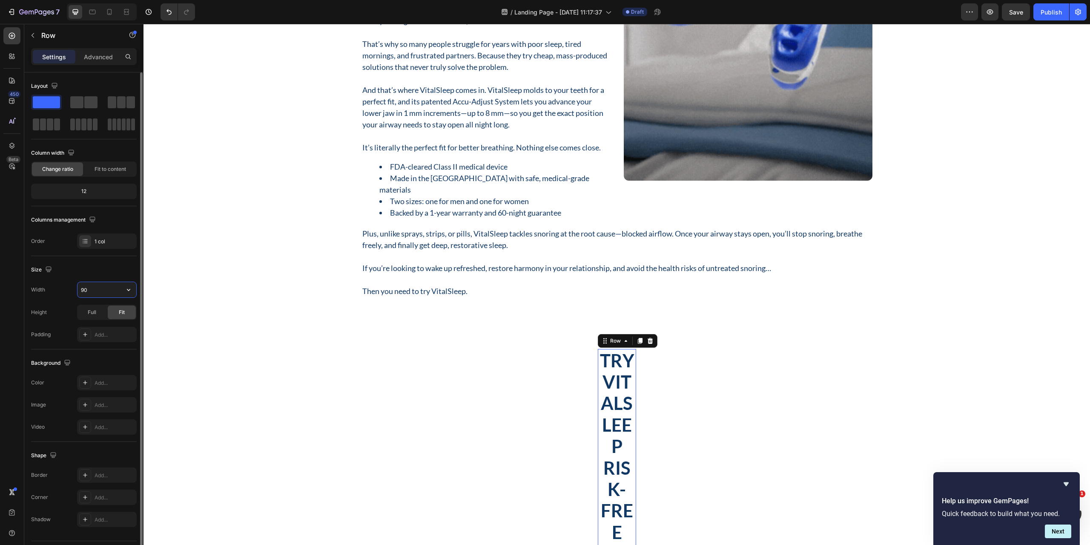
type input "900"
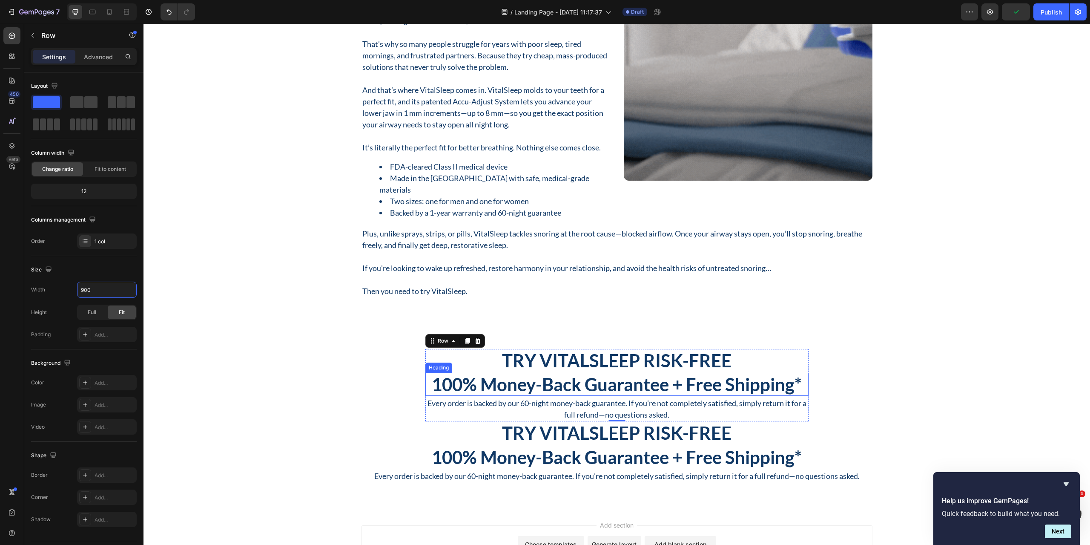
click at [649, 386] on p "100% Money-Back Guarantee + Free Shipping*" at bounding box center [617, 383] width 382 height 21
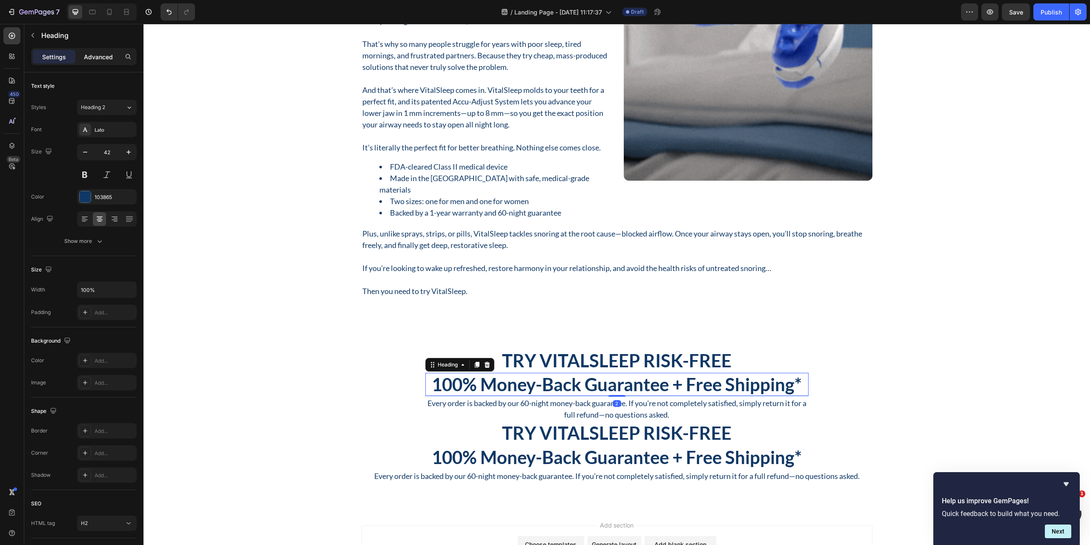
click at [103, 60] on p "Advanced" at bounding box center [98, 56] width 29 height 9
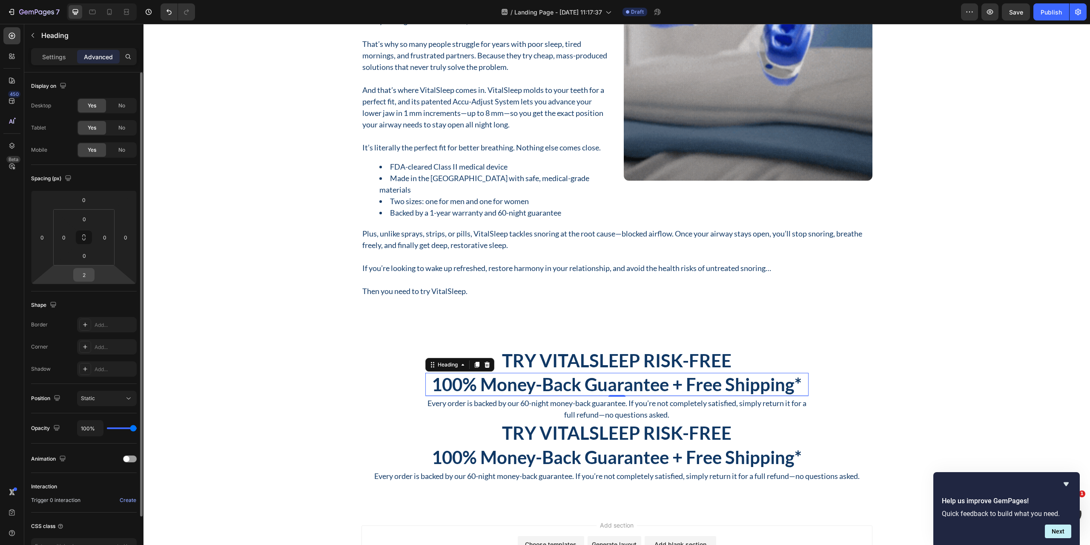
click at [84, 281] on div "2" at bounding box center [83, 275] width 21 height 14
click at [84, 276] on input "2" at bounding box center [83, 274] width 17 height 13
type input "12"
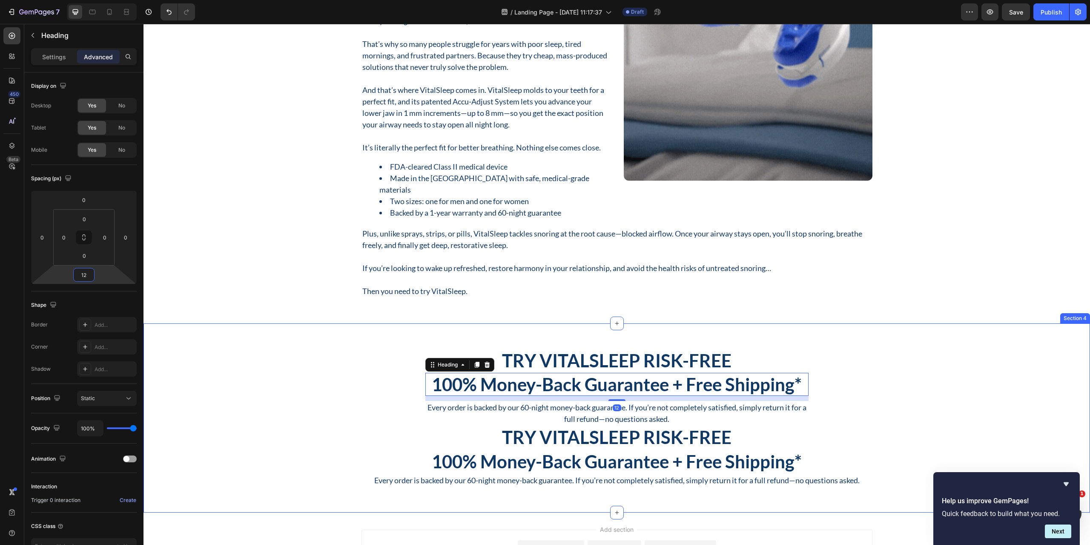
click at [263, 381] on div "Try VitalSleep Risk-Free Heading 100% Money-Back Guarantee + Free Shipping* Hea…" at bounding box center [617, 418] width 934 height 138
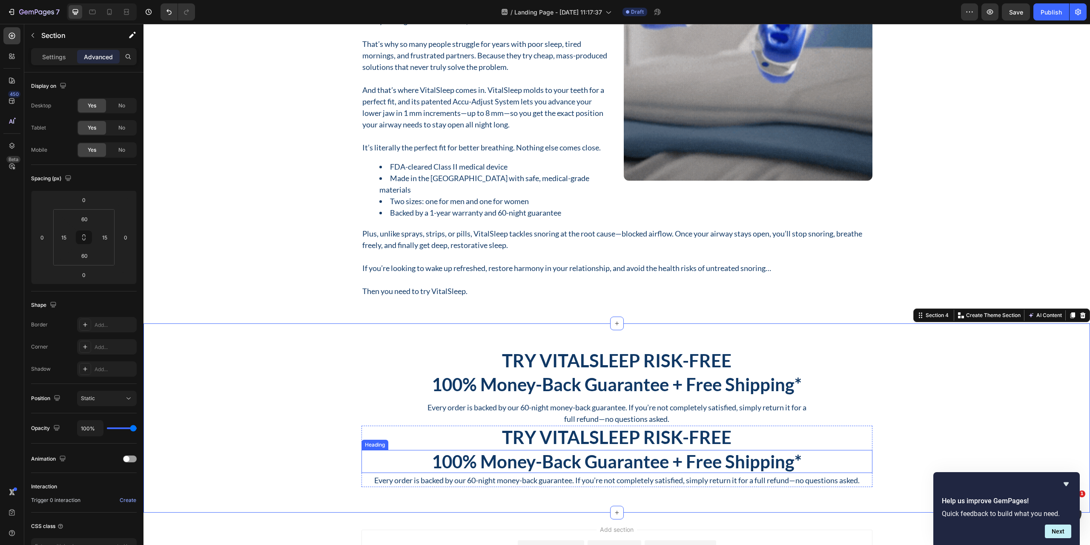
click at [690, 458] on h2 "100% Money-Back Guarantee + Free Shipping*" at bounding box center [617, 461] width 511 height 23
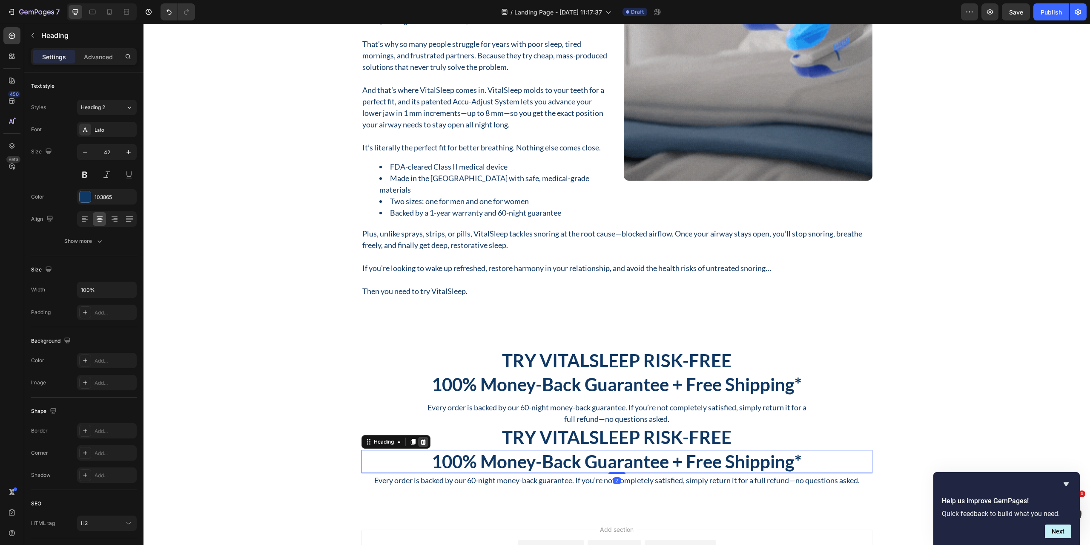
click at [424, 441] on icon at bounding box center [423, 441] width 7 height 7
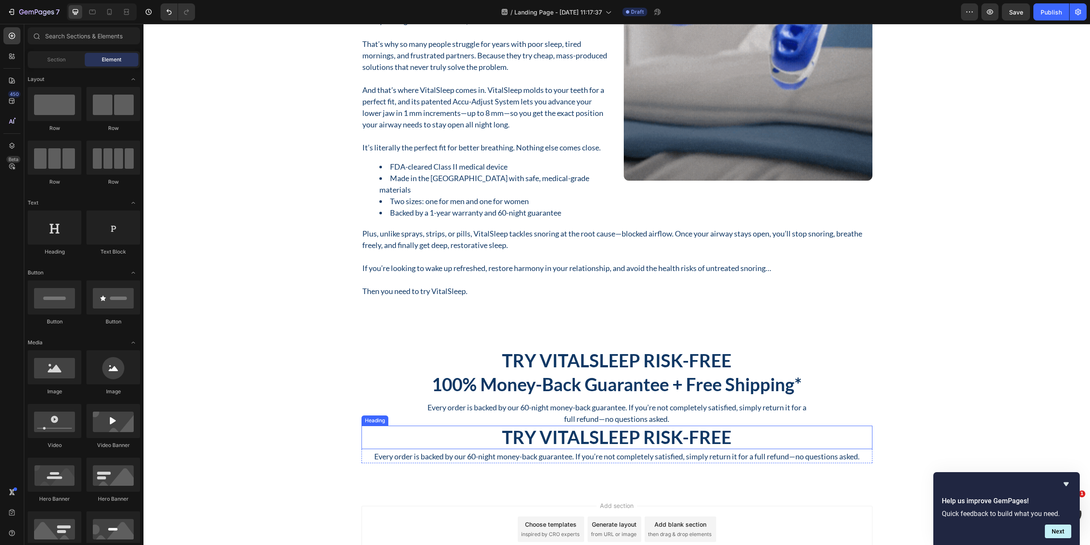
click at [594, 439] on h2 "Try VitalSleep Risk-Free" at bounding box center [617, 436] width 511 height 23
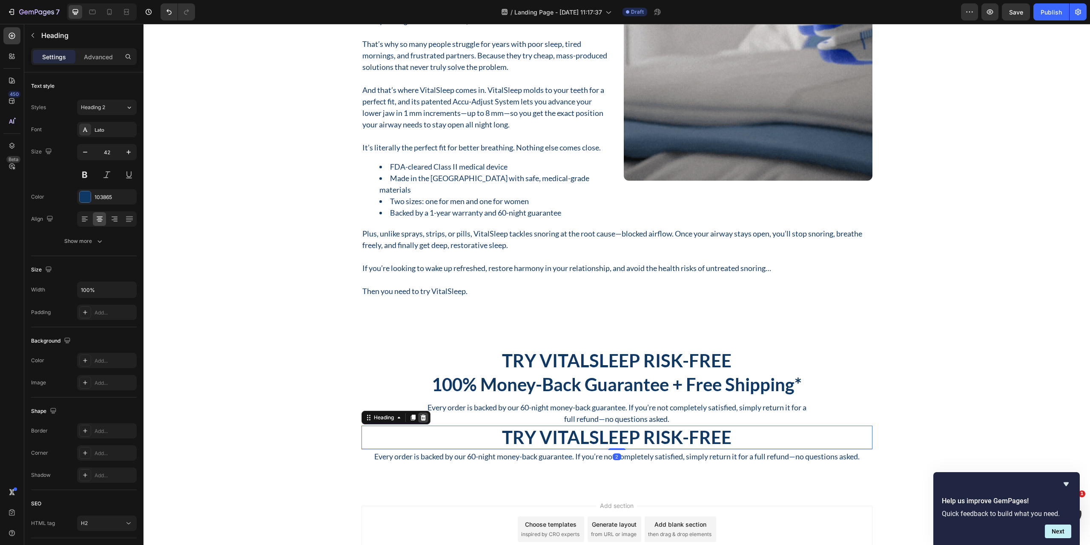
click at [418, 422] on div at bounding box center [423, 417] width 10 height 10
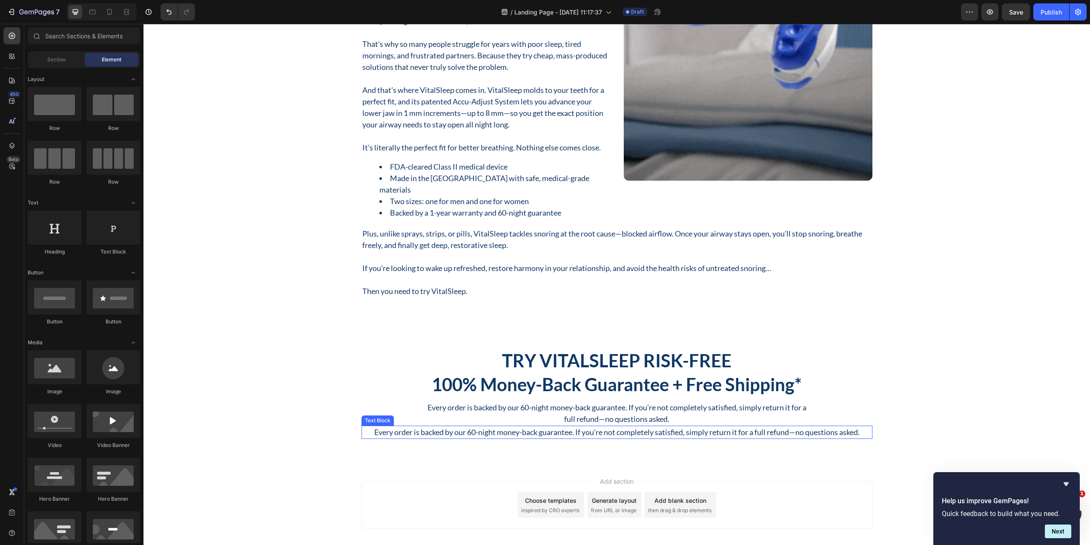
click at [478, 434] on p "Every order is backed by our 60-night money-back guarantee. If you’re not compl…" at bounding box center [616, 431] width 509 height 11
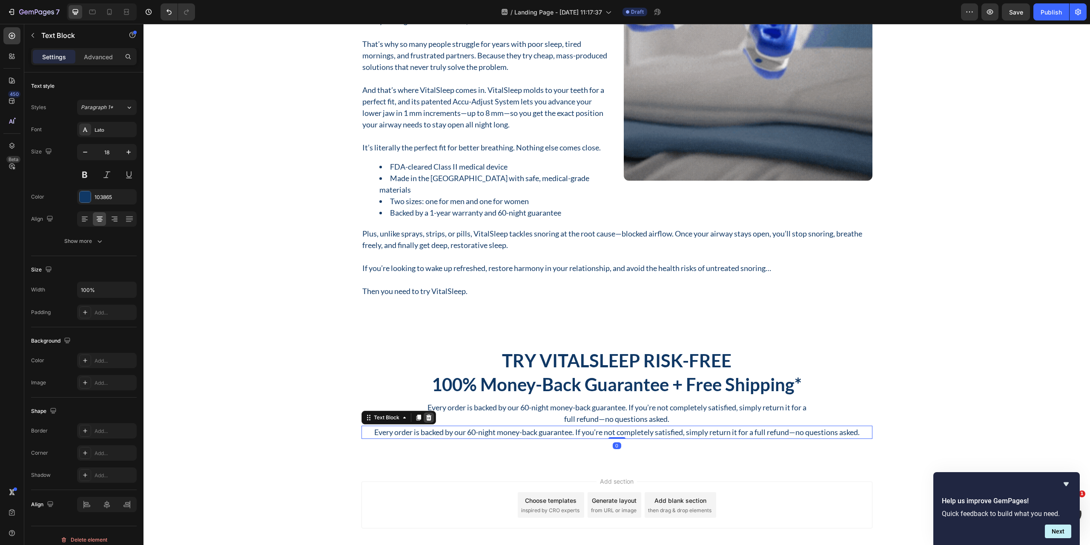
click at [426, 418] on icon at bounding box center [428, 417] width 7 height 7
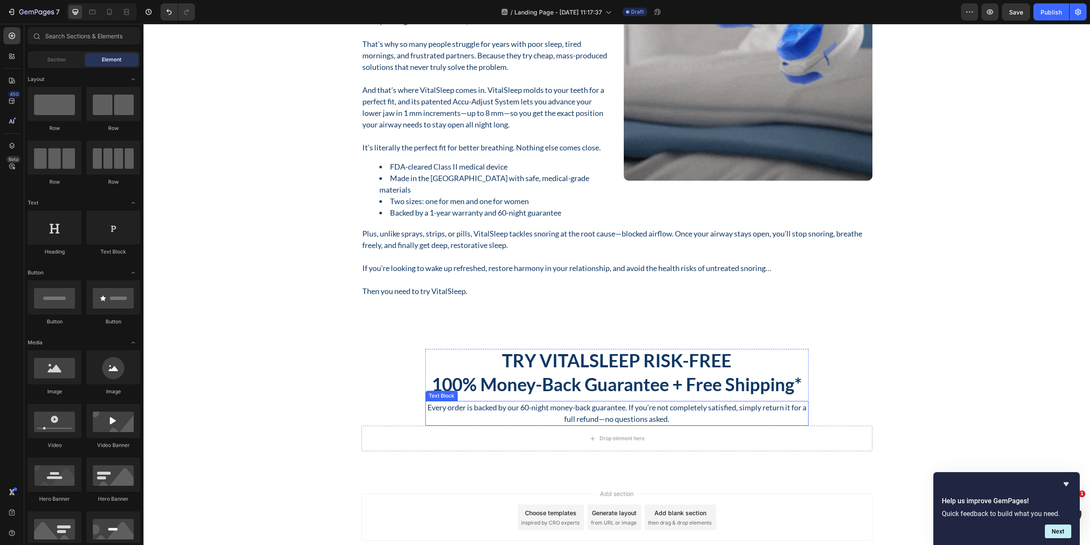
click at [594, 411] on p "Every order is backed by our 60-night money-back guarantee. If you’re not compl…" at bounding box center [617, 413] width 382 height 23
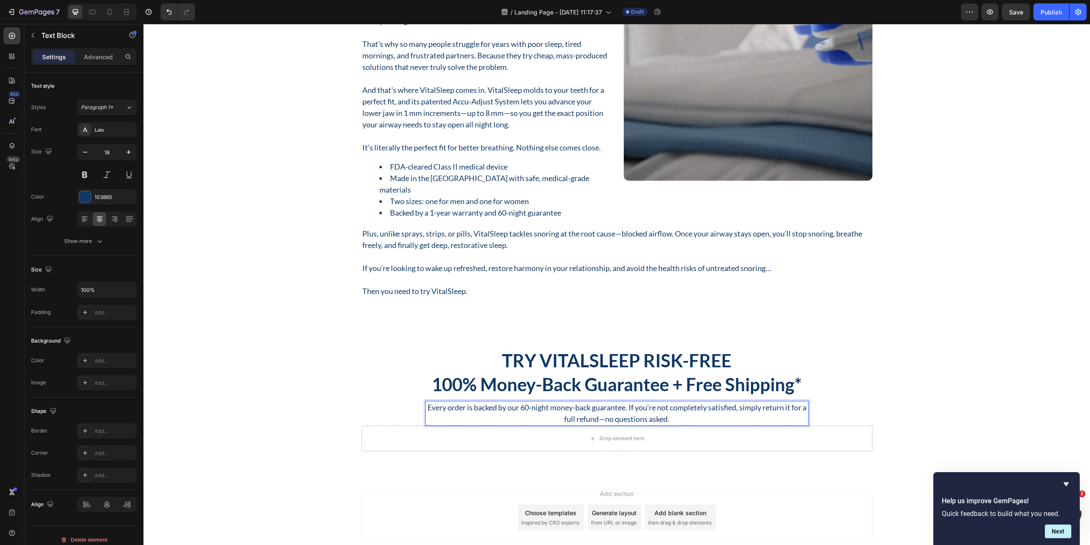
click at [678, 422] on p "Every order is backed by our 60-night money-back guarantee. If you’re not compl…" at bounding box center [617, 413] width 382 height 23
click at [330, 371] on div "Try VitalSleep Risk-Free Heading 100% Money-Back Guarantee + Free Shipping* Hea…" at bounding box center [617, 400] width 934 height 103
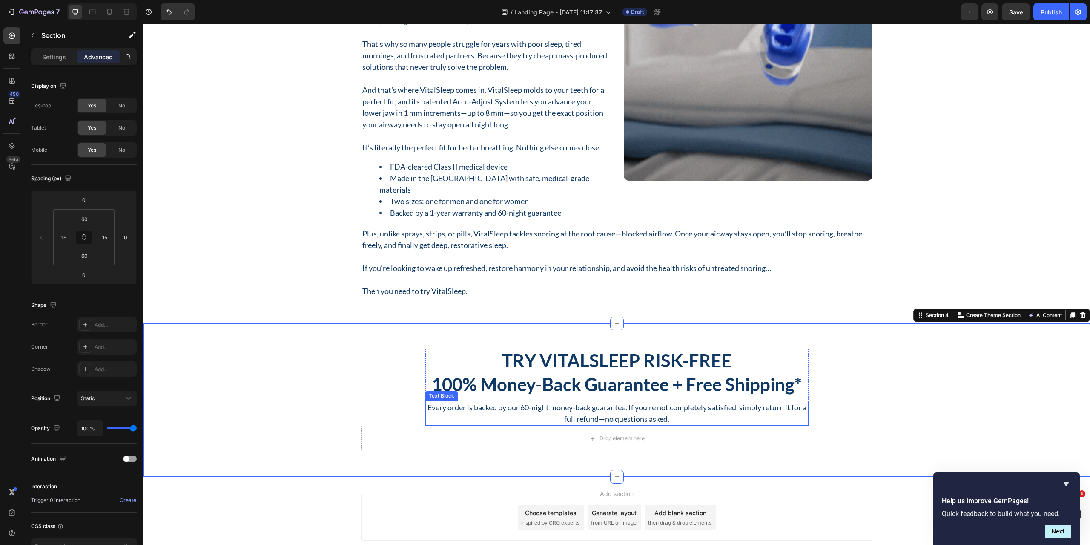
click at [579, 420] on p "Every order is backed by our 60-night money-back guarantee. If you’re not compl…" at bounding box center [617, 413] width 382 height 23
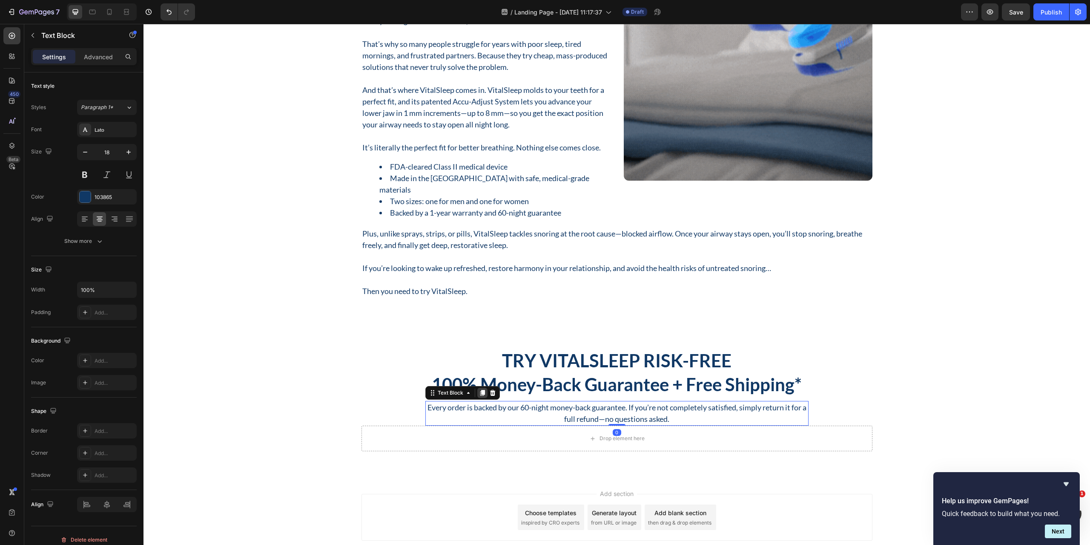
click at [479, 392] on icon at bounding box center [482, 392] width 7 height 7
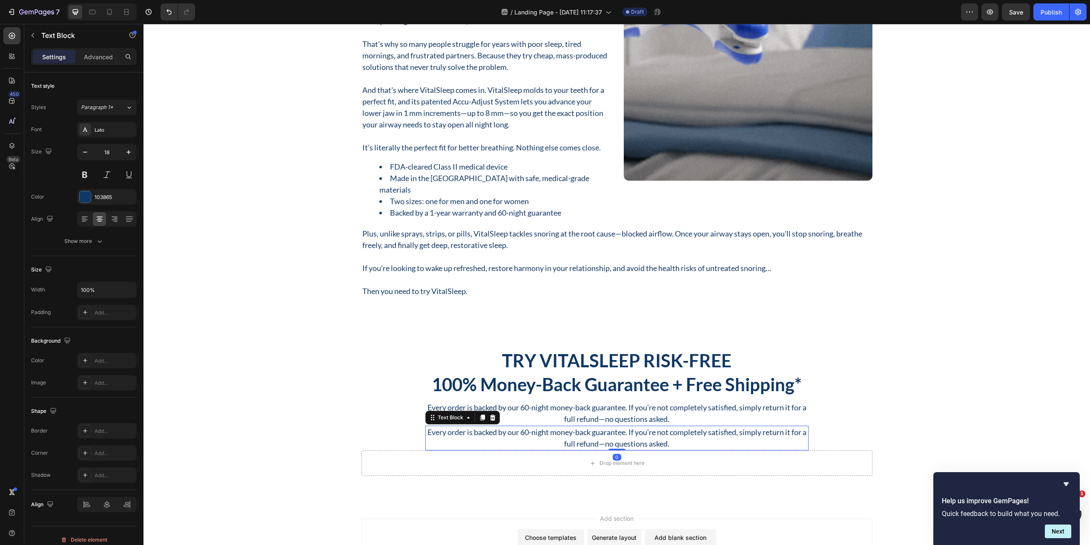
click at [586, 437] on p "Every order is backed by our 60-night money-back guarantee. If you’re not compl…" at bounding box center [617, 437] width 382 height 23
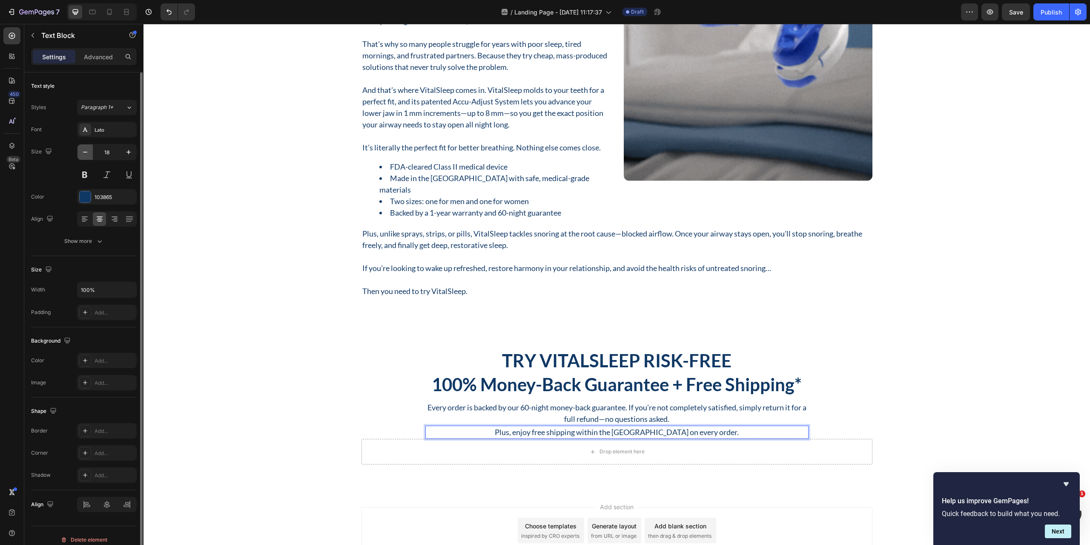
click at [86, 150] on icon "button" at bounding box center [85, 152] width 9 height 9
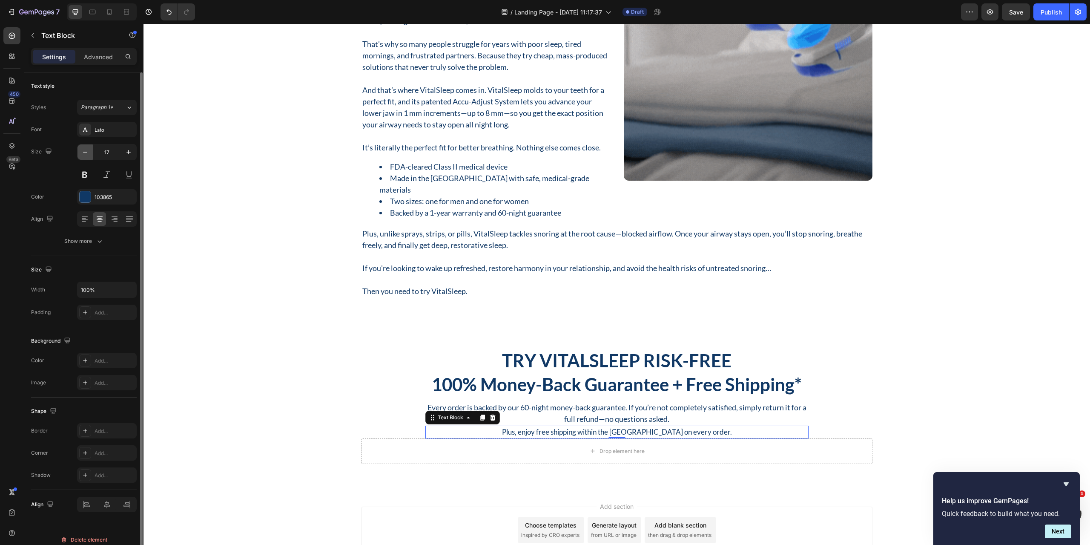
type input "16"
click at [105, 177] on button at bounding box center [106, 174] width 15 height 15
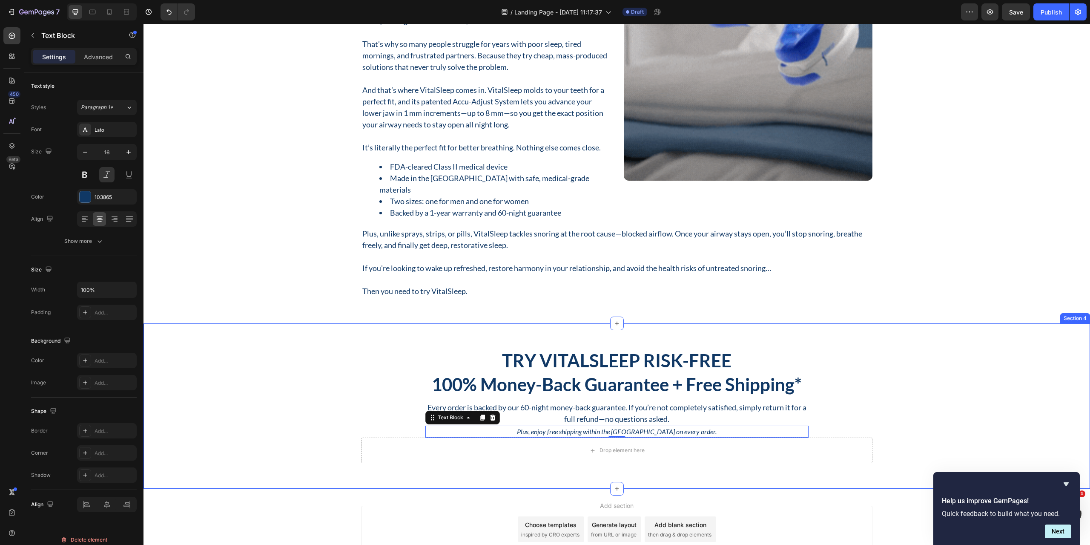
click at [238, 359] on div "Try VitalSleep Risk-Free Heading 100% Money-Back Guarantee + Free Shipping* Hea…" at bounding box center [617, 406] width 934 height 115
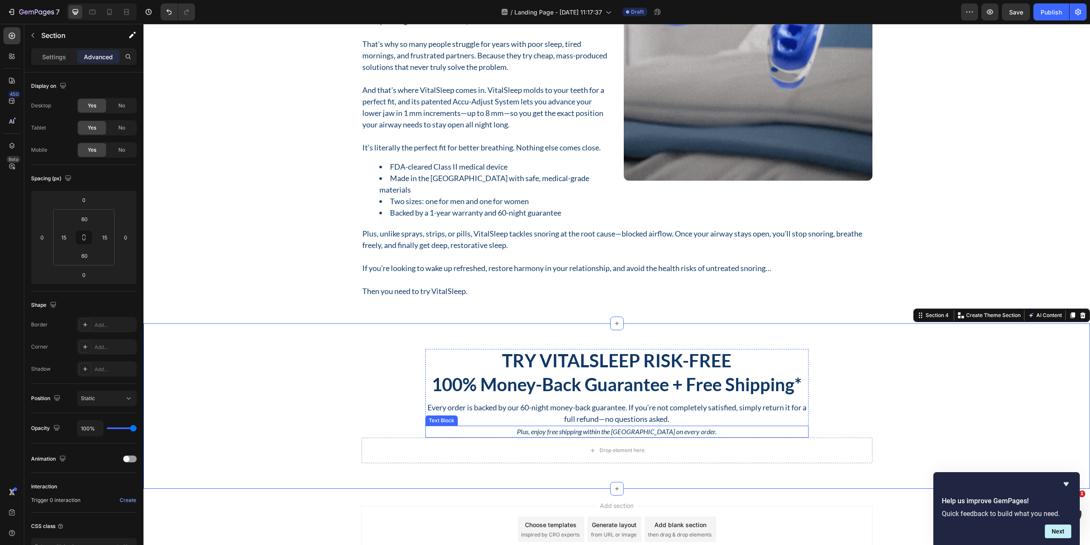
drag, startPoint x: 248, startPoint y: 228, endPoint x: 346, endPoint y: 373, distance: 175.3
click at [579, 430] on p "Plus, enjoy free shipping within the USA on every order." at bounding box center [617, 431] width 382 height 10
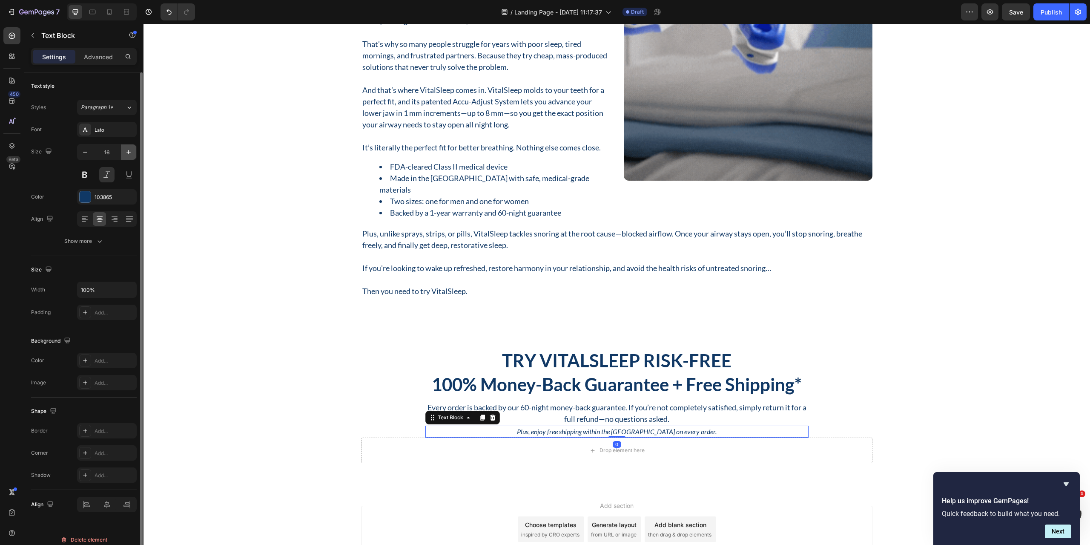
click at [130, 156] on button "button" at bounding box center [128, 151] width 15 height 15
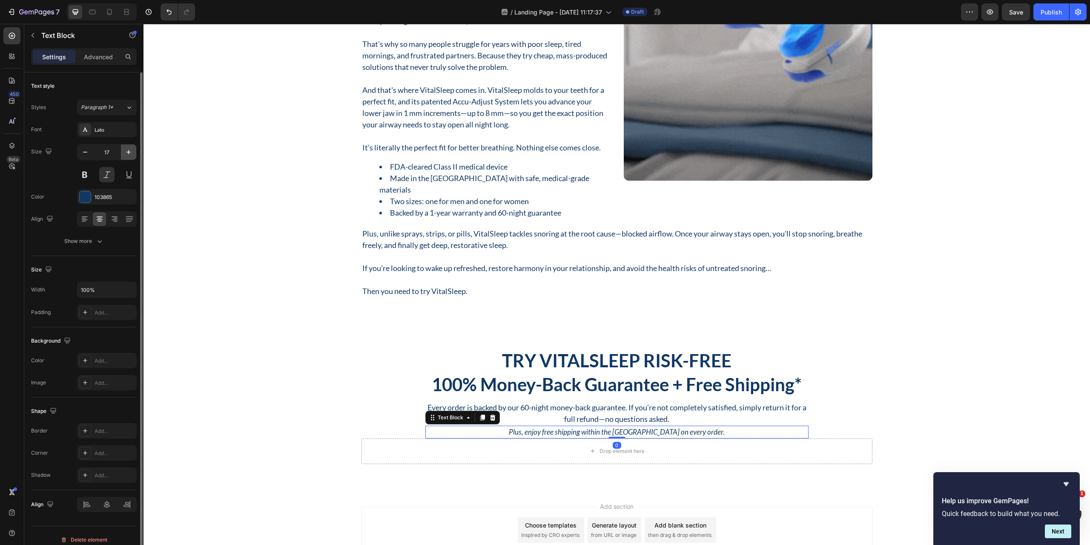
click at [130, 156] on button "button" at bounding box center [128, 151] width 15 height 15
type input "18"
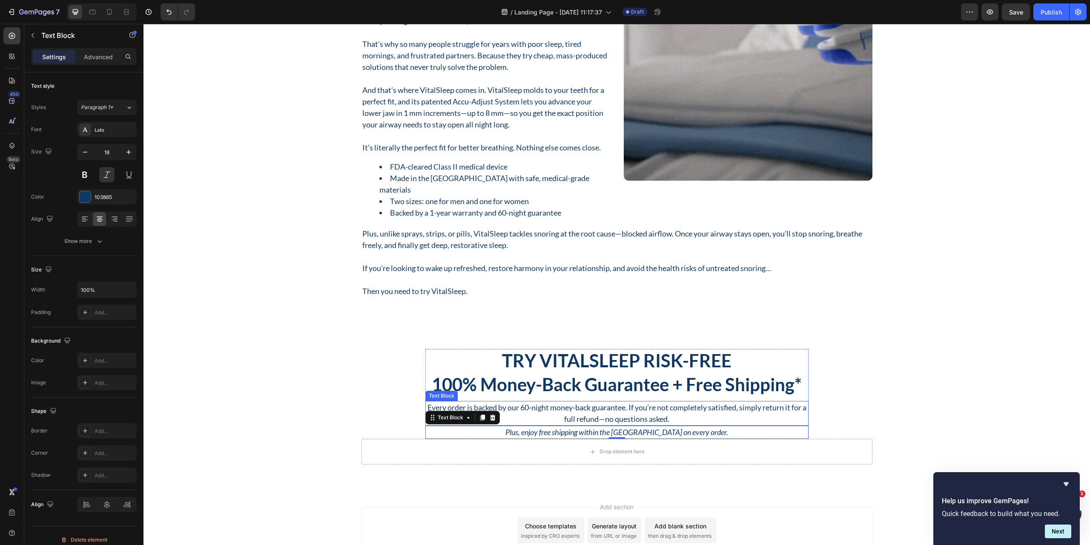
click at [635, 417] on p "Every order is backed by our 60-night money-back guarantee. If you’re not compl…" at bounding box center [617, 413] width 382 height 23
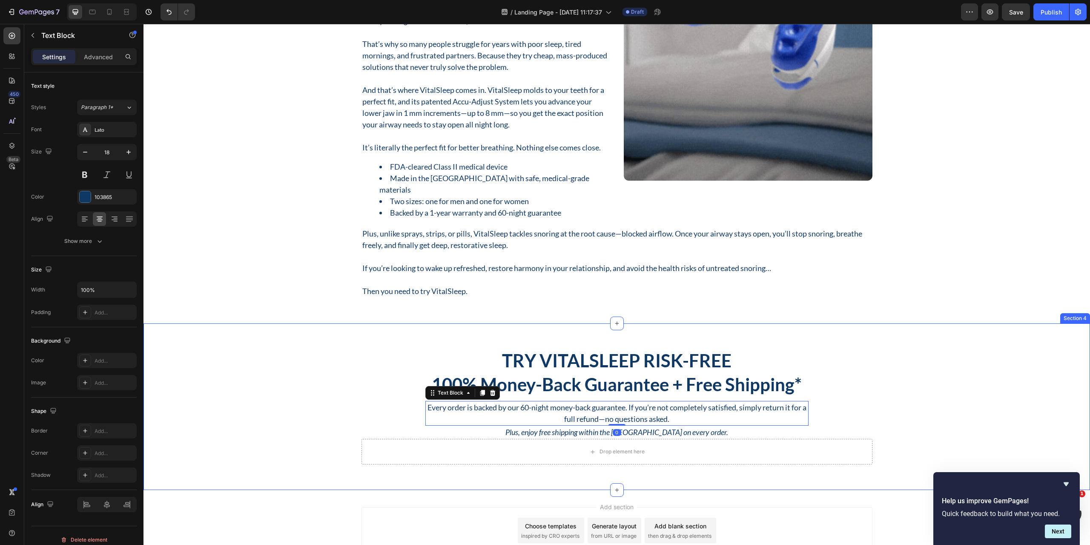
click at [957, 390] on div "Try VitalSleep Risk-Free Heading 100% Money-Back Guarantee + Free Shipping* Hea…" at bounding box center [617, 407] width 934 height 116
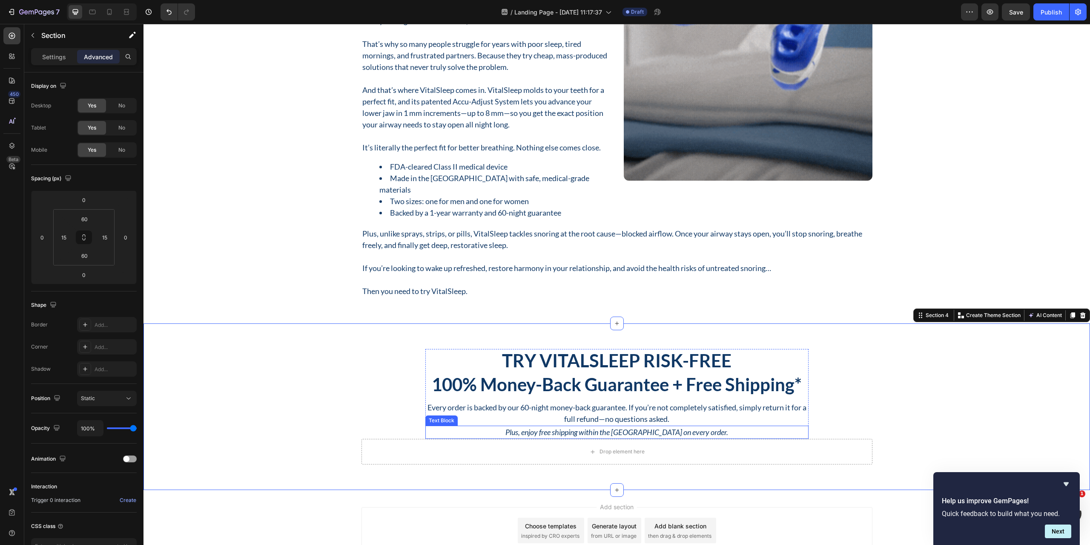
click at [591, 432] on p "Plus, enjoy free shipping within the USA on every order." at bounding box center [617, 431] width 382 height 11
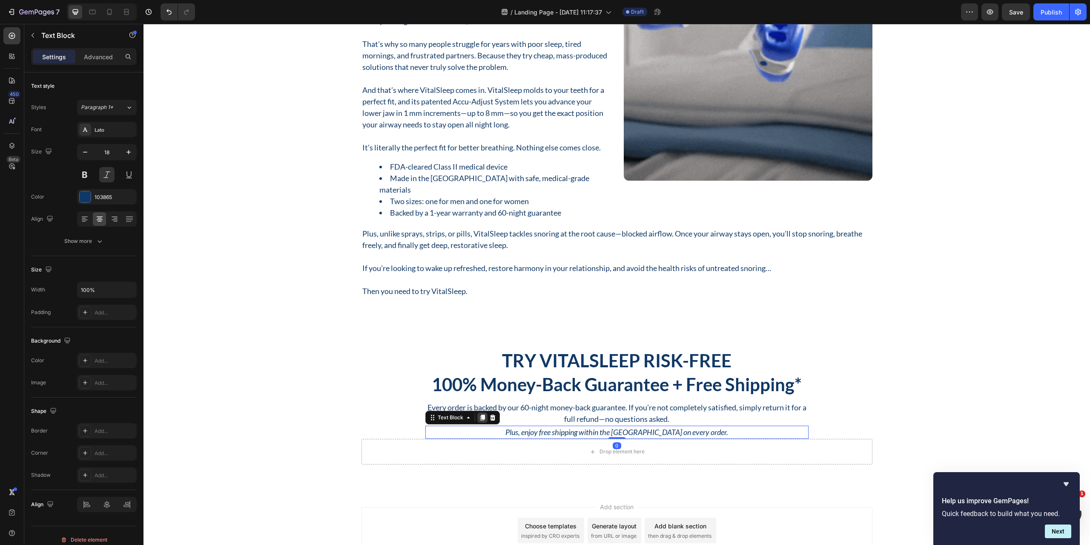
click at [480, 417] on icon at bounding box center [482, 418] width 5 height 6
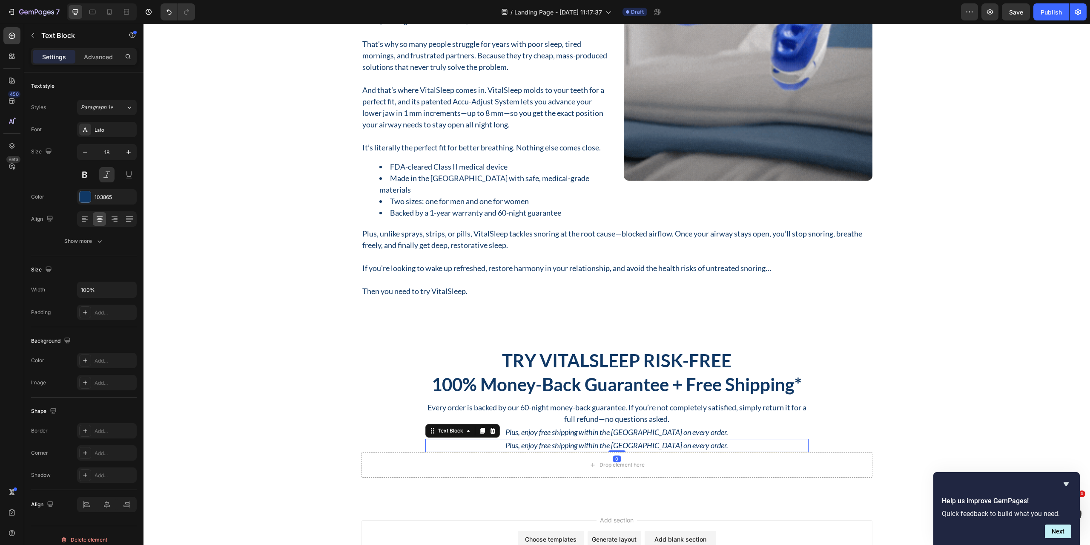
click at [592, 445] on p "Plus, enjoy free shipping within the USA on every order." at bounding box center [617, 445] width 382 height 11
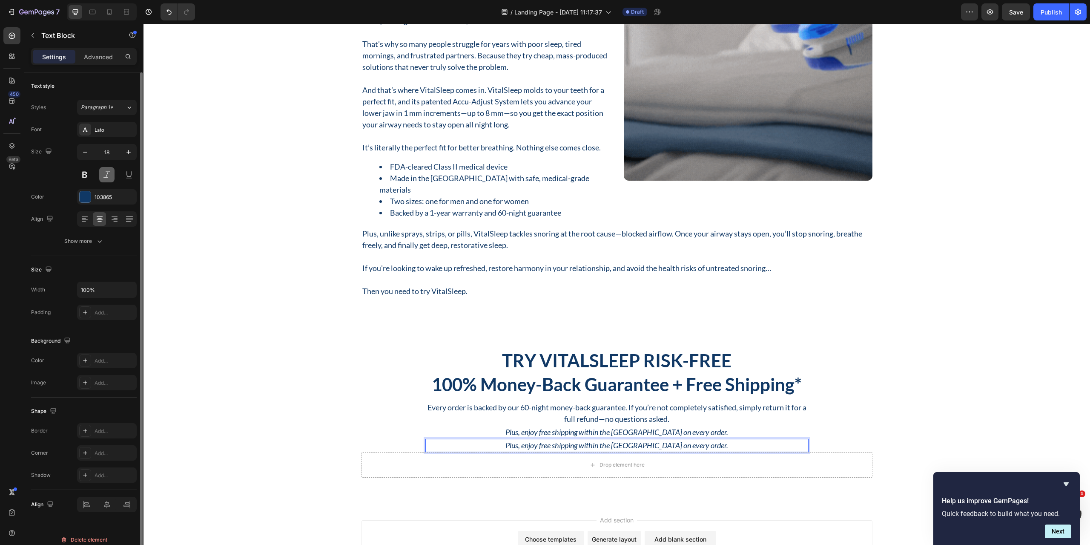
click at [111, 175] on button at bounding box center [106, 174] width 15 height 15
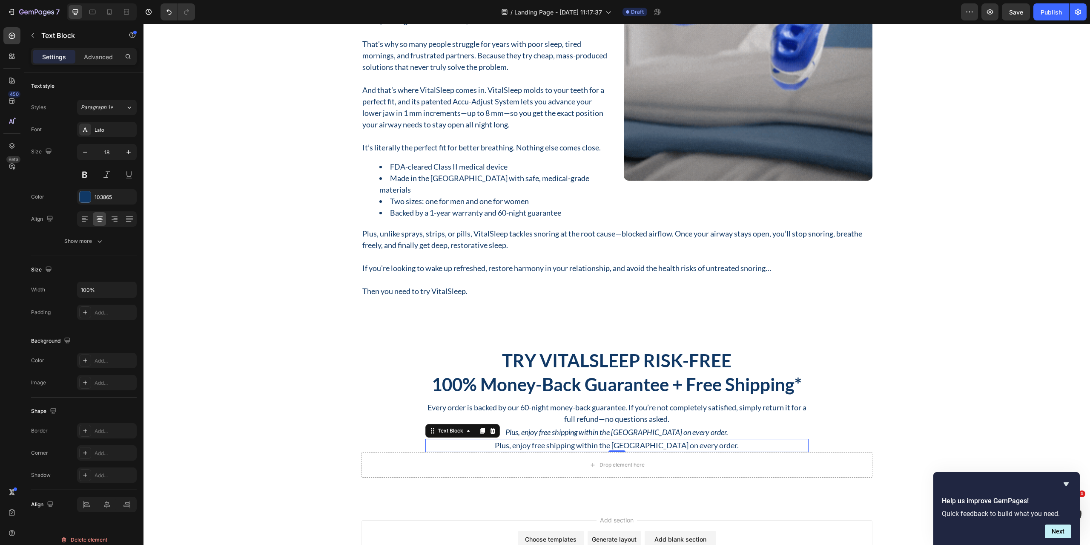
click at [594, 440] on p "Plus, enjoy free shipping within the USA on every order." at bounding box center [617, 445] width 382 height 11
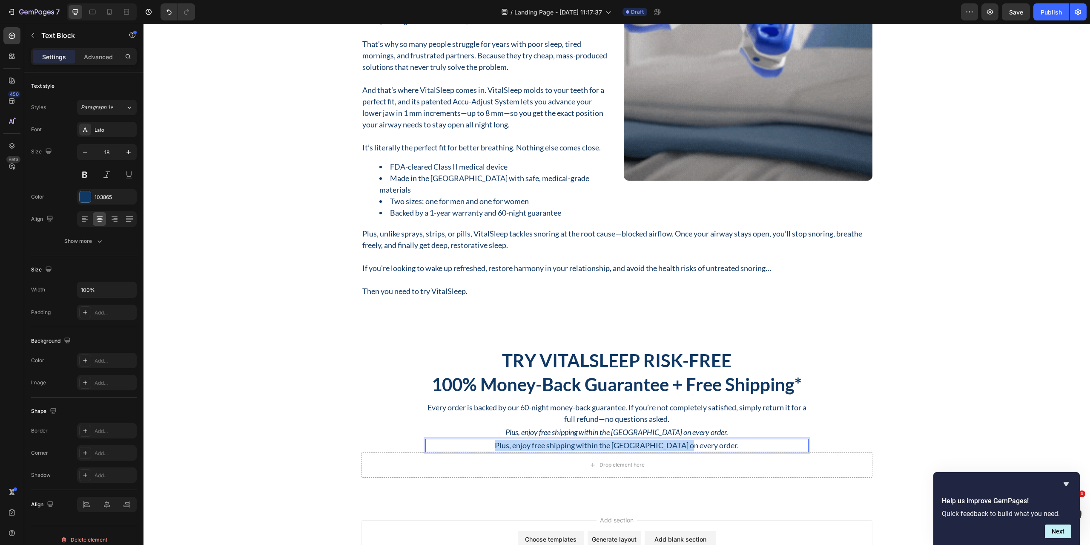
click at [594, 440] on p "Plus, enjoy free shipping within the USA on every order." at bounding box center [617, 445] width 382 height 11
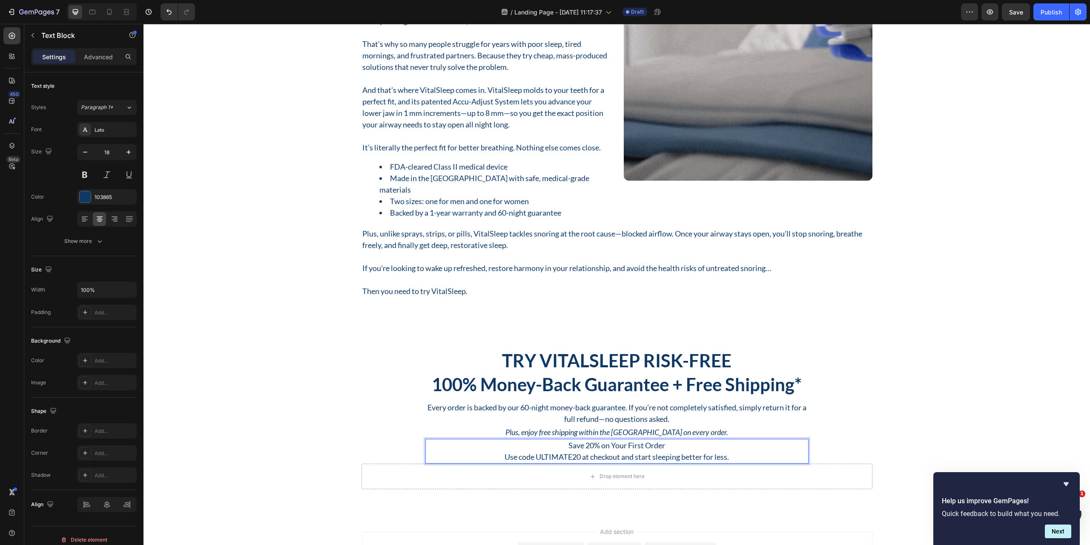
click at [614, 444] on p "Save 20% on Your First Order Use code ULTIMATE20 at checkout and start sleeping…" at bounding box center [617, 451] width 382 height 23
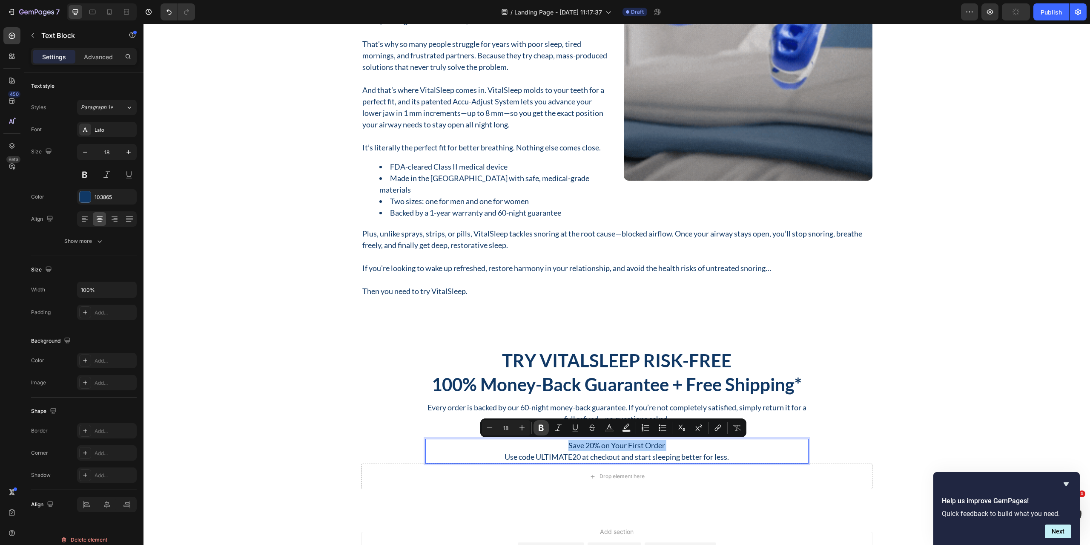
click at [542, 428] on icon "Editor contextual toolbar" at bounding box center [541, 427] width 9 height 9
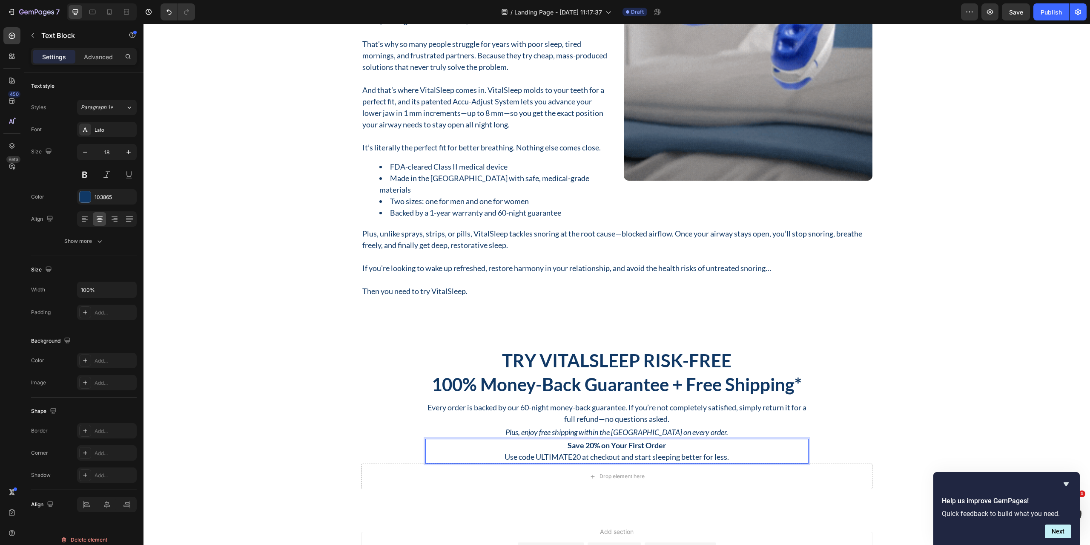
click at [576, 457] on p "Save 20% on Your First Order Use code ULTIMATE20 at checkout and start sleeping…" at bounding box center [617, 451] width 382 height 23
drag, startPoint x: 576, startPoint y: 457, endPoint x: 534, endPoint y: 457, distance: 42.2
click at [534, 457] on p "Save 20% on Your First Order Use code ULTIMATE20 at checkout and start sleeping…" at bounding box center [617, 451] width 382 height 23
click at [565, 457] on p "Save 20% on Your First Order Use code ULTIMATE20 at checkout and start sleeping…" at bounding box center [617, 451] width 382 height 23
drag, startPoint x: 576, startPoint y: 457, endPoint x: 534, endPoint y: 456, distance: 42.6
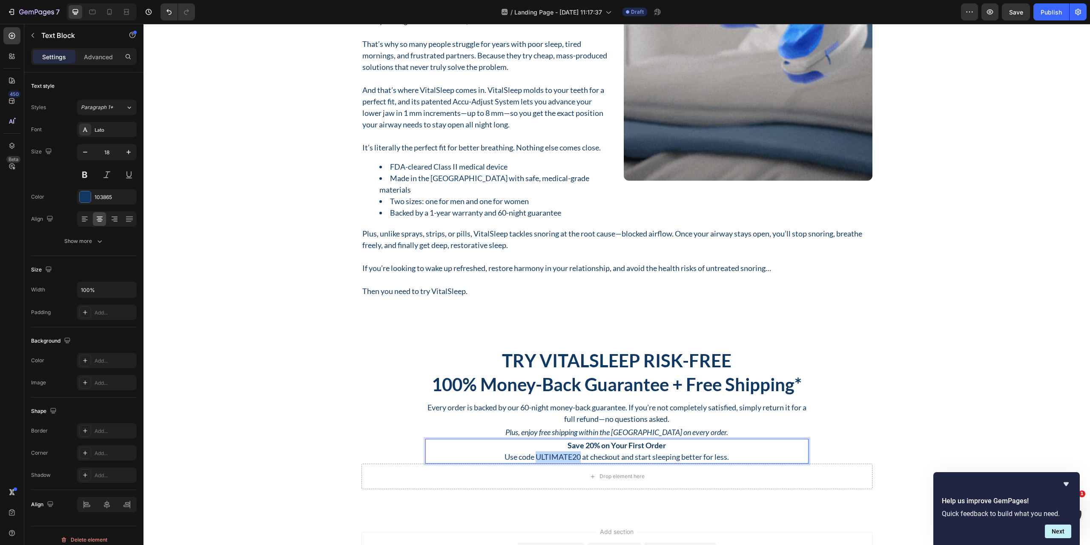
click at [534, 456] on p "Save 20% on Your First Order Use code ULTIMATE20 at checkout and start sleeping…" at bounding box center [617, 451] width 382 height 23
click at [816, 379] on div "Try VitalSleep Risk-Free Heading 100% Money-Back Guarantee + Free Shipping* Hea…" at bounding box center [617, 419] width 934 height 141
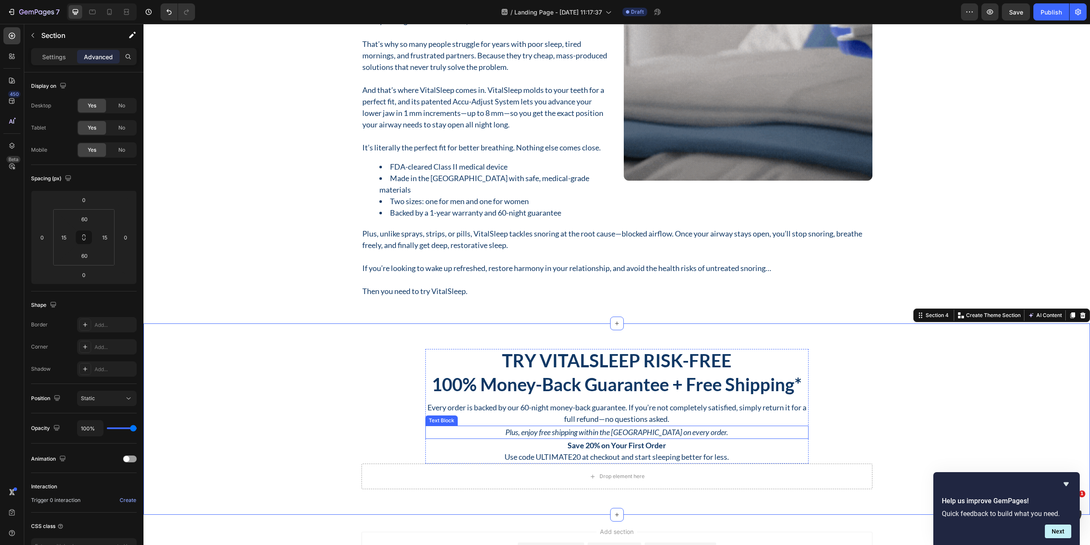
click at [719, 433] on p "Plus, enjoy free shipping within the USA on every order." at bounding box center [617, 431] width 382 height 11
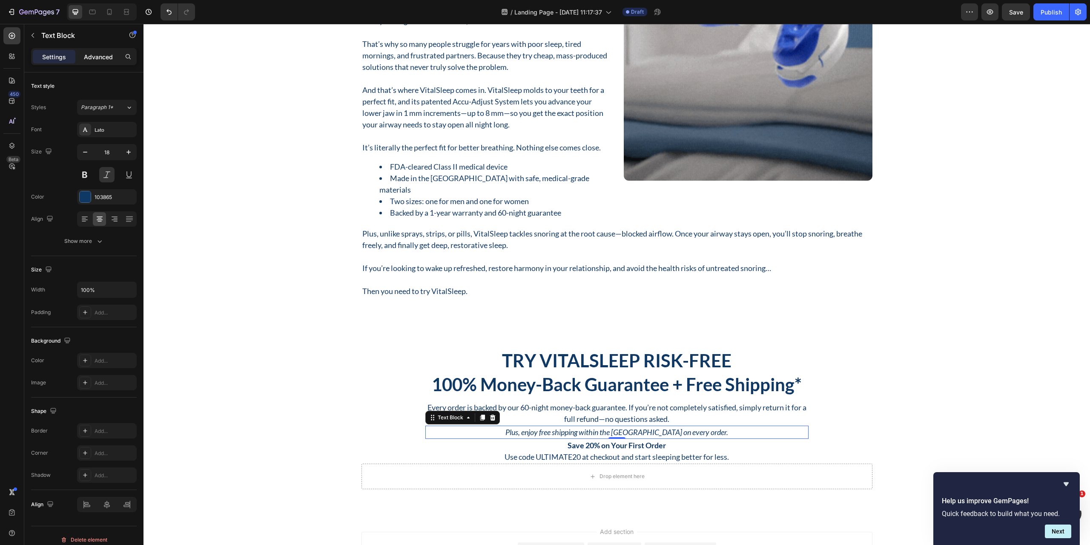
click at [93, 57] on p "Advanced" at bounding box center [98, 56] width 29 height 9
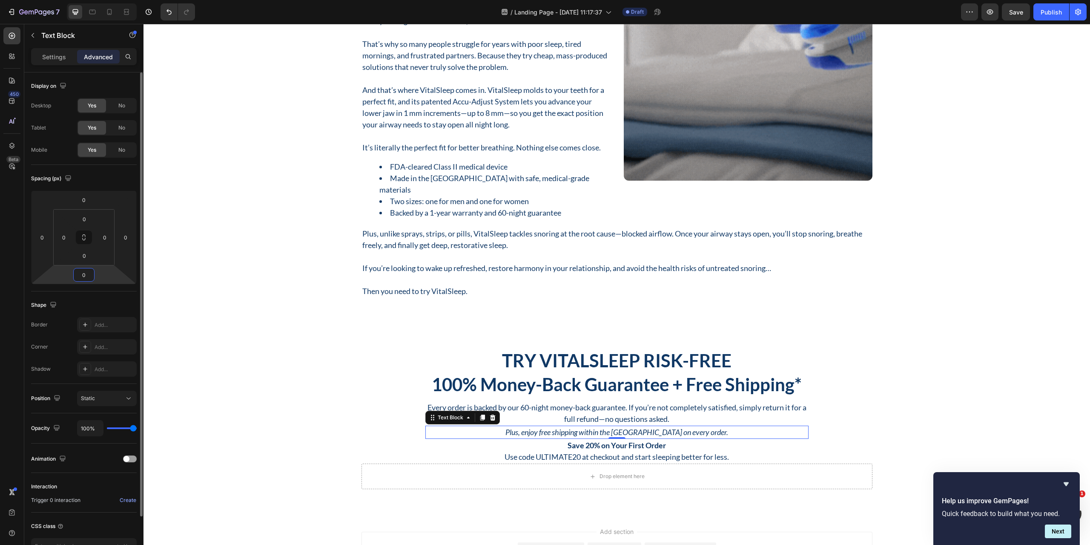
click at [86, 276] on input "0" at bounding box center [83, 274] width 17 height 13
click at [83, 272] on input "8" at bounding box center [83, 274] width 17 height 13
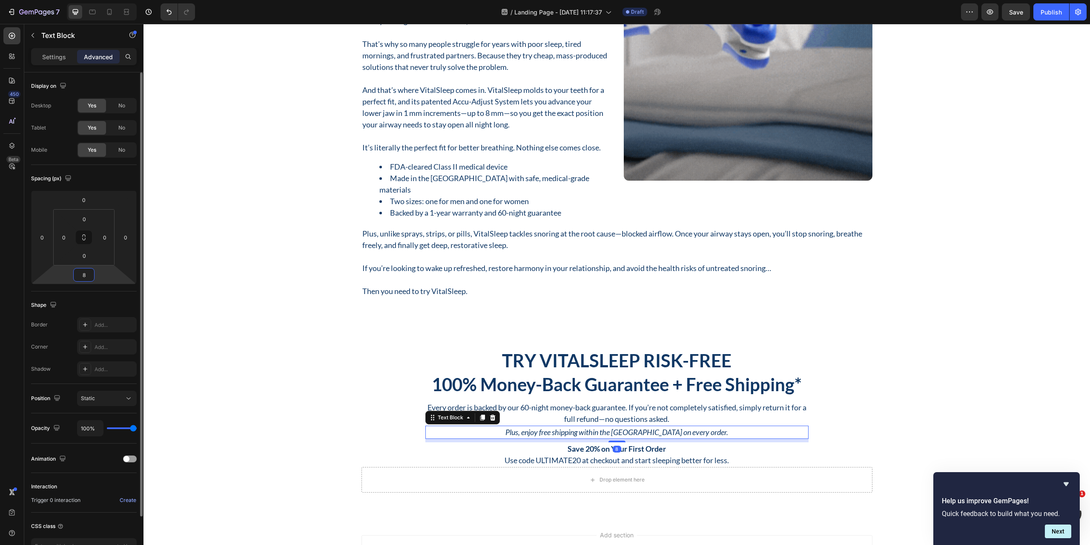
click at [83, 272] on input "8" at bounding box center [83, 274] width 17 height 13
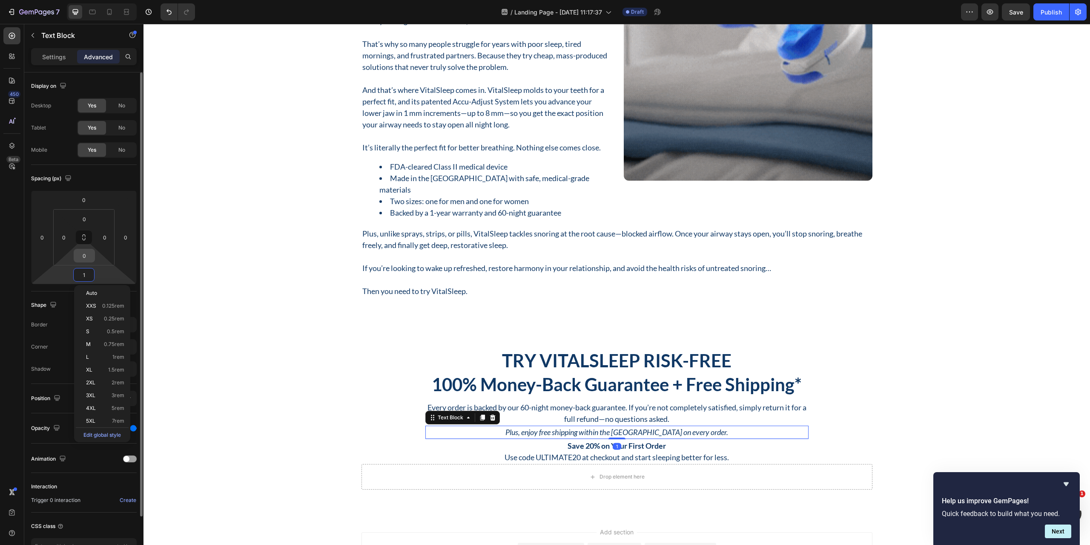
type input "12"
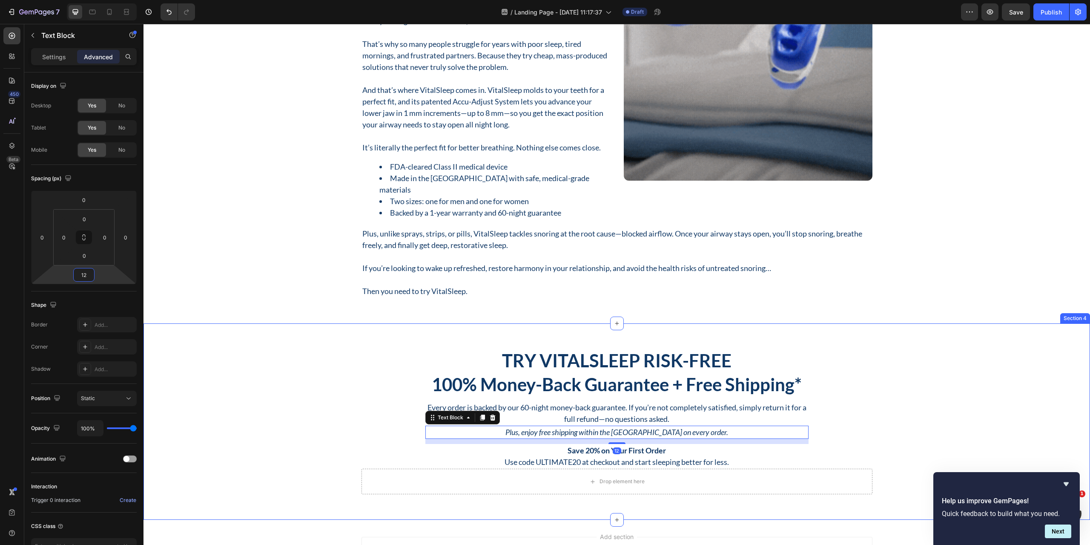
click at [234, 371] on div "Try VitalSleep Risk-Free Heading 100% Money-Back Guarantee + Free Shipping* Hea…" at bounding box center [617, 422] width 934 height 146
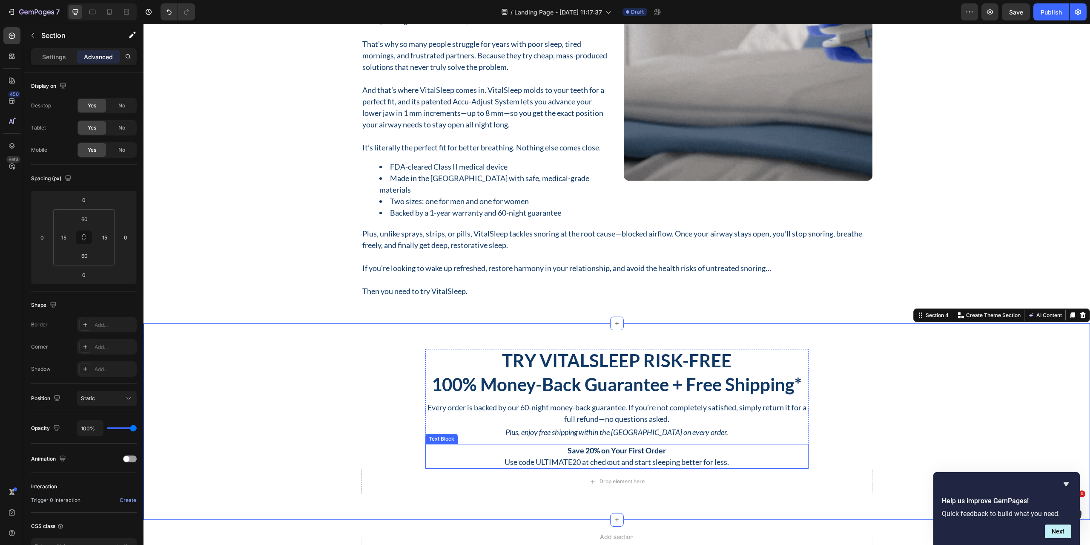
click at [579, 461] on p "Save 20% on Your First Order Use code ULTIMATE20 at checkout and start sleeping…" at bounding box center [617, 456] width 382 height 23
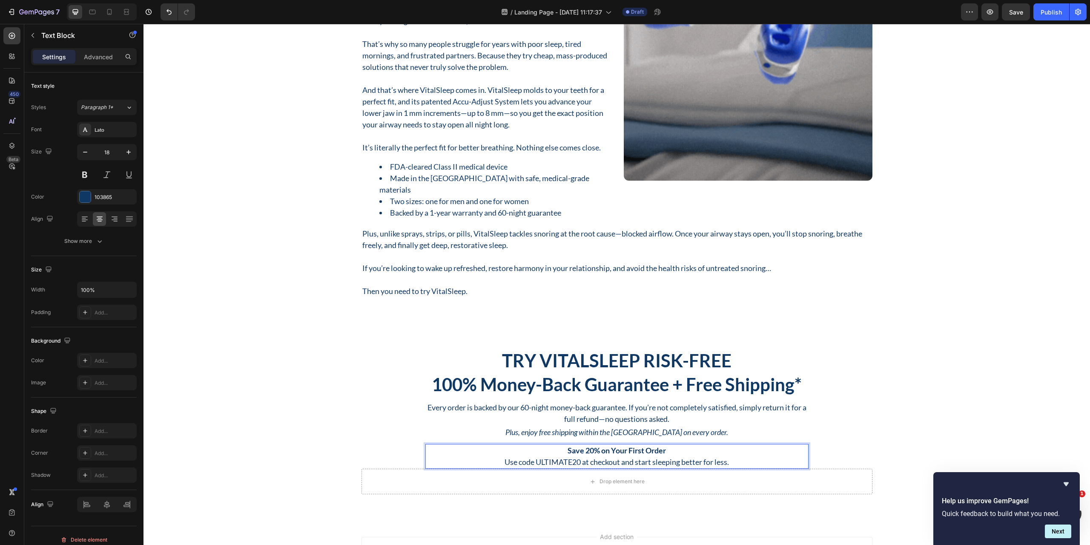
click at [577, 461] on p "Save 20% on Your First Order Use code ULTIMATE20 at checkout and start sleeping…" at bounding box center [617, 456] width 382 height 23
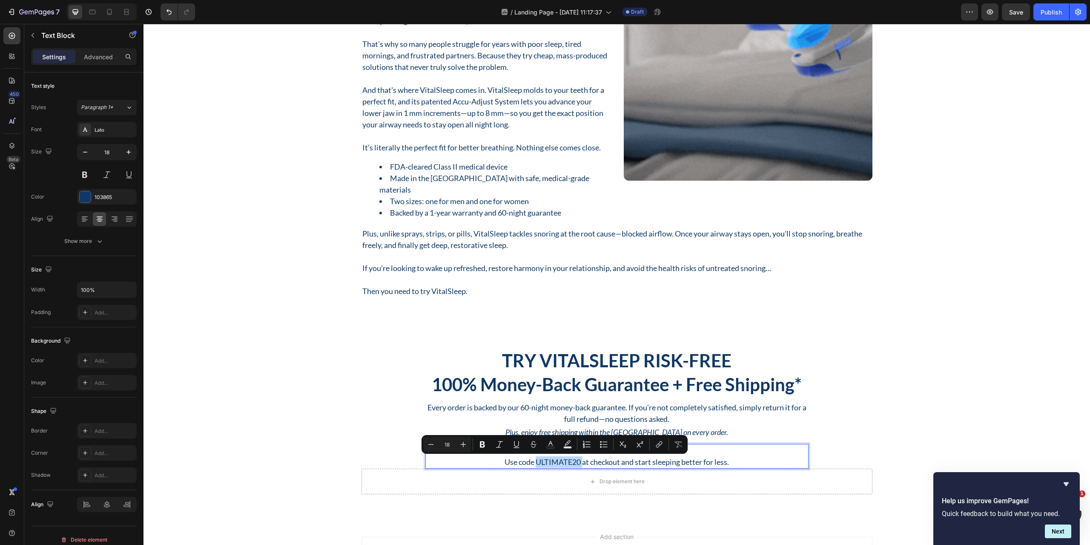
drag, startPoint x: 577, startPoint y: 461, endPoint x: 536, endPoint y: 460, distance: 41.8
click at [536, 460] on p "Save 20% on Your First Order Use code ULTIMATE20 at checkout and start sleeping…" at bounding box center [617, 456] width 382 height 23
click at [482, 445] on icon "Editor contextual toolbar" at bounding box center [482, 444] width 9 height 9
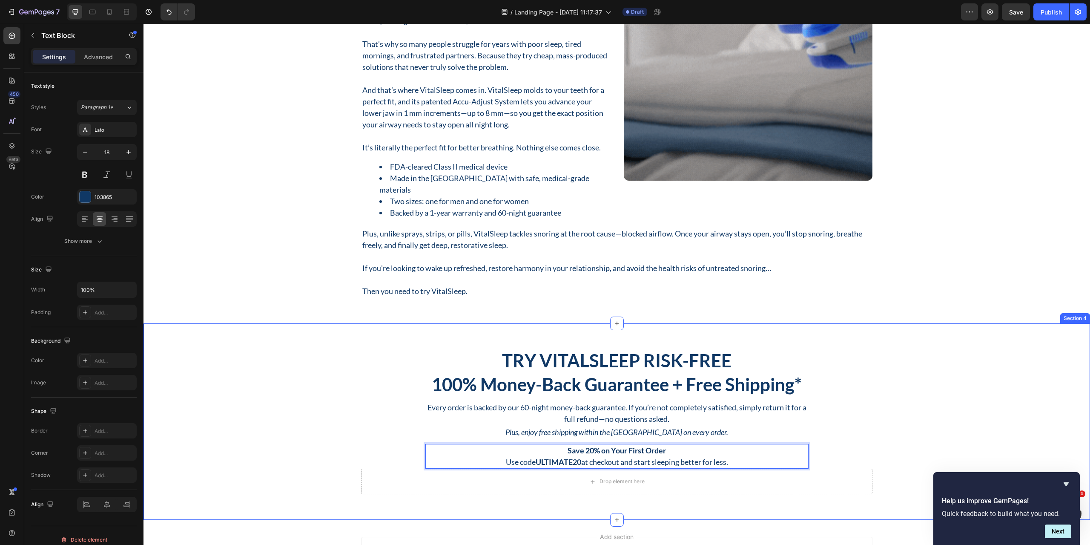
click at [376, 438] on div "Try VitalSleep Risk-Free Heading 100% Money-Back Guarantee + Free Shipping* Hea…" at bounding box center [617, 422] width 934 height 146
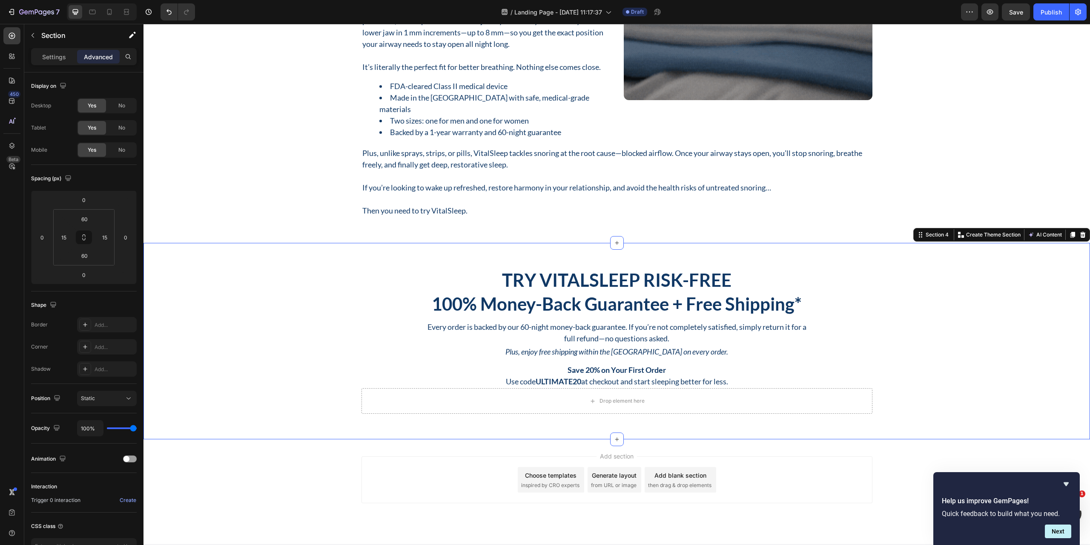
scroll to position [774, 0]
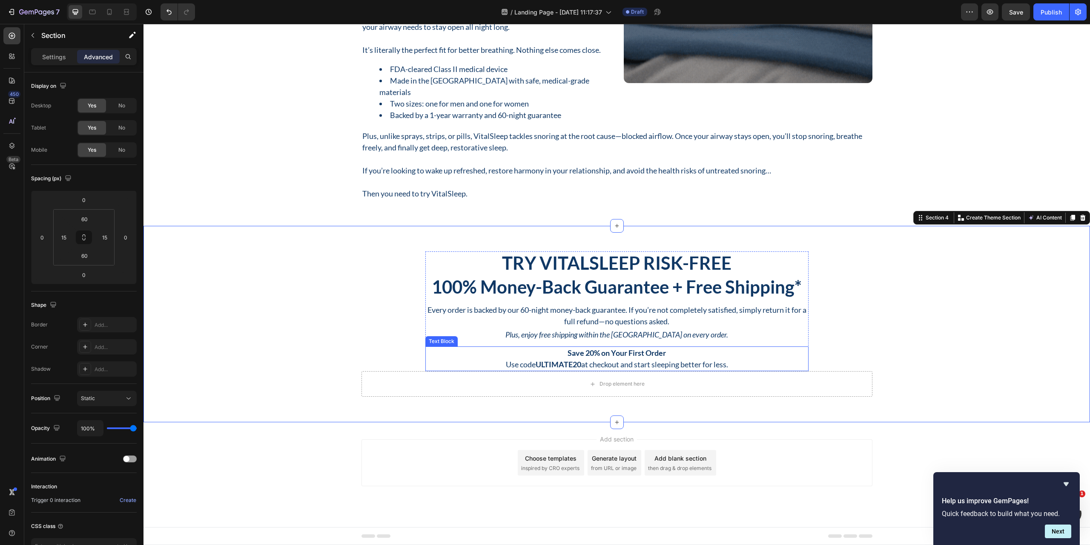
click at [578, 362] on strong "ULTIMATE20" at bounding box center [559, 363] width 46 height 9
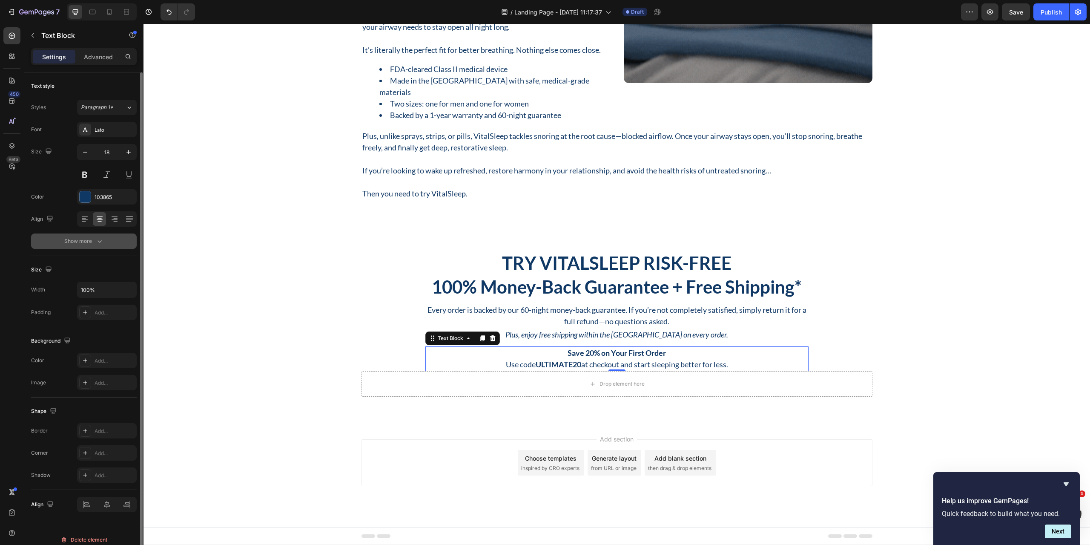
click at [95, 242] on div "Show more" at bounding box center [84, 241] width 40 height 9
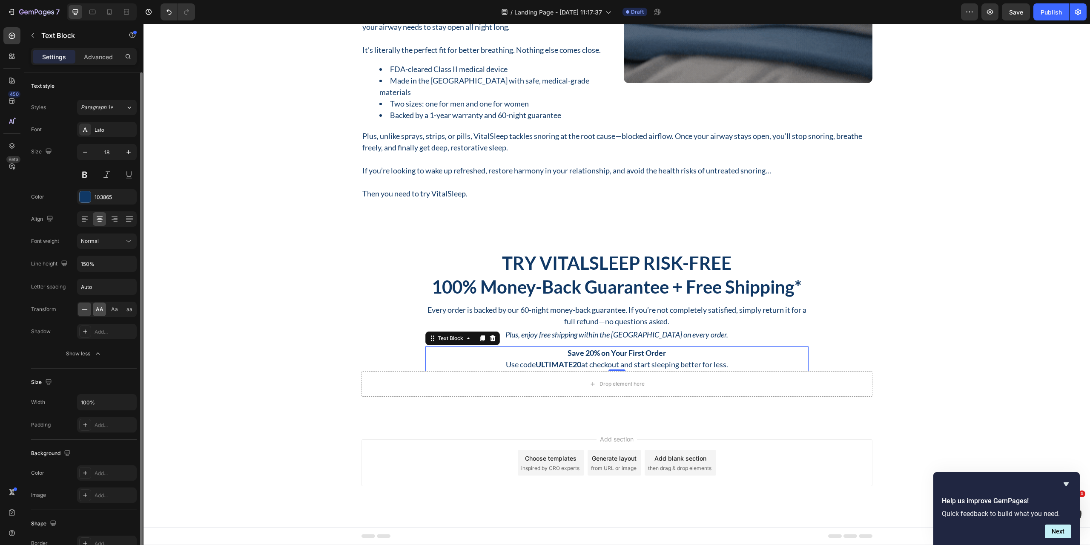
click at [100, 314] on div "AA" at bounding box center [99, 309] width 13 height 14
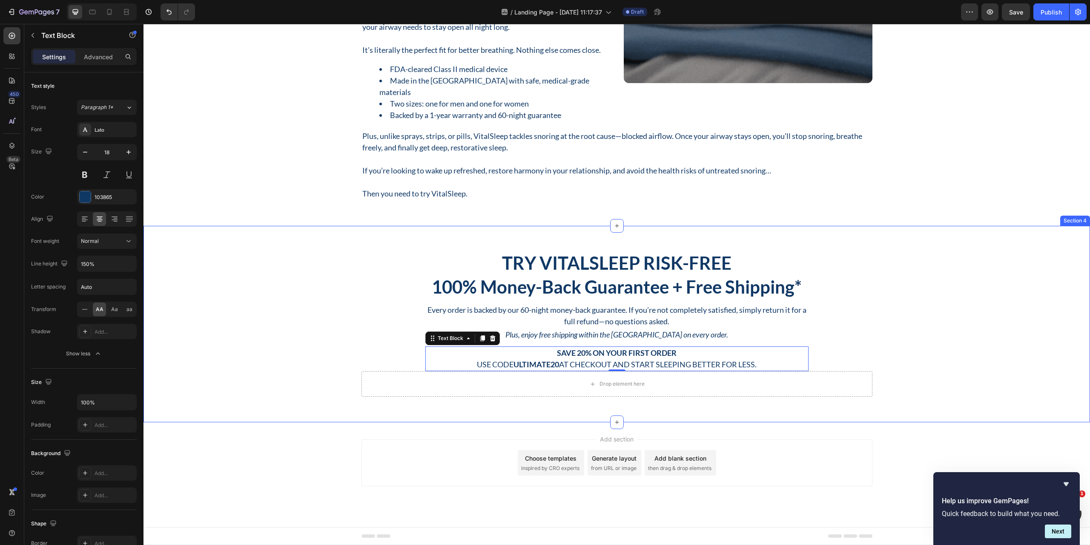
click at [184, 325] on div "Try VitalSleep Risk-Free Heading 100% Money-Back Guarantee + Free Shipping* Hea…" at bounding box center [617, 324] width 934 height 146
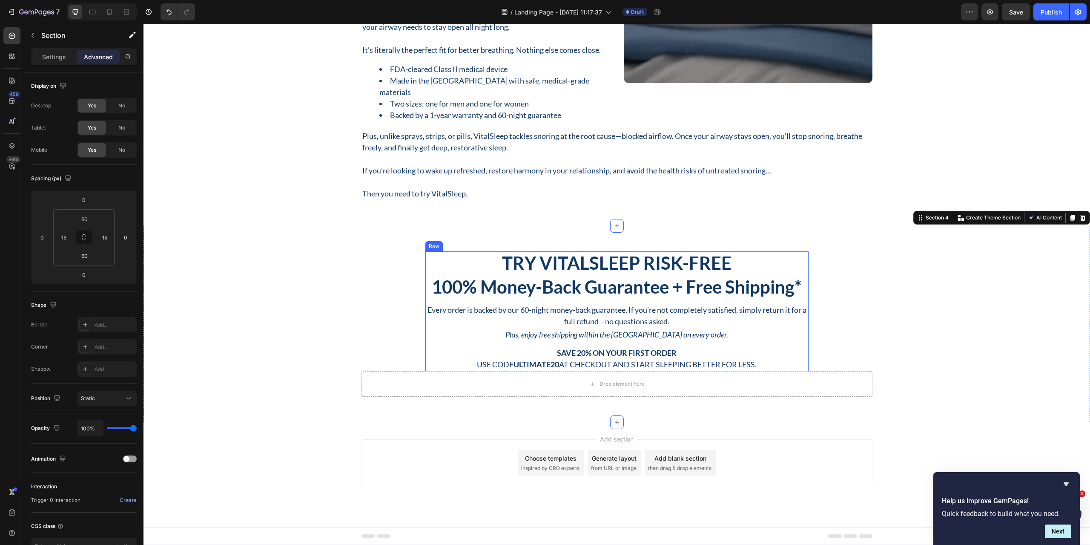
click at [612, 342] on div "Try VitalSleep Risk-Free Heading 100% Money-Back Guarantee + Free Shipping* Hea…" at bounding box center [616, 311] width 383 height 120
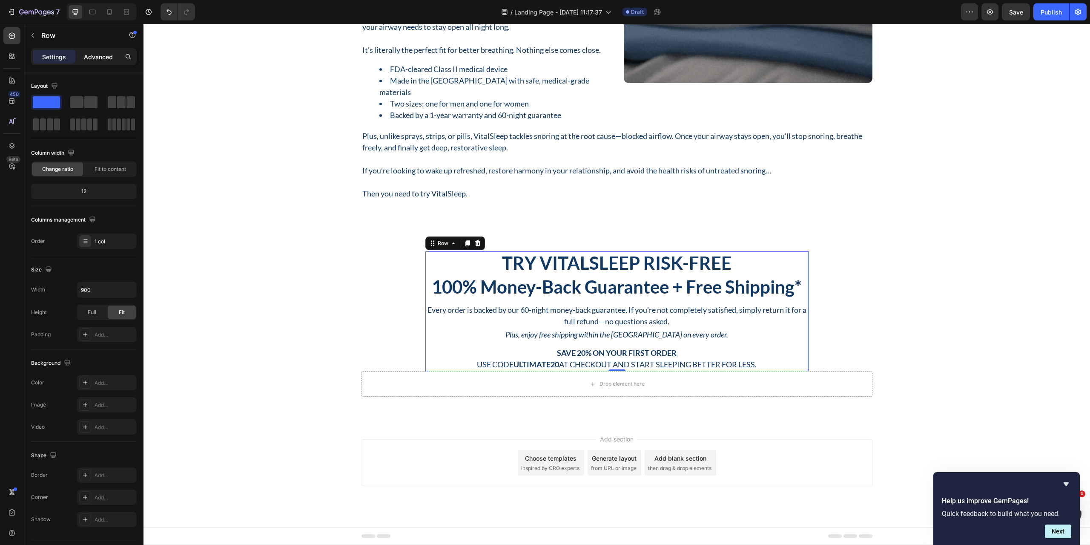
click at [103, 57] on p "Advanced" at bounding box center [98, 56] width 29 height 9
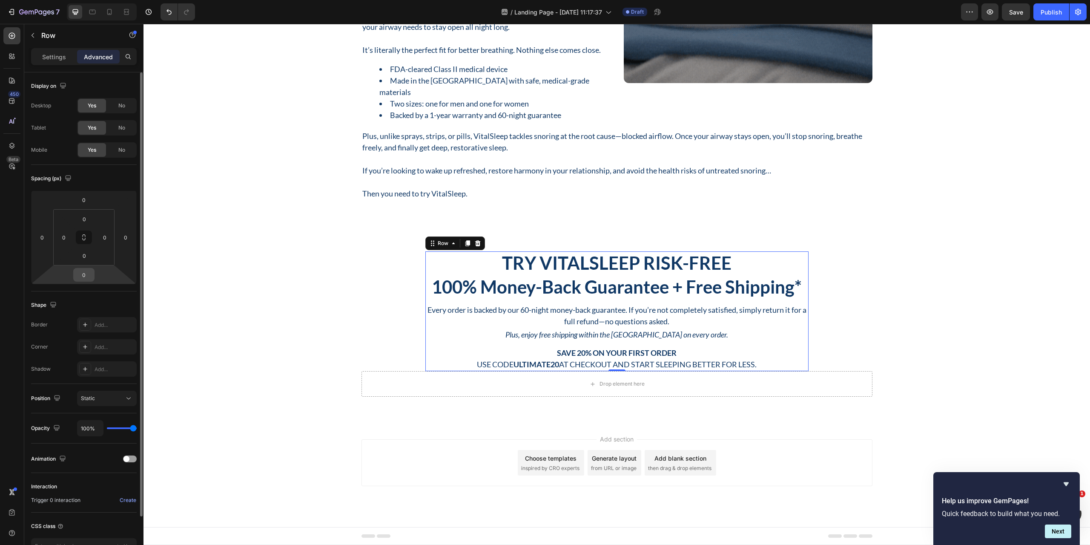
click at [84, 274] on input "0" at bounding box center [83, 274] width 17 height 13
type input "24"
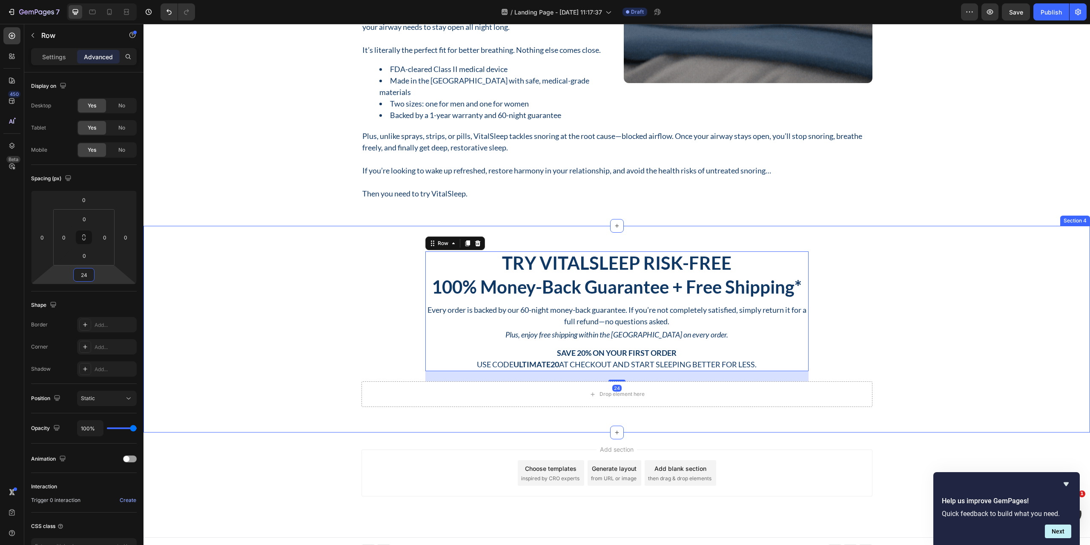
click at [245, 379] on div "Try VitalSleep Risk-Free Heading 100% Money-Back Guarantee + Free Shipping* Hea…" at bounding box center [617, 329] width 934 height 156
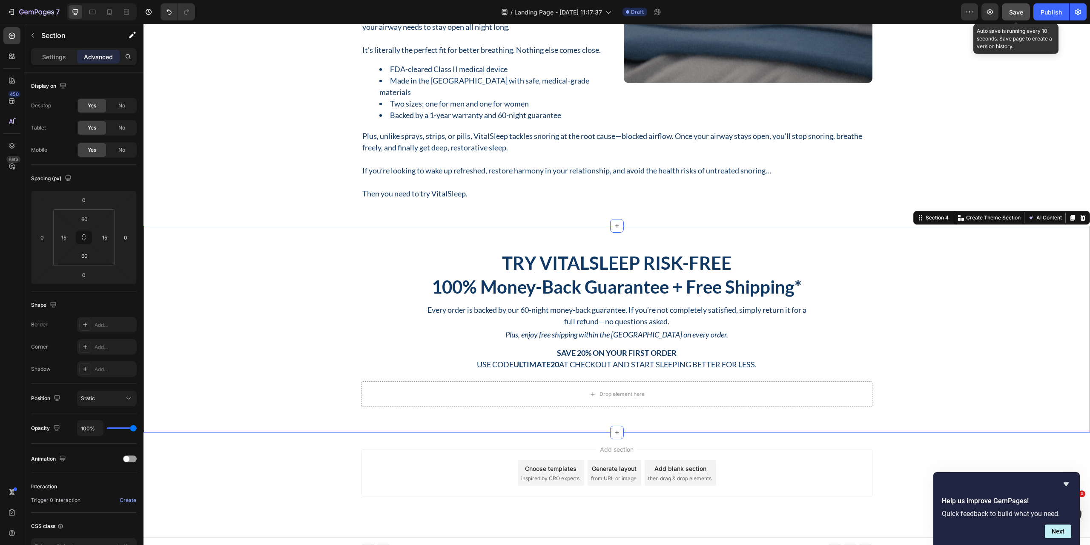
click at [1015, 15] on span "Save" at bounding box center [1016, 12] width 14 height 7
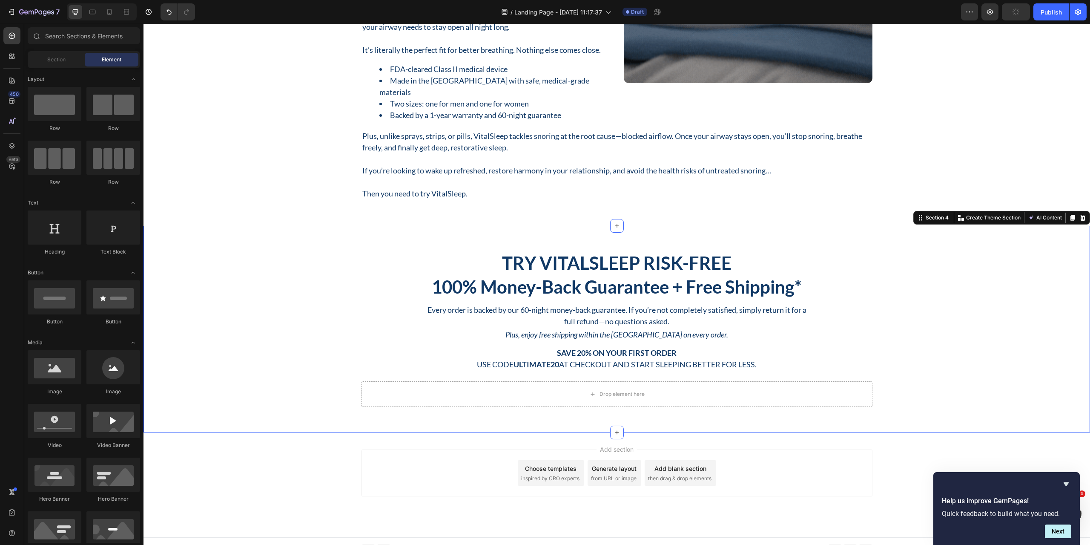
click at [568, 470] on div "Choose templates" at bounding box center [551, 468] width 52 height 9
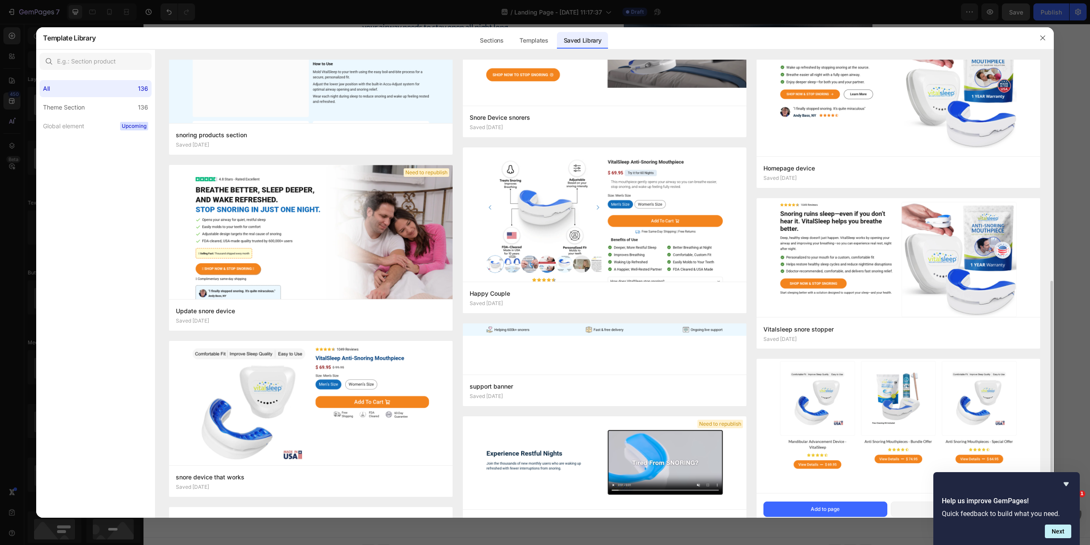
scroll to position [468, 0]
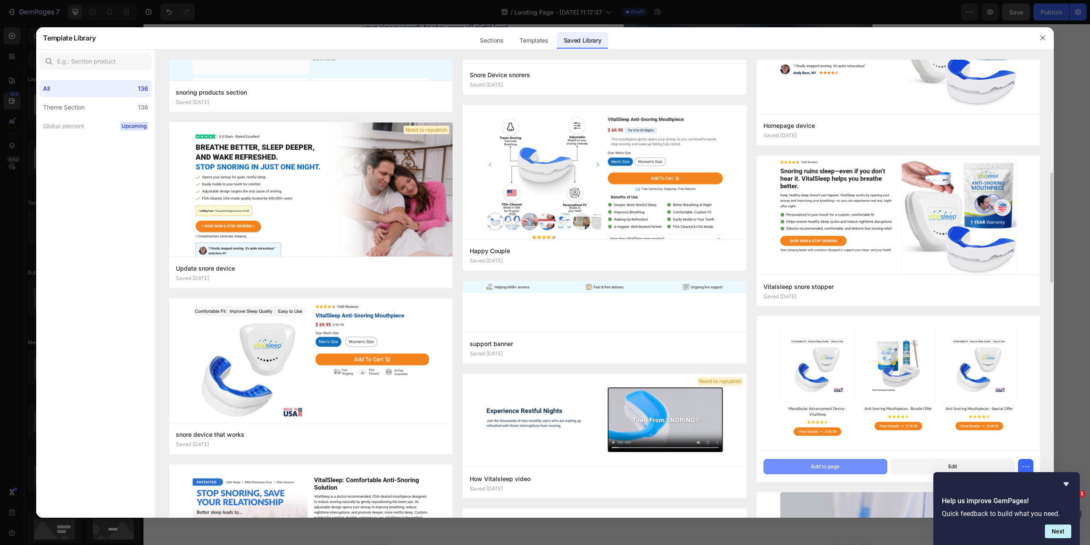
click at [824, 465] on div "Add to page" at bounding box center [825, 467] width 29 height 8
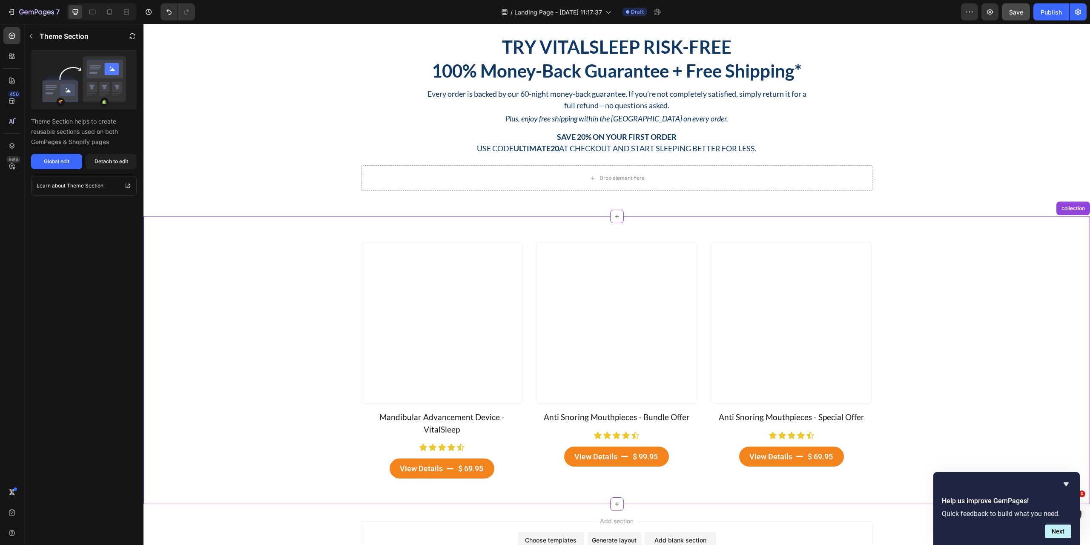
scroll to position [1012, 0]
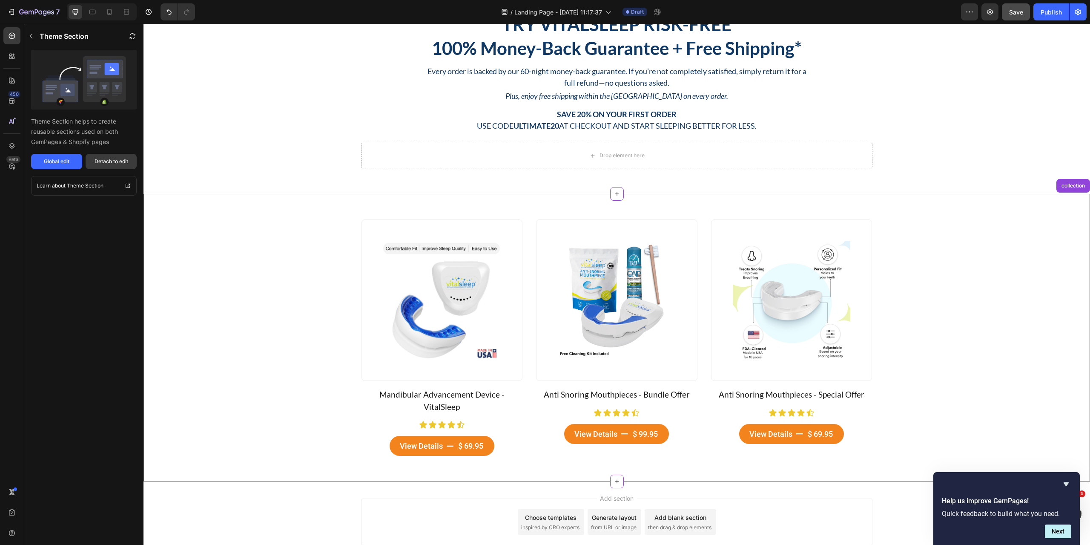
click at [123, 161] on div "Detach to edit" at bounding box center [112, 162] width 34 height 8
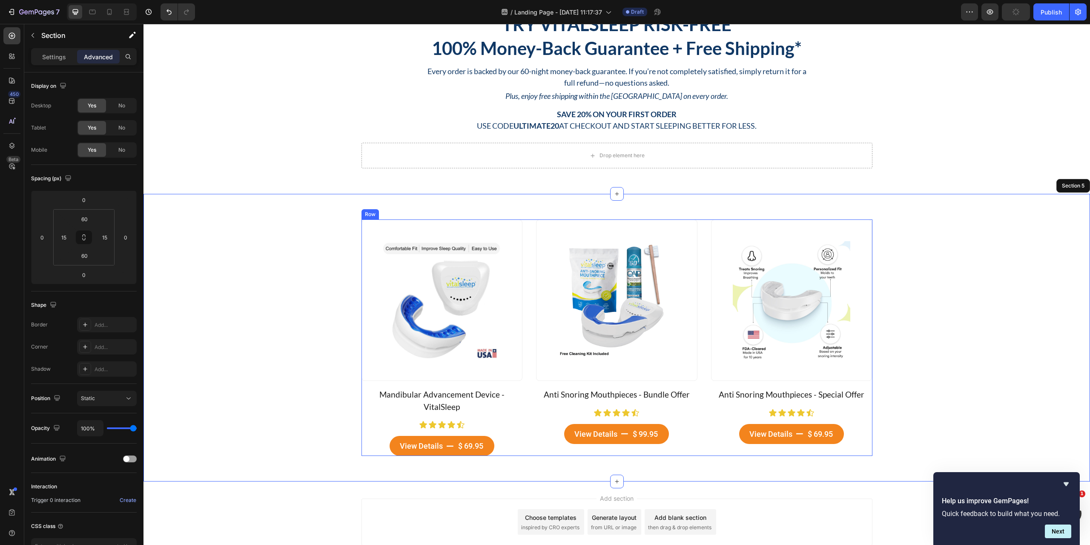
click at [701, 246] on div "Product Images Mandibular Advancement Device - VitalSleep Product Title Icon Ic…" at bounding box center [617, 337] width 511 height 236
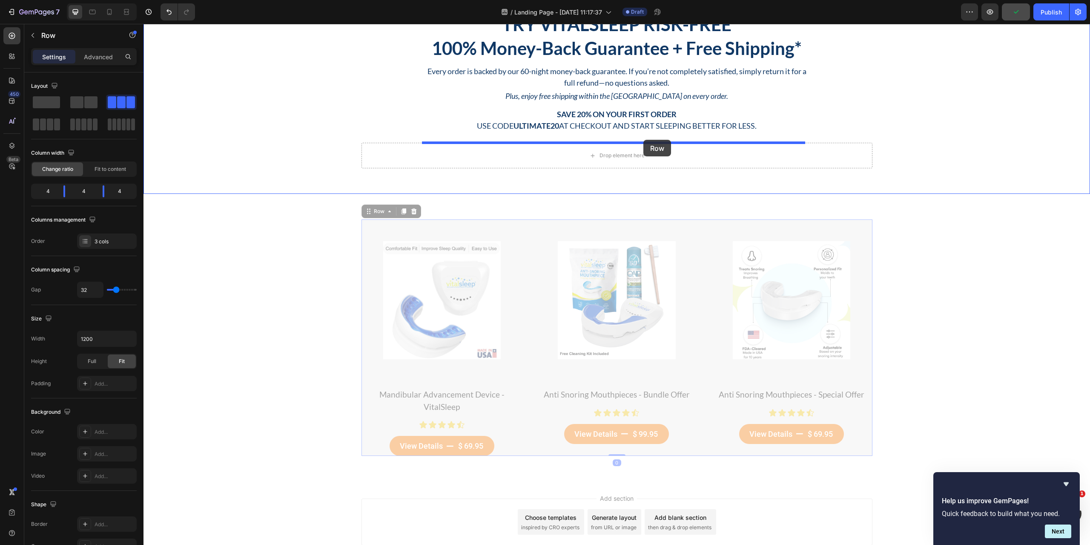
drag, startPoint x: 370, startPoint y: 211, endPoint x: 644, endPoint y: 140, distance: 283.0
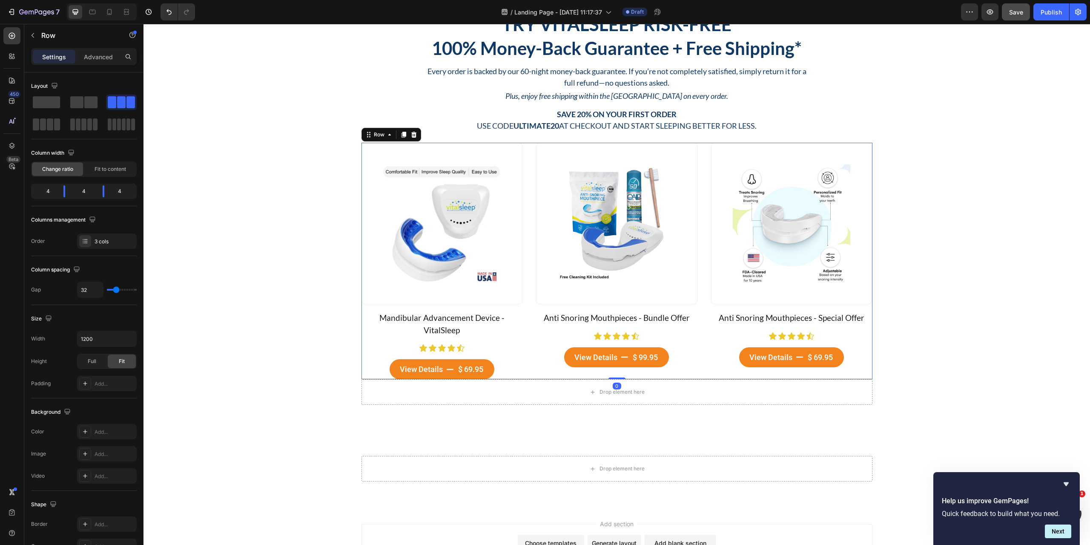
drag, startPoint x: 613, startPoint y: 388, endPoint x: 623, endPoint y: 353, distance: 35.9
click at [623, 353] on div "Product Images Mandibular Advancement Device - VitalSleep Product Title Icon Ic…" at bounding box center [617, 261] width 511 height 236
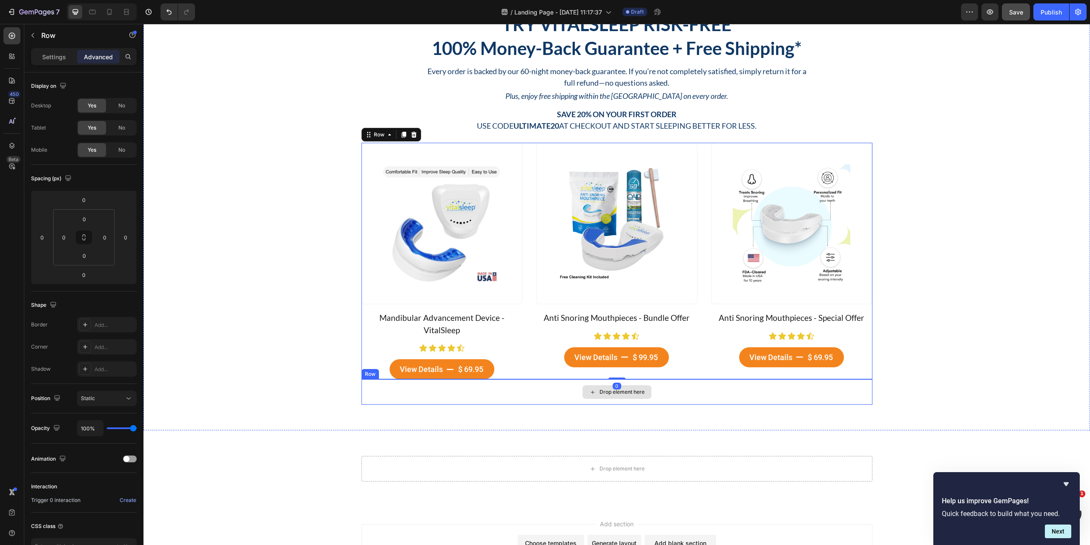
click at [685, 390] on div "Drop element here" at bounding box center [617, 392] width 511 height 26
click at [411, 371] on icon at bounding box center [414, 371] width 6 height 6
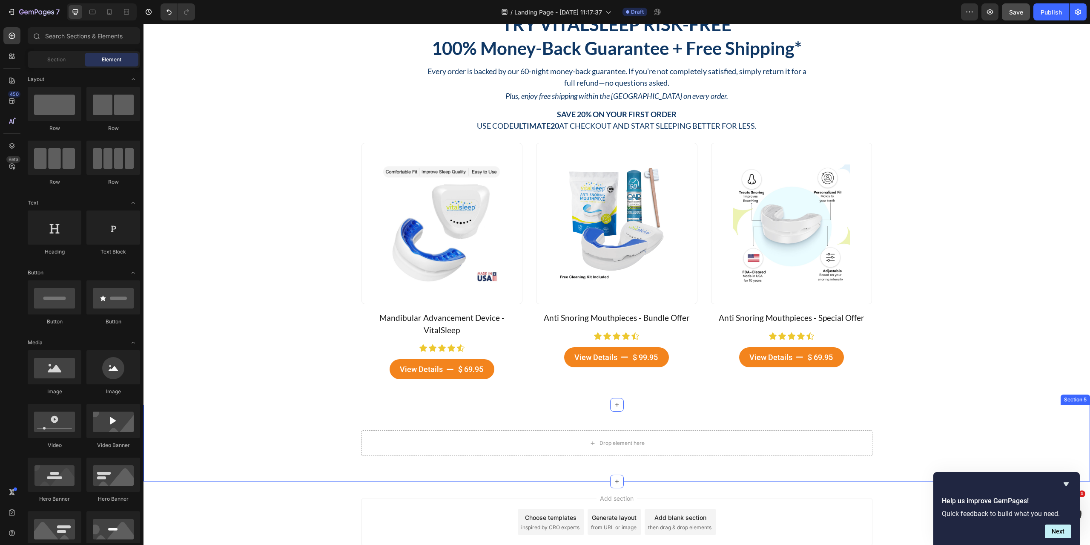
click at [935, 422] on div "Drop element here Row Section 5" at bounding box center [617, 443] width 947 height 77
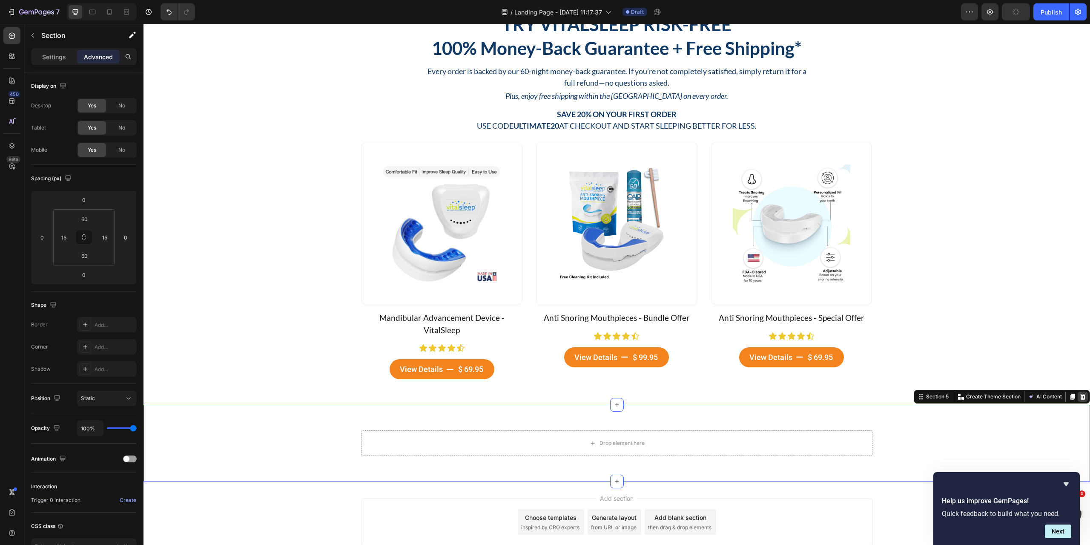
click at [1080, 399] on icon at bounding box center [1083, 397] width 6 height 6
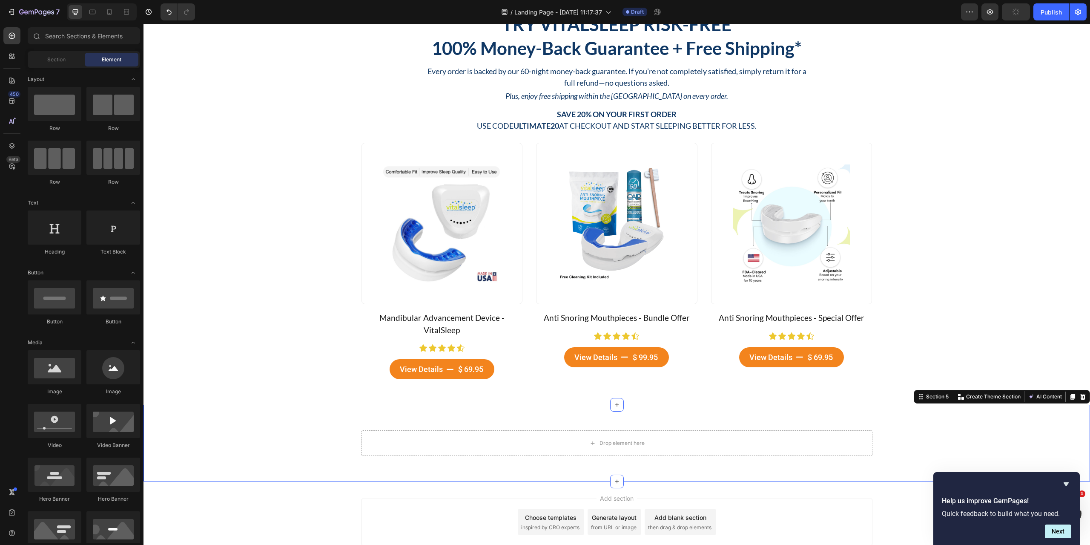
scroll to position [995, 0]
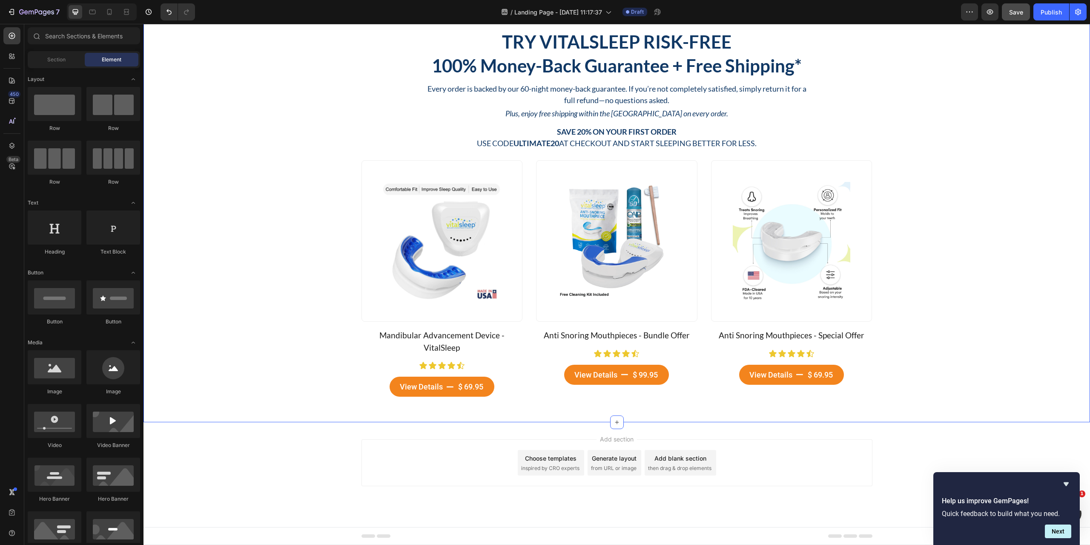
click at [826, 141] on div "Try VitalSleep Risk-Free Heading 100% Money-Back Guarantee + Free Shipping* Hea…" at bounding box center [617, 213] width 934 height 366
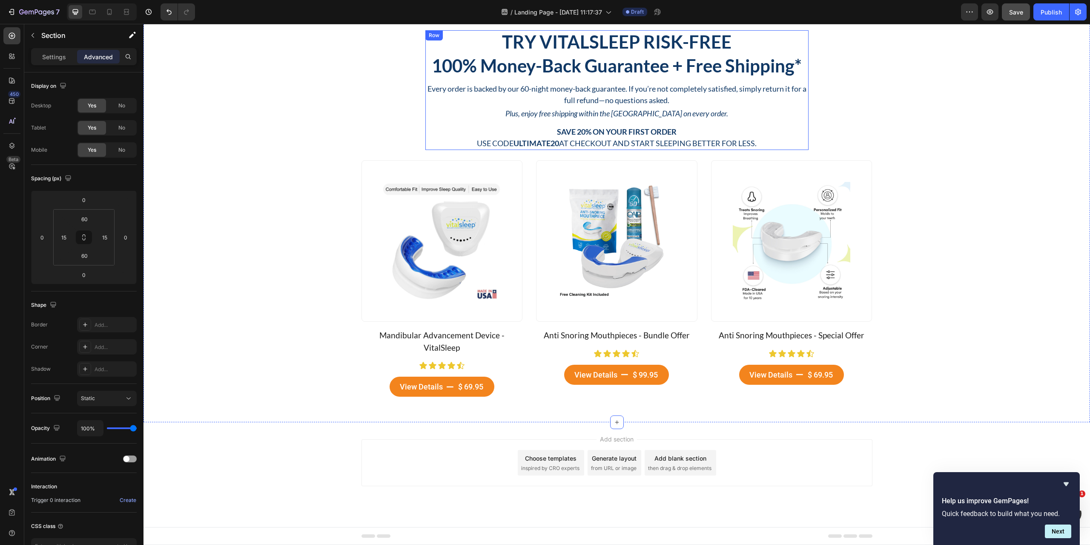
click at [508, 121] on div "Try VitalSleep Risk-Free Heading 100% Money-Back Guarantee + Free Shipping* Hea…" at bounding box center [616, 90] width 383 height 120
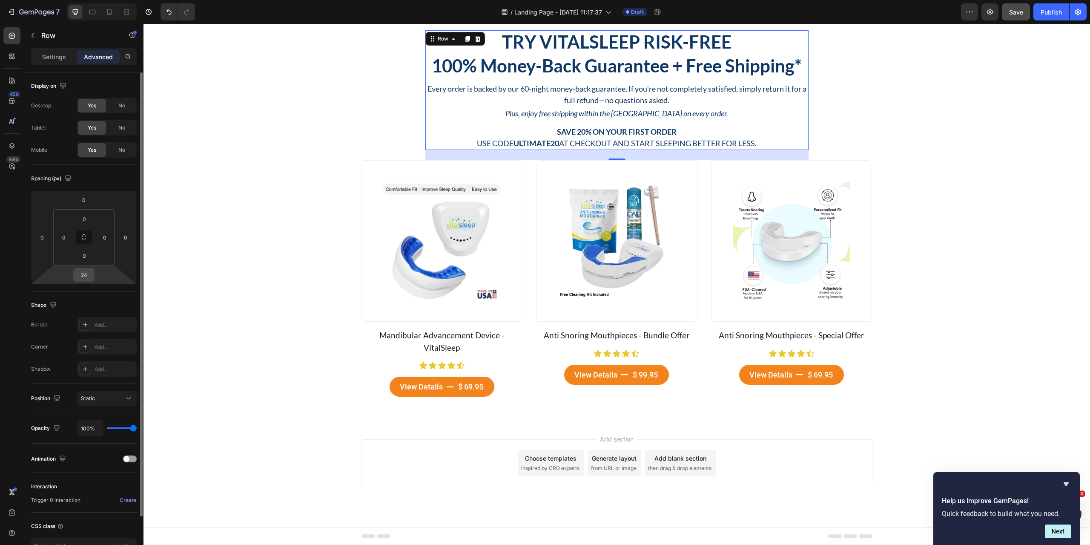
click at [87, 273] on input "24" at bounding box center [83, 274] width 17 height 13
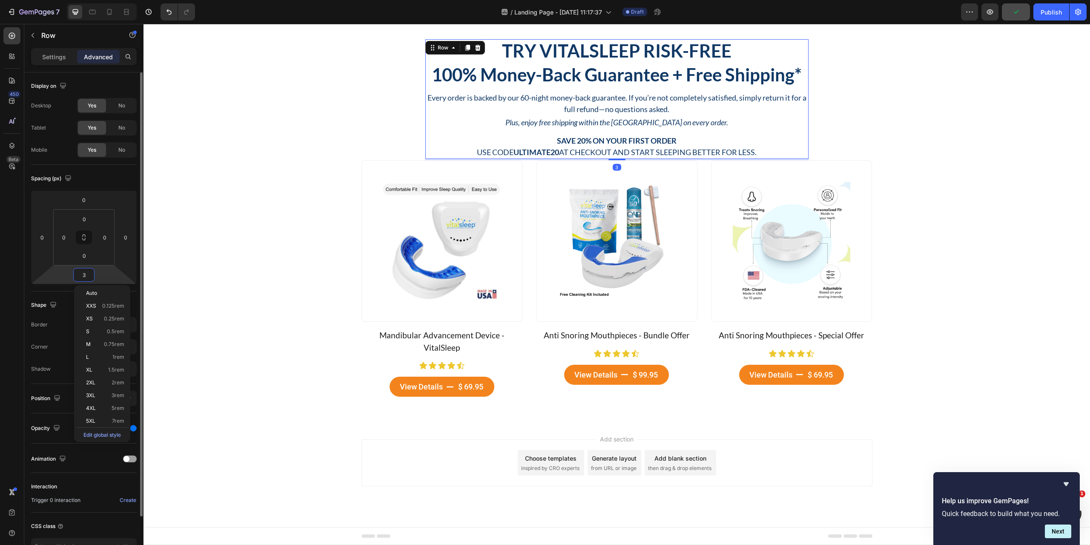
scroll to position [986, 0]
type input "32"
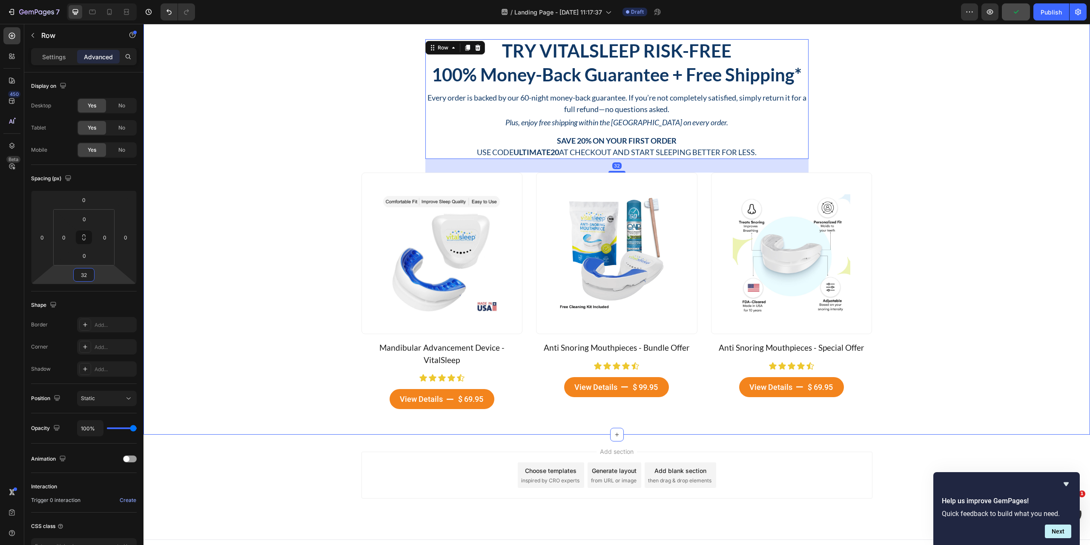
click at [243, 316] on div "Try VitalSleep Risk-Free Heading 100% Money-Back Guarantee + Free Shipping* Hea…" at bounding box center [617, 224] width 934 height 370
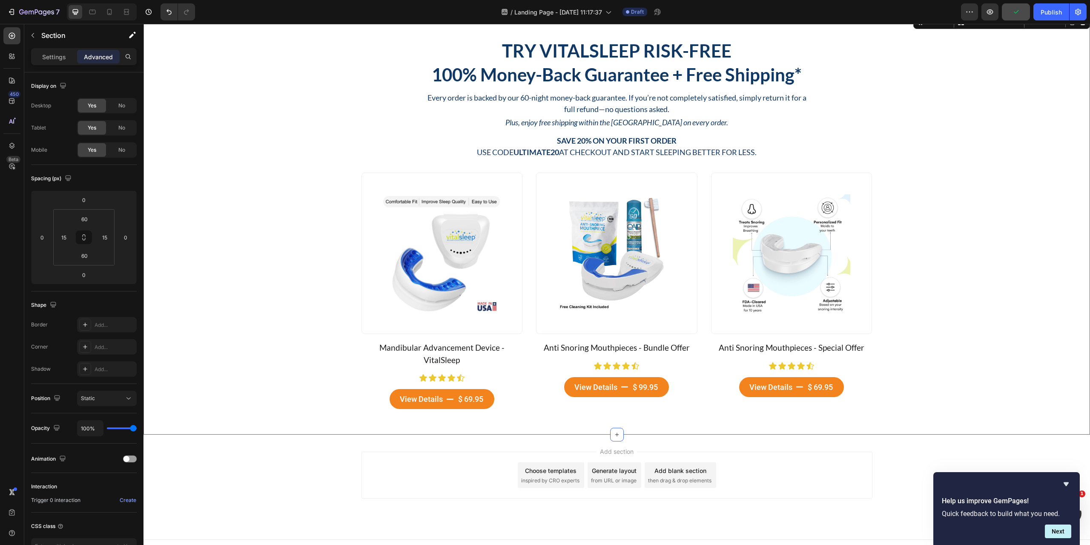
scroll to position [998, 0]
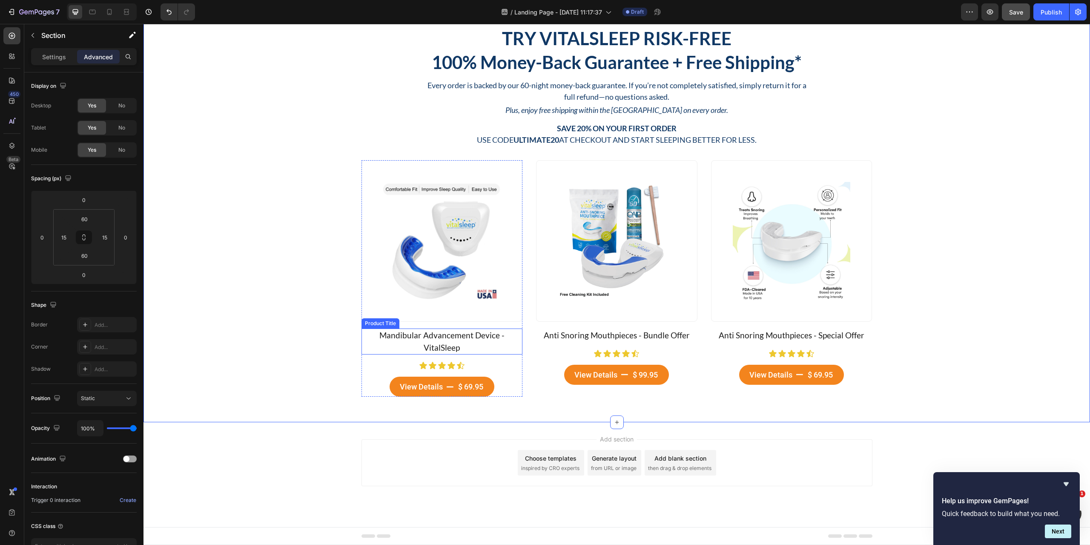
click at [416, 339] on h2 "Mandibular Advancement Device - VitalSleep" at bounding box center [442, 341] width 161 height 26
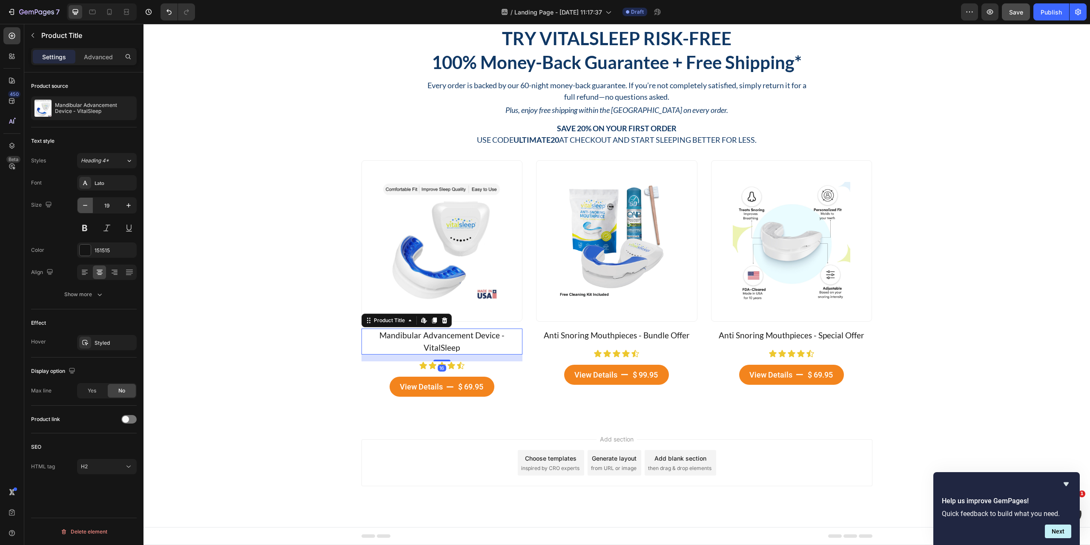
click at [83, 206] on icon "button" at bounding box center [85, 205] width 9 height 9
type input "18"
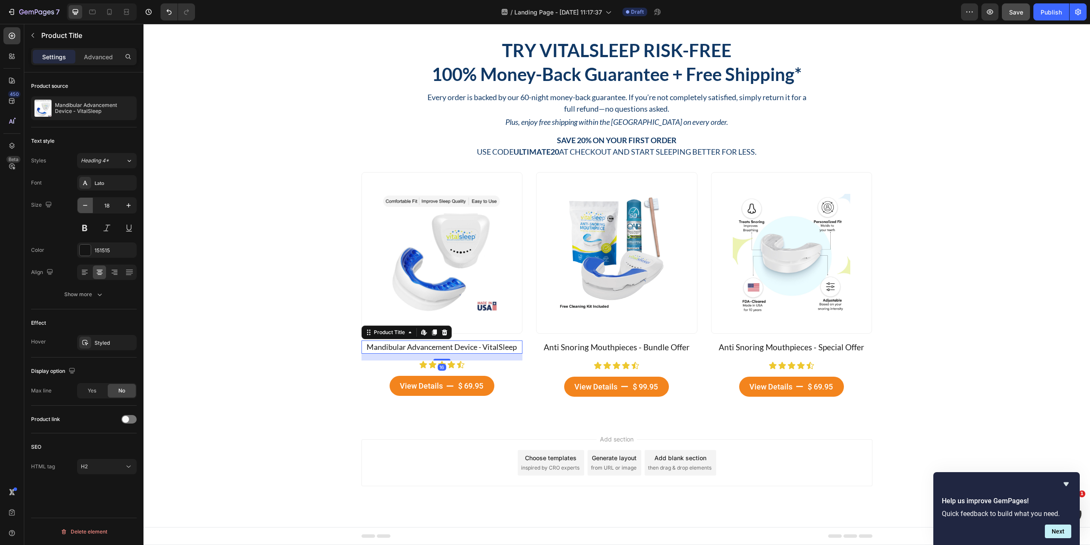
scroll to position [986, 0]
click at [102, 250] on div "151515" at bounding box center [107, 251] width 25 height 8
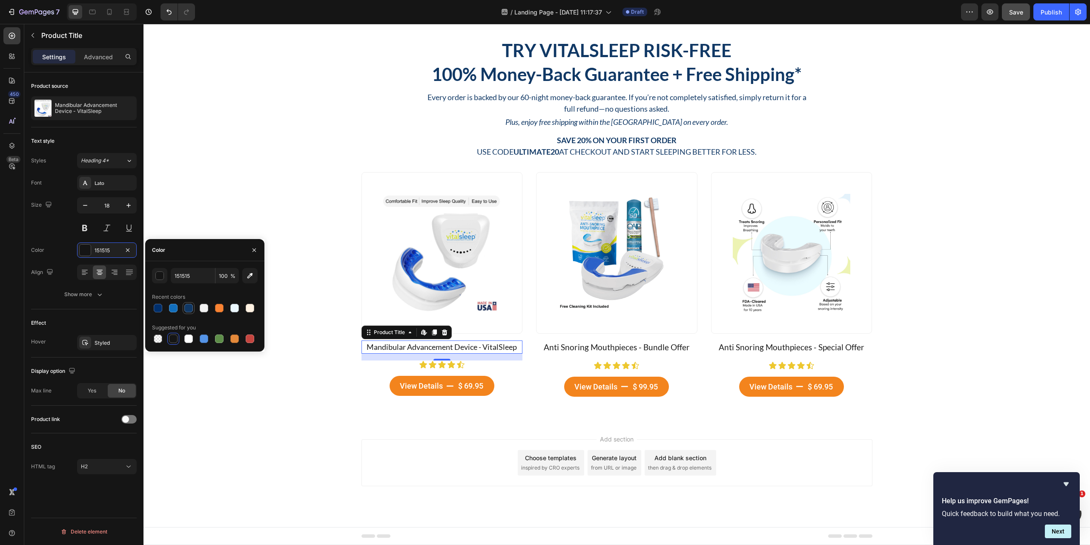
click at [191, 307] on div at bounding box center [188, 308] width 9 height 9
type input "103865"
click at [613, 346] on h2 "Anti Snoring Mouthpieces - Bundle Offer" at bounding box center [616, 347] width 161 height 14
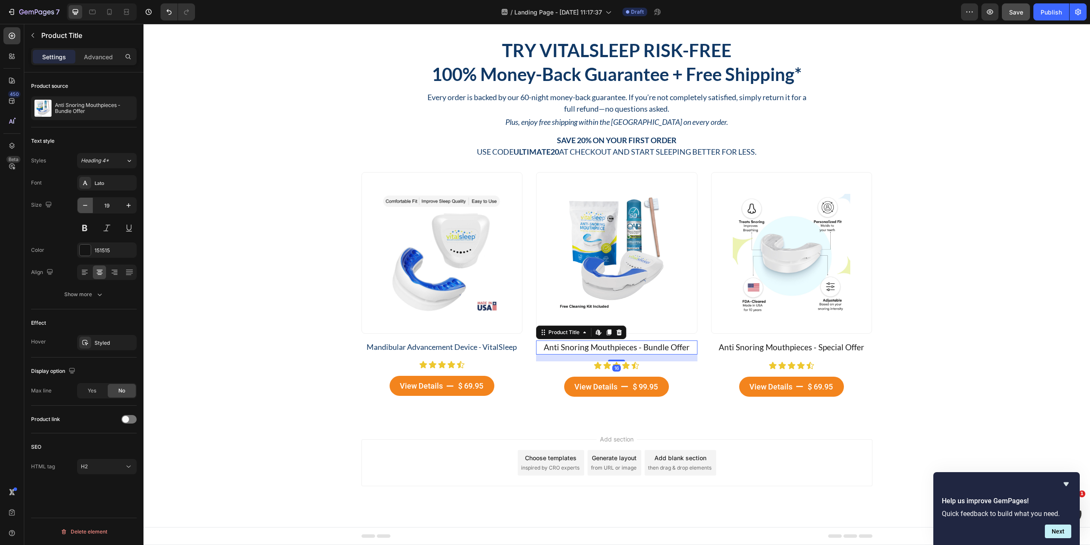
click at [81, 205] on icon "button" at bounding box center [85, 205] width 9 height 9
type input "18"
drag, startPoint x: 103, startPoint y: 250, endPoint x: 121, endPoint y: 260, distance: 20.2
click at [104, 250] on div "151515" at bounding box center [115, 251] width 40 height 8
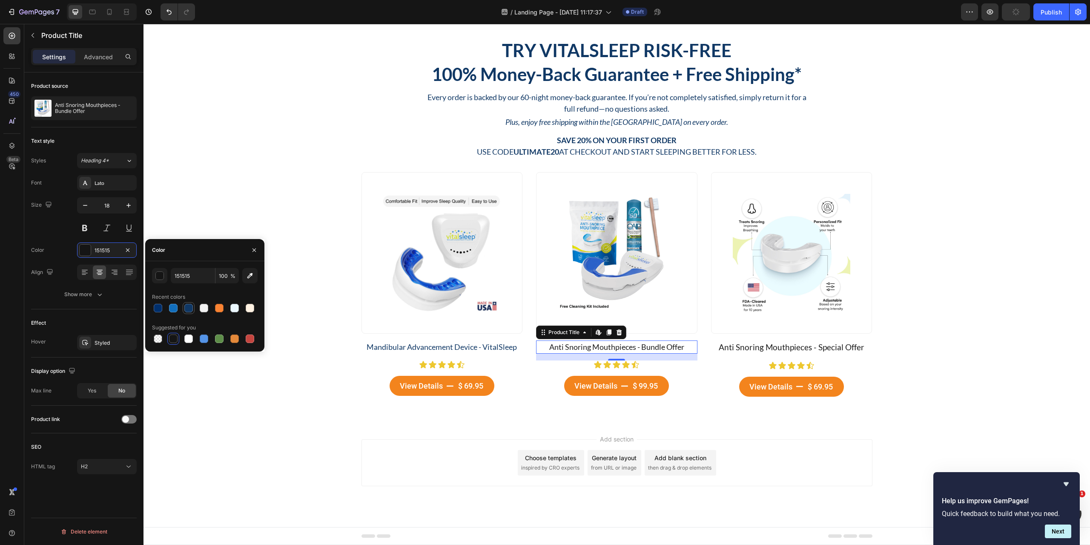
click at [191, 306] on div at bounding box center [188, 308] width 9 height 9
type input "103865"
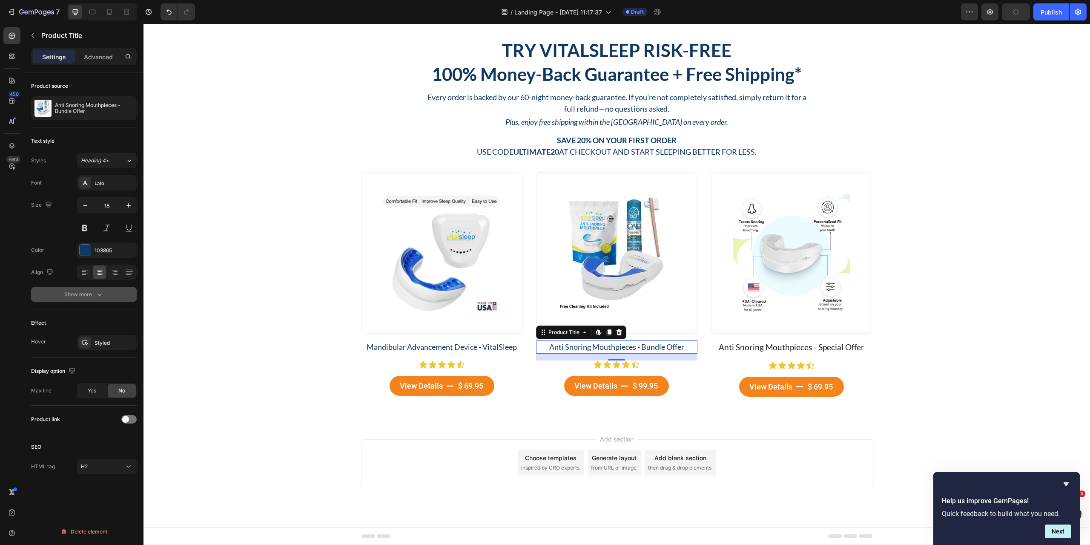
click at [91, 295] on div "Show more" at bounding box center [84, 294] width 40 height 9
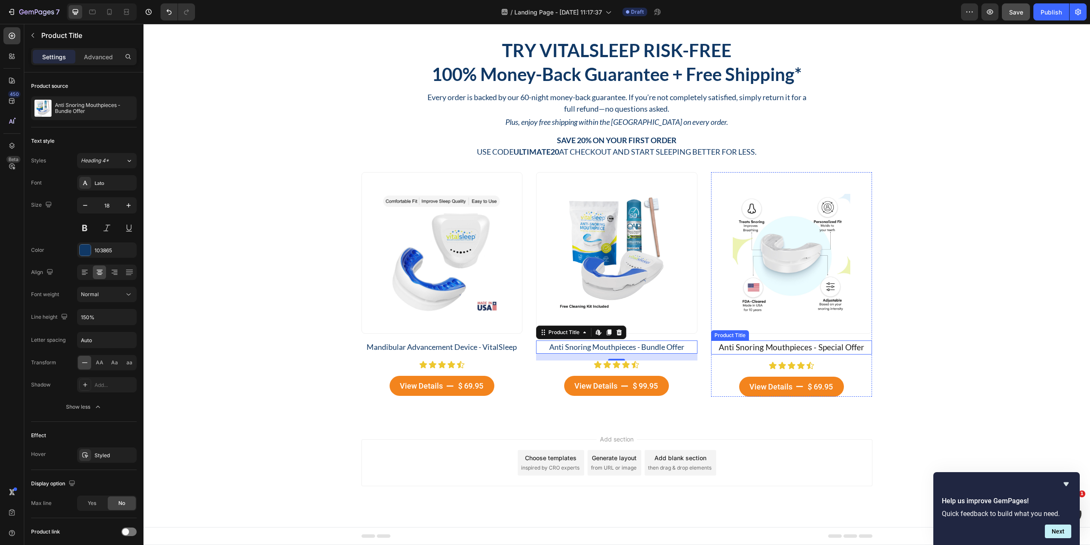
click at [776, 344] on h2 "Anti Snoring Mouthpieces - Special Offer" at bounding box center [791, 347] width 161 height 14
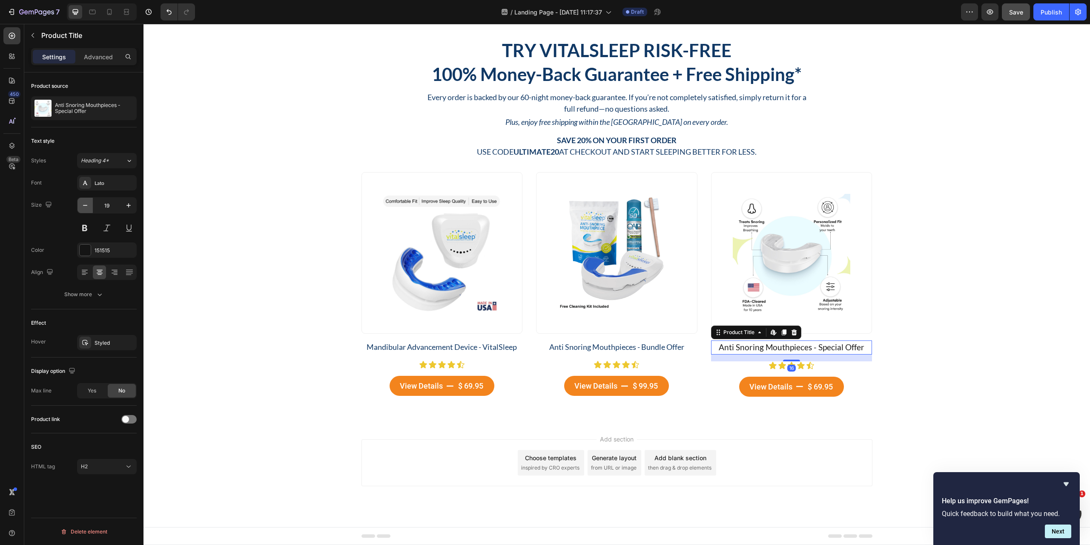
click at [83, 208] on icon "button" at bounding box center [85, 205] width 9 height 9
type input "18"
click at [100, 247] on div "151515" at bounding box center [107, 251] width 25 height 8
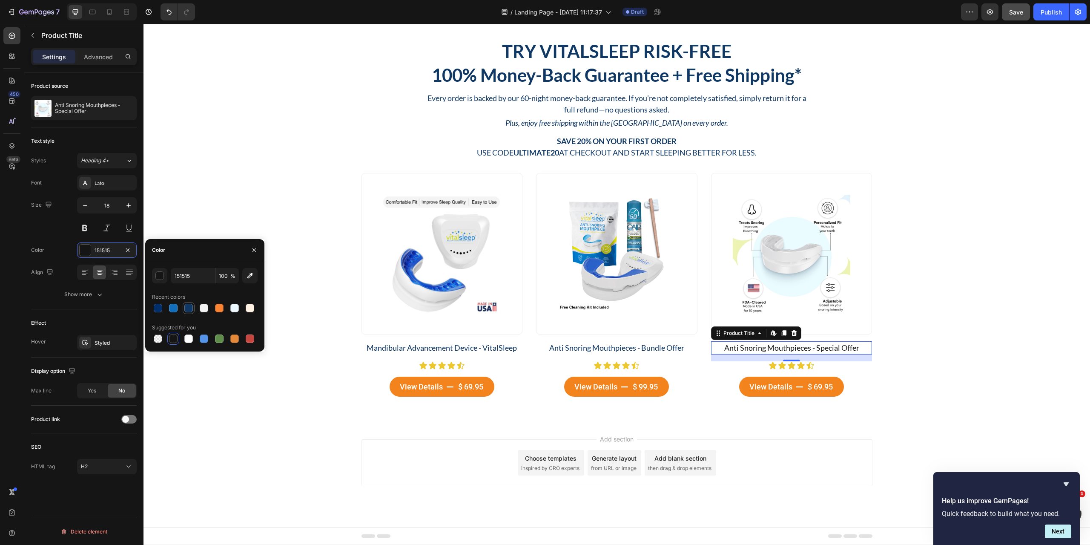
click at [184, 309] on div at bounding box center [189, 308] width 10 height 10
type input "103865"
click at [258, 379] on div "Try VitalSleep Risk-Free Heading 100% Money-Back Guarantee + Free Shipping* Hea…" at bounding box center [617, 218] width 934 height 357
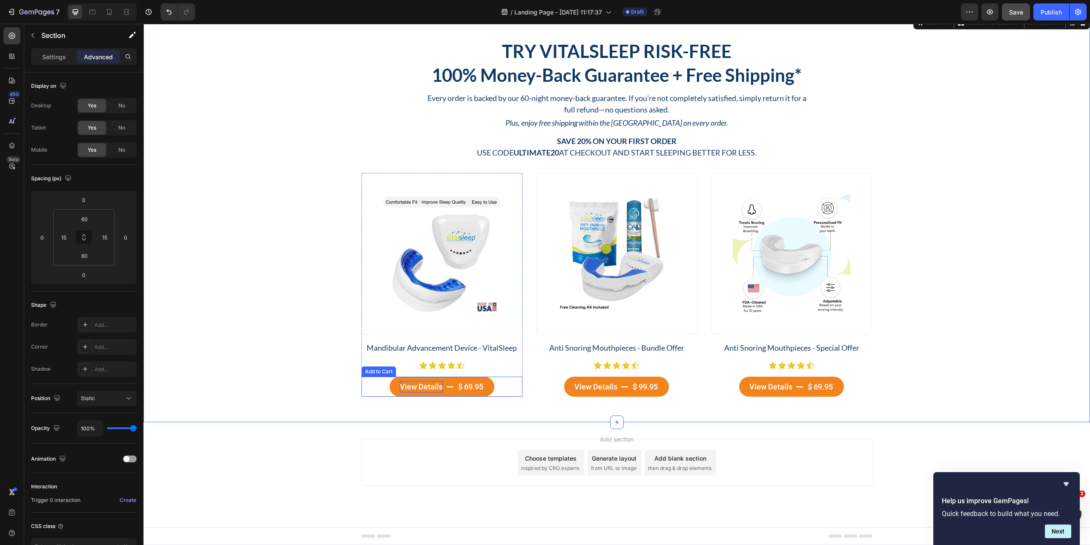
click at [421, 387] on div "View Details" at bounding box center [421, 386] width 43 height 11
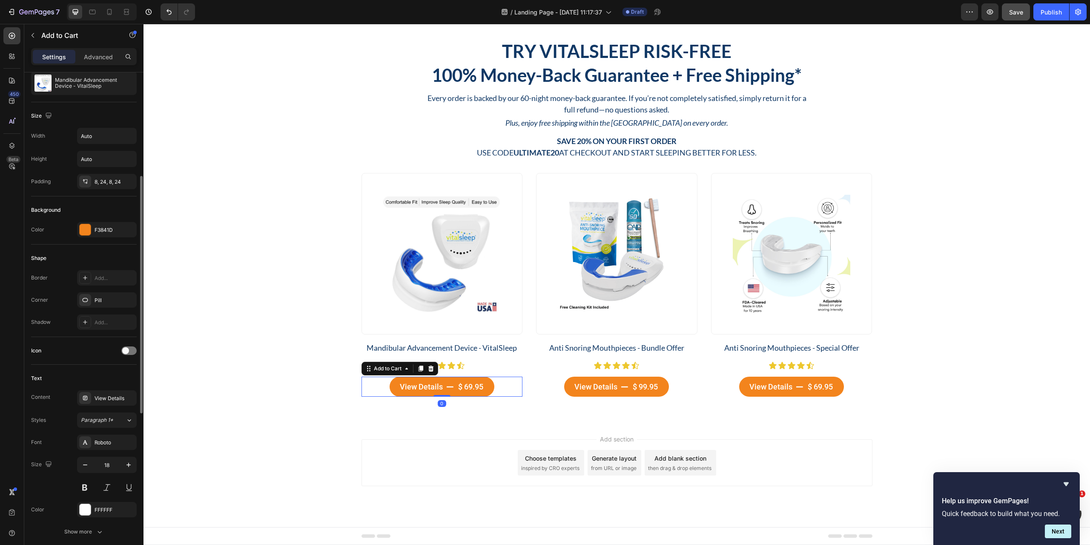
scroll to position [170, 0]
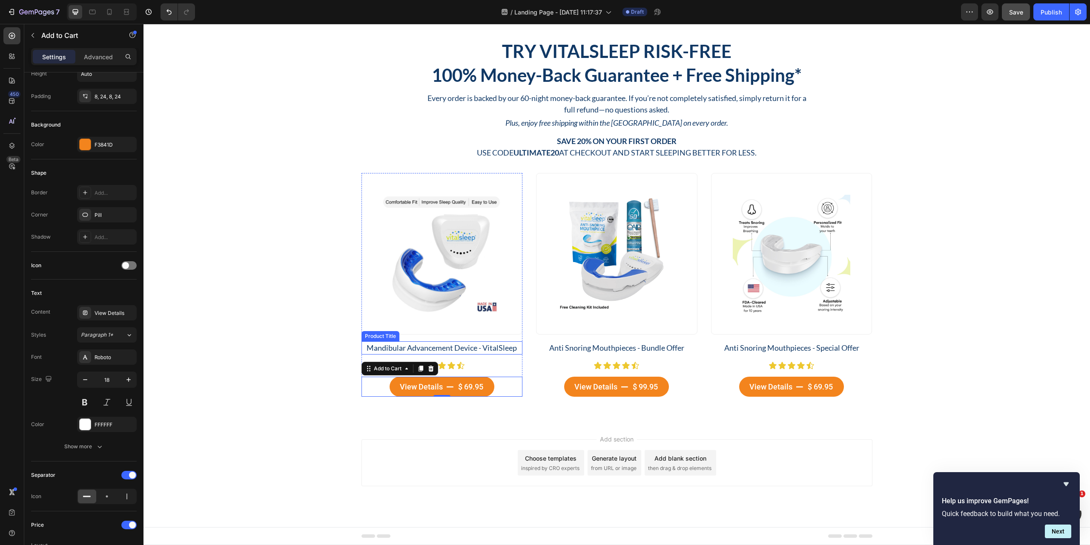
click at [483, 349] on h2 "Mandibular Advancement Device - VitalSleep" at bounding box center [442, 347] width 161 height 13
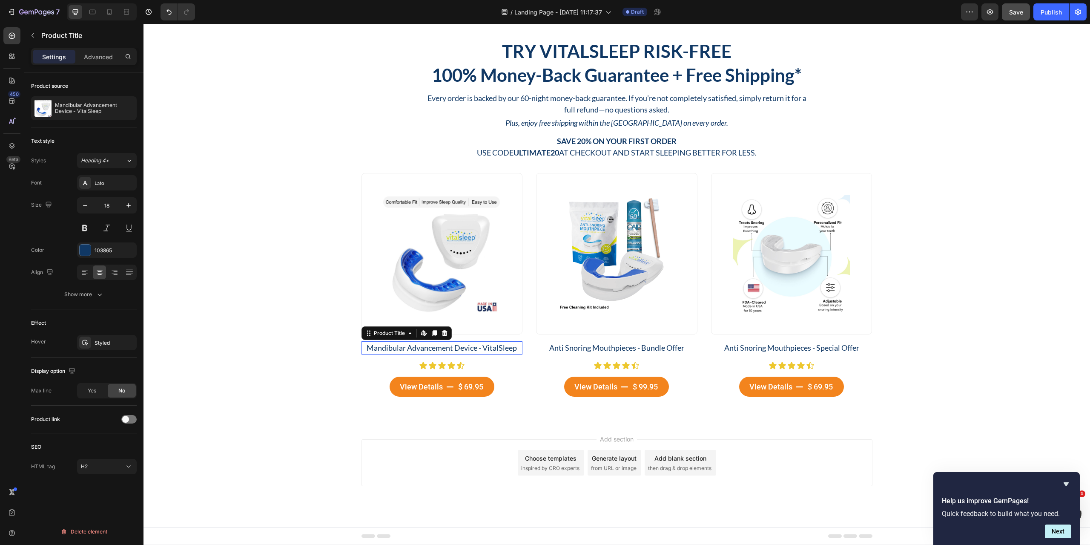
scroll to position [0, 0]
click at [415, 387] on div "View Details" at bounding box center [421, 386] width 43 height 11
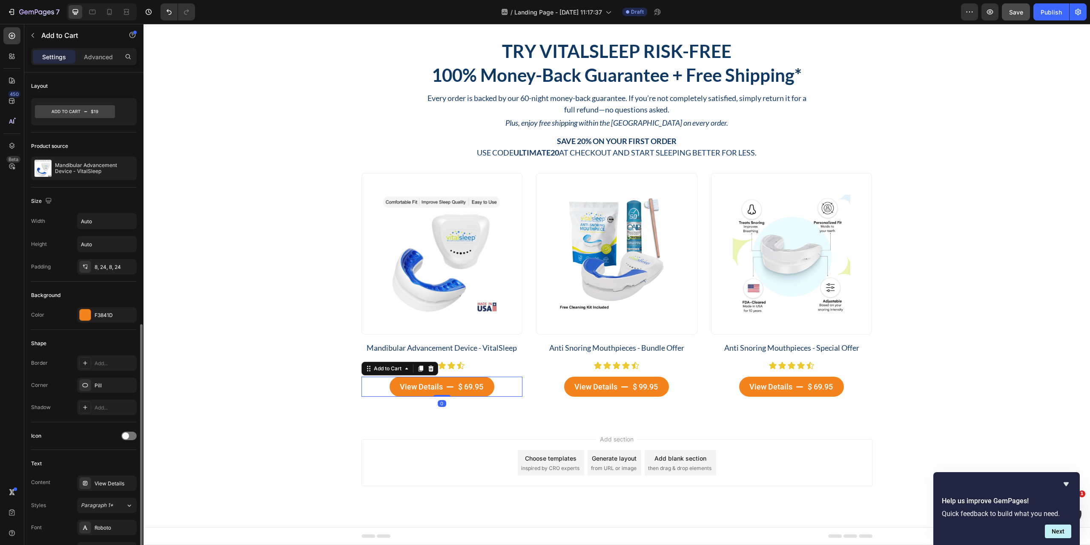
scroll to position [213, 0]
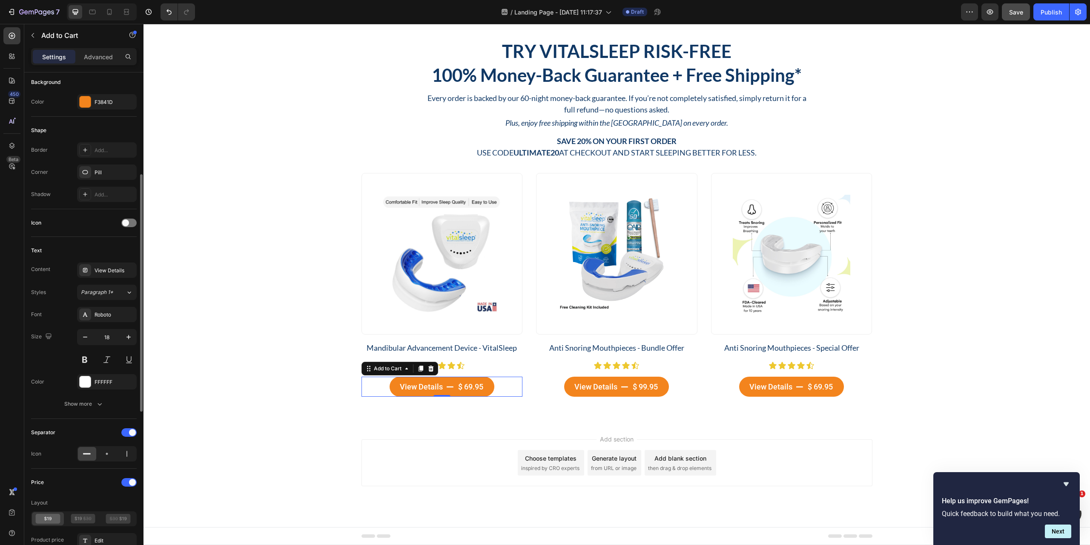
click at [112, 322] on div "Font Roboto Size 18 Color FFFFFF Show more" at bounding box center [84, 359] width 106 height 105
click at [112, 316] on div "Roboto" at bounding box center [115, 315] width 40 height 8
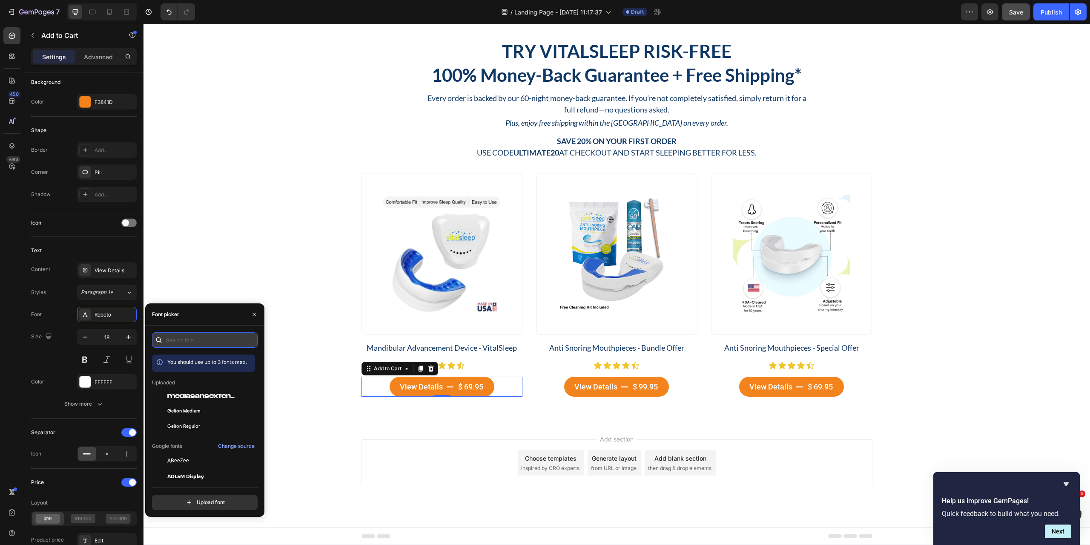
click at [191, 342] on input "text" at bounding box center [205, 339] width 106 height 15
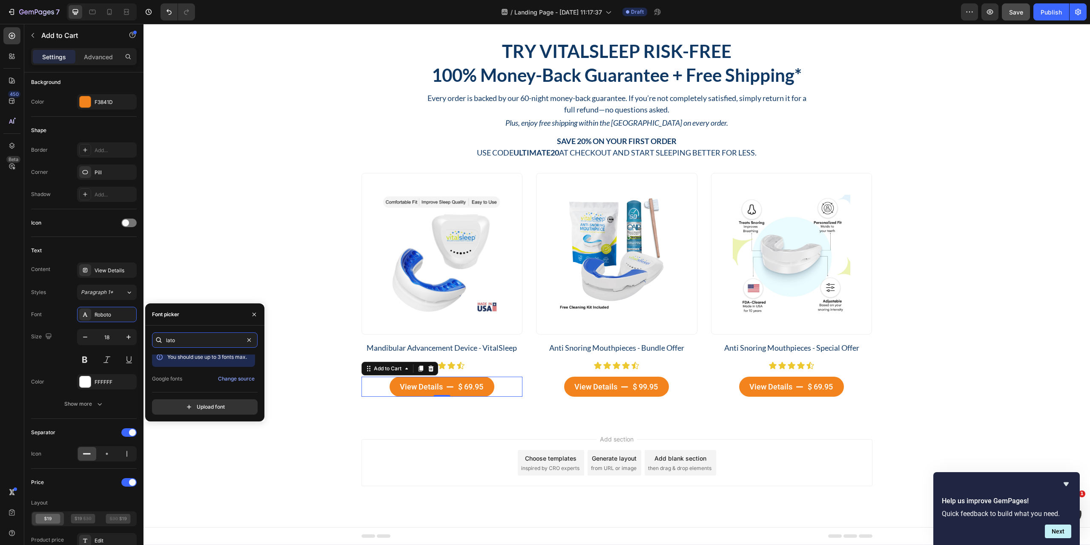
scroll to position [21, 0]
type input "lato"
click at [178, 376] on div "Lato" at bounding box center [210, 377] width 86 height 8
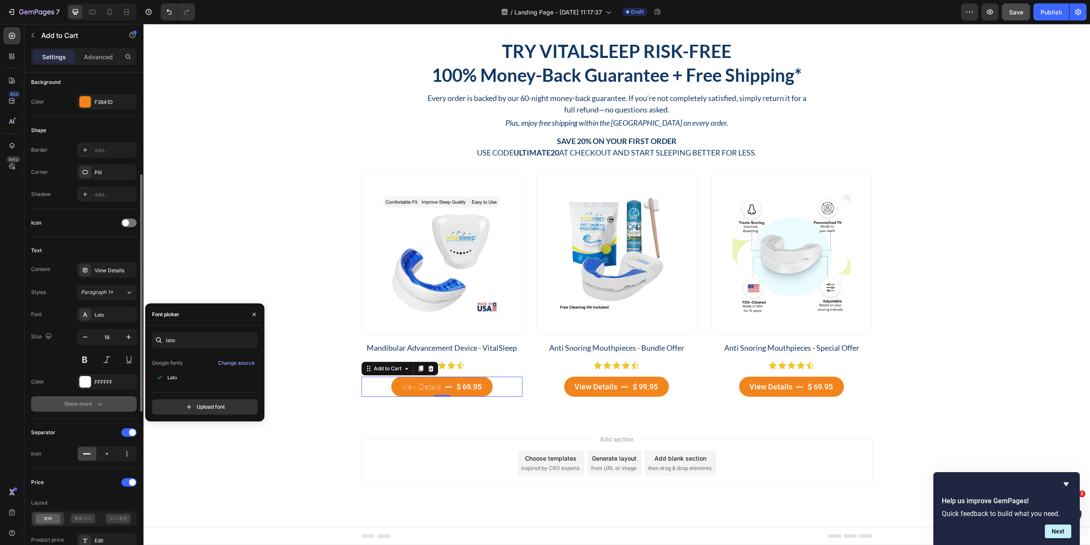
click at [93, 401] on div "Show more" at bounding box center [84, 403] width 40 height 9
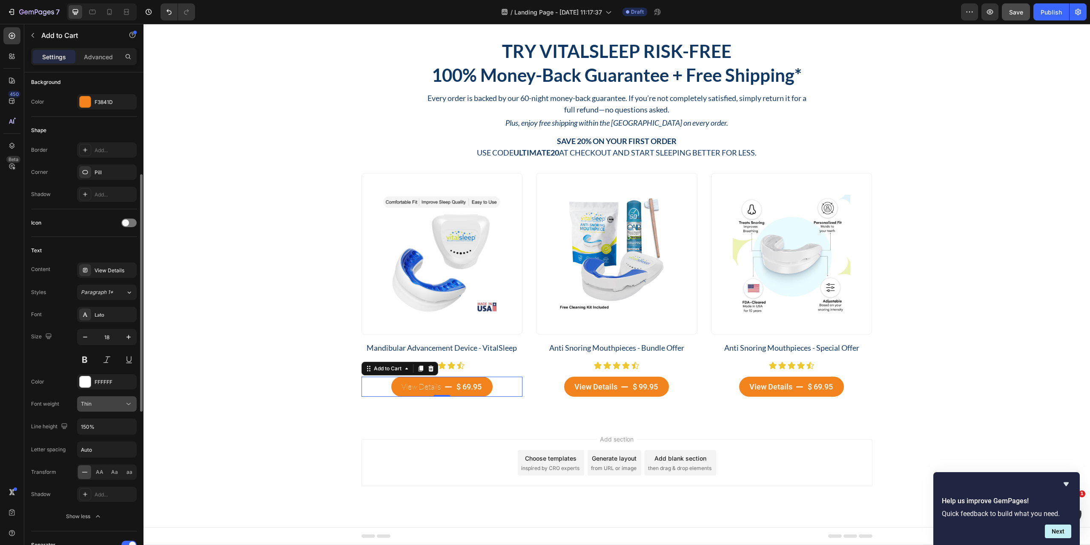
click at [116, 405] on div "Thin" at bounding box center [102, 404] width 43 height 8
click at [95, 461] on div "Normal" at bounding box center [98, 457] width 70 height 16
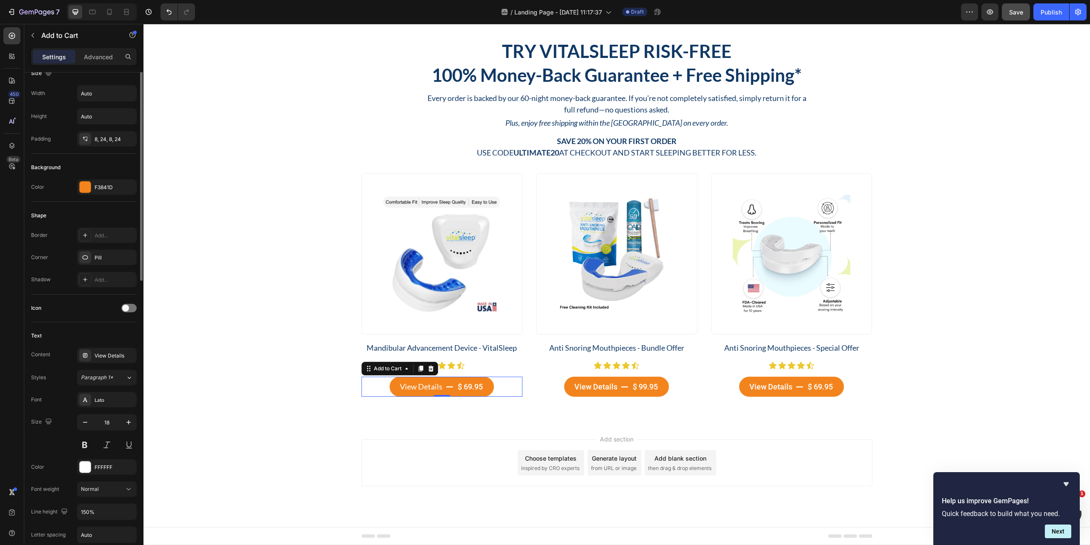
scroll to position [0, 0]
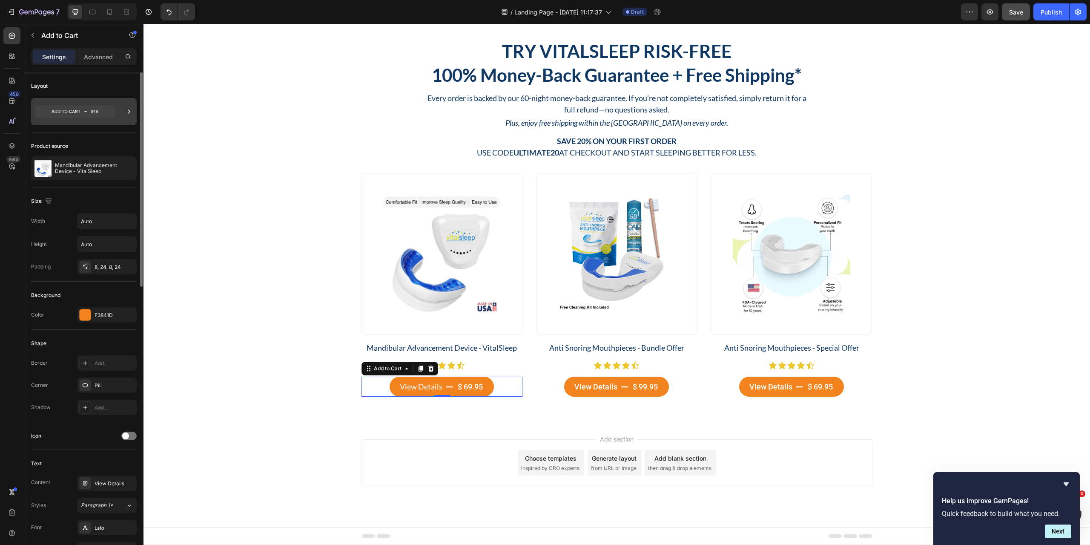
click at [116, 113] on div at bounding box center [84, 111] width 106 height 27
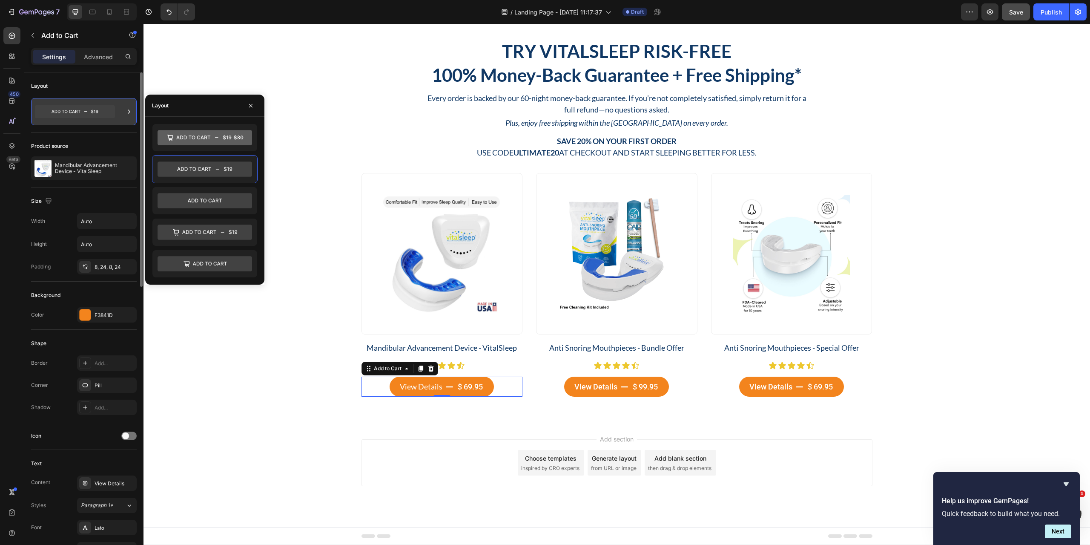
click at [116, 113] on div at bounding box center [84, 111] width 106 height 27
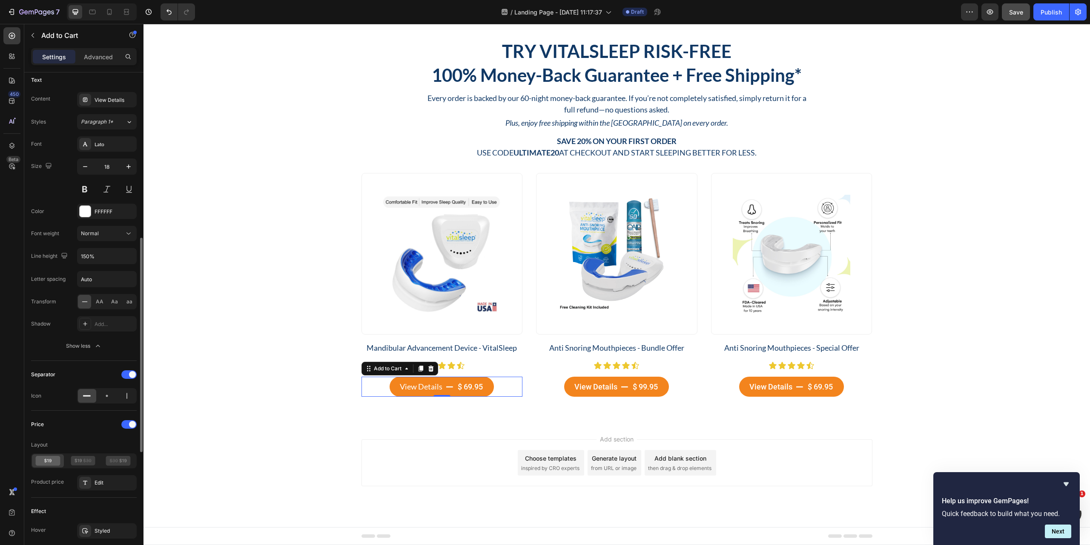
scroll to position [426, 0]
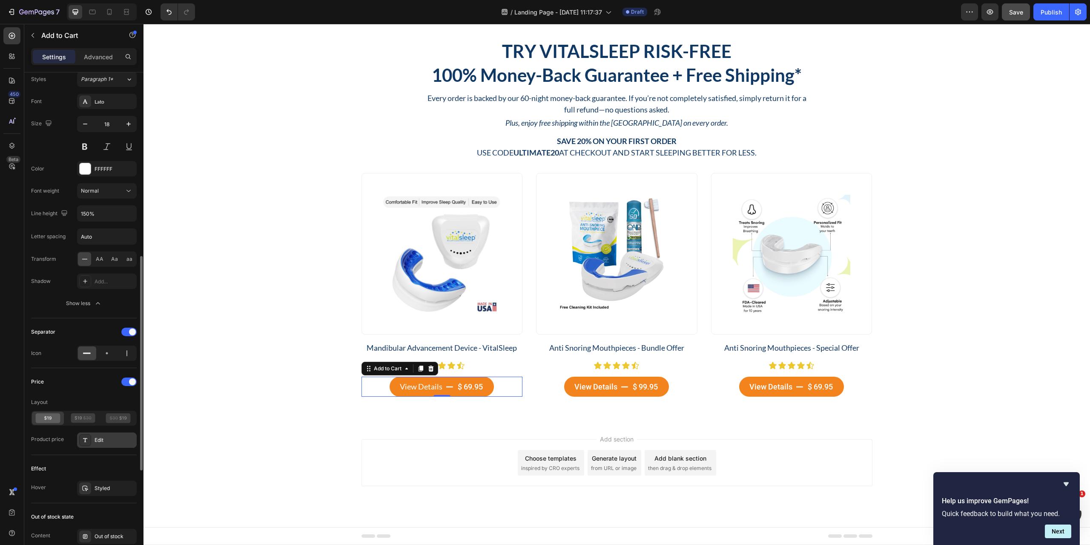
click at [106, 440] on div "Edit" at bounding box center [115, 440] width 40 height 8
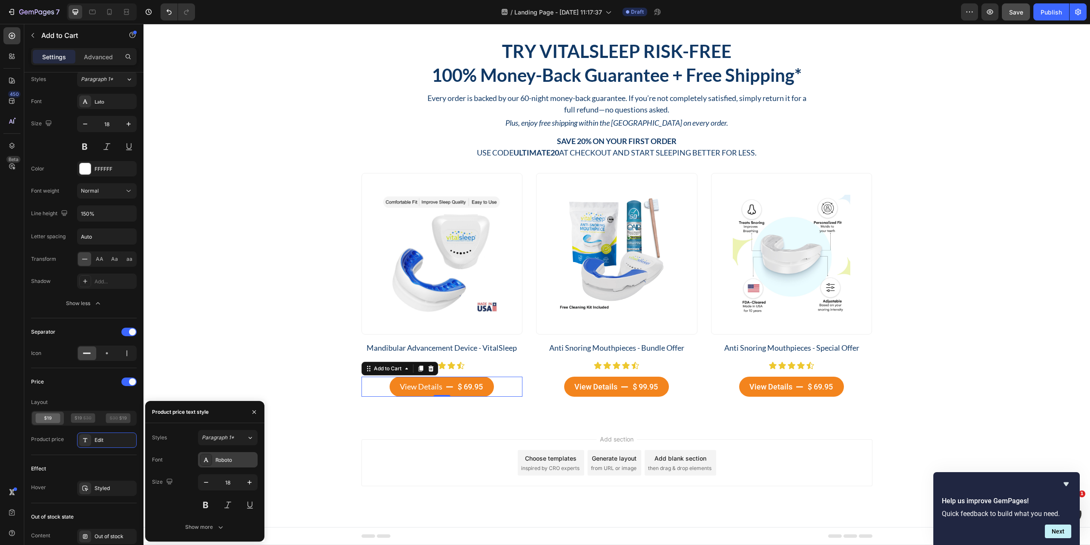
click at [230, 457] on div "Roboto" at bounding box center [235, 460] width 40 height 8
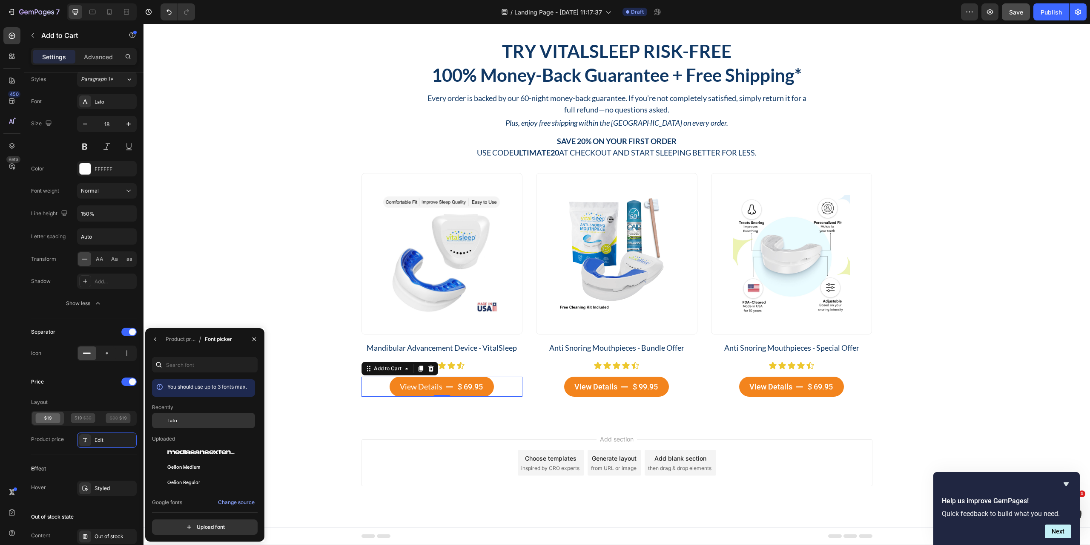
click at [192, 420] on div "Lato" at bounding box center [210, 421] width 86 height 8
click at [155, 336] on icon "button" at bounding box center [155, 339] width 7 height 7
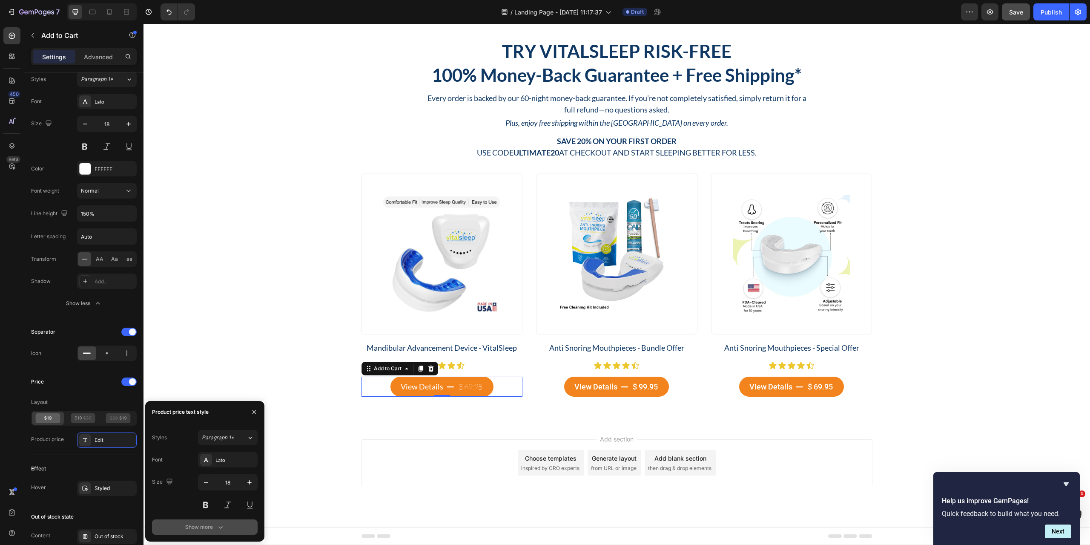
click at [220, 525] on icon "button" at bounding box center [220, 527] width 9 height 9
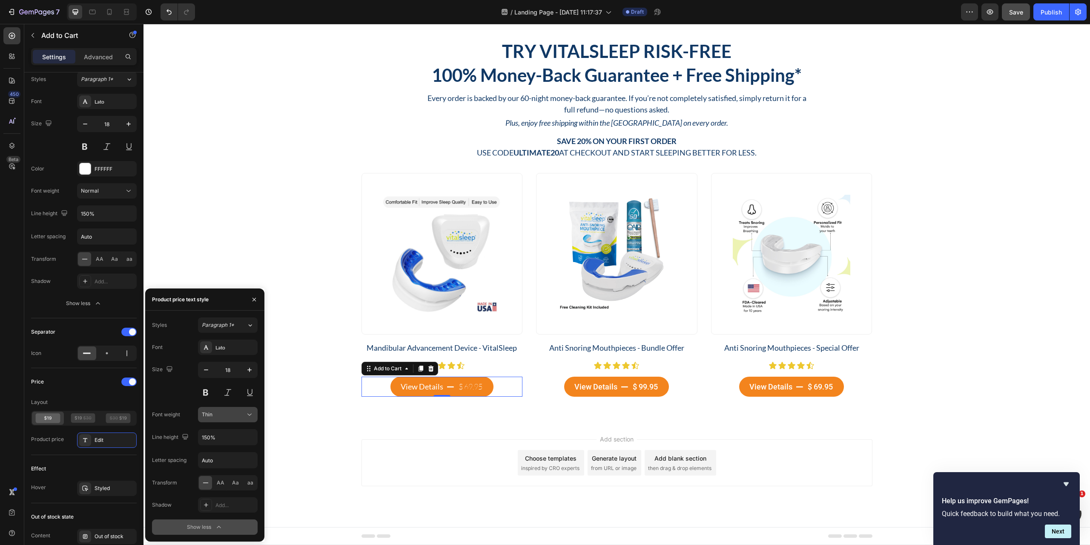
click at [227, 413] on div "Thin" at bounding box center [223, 415] width 43 height 8
click at [223, 474] on div "Normal" at bounding box center [219, 468] width 70 height 16
click at [583, 387] on div "View Details" at bounding box center [596, 386] width 43 height 11
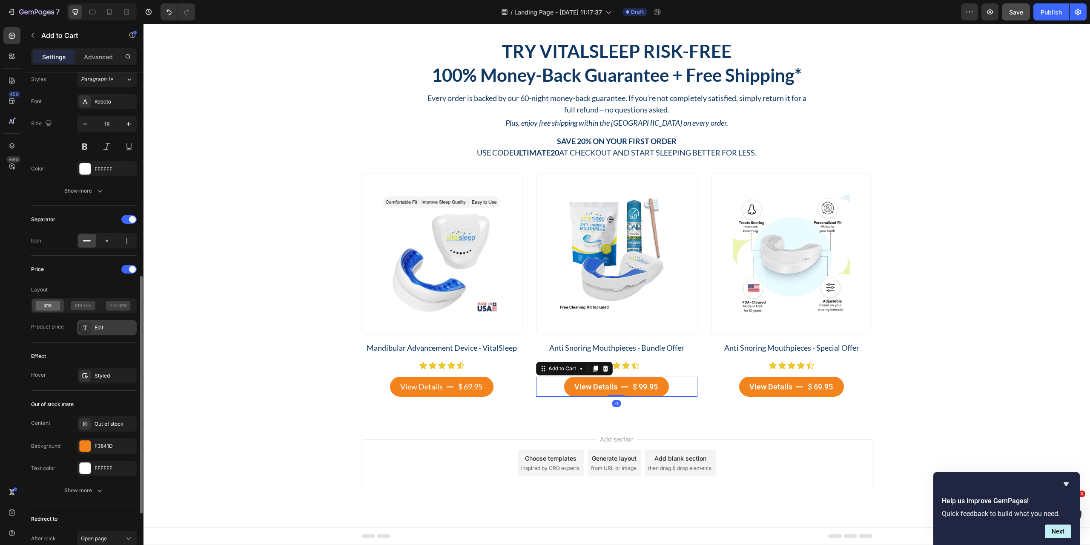
click at [104, 330] on div "Edit" at bounding box center [115, 328] width 40 height 8
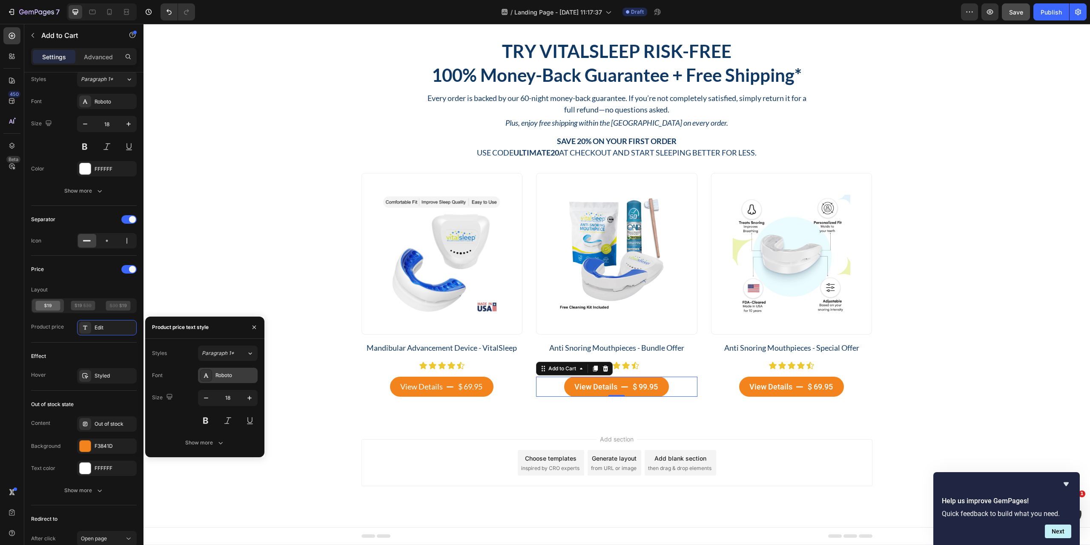
click at [235, 372] on div "Roboto" at bounding box center [235, 375] width 40 height 8
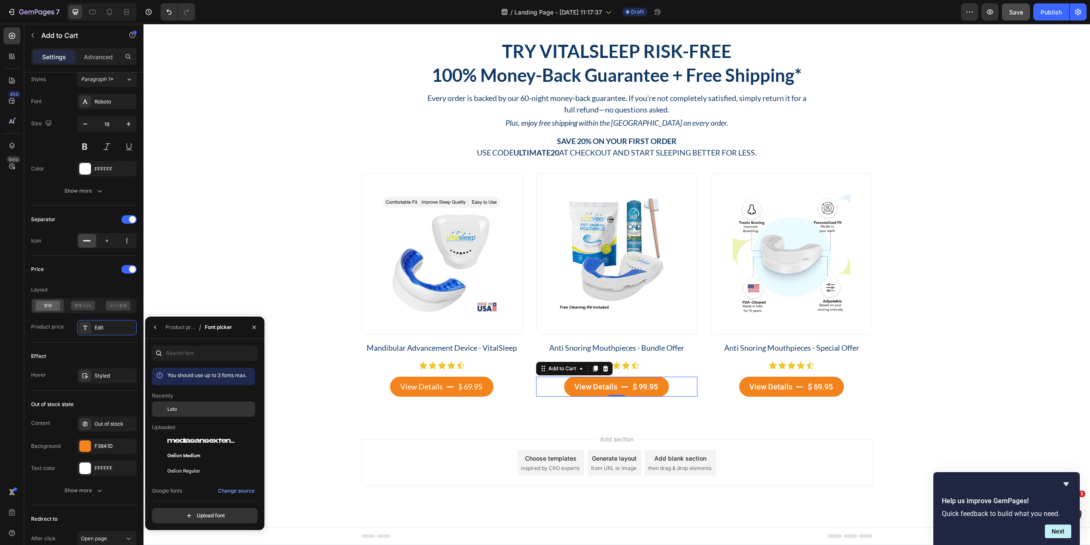
click at [179, 411] on div "Lato" at bounding box center [210, 409] width 86 height 8
click at [159, 330] on button "button" at bounding box center [156, 327] width 14 height 14
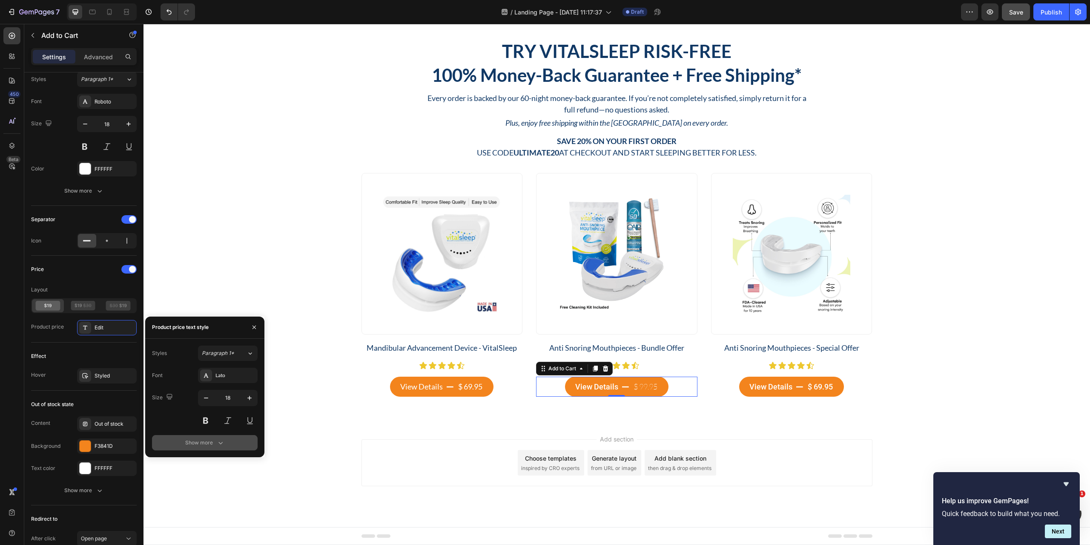
click at [204, 441] on div "Show more" at bounding box center [205, 442] width 40 height 9
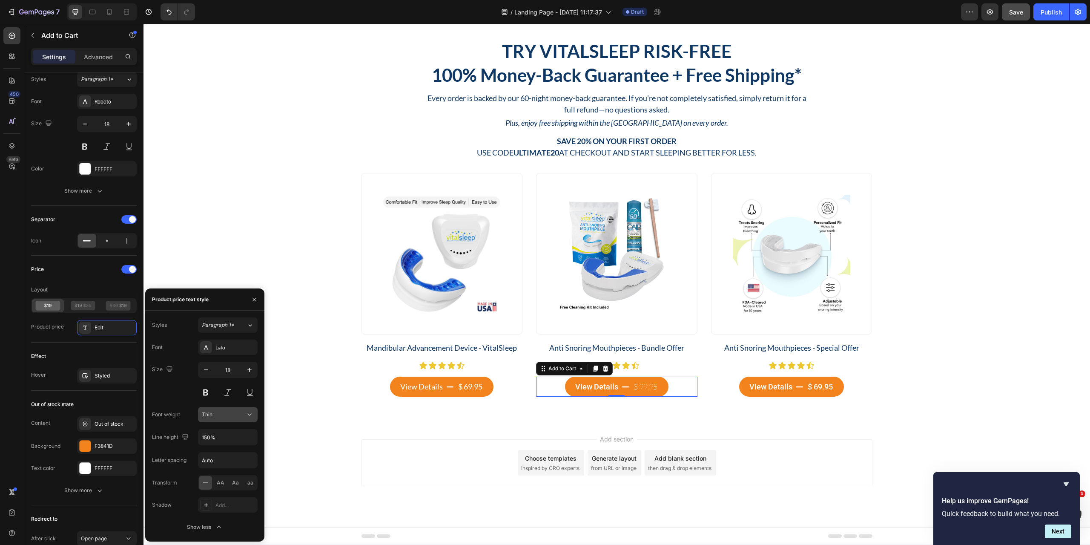
click at [230, 418] on div "Thin" at bounding box center [223, 415] width 43 height 8
click at [224, 463] on div "Normal" at bounding box center [219, 468] width 70 height 16
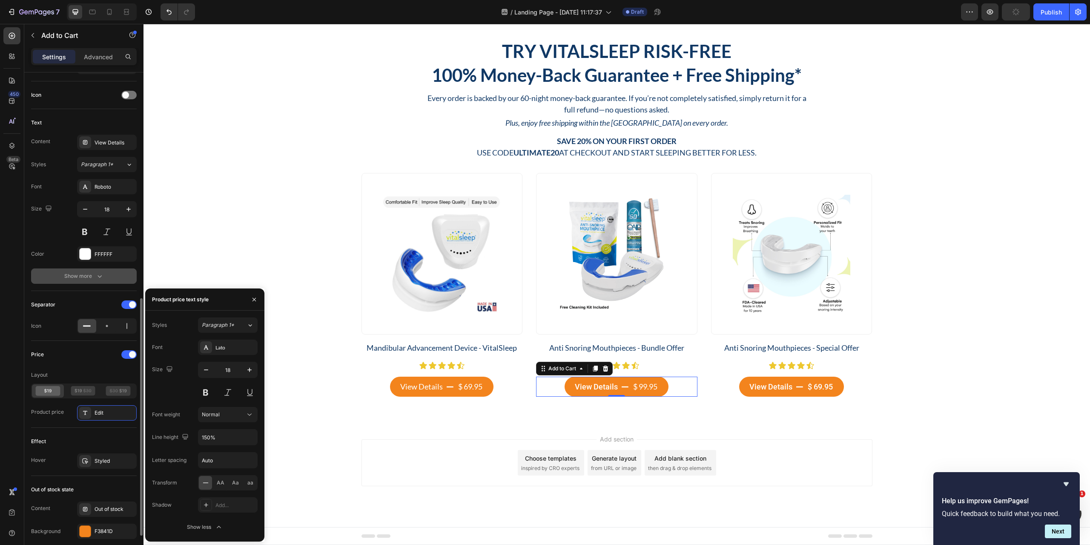
scroll to position [298, 0]
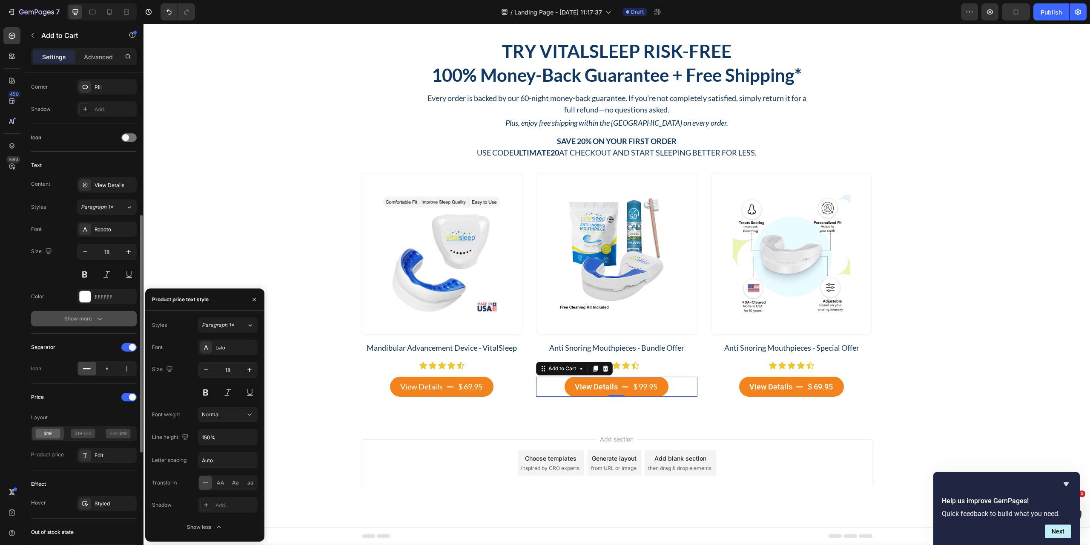
click at [93, 325] on button "Show more" at bounding box center [84, 318] width 106 height 15
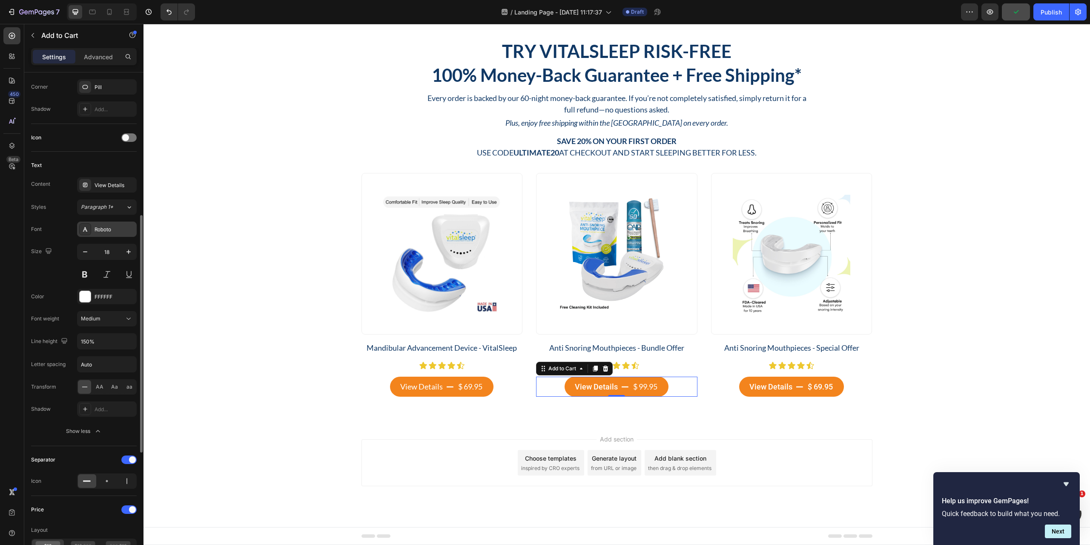
click at [111, 229] on div "Roboto" at bounding box center [115, 230] width 40 height 8
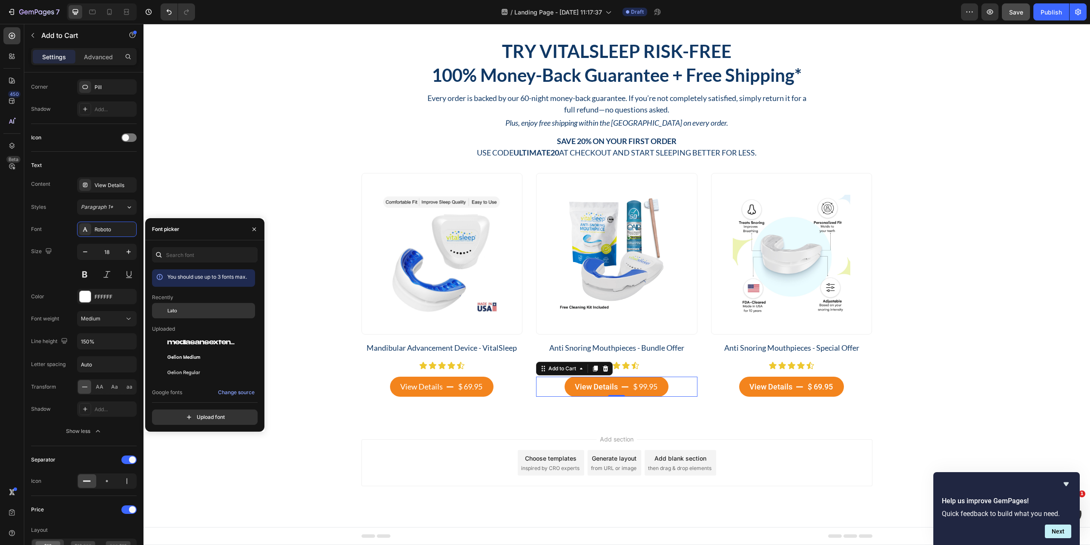
click at [176, 305] on div "Lato" at bounding box center [203, 310] width 103 height 15
click at [121, 315] on div "Thin" at bounding box center [102, 319] width 43 height 8
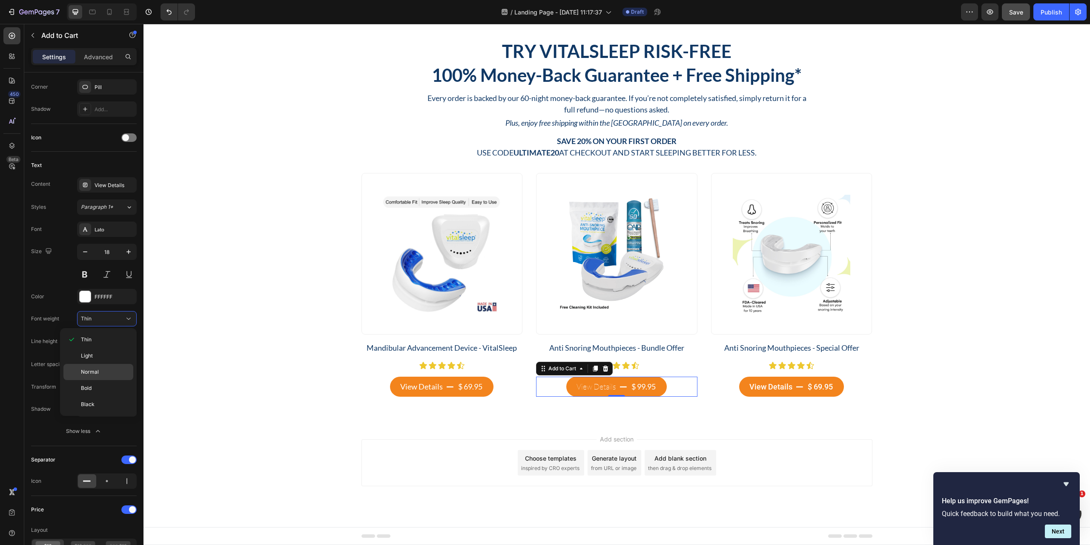
click at [101, 372] on p "Normal" at bounding box center [105, 372] width 49 height 8
click at [766, 386] on div "View Details" at bounding box center [771, 386] width 43 height 11
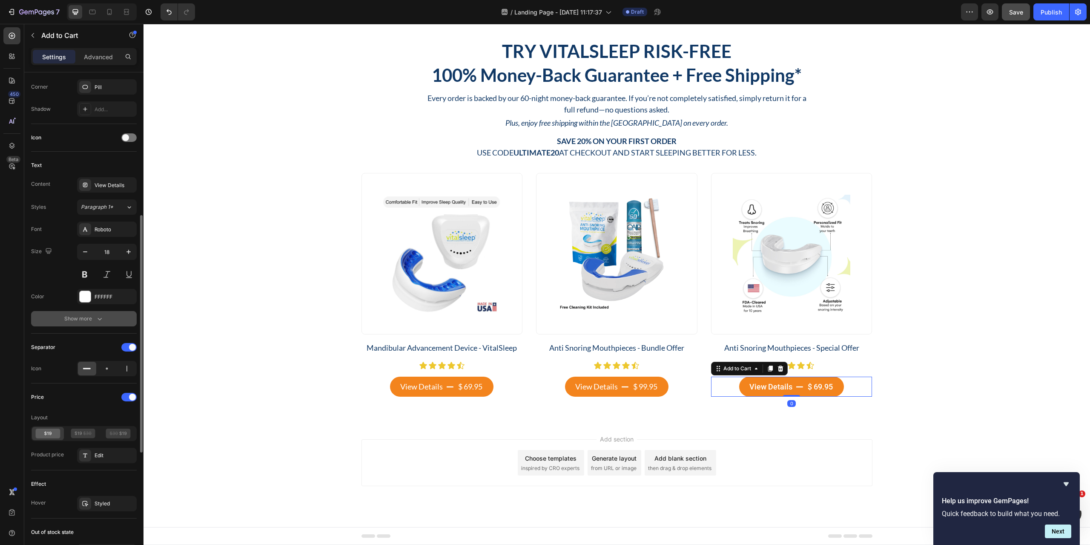
click at [88, 324] on button "Show more" at bounding box center [84, 318] width 106 height 15
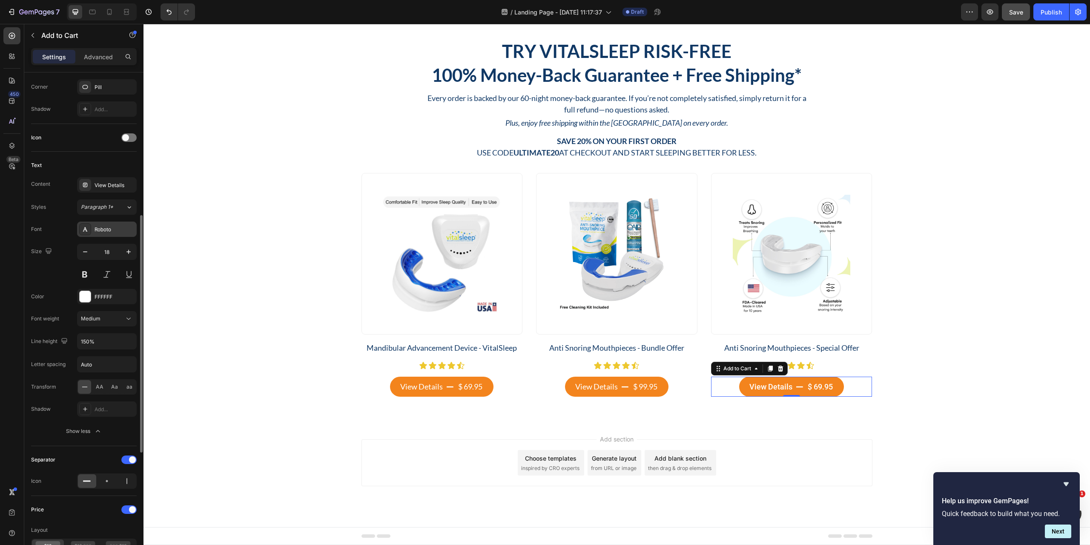
click at [121, 231] on div "Roboto" at bounding box center [115, 230] width 40 height 8
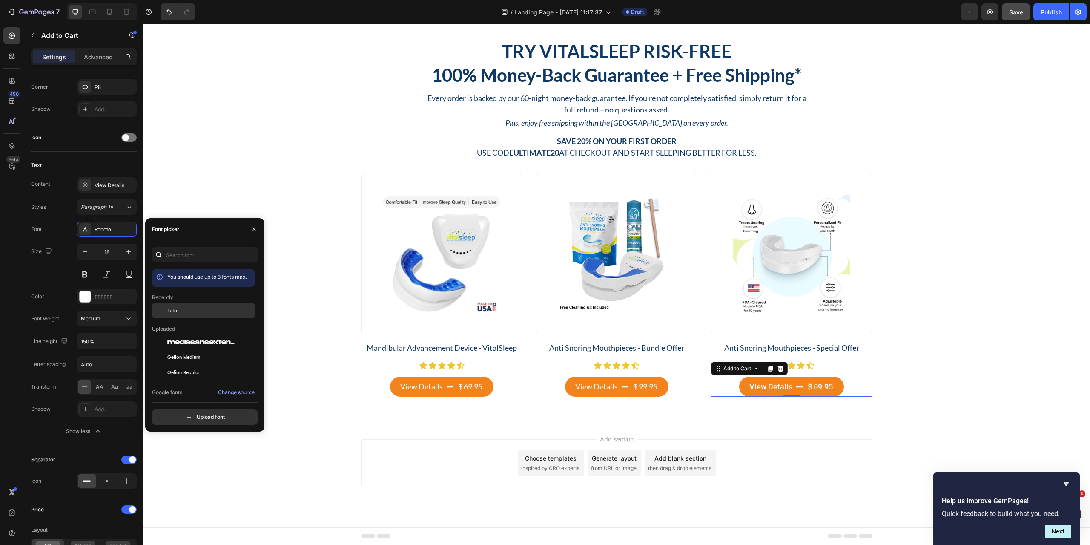
click at [189, 315] on div "Lato" at bounding box center [203, 310] width 103 height 15
click at [104, 319] on div "Thin" at bounding box center [102, 319] width 43 height 8
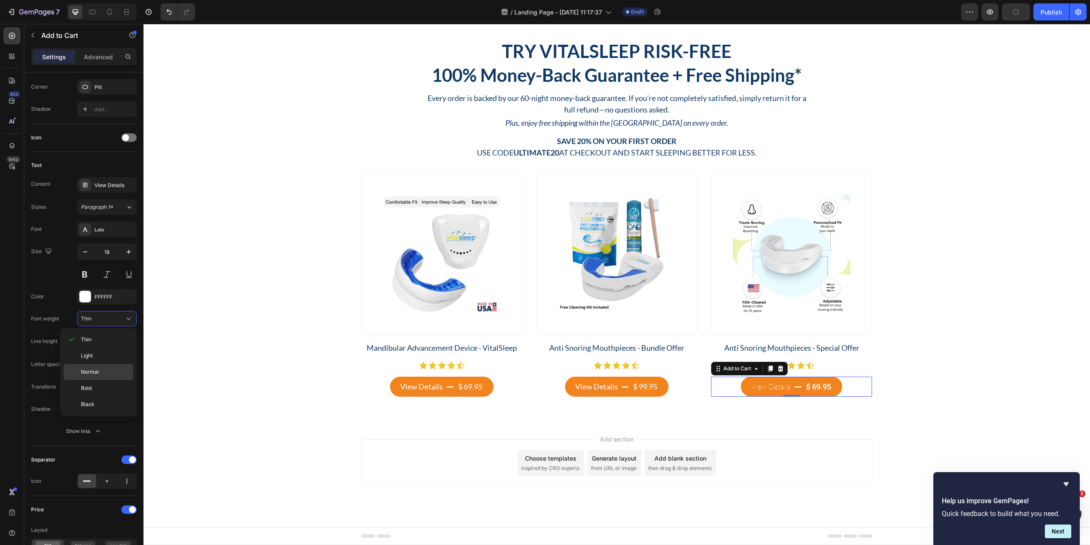
click at [98, 375] on span "Normal" at bounding box center [90, 372] width 18 height 8
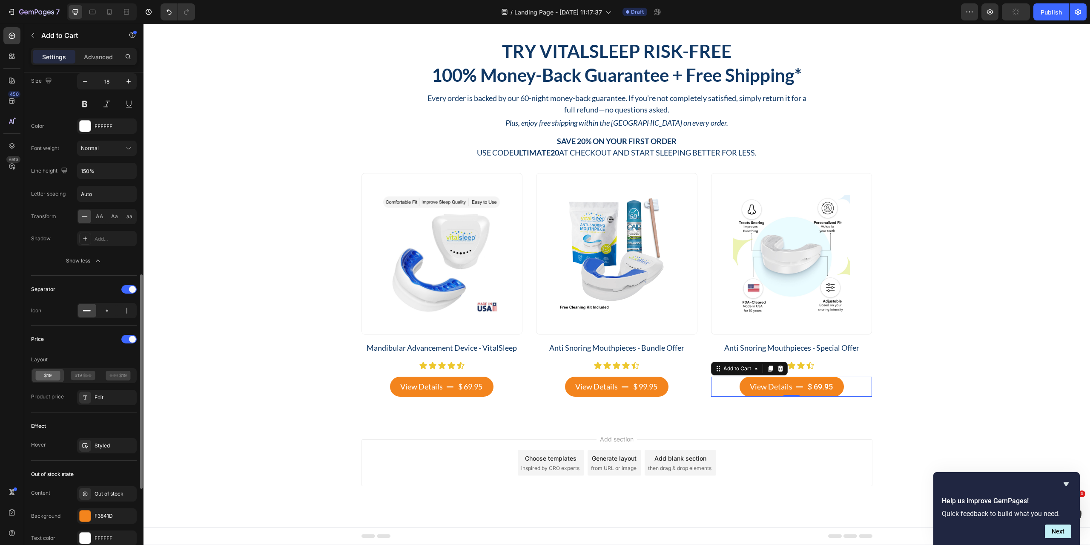
scroll to position [511, 0]
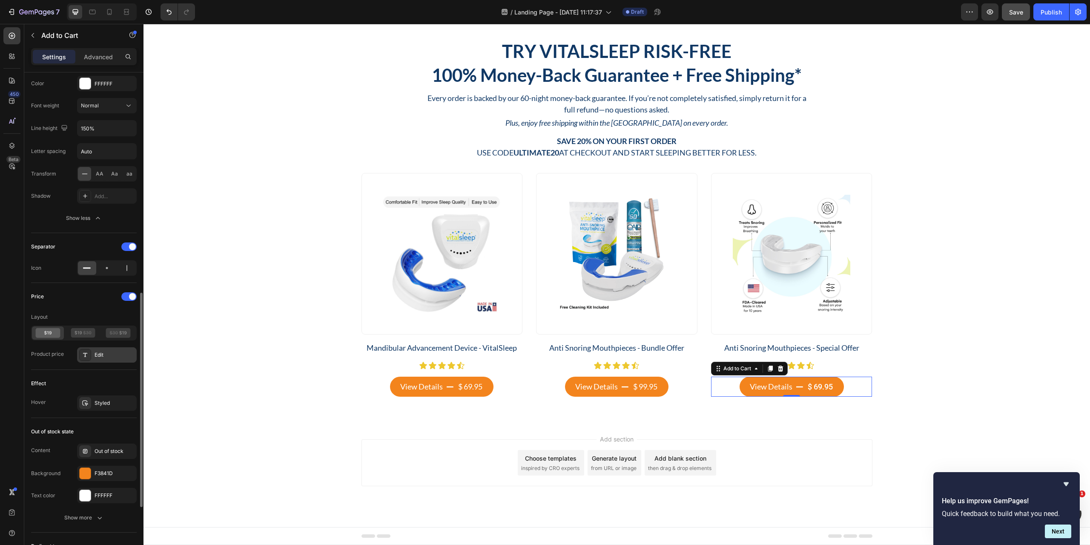
click at [104, 359] on div "Edit" at bounding box center [107, 354] width 60 height 15
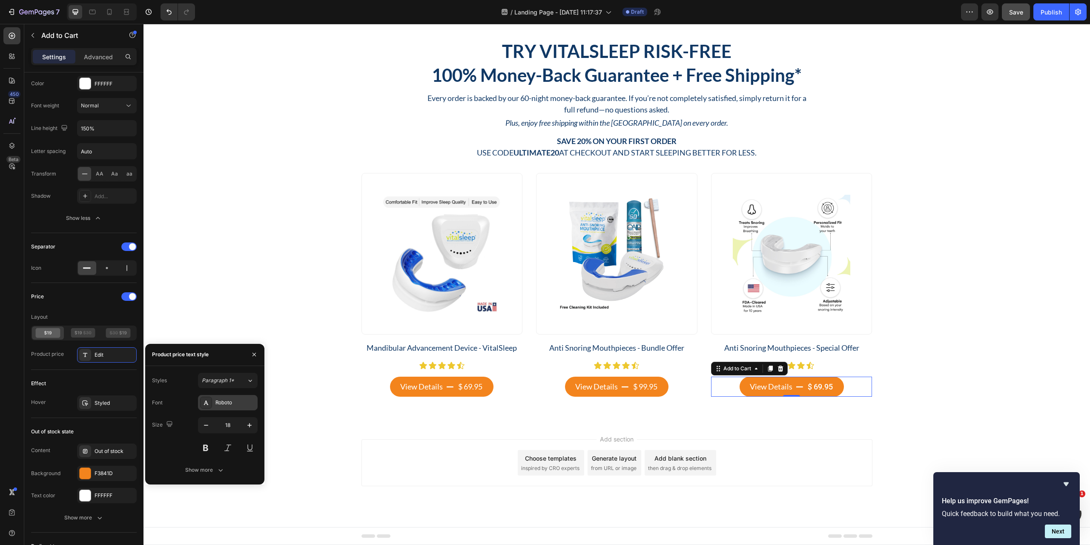
click at [233, 400] on div "Roboto" at bounding box center [235, 403] width 40 height 8
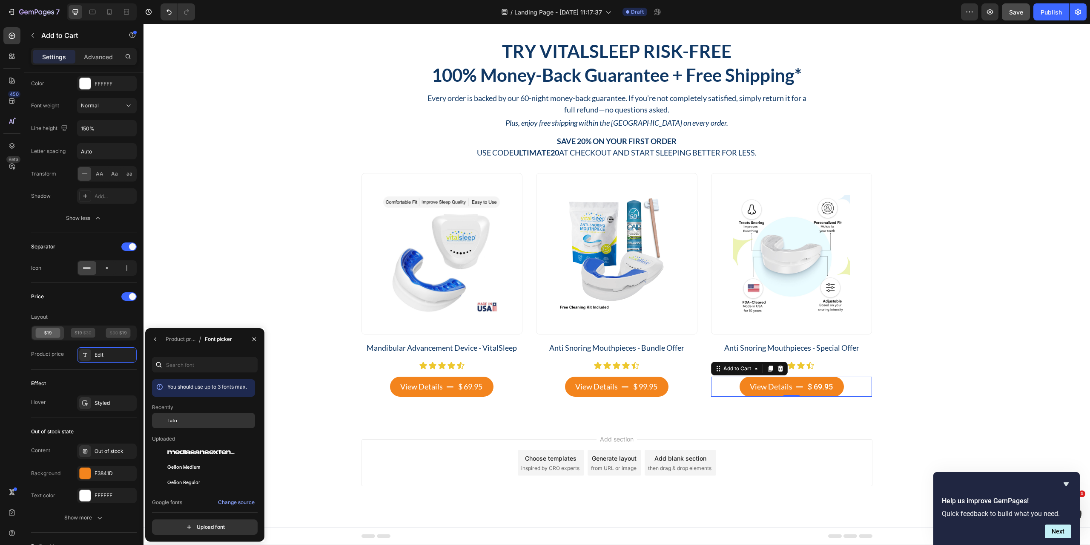
click at [181, 418] on div "Lato" at bounding box center [210, 421] width 86 height 8
click at [152, 341] on icon "button" at bounding box center [155, 339] width 7 height 7
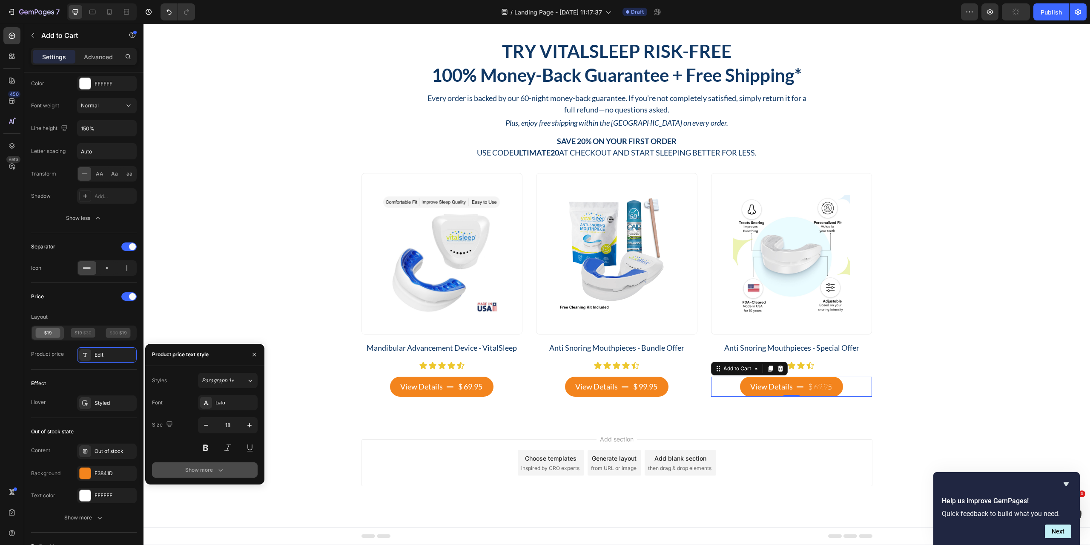
click at [202, 468] on div "Show more" at bounding box center [205, 469] width 40 height 9
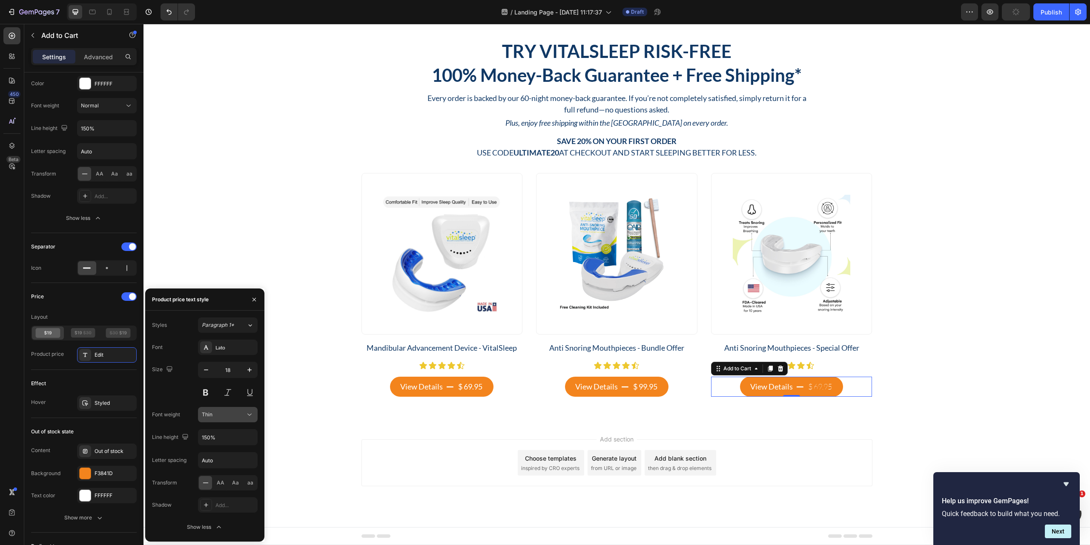
click at [244, 414] on div "Thin" at bounding box center [223, 415] width 43 height 8
click at [225, 471] on div "Normal" at bounding box center [219, 468] width 70 height 16
click at [990, 361] on div "Try VitalSleep Risk-Free Heading 100% Money-Back Guarantee + Free Shipping* Hea…" at bounding box center [617, 218] width 934 height 357
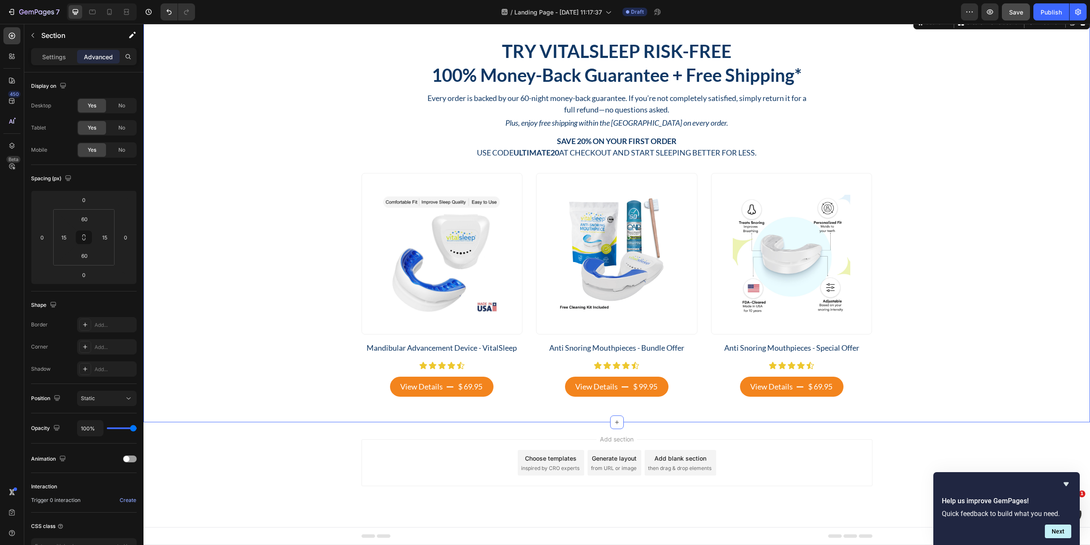
scroll to position [943, 0]
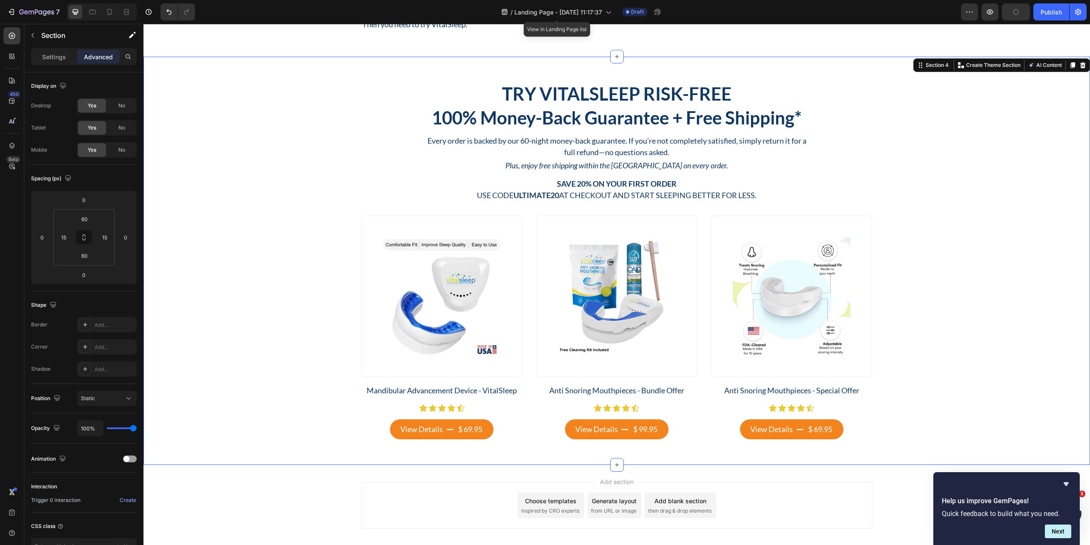
click at [263, 130] on div "Try VitalSleep Risk-Free Heading 100% Money-Back Guarantee + Free Shipping* Hea…" at bounding box center [617, 260] width 934 height 357
click at [59, 57] on p "Settings" at bounding box center [54, 56] width 24 height 9
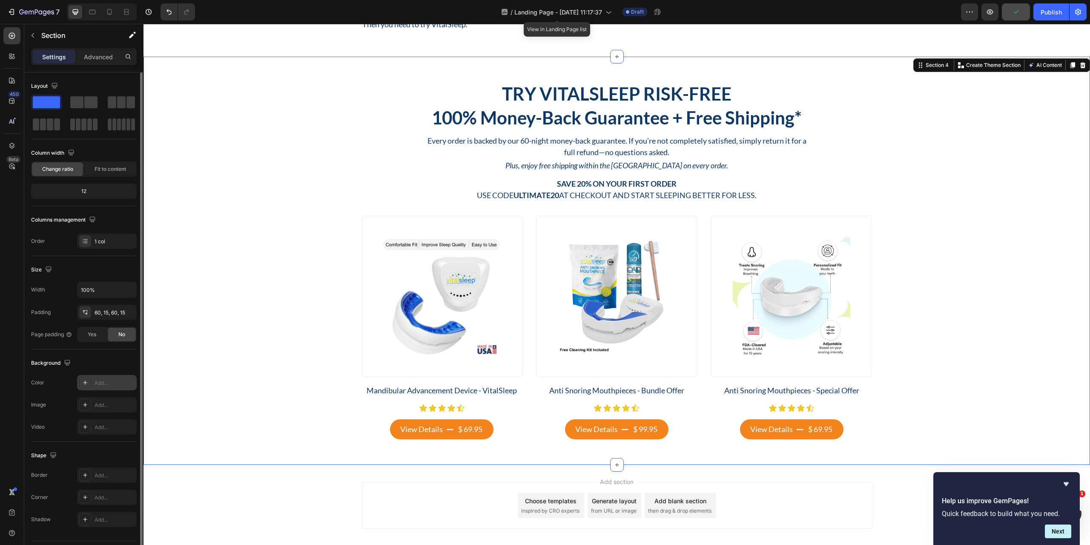
click at [103, 388] on div "Add..." at bounding box center [107, 382] width 60 height 15
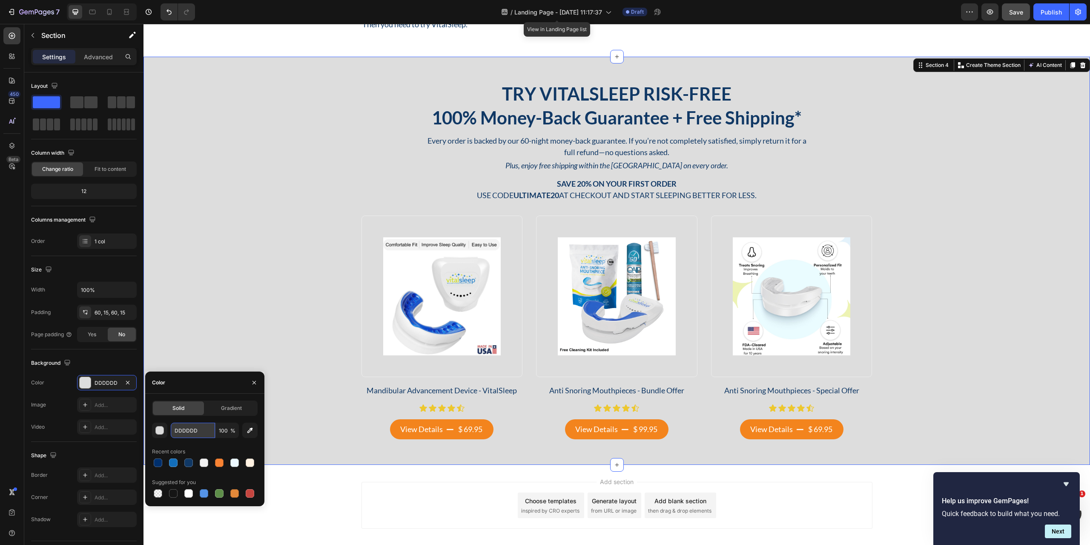
click at [201, 428] on input "DDDDDD" at bounding box center [193, 429] width 44 height 15
paste input "#ecf8ff"
type input "#ecf8ff"
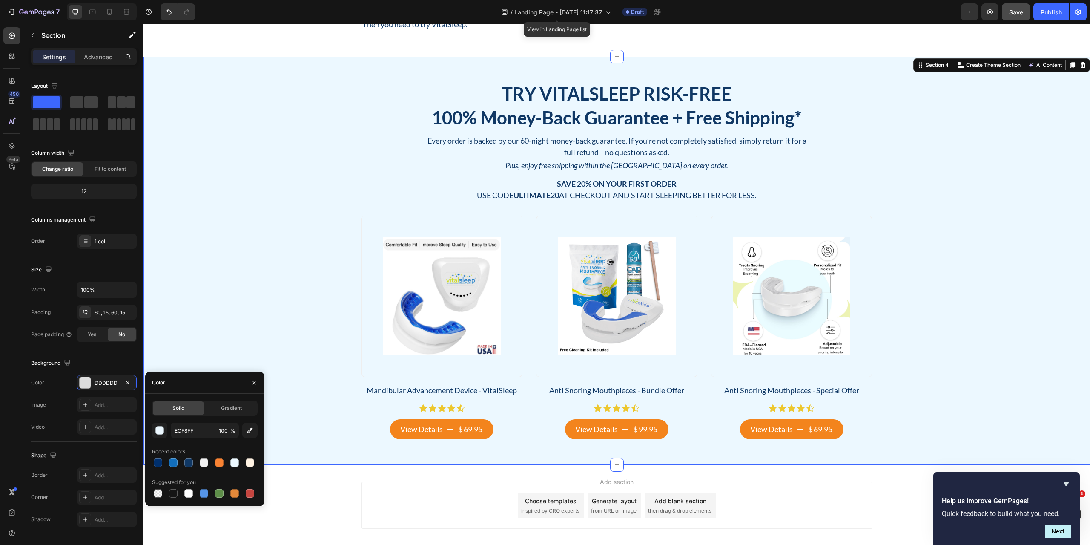
click at [234, 166] on div "Try VitalSleep Risk-Free Heading 100% Money-Back Guarantee + Free Shipping* Hea…" at bounding box center [617, 260] width 934 height 357
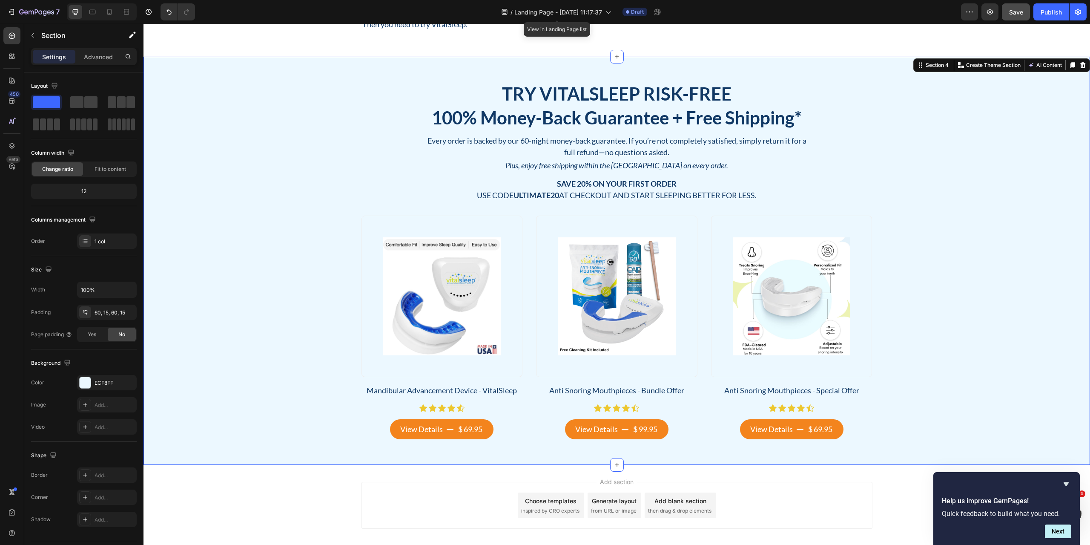
scroll to position [900, 0]
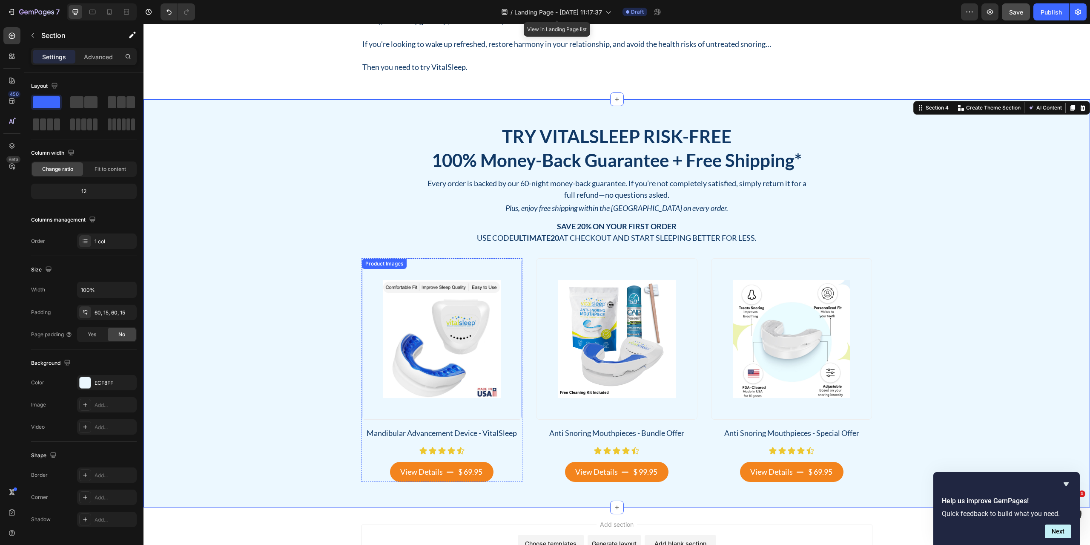
click at [508, 287] on div "Product Images" at bounding box center [442, 338] width 161 height 161
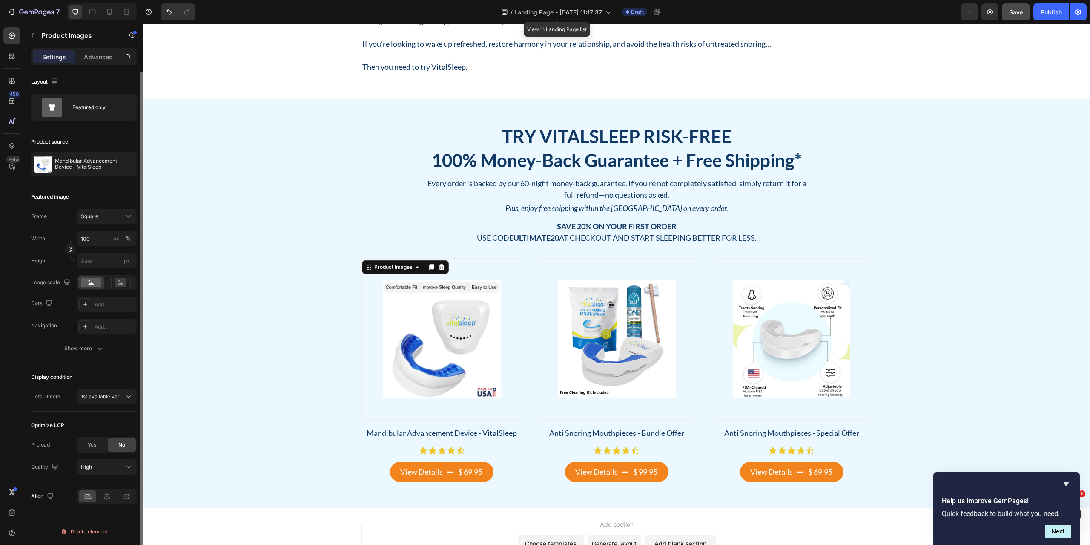
scroll to position [0, 0]
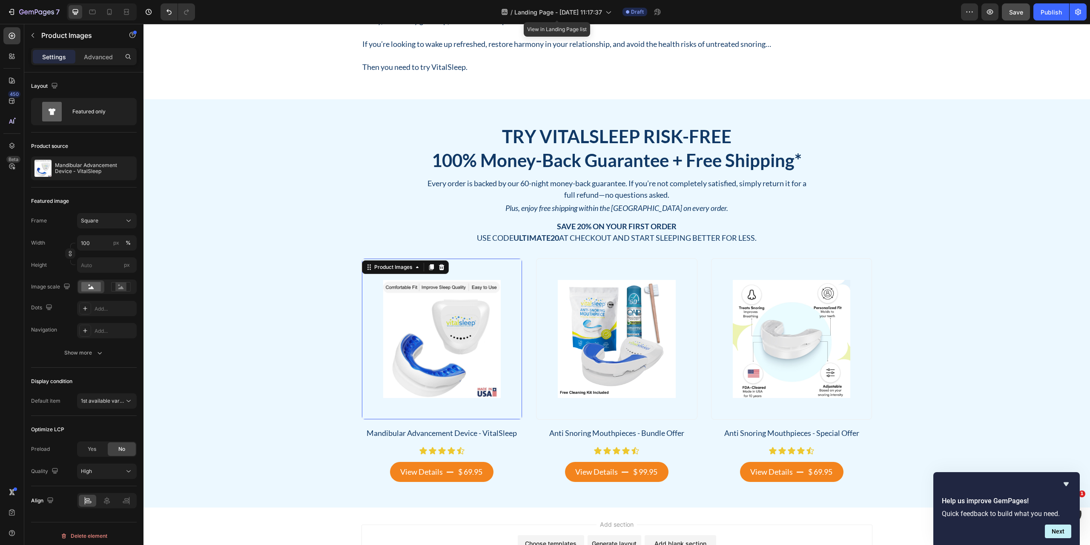
click at [456, 354] on img at bounding box center [442, 339] width 118 height 118
click at [233, 361] on div "Try VitalSleep Risk-Free Heading 100% Money-Back Guarantee + Free Shipping* Hea…" at bounding box center [617, 303] width 934 height 357
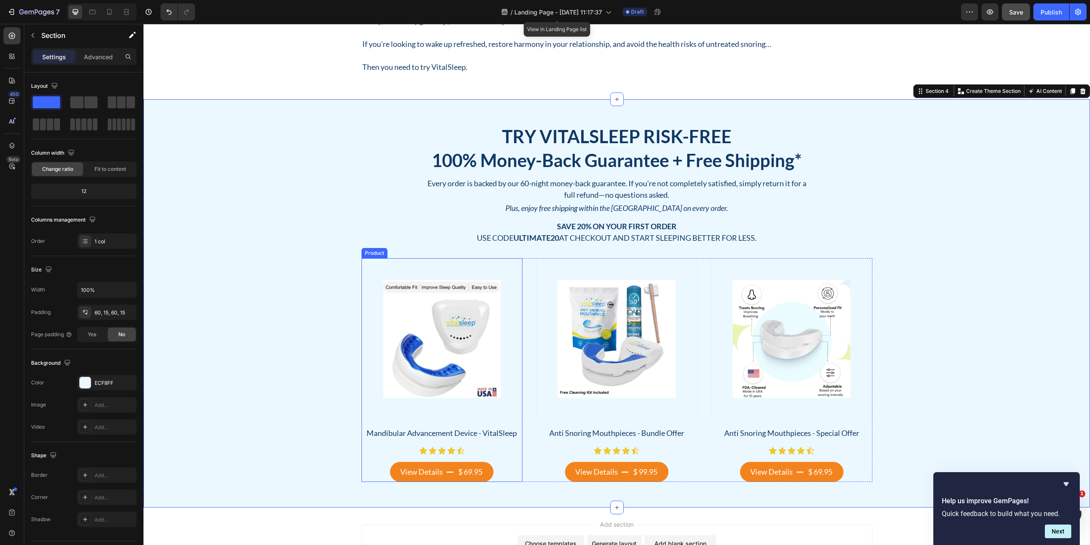
click at [497, 422] on div "Product Images" at bounding box center [442, 342] width 161 height 168
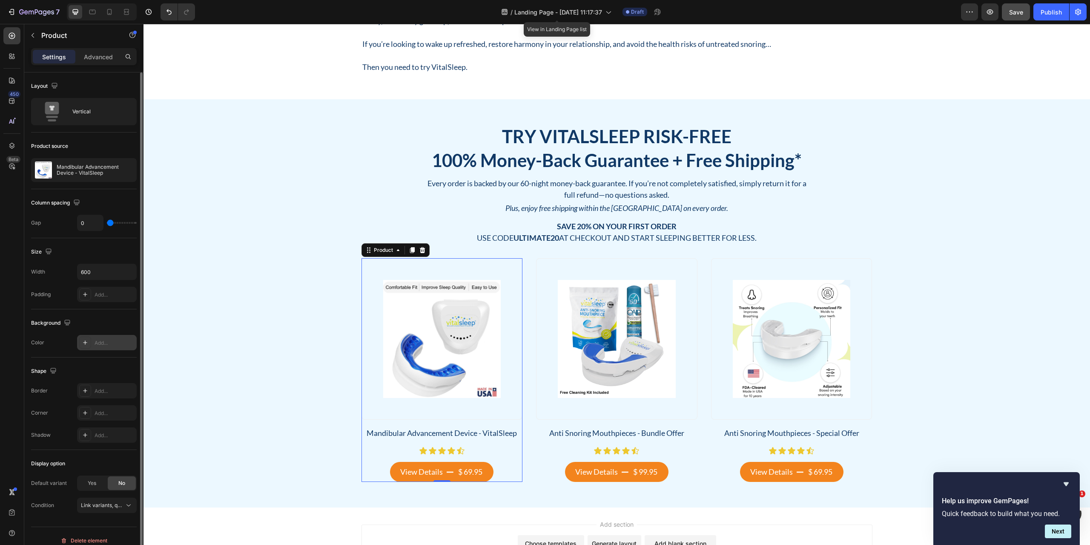
click at [98, 344] on div "Add..." at bounding box center [115, 343] width 40 height 8
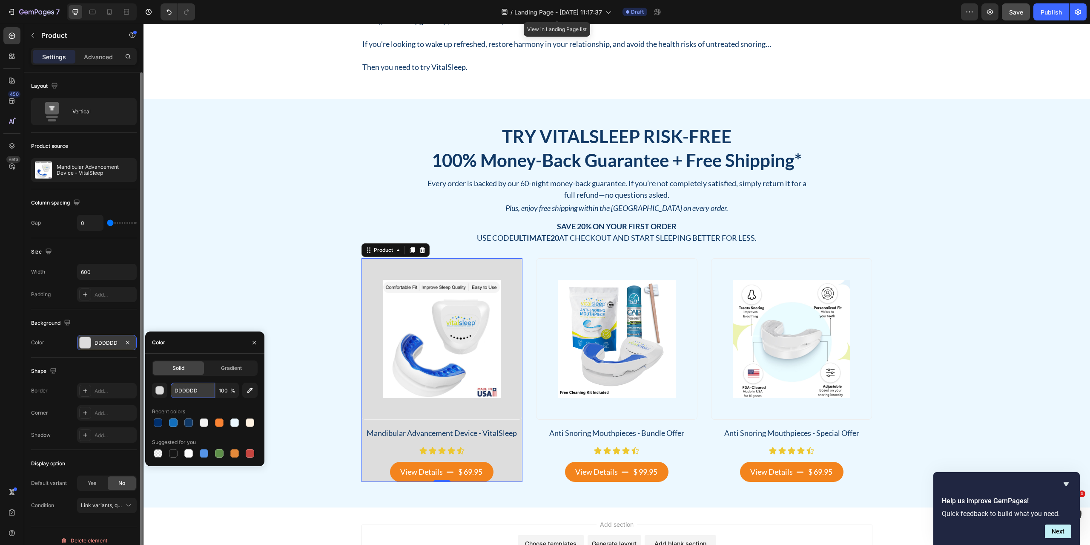
click at [197, 393] on input "DDDDDD" at bounding box center [193, 389] width 44 height 15
type input "fff"
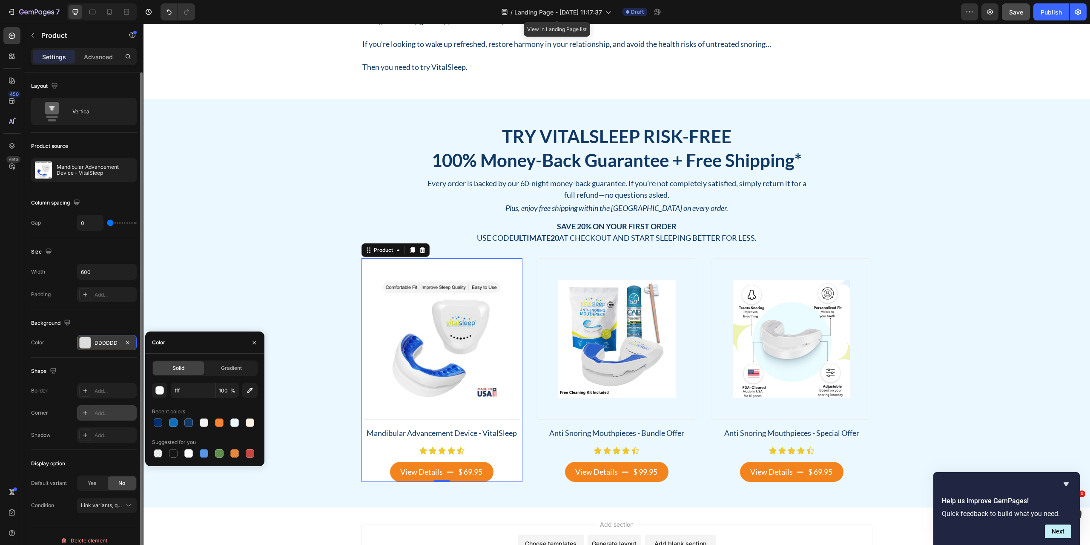
click at [103, 411] on div "Add..." at bounding box center [115, 413] width 40 height 8
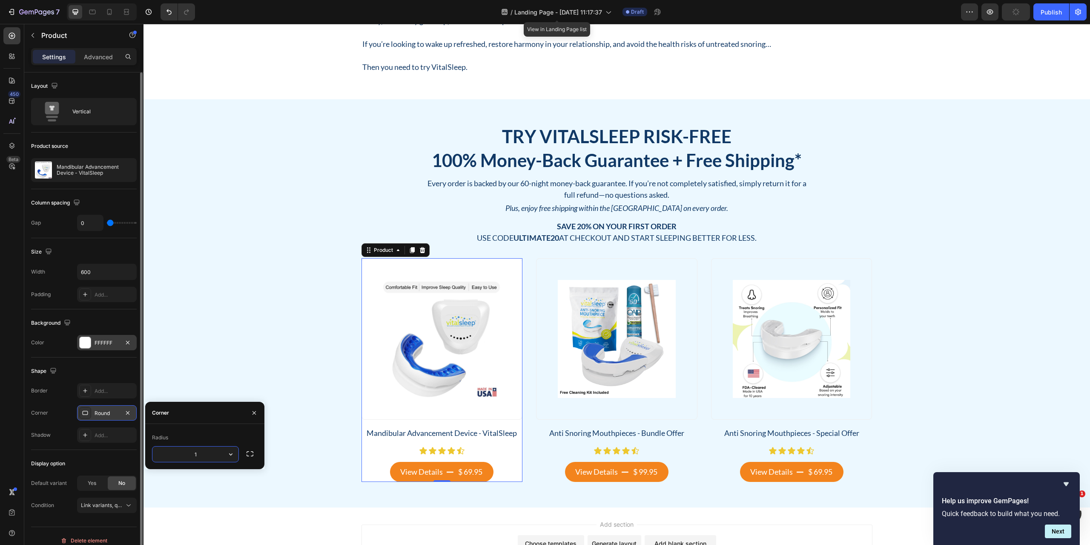
type input "12"
click at [61, 411] on div "Corner Round" at bounding box center [84, 412] width 106 height 15
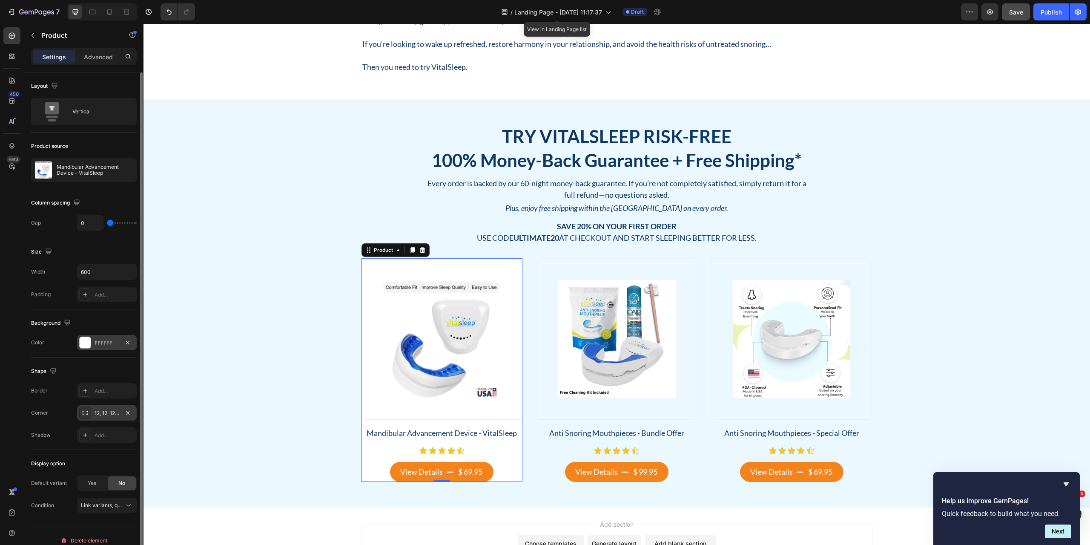
drag, startPoint x: 112, startPoint y: 284, endPoint x: 106, endPoint y: 290, distance: 8.4
click at [112, 284] on div "Width 600 Padding Add..." at bounding box center [84, 283] width 106 height 38
click at [104, 292] on div "Add..." at bounding box center [115, 295] width 40 height 8
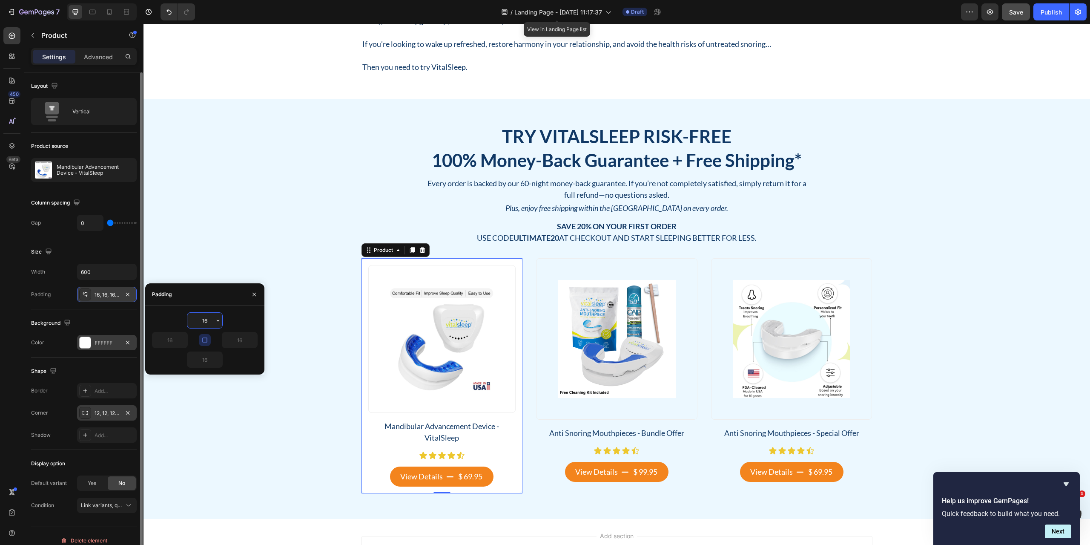
click at [205, 343] on icon "button" at bounding box center [204, 339] width 7 height 7
click at [203, 319] on input "16" at bounding box center [204, 320] width 35 height 15
type input "20"
click at [203, 359] on input "16" at bounding box center [204, 359] width 35 height 15
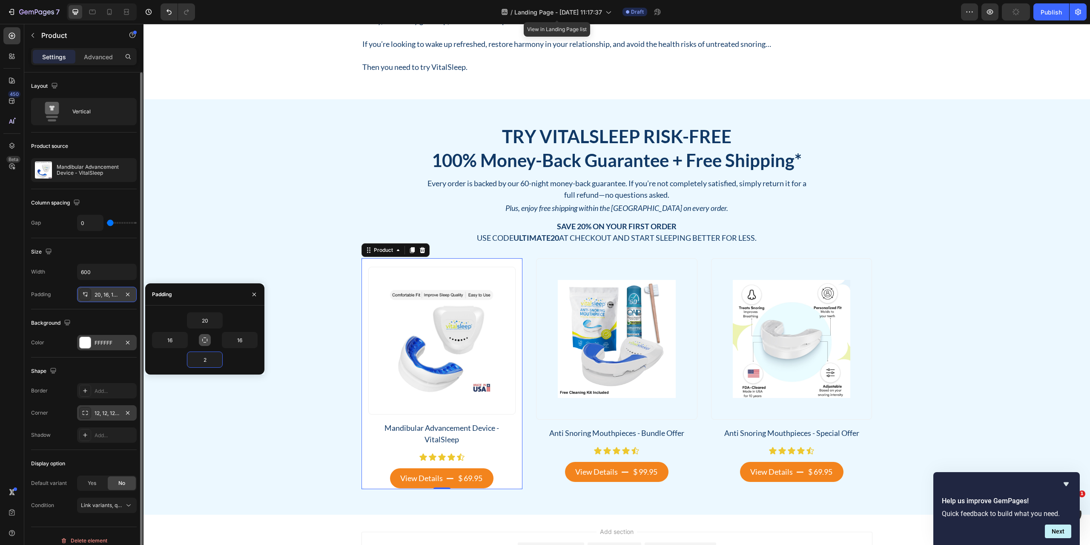
type input "20"
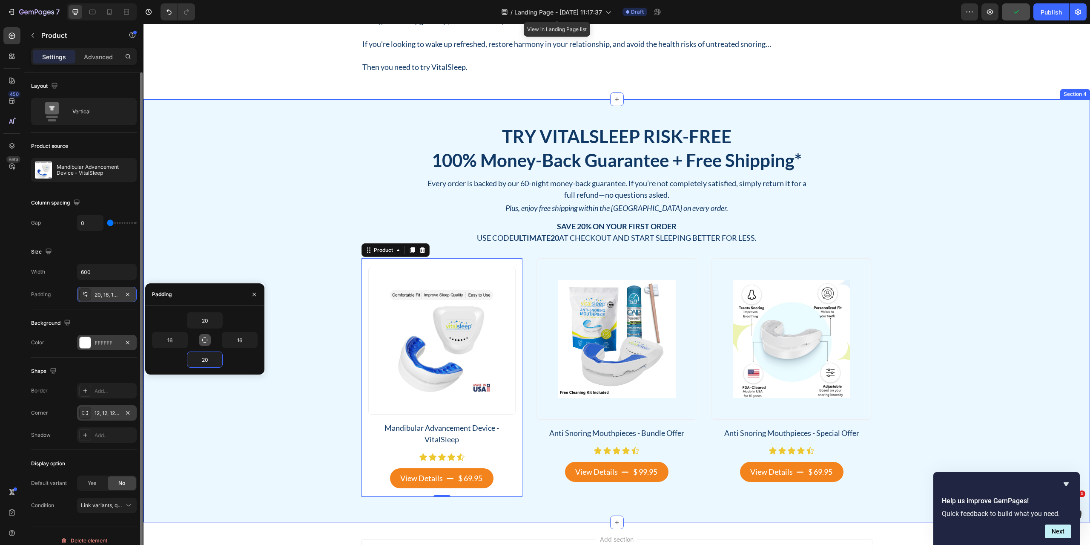
click at [293, 423] on div "Try VitalSleep Risk-Free Heading 100% Money-Back Guarantee + Free Shipping* Hea…" at bounding box center [617, 311] width 934 height 372
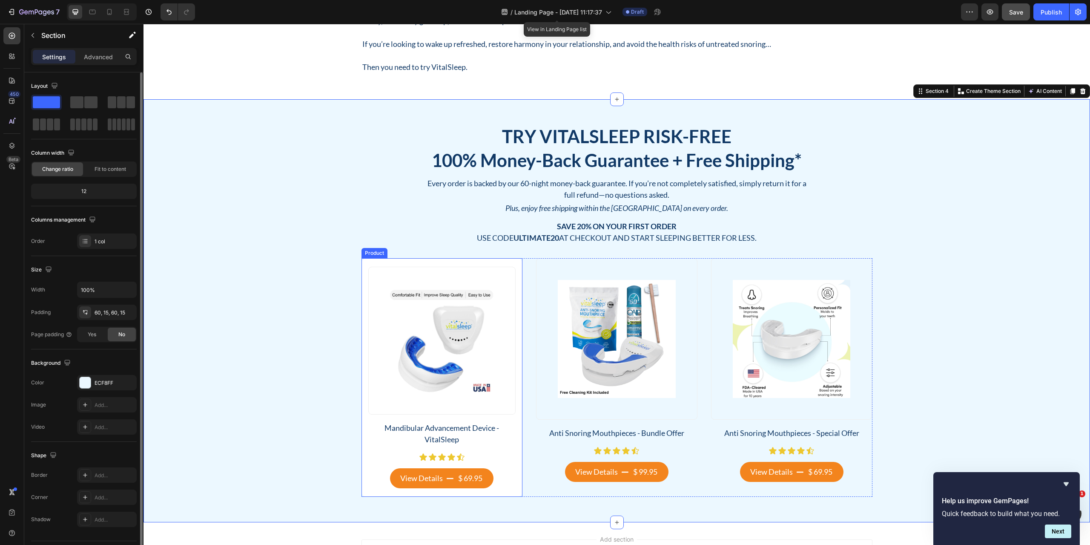
click at [362, 492] on div "Product Images Mandibular Advancement Device - VitalSleep Product Title Icon Ic…" at bounding box center [442, 377] width 161 height 238
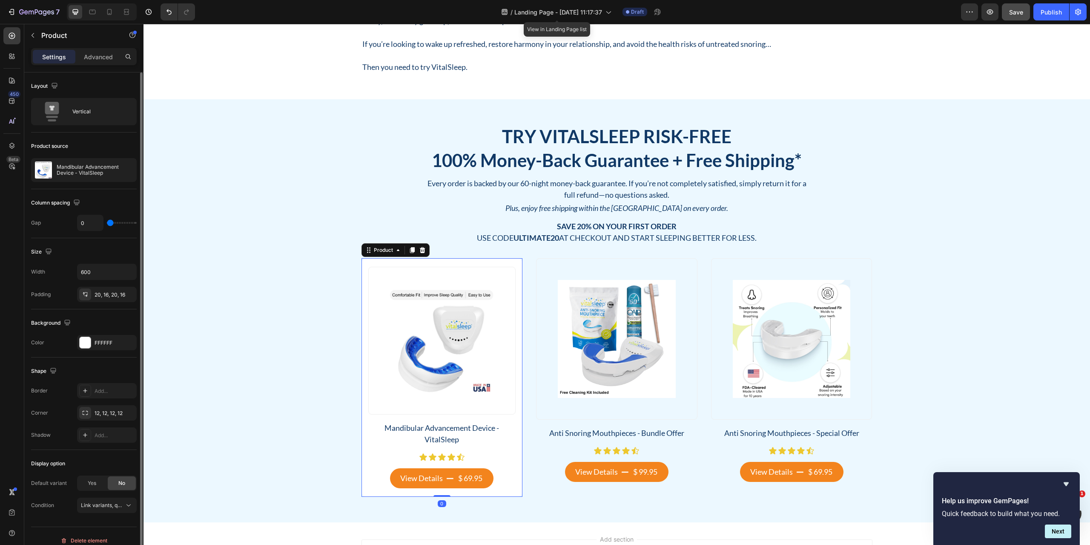
scroll to position [9, 0]
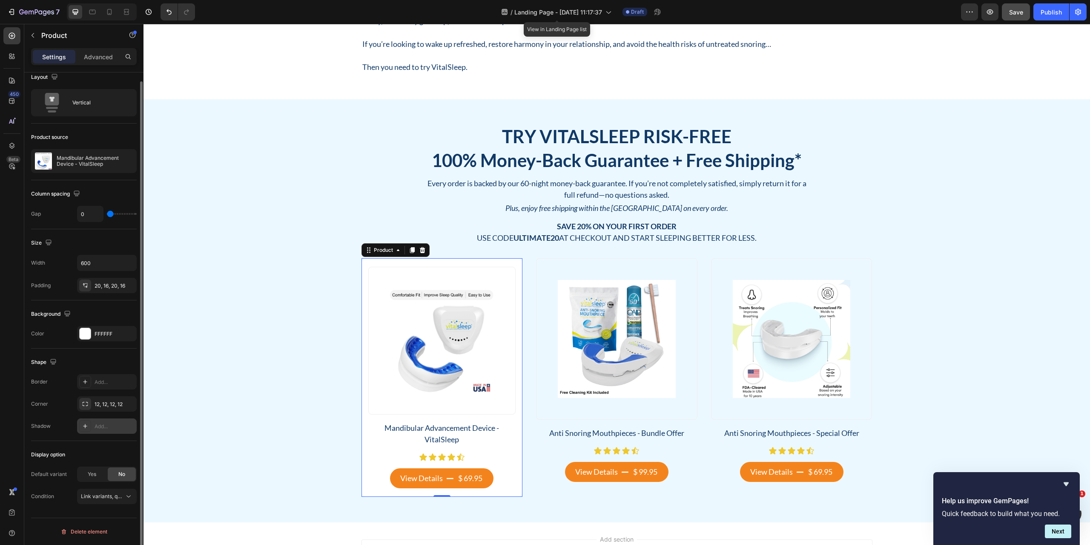
click at [101, 432] on div "Add..." at bounding box center [107, 425] width 60 height 15
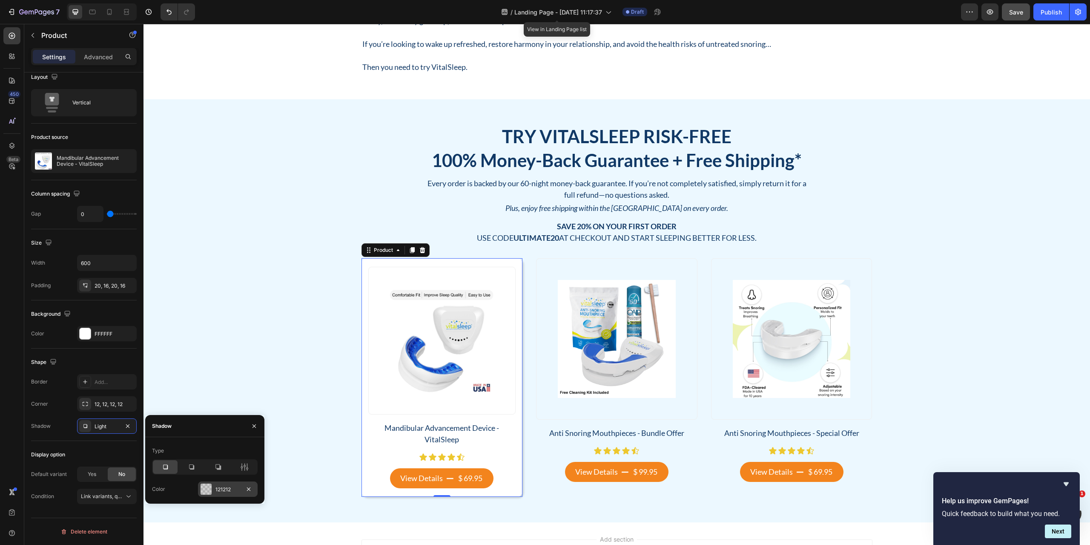
click at [221, 488] on div "121212" at bounding box center [227, 490] width 25 height 8
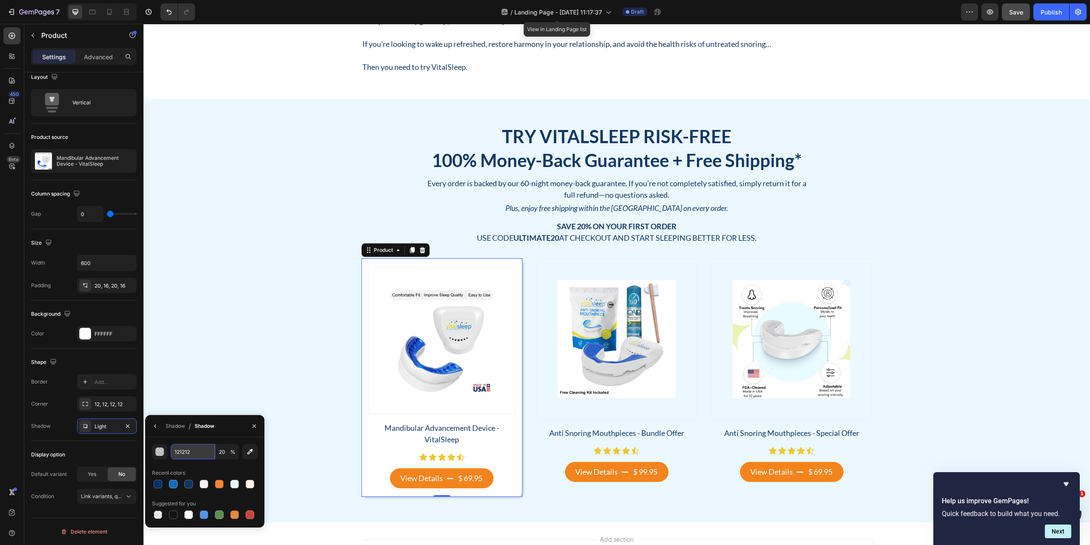
click at [192, 454] on input "121212" at bounding box center [193, 451] width 44 height 15
click at [236, 484] on div at bounding box center [234, 484] width 9 height 9
type input "ECF8FF"
type input "100"
click at [162, 428] on button "button" at bounding box center [156, 426] width 14 height 14
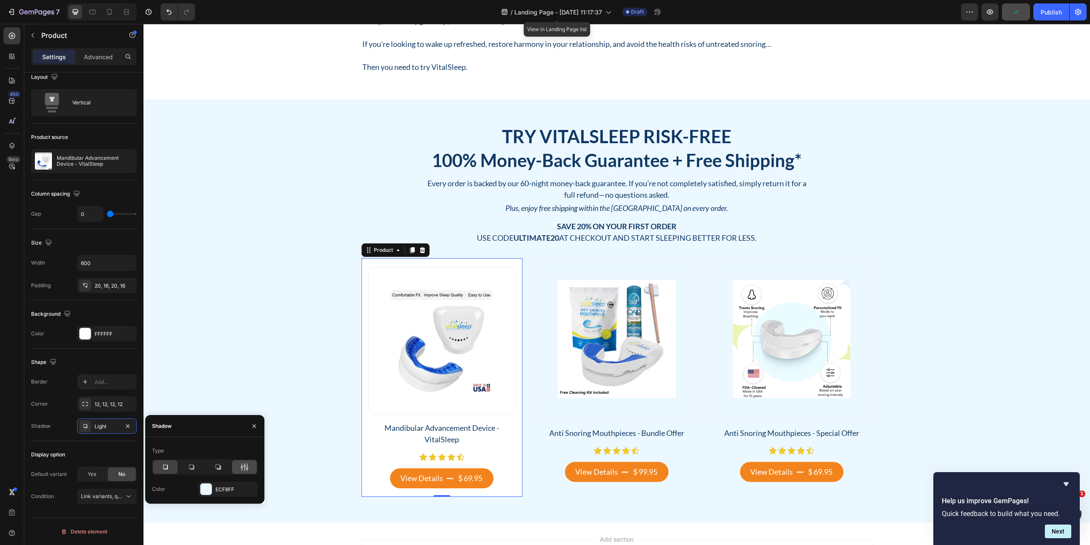
click at [243, 464] on icon at bounding box center [244, 467] width 9 height 9
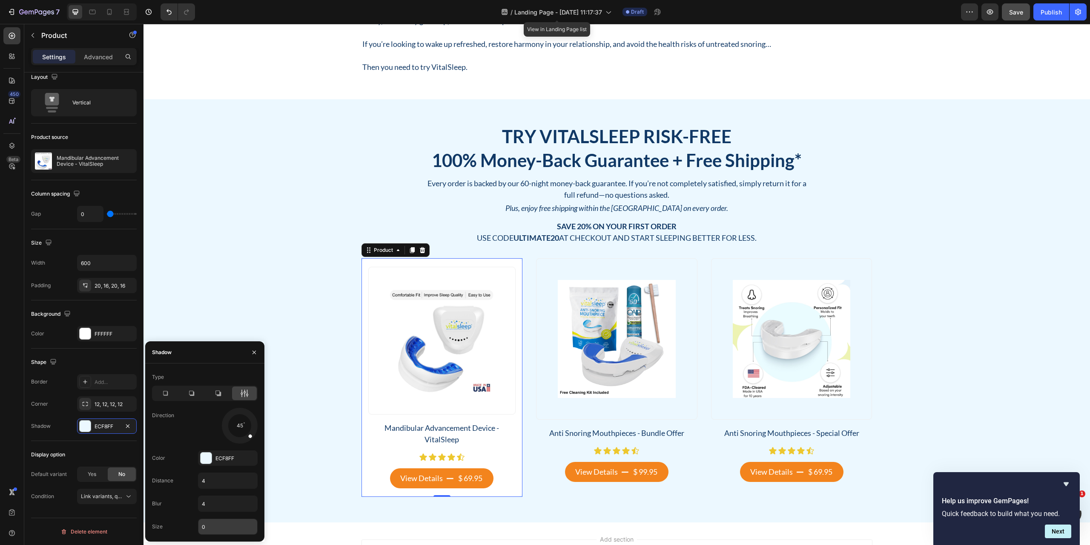
click at [224, 528] on input "0" at bounding box center [227, 526] width 59 height 15
click at [216, 506] on input "4" at bounding box center [227, 503] width 59 height 15
type input "12"
click at [307, 499] on div "Try VitalSleep Risk-Free Heading 100% Money-Back Guarantee + Free Shipping* Hea…" at bounding box center [617, 310] width 947 height 423
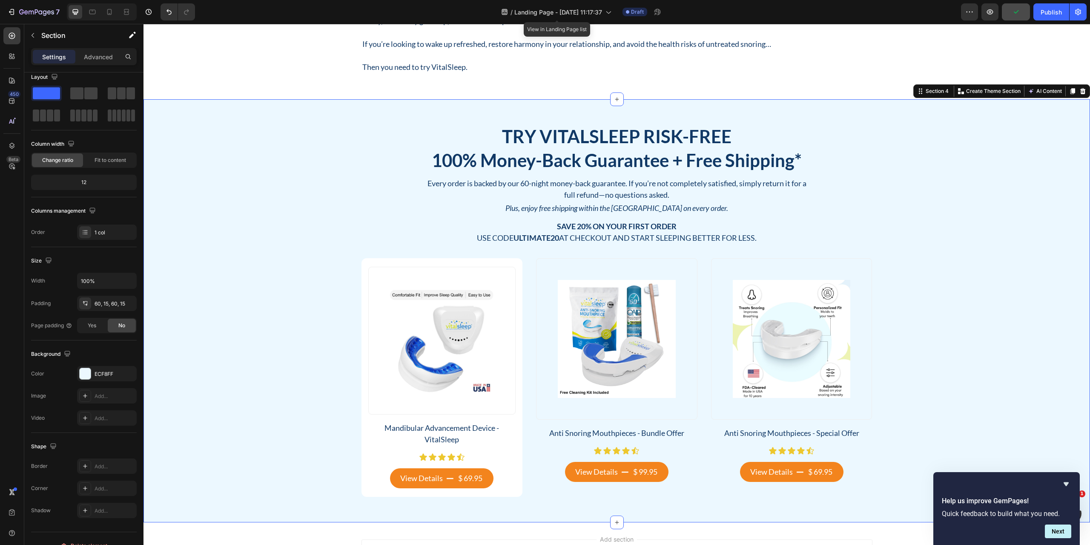
scroll to position [0, 0]
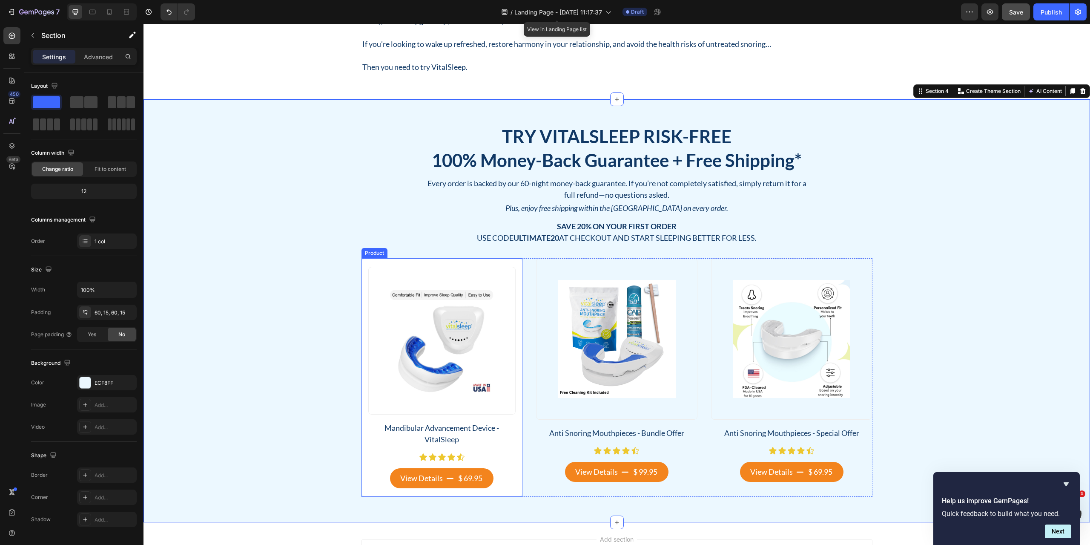
click at [362, 493] on div "Product Images Mandibular Advancement Device - VitalSleep Product Title Icon Ic…" at bounding box center [442, 377] width 161 height 238
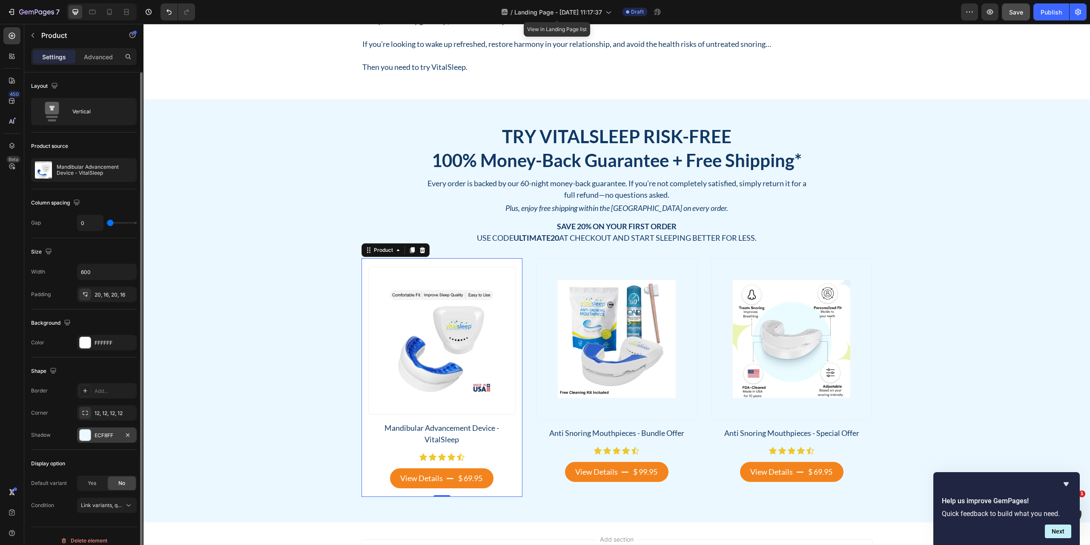
click at [105, 437] on div "ECF8FF" at bounding box center [107, 435] width 25 height 8
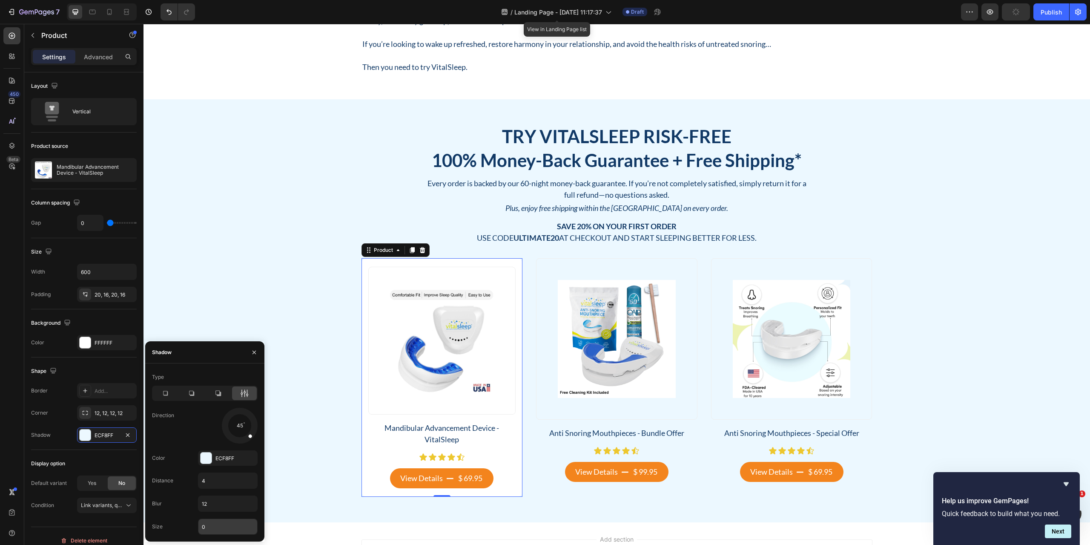
click at [207, 528] on input "0" at bounding box center [227, 526] width 59 height 15
type input "4"
click at [228, 459] on div "ECF8FF" at bounding box center [227, 458] width 25 height 8
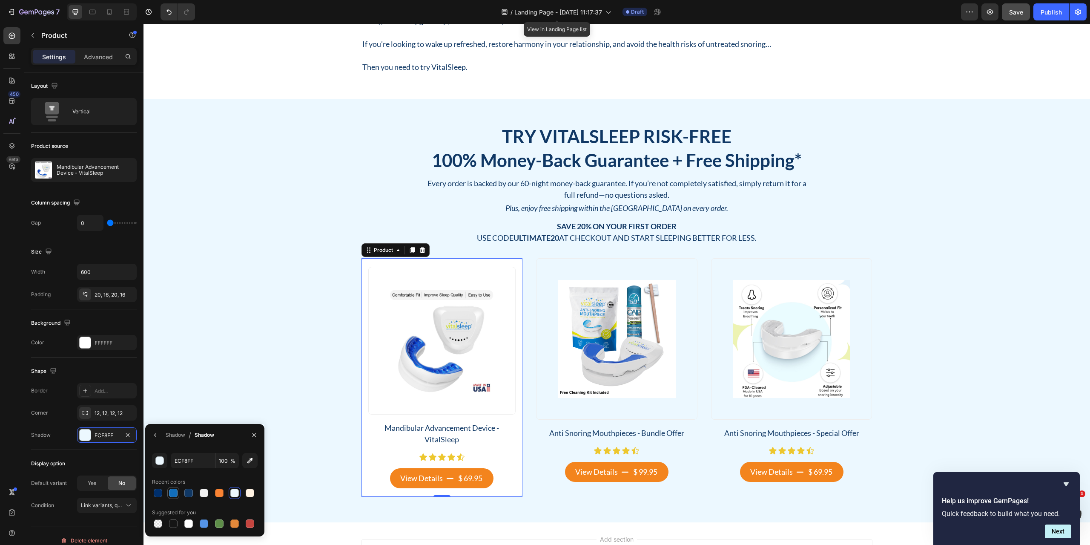
click at [174, 494] on div at bounding box center [173, 492] width 9 height 9
type input "126EBB"
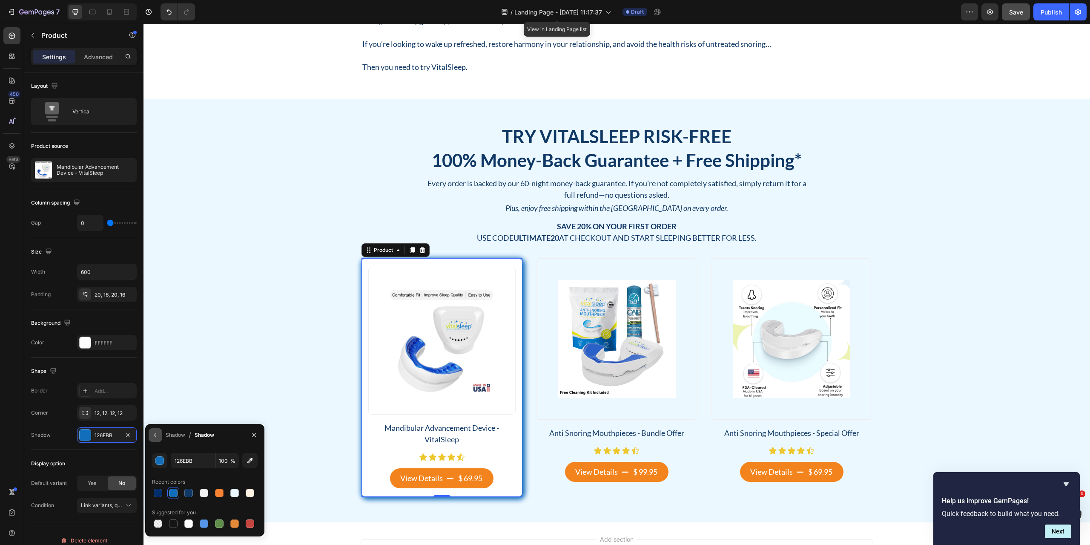
click at [158, 435] on icon "button" at bounding box center [155, 434] width 7 height 7
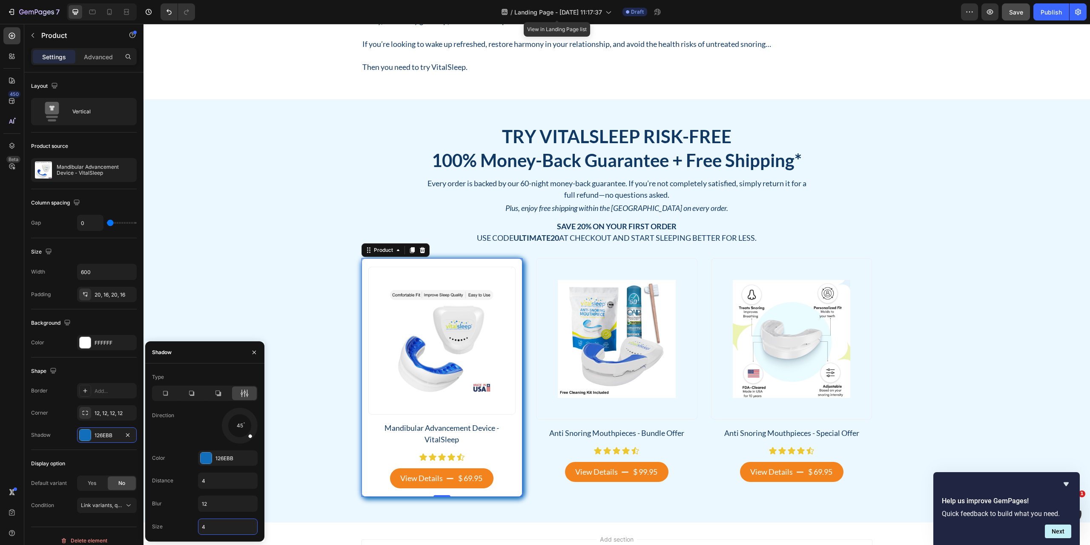
click at [213, 524] on input "4" at bounding box center [227, 526] width 59 height 15
type input "5"
click at [216, 485] on input "4" at bounding box center [227, 480] width 59 height 15
type input "0"
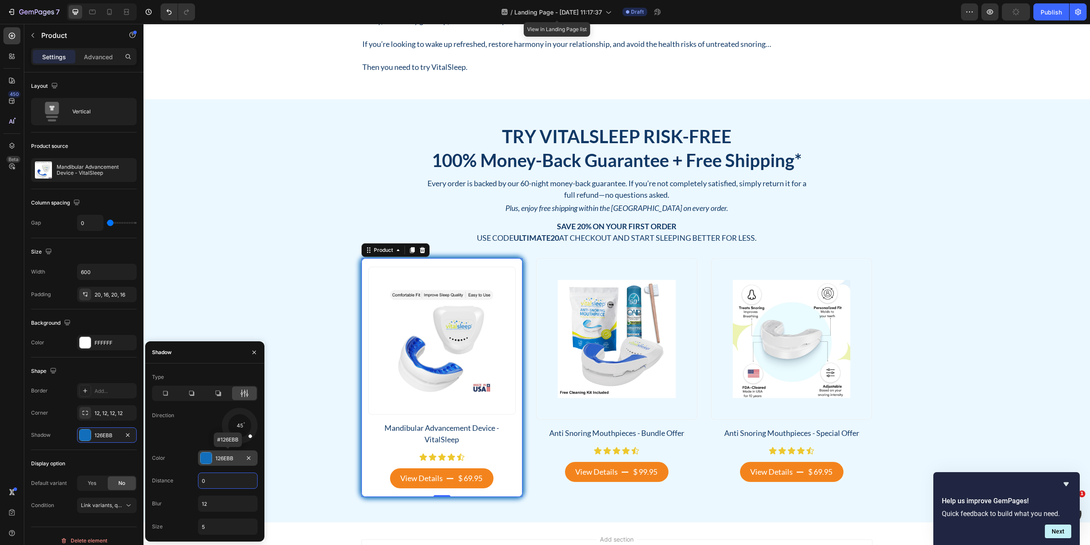
click at [222, 460] on div "126EBB" at bounding box center [227, 458] width 25 height 8
